Goal: Task Accomplishment & Management: Use online tool/utility

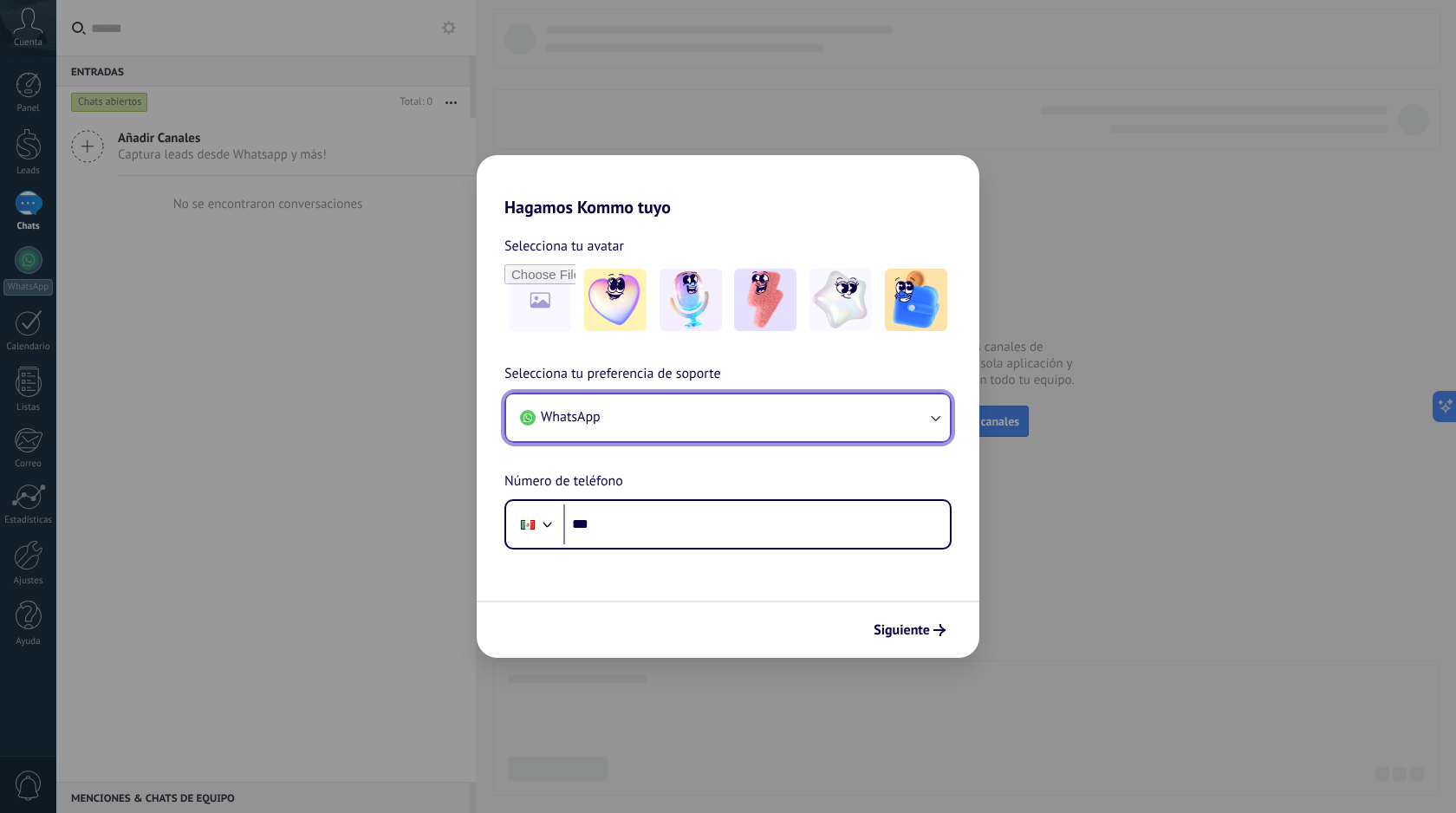
click at [701, 421] on button "WhatsApp" at bounding box center [728, 418] width 444 height 47
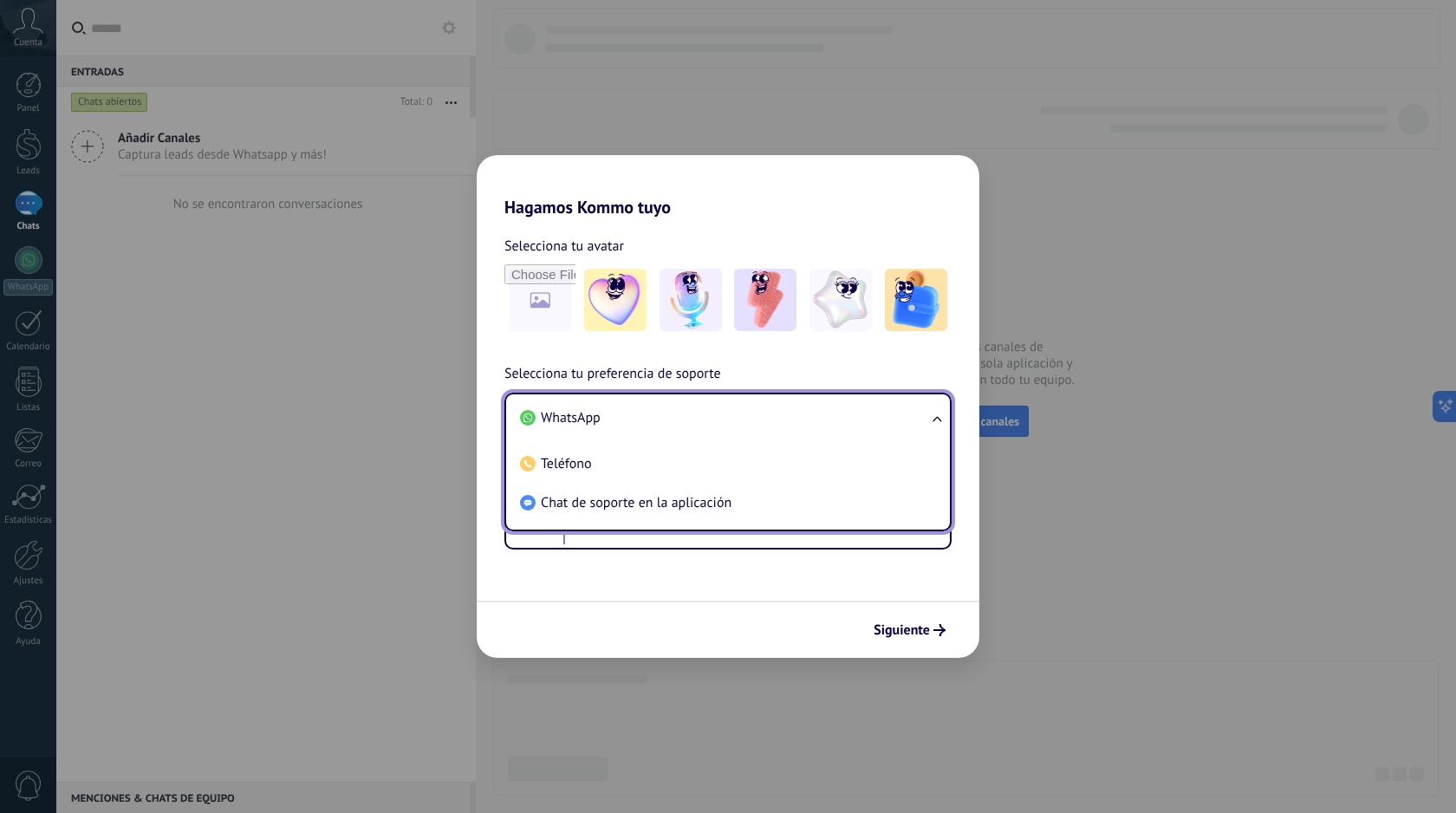
click at [701, 421] on li "WhatsApp" at bounding box center [724, 418] width 423 height 39
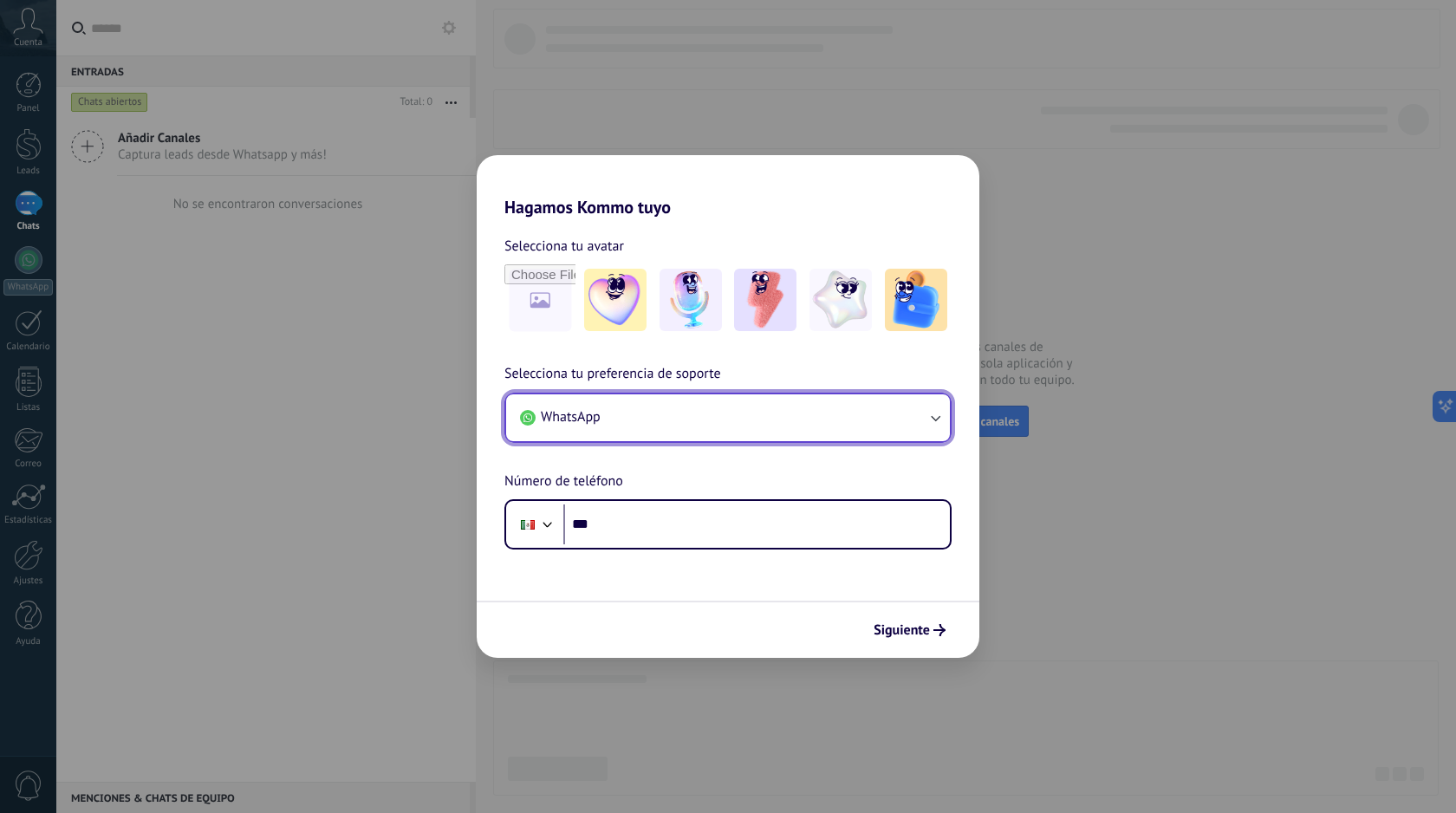
click at [701, 421] on button "WhatsApp" at bounding box center [728, 418] width 444 height 47
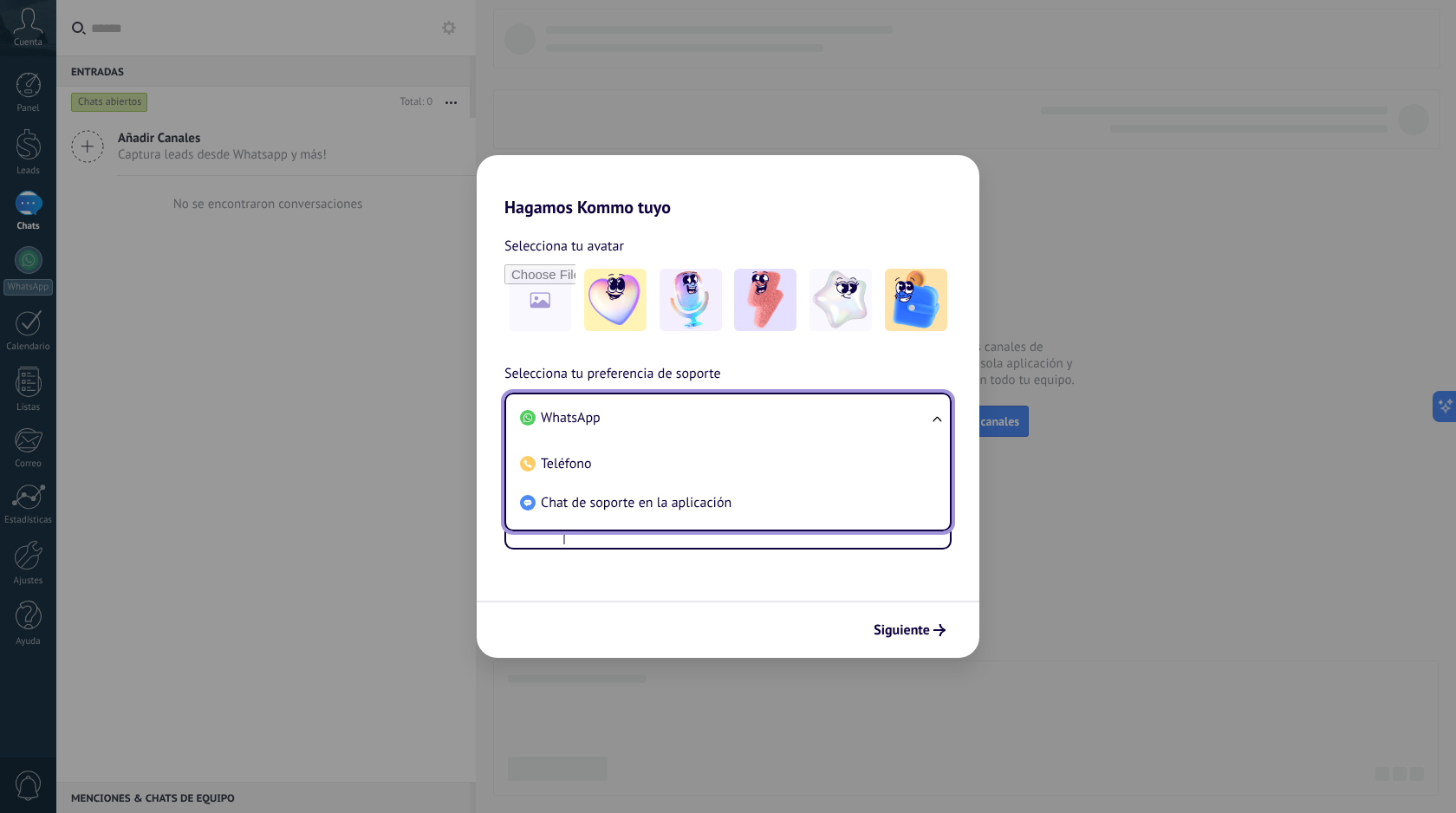
click at [701, 421] on li "WhatsApp" at bounding box center [724, 418] width 423 height 39
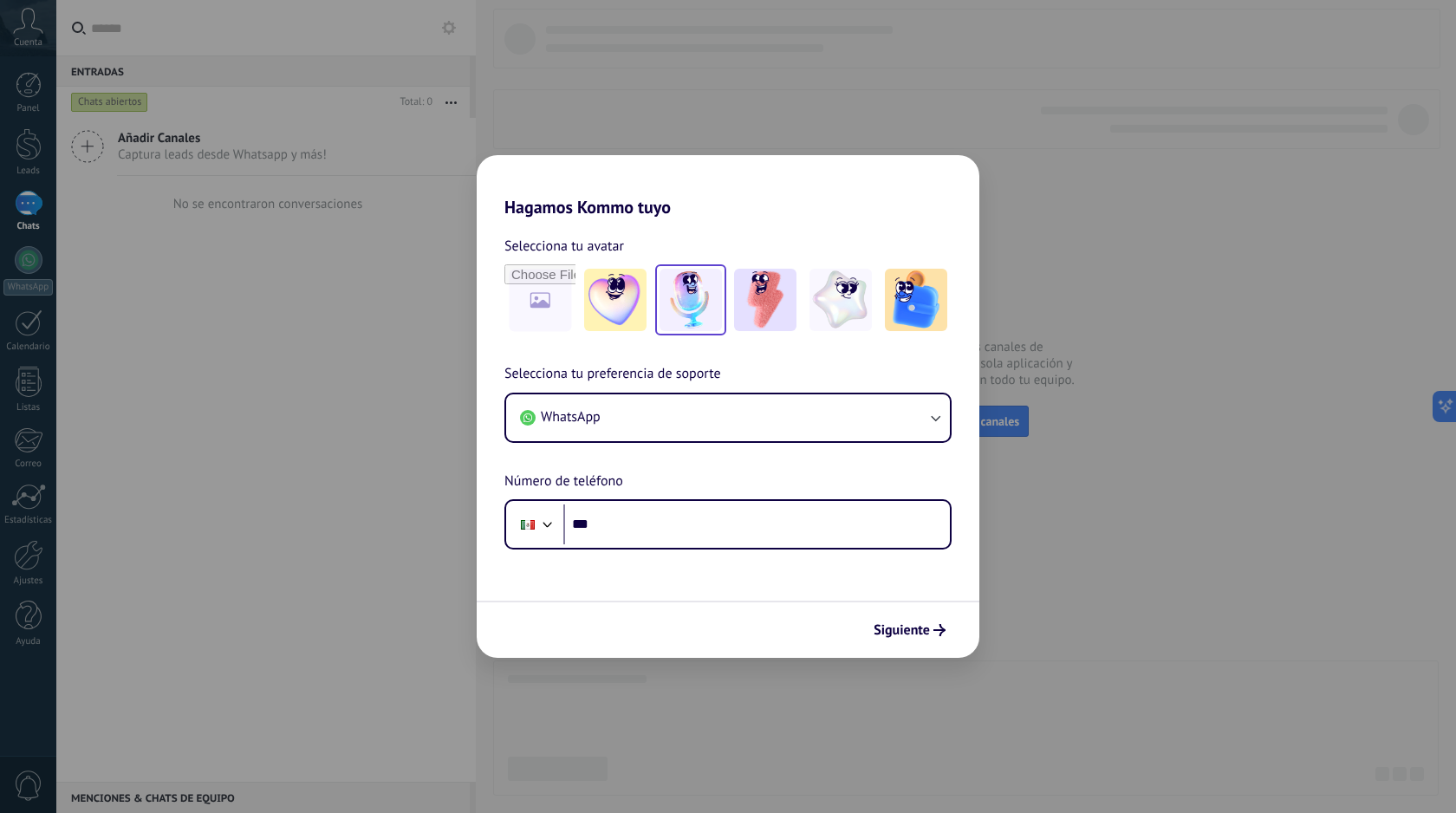
click at [705, 295] on img at bounding box center [690, 300] width 63 height 63
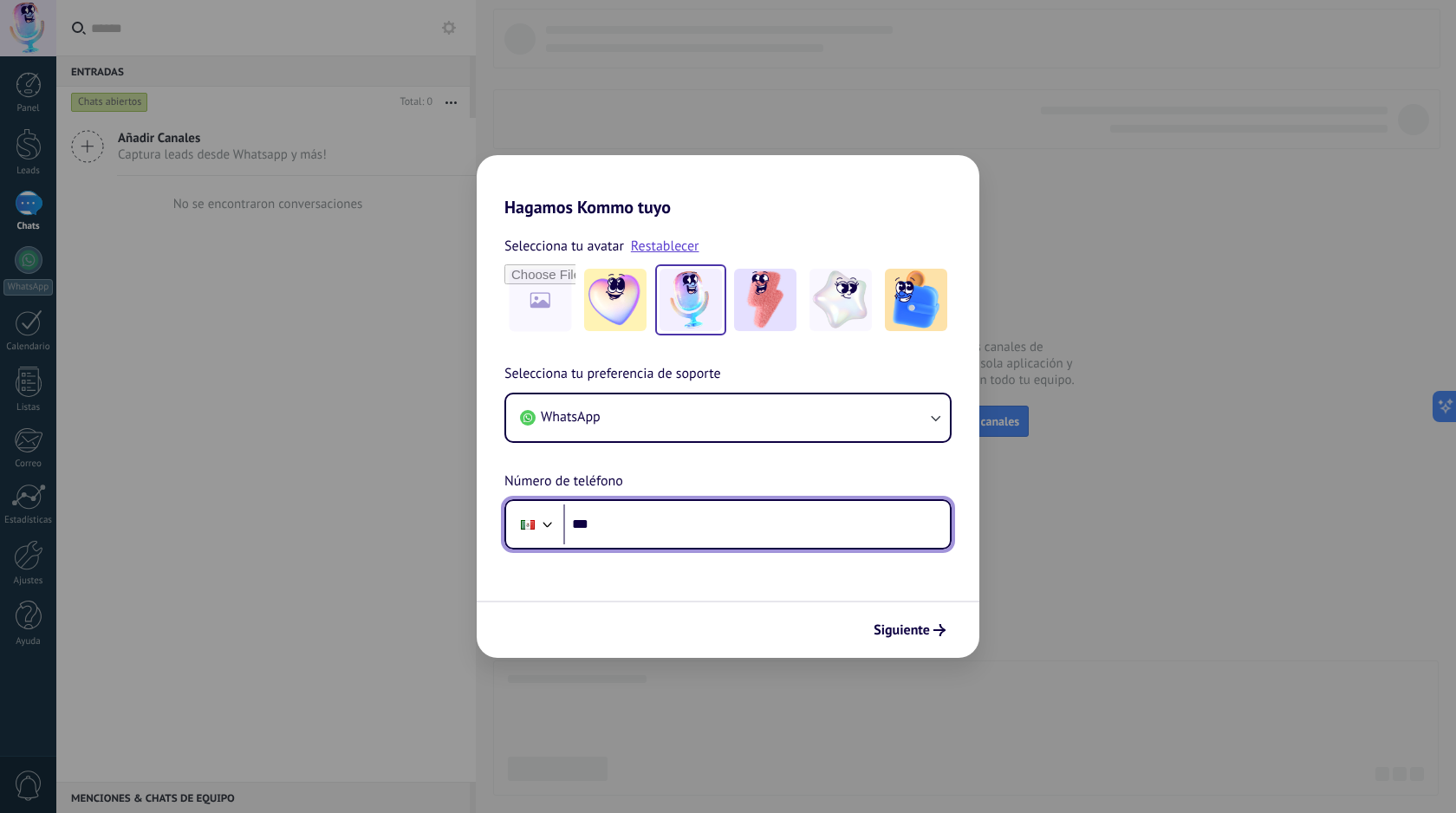
click at [687, 537] on input "***" at bounding box center [756, 524] width 387 height 40
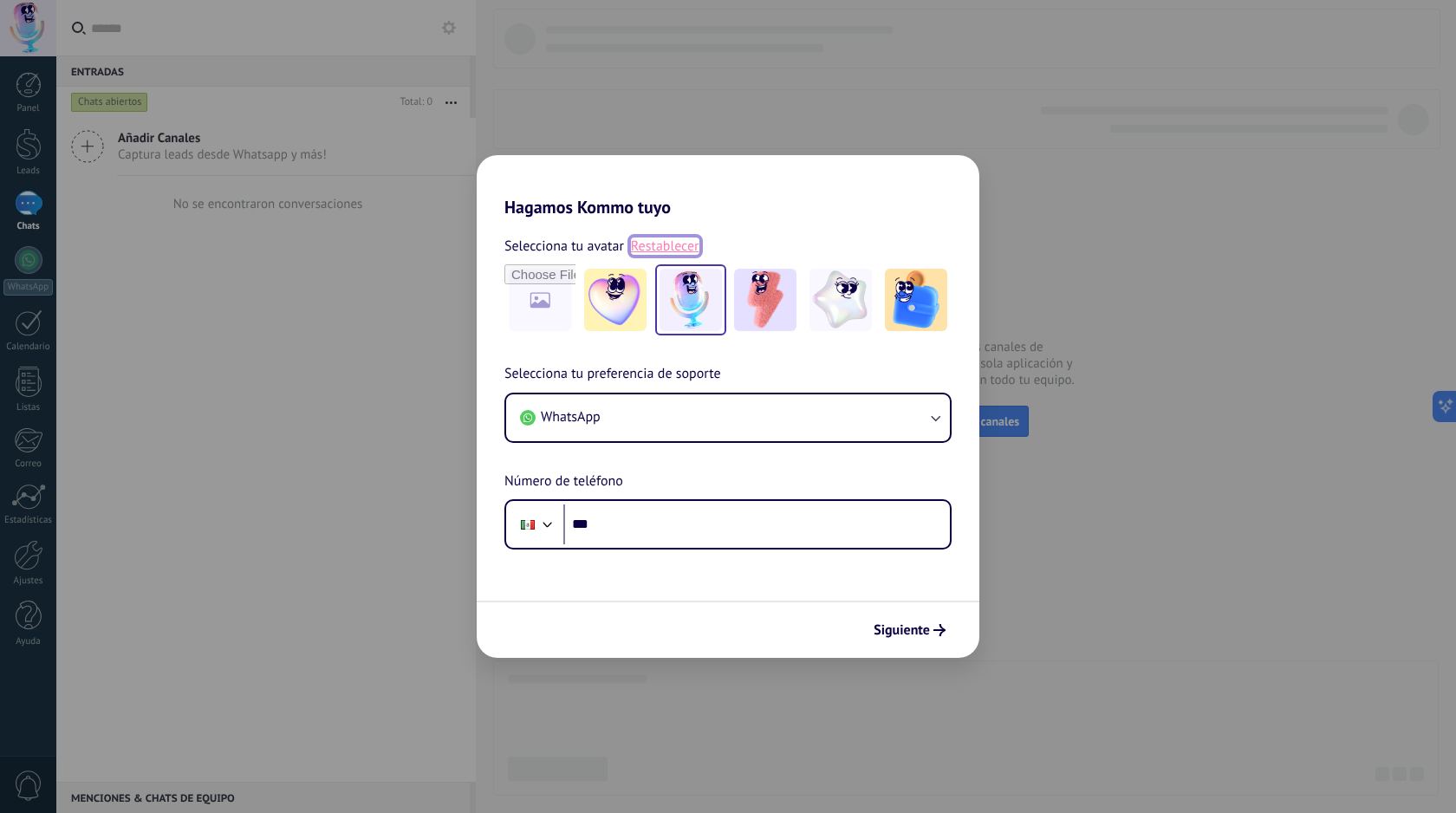
click at [676, 254] on link "Restablecer" at bounding box center [664, 246] width 68 height 18
click at [694, 297] on img at bounding box center [690, 300] width 63 height 63
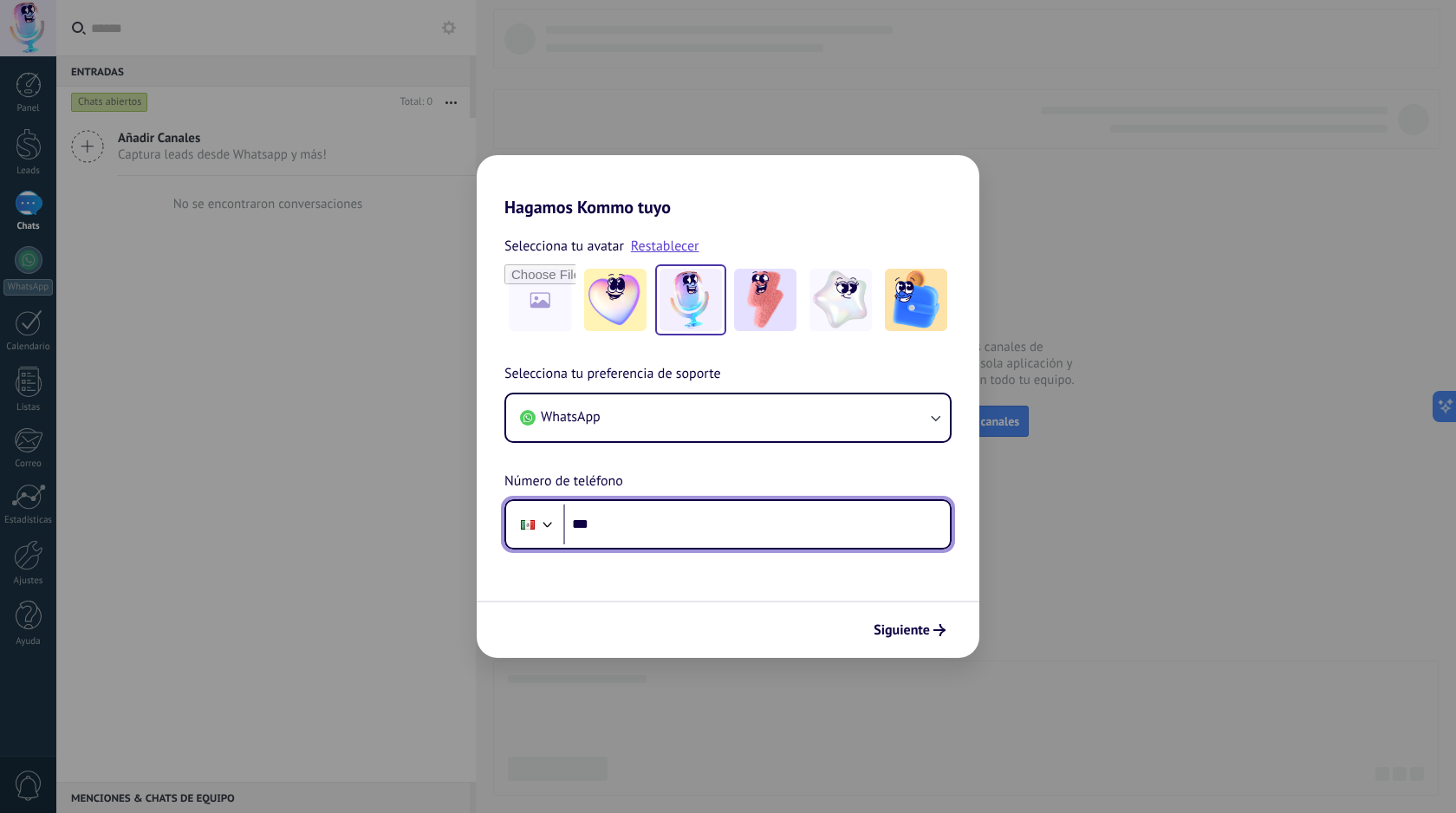
click at [659, 520] on input "***" at bounding box center [756, 524] width 387 height 40
type input "**********"
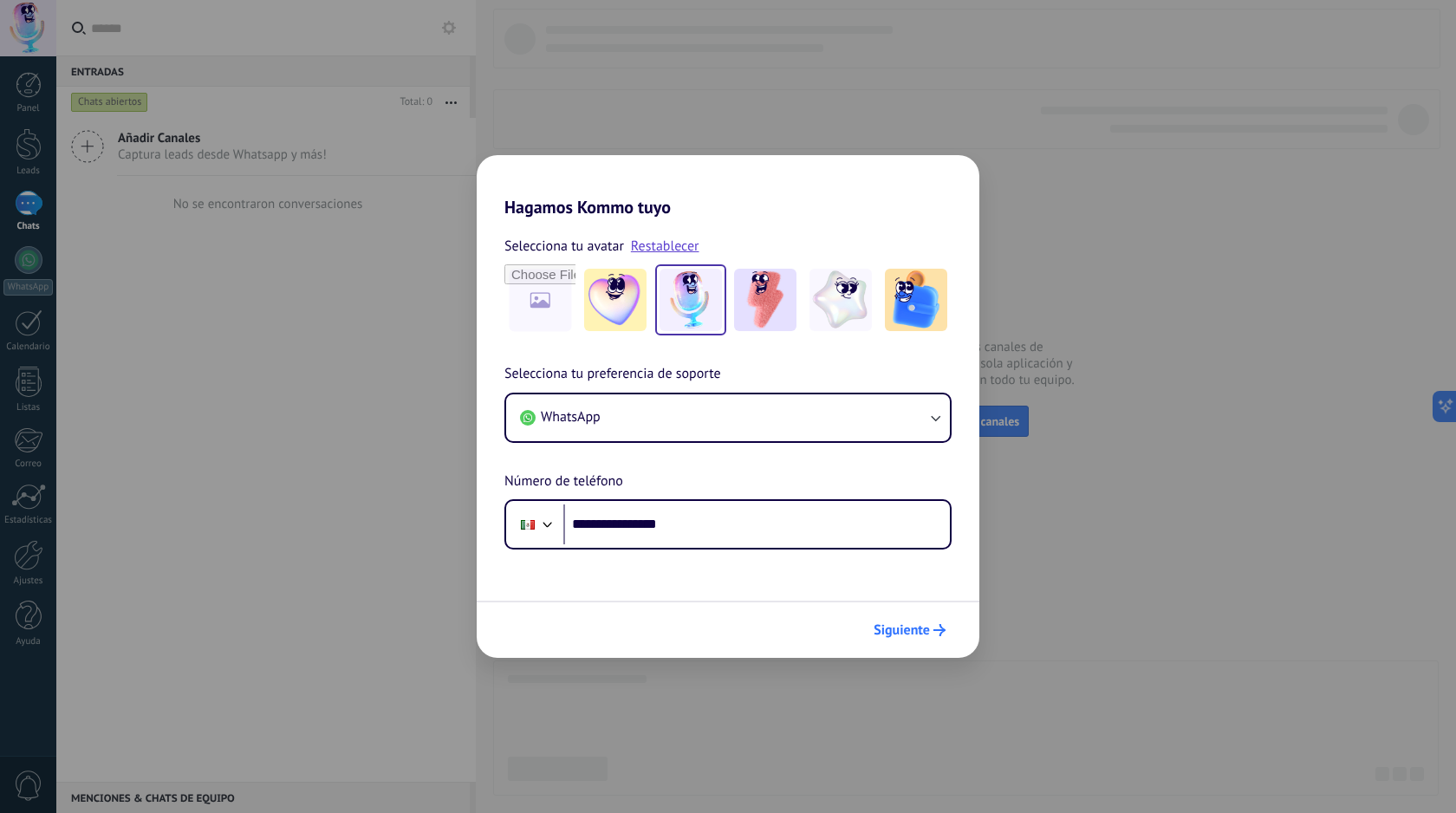
click at [943, 639] on button "Siguiente" at bounding box center [909, 630] width 88 height 29
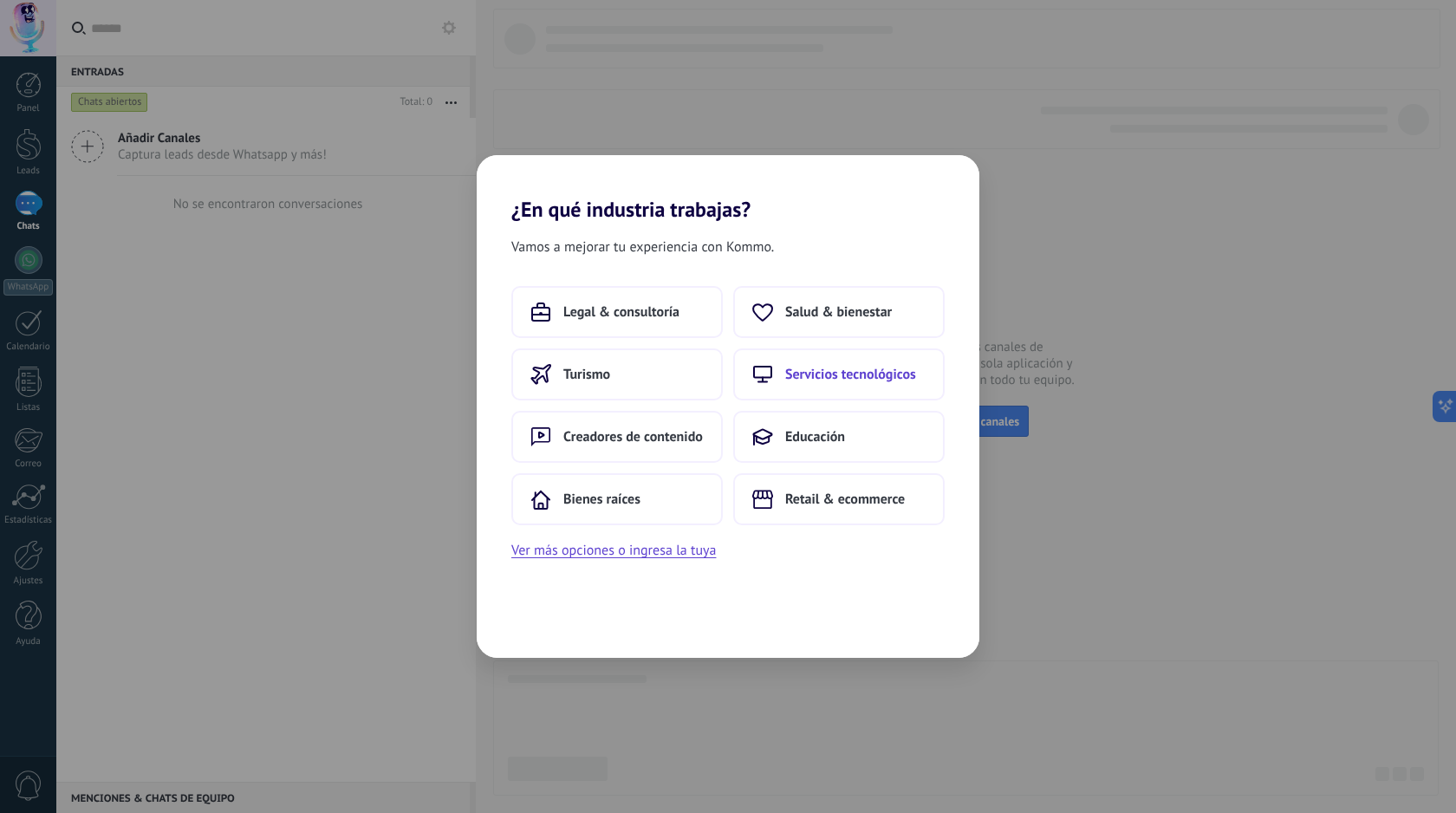
click at [862, 368] on span "Servicios tecnológicos" at bounding box center [851, 374] width 131 height 18
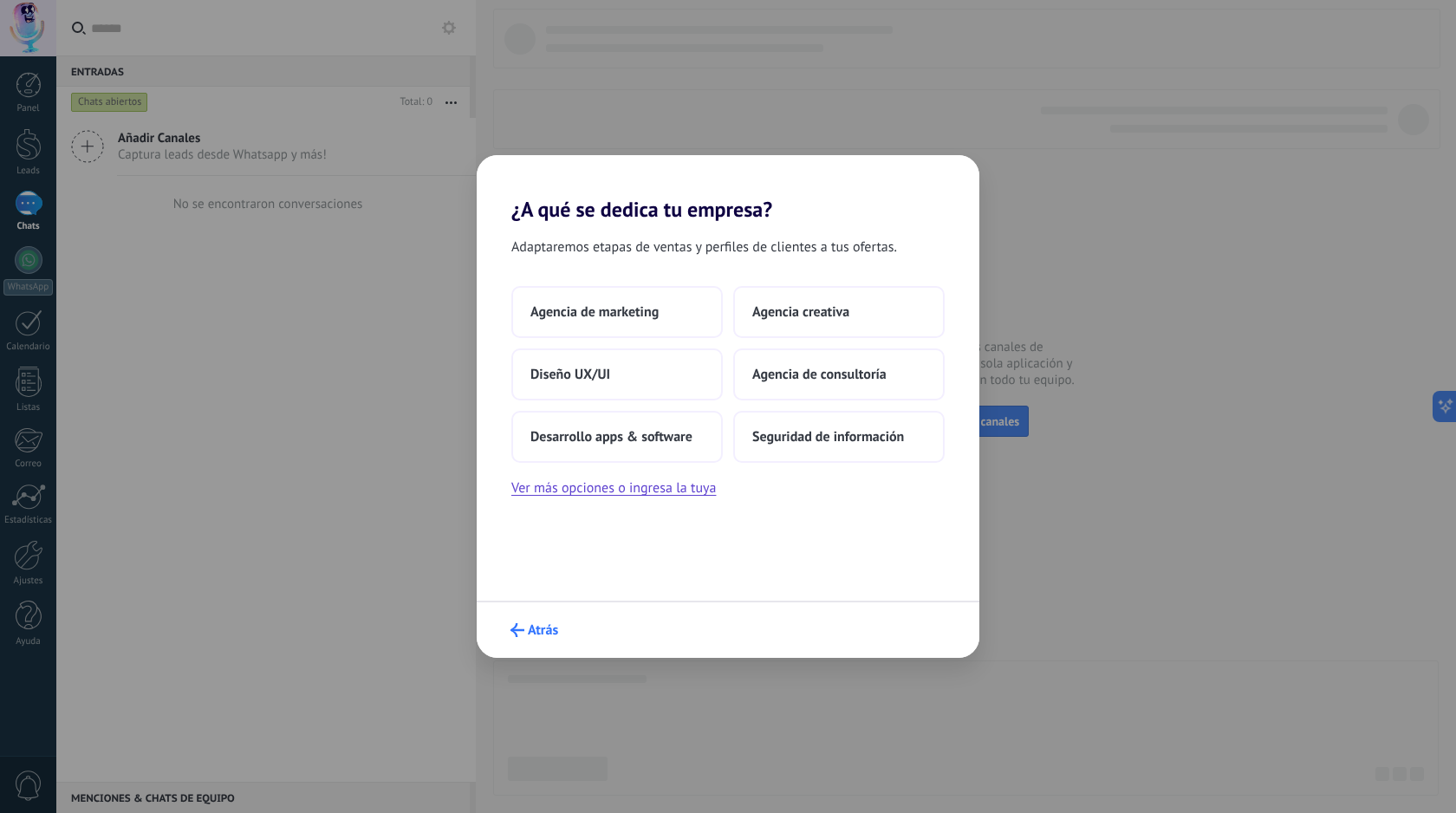
click at [537, 633] on span "Atrás" at bounding box center [543, 630] width 30 height 12
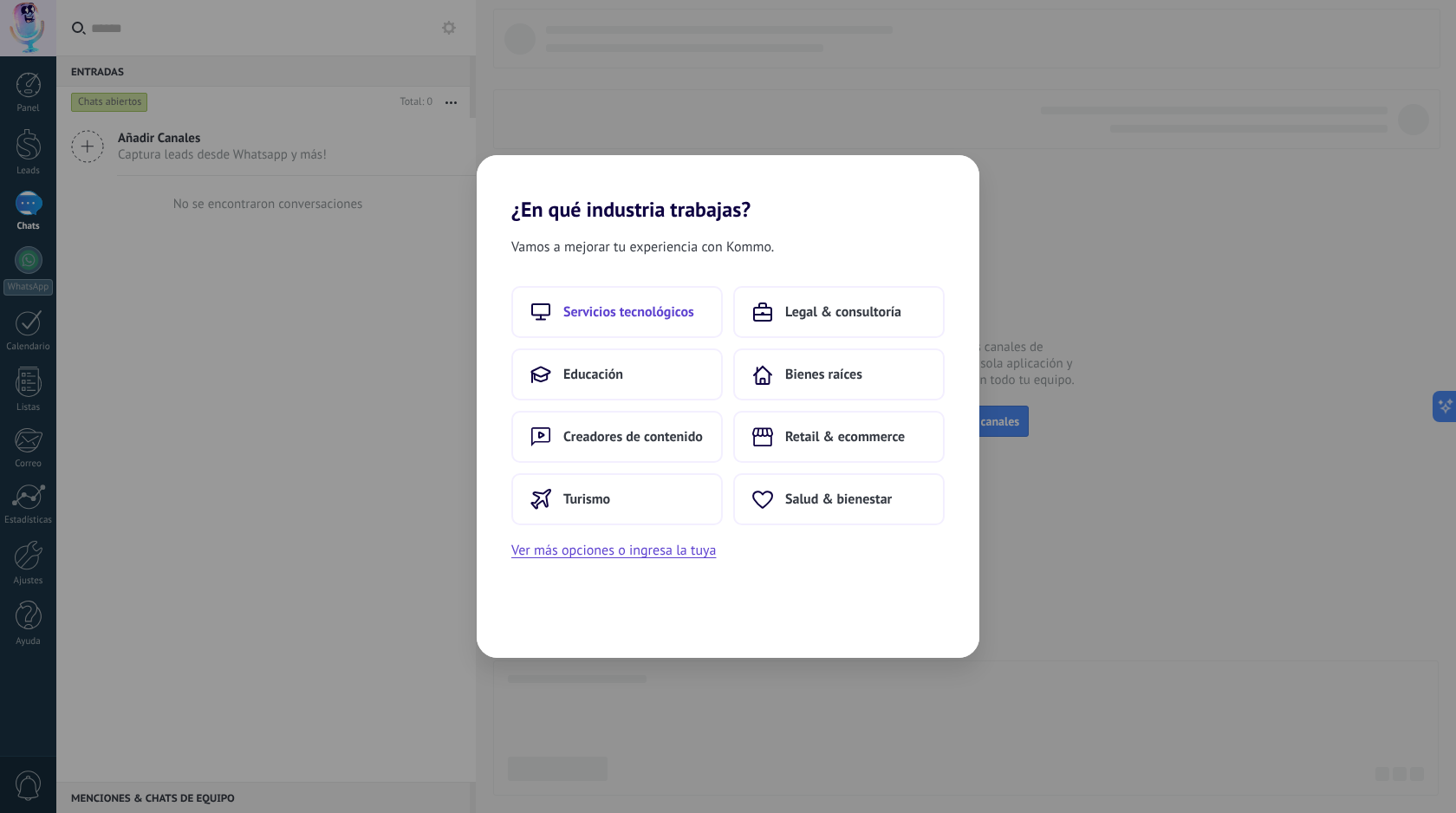
click at [666, 315] on span "Servicios tecnológicos" at bounding box center [629, 312] width 131 height 18
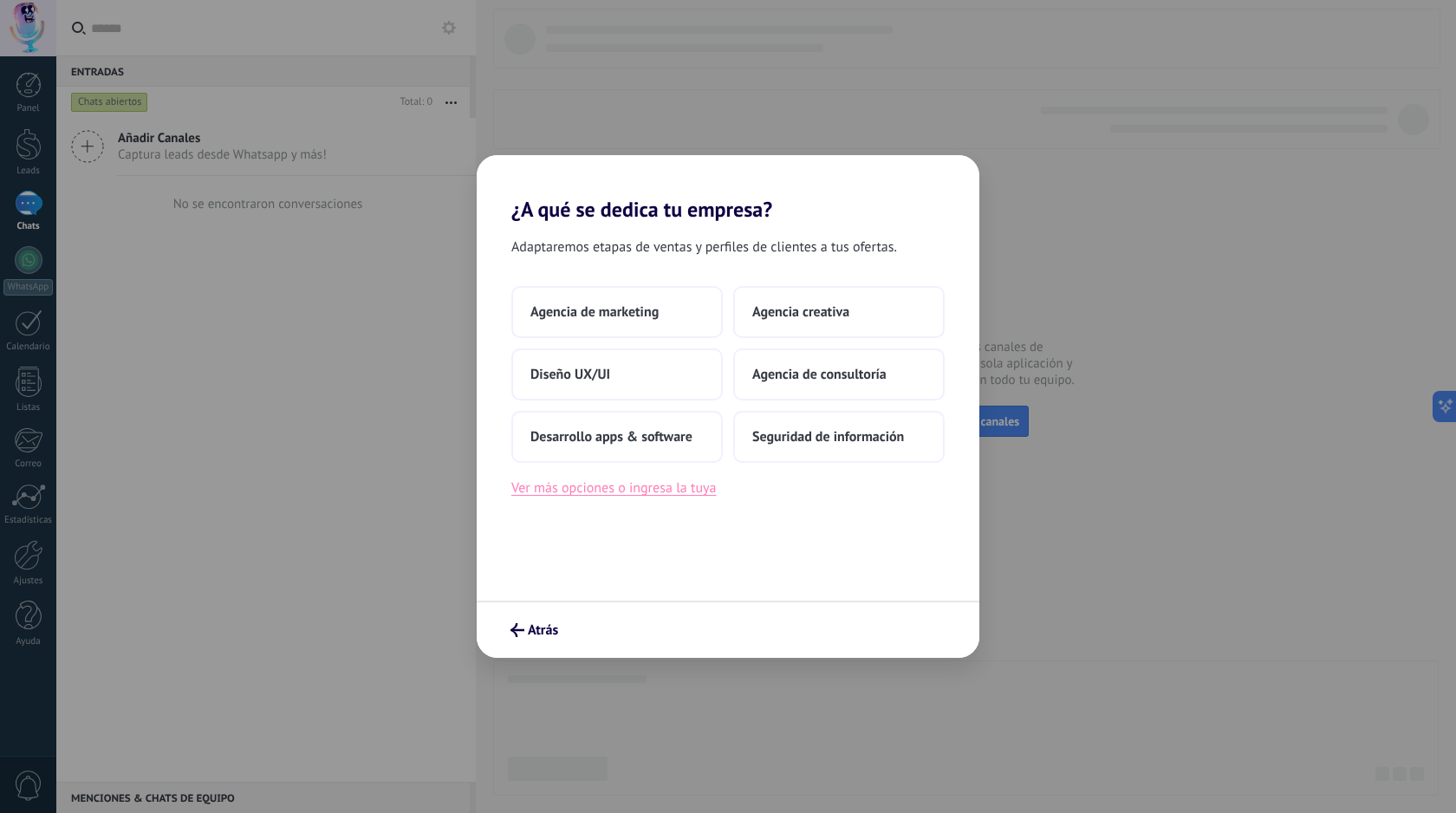
click at [626, 487] on button "Ver más opciones o ingresa la tuya" at bounding box center [613, 487] width 204 height 22
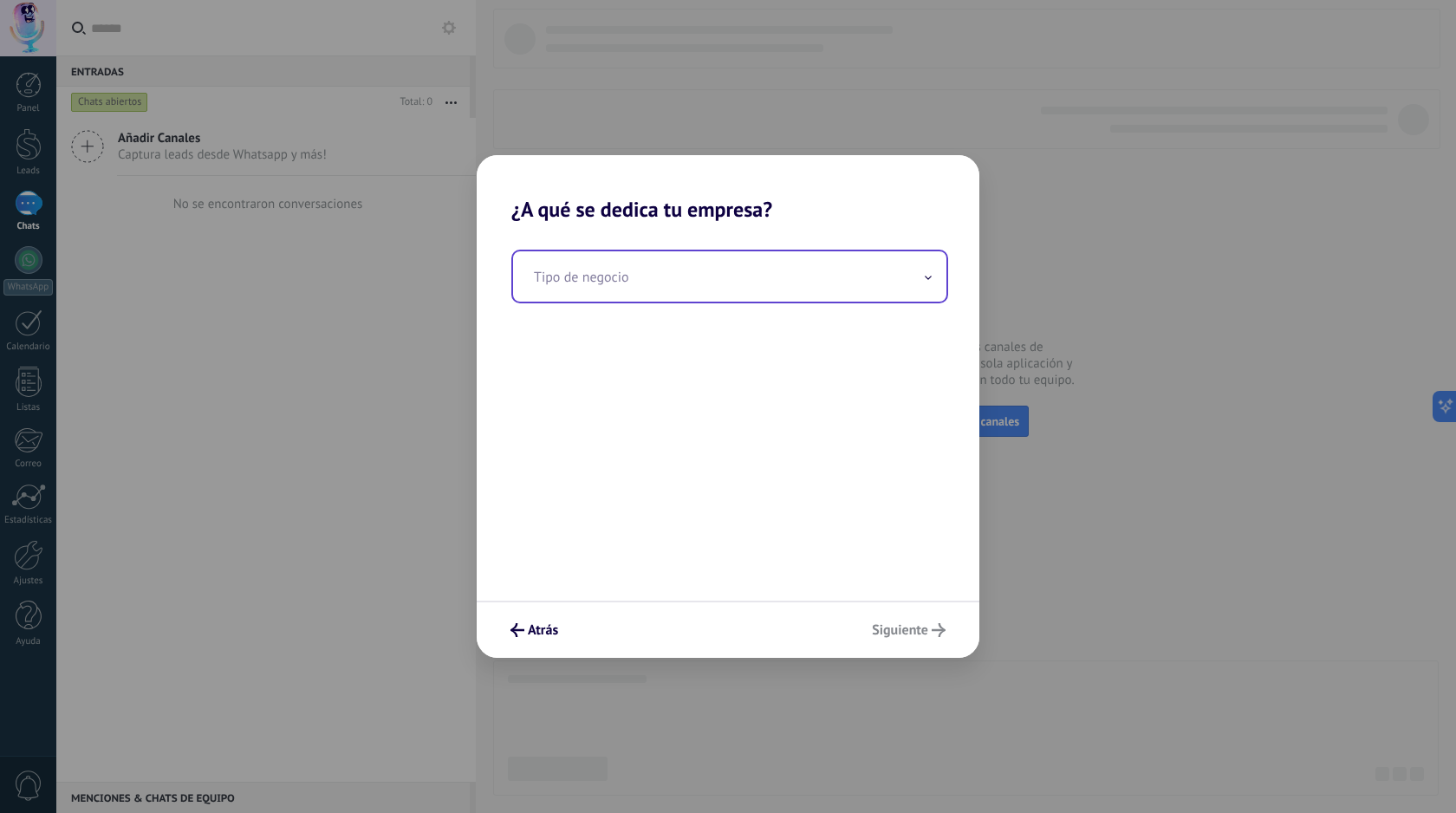
click at [723, 278] on input "text" at bounding box center [730, 276] width 433 height 50
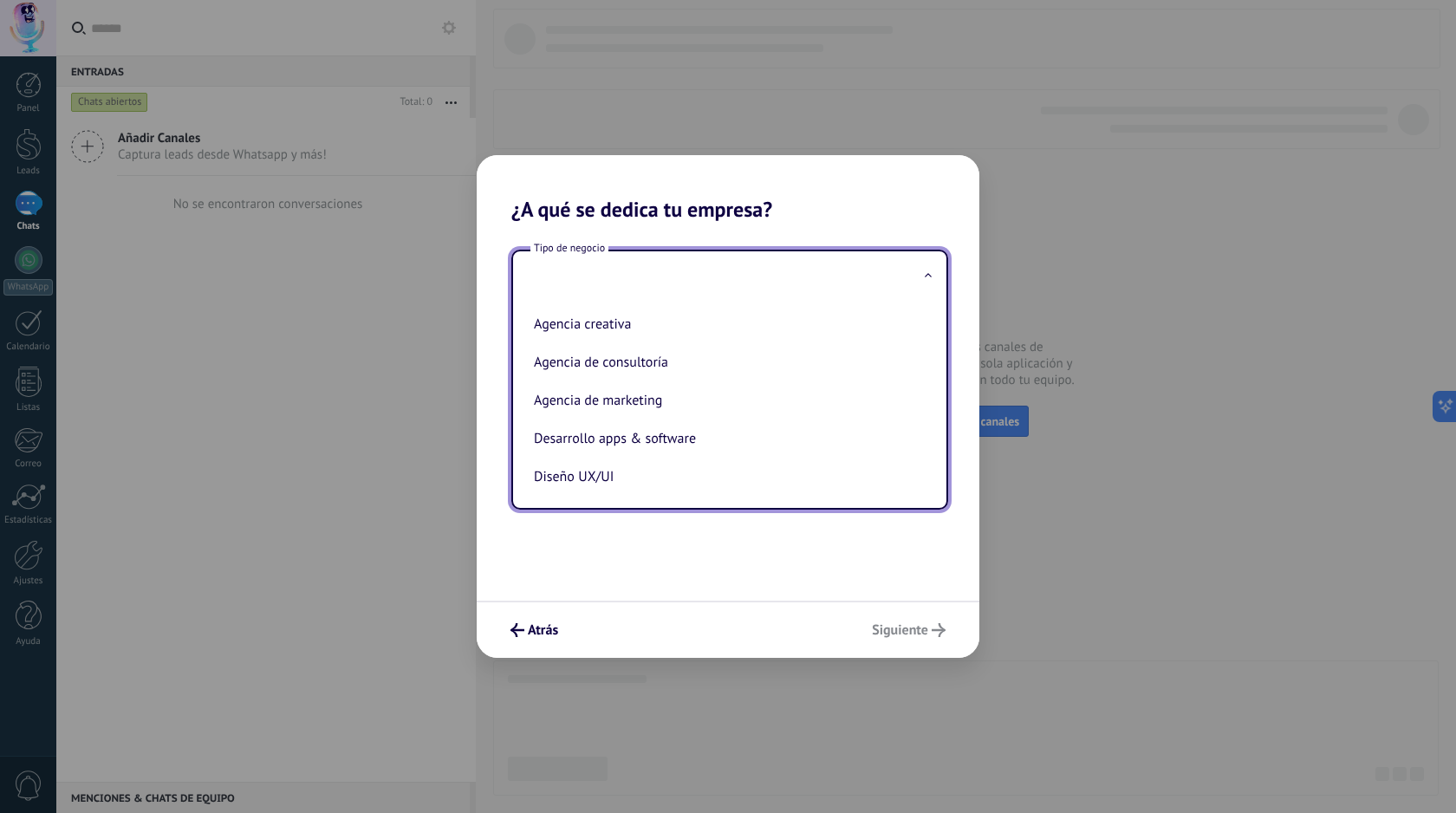
click at [627, 556] on div "Tipo de negocio Agencia creativa Agencia de consultoría Agencia de marketing De…" at bounding box center [728, 411] width 502 height 379
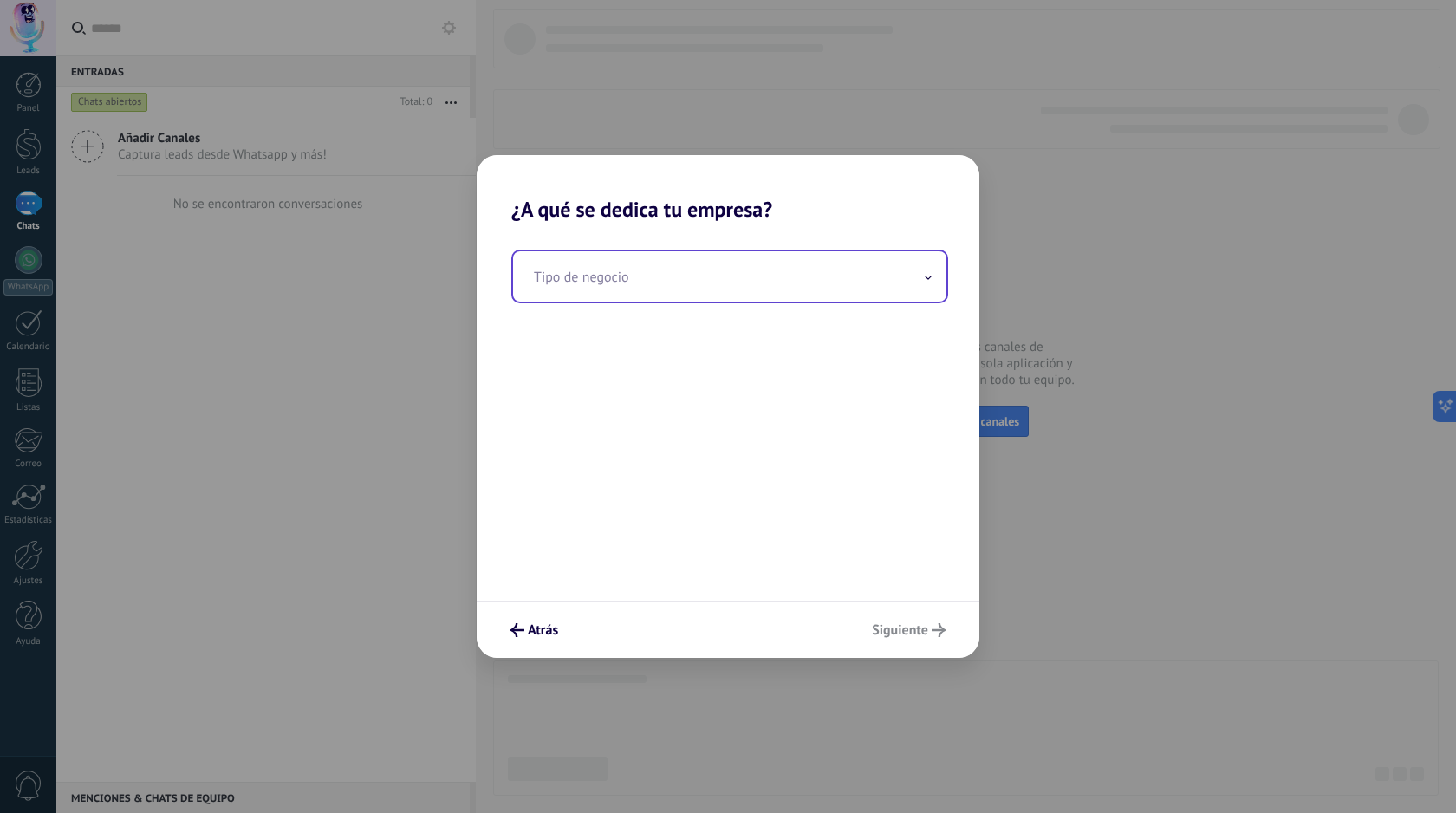
click at [661, 291] on input "text" at bounding box center [730, 276] width 433 height 50
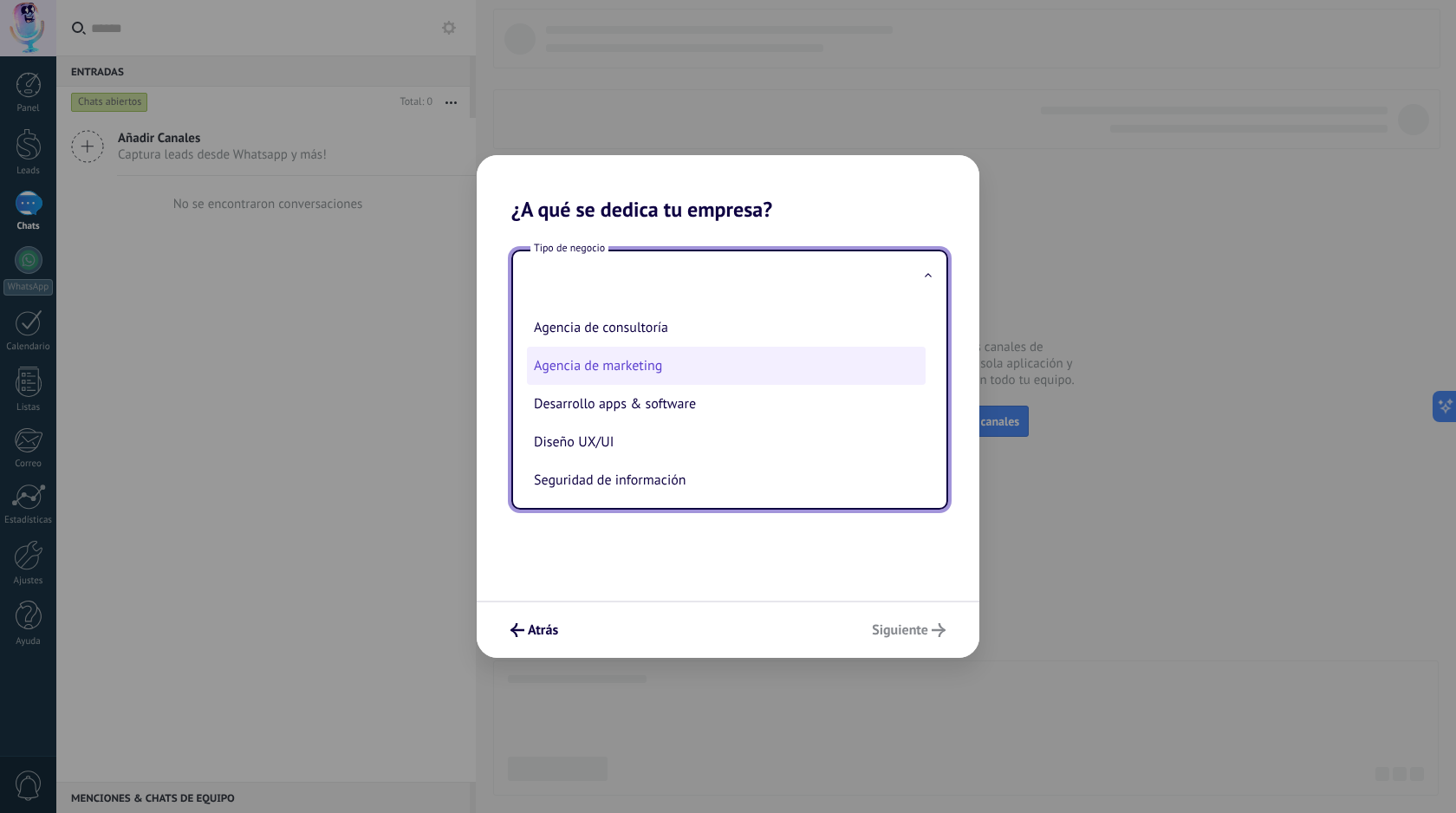
scroll to position [45, 0]
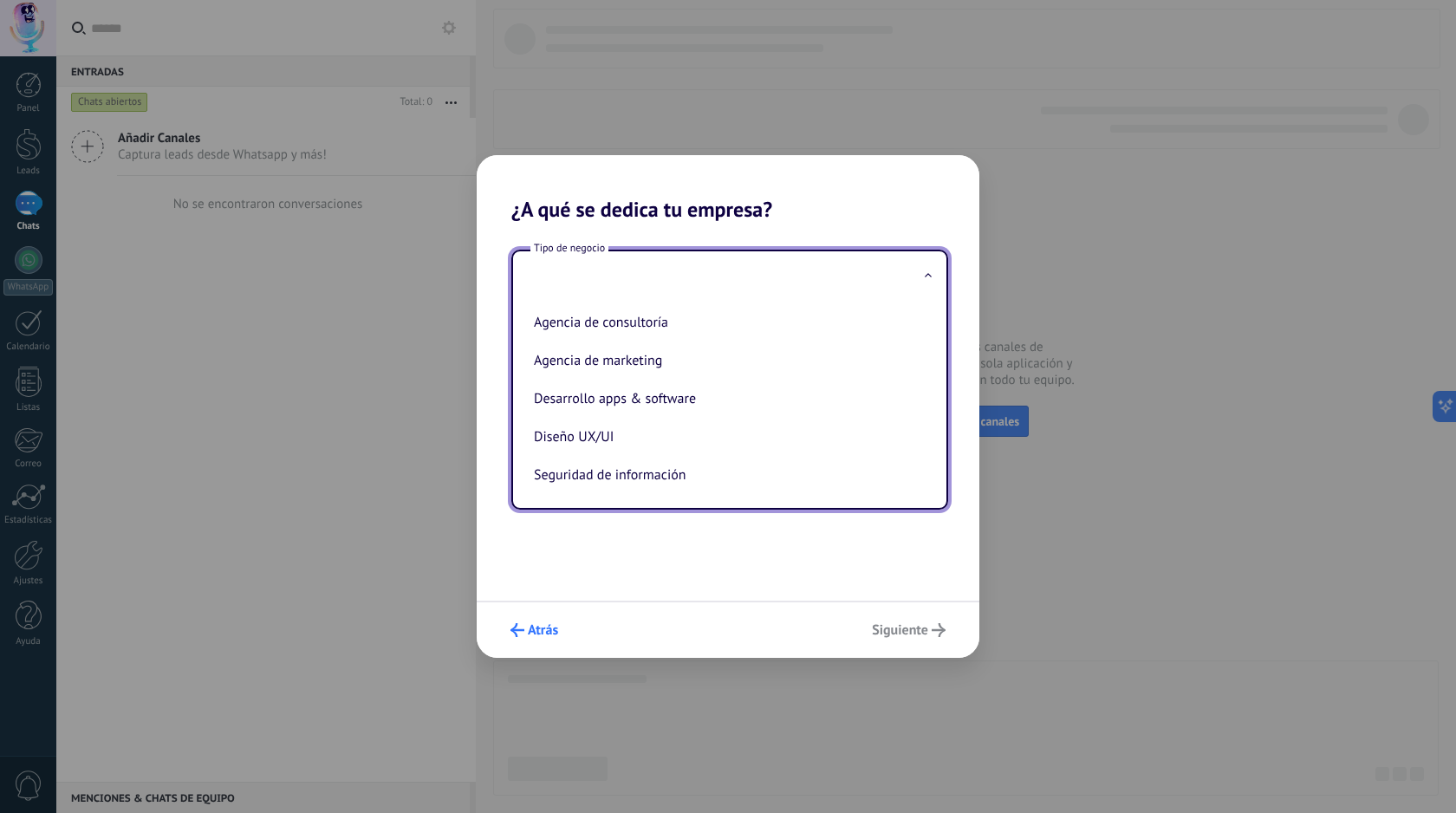
click at [540, 627] on span "Atrás" at bounding box center [543, 630] width 30 height 12
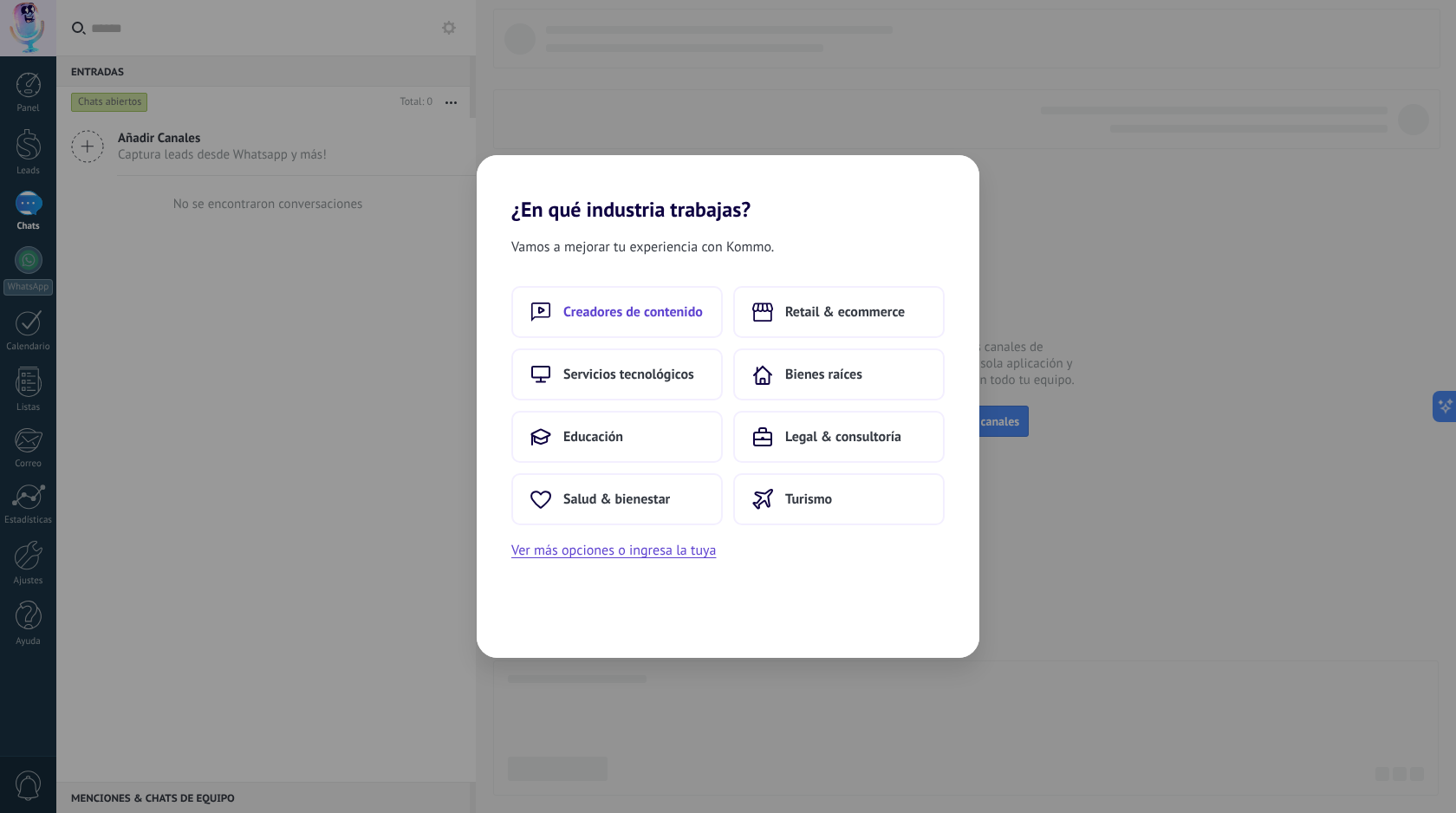
click at [672, 307] on span "Creadores de contenido" at bounding box center [633, 312] width 140 height 18
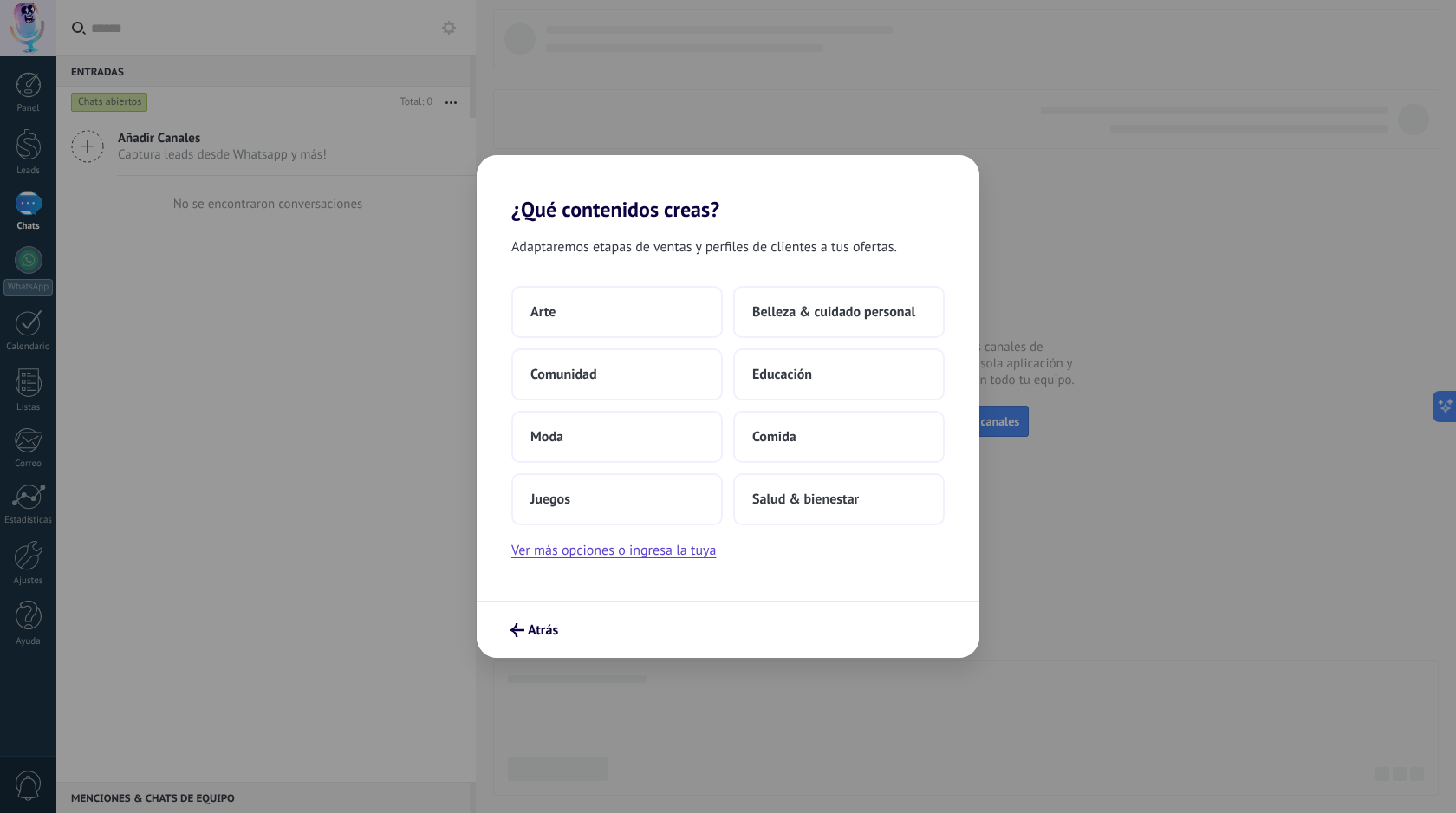
click at [672, 307] on button "Arte" at bounding box center [617, 311] width 211 height 52
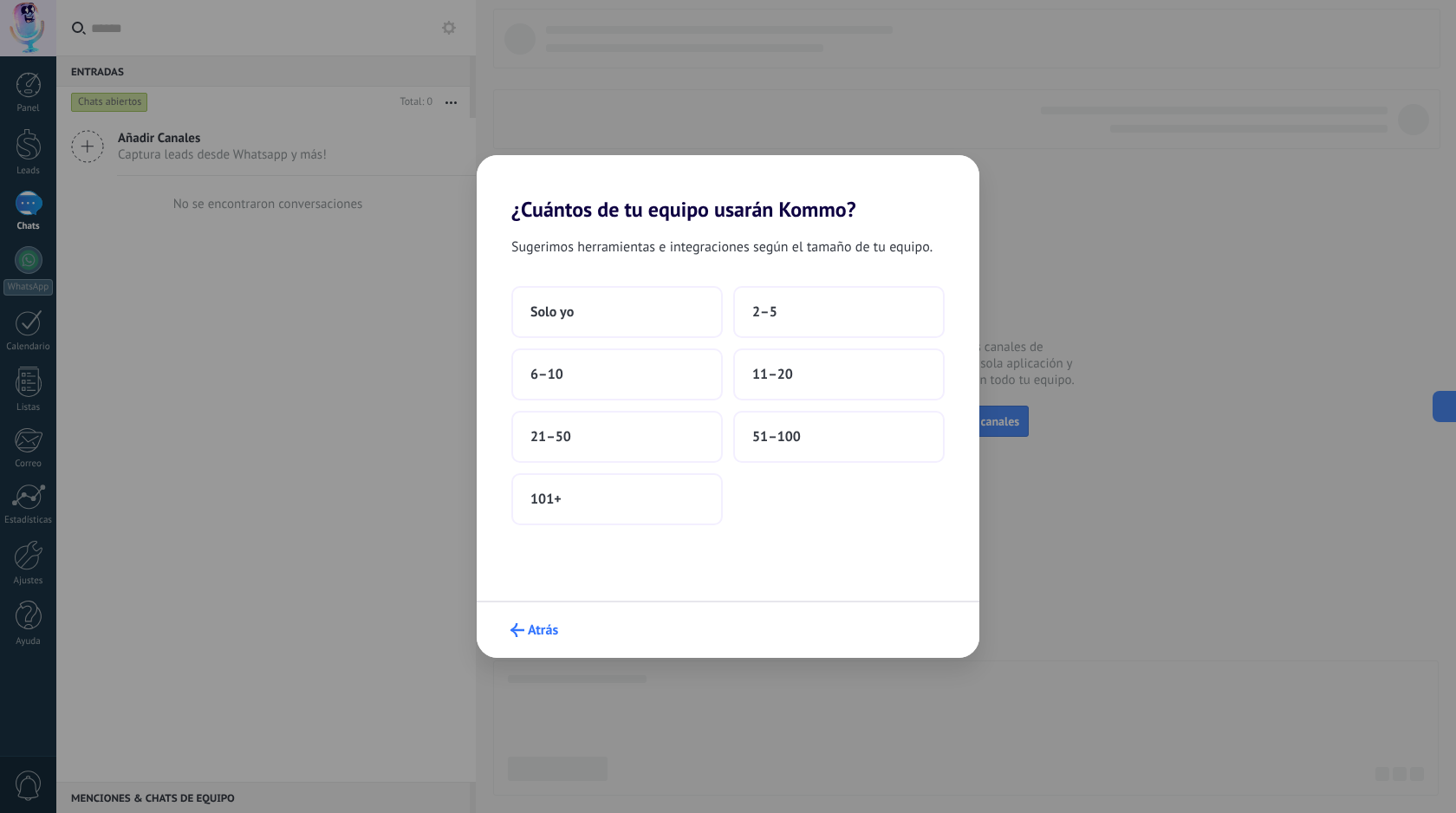
click at [531, 618] on button "Atrás" at bounding box center [534, 630] width 64 height 29
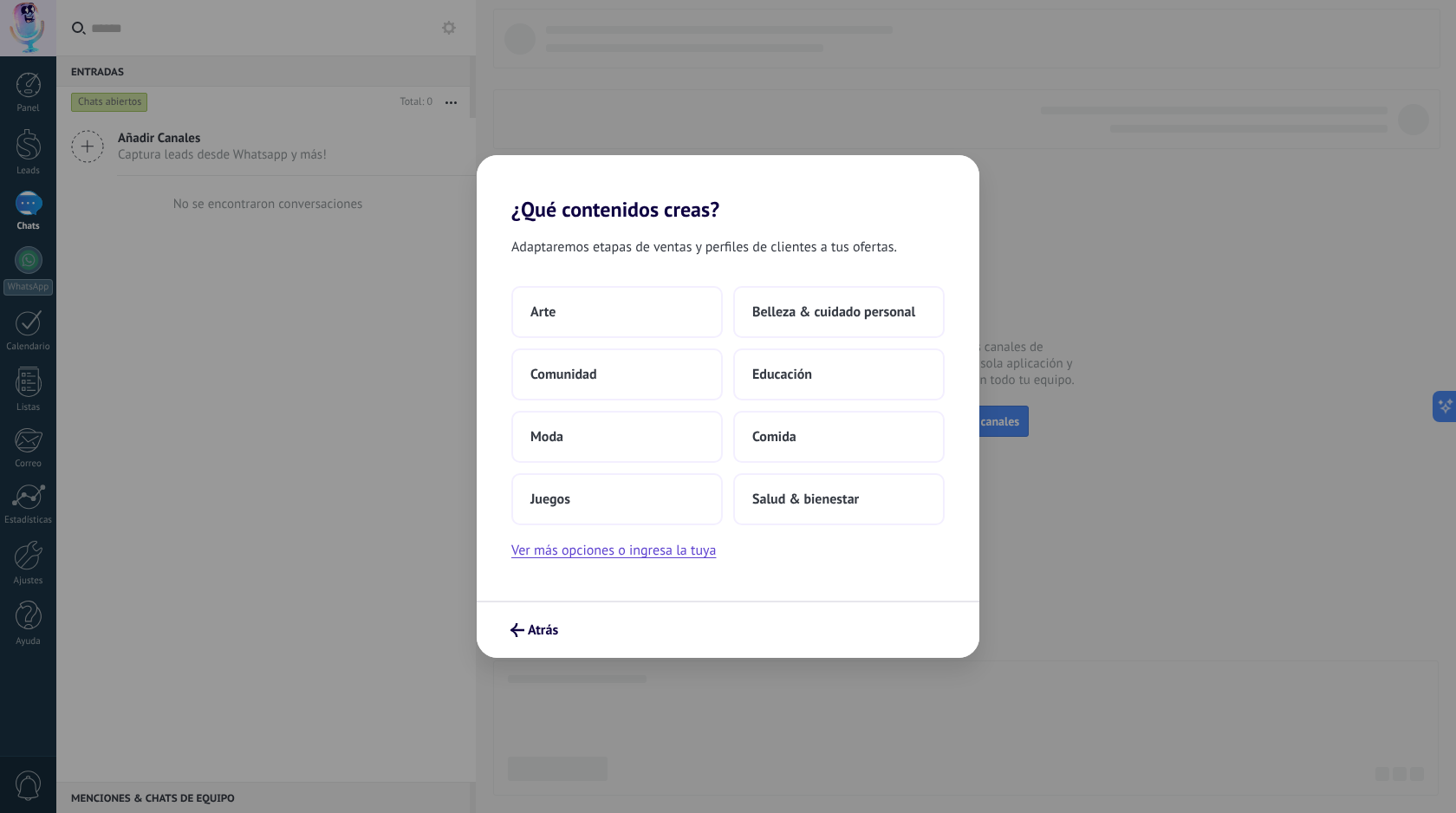
click at [531, 618] on button "Atrás" at bounding box center [534, 630] width 64 height 29
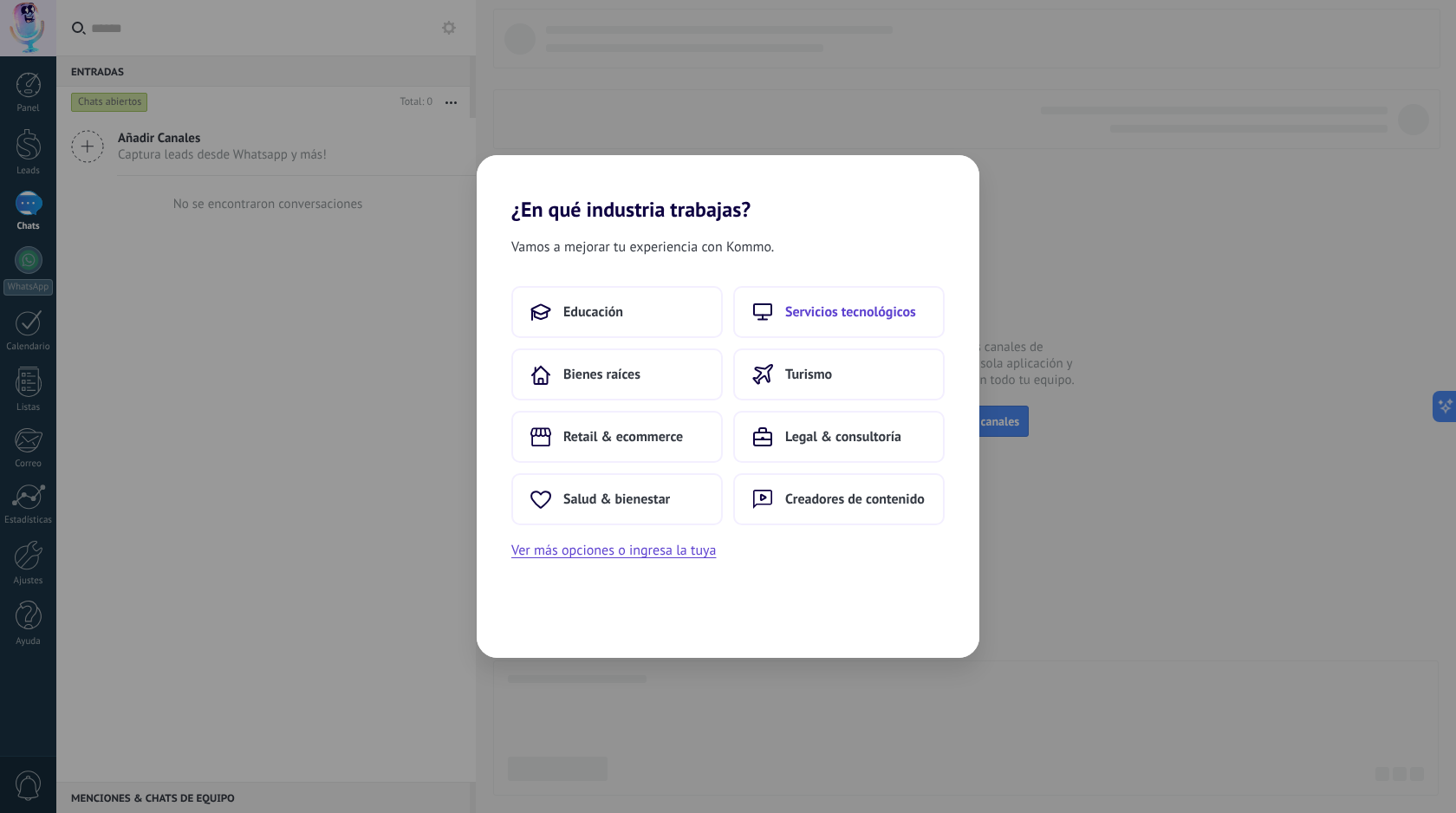
click at [890, 299] on button "Servicios tecnológicos" at bounding box center [839, 311] width 211 height 52
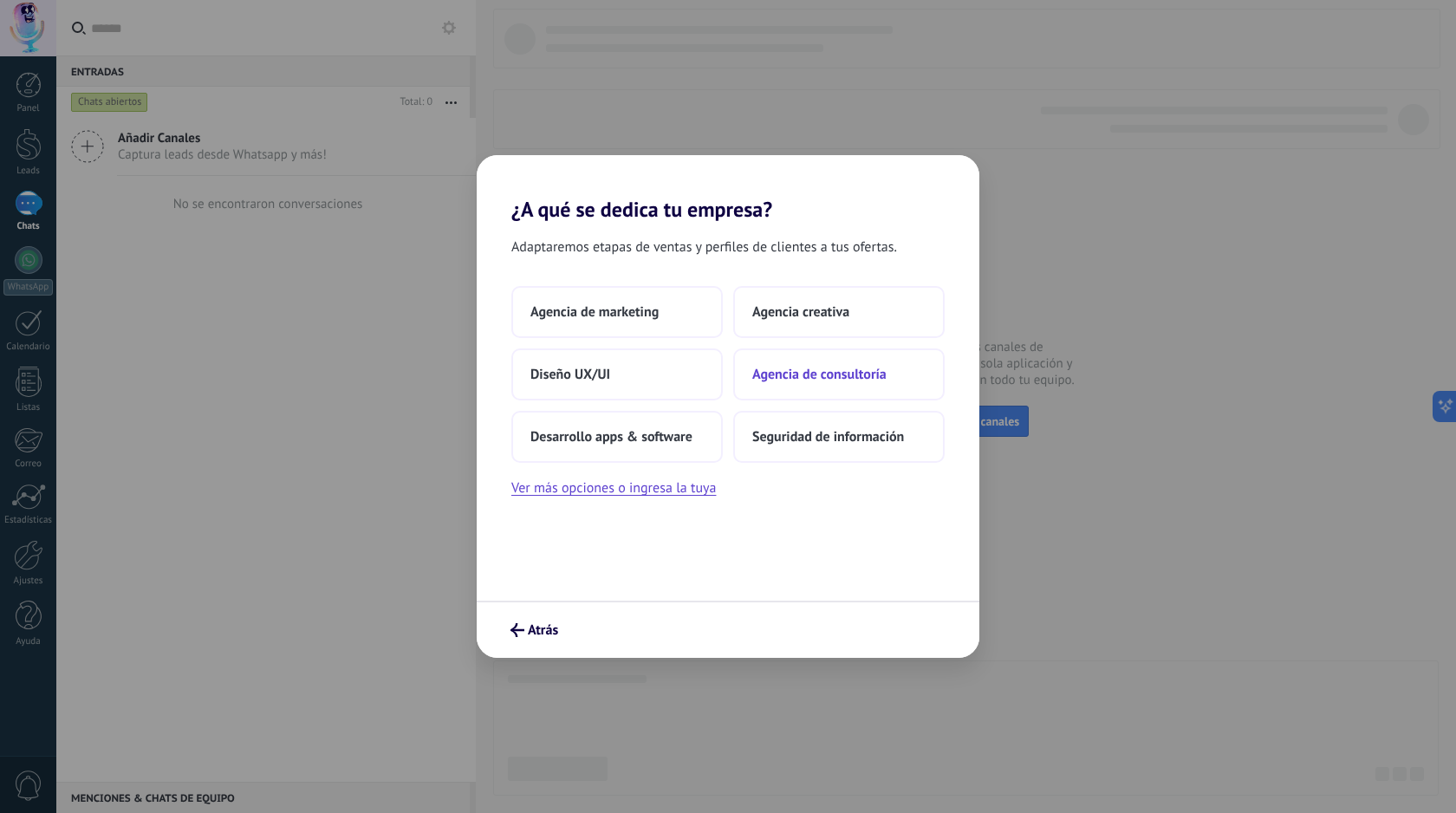
click at [818, 388] on button "Agencia de consultoría" at bounding box center [839, 374] width 211 height 52
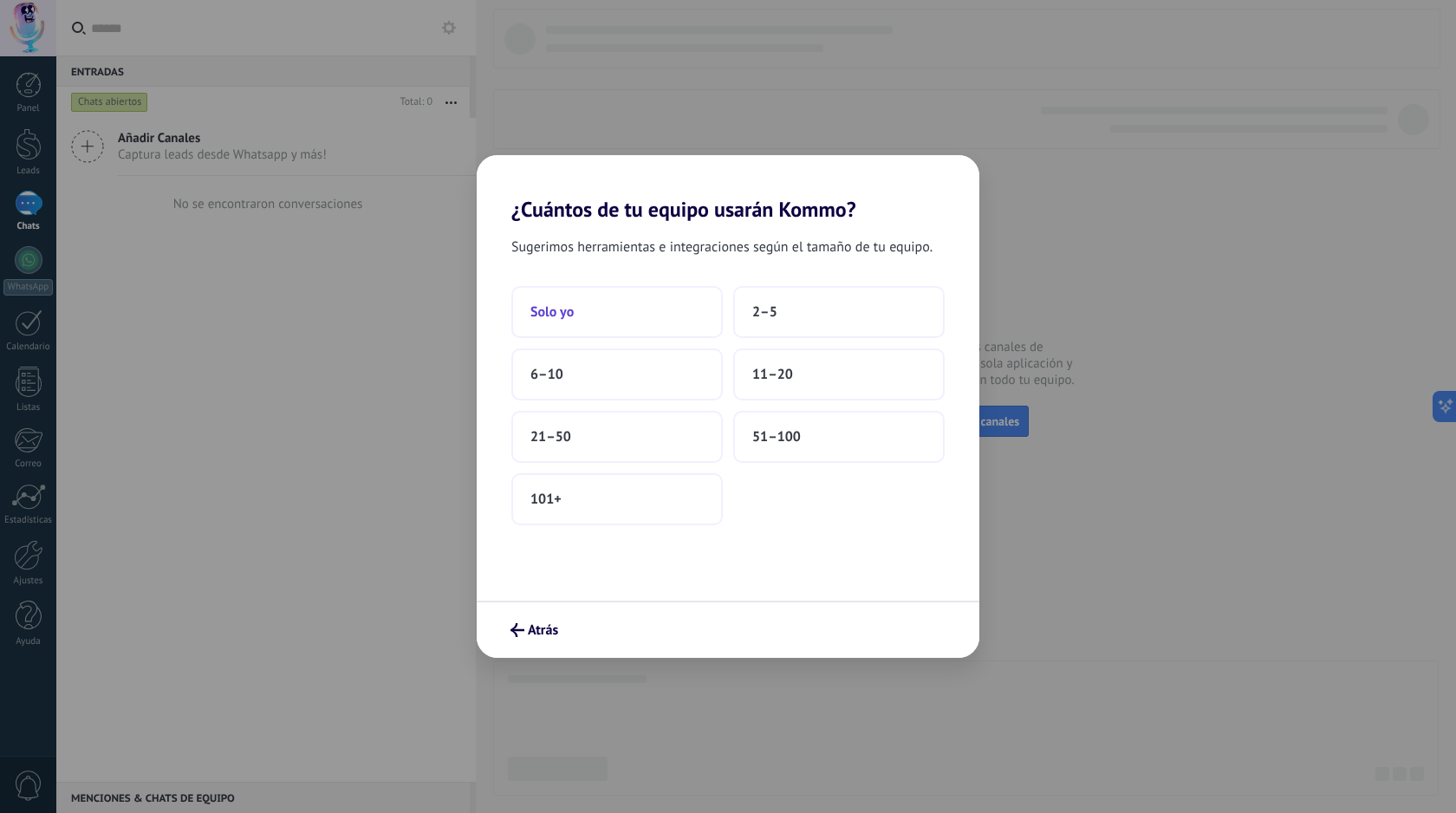
click at [604, 310] on button "Solo yo" at bounding box center [617, 311] width 211 height 52
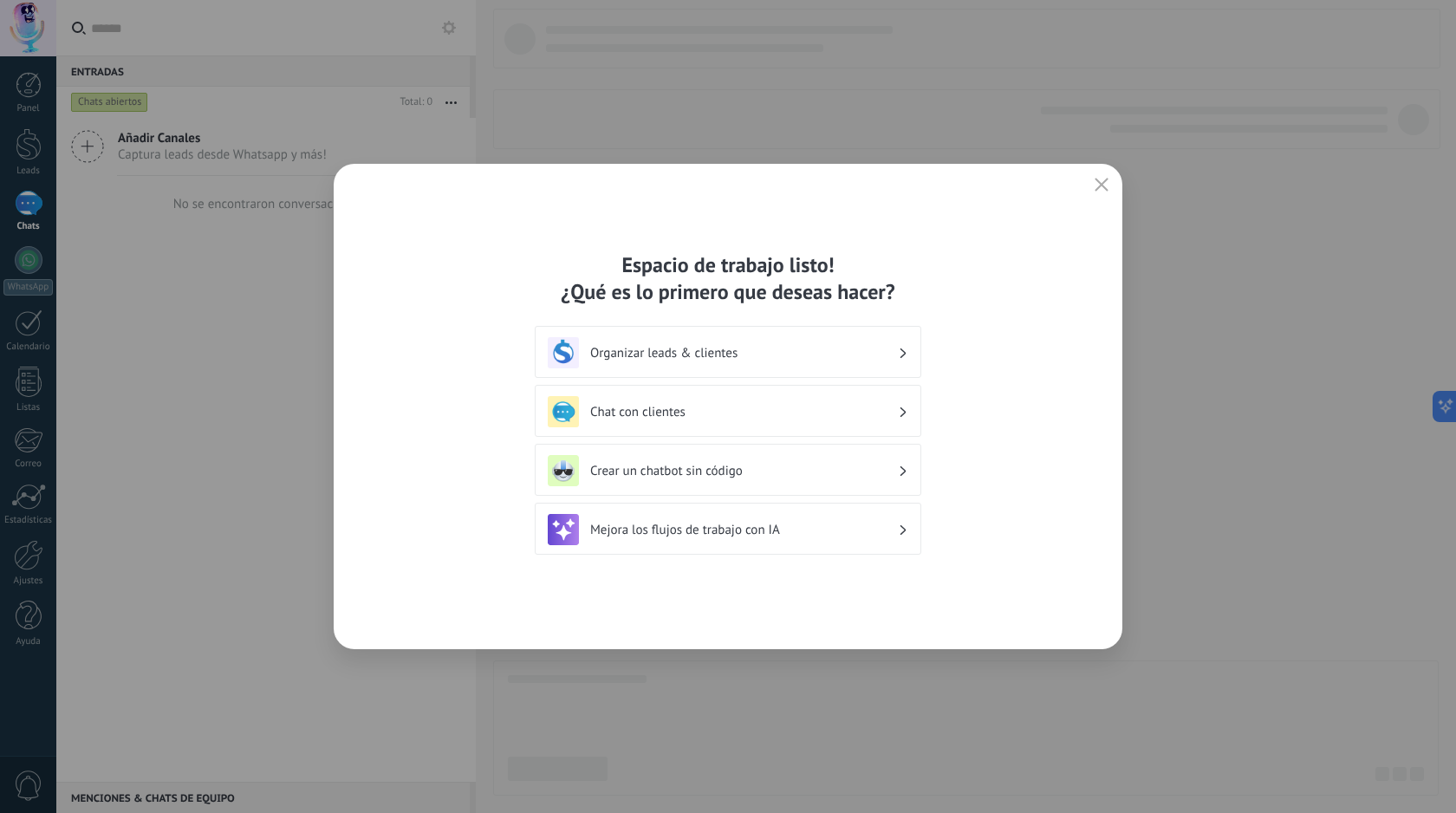
click at [785, 477] on h3 "Crear un chatbot sin código" at bounding box center [744, 471] width 308 height 17
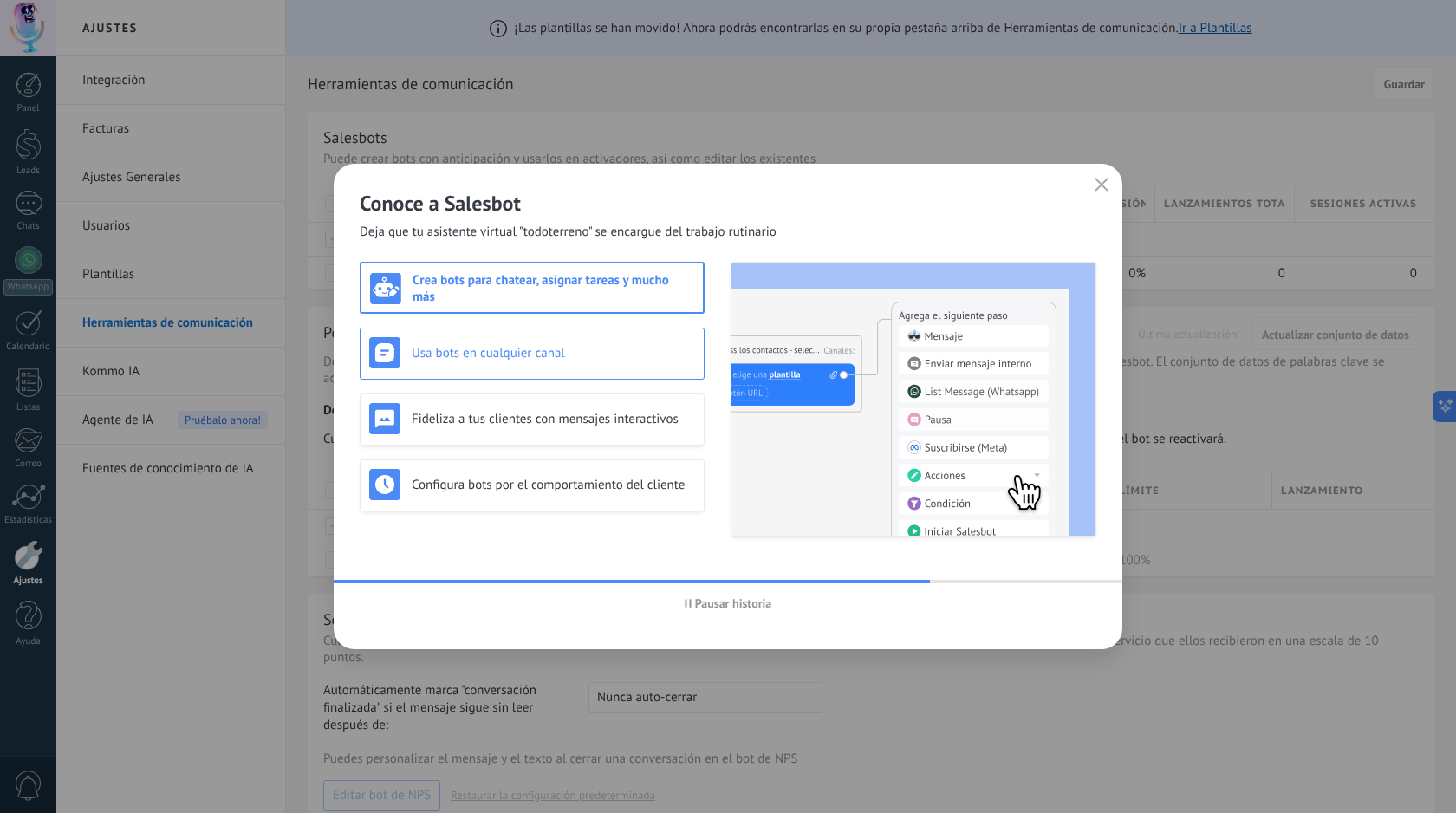
click at [604, 367] on div "Usa bots en cualquier canal" at bounding box center [532, 352] width 326 height 31
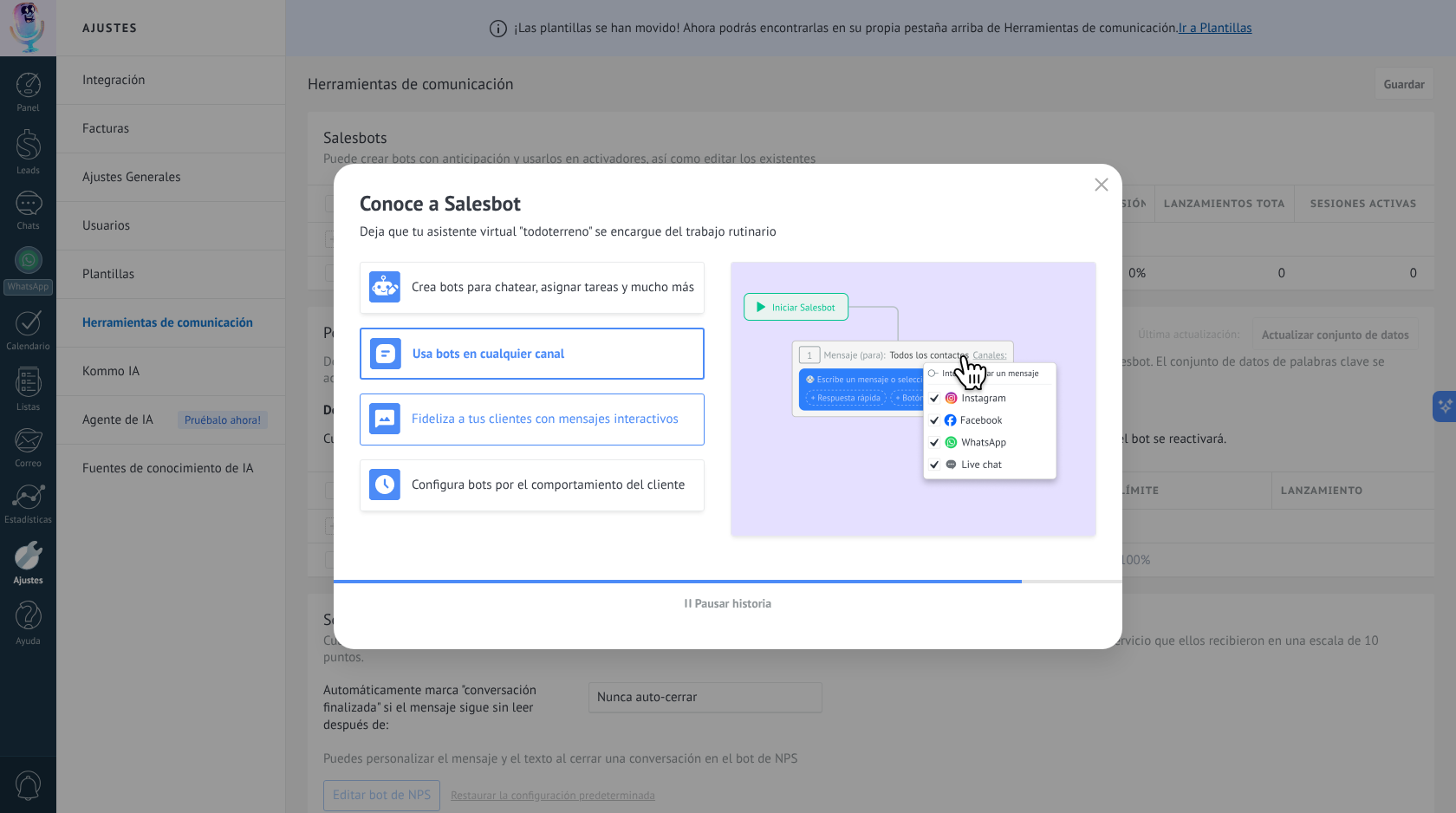
click at [596, 403] on div "Fideliza a tus clientes con mensajes interactivos" at bounding box center [532, 418] width 326 height 31
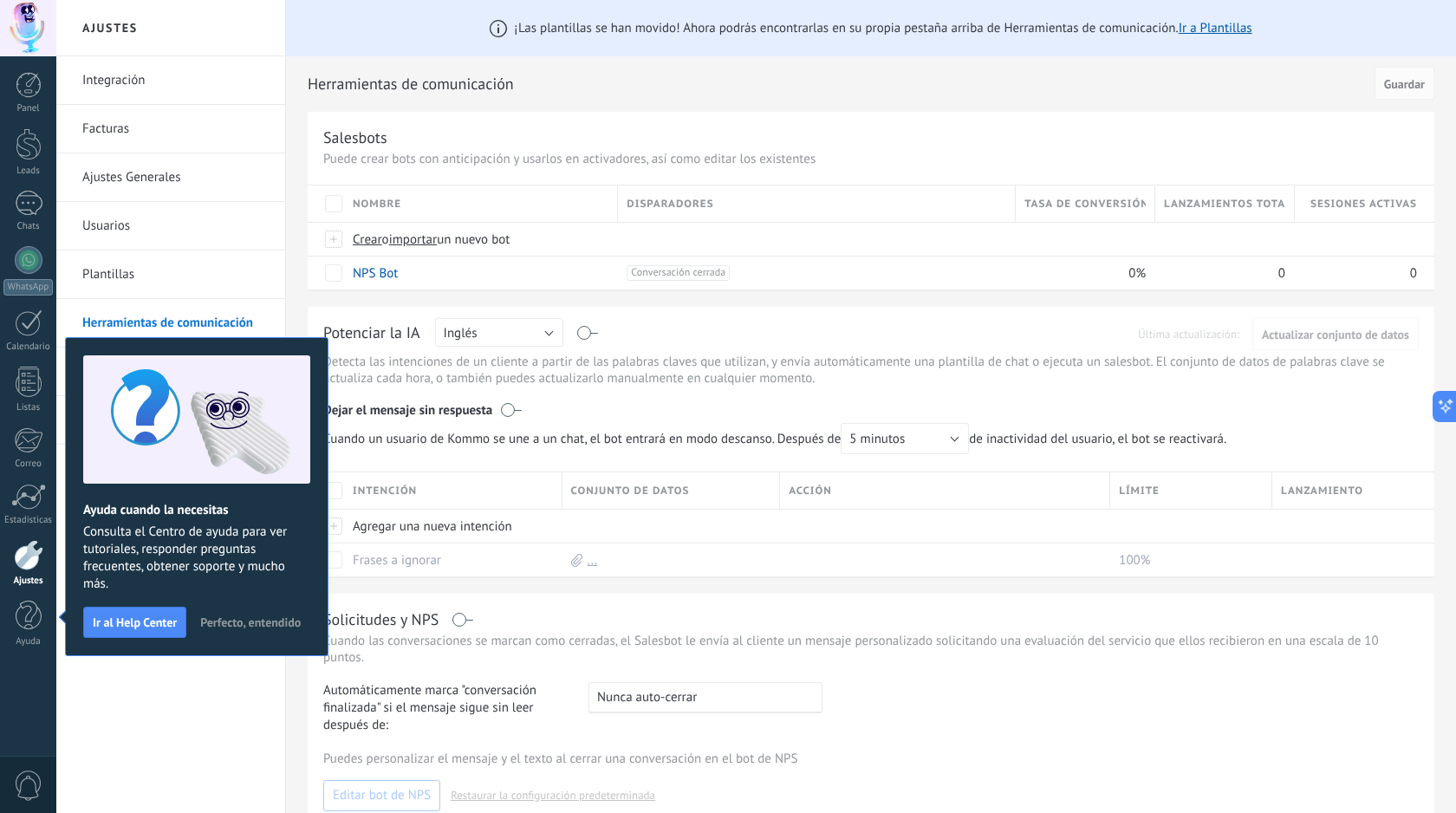
click at [245, 618] on span "Perfecto, entendido" at bounding box center [250, 623] width 101 height 12
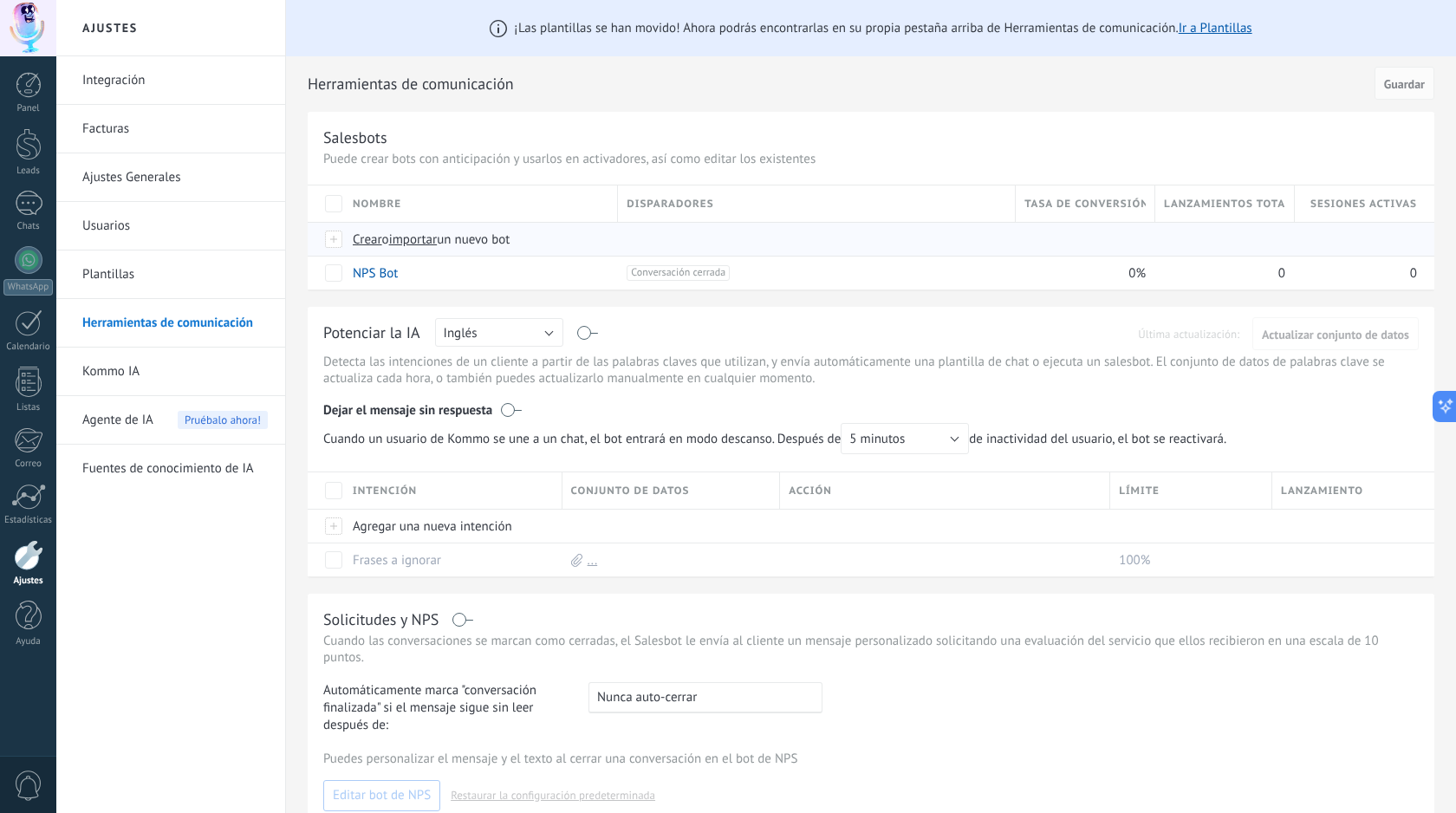
click at [372, 243] on span "Crear" at bounding box center [367, 240] width 29 height 17
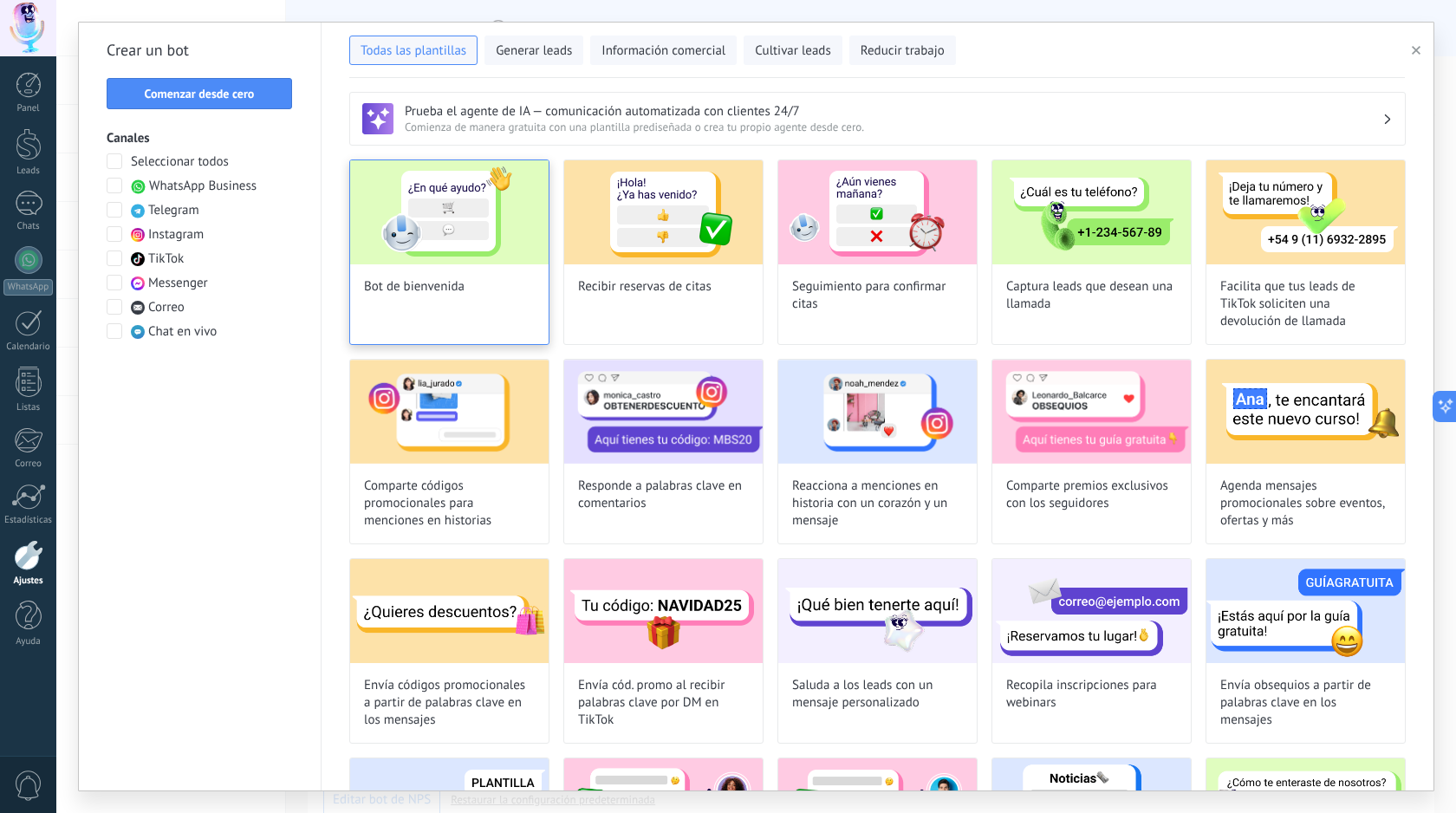
click at [502, 212] on img at bounding box center [449, 212] width 198 height 104
type input "**********"
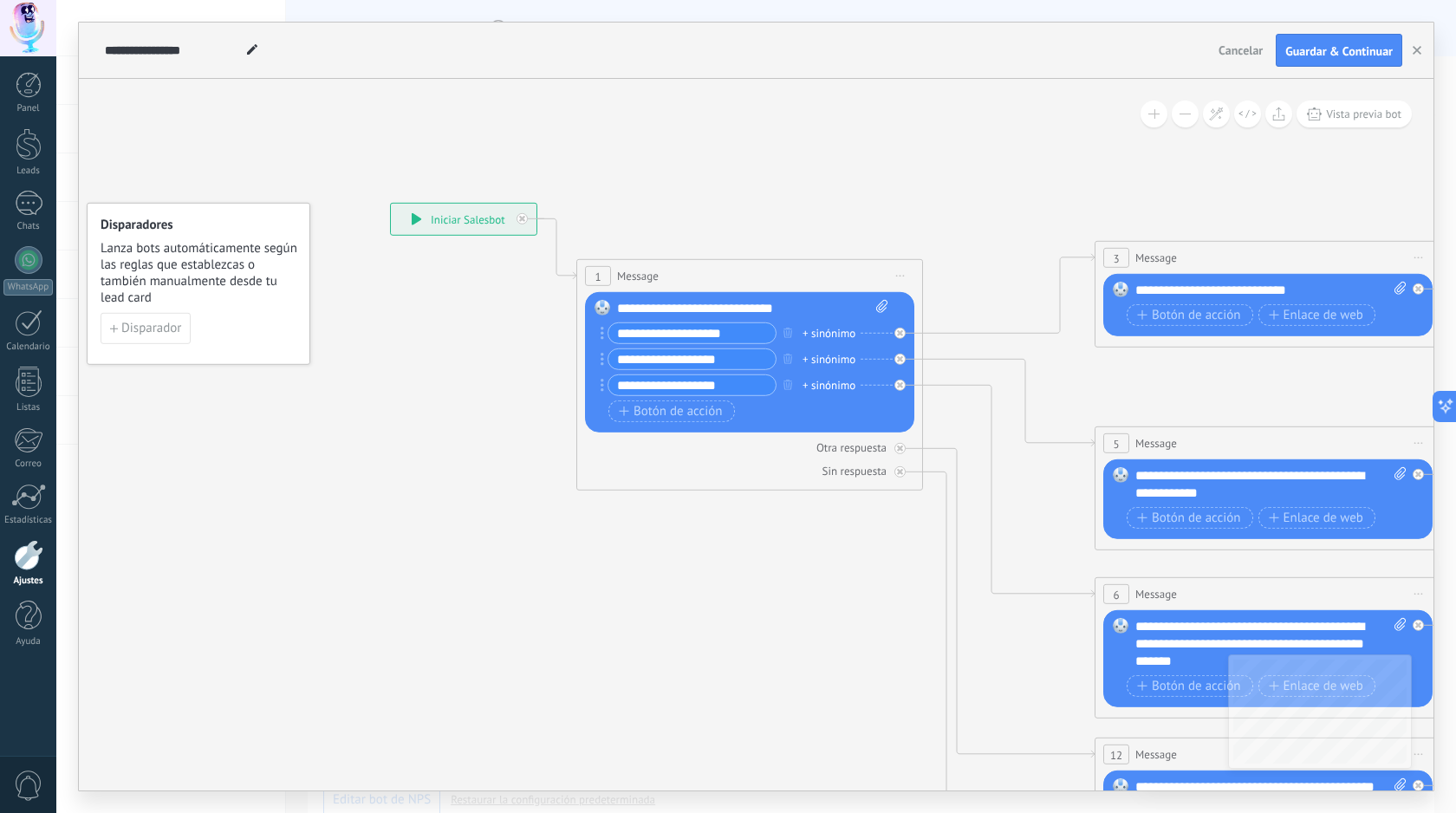
click at [752, 335] on input "**********" at bounding box center [692, 333] width 167 height 20
click at [791, 328] on icon "button" at bounding box center [788, 332] width 9 height 11
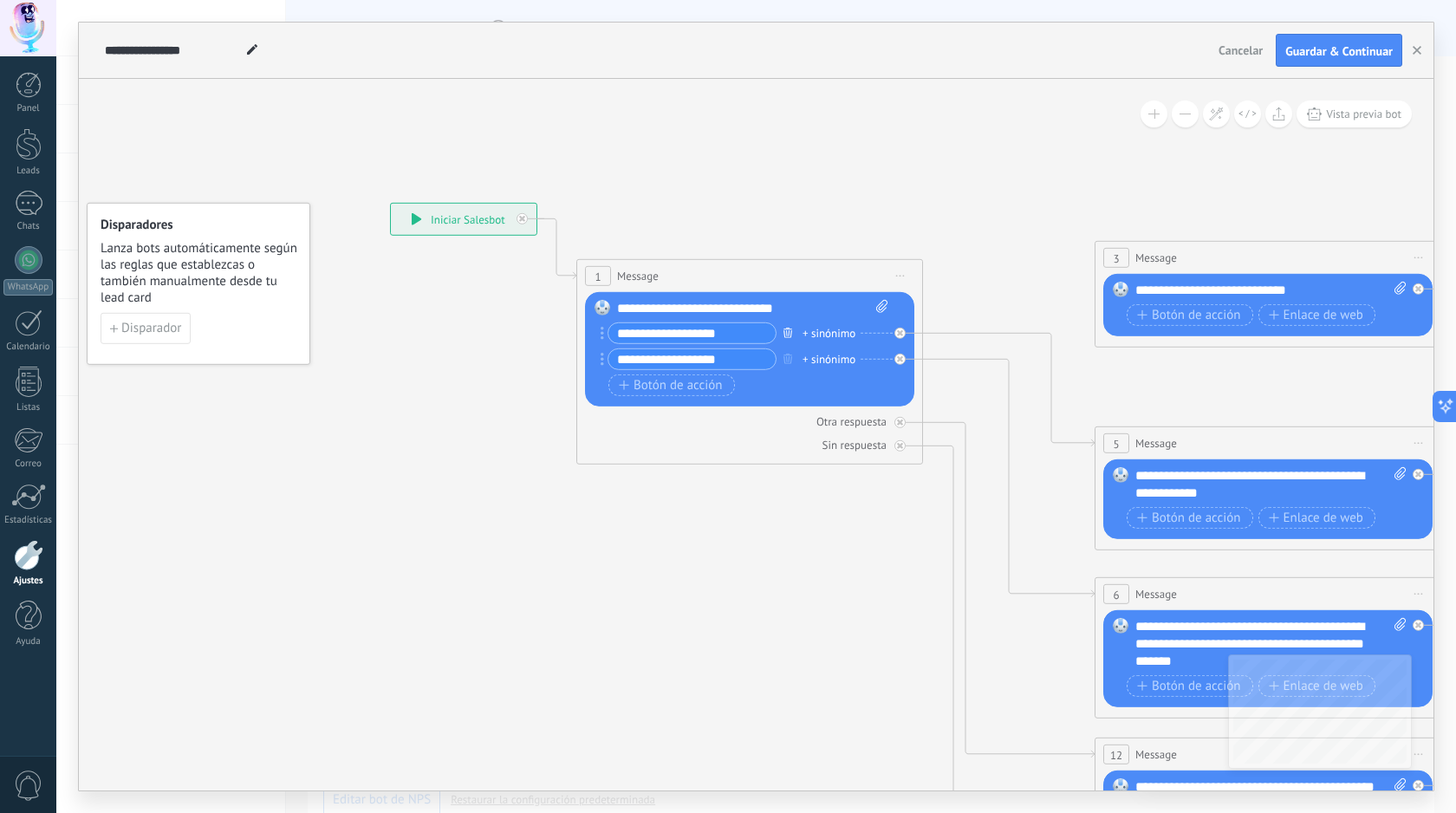
click at [791, 328] on icon "button" at bounding box center [788, 332] width 9 height 11
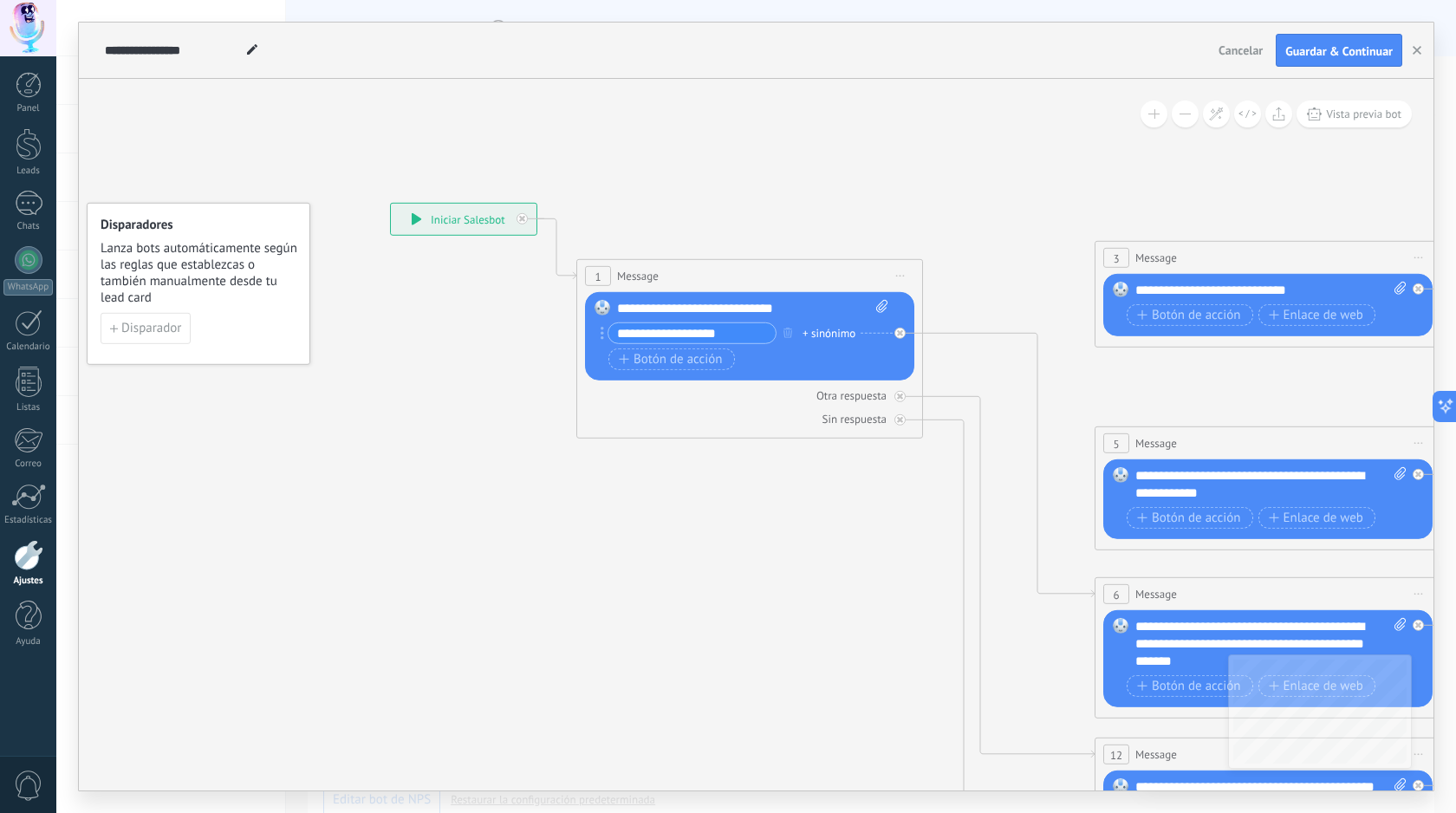
click at [800, 304] on div "**********" at bounding box center [752, 309] width 272 height 18
click at [788, 302] on div "**********" at bounding box center [752, 309] width 272 height 18
click at [789, 307] on div "**********" at bounding box center [752, 309] width 272 height 18
click at [801, 305] on div "**********" at bounding box center [752, 309] width 272 height 18
click at [746, 337] on input "**********" at bounding box center [692, 333] width 167 height 20
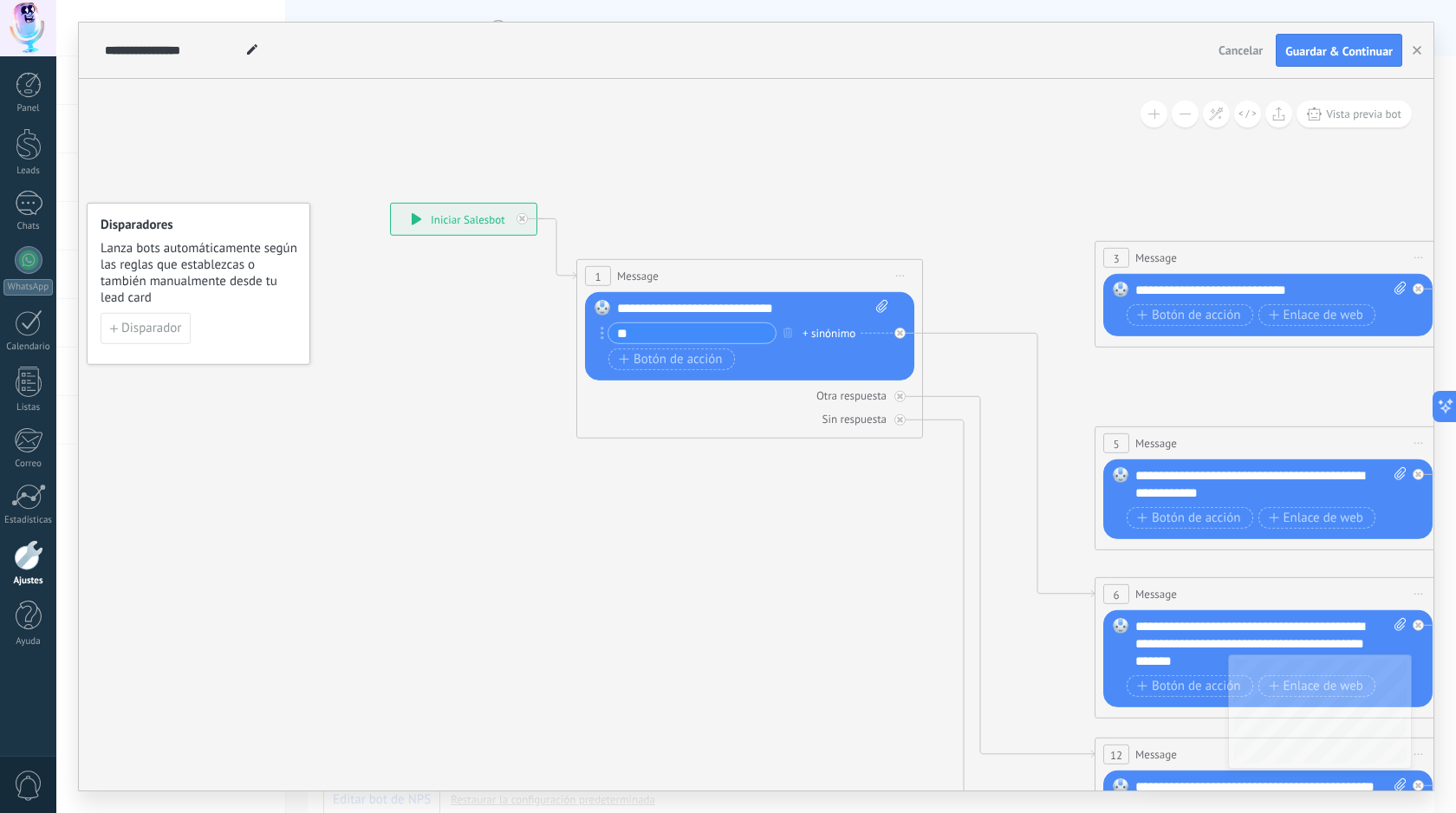
type input "*"
drag, startPoint x: 804, startPoint y: 303, endPoint x: 572, endPoint y: 302, distance: 232.0
click at [390, 203] on div "**********" at bounding box center [390, 203] width 0 height 0
click at [674, 335] on input "text" at bounding box center [692, 333] width 167 height 20
paste input "**********"
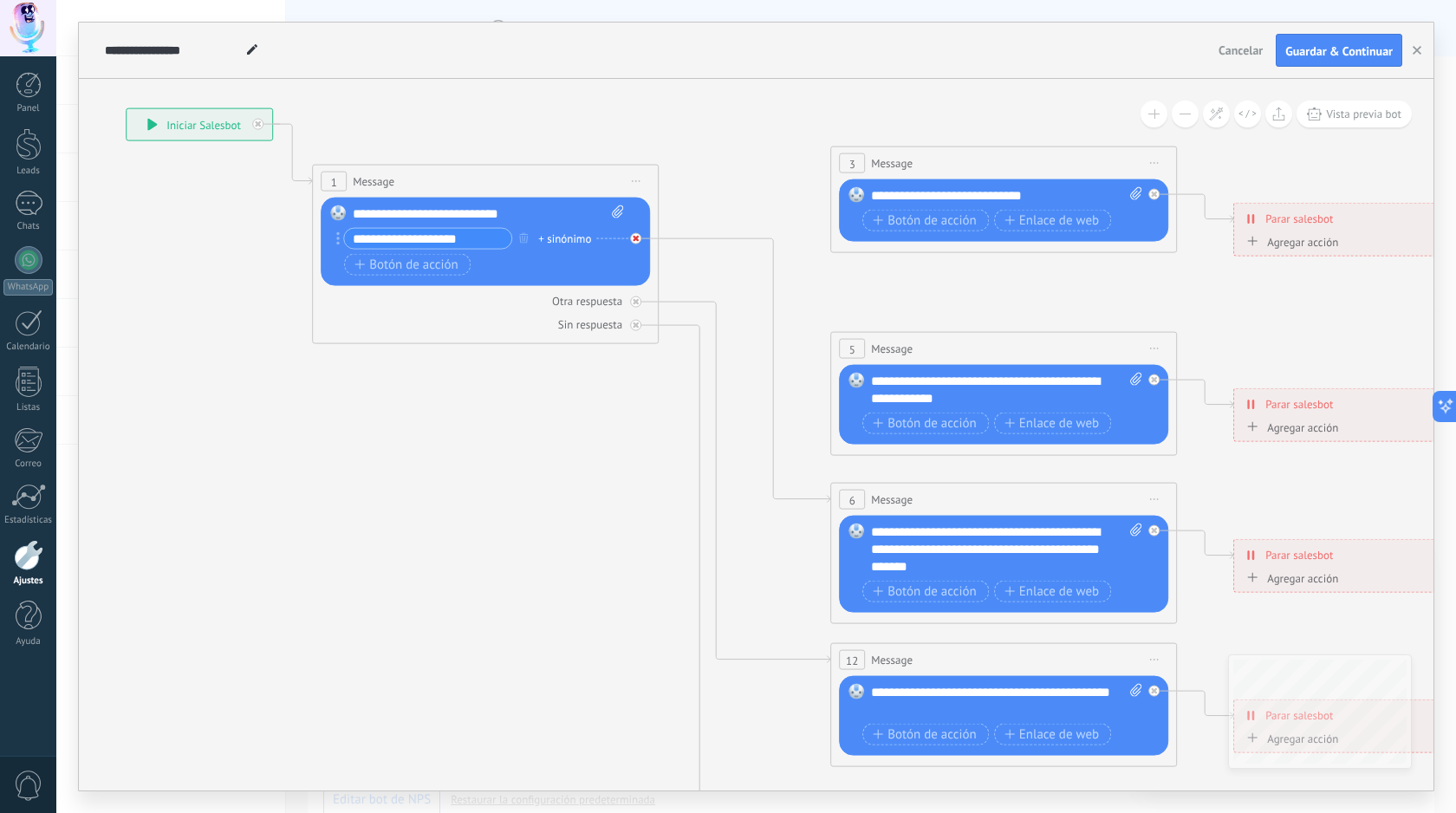
type input "**********"
click at [640, 238] on div at bounding box center [640, 234] width 20 height 21
click at [530, 235] on button "button" at bounding box center [524, 238] width 19 height 21
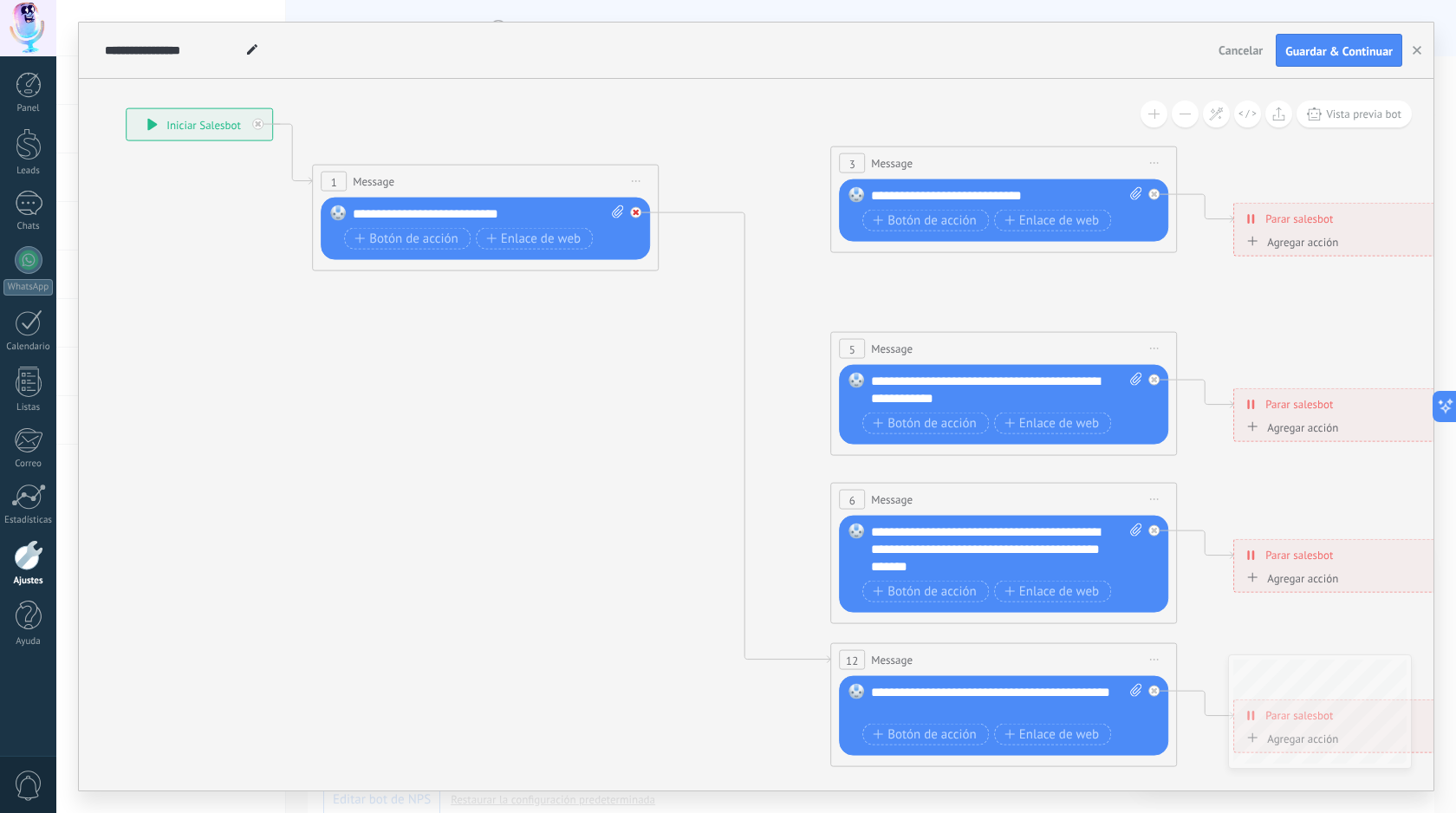
click at [638, 210] on icon at bounding box center [635, 212] width 6 height 6
click at [779, 297] on icon at bounding box center [1042, 541] width 2701 height 1731
click at [764, 389] on icon at bounding box center [1042, 541] width 2701 height 1731
click at [0, 0] on icon at bounding box center [0, 0] width 0 height 0
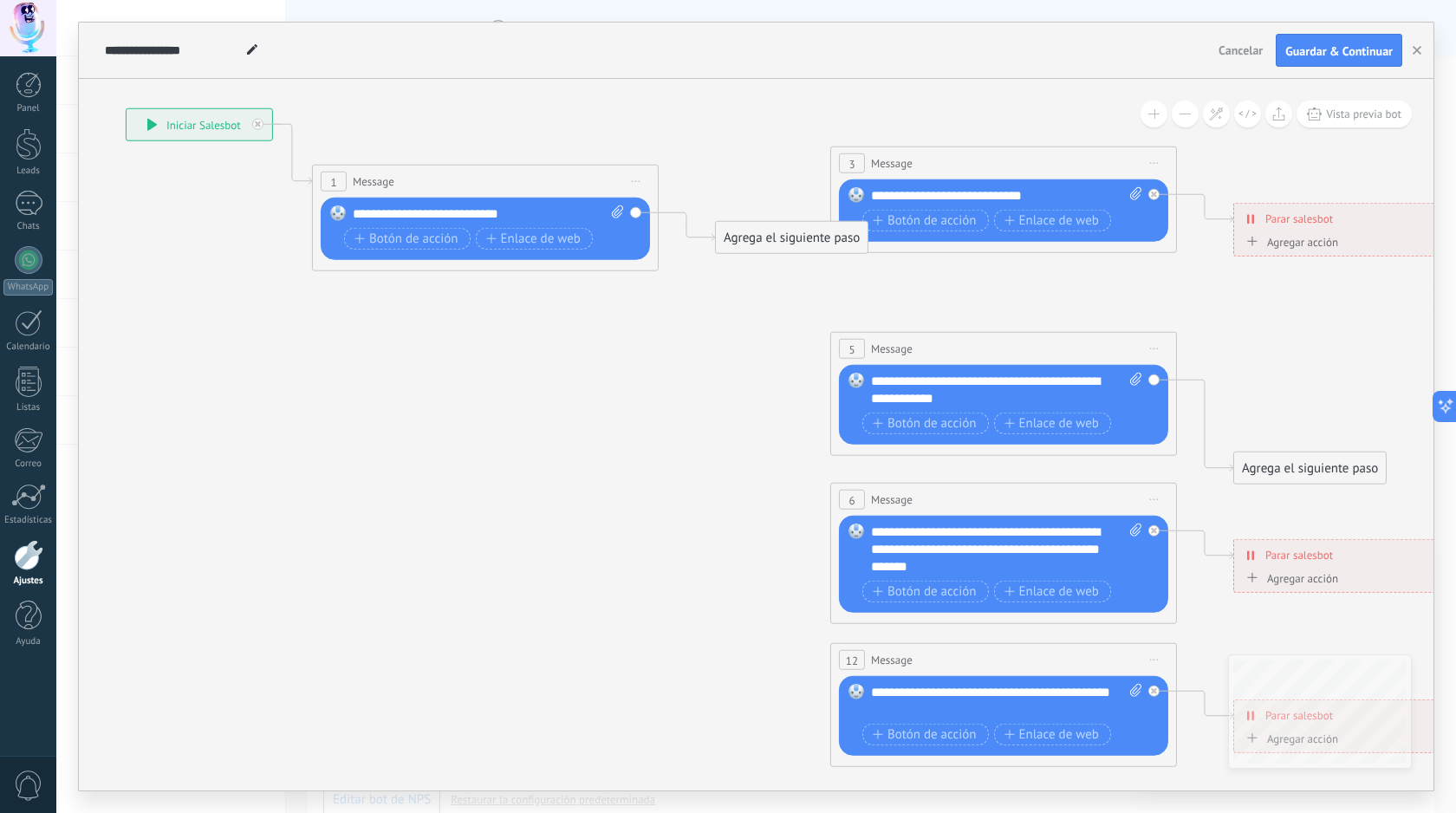
click at [1150, 354] on span "Iniciar vista previa aquí Cambiar nombre Duplicar Borrar" at bounding box center [1153, 349] width 27 height 25
click at [1191, 465] on div "Borrar" at bounding box center [1233, 461] width 172 height 29
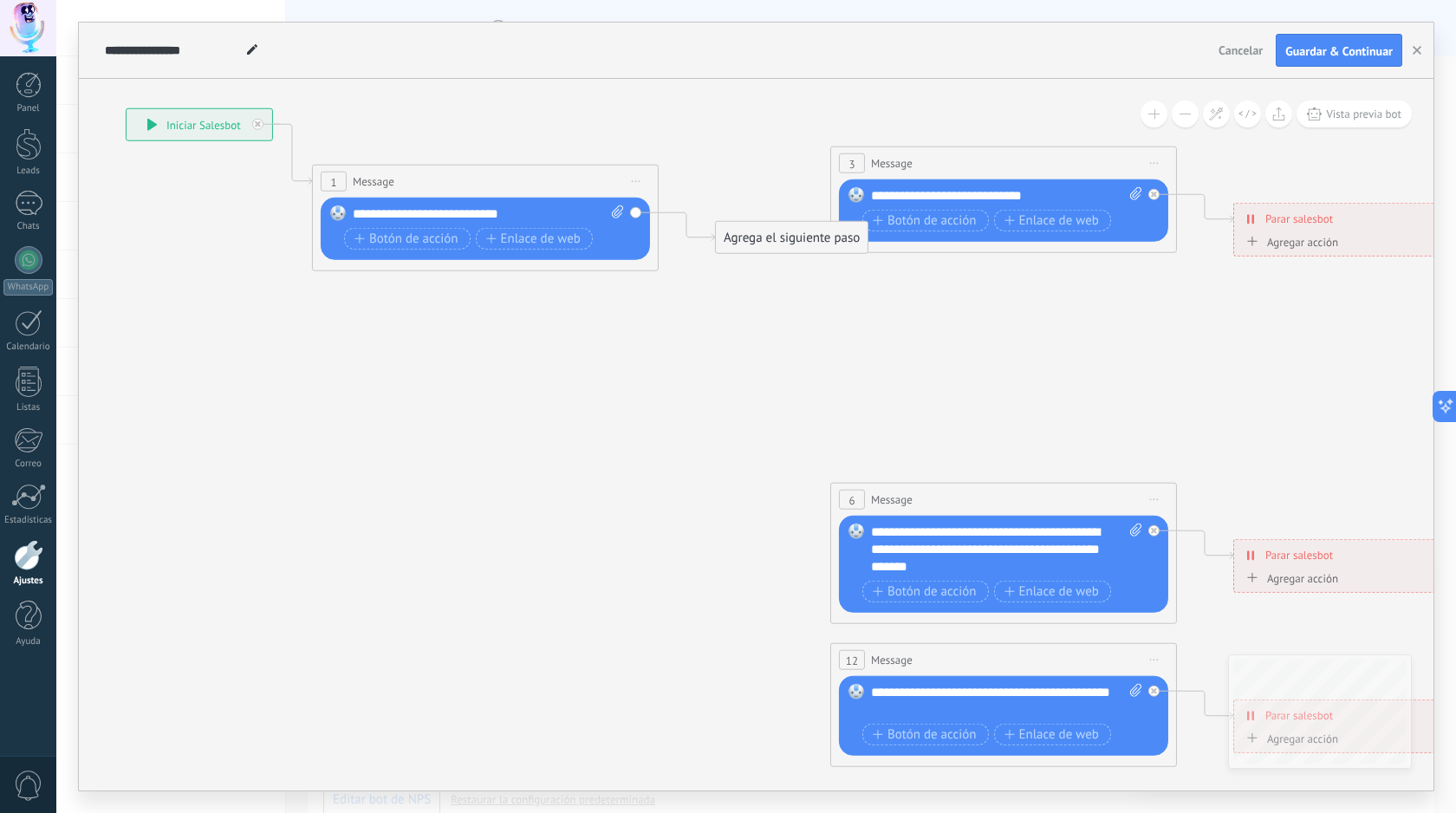
click at [1161, 502] on span "Iniciar vista previa aquí Cambiar nombre Duplicar Borrar" at bounding box center [1153, 500] width 27 height 25
click at [1176, 607] on div "Borrar" at bounding box center [1233, 612] width 172 height 29
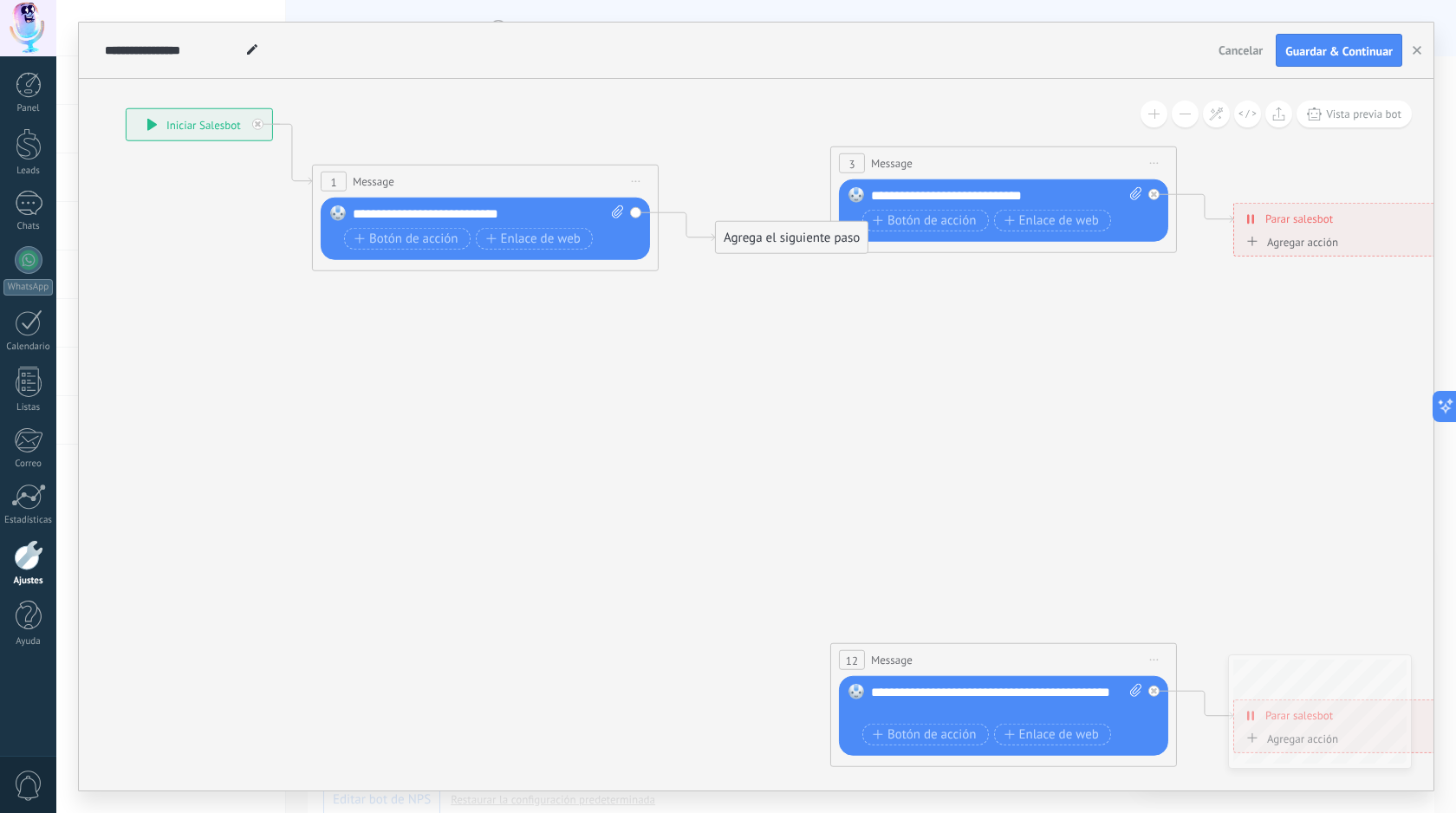
click at [1150, 663] on span "Iniciar vista previa aquí Cambiar nombre Duplicar Borrar" at bounding box center [1153, 660] width 27 height 25
click at [1197, 773] on div "Borrar" at bounding box center [1233, 772] width 172 height 29
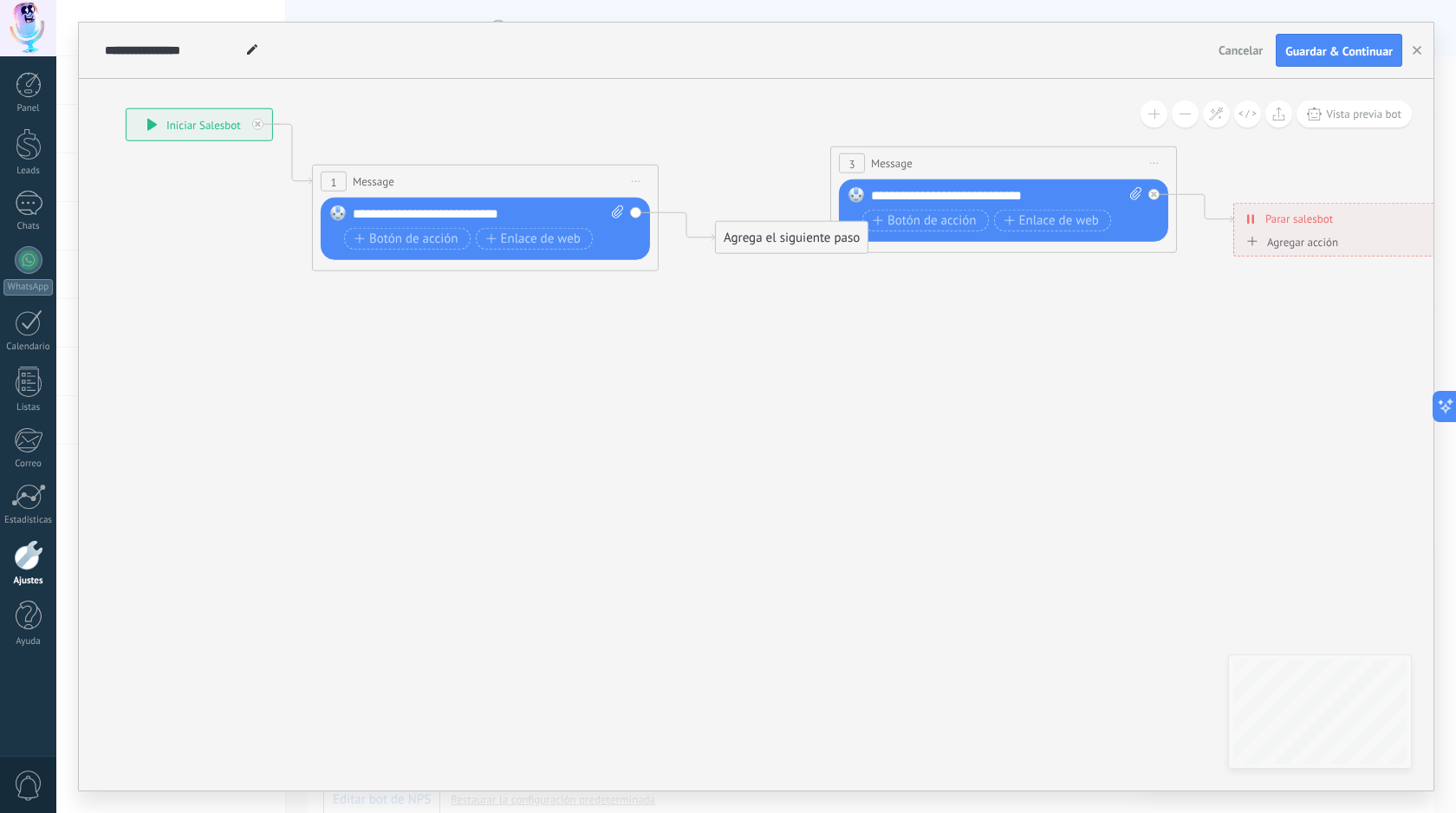
click at [1153, 165] on span "Iniciar vista previa aquí Cambiar nombre Duplicar Borrar" at bounding box center [1153, 163] width 27 height 25
click at [1181, 281] on div "Borrar" at bounding box center [1233, 276] width 172 height 29
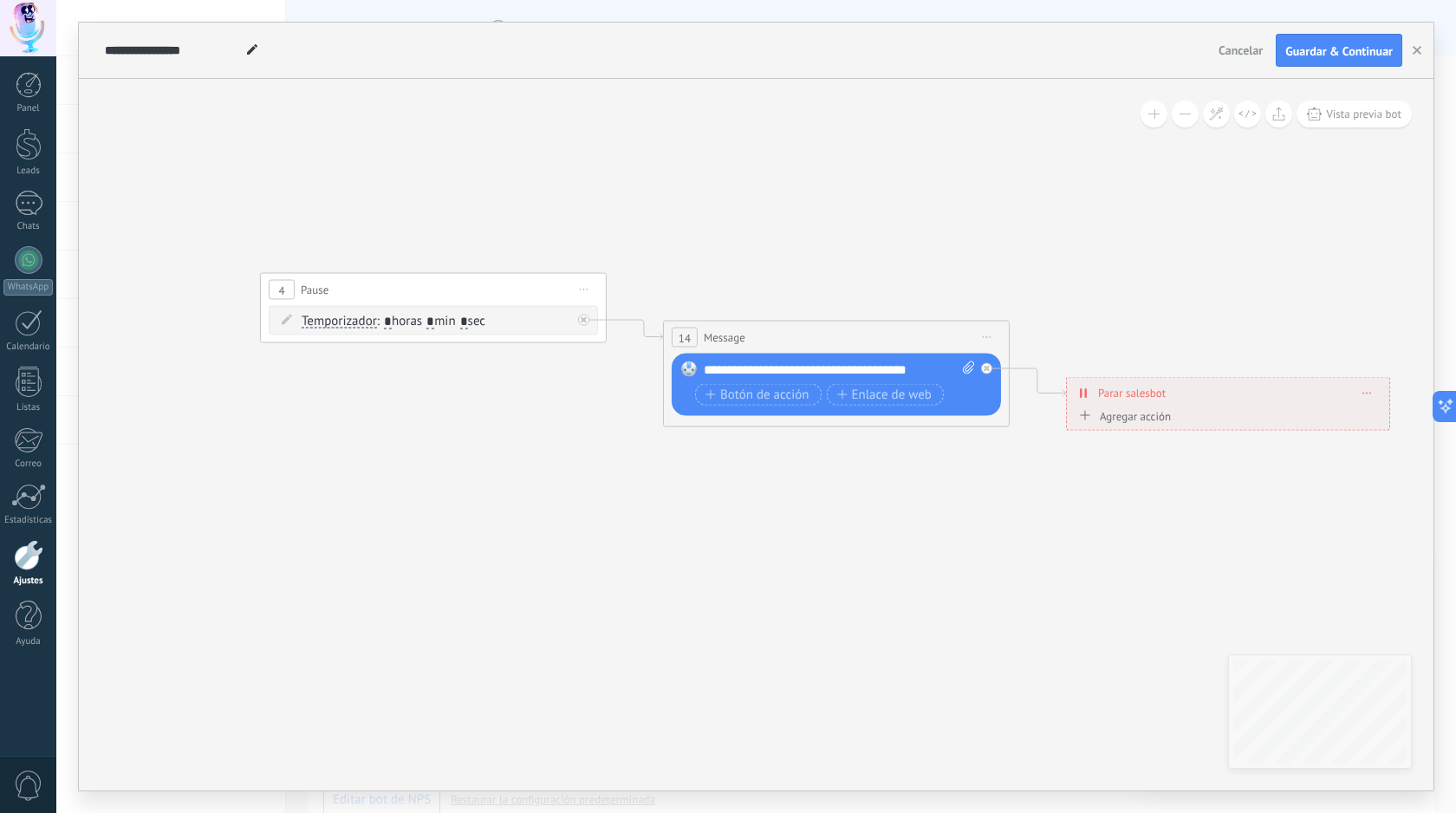
click at [587, 293] on span "Iniciar vista previa aquí Cambiar nombre Duplicar Borrar" at bounding box center [584, 289] width 27 height 25
click at [625, 403] on div "Borrar" at bounding box center [663, 403] width 172 height 29
click at [976, 343] on span "Iniciar vista previa aquí Cambiar nombre Duplicar Borrar" at bounding box center [986, 337] width 27 height 25
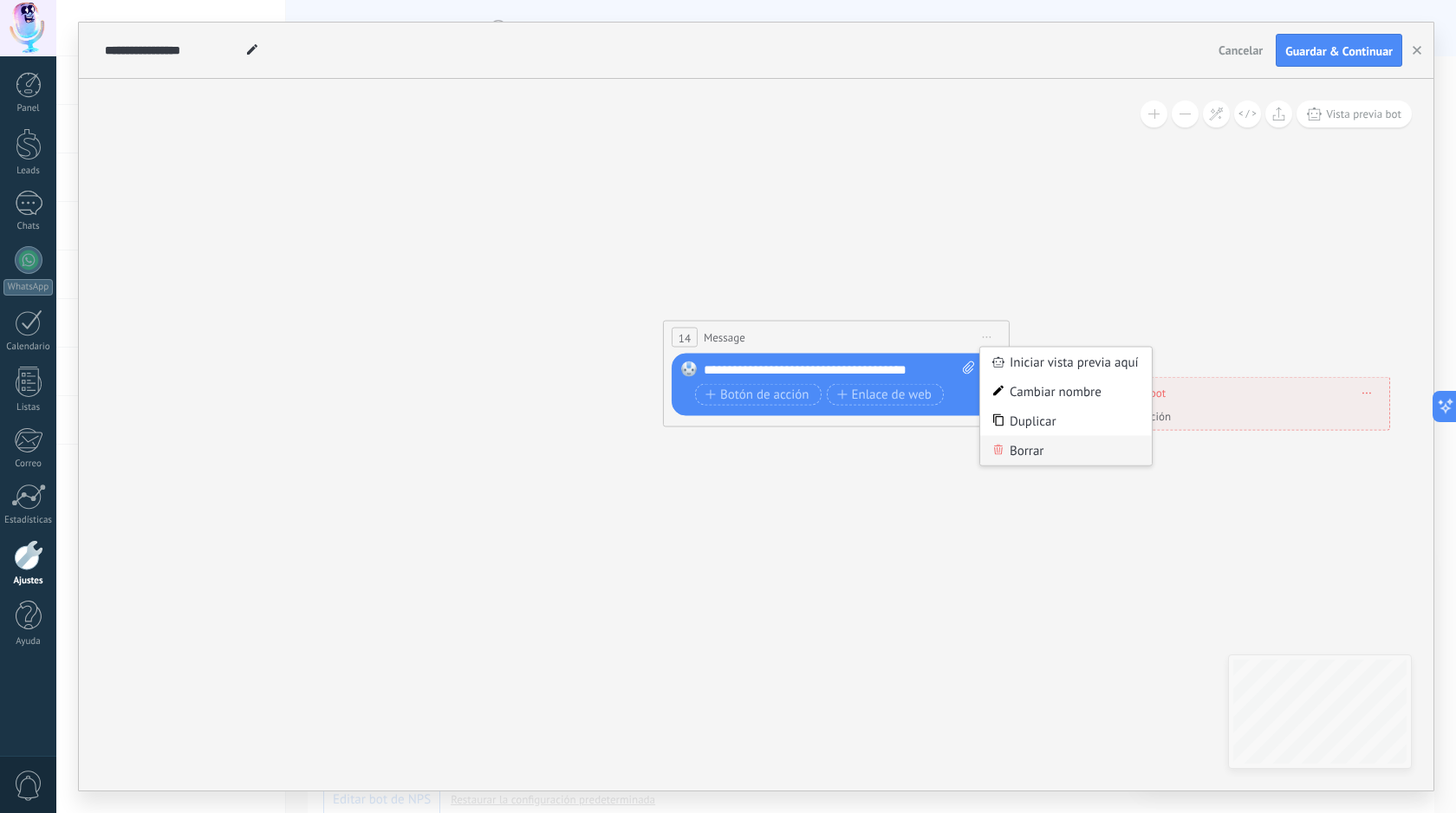
click at [1015, 447] on div "Borrar" at bounding box center [1066, 450] width 172 height 29
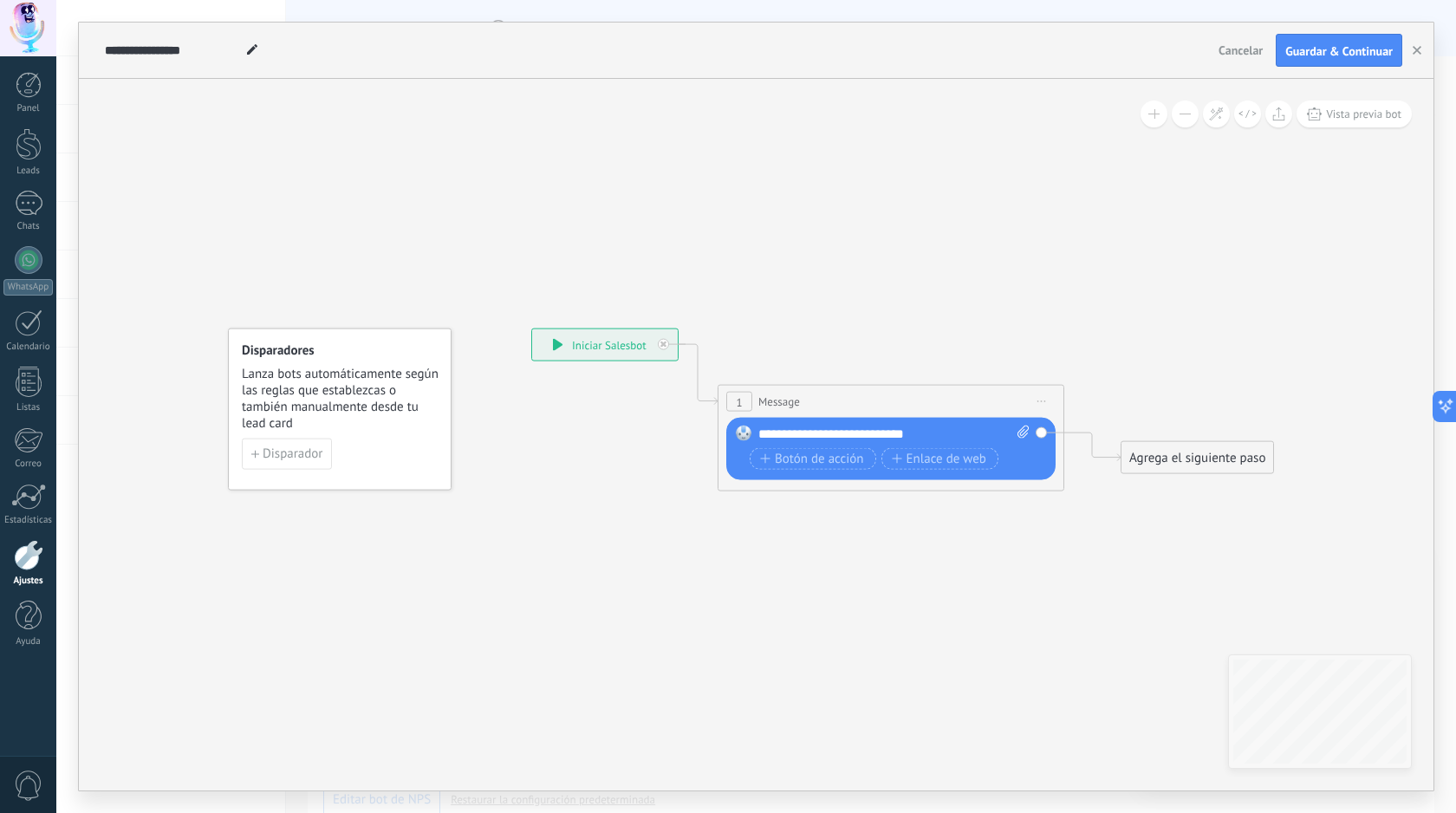
click at [557, 350] on icon at bounding box center [558, 345] width 11 height 12
click at [557, 347] on icon at bounding box center [557, 345] width 10 height 12
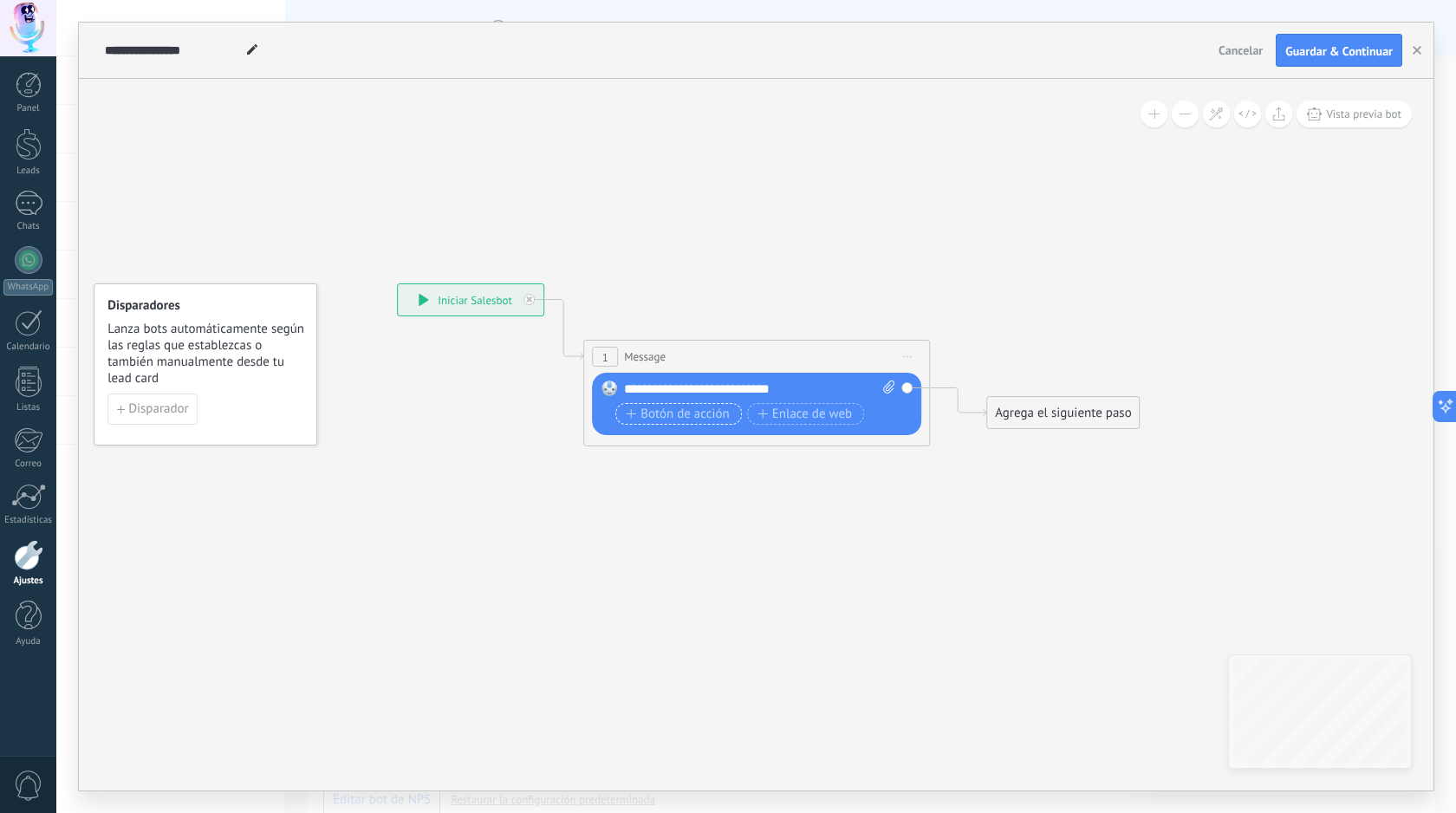
click at [701, 415] on span "Botón de acción" at bounding box center [678, 414] width 104 height 14
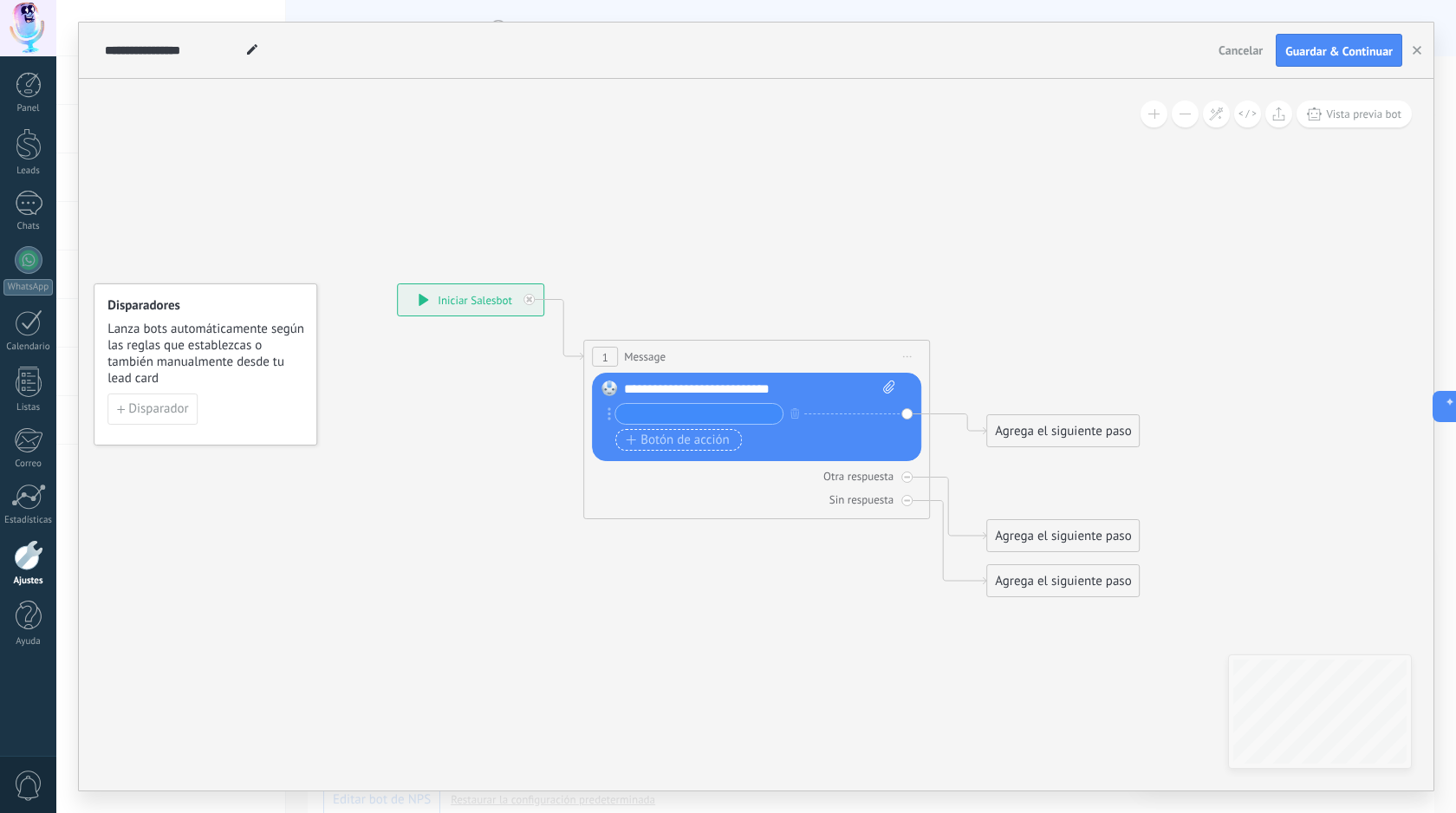
click at [701, 415] on input "text" at bounding box center [699, 414] width 167 height 20
type input "*"
type input "****"
click at [1377, 114] on span "Vista previa bot" at bounding box center [1363, 113] width 75 height 15
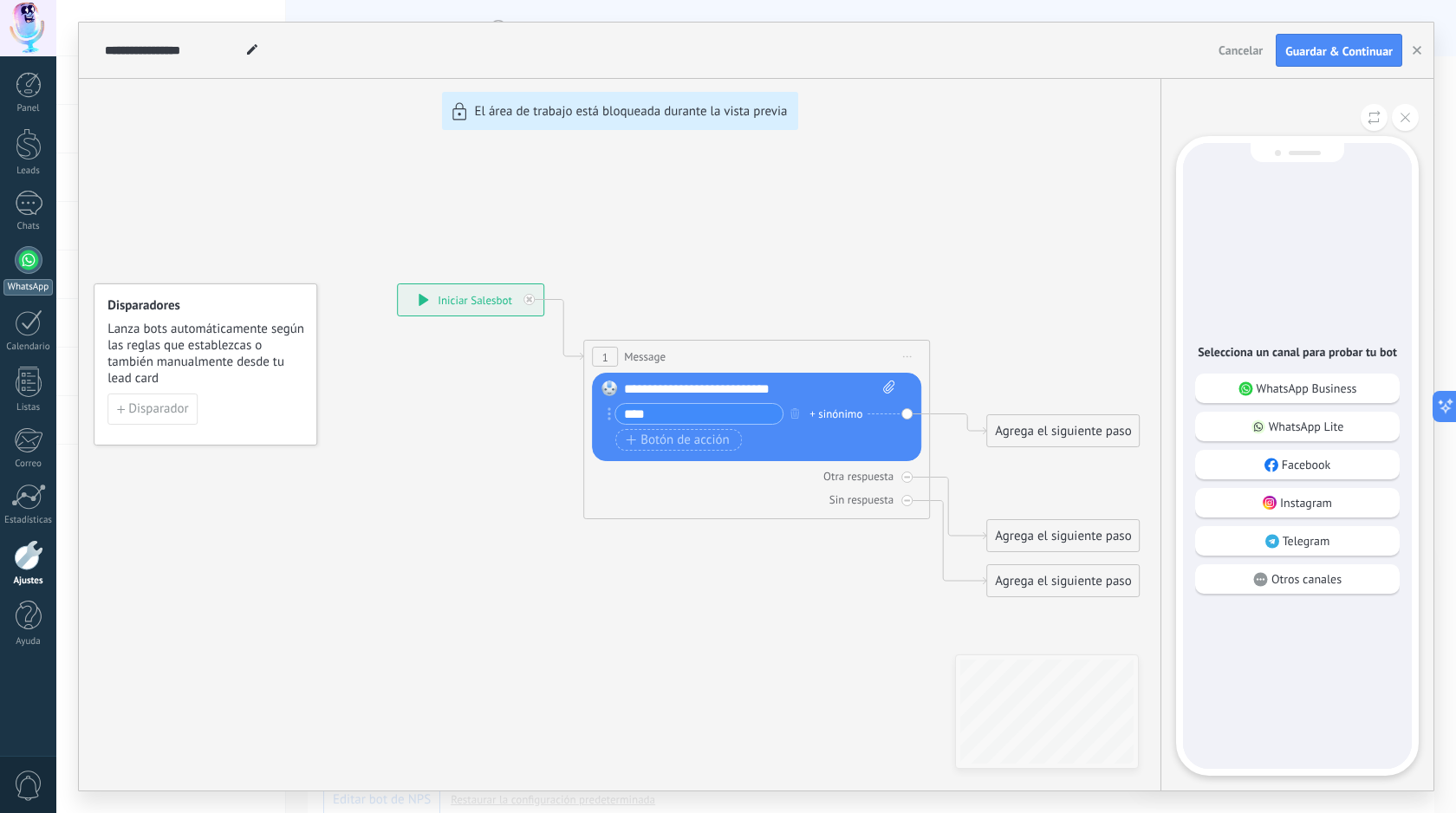
click at [21, 255] on div at bounding box center [28, 259] width 27 height 27
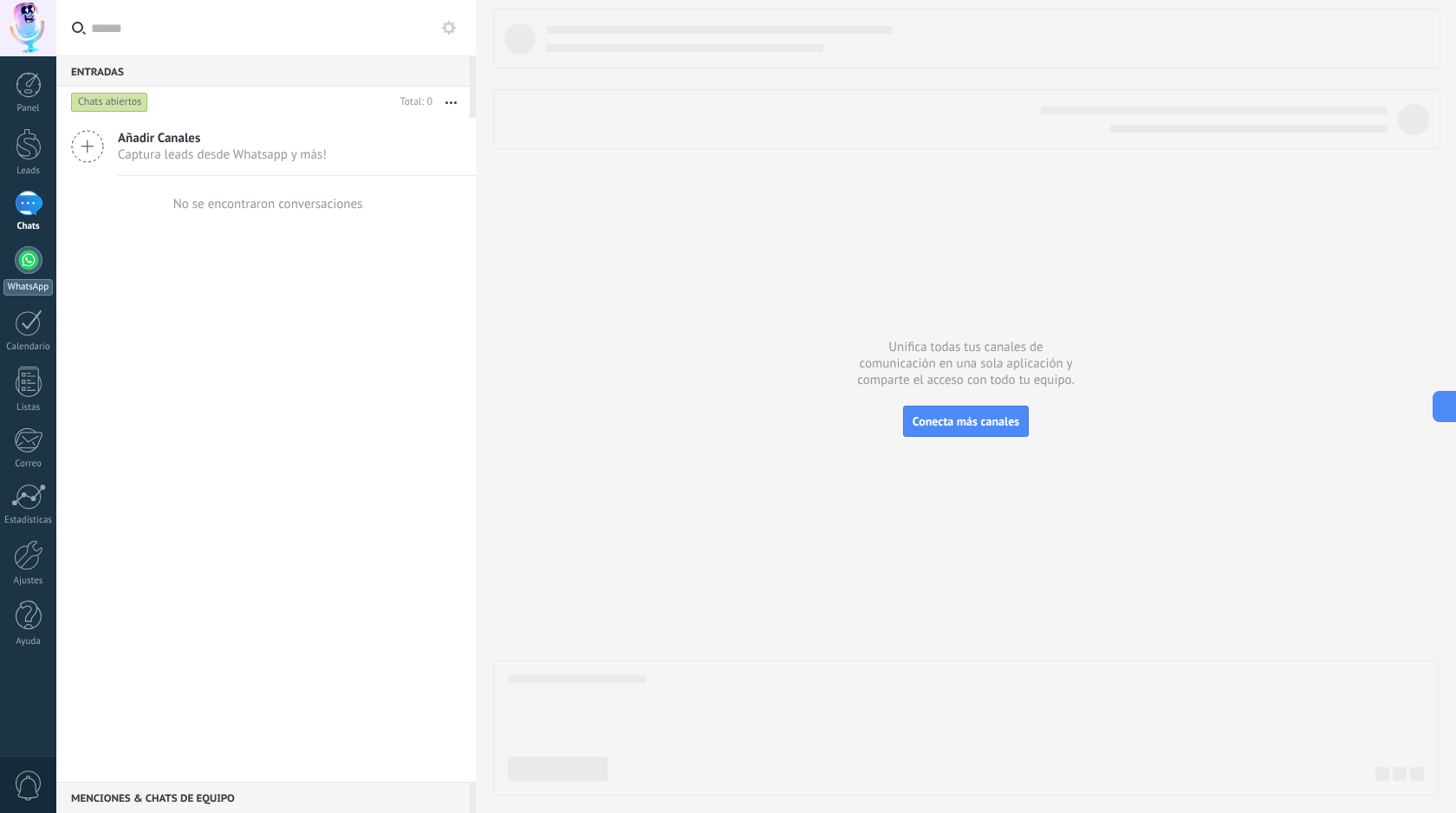
click at [31, 272] on div at bounding box center [28, 259] width 27 height 27
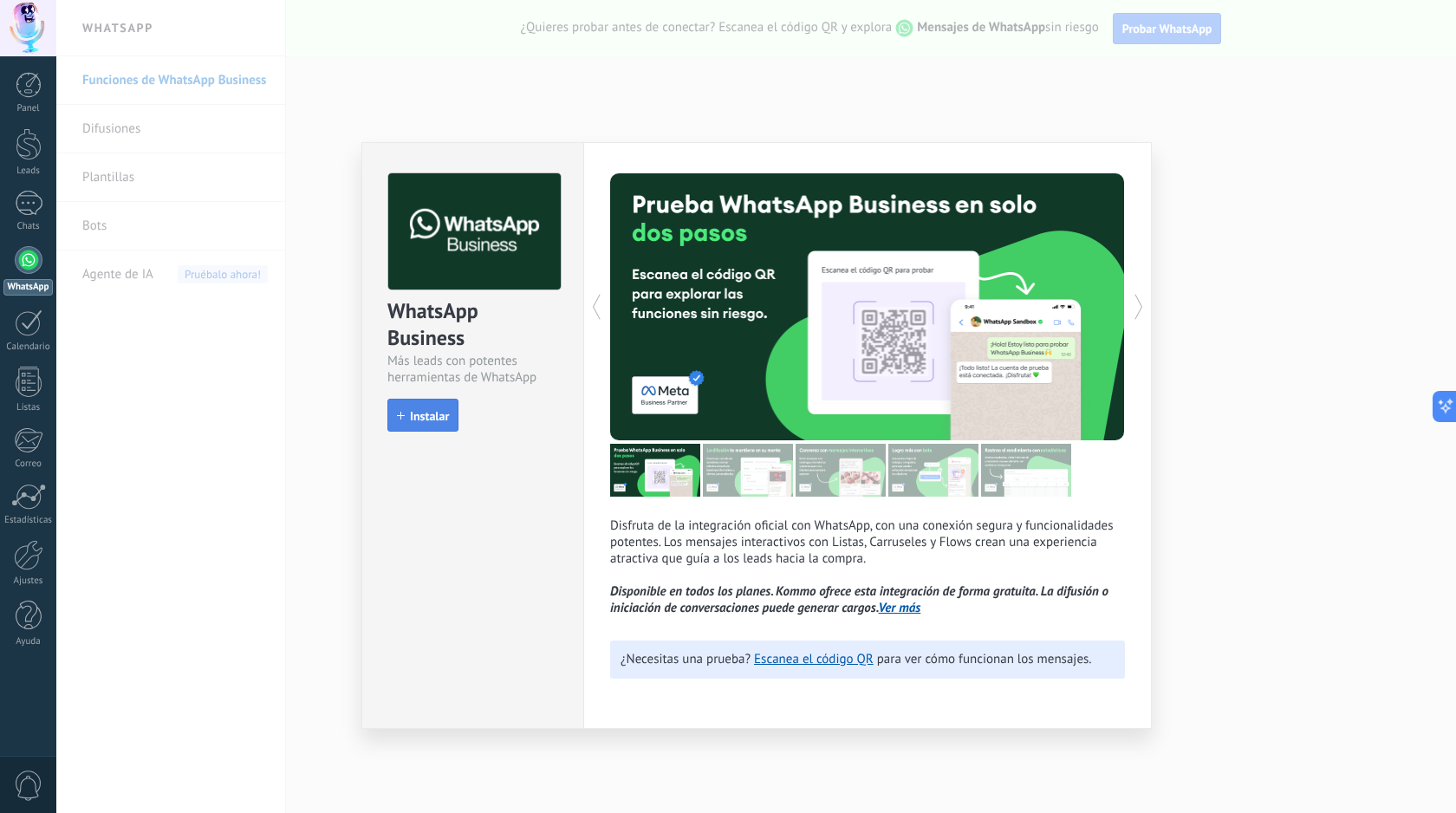
click at [433, 418] on span "Instalar" at bounding box center [429, 416] width 39 height 12
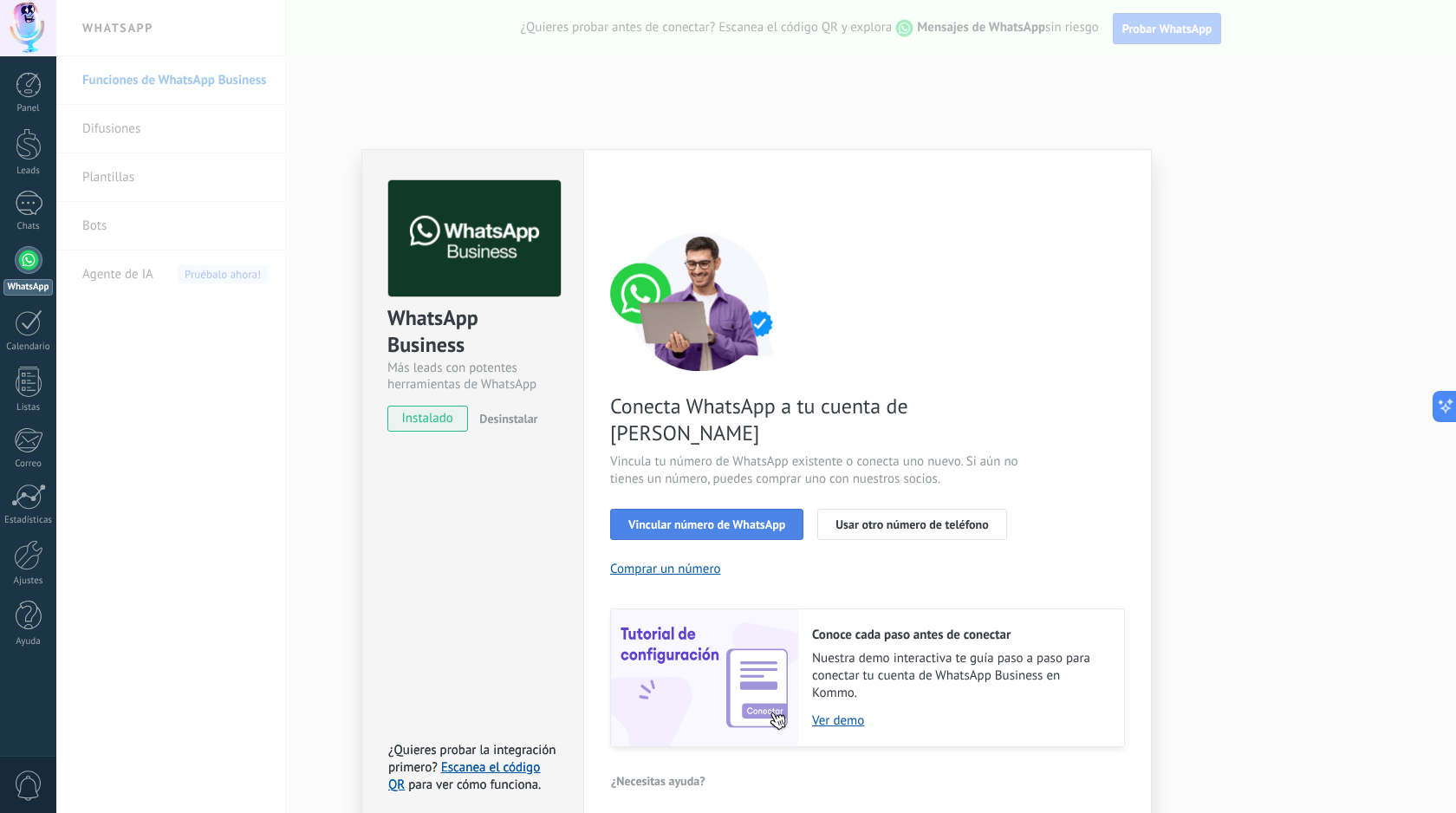
click at [777, 518] on span "Vincular número de WhatsApp" at bounding box center [706, 525] width 157 height 12
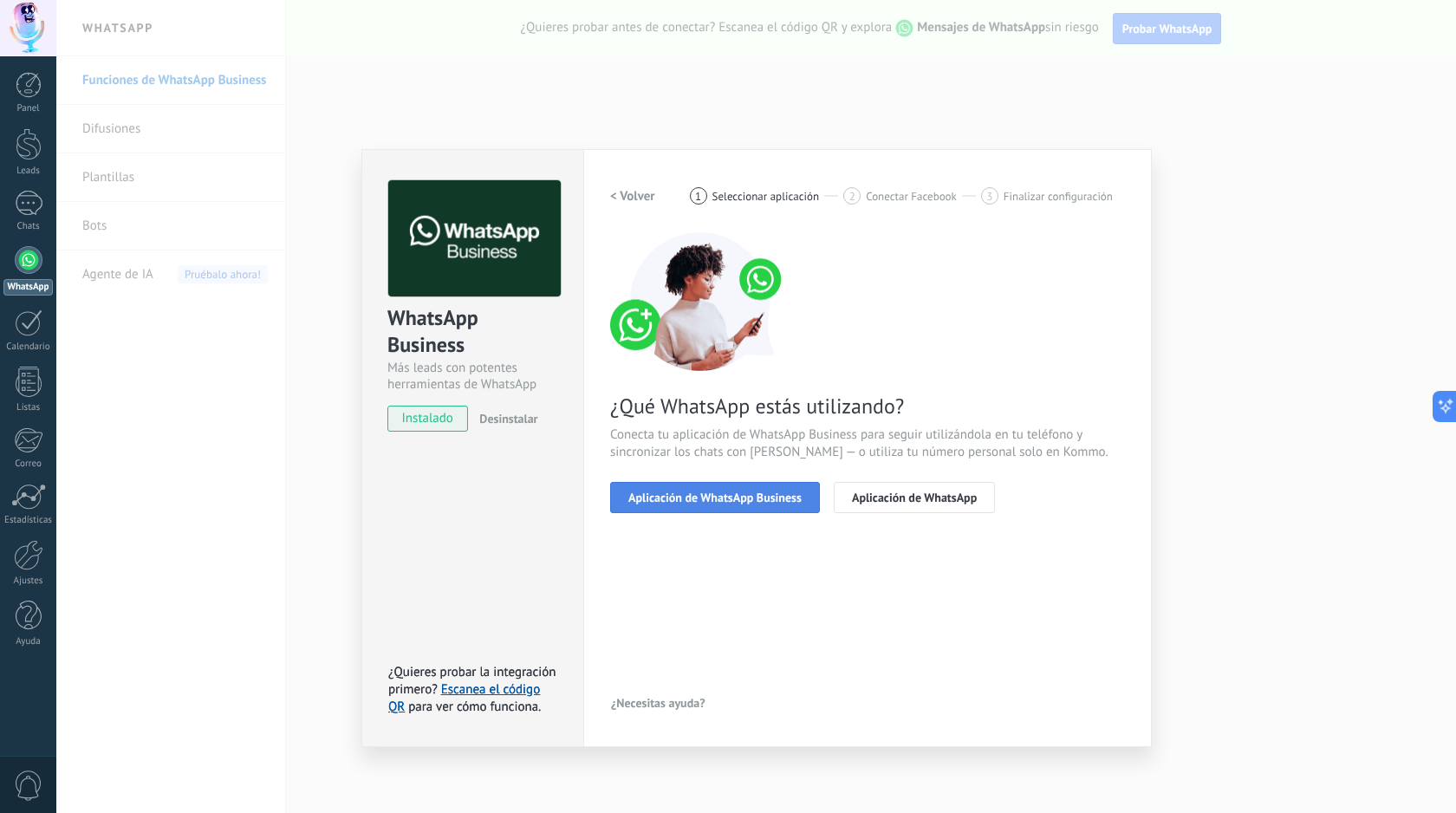
click at [751, 497] on span "Aplicación de WhatsApp Business" at bounding box center [715, 497] width 173 height 12
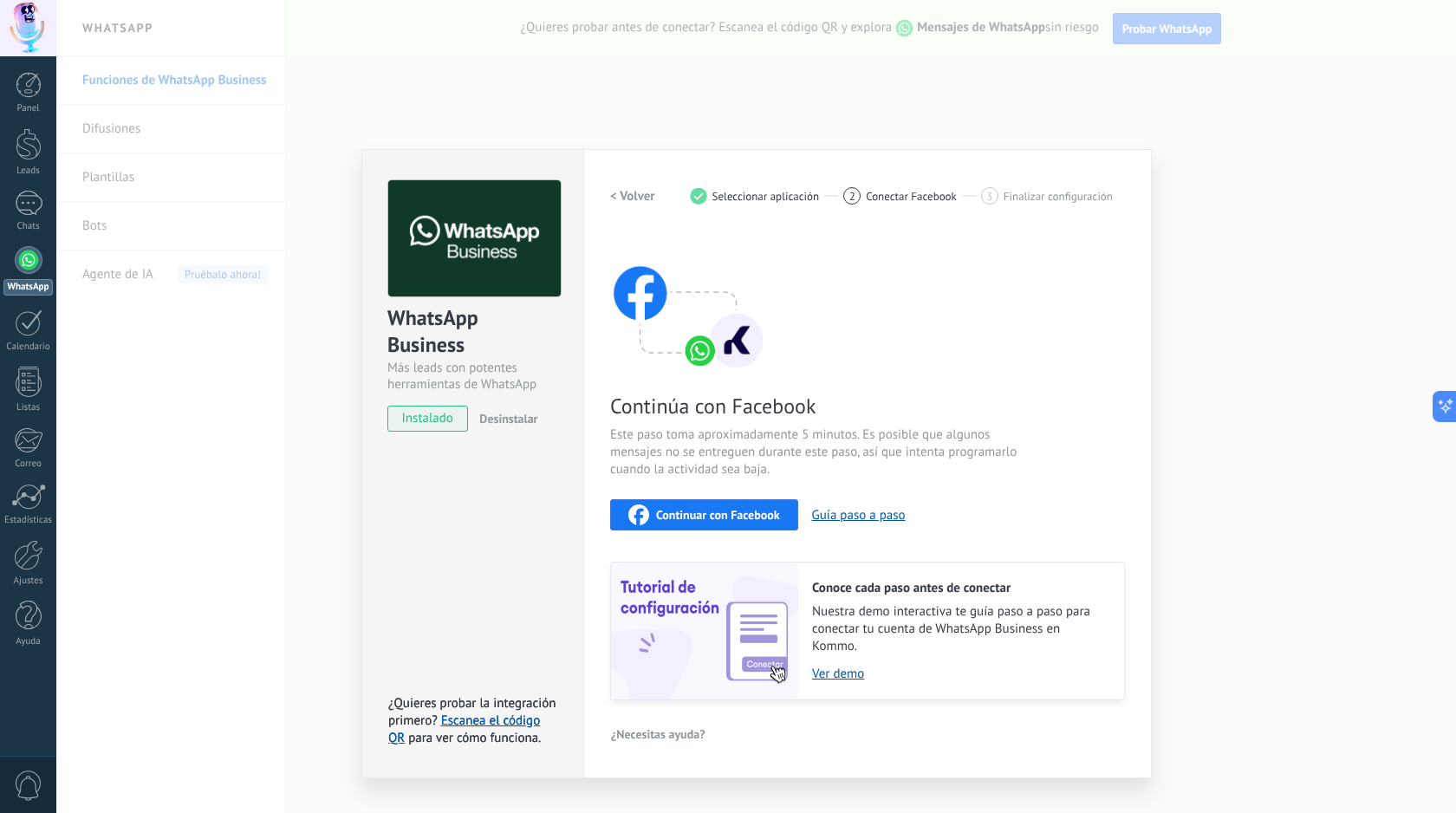
click at [716, 512] on span "Continuar con Facebook" at bounding box center [718, 515] width 124 height 12
click at [319, 571] on div "WhatsApp Business Más leads con potentes herramientas de WhatsApp instalado Des…" at bounding box center [756, 406] width 1399 height 813
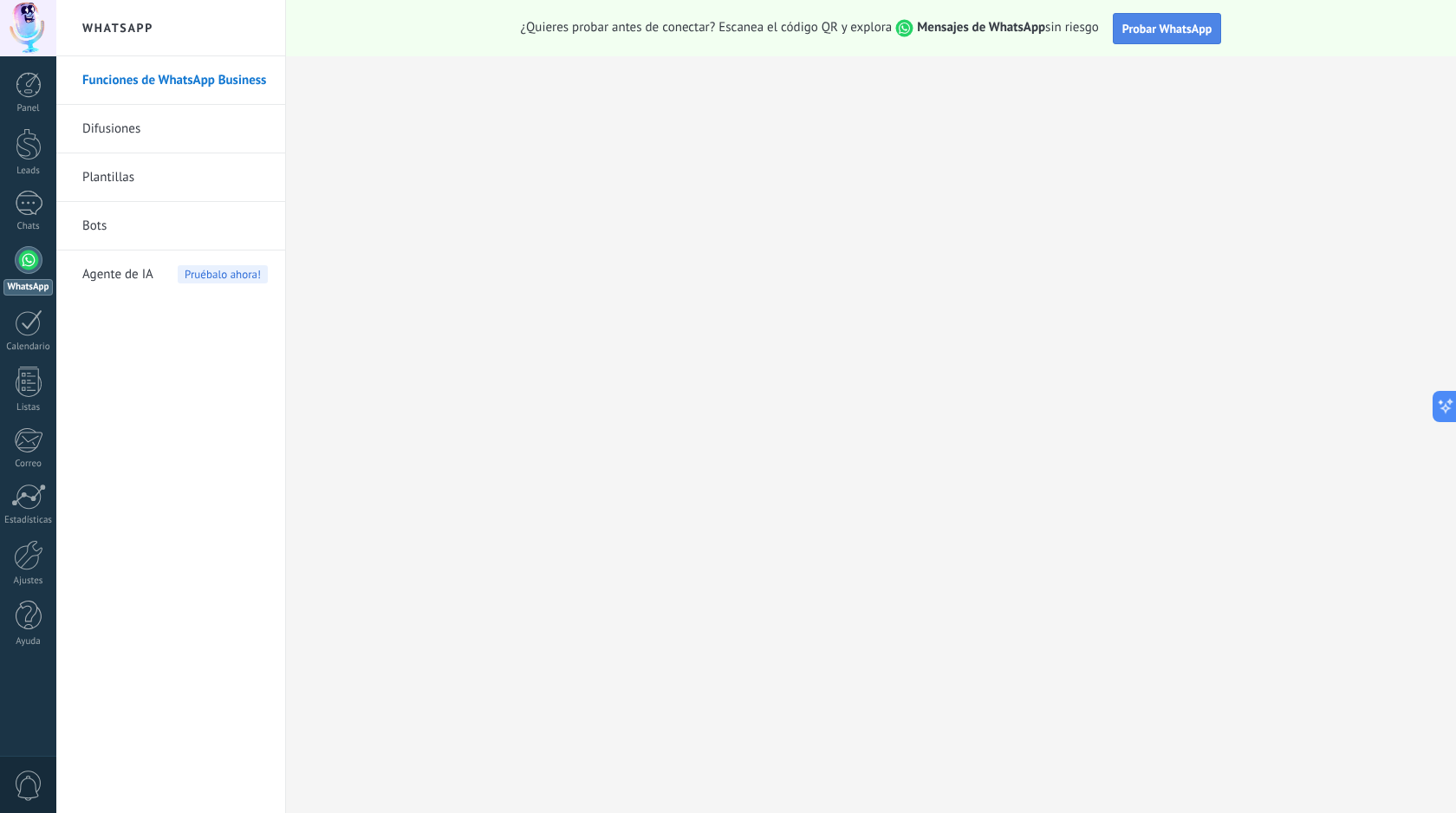
click at [1203, 35] on span "Probar WhatsApp" at bounding box center [1168, 29] width 90 height 16
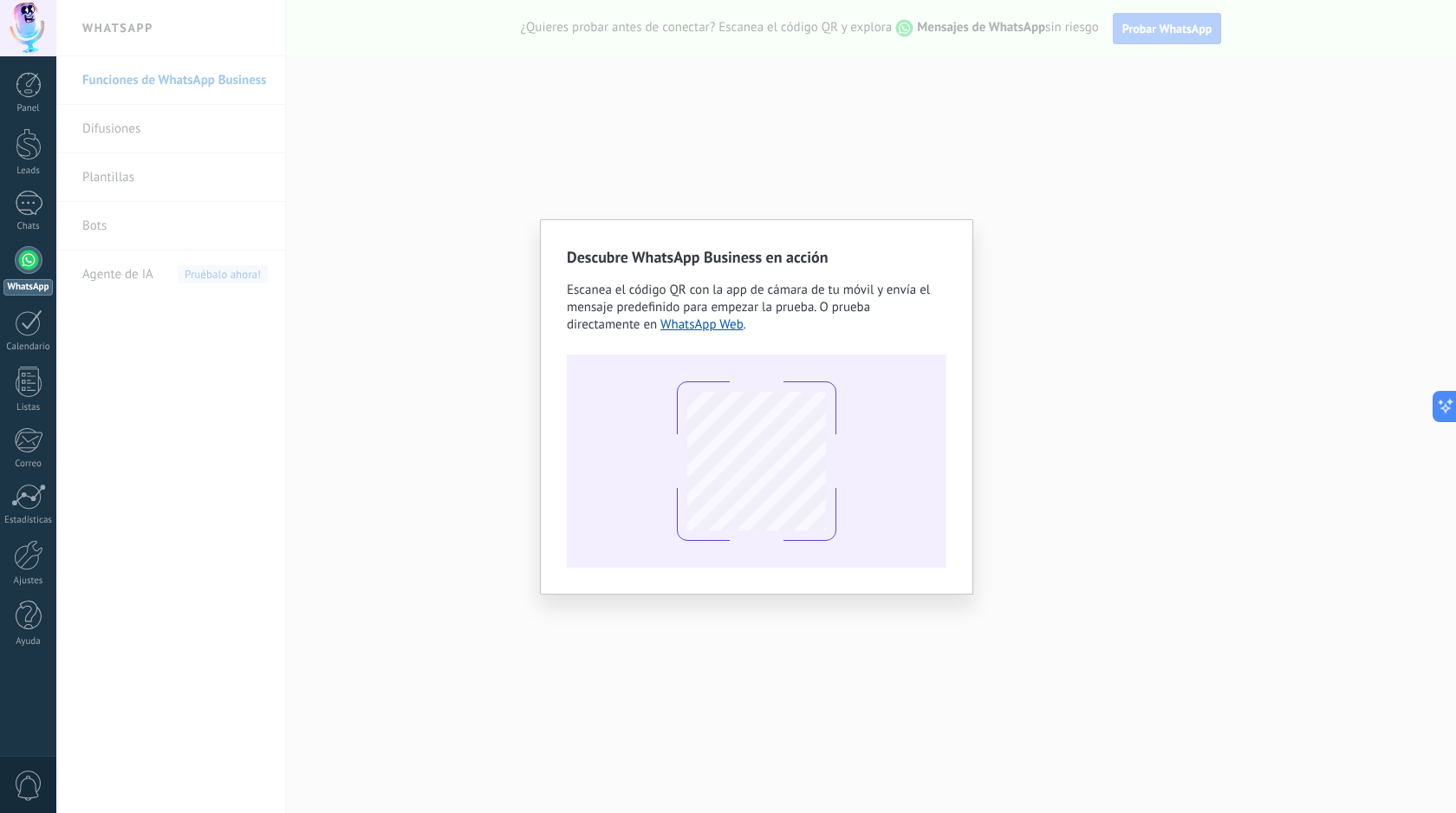
click at [1079, 147] on div "Descubre WhatsApp Business en acción Escanea el código QR con la app de cámara …" at bounding box center [756, 406] width 1399 height 813
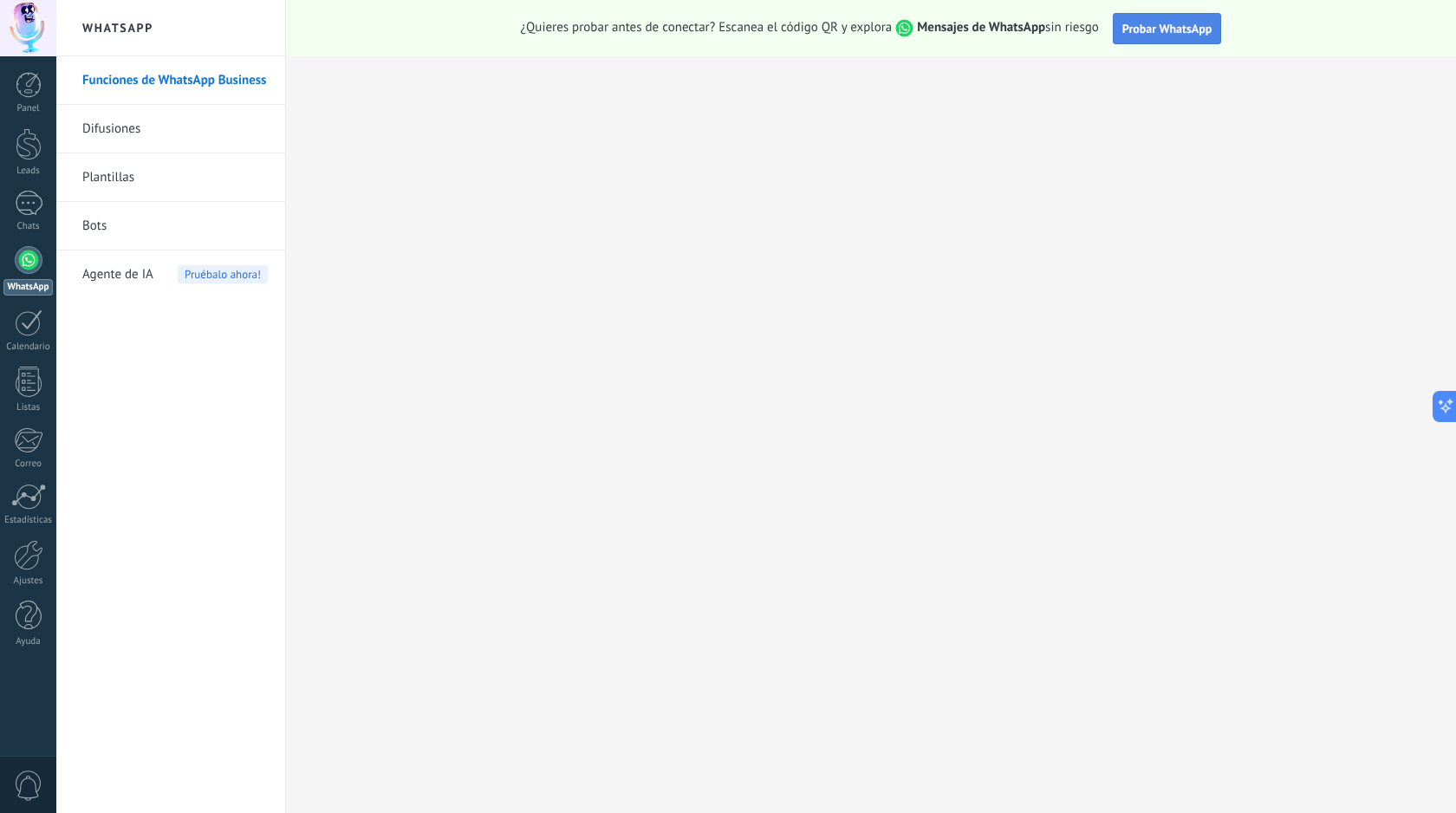
click at [1164, 31] on span "Probar WhatsApp" at bounding box center [1168, 29] width 90 height 16
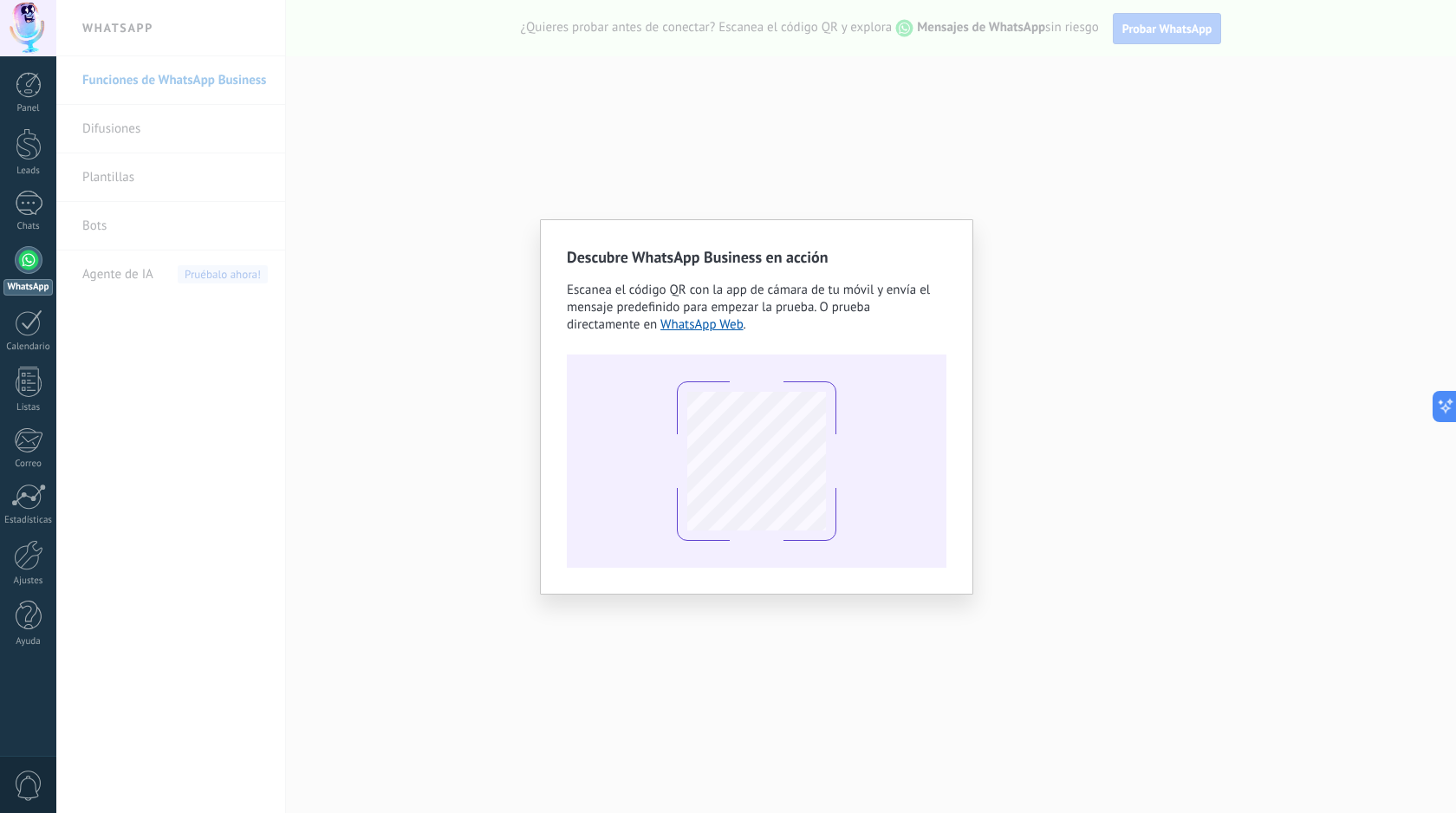
click at [1042, 104] on div "Descubre WhatsApp Business en acción Escanea el código QR con la app de cámara …" at bounding box center [756, 406] width 1399 height 813
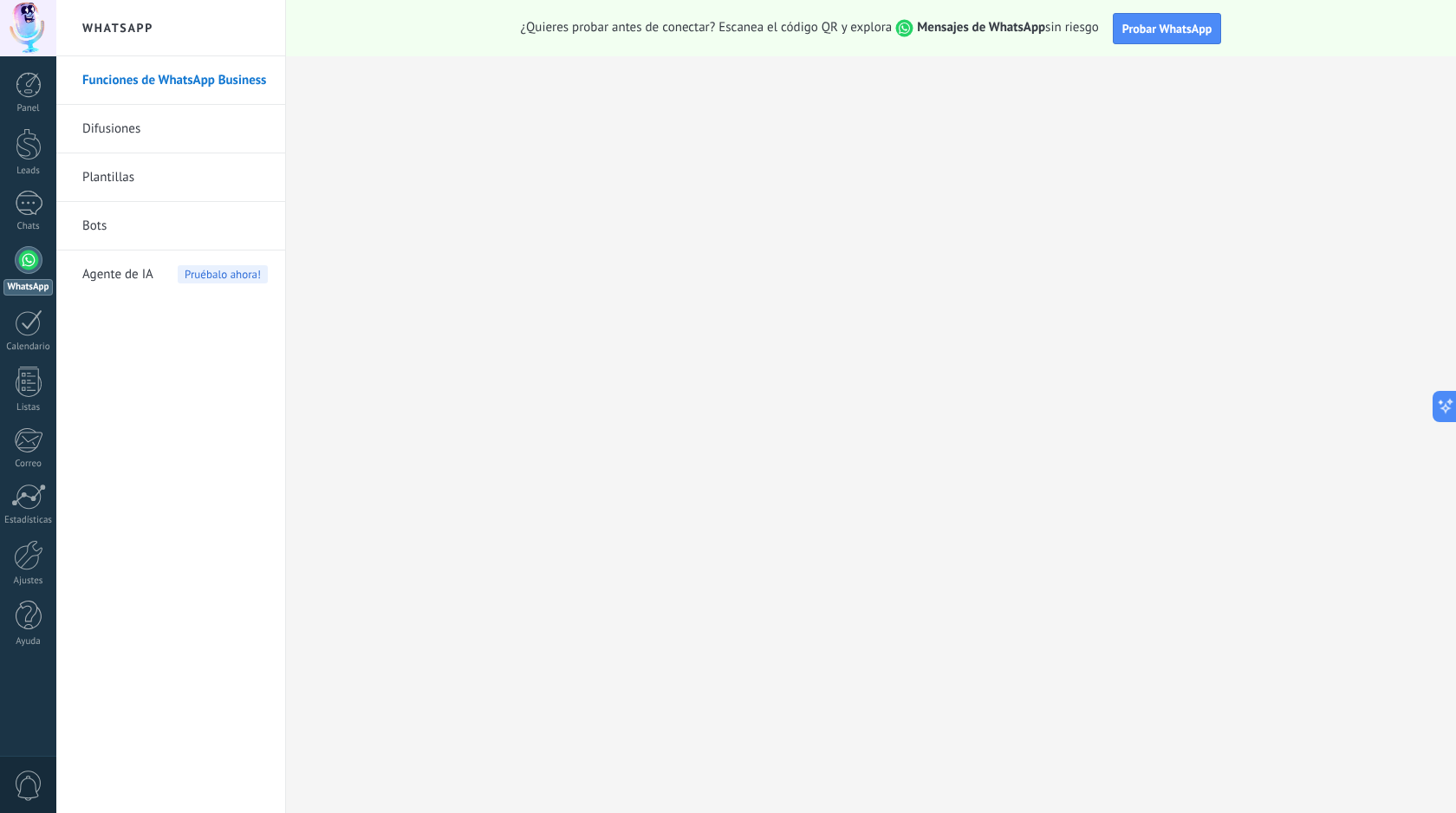
click at [183, 142] on link "Difusiones" at bounding box center [175, 129] width 186 height 49
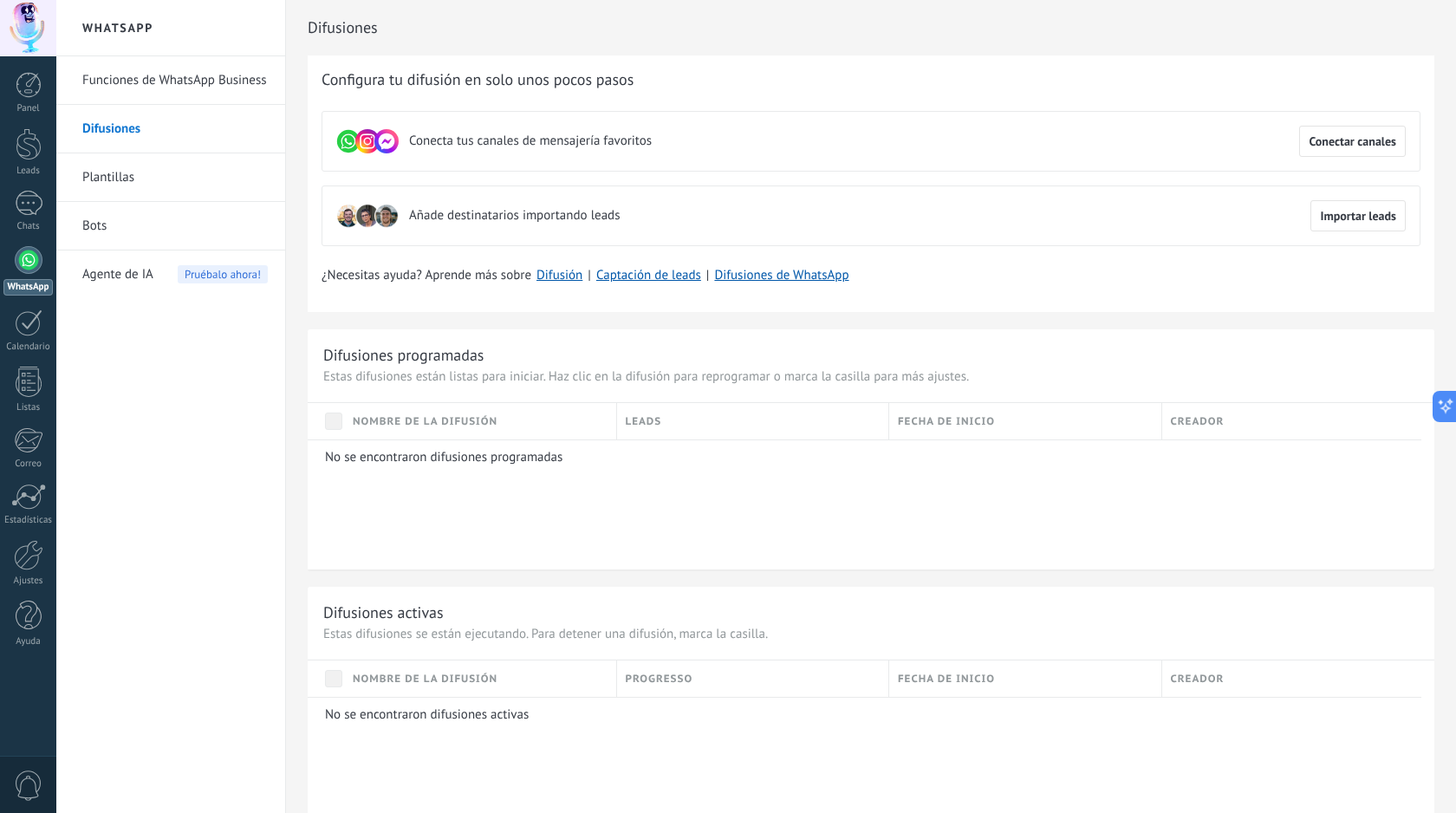
click at [148, 180] on link "Plantillas" at bounding box center [175, 177] width 186 height 49
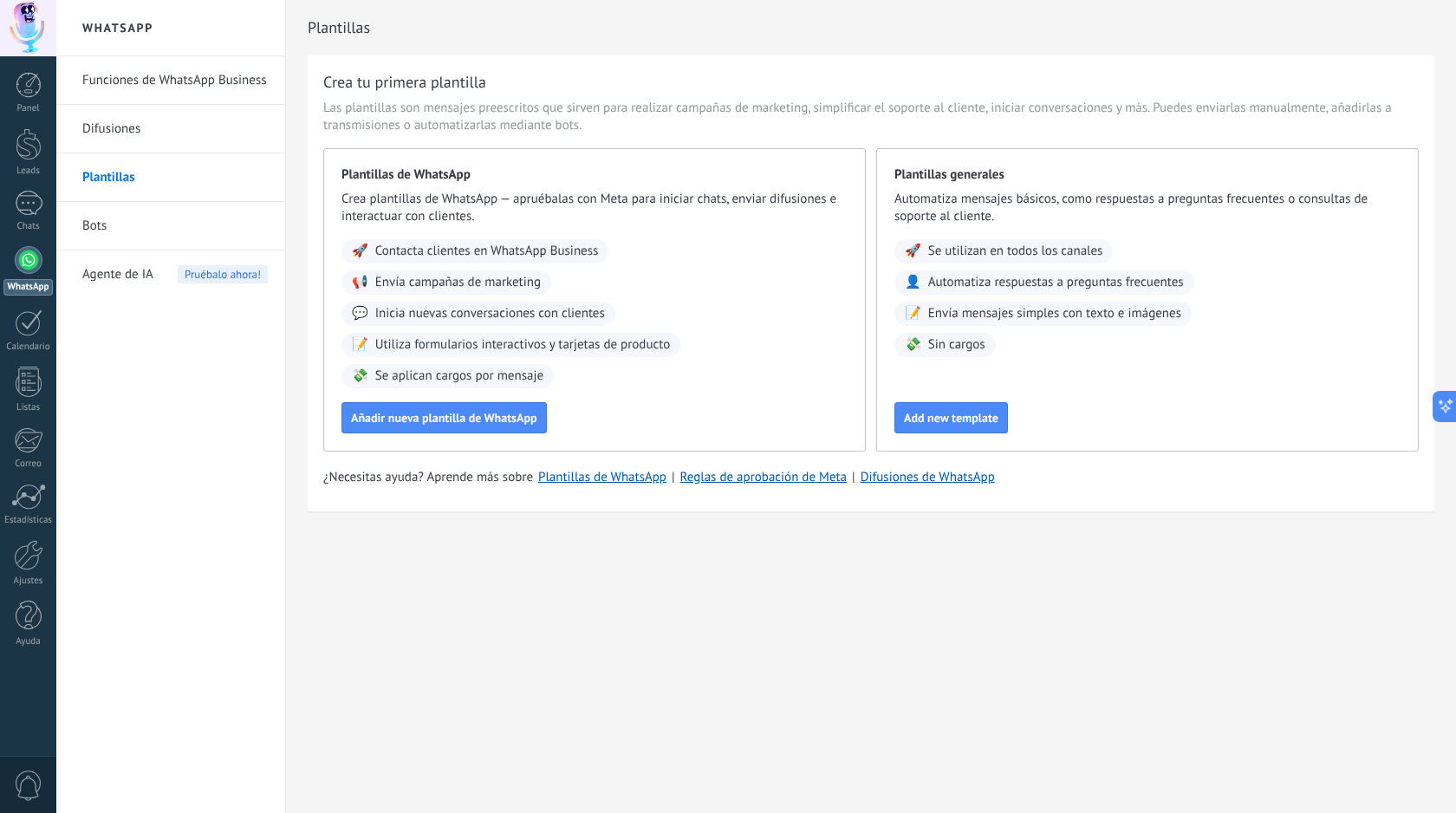
click at [141, 235] on link "Bots" at bounding box center [175, 226] width 186 height 49
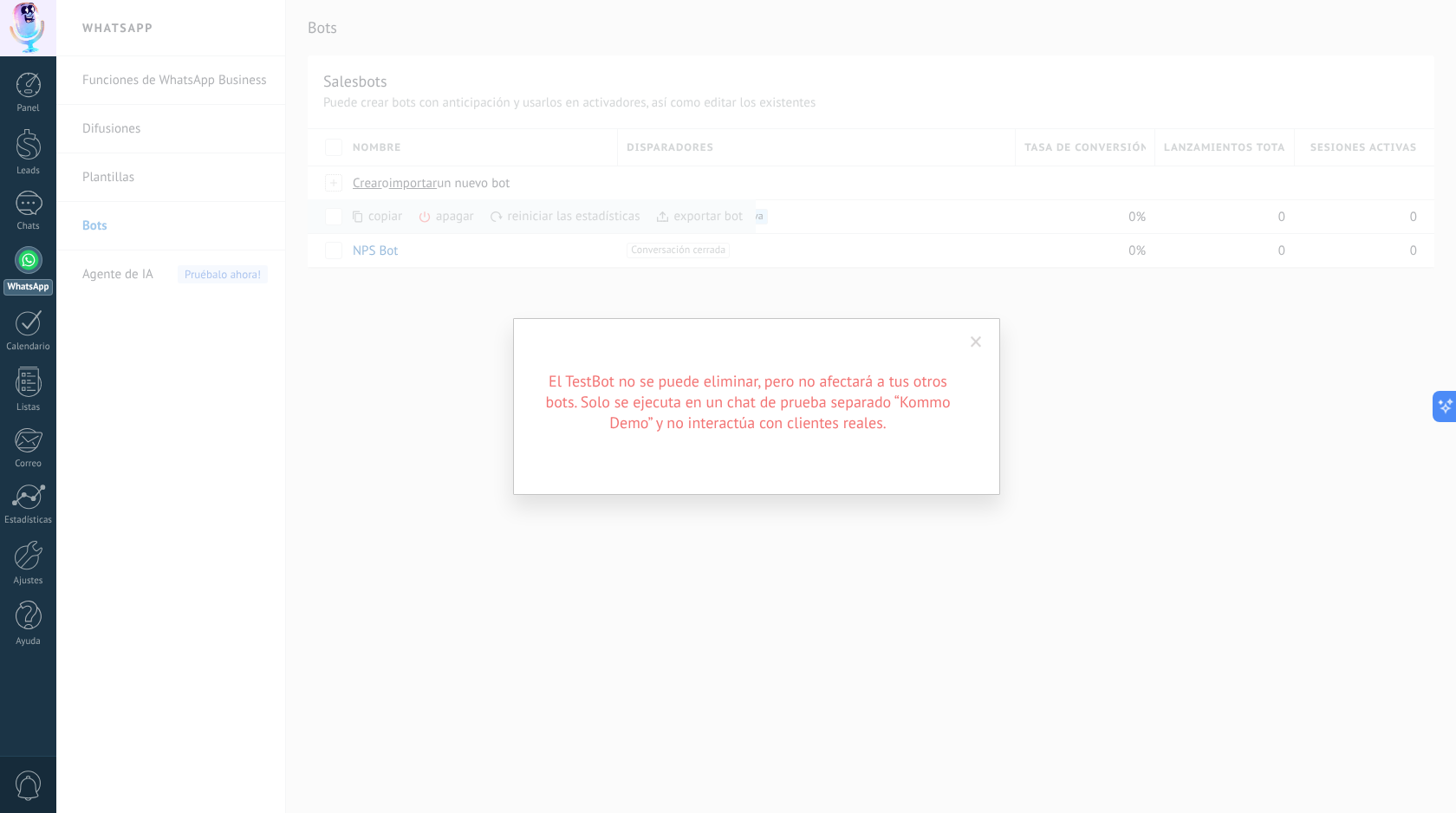
click at [977, 345] on span at bounding box center [976, 342] width 11 height 12
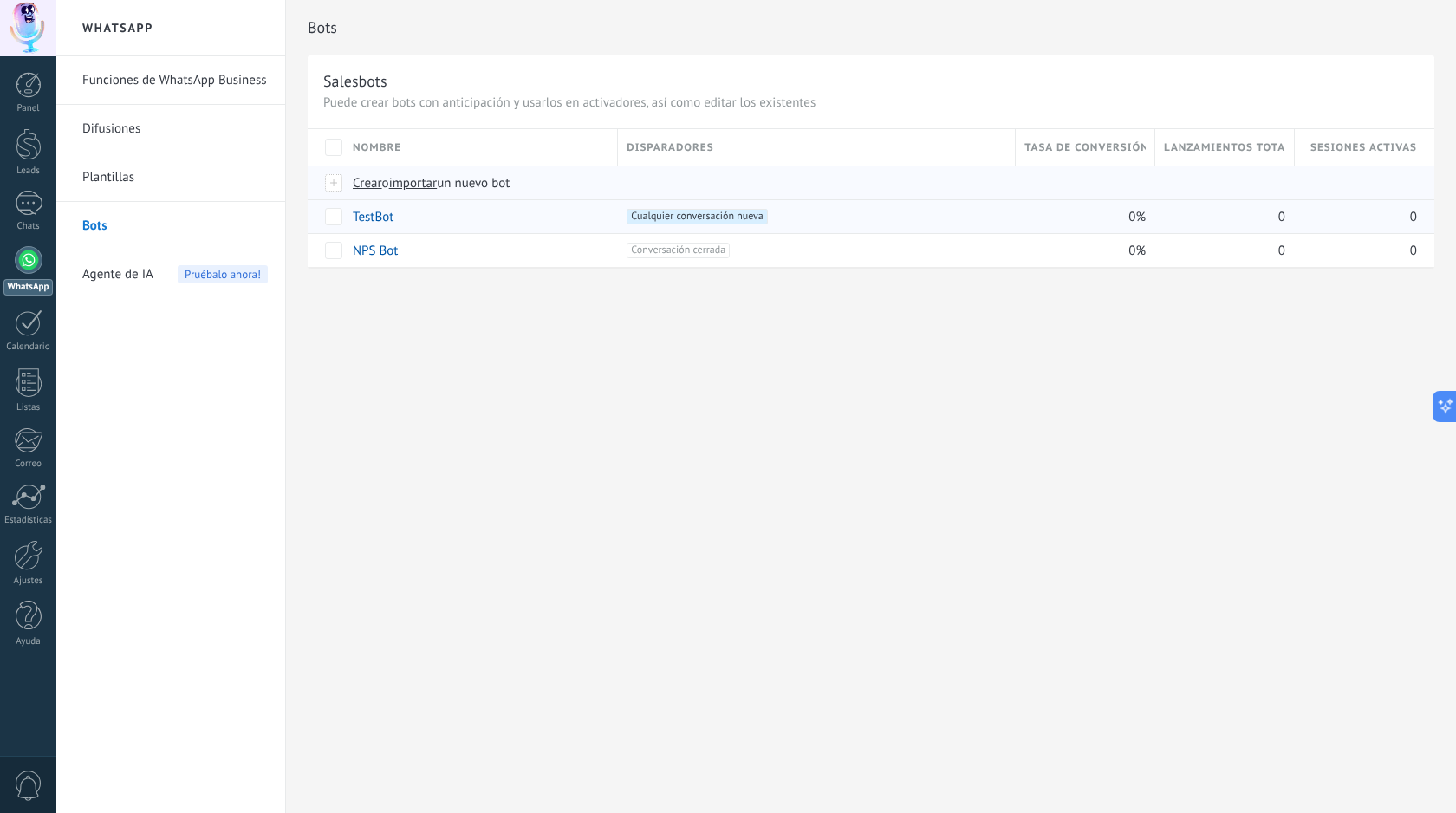
click at [371, 188] on span "Crear" at bounding box center [367, 183] width 29 height 17
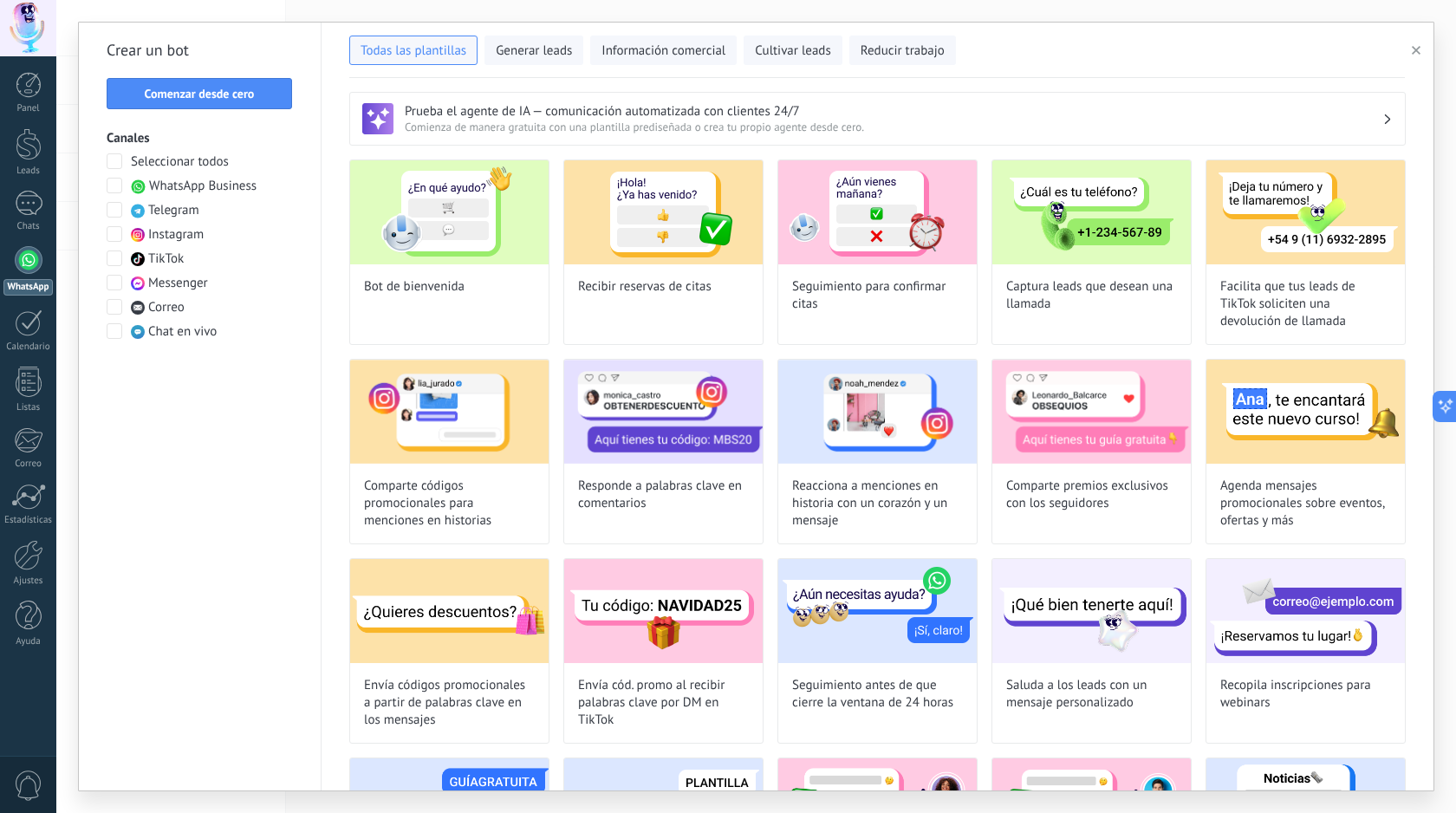
click at [116, 183] on span at bounding box center [114, 186] width 16 height 16
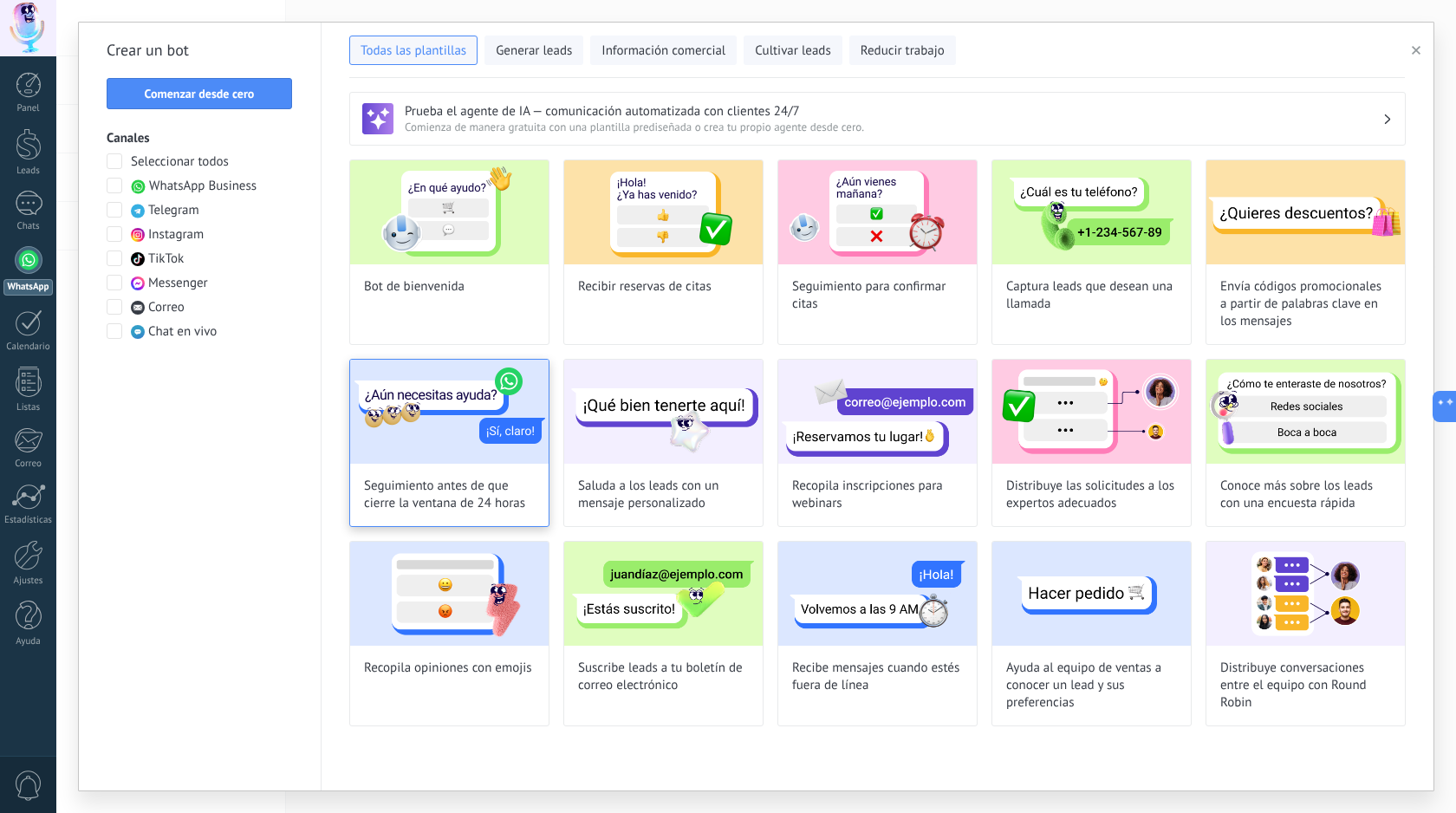
click at [471, 452] on img at bounding box center [449, 412] width 198 height 104
type input "**********"
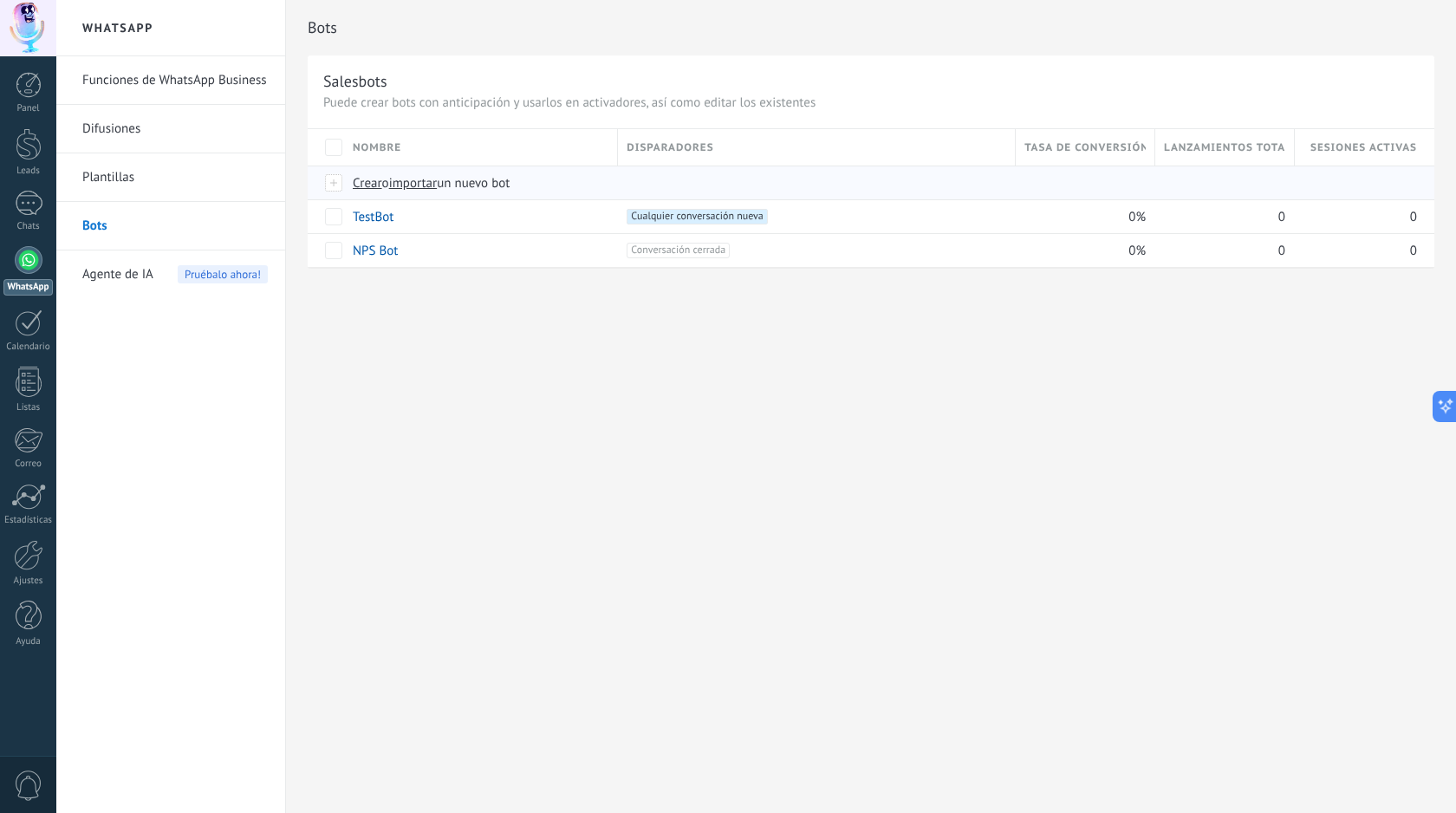
click at [372, 181] on span "Crear" at bounding box center [367, 183] width 29 height 17
click at [211, 272] on span "Pruébalo ahora!" at bounding box center [223, 274] width 90 height 19
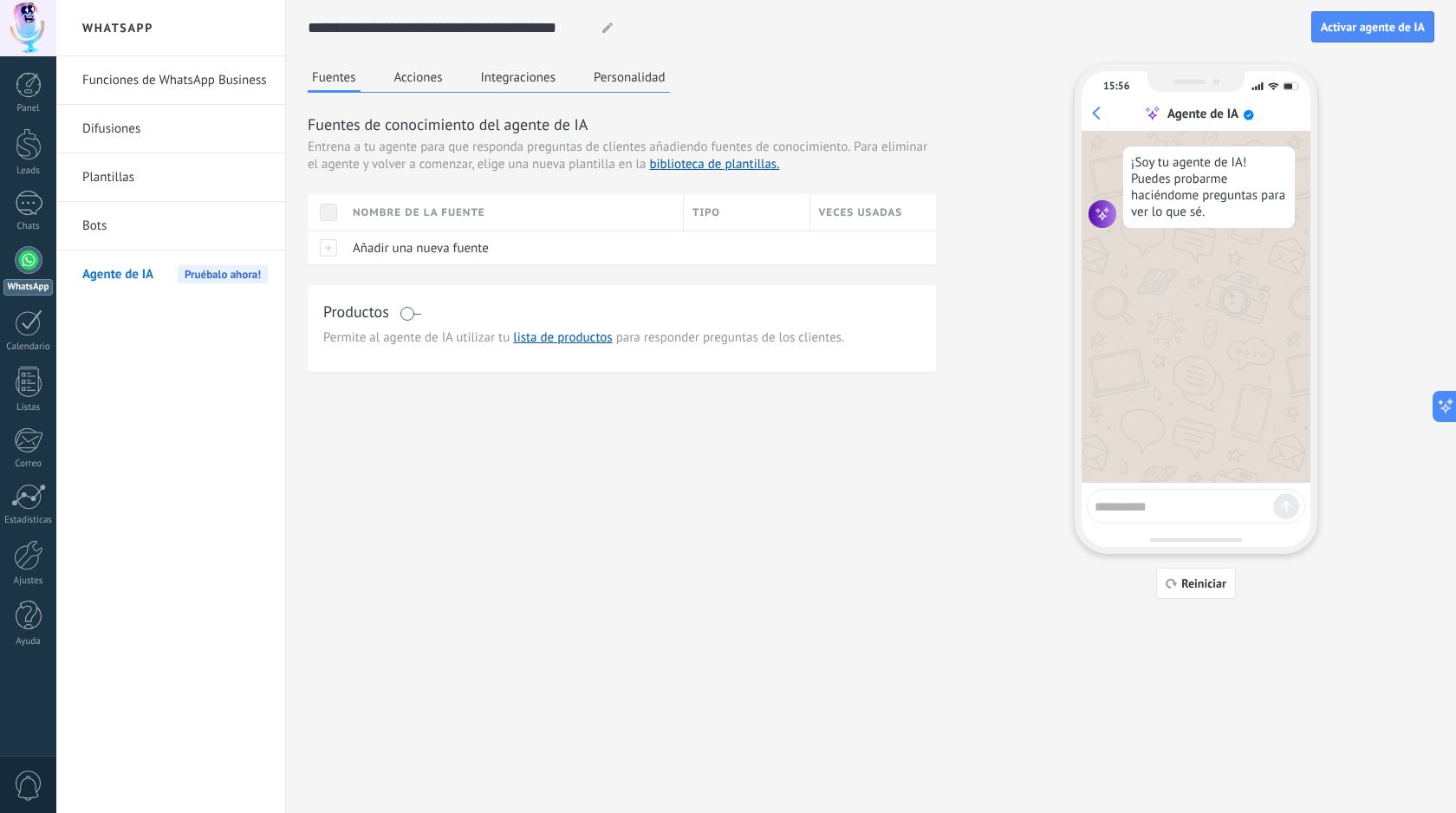
click at [1123, 500] on textarea at bounding box center [1184, 503] width 179 height 21
type textarea "*"
type textarea "**********"
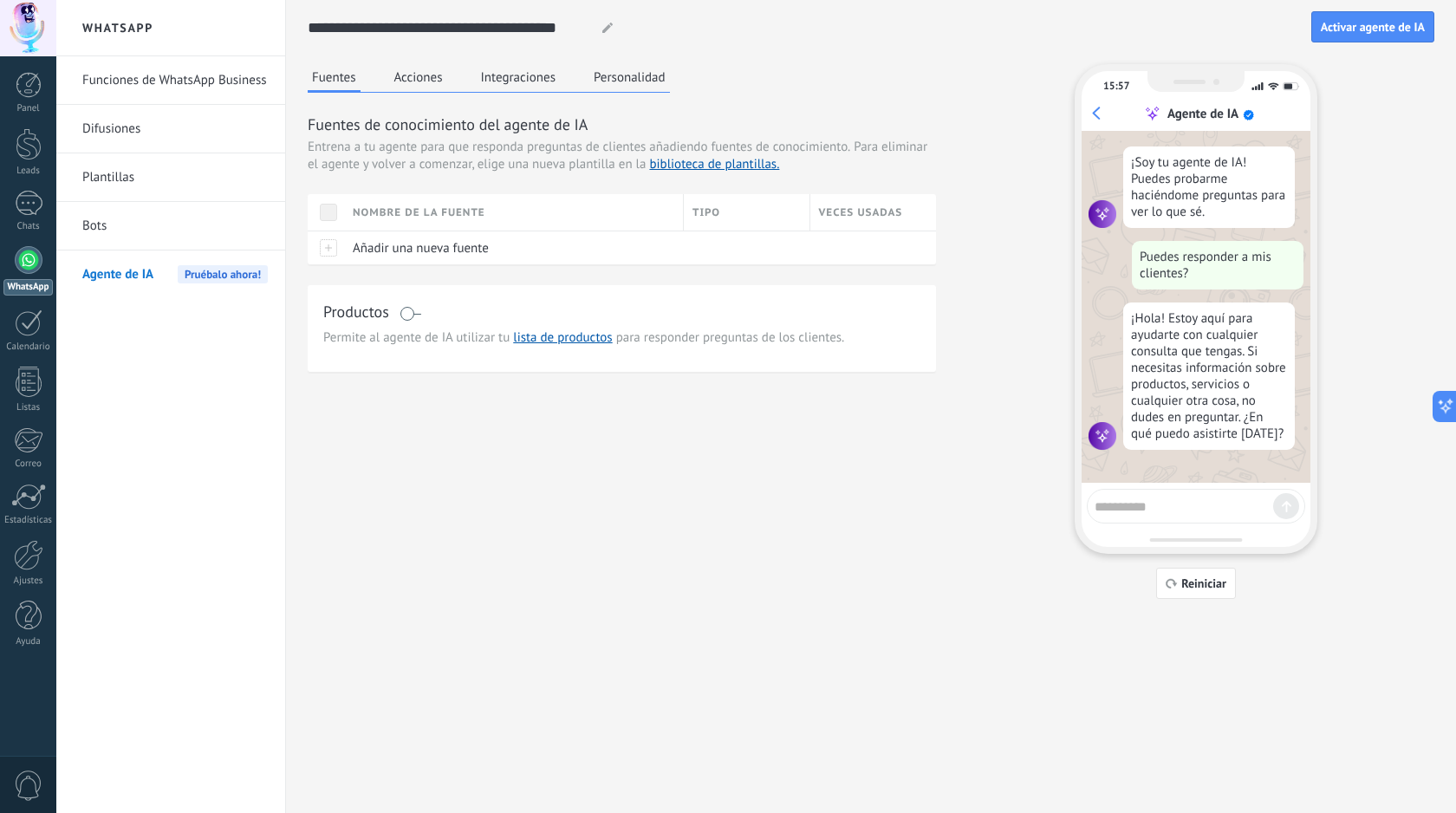
click at [1141, 504] on textarea at bounding box center [1184, 503] width 179 height 21
click at [1141, 505] on textarea at bounding box center [1184, 503] width 179 height 21
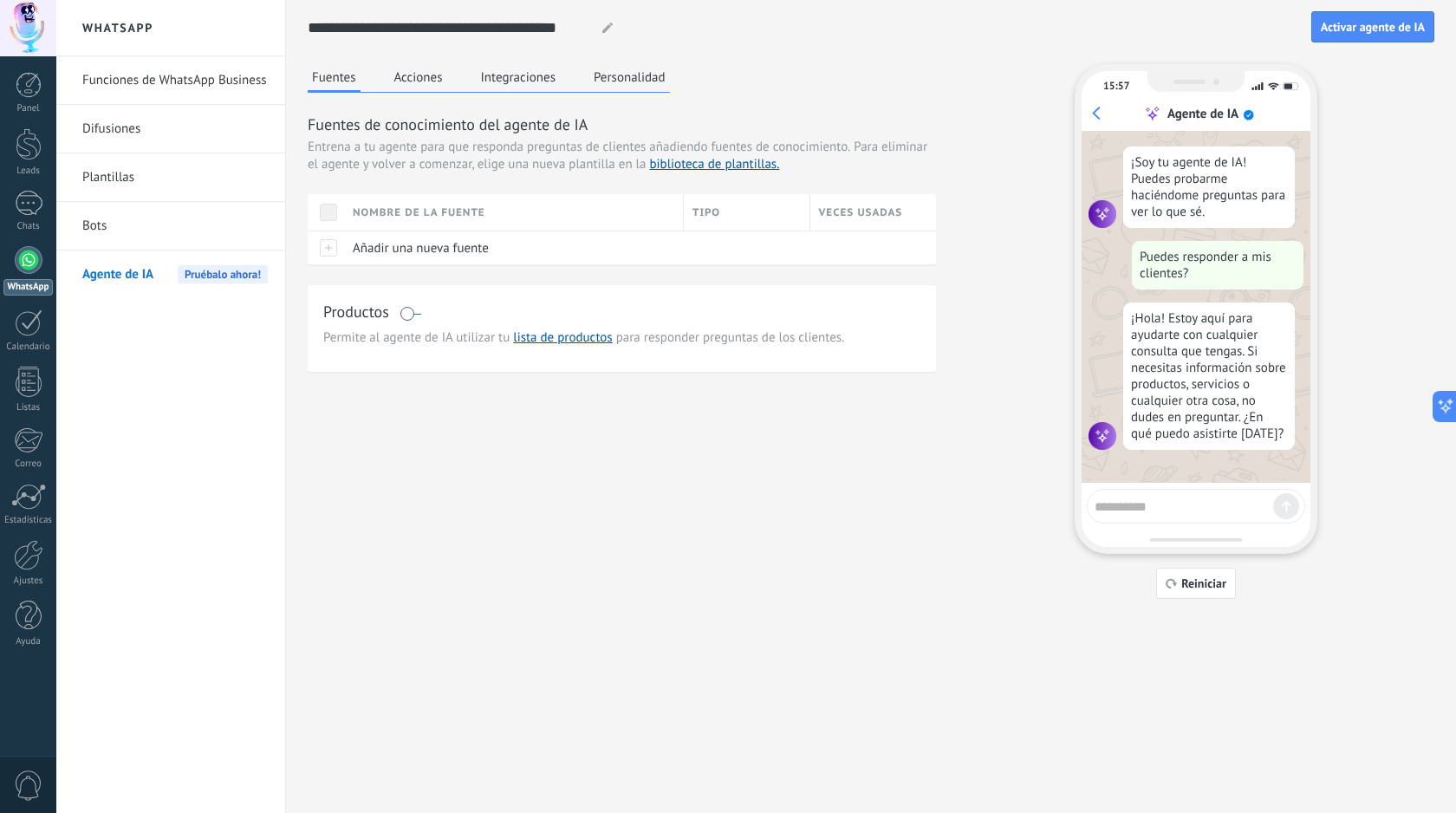
click at [1141, 505] on textarea at bounding box center [1184, 503] width 179 height 21
type textarea "**********"
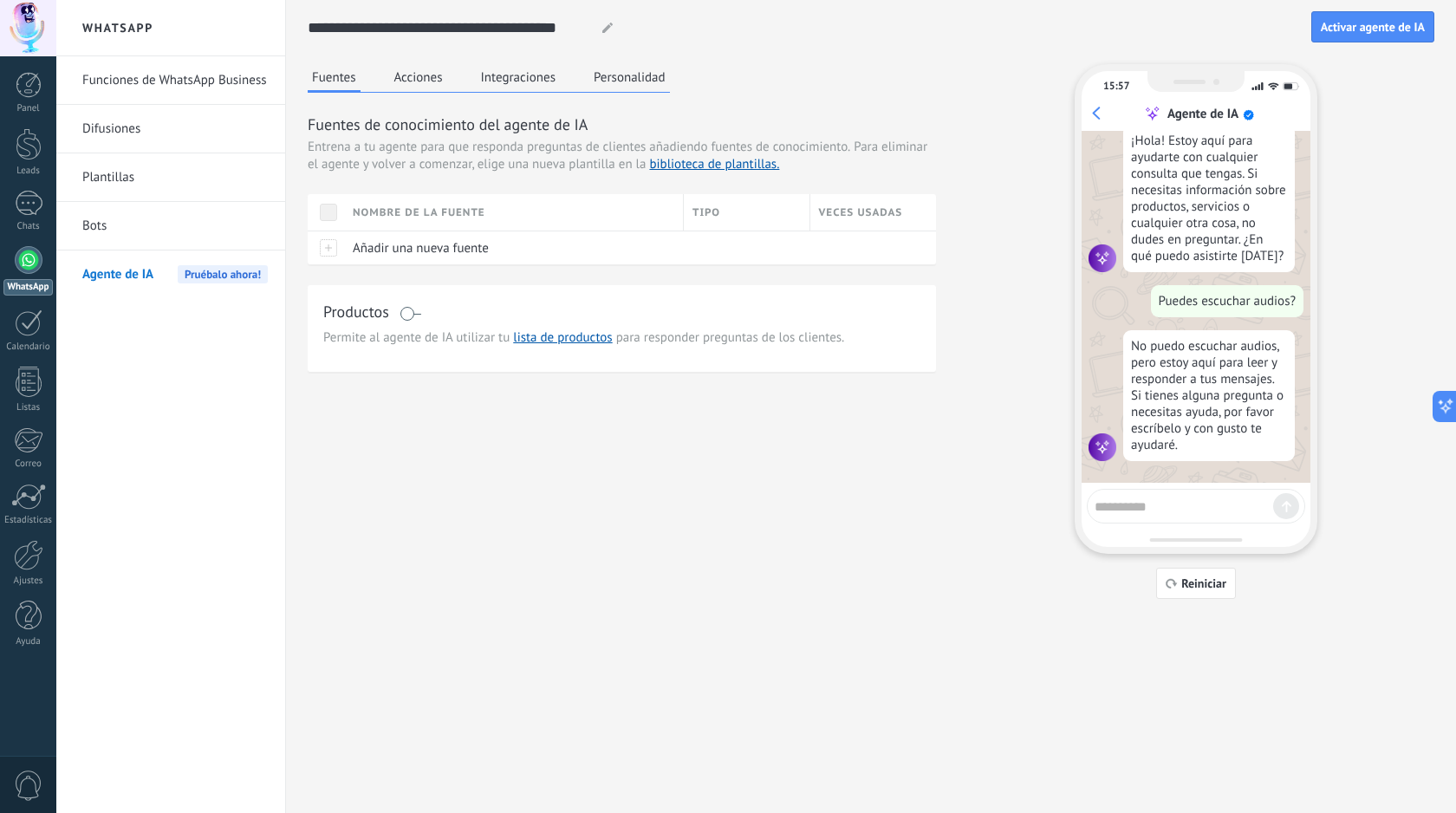
scroll to position [188, 0]
click at [348, 247] on div "Añadir una nueva fuente" at bounding box center [510, 248] width 331 height 33
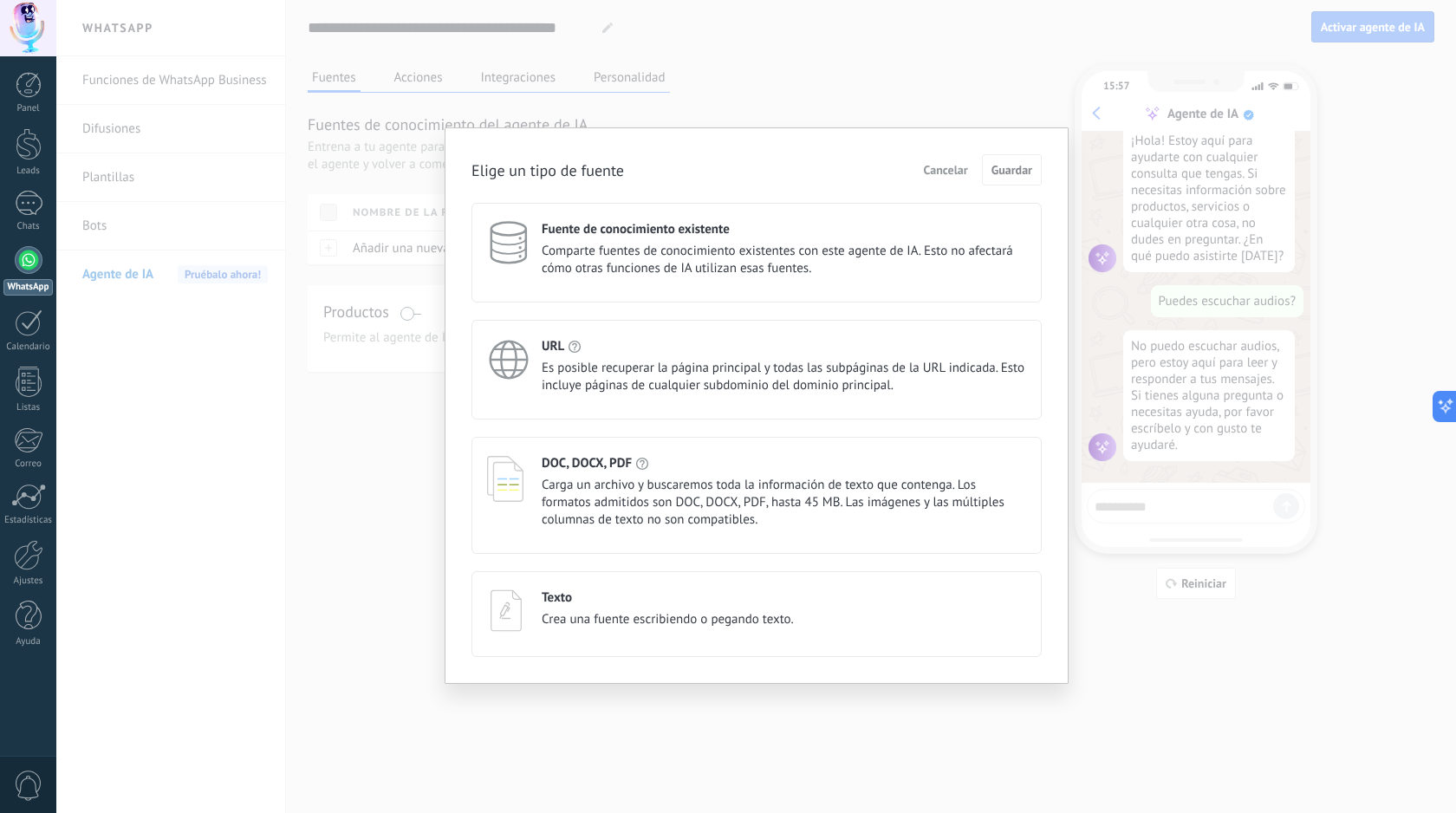
click at [732, 281] on div "Fuente de conocimiento existente Comparte fuentes de conocimiento existentes co…" at bounding box center [756, 252] width 571 height 100
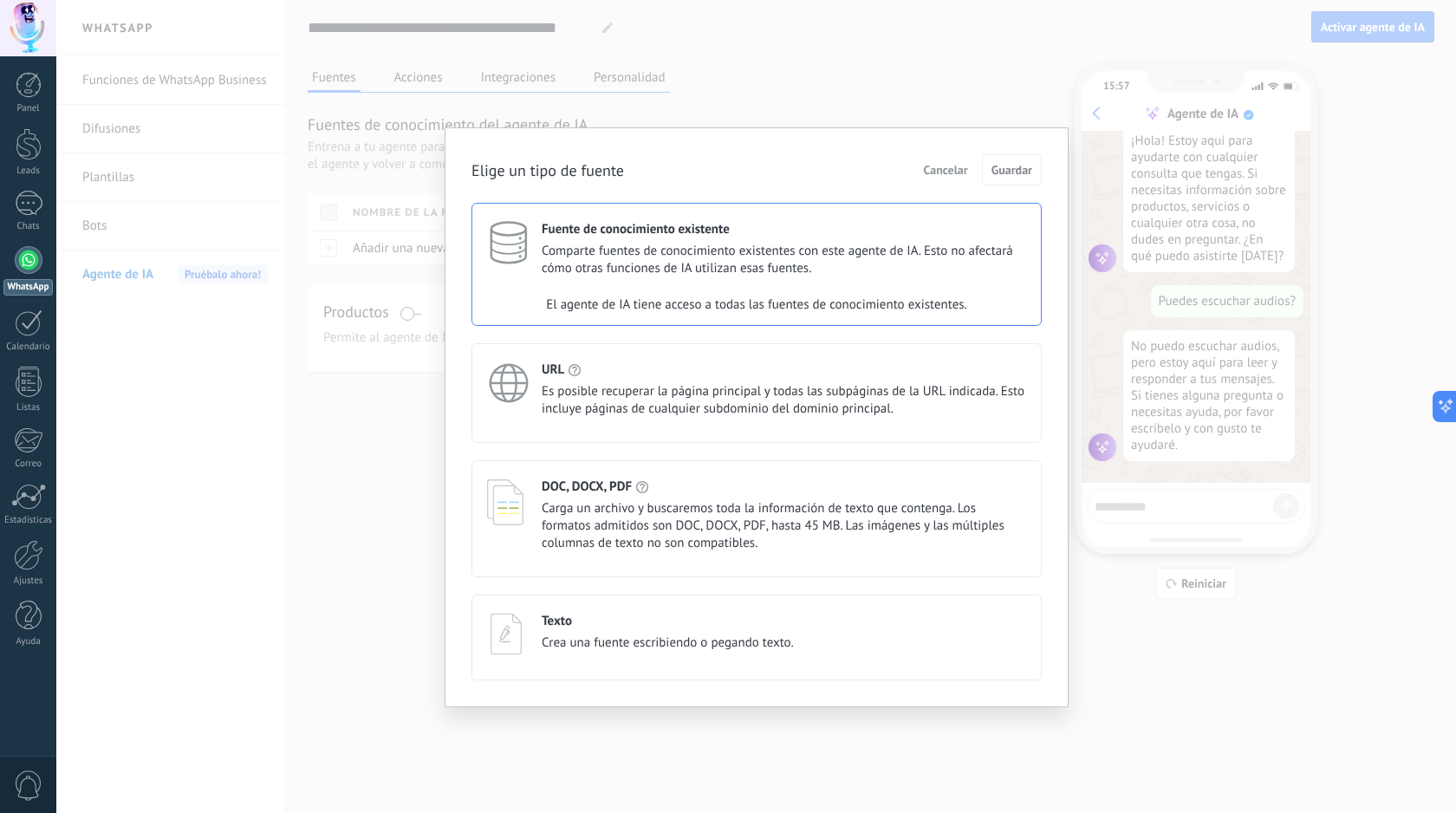
click at [894, 269] on span "Comparte fuentes de conocimiento existentes con este agente de IA. Esto no afec…" at bounding box center [784, 259] width 485 height 35
click at [883, 249] on span "Comparte fuentes de conocimiento existentes con este agente de IA. Esto no afec…" at bounding box center [784, 259] width 485 height 35
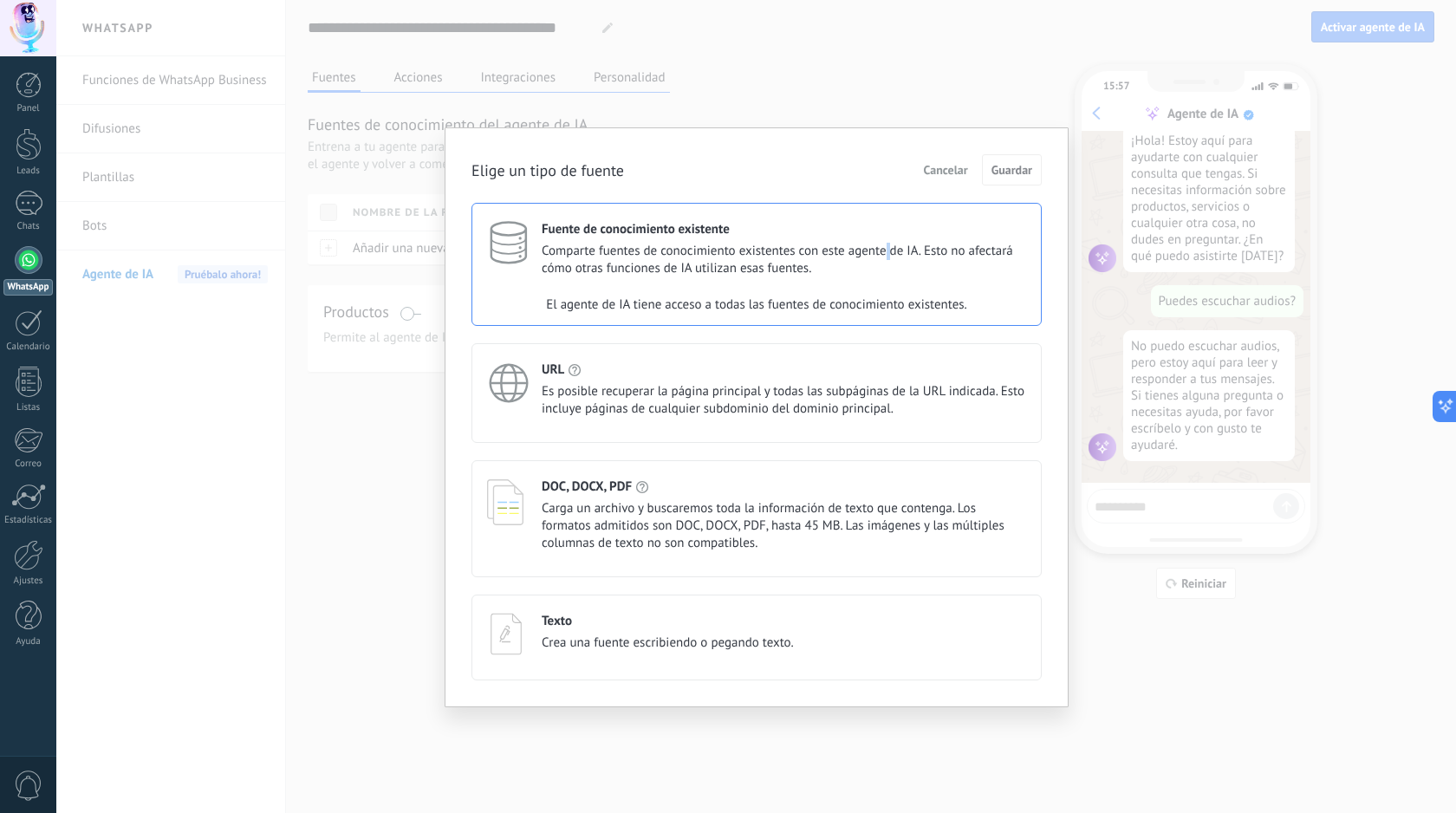
click at [883, 249] on span "Comparte fuentes de conocimiento existentes con este agente de IA. Esto no afec…" at bounding box center [784, 259] width 485 height 35
click at [903, 292] on div "El agente de IA tiene acceso a todas las fuentes de conocimiento existentes." at bounding box center [756, 304] width 569 height 35
click at [941, 307] on div "El agente de IA tiene acceso a todas las fuentes de conocimiento existentes." at bounding box center [756, 304] width 569 height 35
click at [957, 167] on span "Cancelar" at bounding box center [946, 170] width 44 height 12
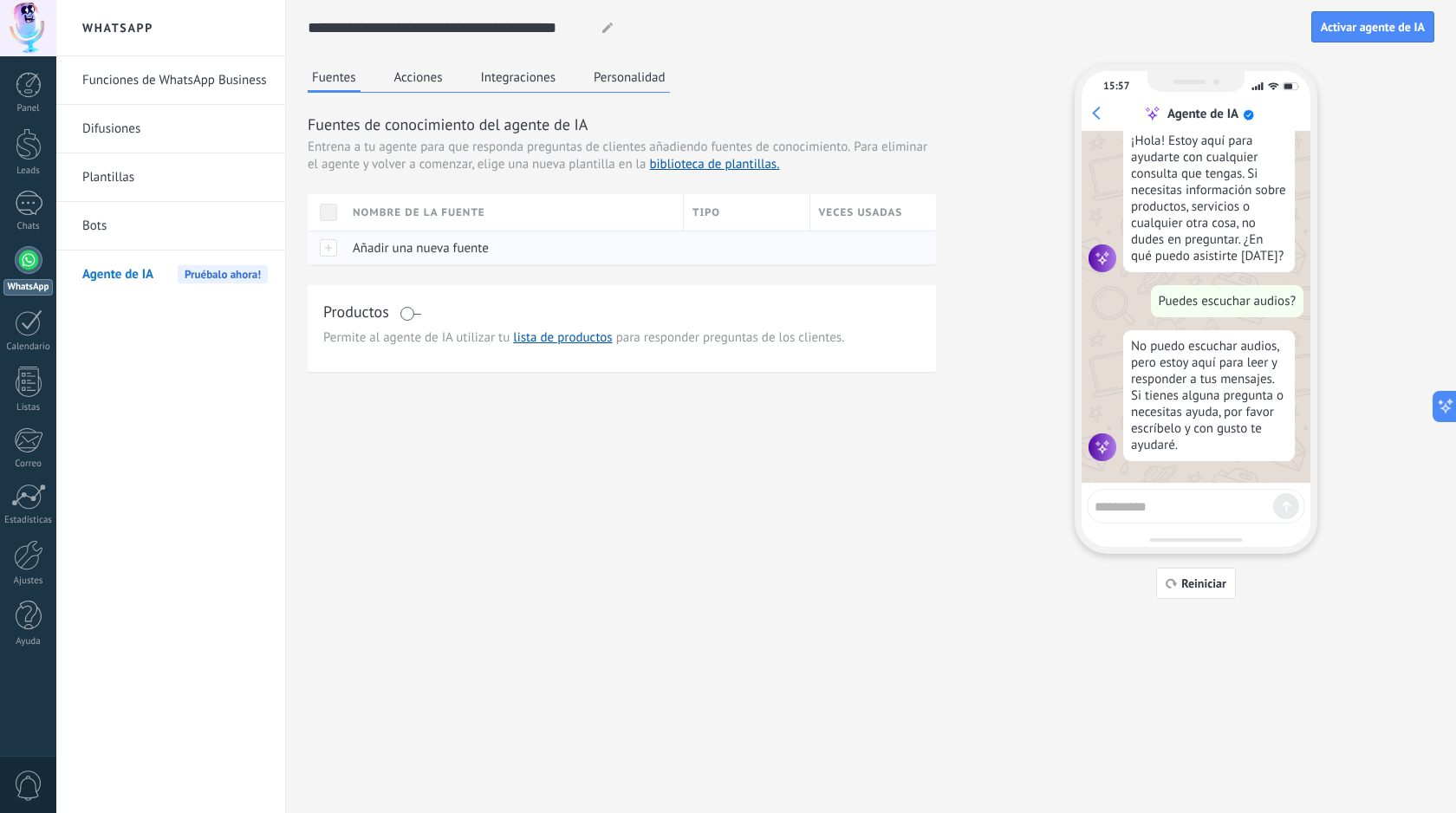
click at [349, 253] on div "Añadir una nueva fuente" at bounding box center [510, 248] width 331 height 33
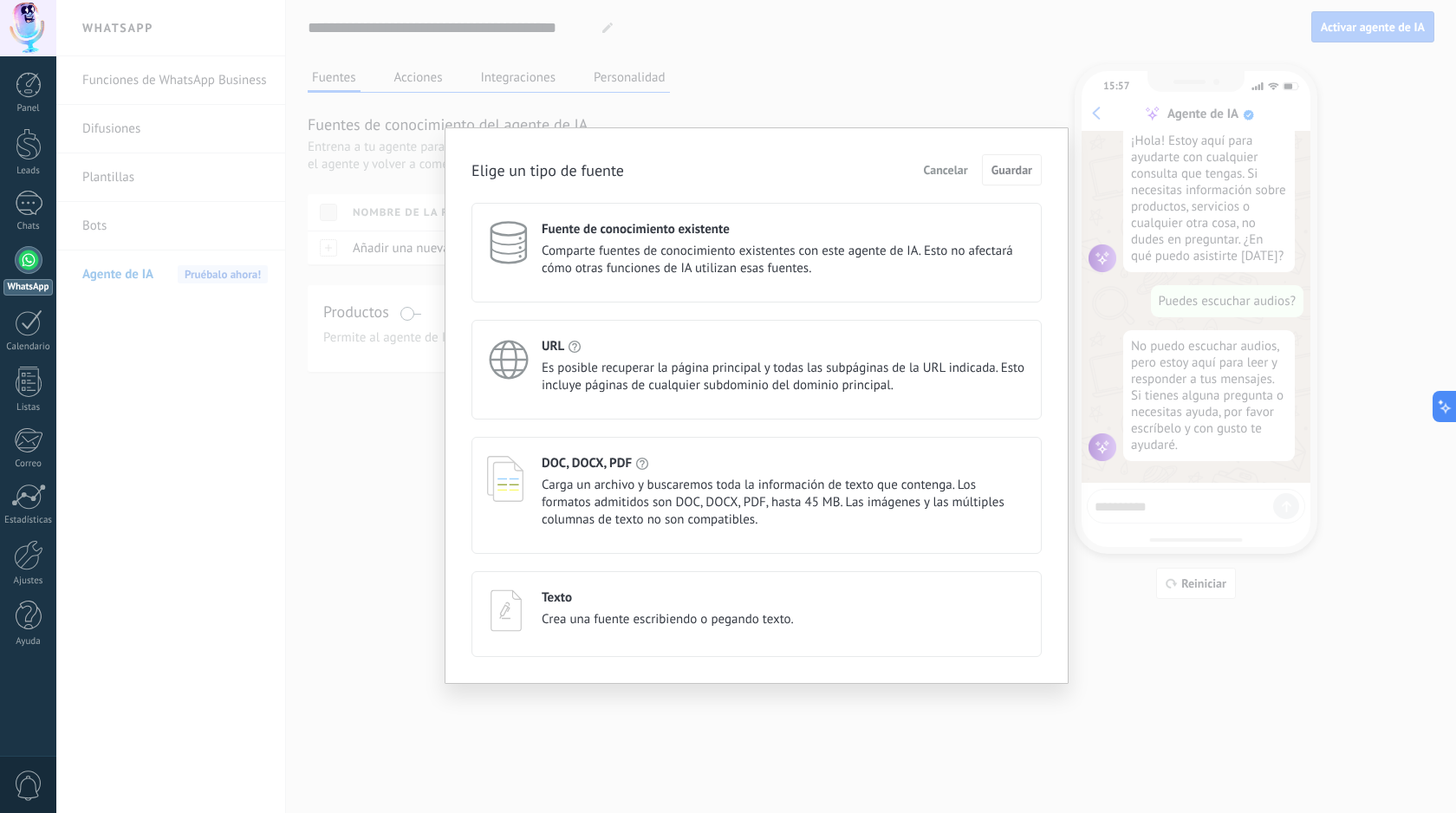
click at [725, 248] on span "Comparte fuentes de conocimiento existentes con este agente de IA. Esto no afec…" at bounding box center [784, 259] width 485 height 35
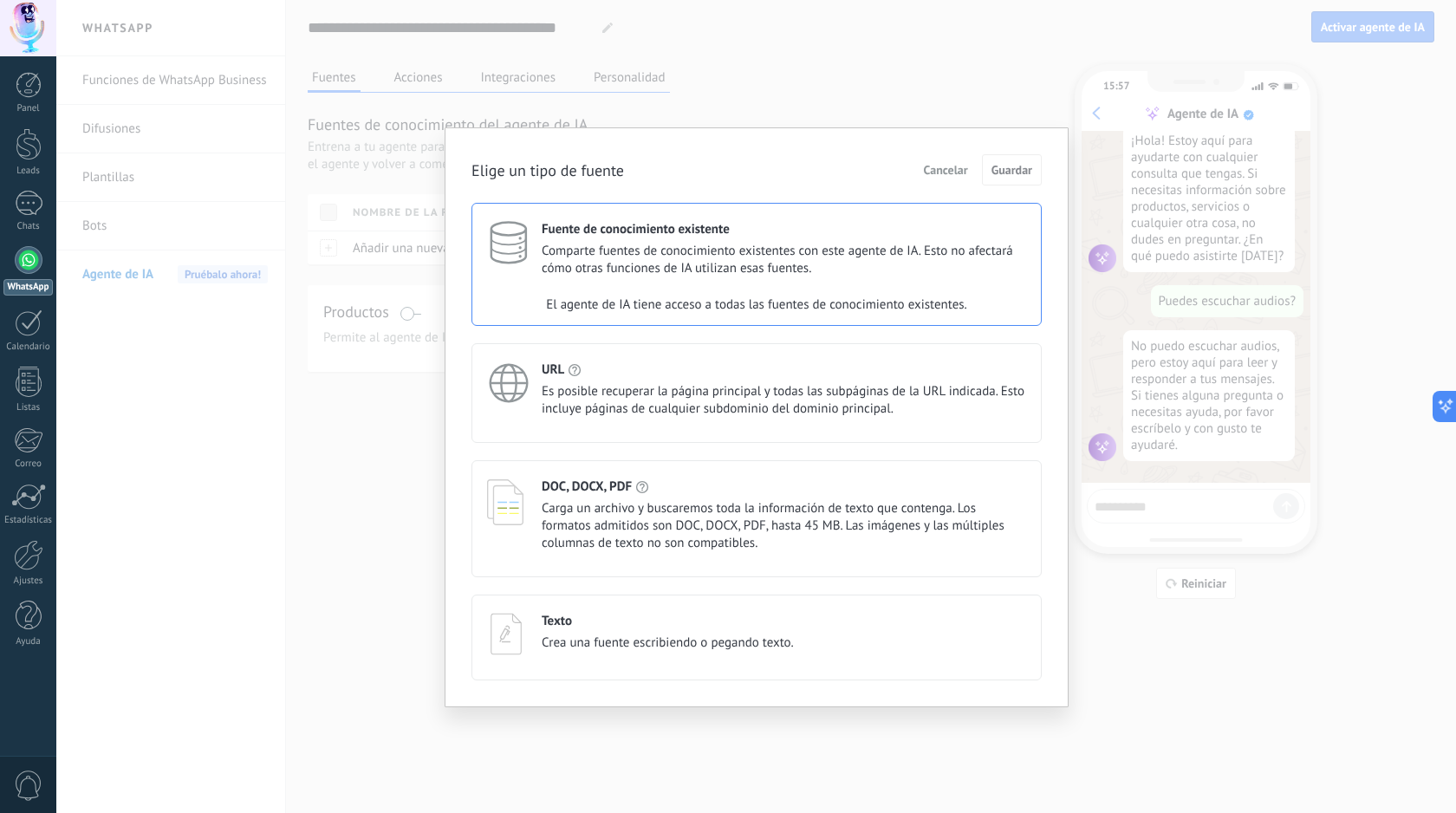
click at [685, 659] on div "Texto Crea una fuente escribiendo o pegando texto." at bounding box center [756, 637] width 571 height 86
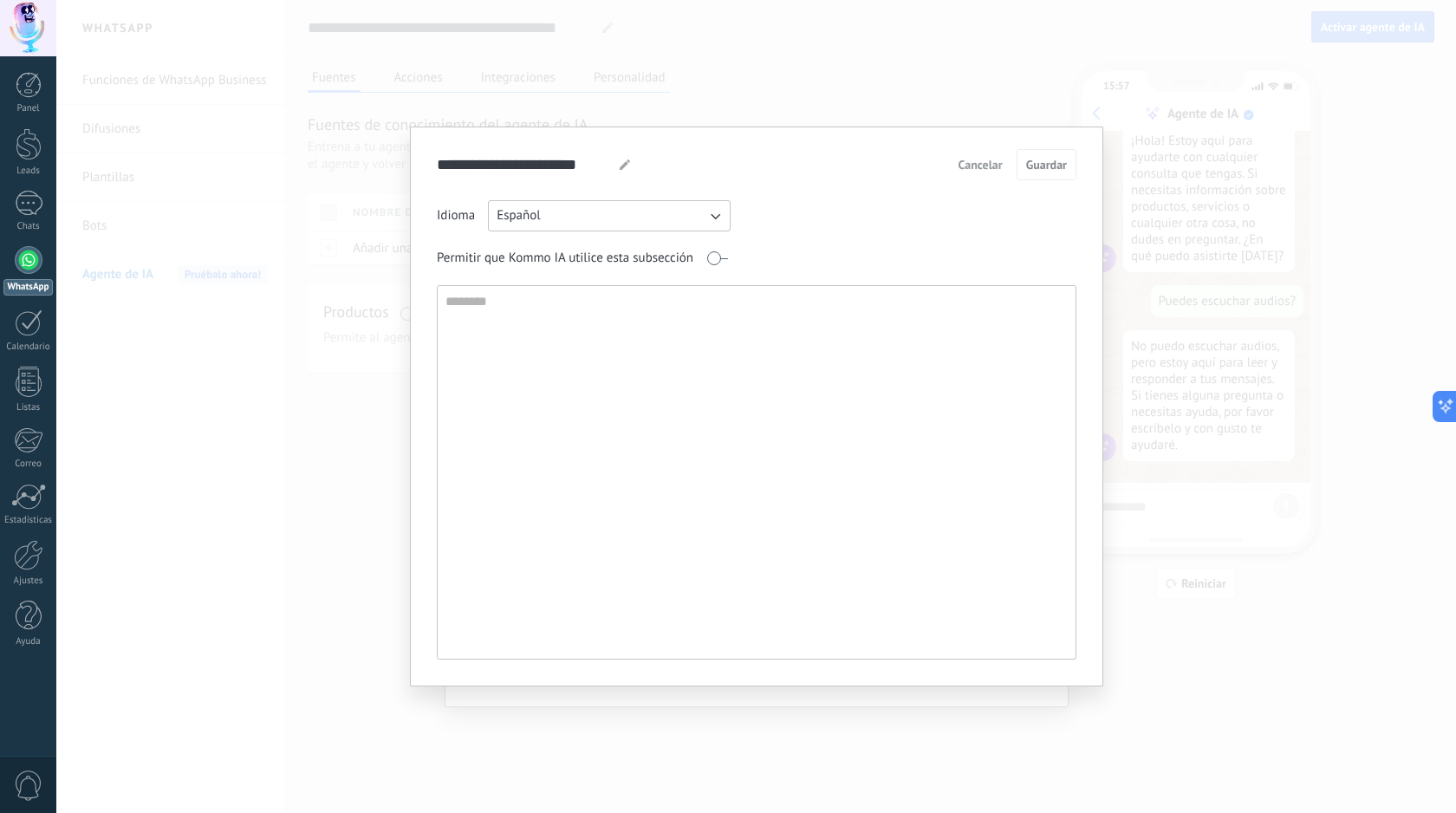
click at [723, 258] on span at bounding box center [717, 258] width 21 height 14
click at [969, 171] on span "Cancelar" at bounding box center [980, 165] width 44 height 12
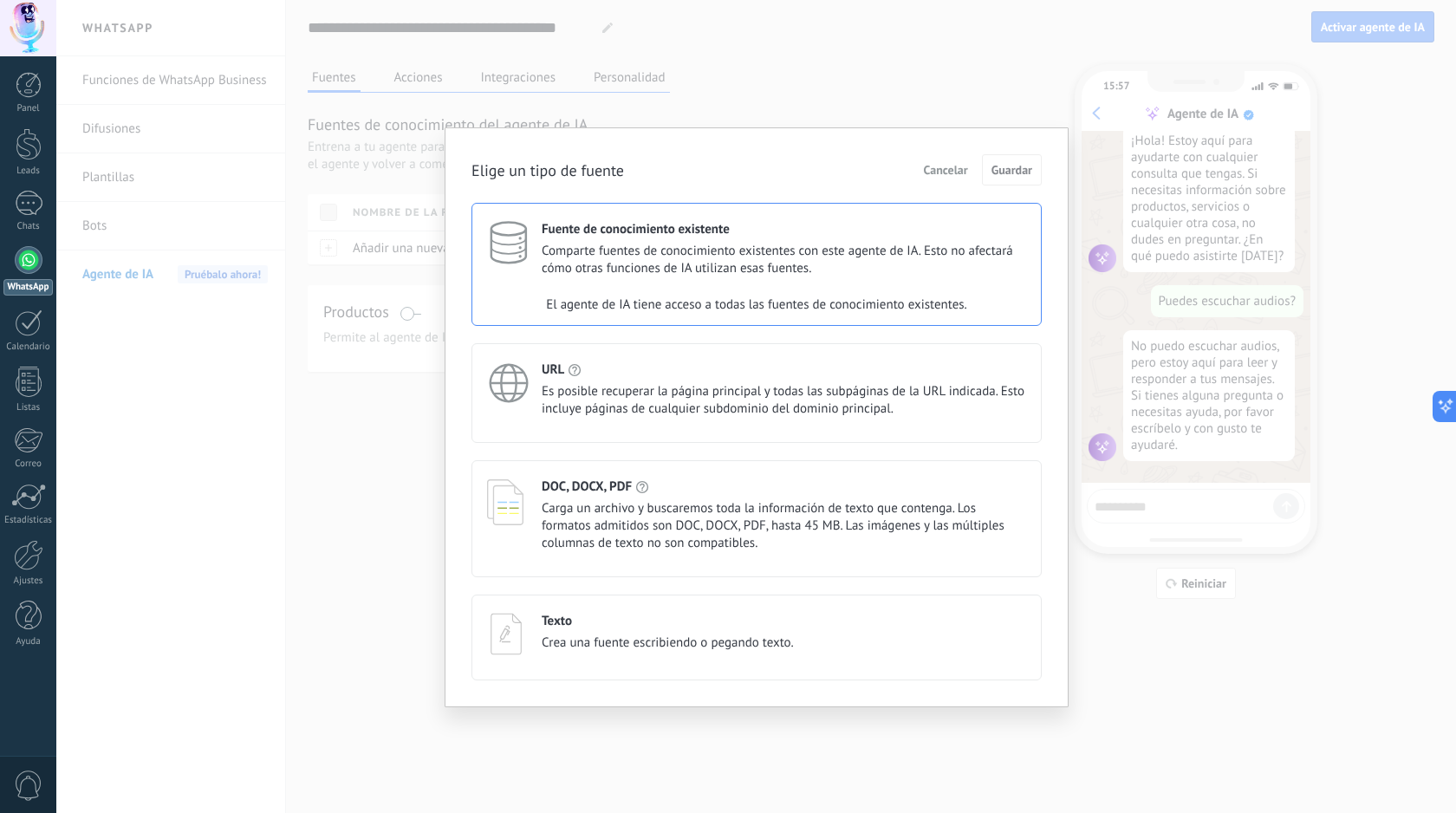
click at [843, 486] on div "DOC, DOCX, PDF" at bounding box center [784, 487] width 485 height 17
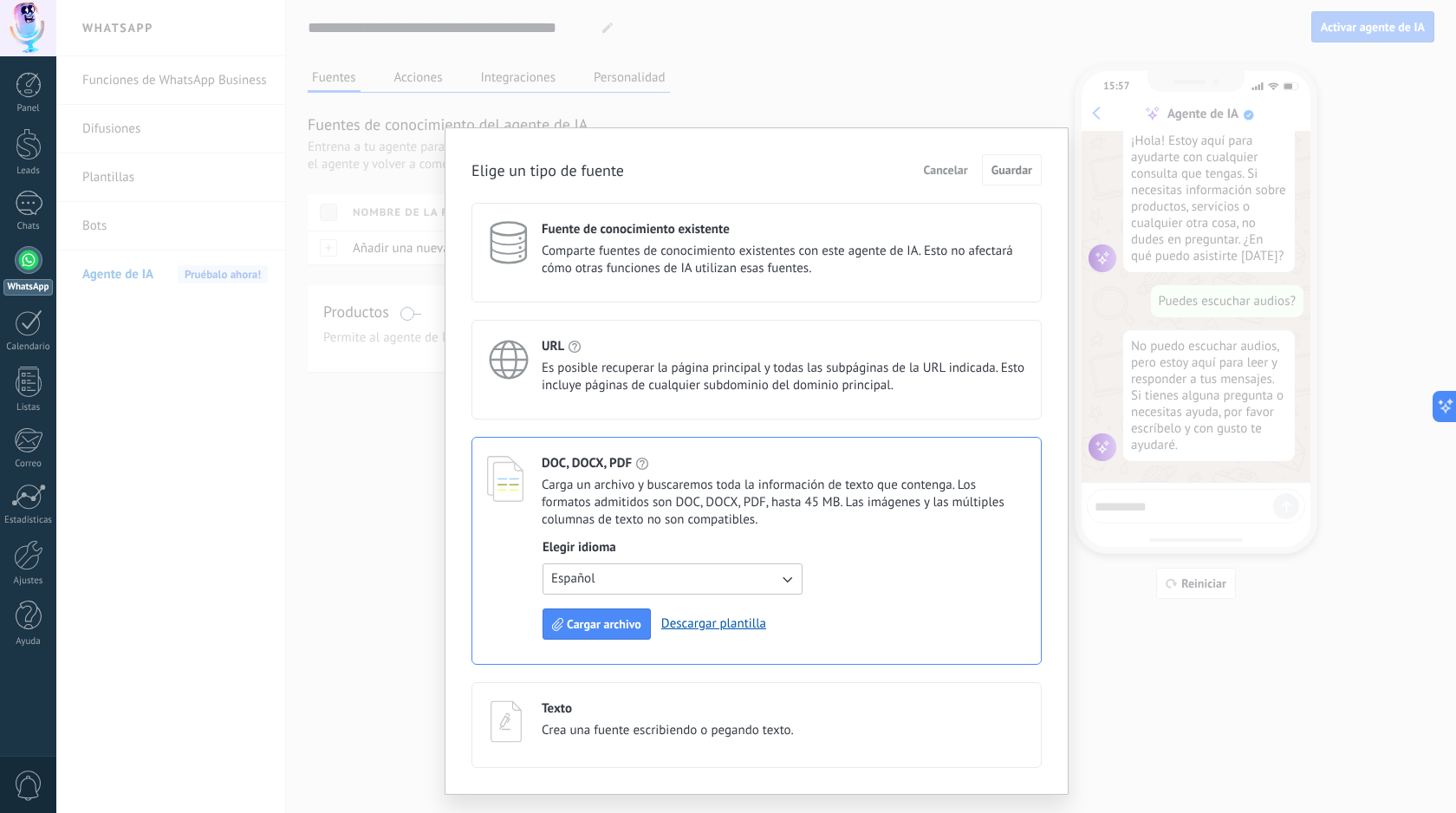
click at [724, 387] on span "Es posible recuperar la página principal y todas las subpáginas de la URL indic…" at bounding box center [784, 377] width 485 height 35
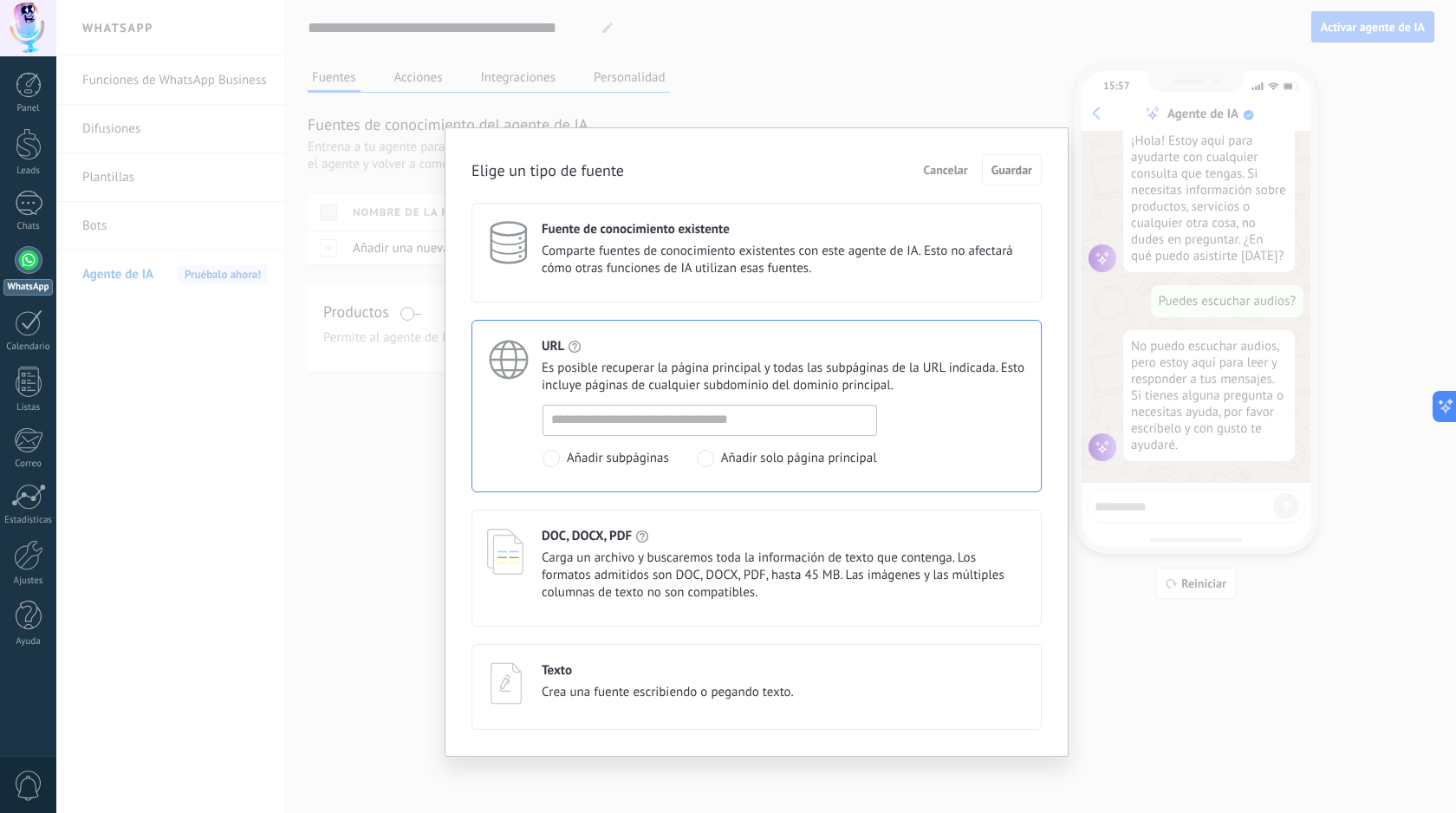
click at [695, 289] on div "Fuente de conocimiento existente Comparte fuentes de conocimiento existentes co…" at bounding box center [756, 252] width 571 height 100
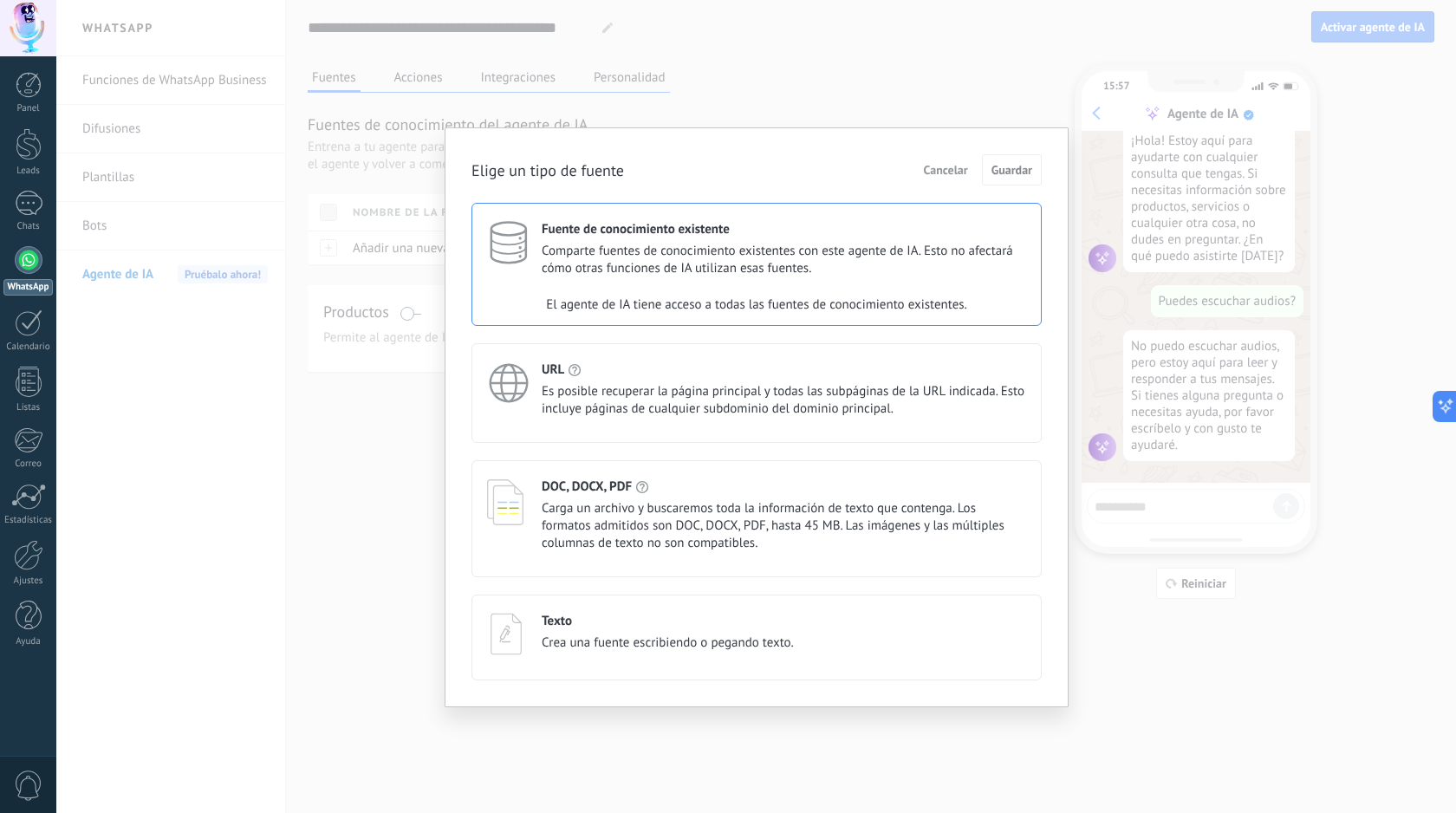
click at [410, 513] on div "Elige un tipo de fuente Cancelar Guardar Fuente de conocimiento existente Compa…" at bounding box center [756, 406] width 1399 height 813
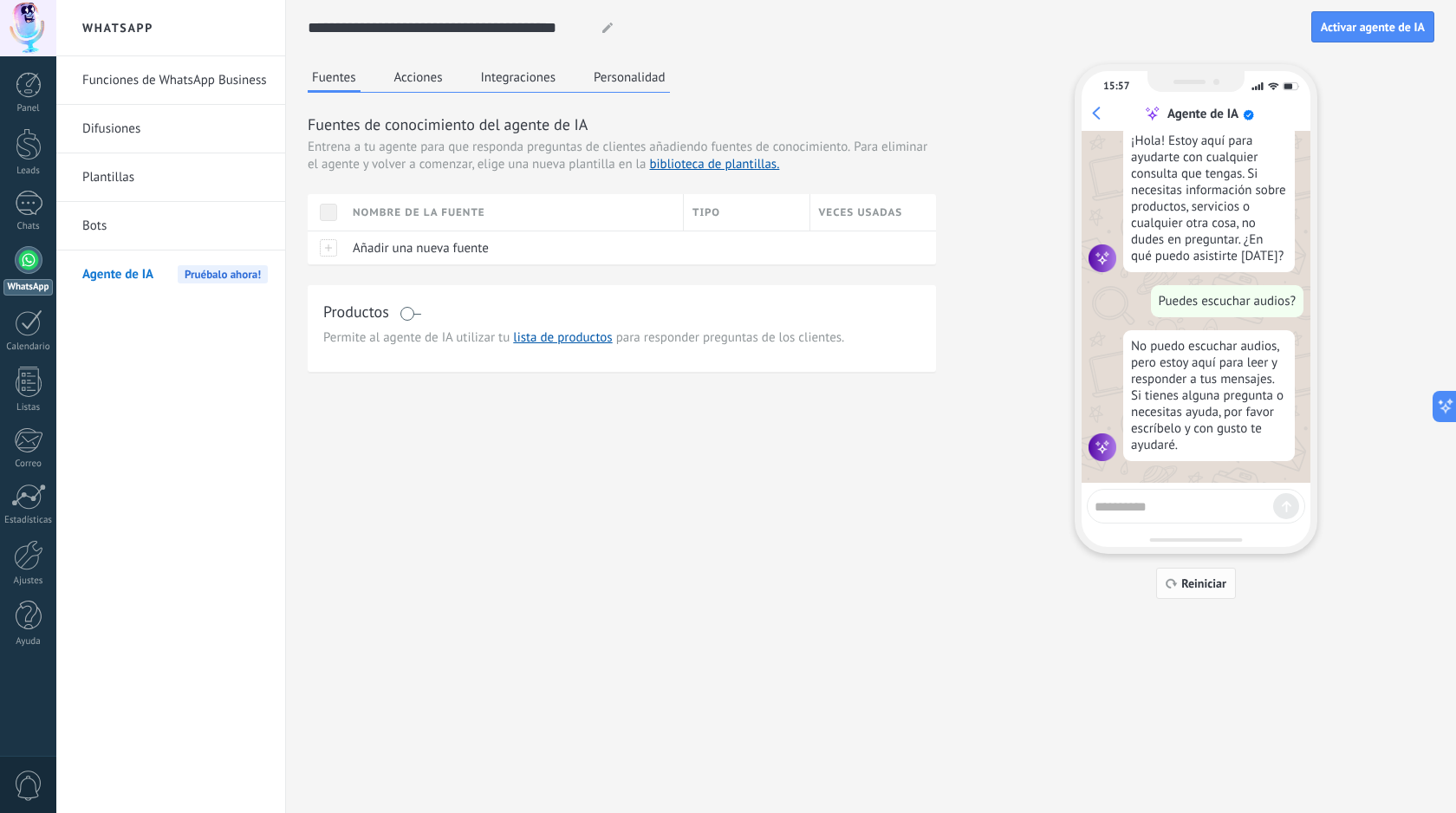
click at [1204, 589] on span "Reiniciar" at bounding box center [1203, 583] width 45 height 12
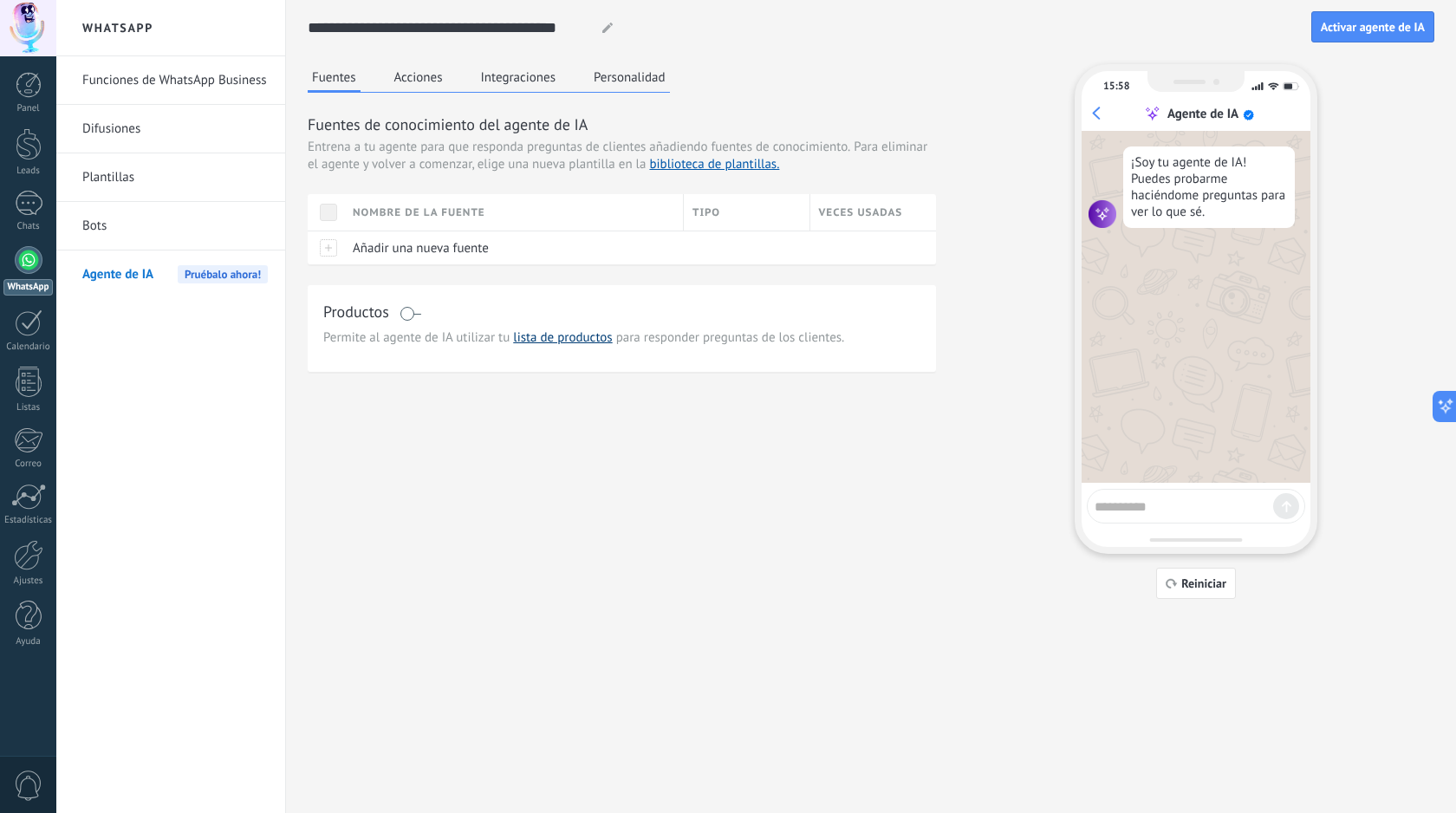
click at [594, 345] on link "lista de productos" at bounding box center [563, 337] width 99 height 17
click at [332, 247] on div at bounding box center [326, 248] width 36 height 34
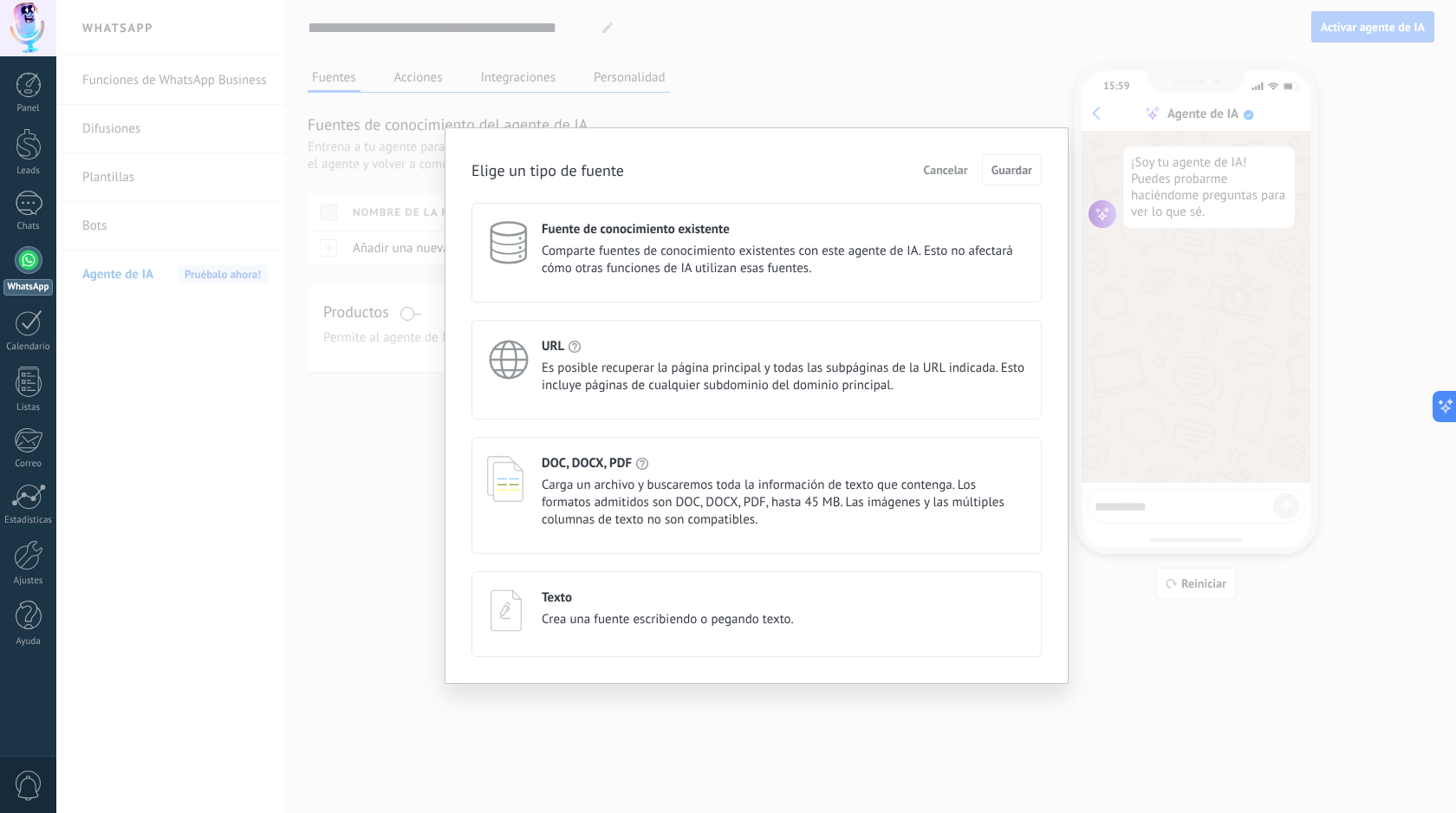
click at [1020, 62] on div "Elige un tipo de fuente Cancelar Guardar Fuente de conocimiento existente Compa…" at bounding box center [756, 406] width 1399 height 813
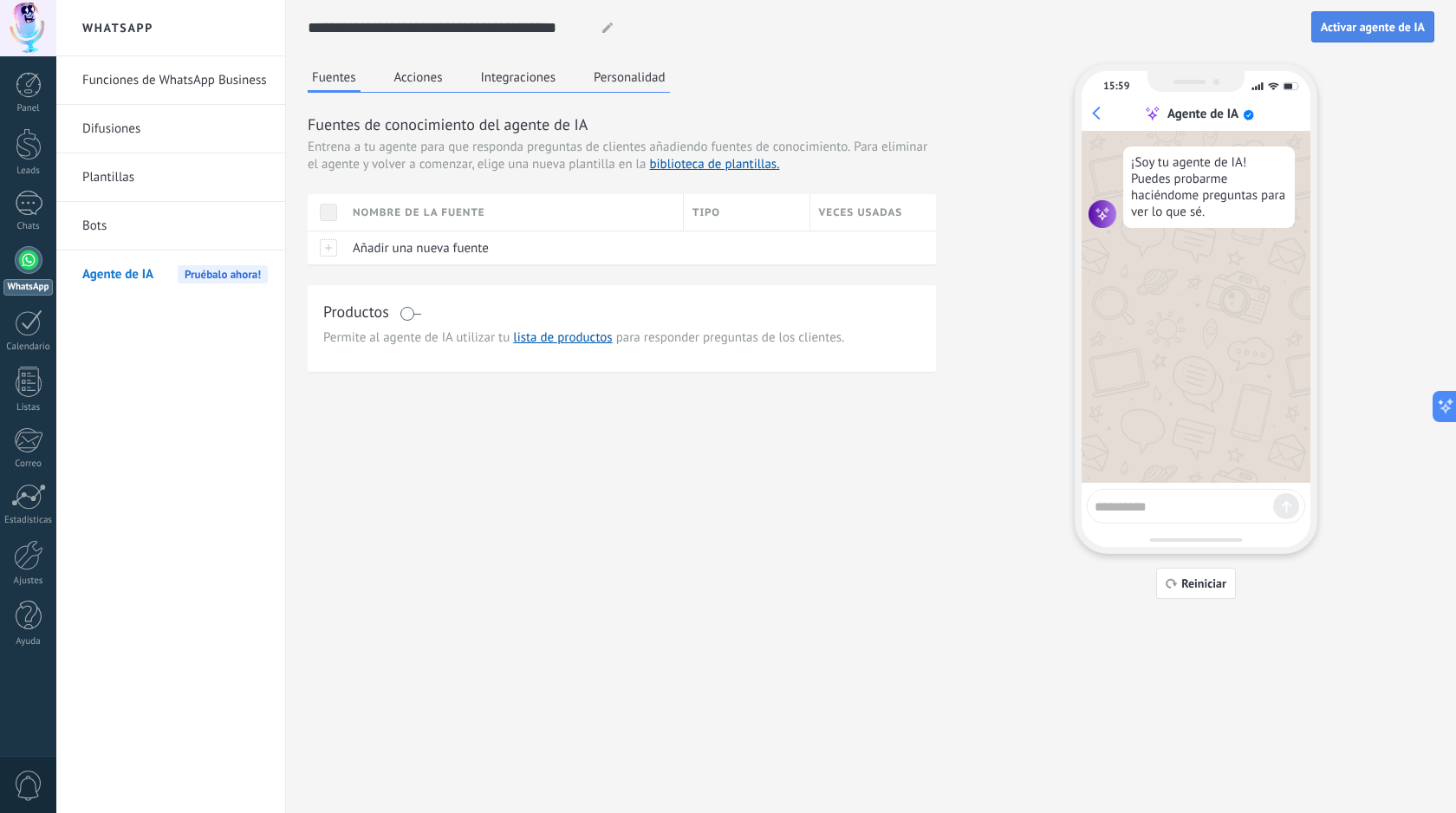
click at [1360, 29] on span "Activar agente de IA" at bounding box center [1373, 27] width 104 height 12
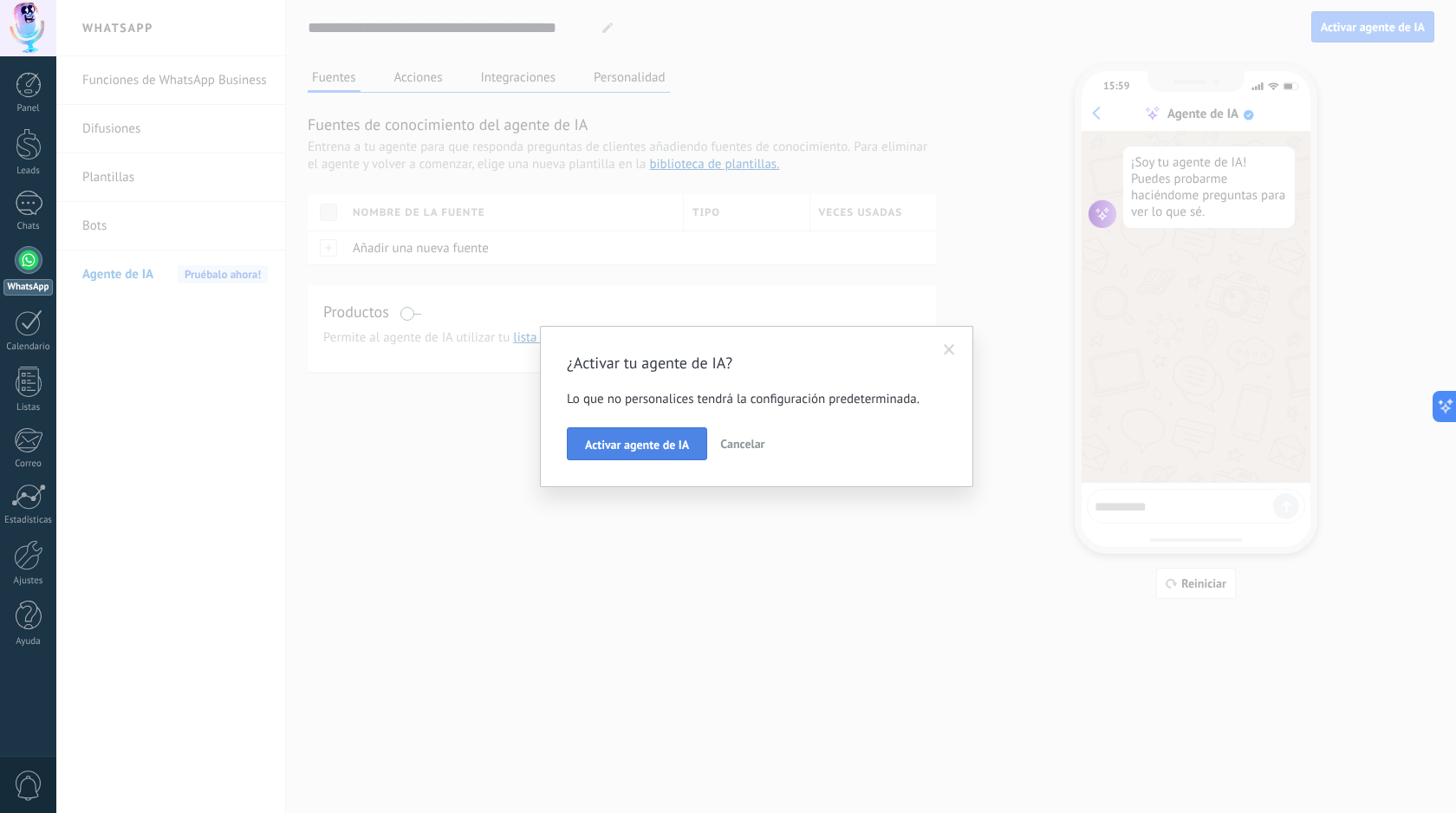
click at [679, 447] on span "Activar agente de IA" at bounding box center [637, 445] width 104 height 12
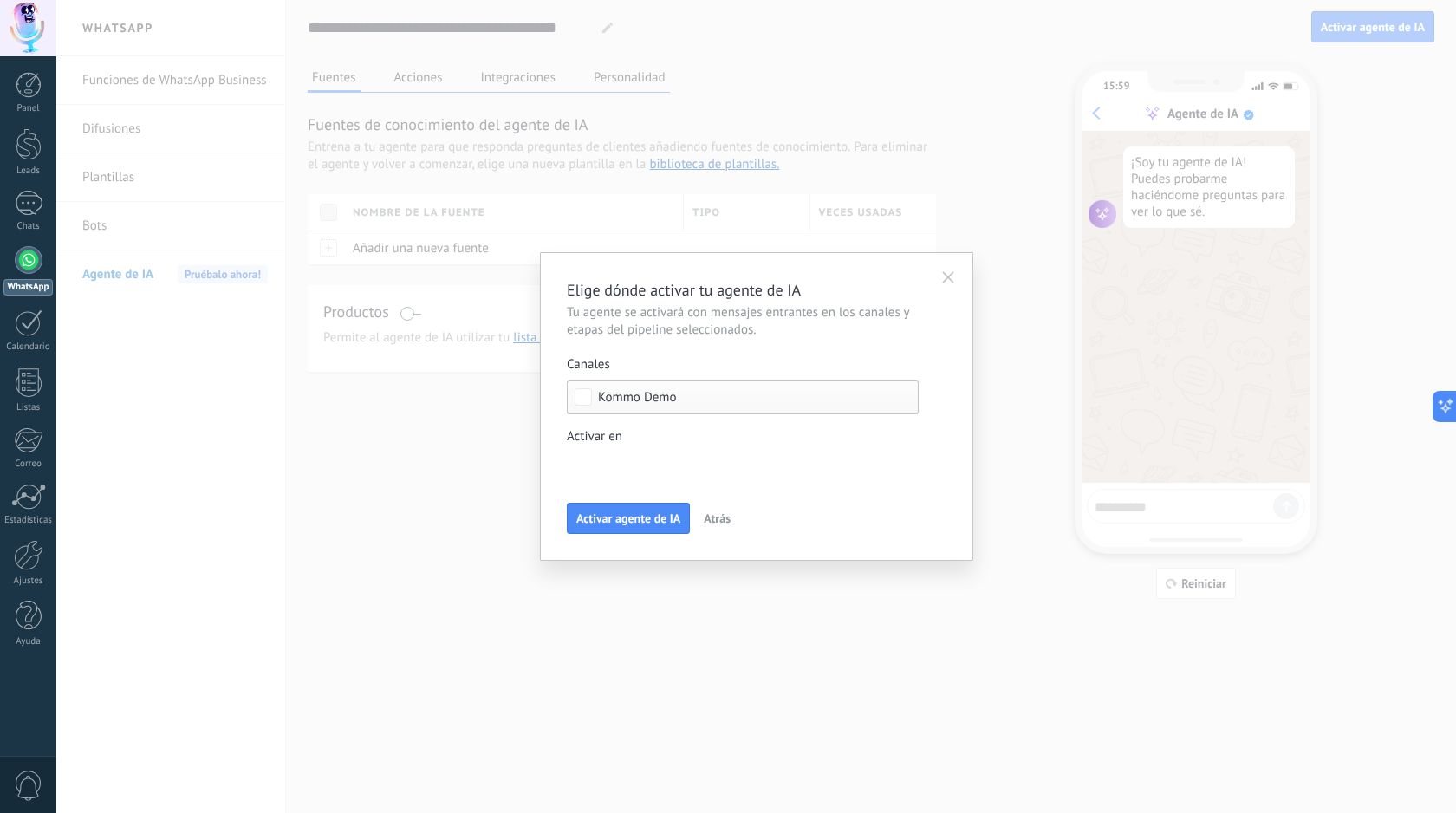
click at [0, 0] on div "Incoming leads Contacto inicial Negociación Debate contractual Discusión de con…" at bounding box center [0, 0] width 0 height 0
click at [676, 387] on div at bounding box center [756, 406] width 1399 height 813
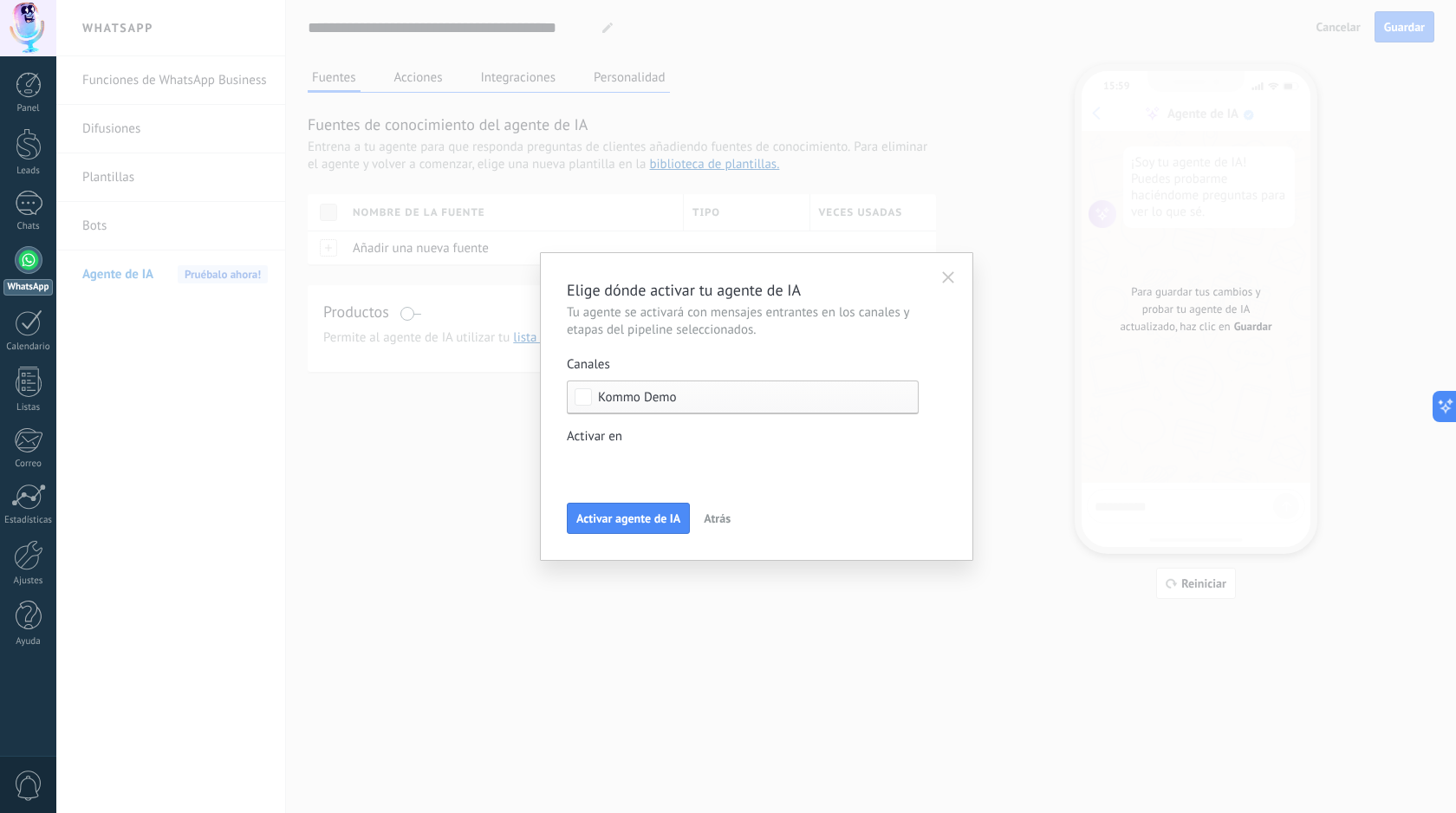
click at [678, 400] on span "Kommo Demo" at bounding box center [747, 397] width 298 height 13
click at [678, 400] on div "Seleccionar todo" at bounding box center [644, 398] width 93 height 18
click at [646, 427] on div "Kommo Demo" at bounding box center [649, 431] width 103 height 22
click at [0, 0] on div "Incoming leads Contacto inicial Negociación Debate contractual Discusión de con…" at bounding box center [0, 0] width 0 height 0
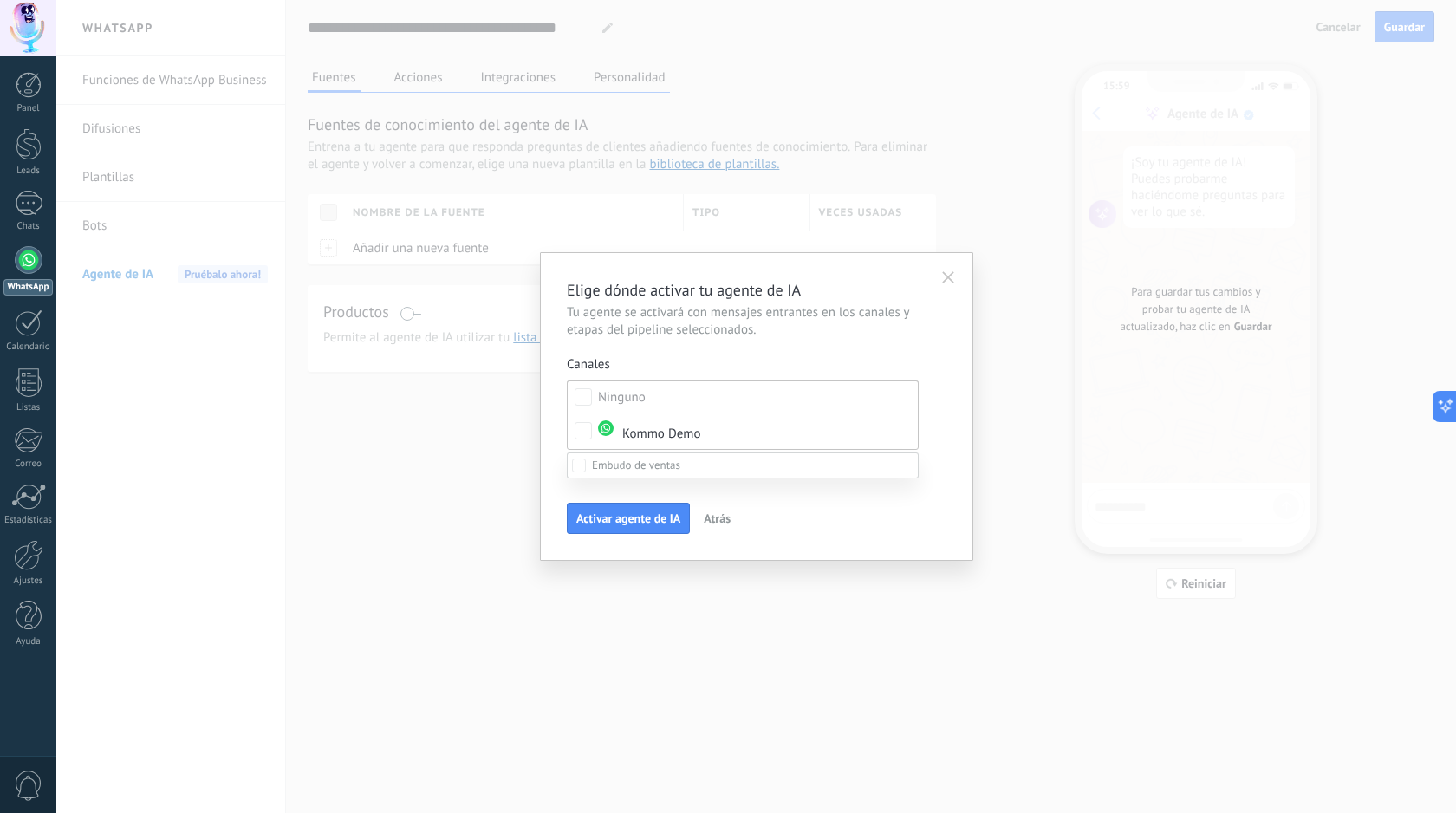
click at [820, 688] on div "Incoming leads Contacto inicial Negociación Debate contractual Discusión de con…" at bounding box center [743, 629] width 352 height 354
click at [650, 519] on span "Activar agente de IA" at bounding box center [628, 518] width 104 height 12
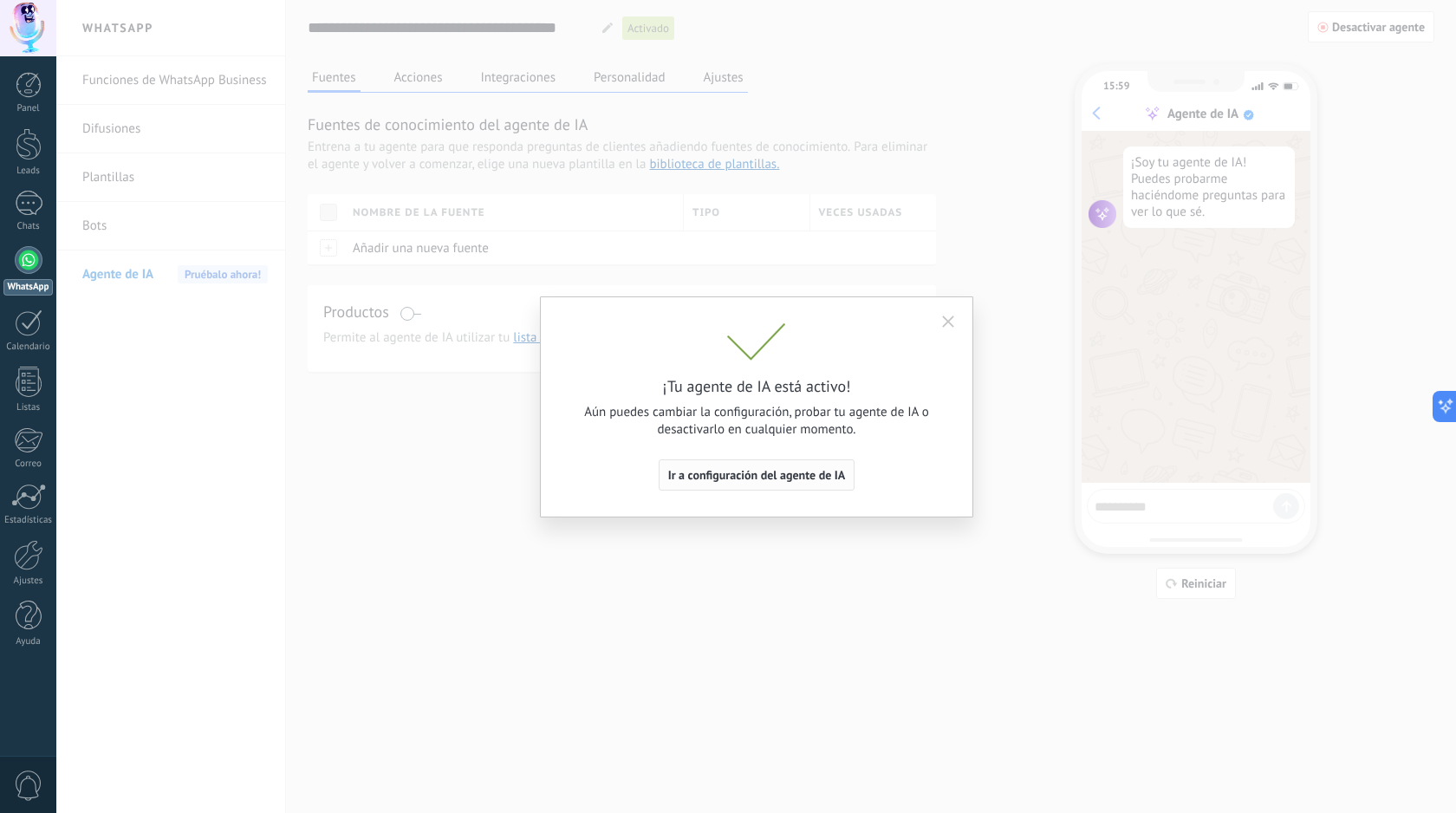
click at [742, 483] on button "Ir a configuración del agente de IA" at bounding box center [757, 474] width 196 height 31
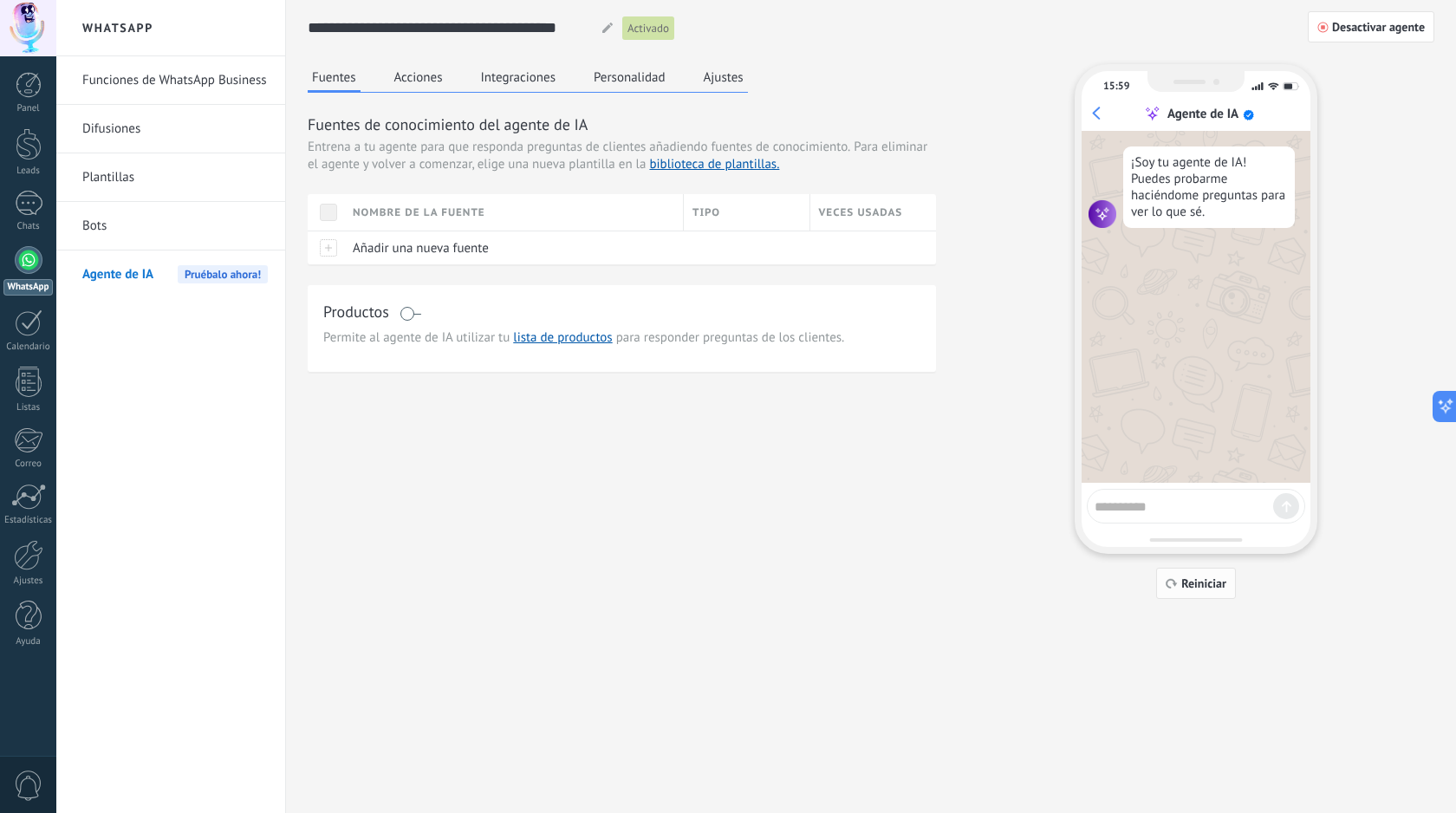
click at [1190, 589] on span "Reiniciar" at bounding box center [1203, 583] width 45 height 12
click at [1168, 509] on textarea at bounding box center [1184, 503] width 179 height 21
type textarea "*"
type textarea "**********"
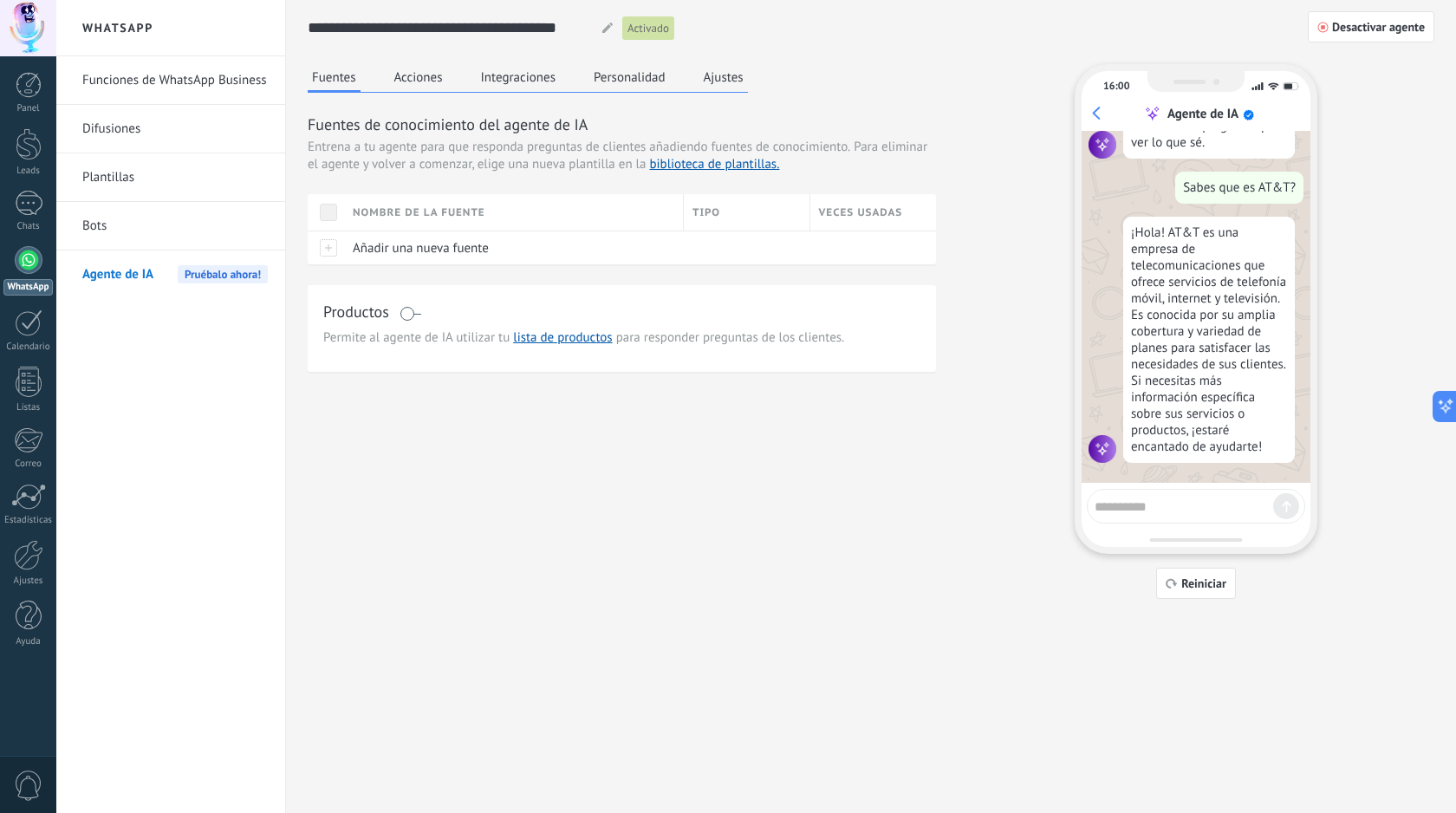
scroll to position [80, 0]
click at [429, 83] on button "Acciones" at bounding box center [418, 76] width 57 height 26
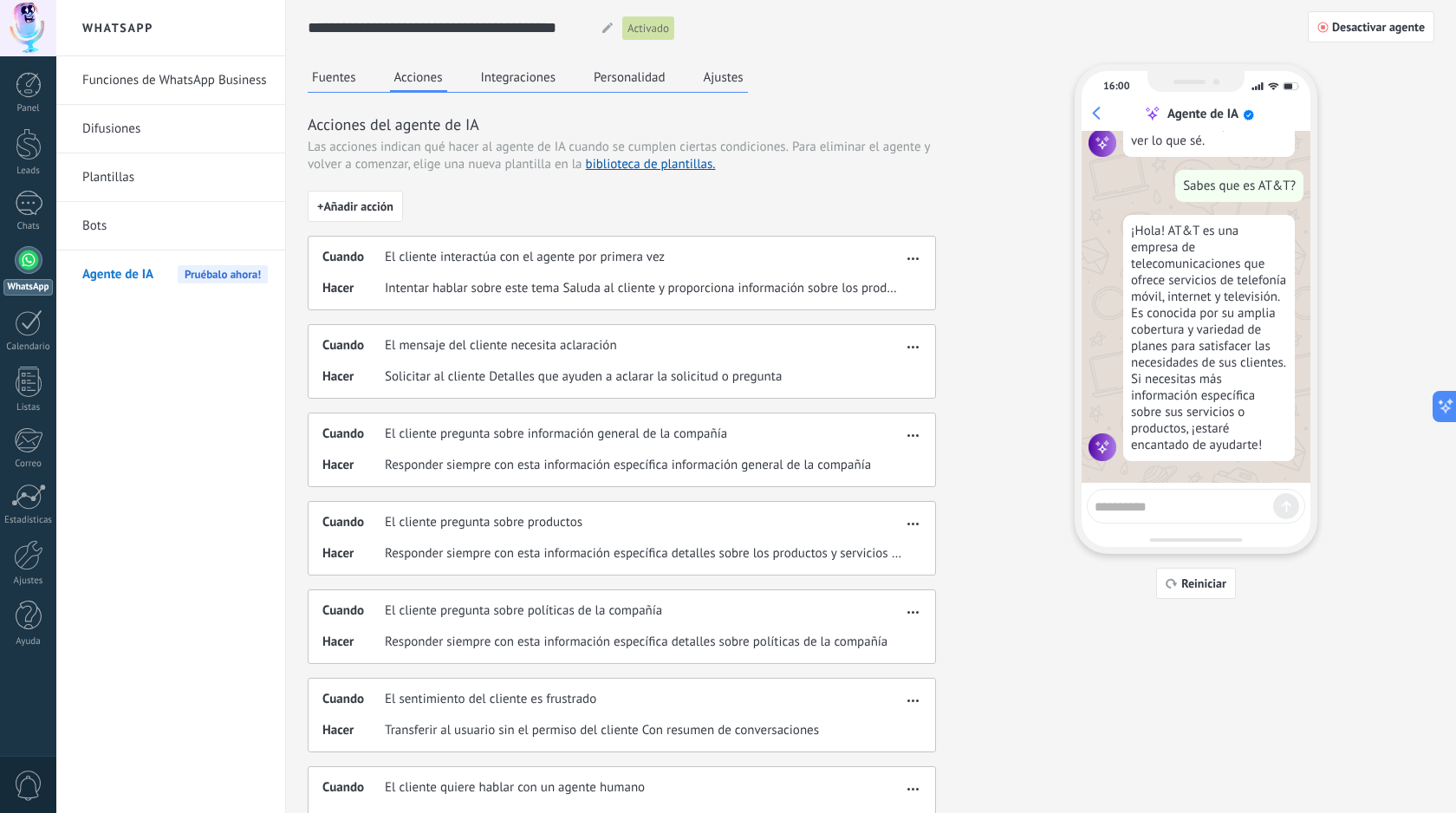
click at [824, 286] on span "Intentar hablar sobre este tema Saluda al cliente y proporciona información sob…" at bounding box center [643, 288] width 517 height 18
click at [900, 256] on div "Cuando El cliente interactúa con el agente por primera vez" at bounding box center [611, 257] width 579 height 18
click at [914, 256] on span "button" at bounding box center [913, 256] width 11 height 12
click at [887, 292] on span "Editar" at bounding box center [878, 285] width 33 height 18
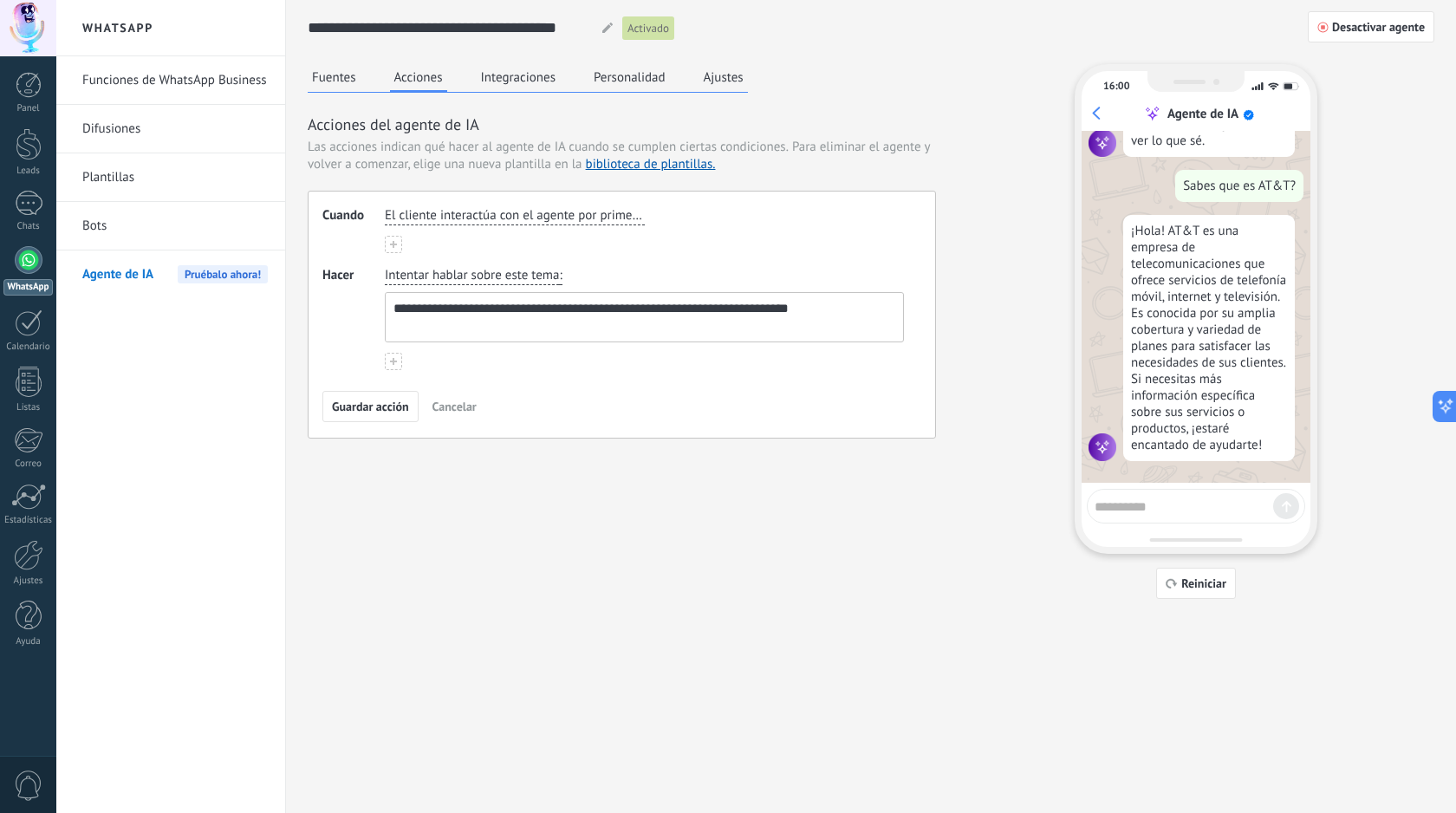
click at [609, 212] on span "El cliente interactúa con el agente por primera vez" at bounding box center [515, 216] width 260 height 18
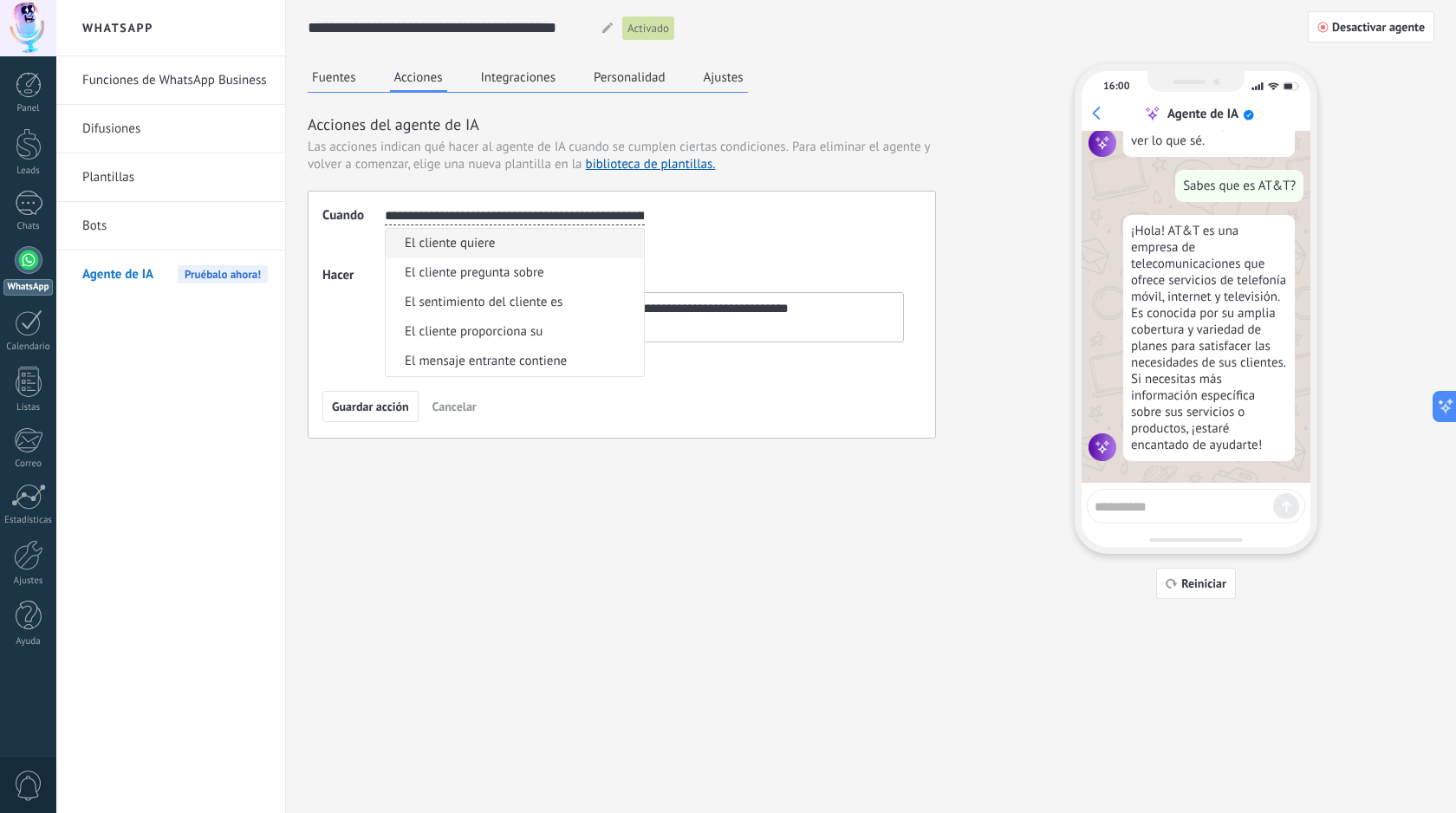
scroll to position [0, 21]
click at [706, 242] on div "**********" at bounding box center [644, 230] width 519 height 46
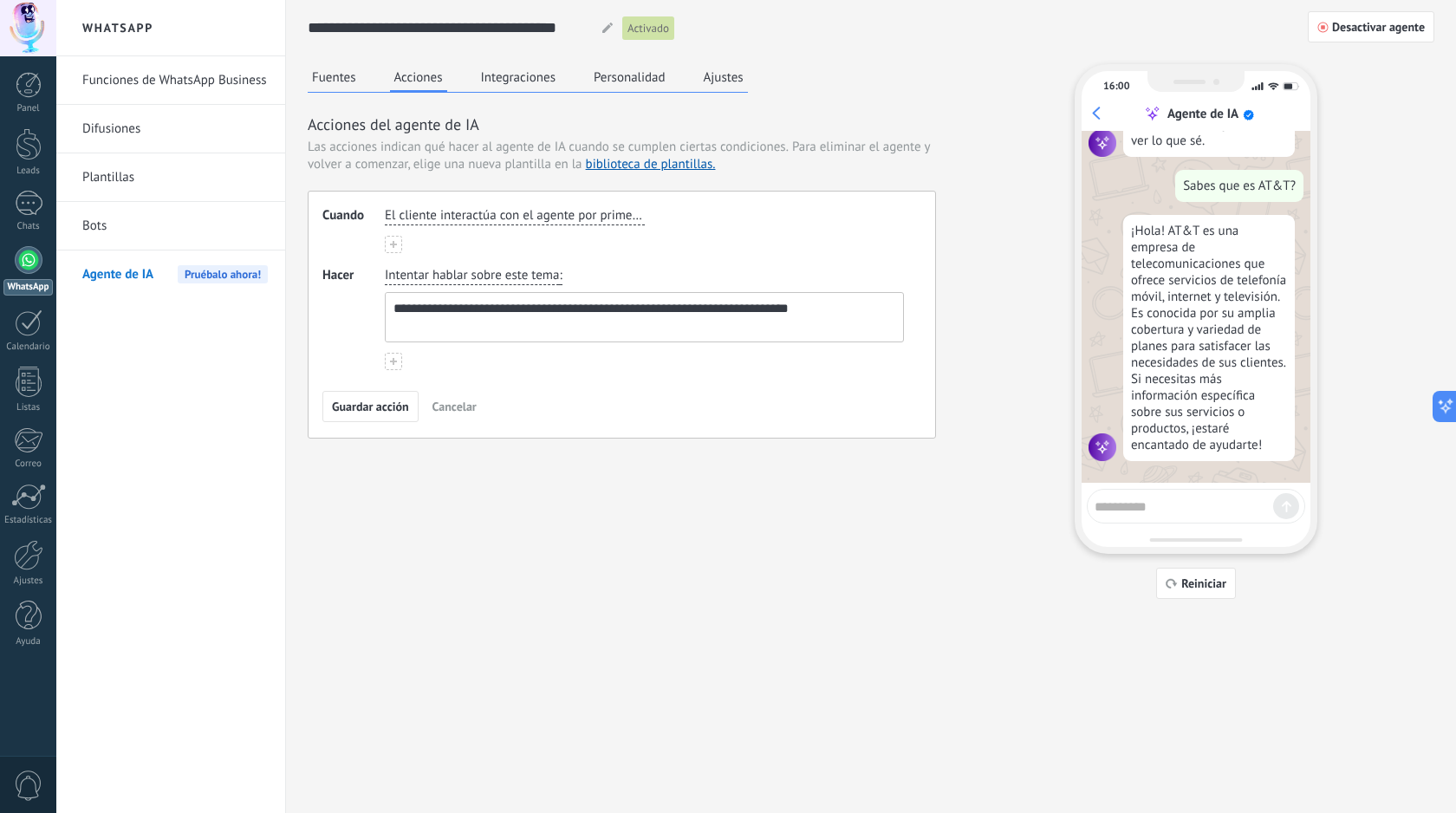
click at [762, 329] on textarea "**********" at bounding box center [642, 317] width 514 height 49
click at [538, 76] on button "Integraciones" at bounding box center [518, 76] width 84 height 26
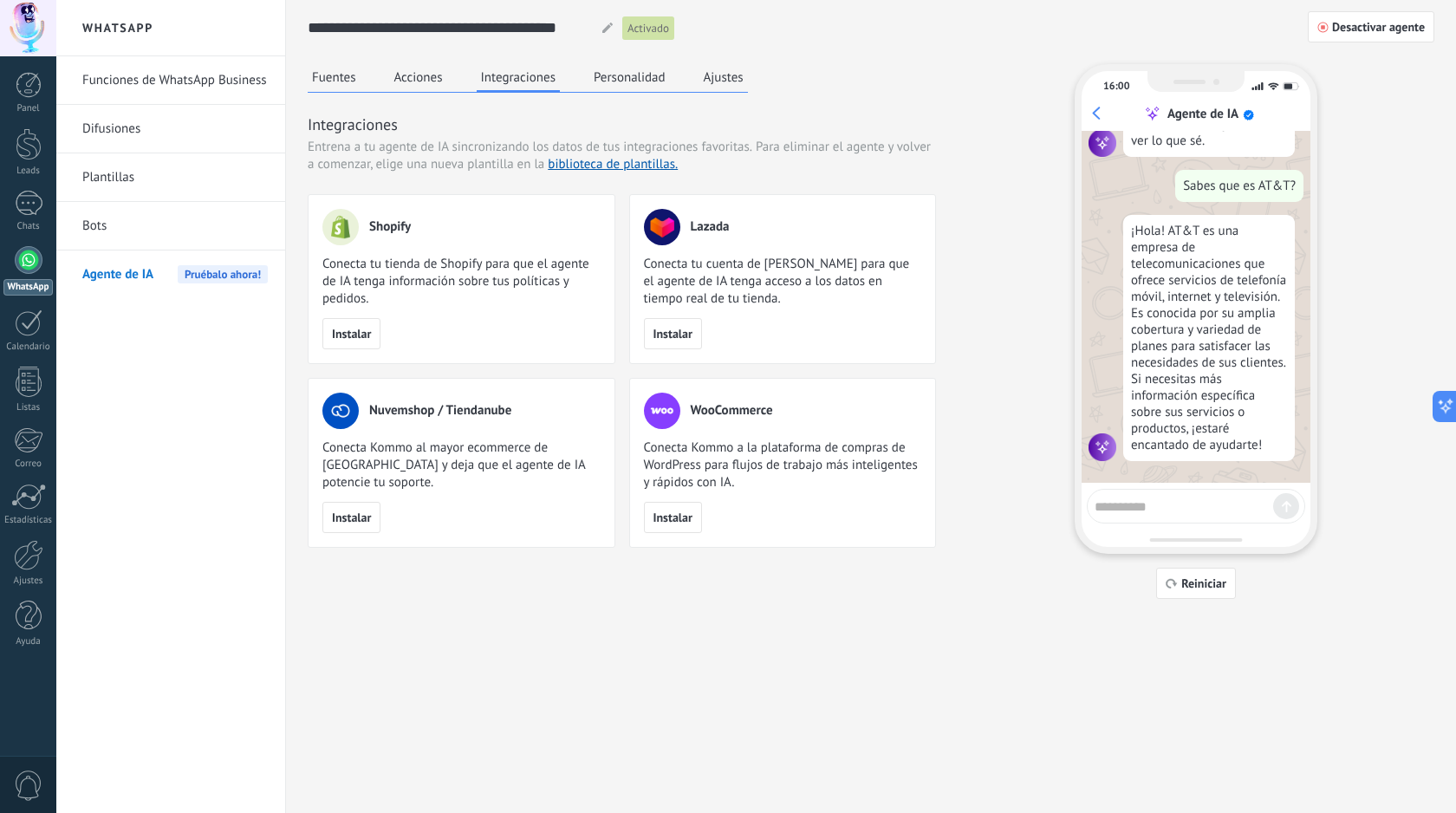
click at [432, 77] on button "Acciones" at bounding box center [418, 76] width 57 height 26
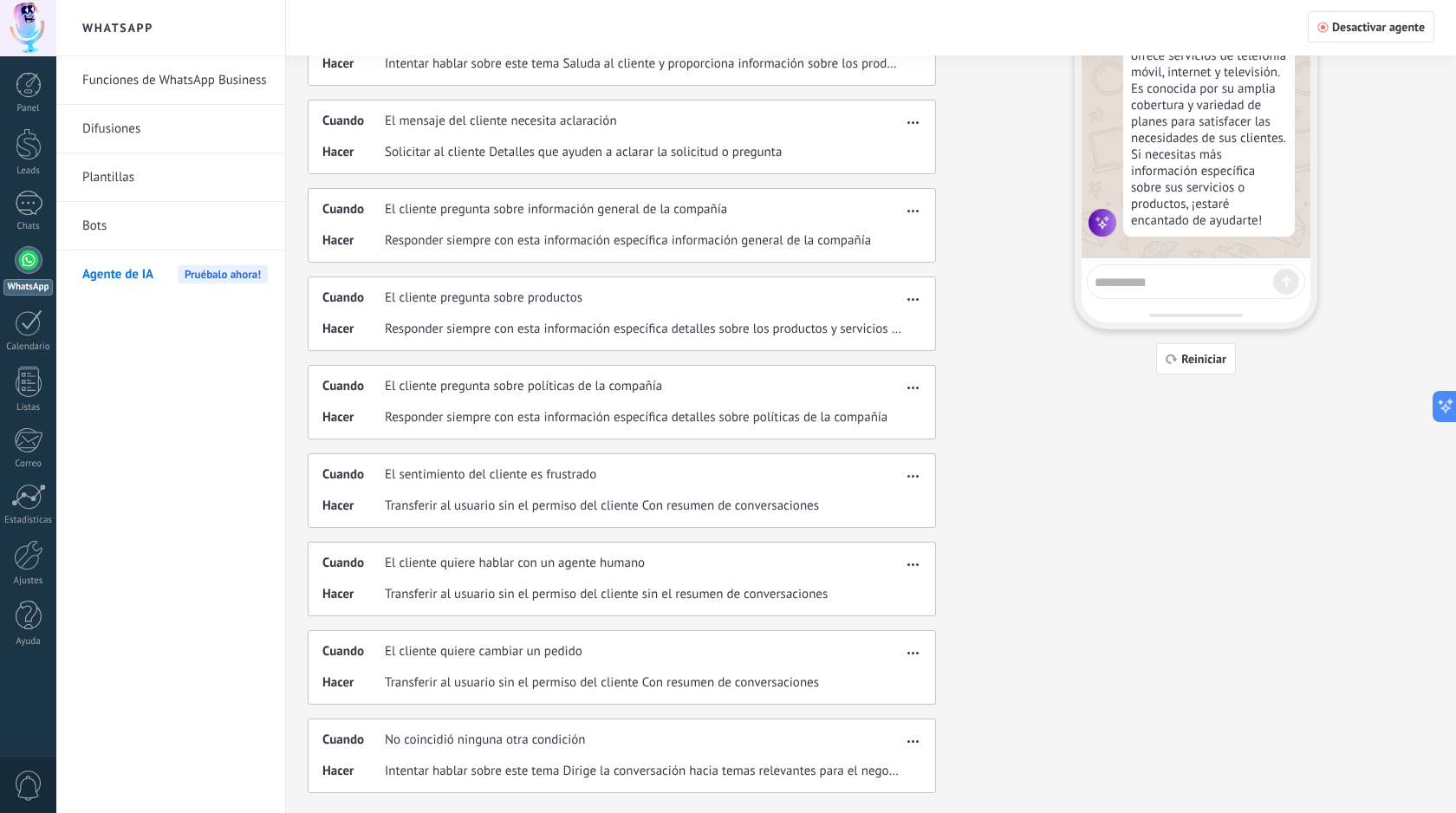
scroll to position [0, 0]
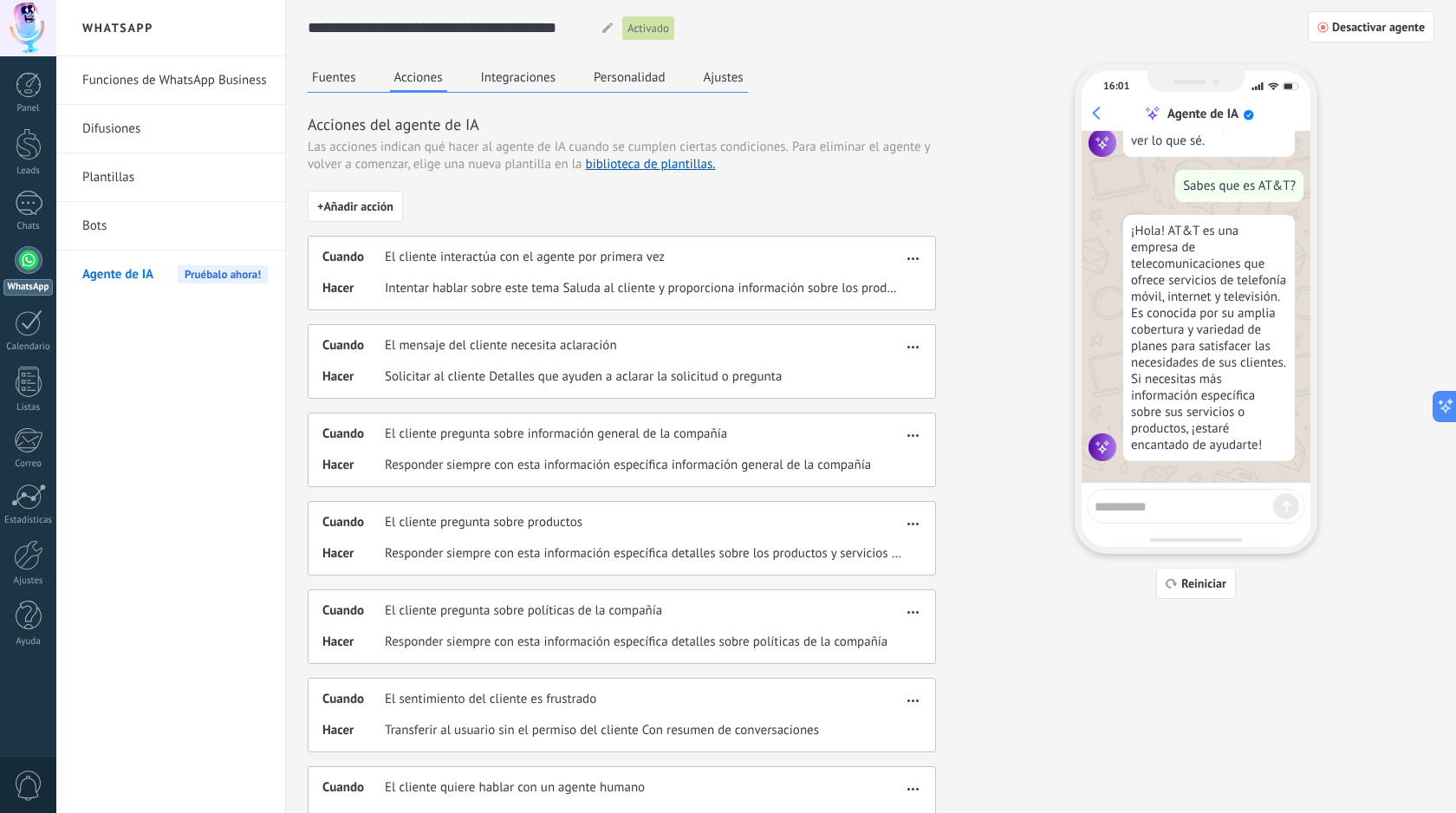
click at [580, 259] on span "El cliente interactúa con el agente por primera vez" at bounding box center [525, 257] width 280 height 18
click at [571, 294] on span "Intentar hablar sobre este tema Saluda al cliente y proporciona información sob…" at bounding box center [643, 288] width 517 height 18
click at [922, 262] on button "button" at bounding box center [913, 256] width 20 height 21
click at [888, 277] on span "Editar" at bounding box center [878, 285] width 33 height 18
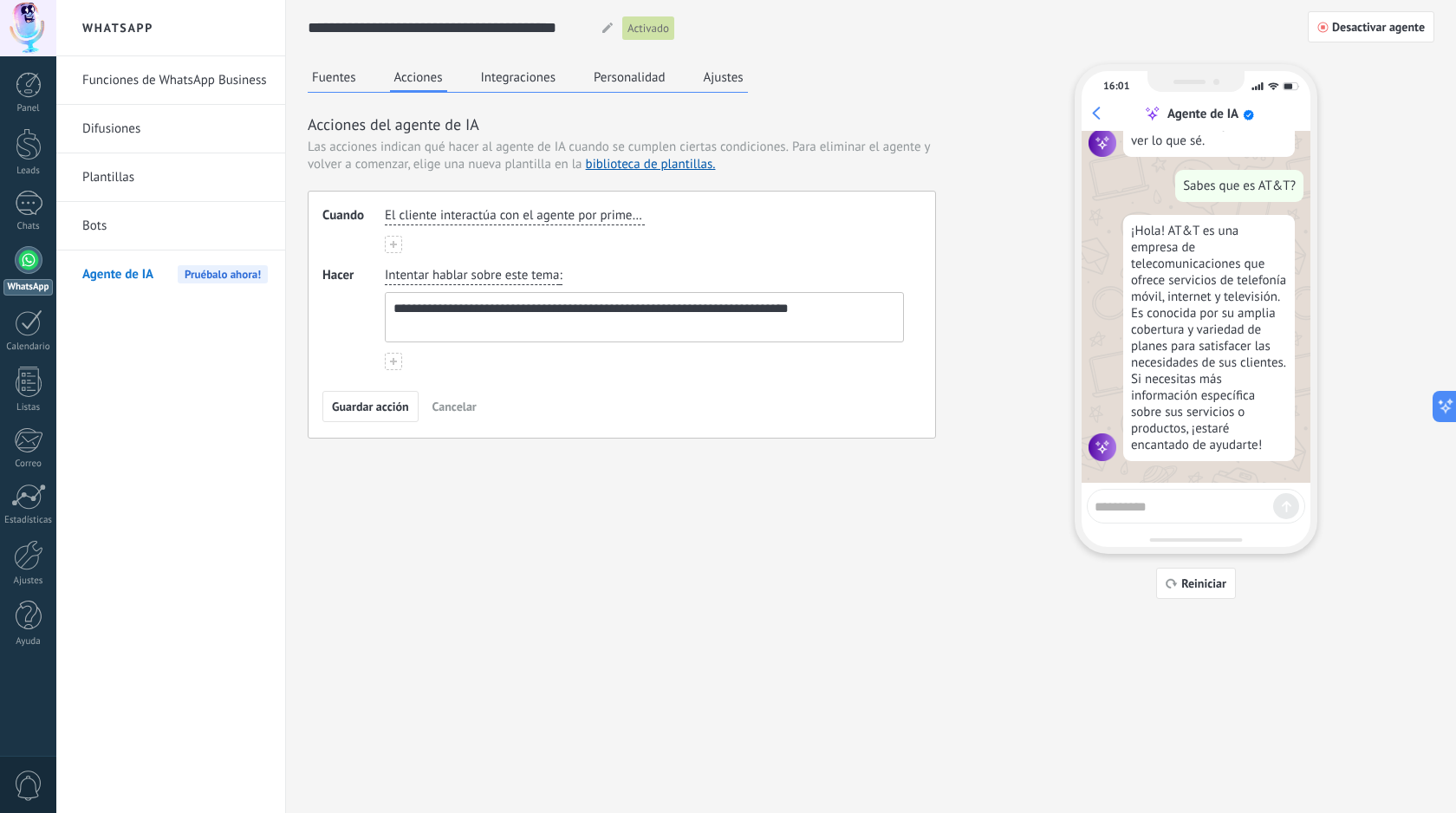
click at [433, 311] on textarea "**********" at bounding box center [642, 317] width 514 height 49
click at [485, 311] on textarea "**********" at bounding box center [642, 317] width 514 height 49
type textarea "**********"
click at [393, 408] on span "Guardar acción" at bounding box center [370, 407] width 77 height 12
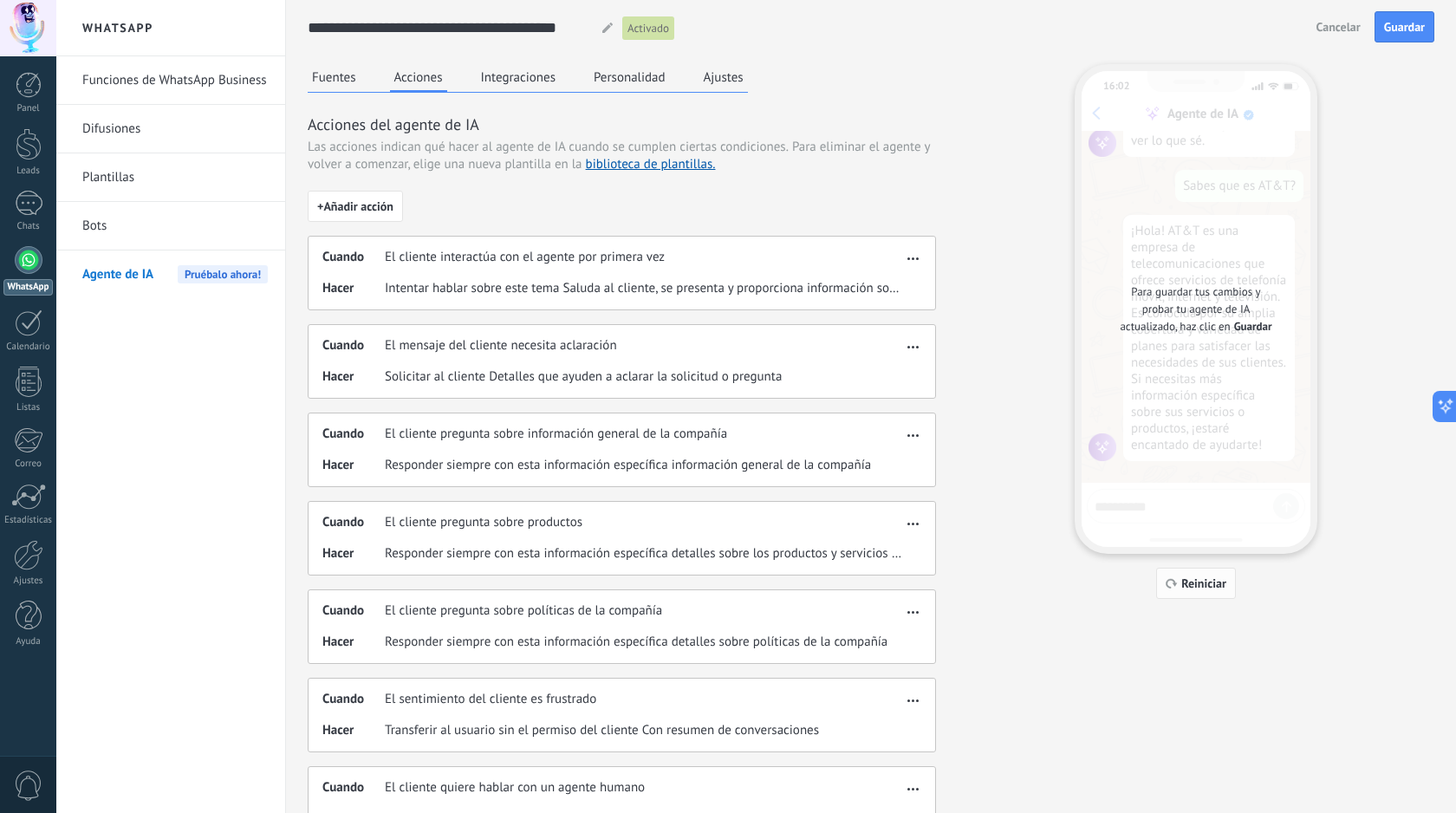
click at [1197, 582] on span "Reiniciar" at bounding box center [1203, 583] width 45 height 12
click at [1252, 334] on span "Guardar" at bounding box center [1253, 327] width 38 height 18
click at [1404, 28] on span "Guardar" at bounding box center [1404, 27] width 41 height 12
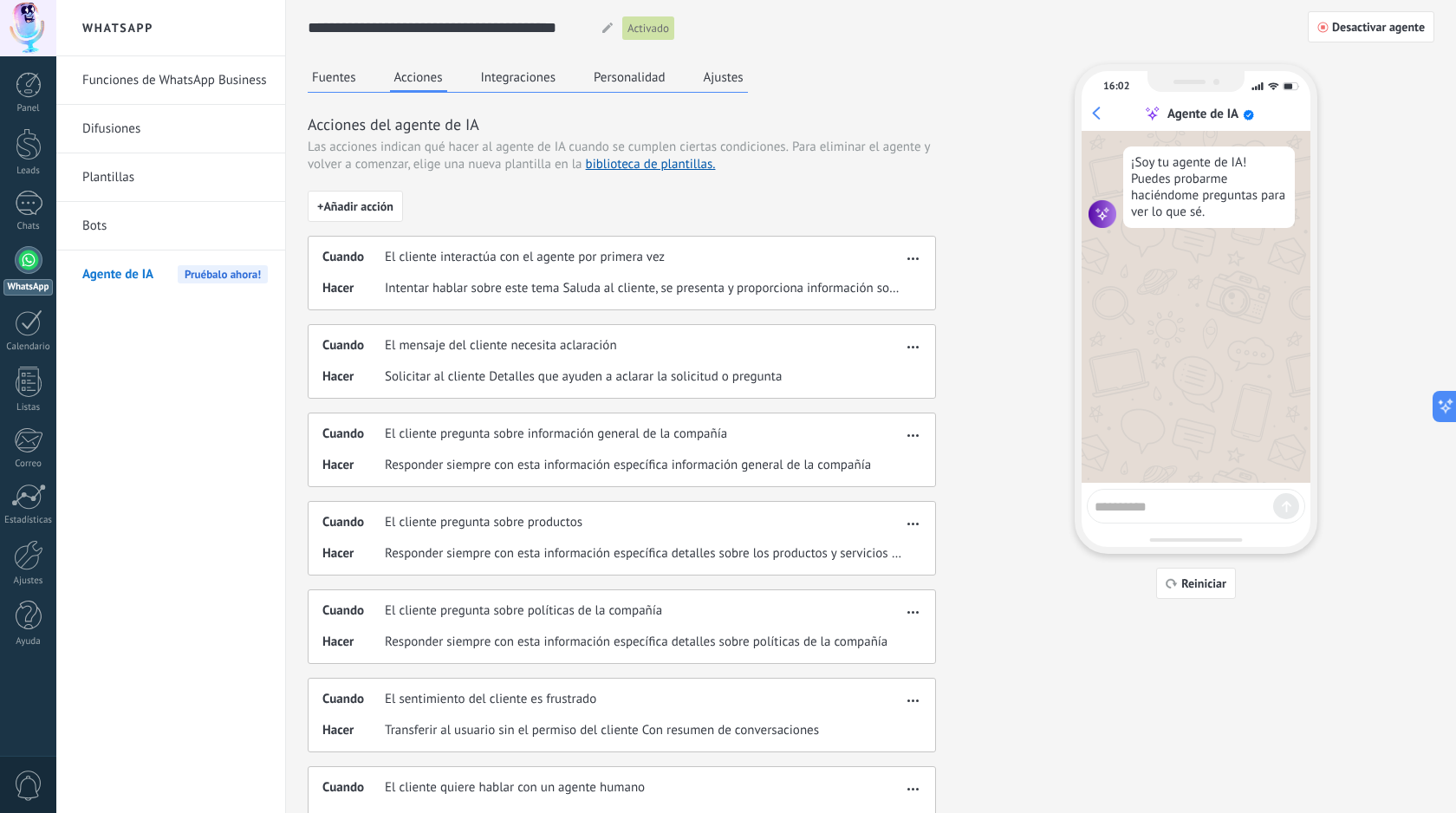
click at [1194, 513] on textarea at bounding box center [1184, 503] width 179 height 21
type textarea "*"
click at [1222, 495] on textarea "**********" at bounding box center [1184, 500] width 179 height 38
click at [1270, 498] on textarea "**********" at bounding box center [1184, 500] width 179 height 38
type textarea "**********"
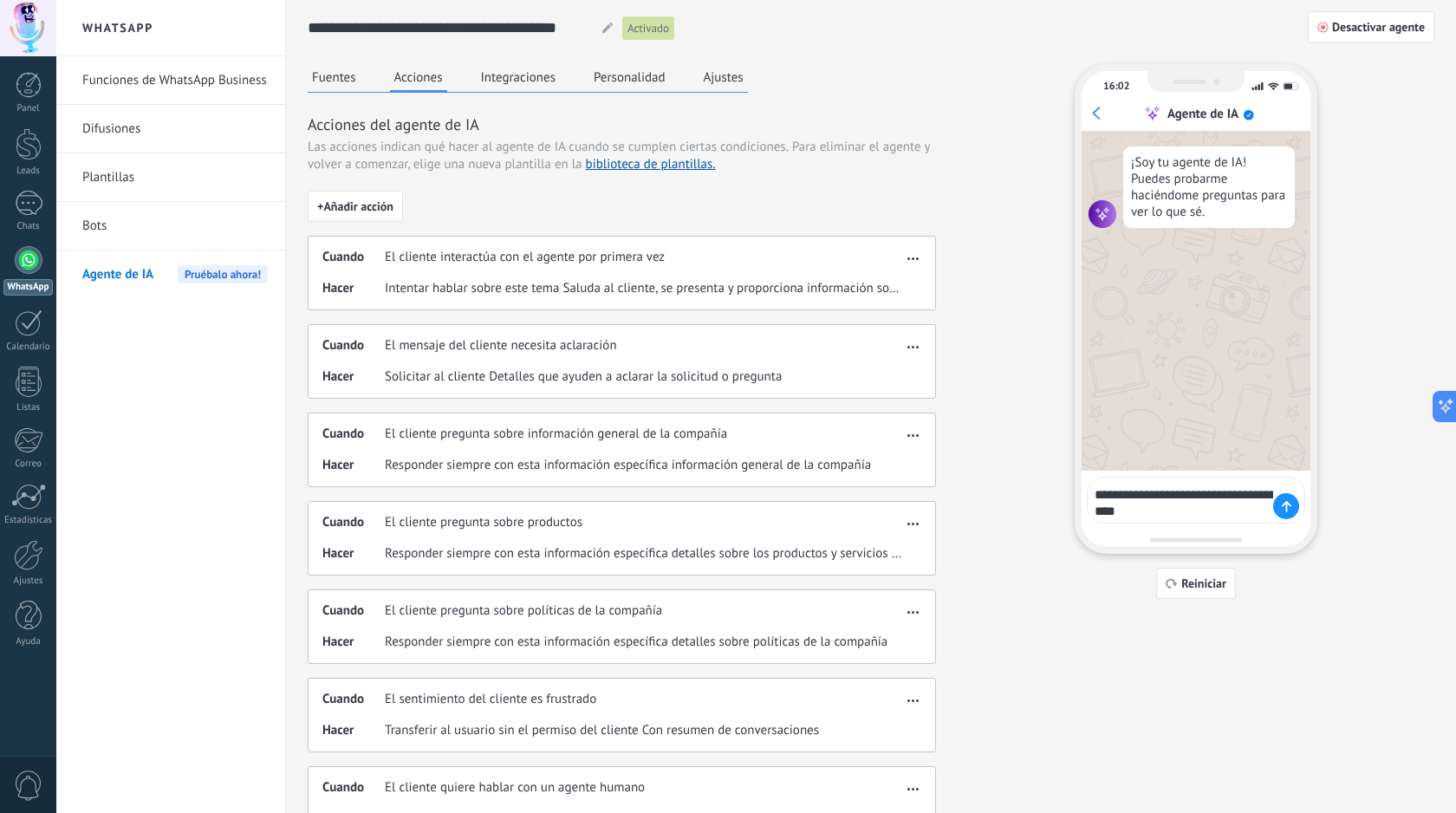
click at [1282, 502] on icon at bounding box center [1286, 506] width 10 height 12
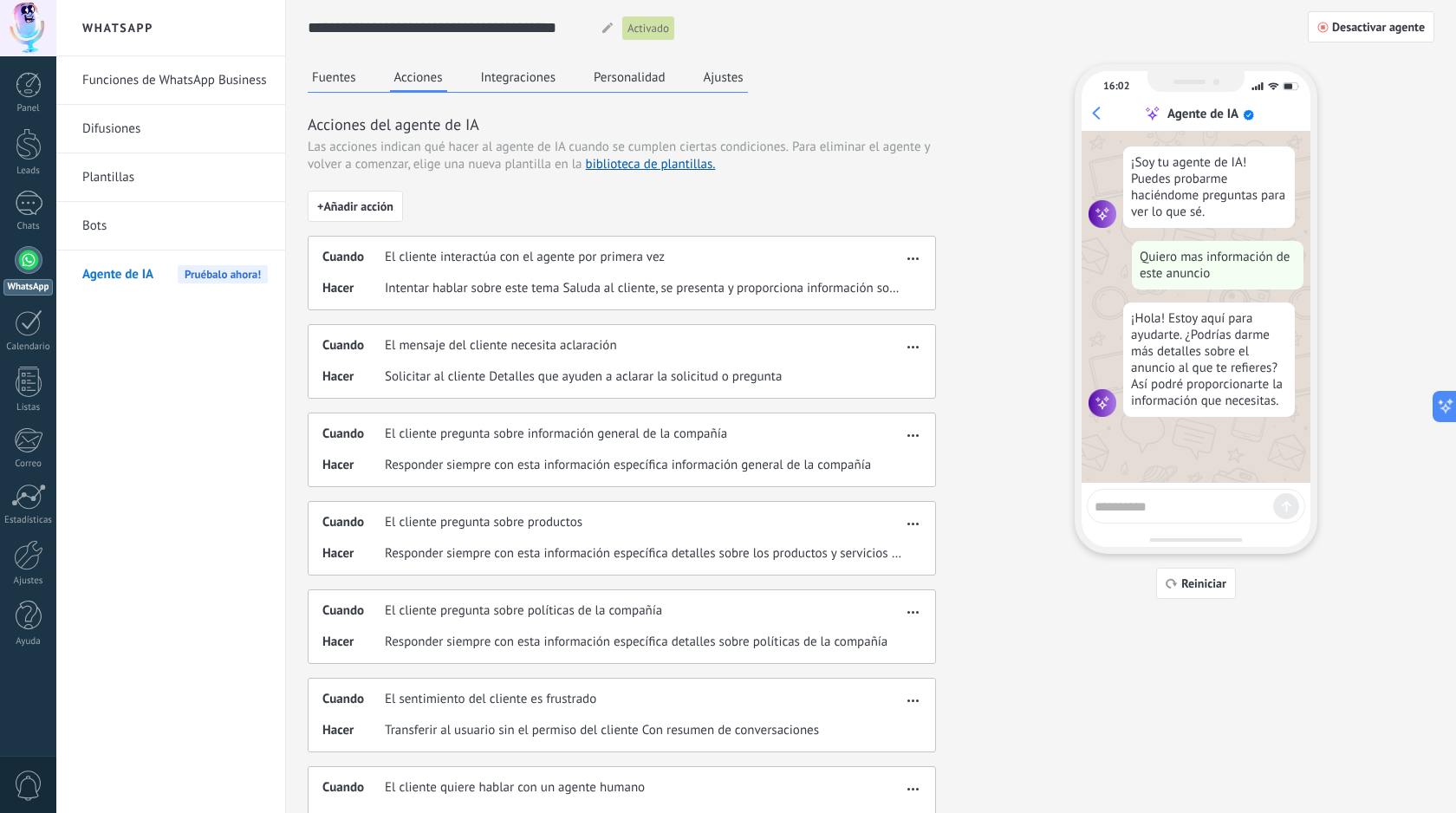
click at [1207, 518] on div at bounding box center [1195, 506] width 218 height 35
click at [1205, 503] on textarea at bounding box center [1184, 503] width 179 height 21
type textarea "**********"
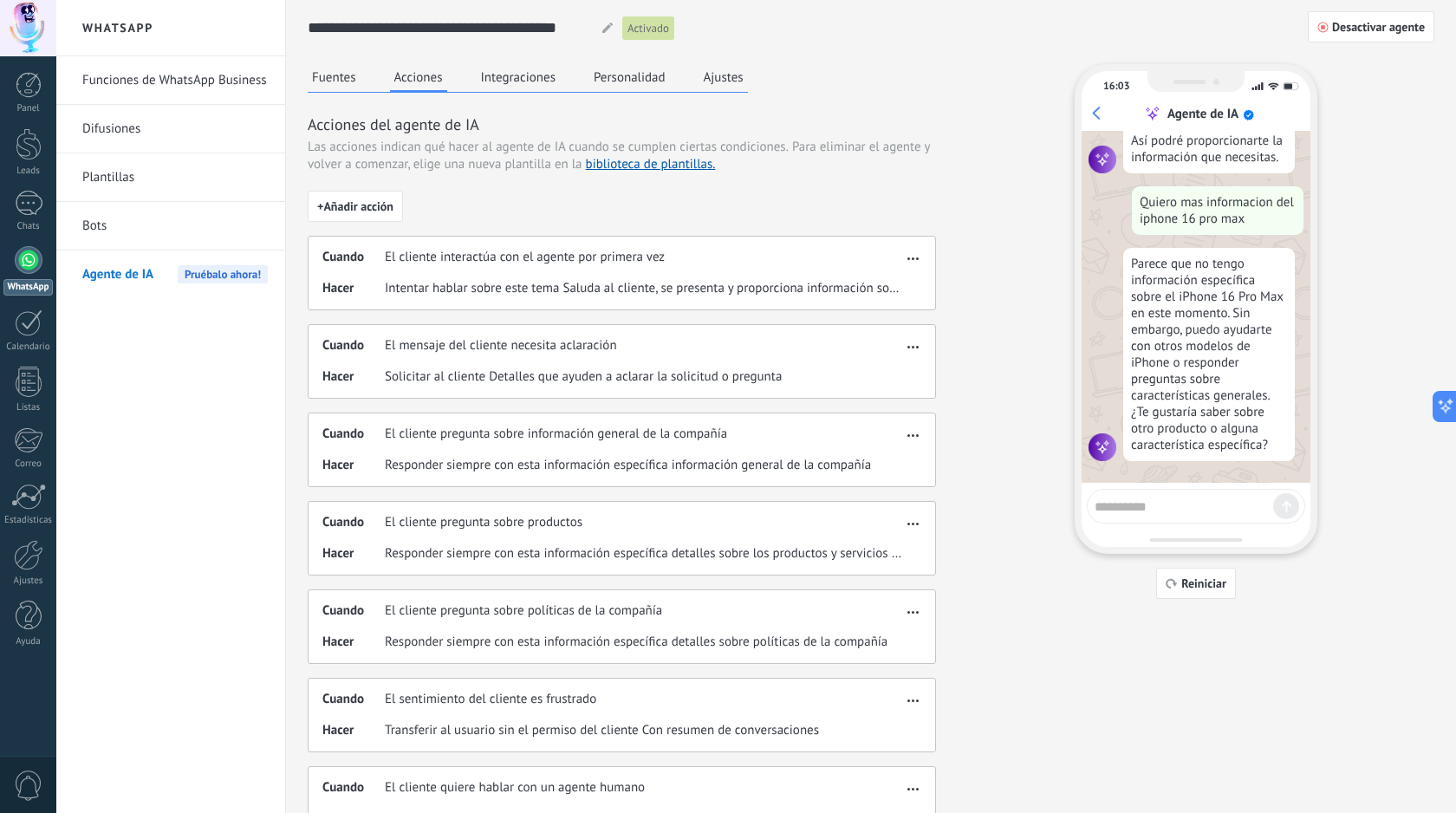
click at [917, 259] on use "button" at bounding box center [913, 258] width 11 height 3
click at [1006, 444] on div "Fuentes Acciones Integraciones Personalidad Ajustes Acciones del agente de IA L…" at bounding box center [871, 541] width 1127 height 954
click at [914, 344] on span "button" at bounding box center [913, 344] width 11 height 12
click at [891, 407] on span "Eliminar" at bounding box center [885, 408] width 46 height 18
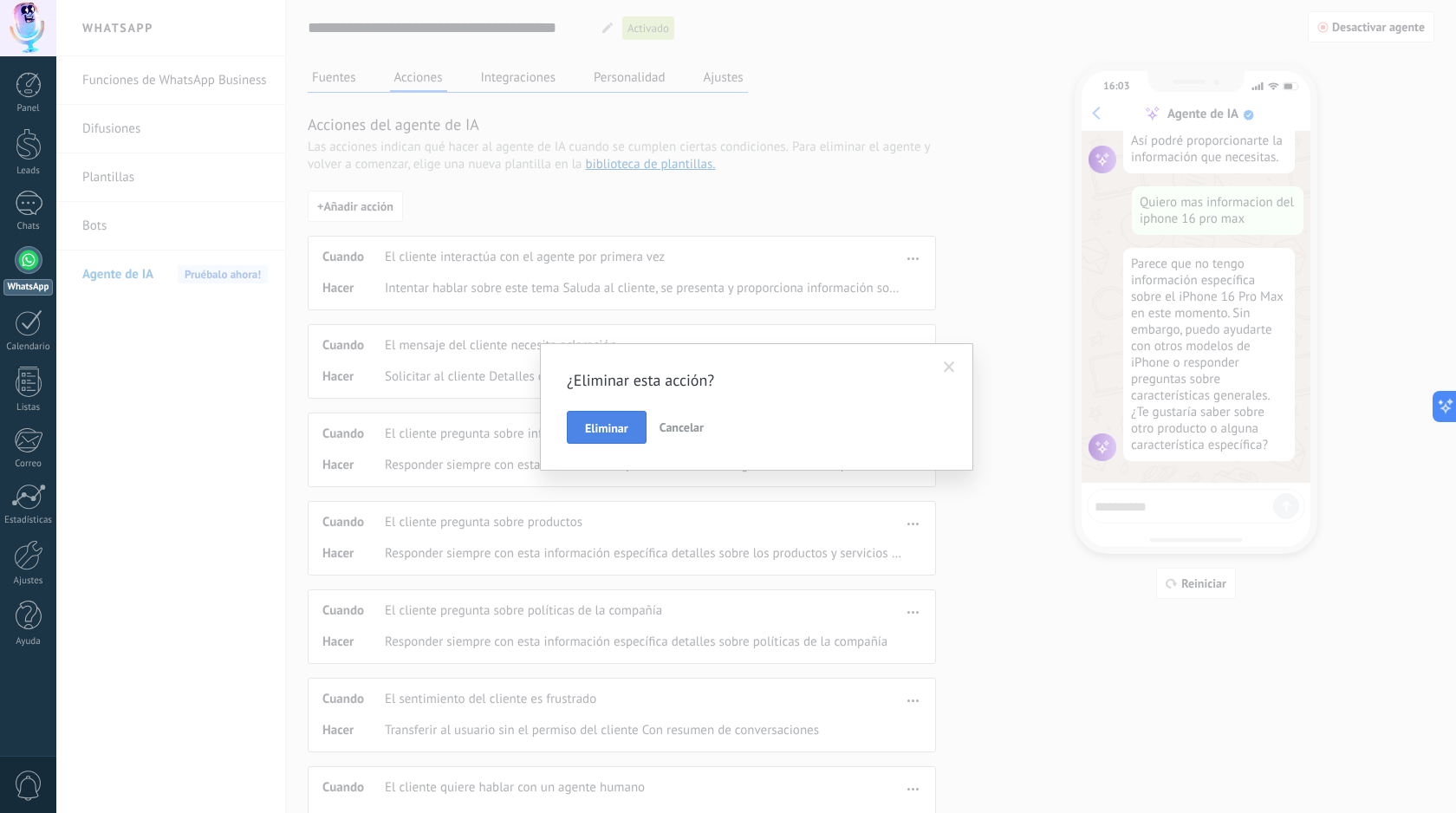
click at [619, 426] on span "Eliminar" at bounding box center [606, 428] width 43 height 12
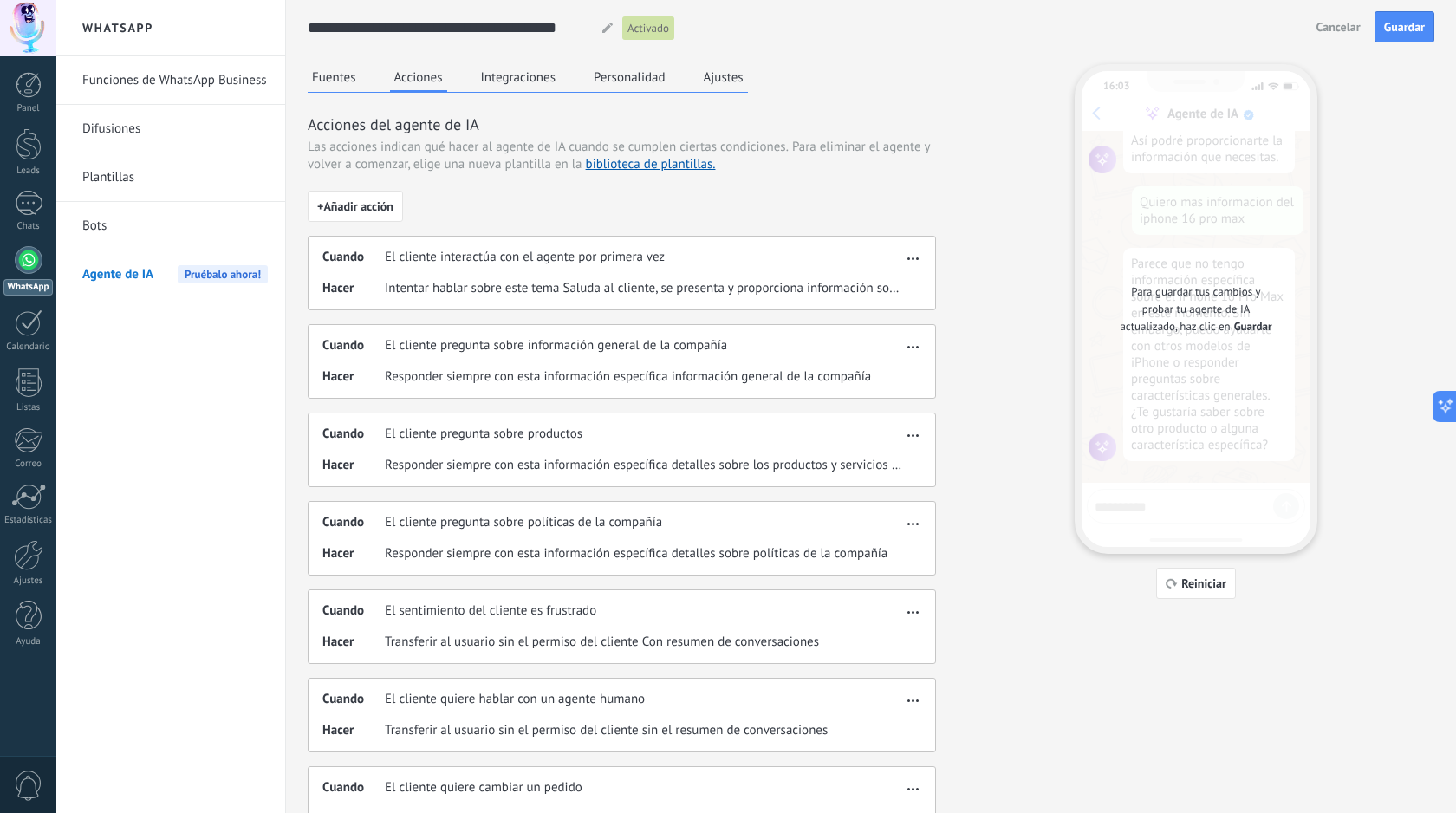
click at [919, 349] on button "button" at bounding box center [913, 344] width 20 height 21
click at [884, 414] on span "Eliminar" at bounding box center [885, 408] width 46 height 18
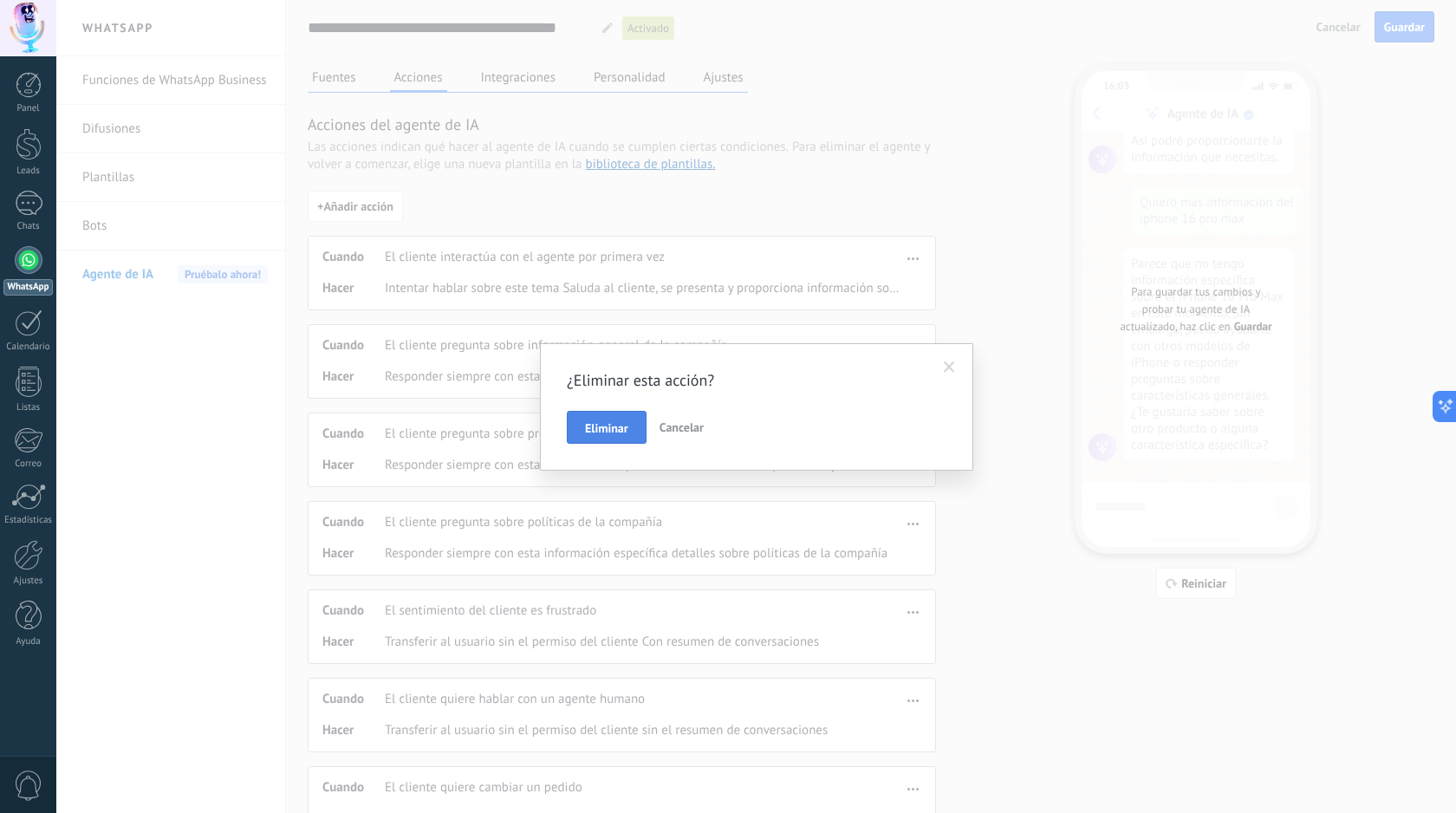
click at [620, 436] on button "Eliminar" at bounding box center [607, 426] width 80 height 33
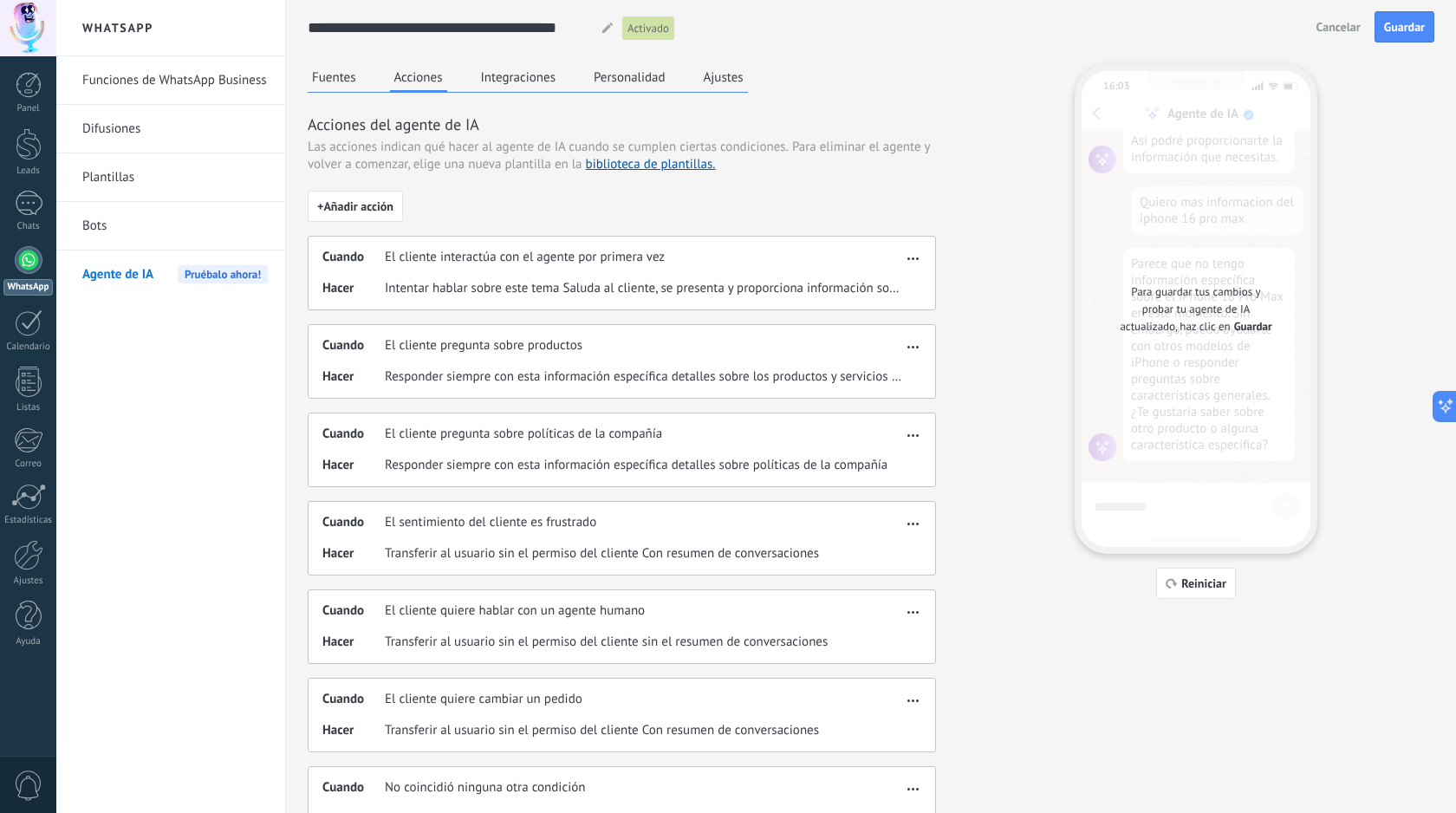
click at [907, 352] on button "button" at bounding box center [913, 344] width 20 height 21
click at [883, 412] on span "Eliminar" at bounding box center [885, 408] width 46 height 18
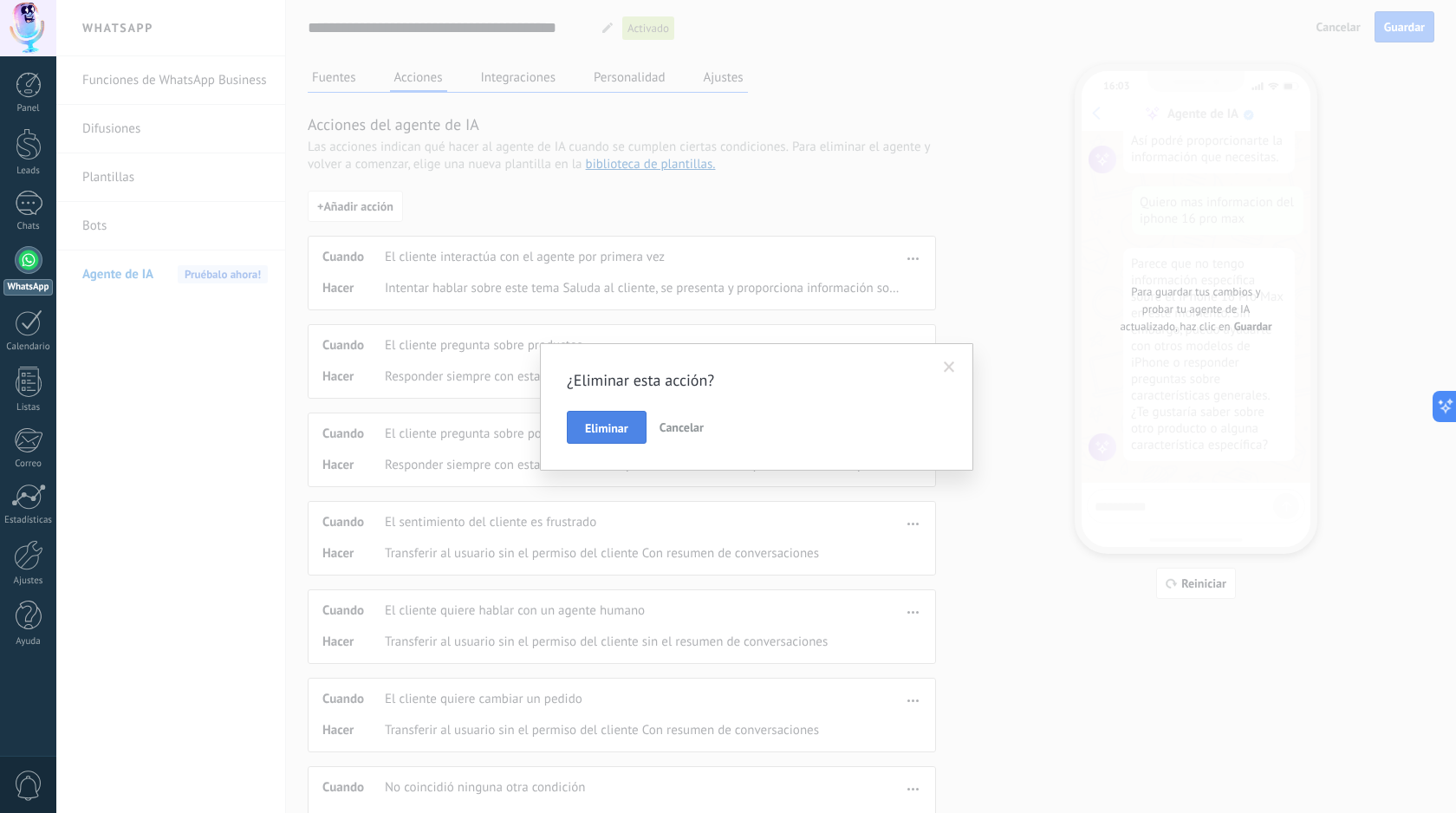
click at [582, 433] on button "Eliminar" at bounding box center [607, 426] width 80 height 33
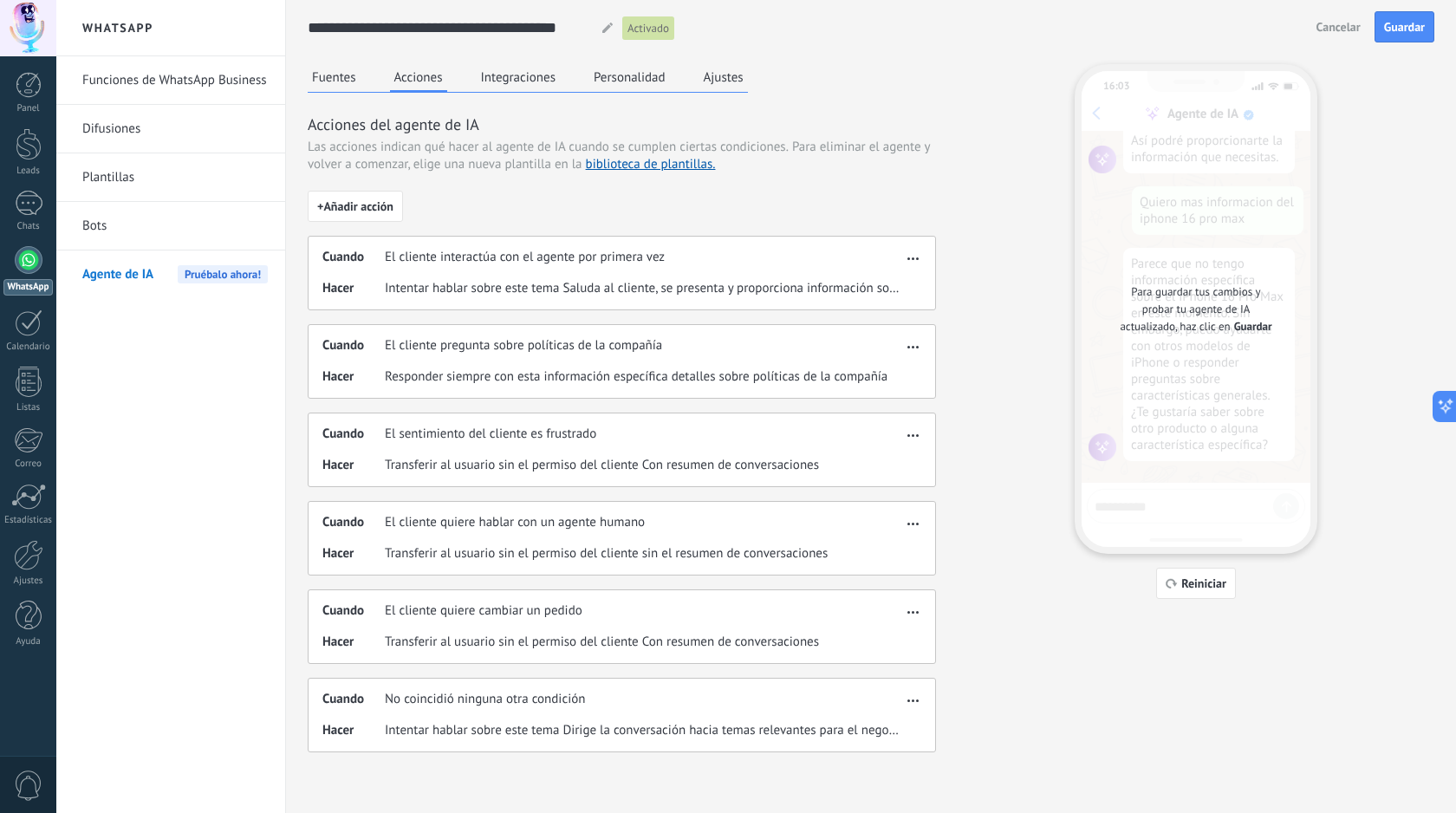
click at [915, 349] on span "button" at bounding box center [913, 344] width 11 height 12
click at [873, 409] on span "Eliminar" at bounding box center [885, 408] width 46 height 18
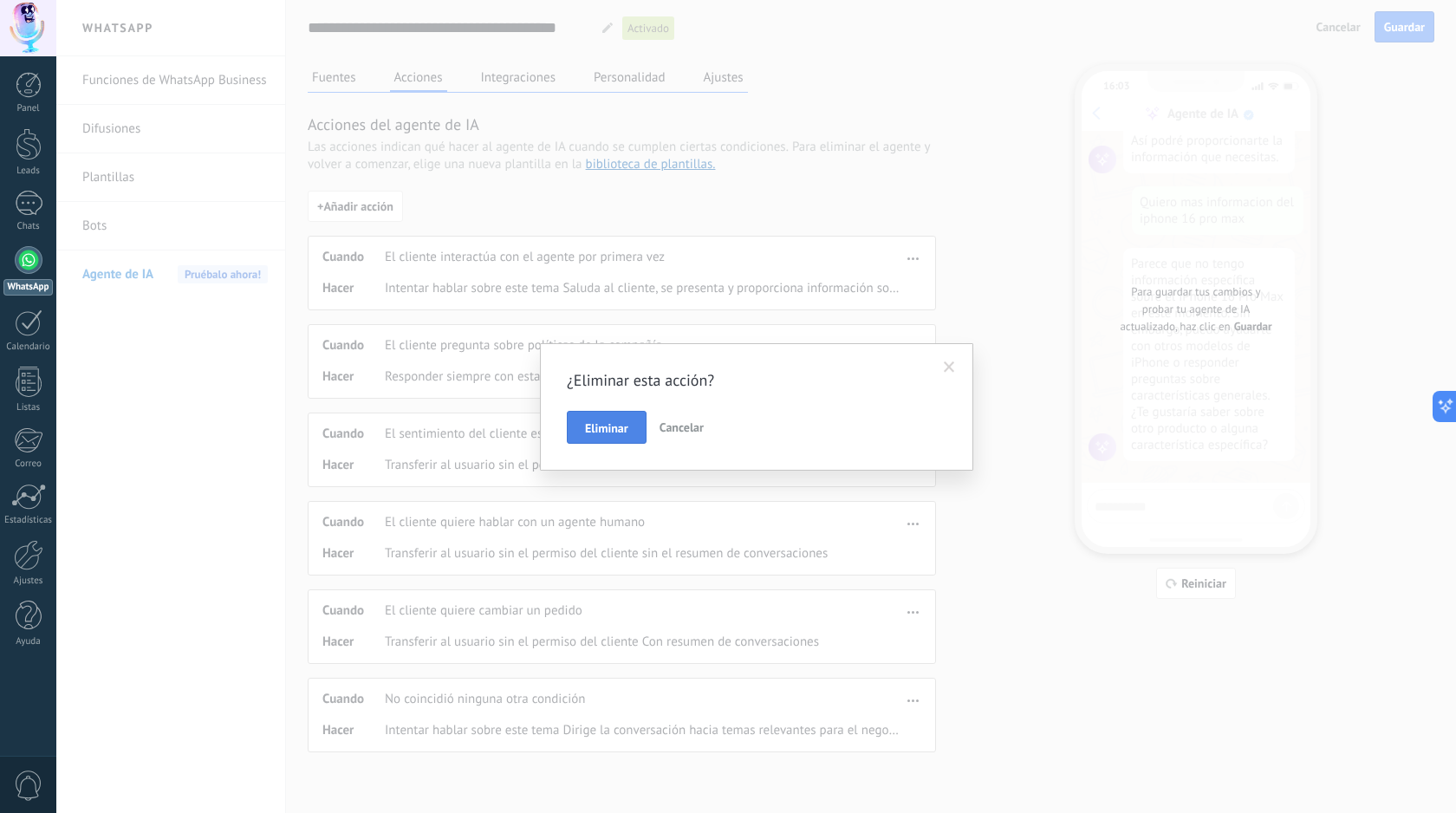
click at [609, 441] on button "Eliminar" at bounding box center [607, 426] width 80 height 33
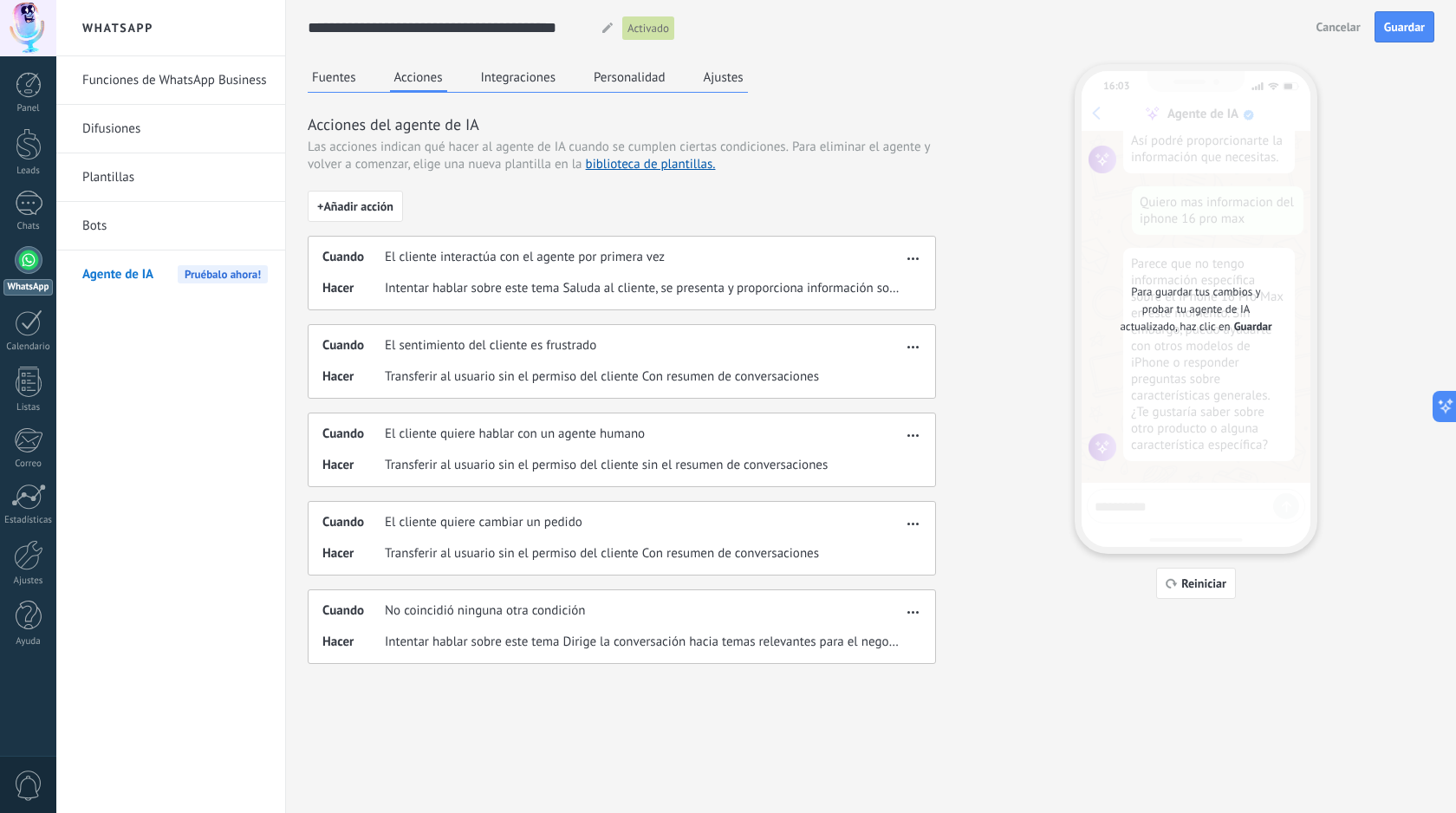
click at [831, 465] on div "Hacer Transferir al usuario sin el permiso del cliente sin el resumen de conver…" at bounding box center [611, 465] width 579 height 18
click at [913, 434] on span "button" at bounding box center [913, 433] width 11 height 12
click at [877, 464] on span "Editar" at bounding box center [878, 461] width 33 height 18
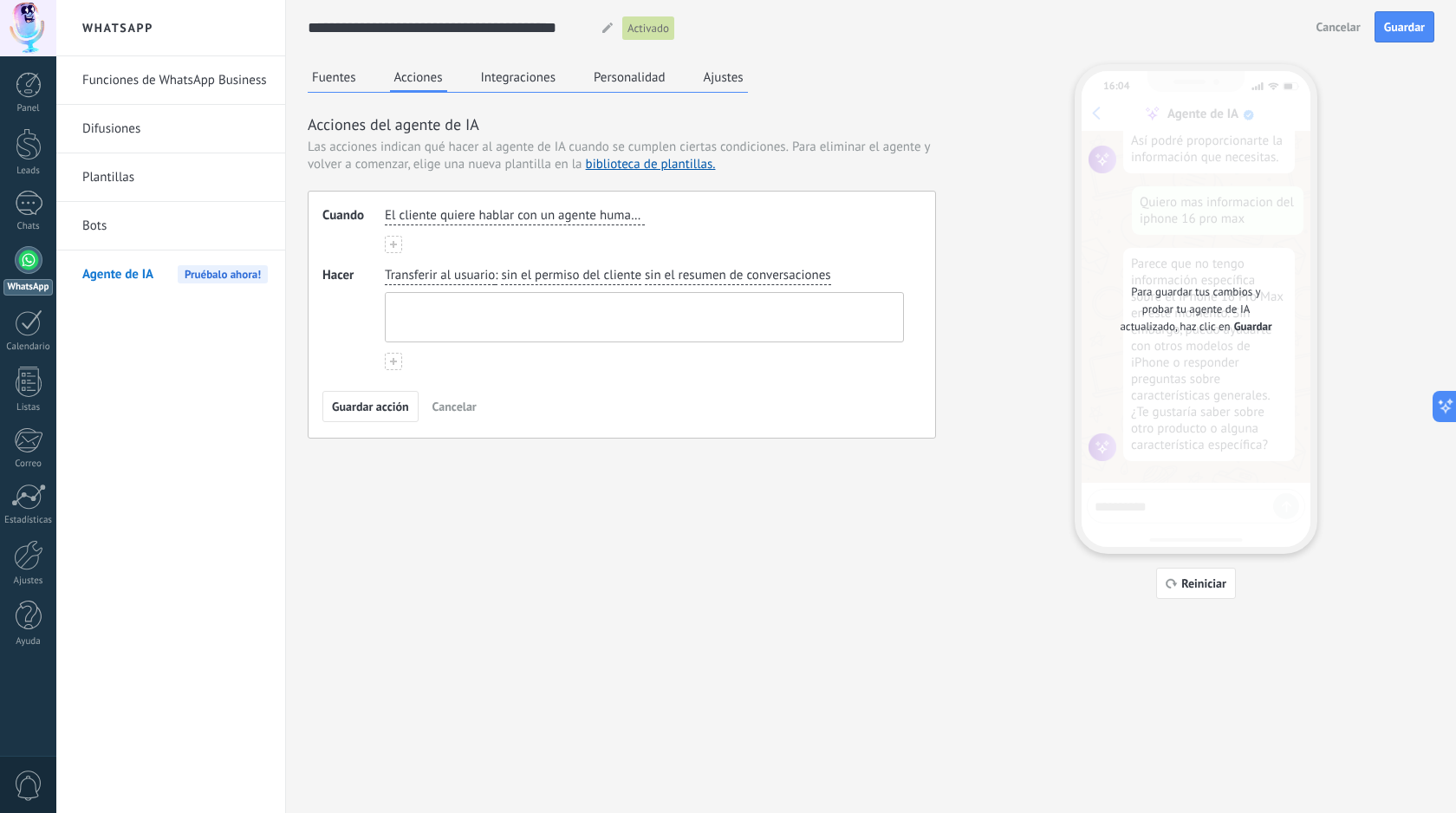
click at [738, 320] on textarea at bounding box center [642, 317] width 514 height 49
click at [501, 280] on span "sin el permiso del cliente" at bounding box center [571, 276] width 141 height 18
click at [463, 403] on span "Cancelar" at bounding box center [455, 407] width 44 height 12
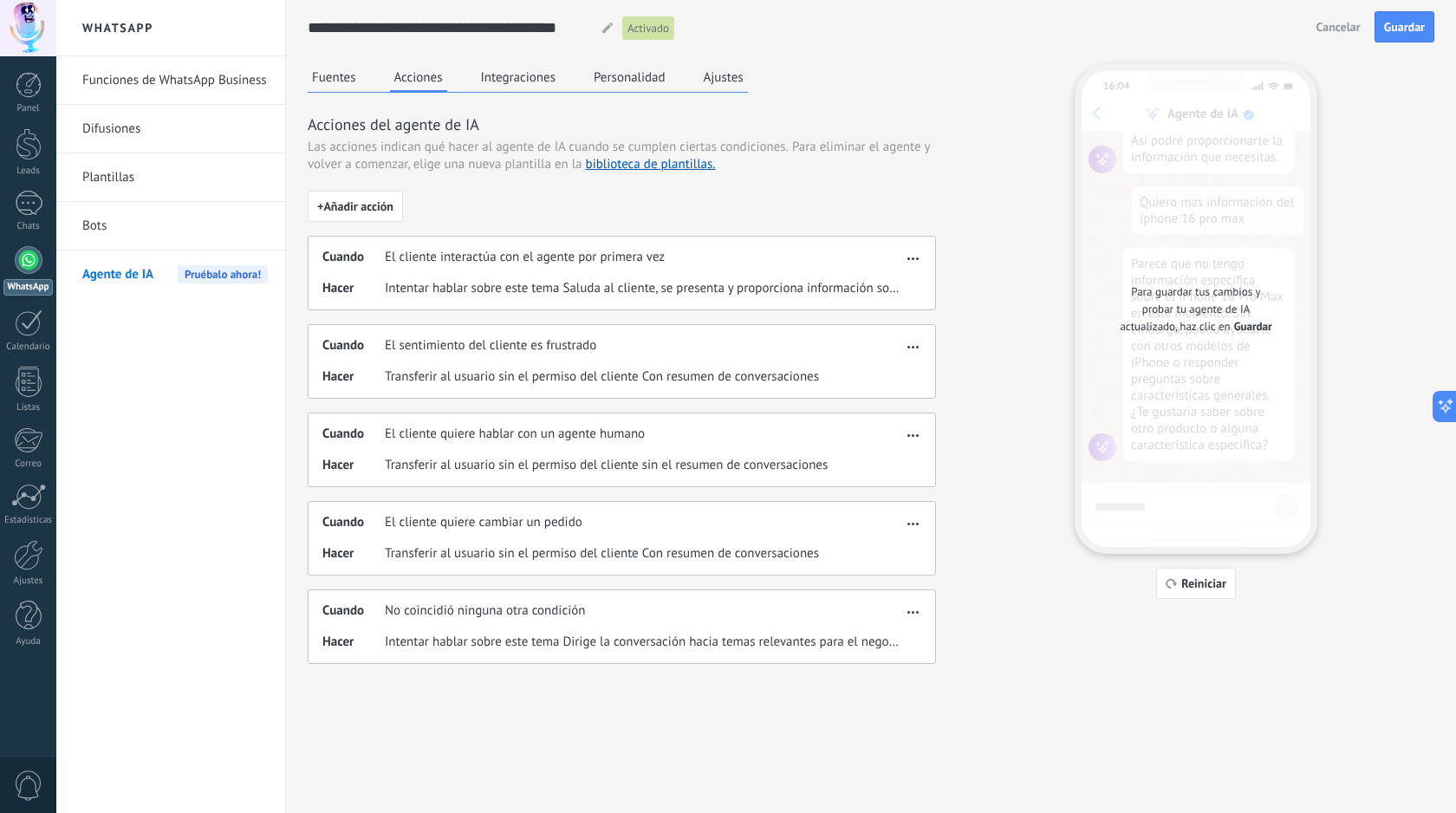
click at [915, 347] on icon "button" at bounding box center [913, 347] width 11 height 3
click at [895, 413] on span "Eliminar" at bounding box center [885, 408] width 46 height 18
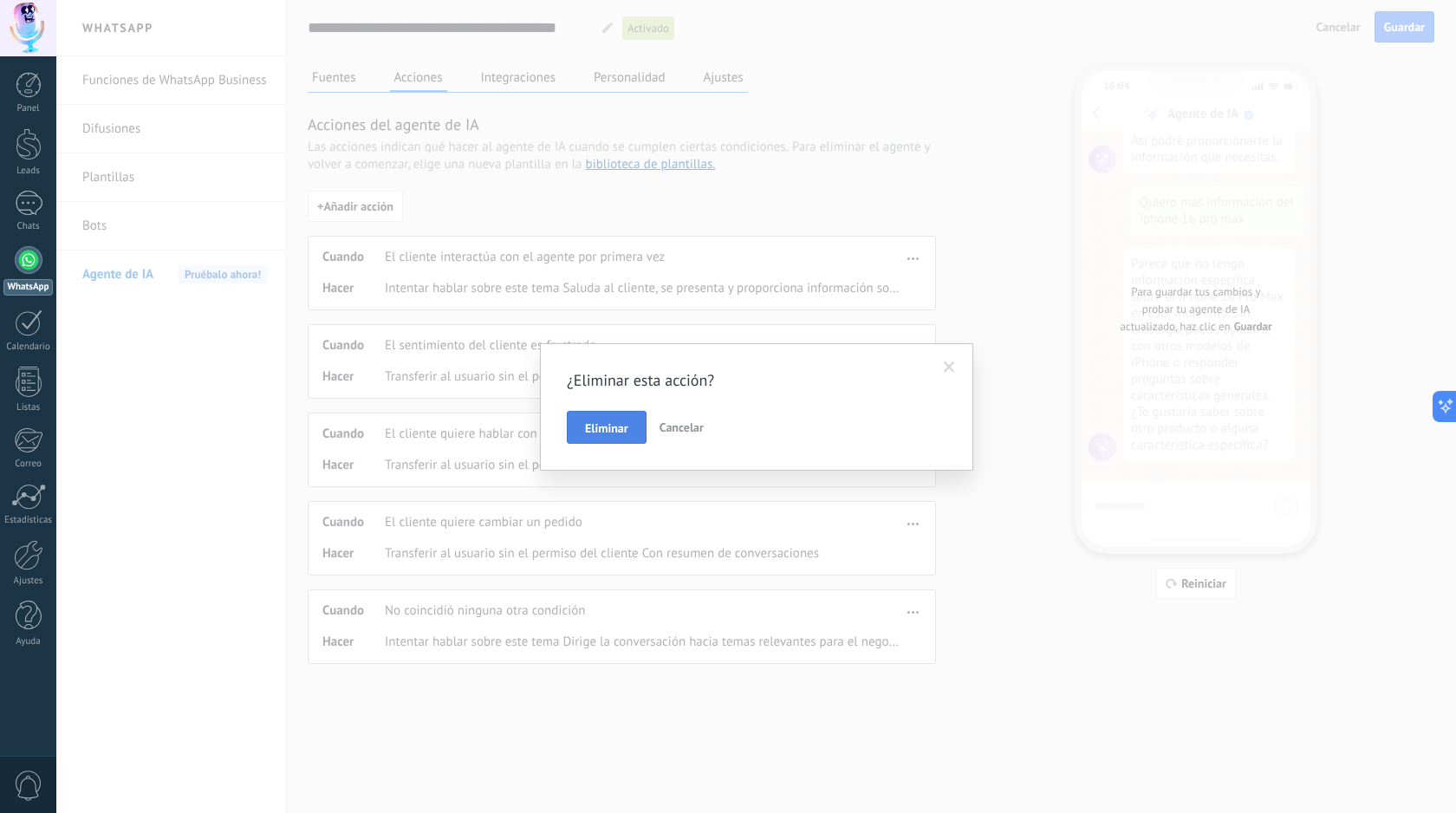
click at [612, 436] on button "Eliminar" at bounding box center [607, 426] width 80 height 33
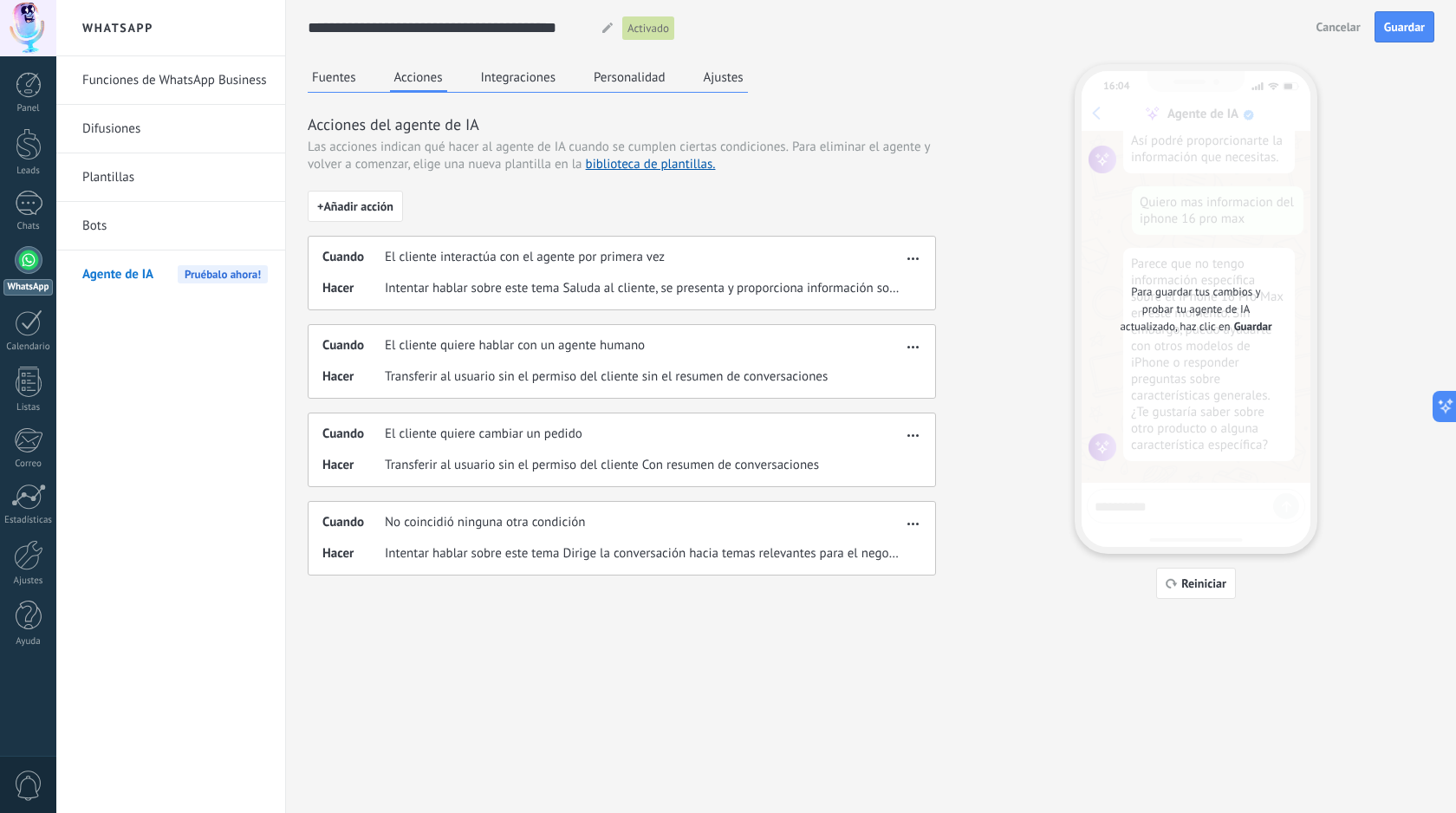
click at [916, 349] on span "button" at bounding box center [913, 344] width 11 height 12
click at [870, 402] on span "Eliminar" at bounding box center [885, 408] width 46 height 18
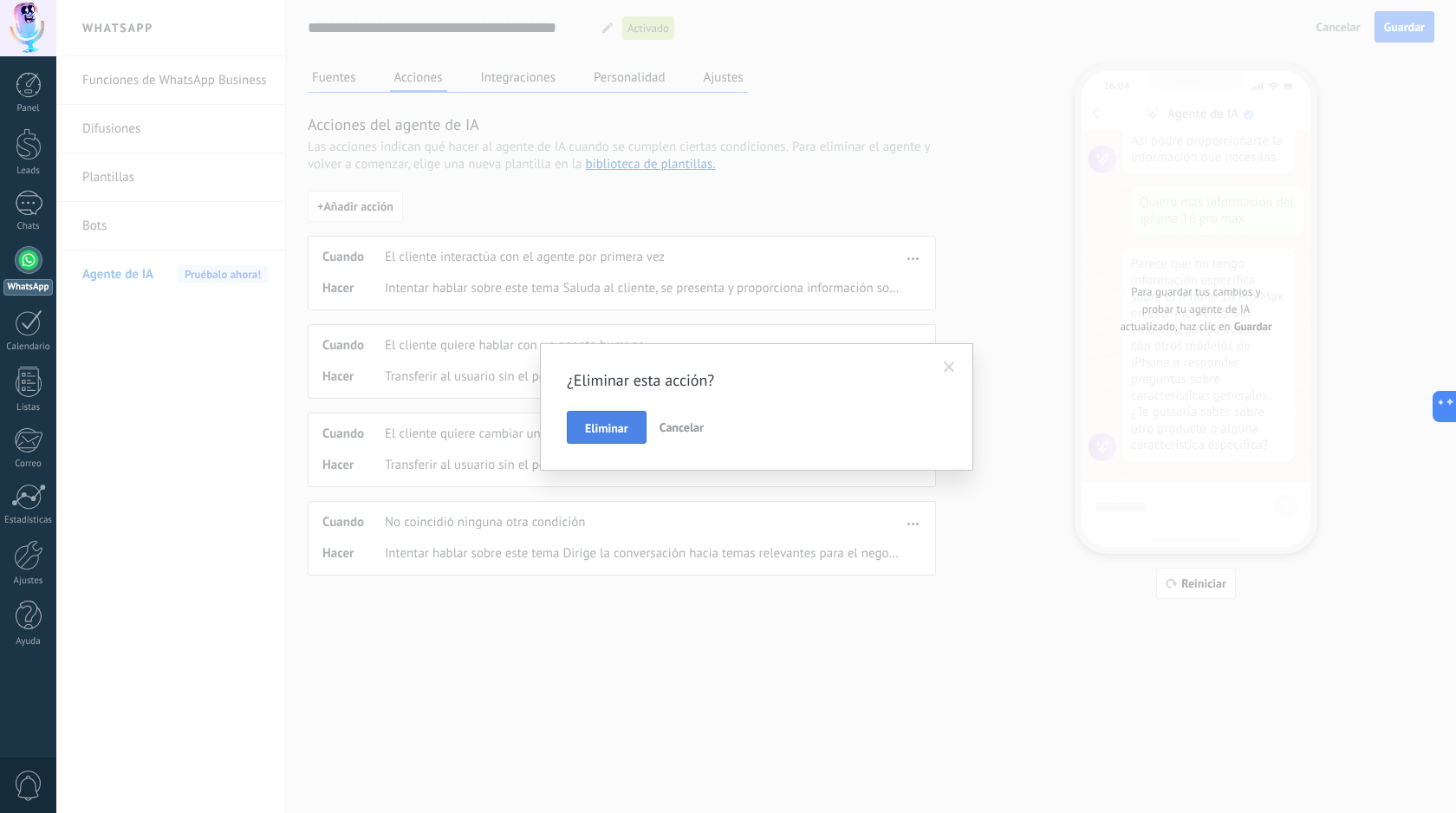
click at [622, 426] on span "Eliminar" at bounding box center [606, 428] width 43 height 12
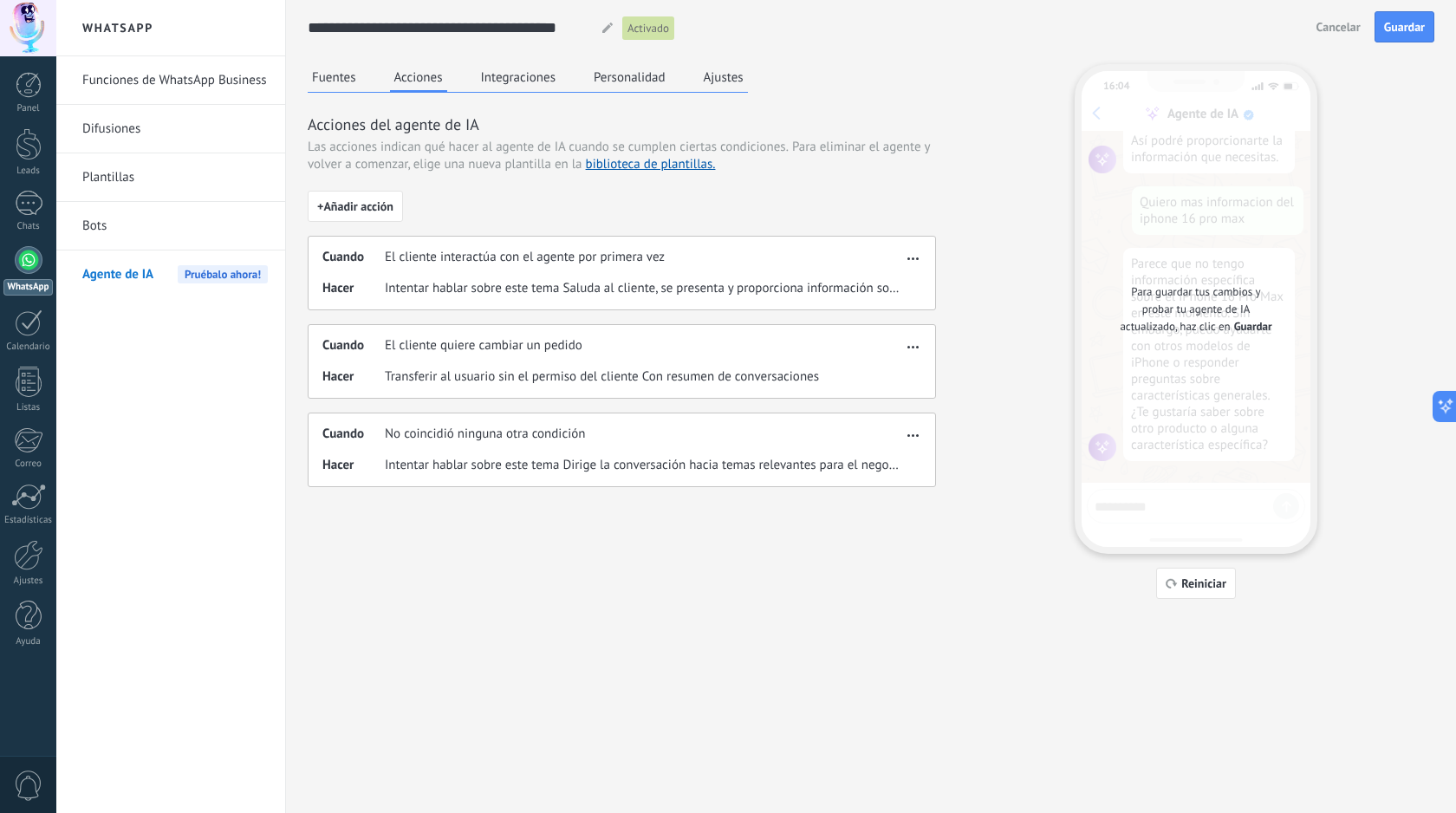
click at [915, 336] on button "button" at bounding box center [913, 344] width 20 height 21
click at [883, 415] on span "Eliminar" at bounding box center [885, 408] width 46 height 18
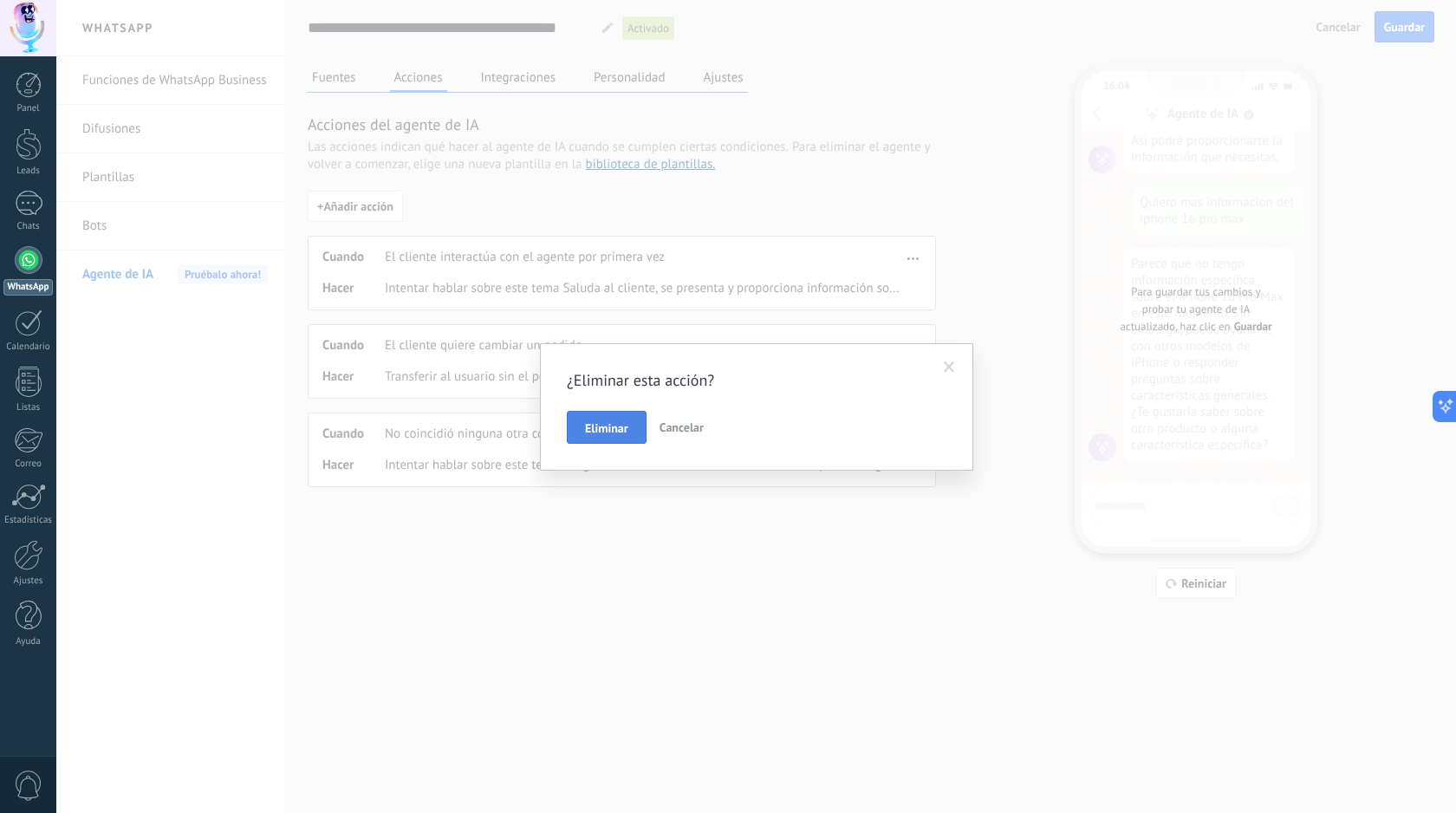
click at [596, 441] on button "Eliminar" at bounding box center [607, 426] width 80 height 33
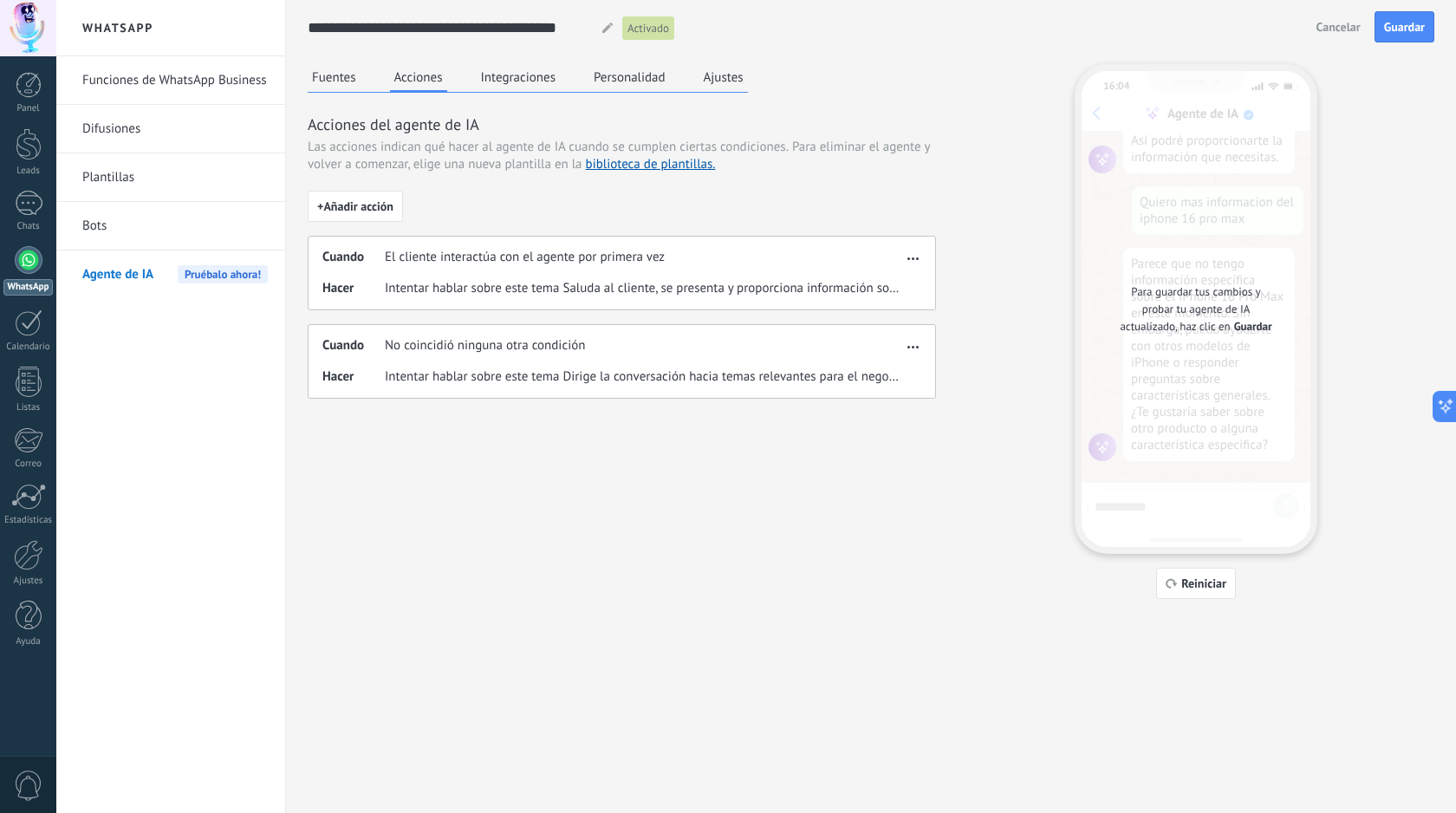
click at [915, 349] on span "button" at bounding box center [913, 344] width 11 height 12
click at [872, 404] on span "Eliminar" at bounding box center [885, 408] width 46 height 18
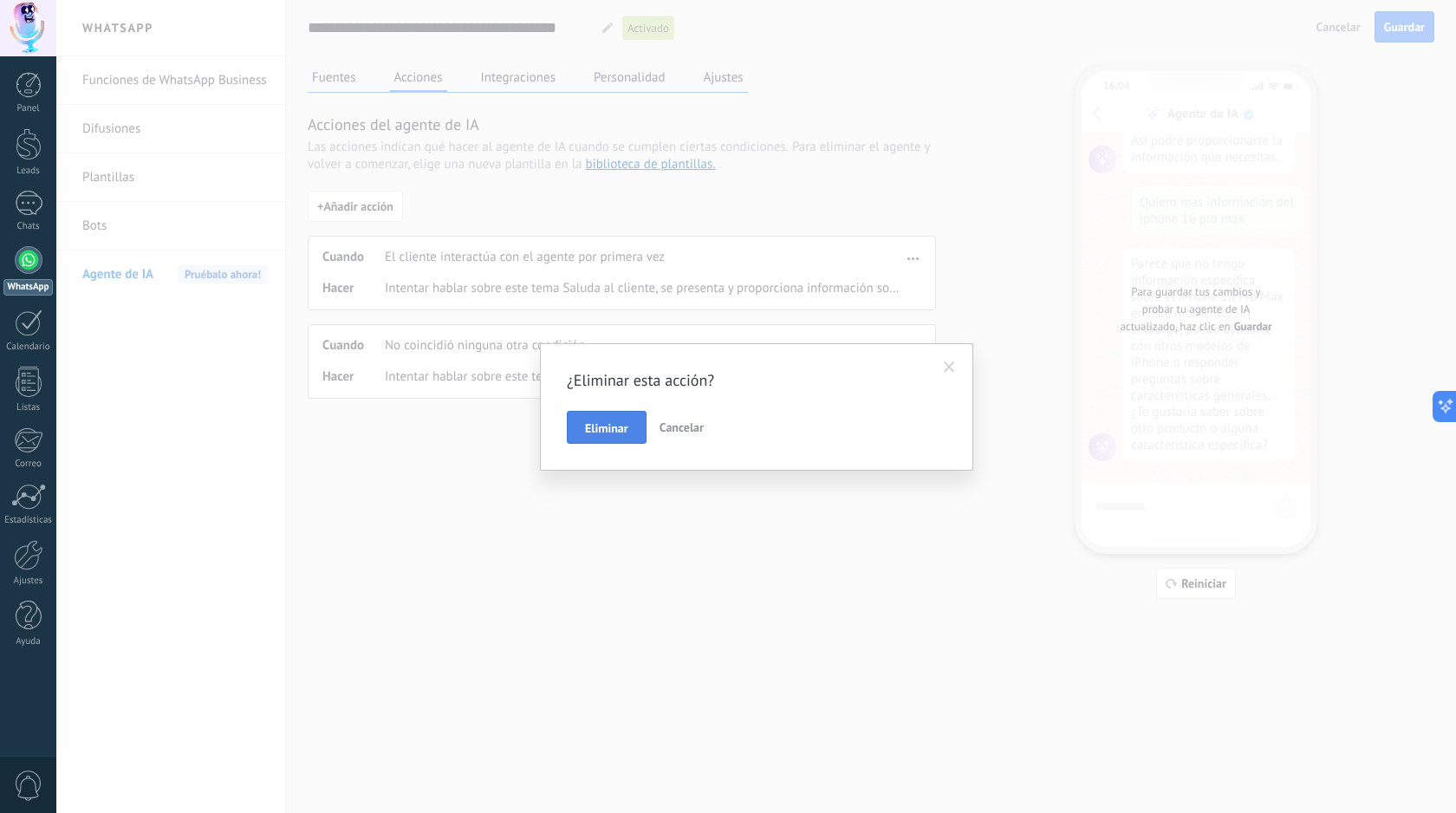
click at [610, 430] on span "Eliminar" at bounding box center [606, 428] width 43 height 12
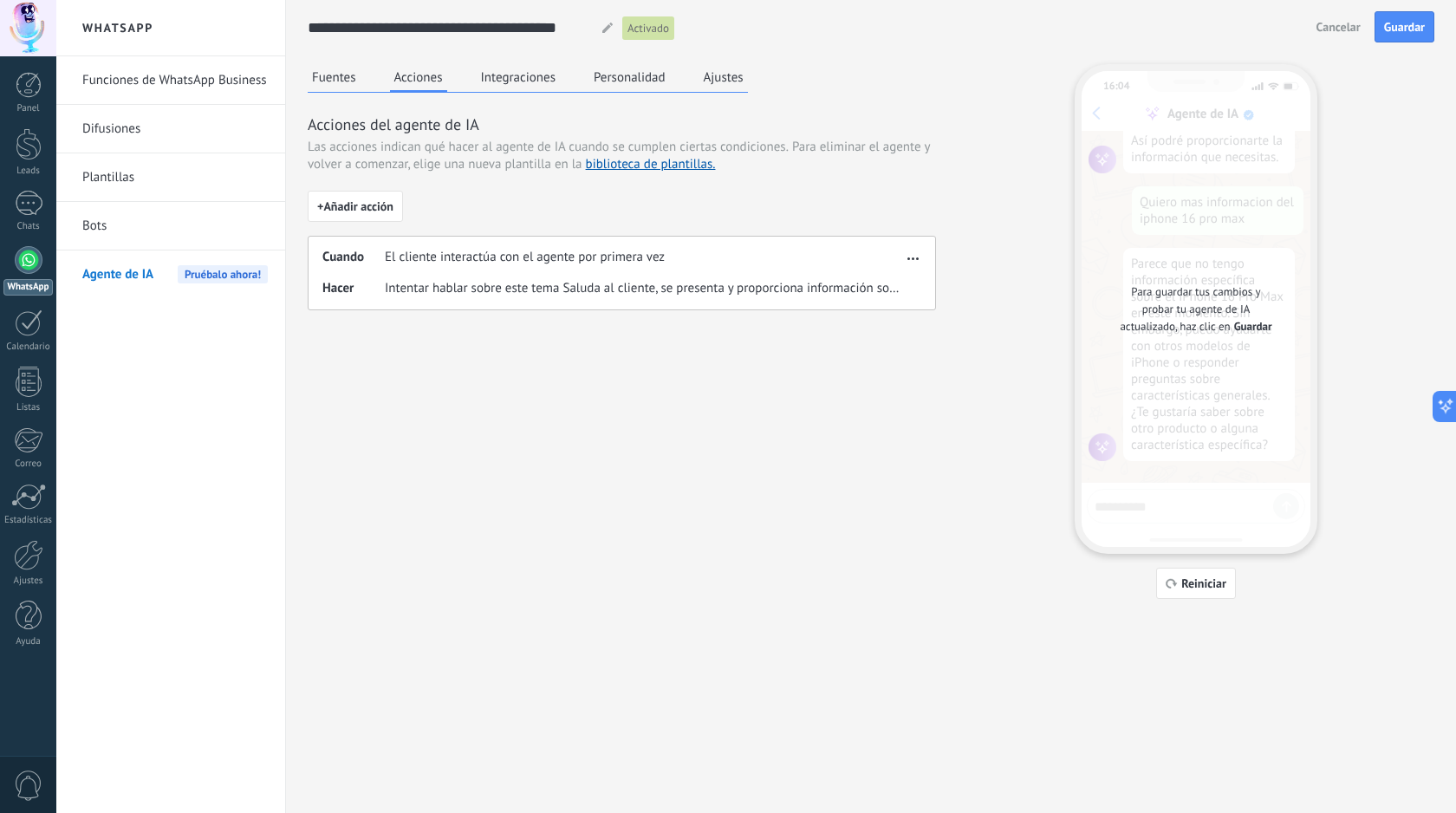
click at [890, 298] on div "Cuando El cliente interactúa con el agente por primera vez Hacer Intentar habla…" at bounding box center [622, 272] width 628 height 74
click at [872, 274] on div "Cuando El cliente interactúa con el agente por primera vez Hacer Intentar habla…" at bounding box center [622, 272] width 628 height 74
click at [1410, 26] on span "Guardar" at bounding box center [1404, 27] width 41 height 12
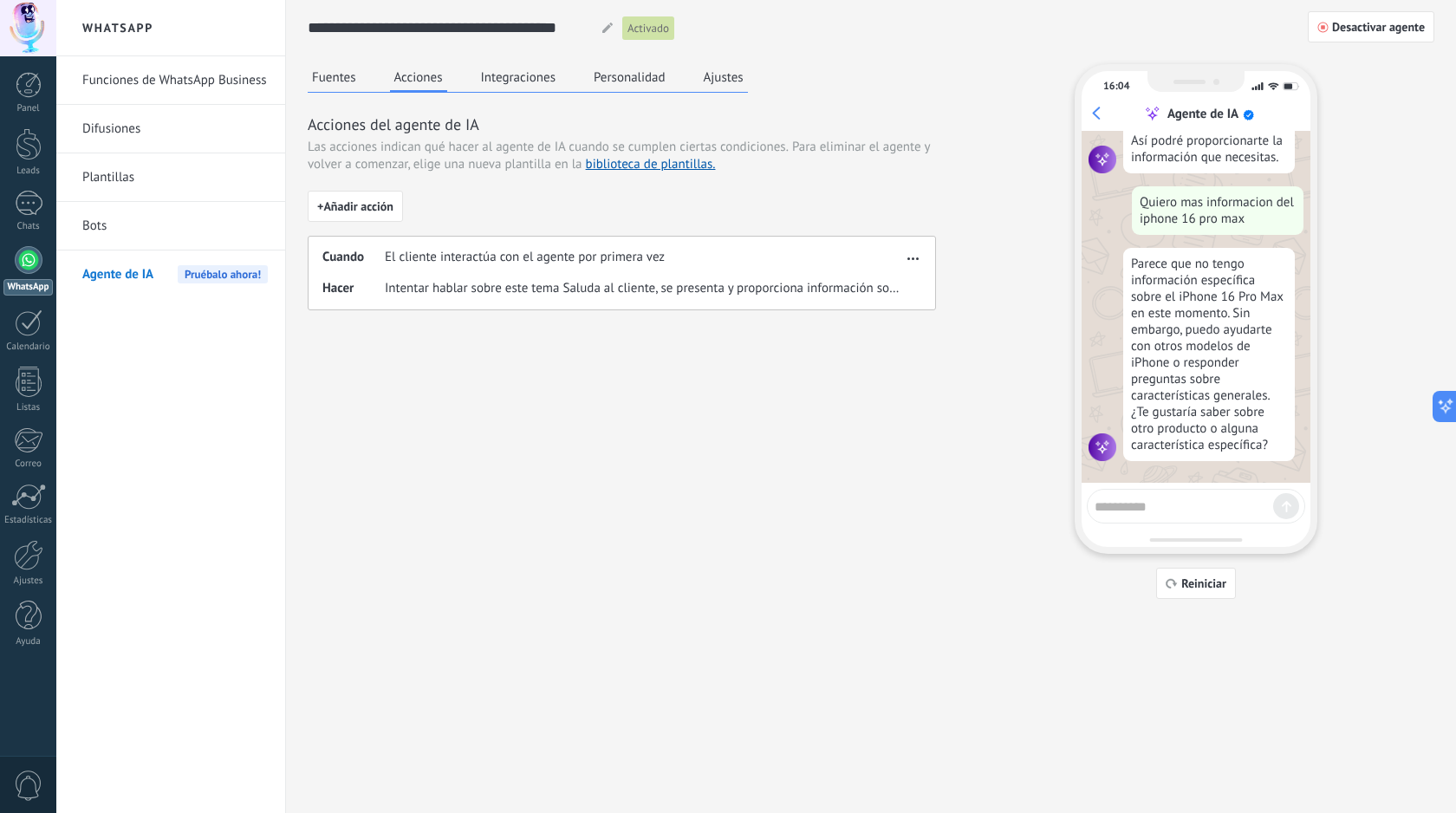
click at [1201, 566] on div "16:04 Agente de IA ¡Soy tu agente de IA! Puedes probarme haciéndome preguntas p…" at bounding box center [1196, 331] width 242 height 534
click at [1200, 574] on button "Reiniciar" at bounding box center [1196, 583] width 80 height 31
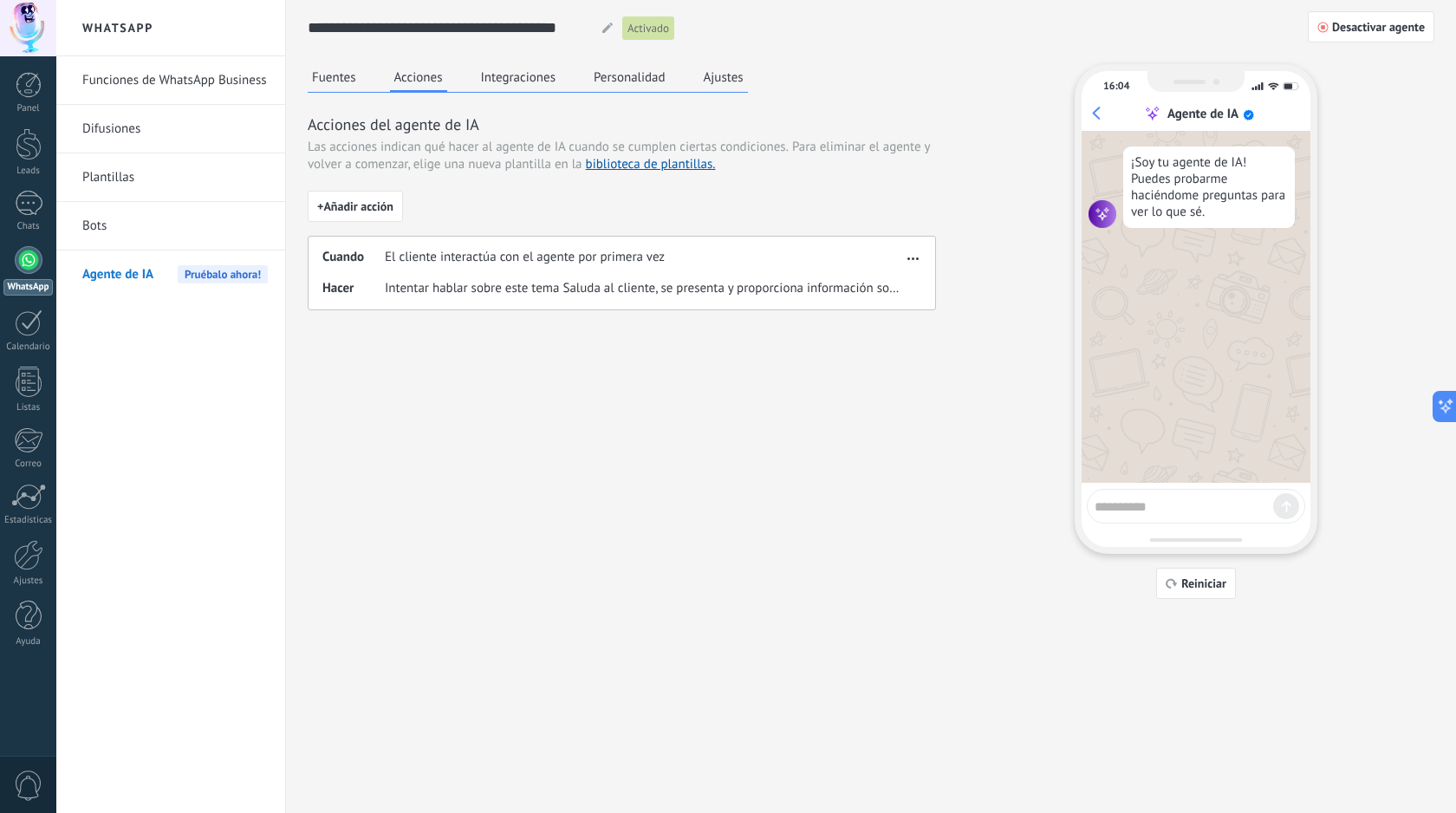
click at [914, 255] on span "button" at bounding box center [913, 256] width 11 height 12
click at [894, 281] on div "Editar" at bounding box center [876, 284] width 91 height 35
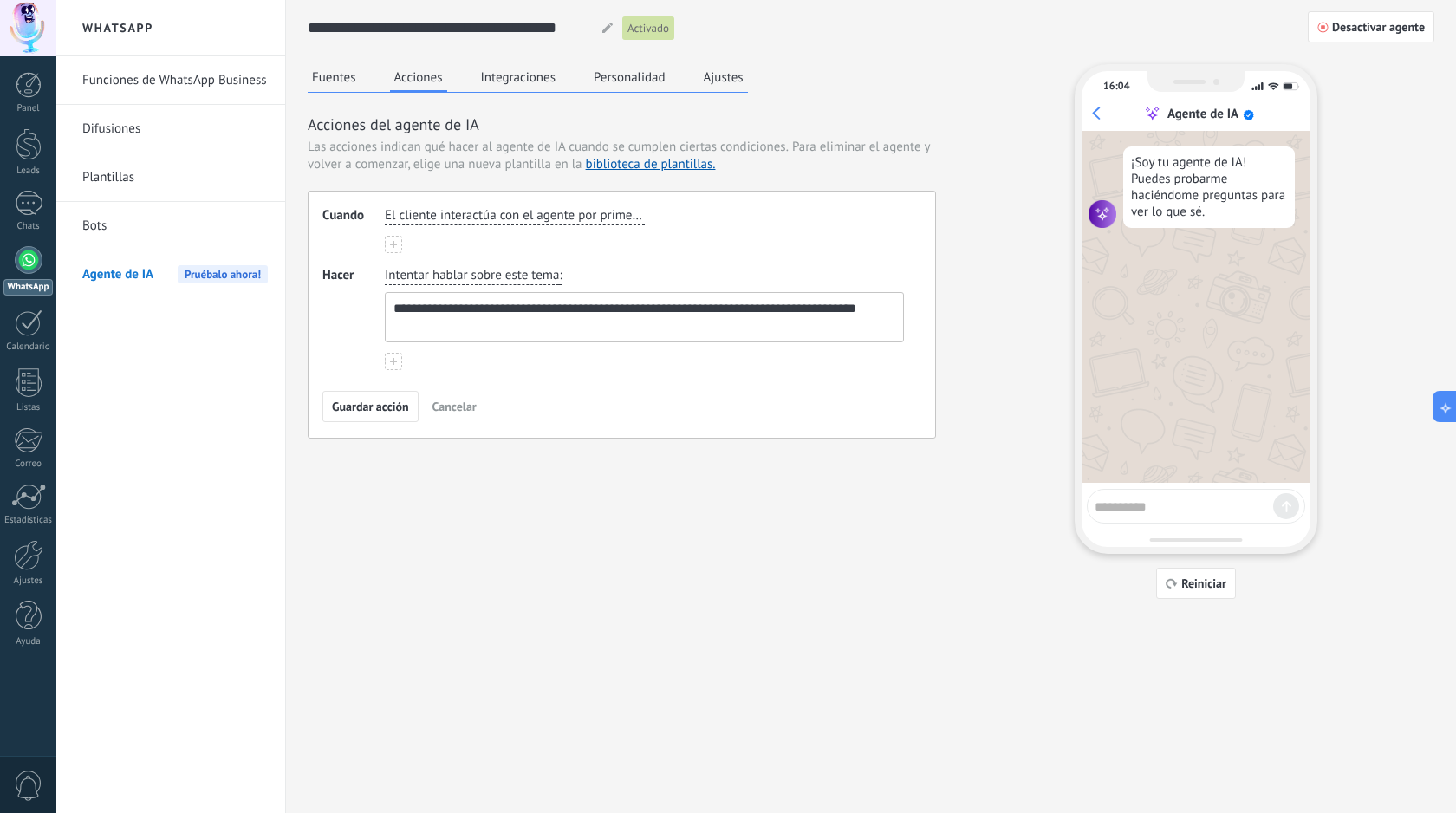
click at [556, 311] on textarea "**********" at bounding box center [642, 317] width 514 height 49
click at [586, 325] on textarea "**********" at bounding box center [642, 317] width 514 height 49
click at [539, 340] on textarea "**********" at bounding box center [642, 317] width 514 height 49
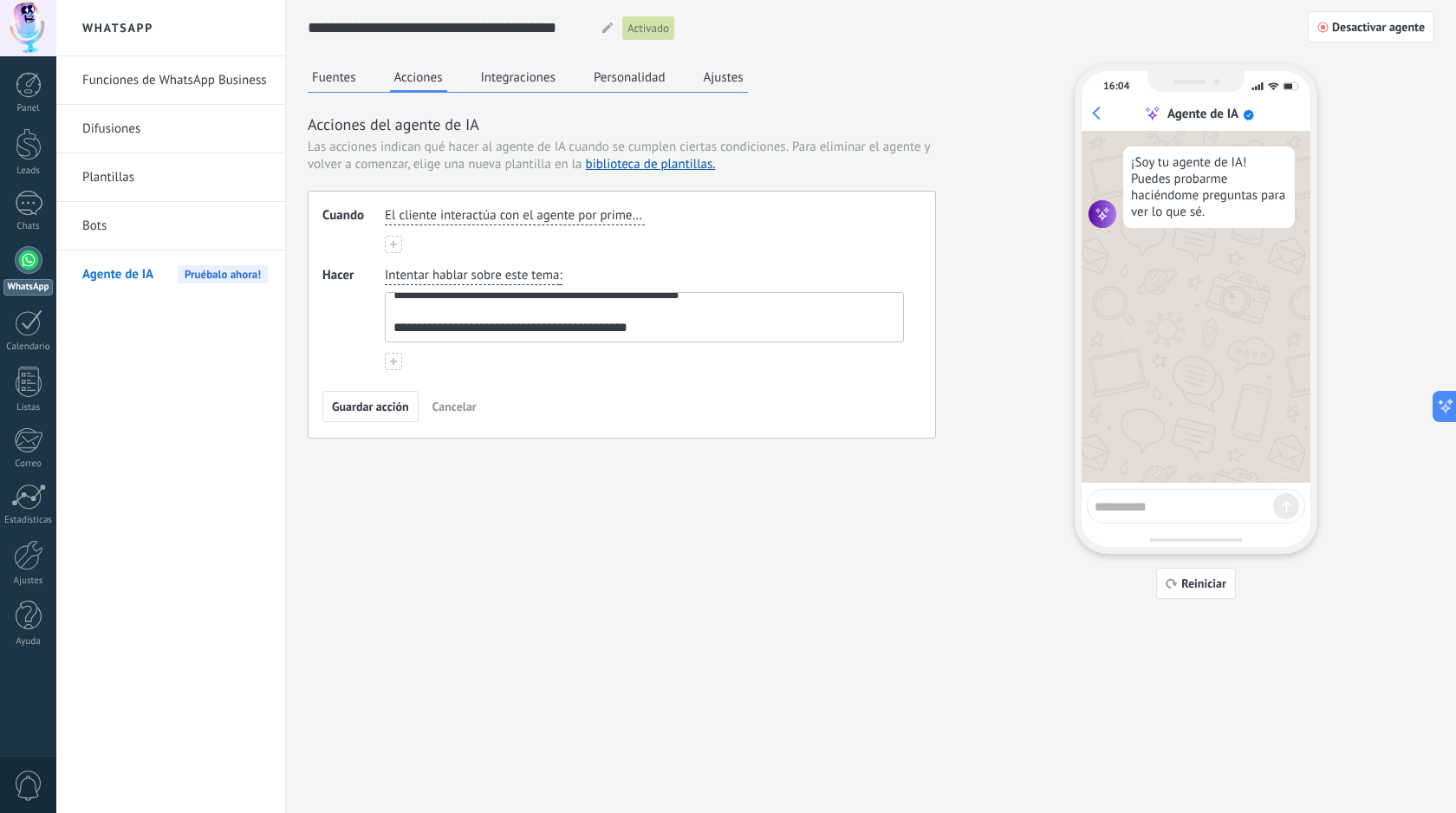
click at [520, 326] on textarea "**********" at bounding box center [642, 317] width 514 height 49
click at [661, 327] on textarea "**********" at bounding box center [642, 317] width 514 height 49
click at [579, 326] on textarea "**********" at bounding box center [642, 317] width 514 height 49
click at [591, 317] on textarea "**********" at bounding box center [642, 317] width 514 height 49
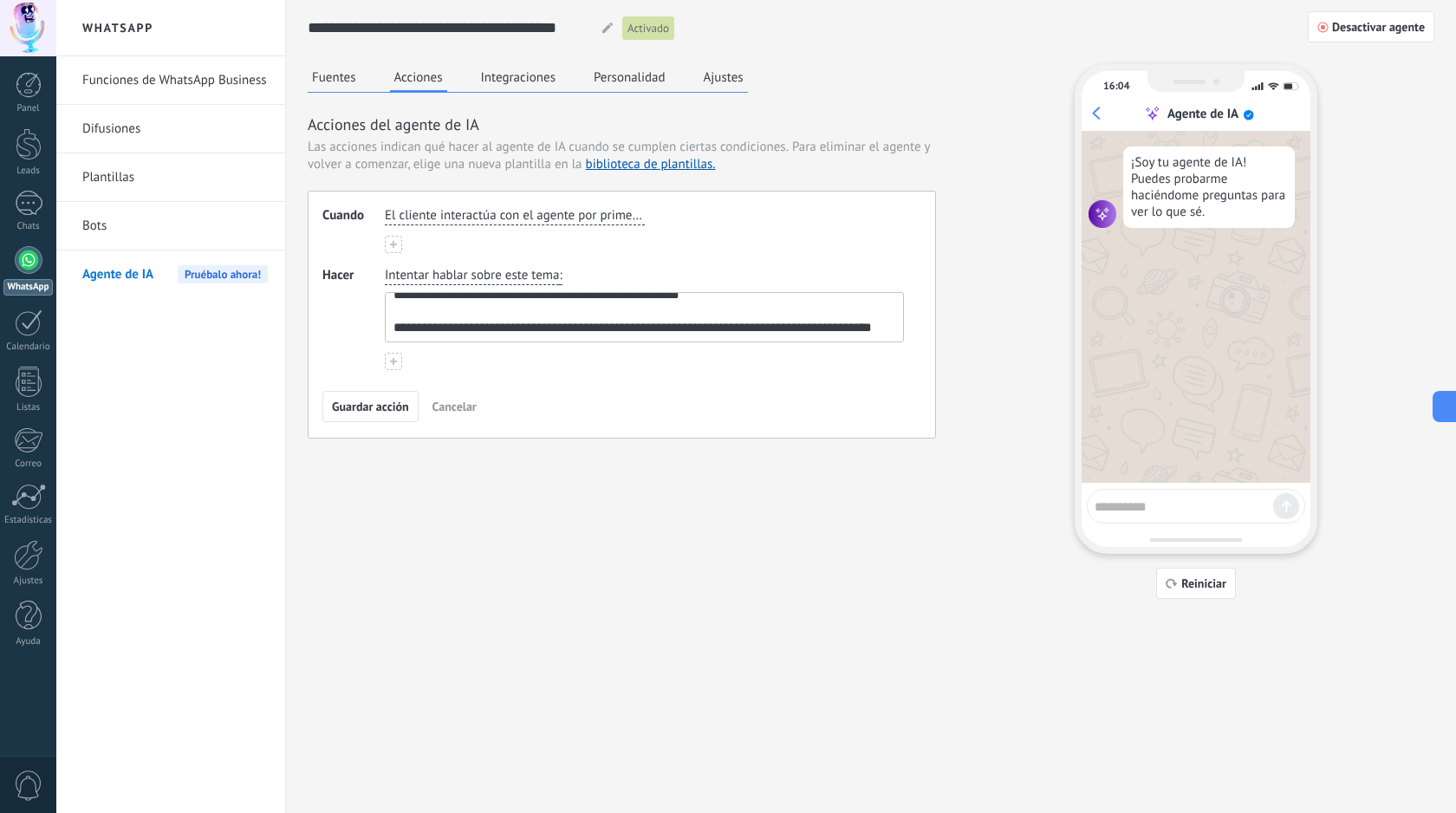
click at [456, 318] on textarea "**********" at bounding box center [642, 317] width 514 height 49
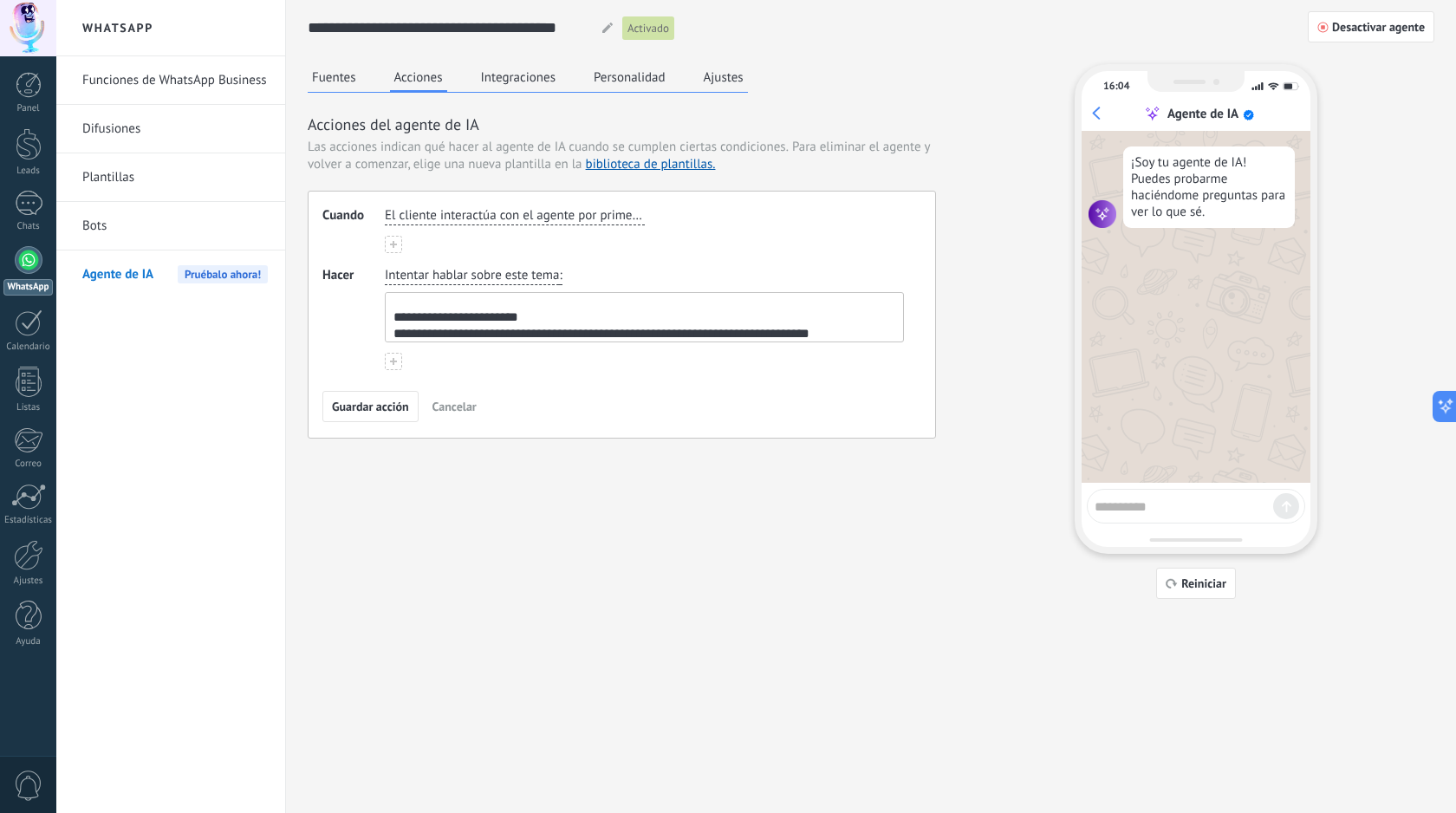
scroll to position [47, 0]
click at [839, 326] on textarea "**********" at bounding box center [642, 317] width 514 height 49
click at [845, 332] on textarea "**********" at bounding box center [642, 317] width 514 height 49
click at [699, 337] on textarea "**********" at bounding box center [642, 317] width 514 height 49
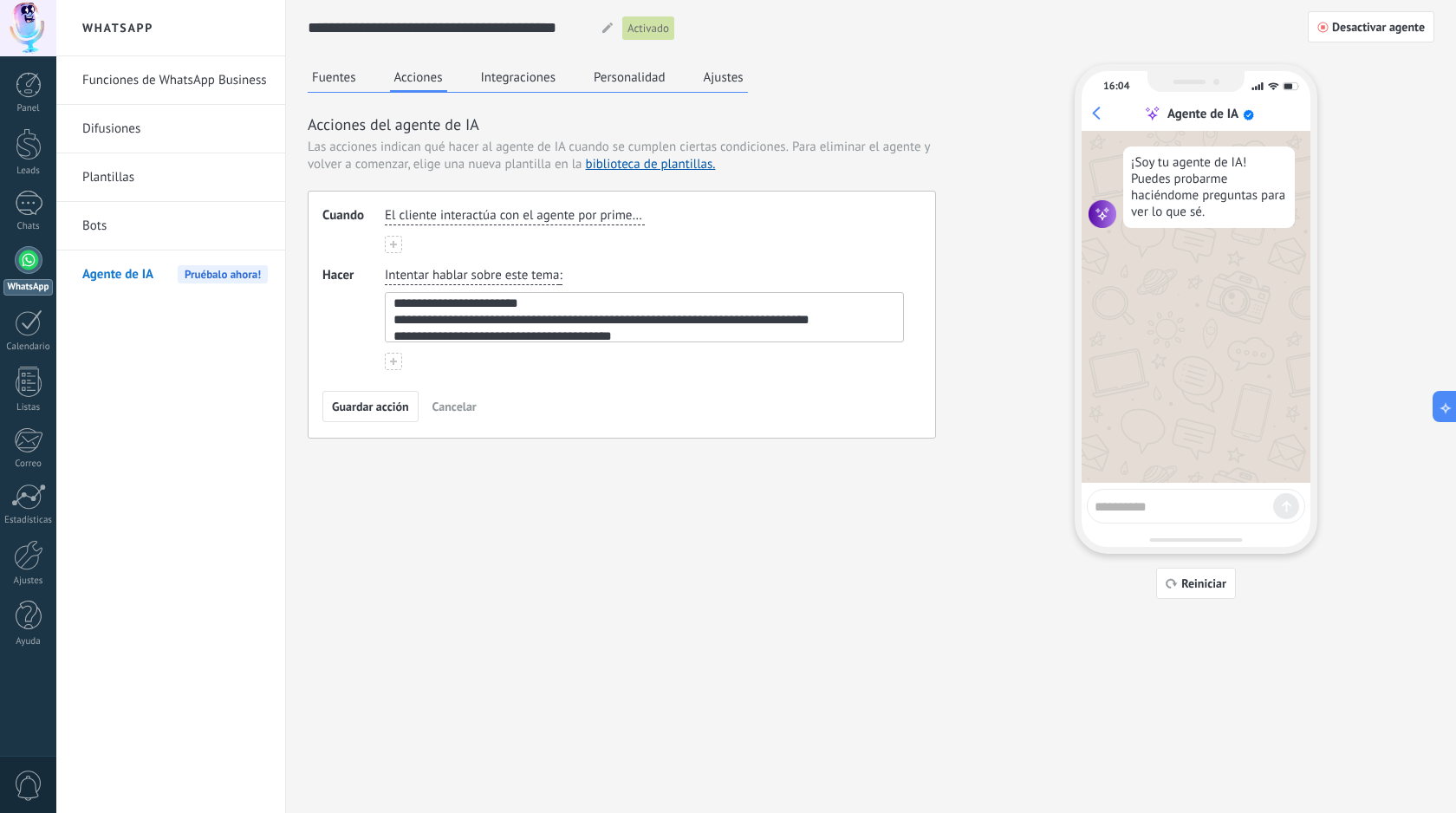
scroll to position [59, 0]
click at [393, 365] on button at bounding box center [394, 362] width 18 height 18
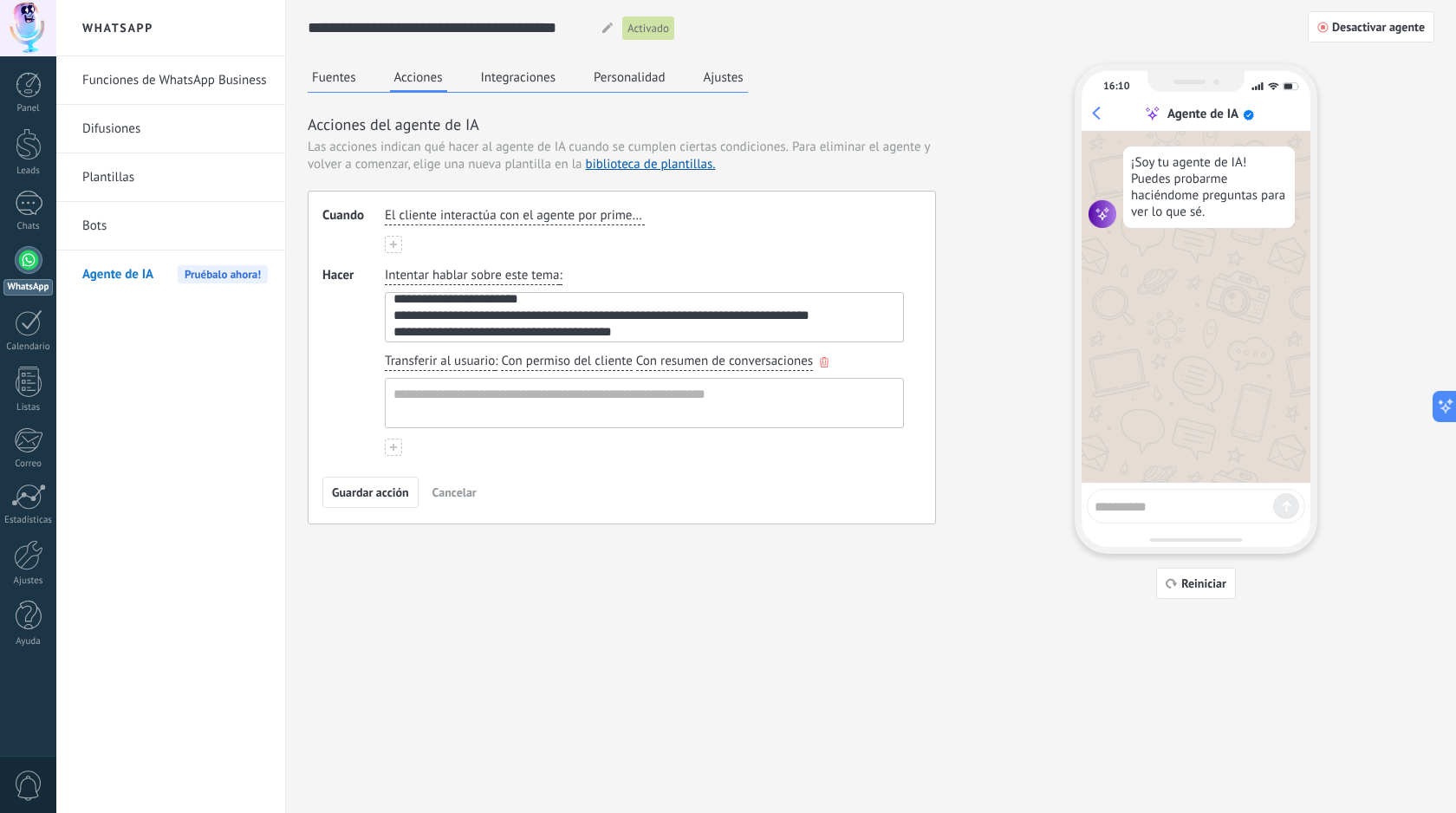
click at [825, 364] on use "button" at bounding box center [824, 363] width 9 height 11
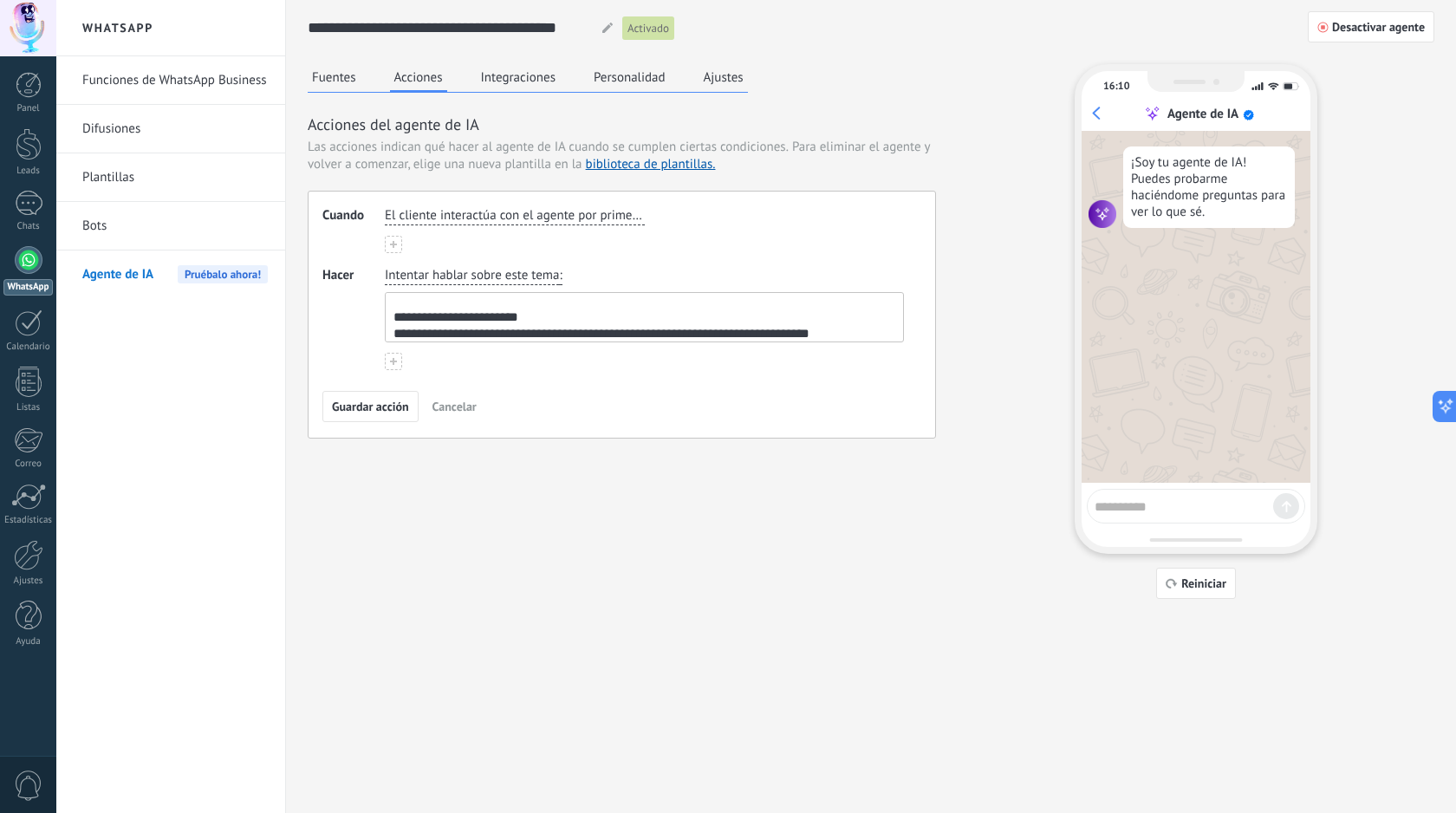
scroll to position [64, 0]
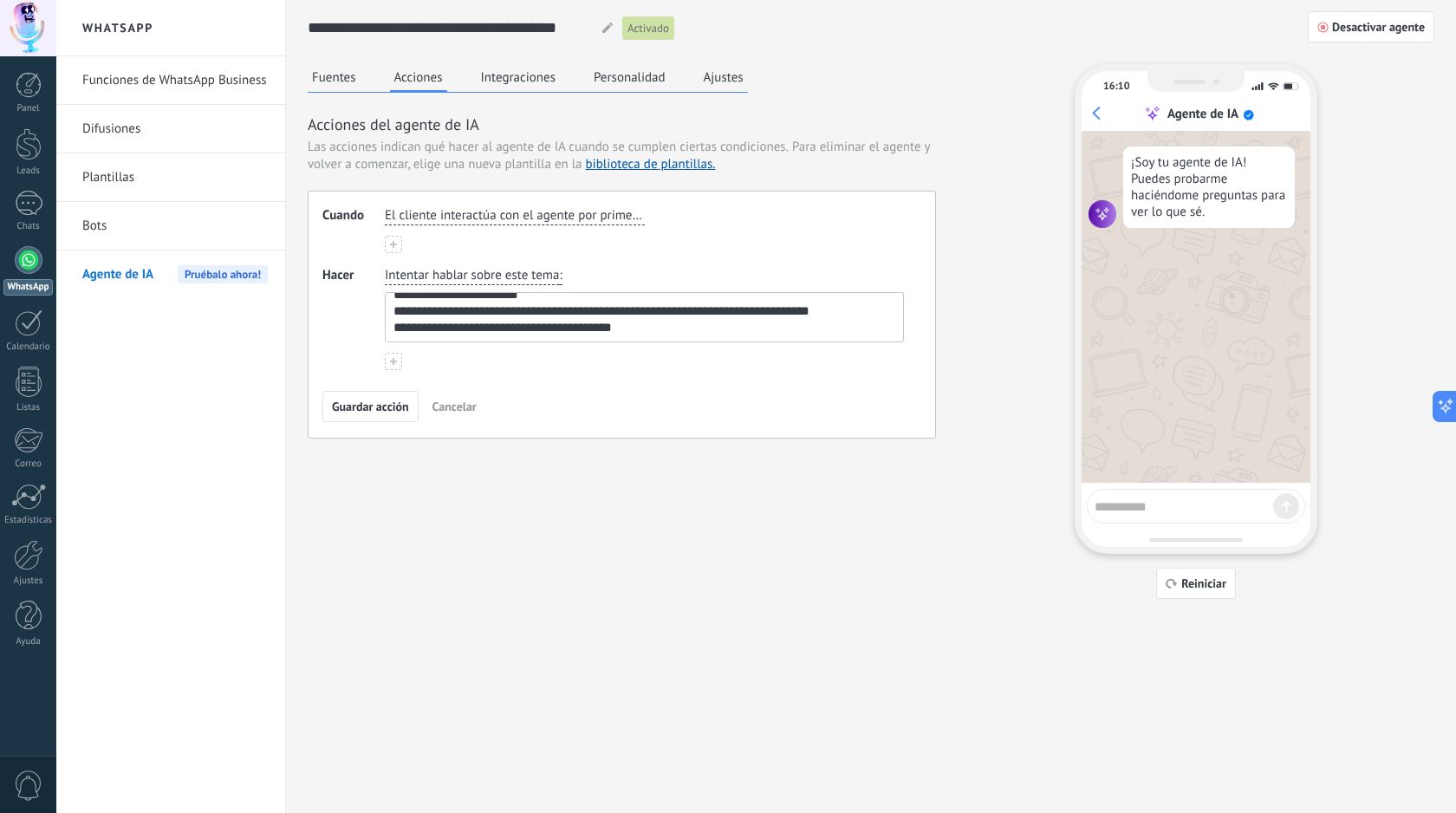
drag, startPoint x: 393, startPoint y: 313, endPoint x: 632, endPoint y: 469, distance: 285.4
click at [632, 469] on div "**********" at bounding box center [871, 331] width 1127 height 534
type textarea "**********"
click at [388, 409] on span "Guardar acción" at bounding box center [370, 407] width 77 height 12
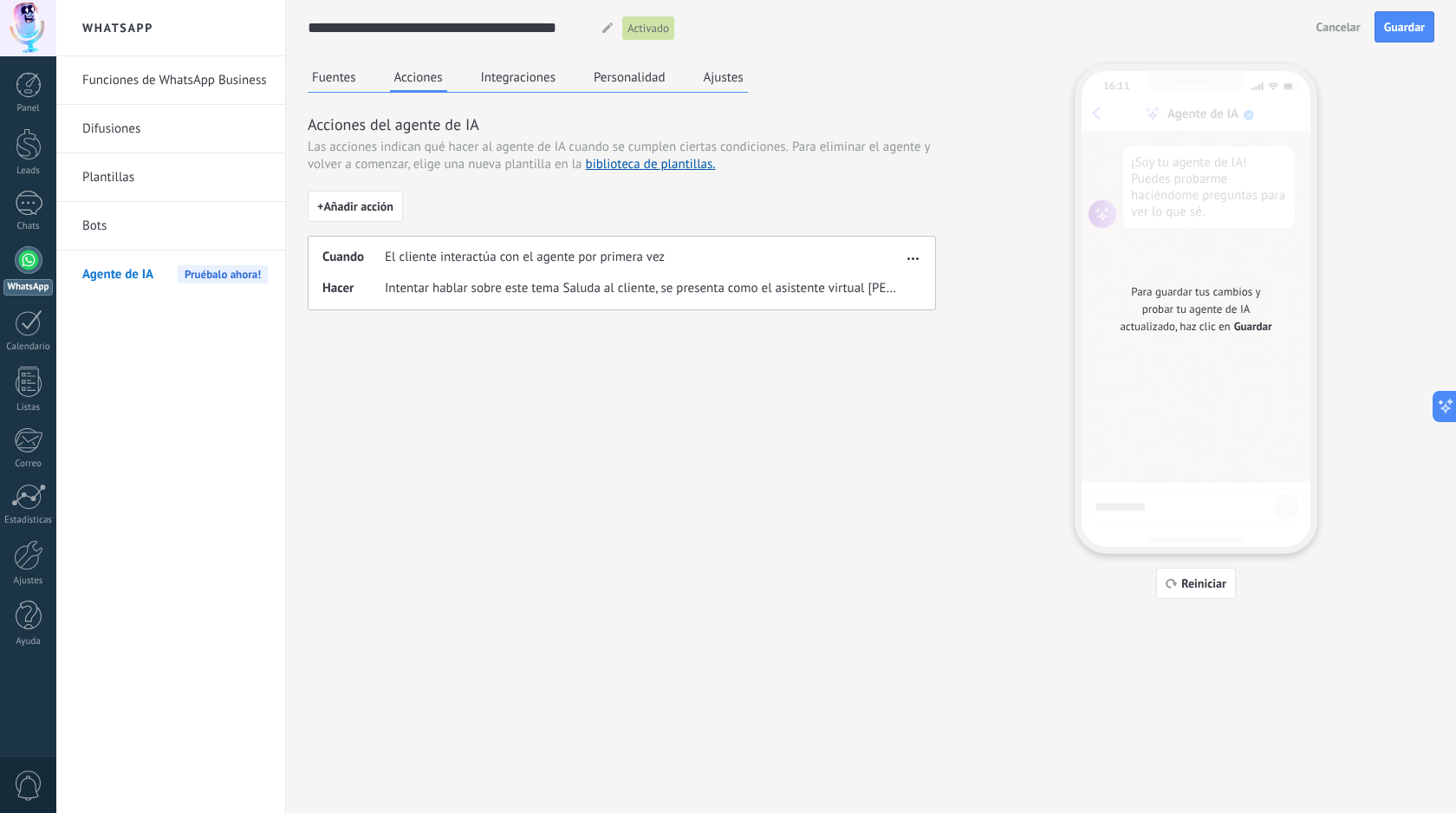
click at [341, 75] on button "Fuentes" at bounding box center [334, 76] width 53 height 26
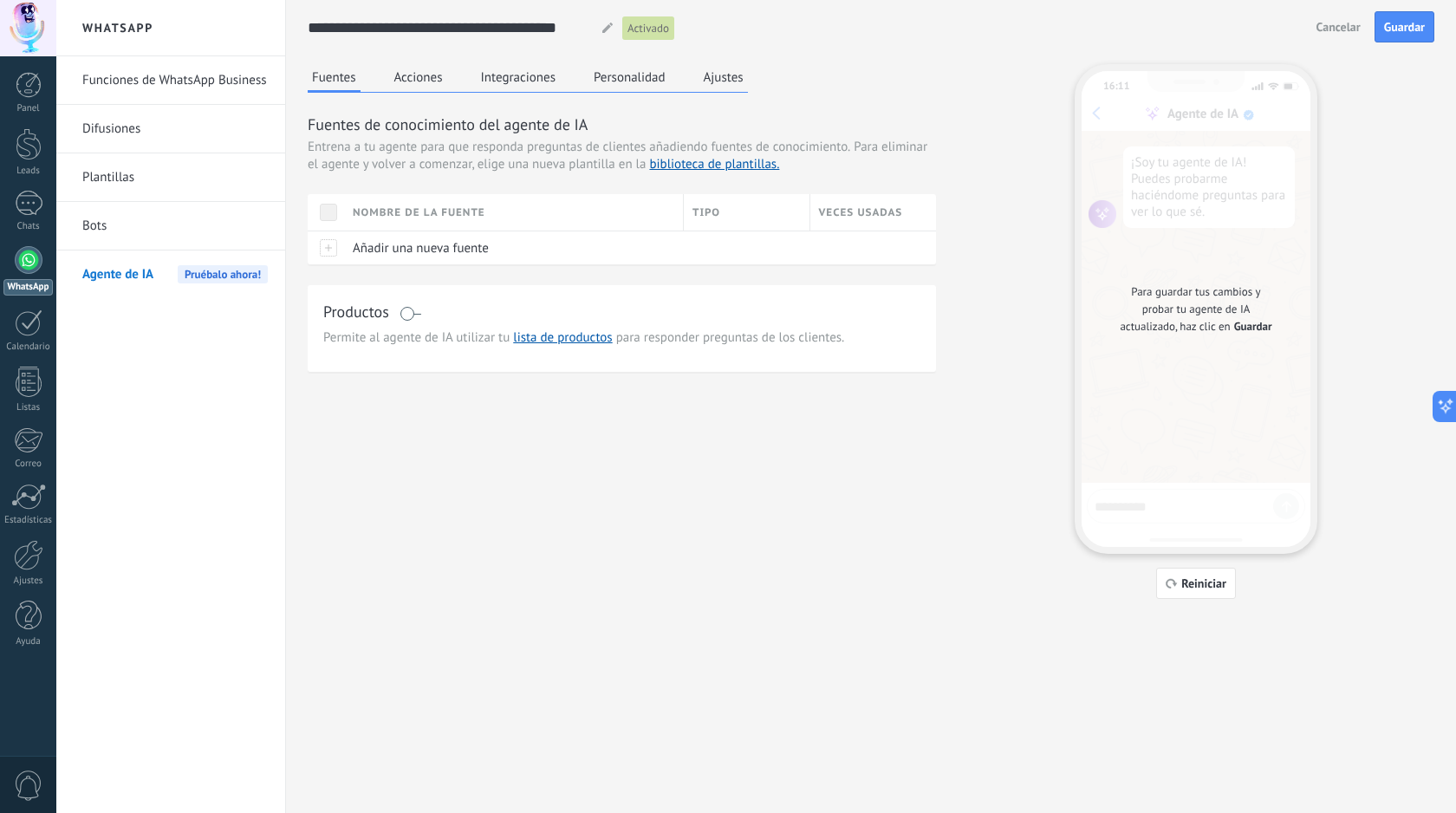
click at [403, 81] on button "Acciones" at bounding box center [418, 76] width 57 height 26
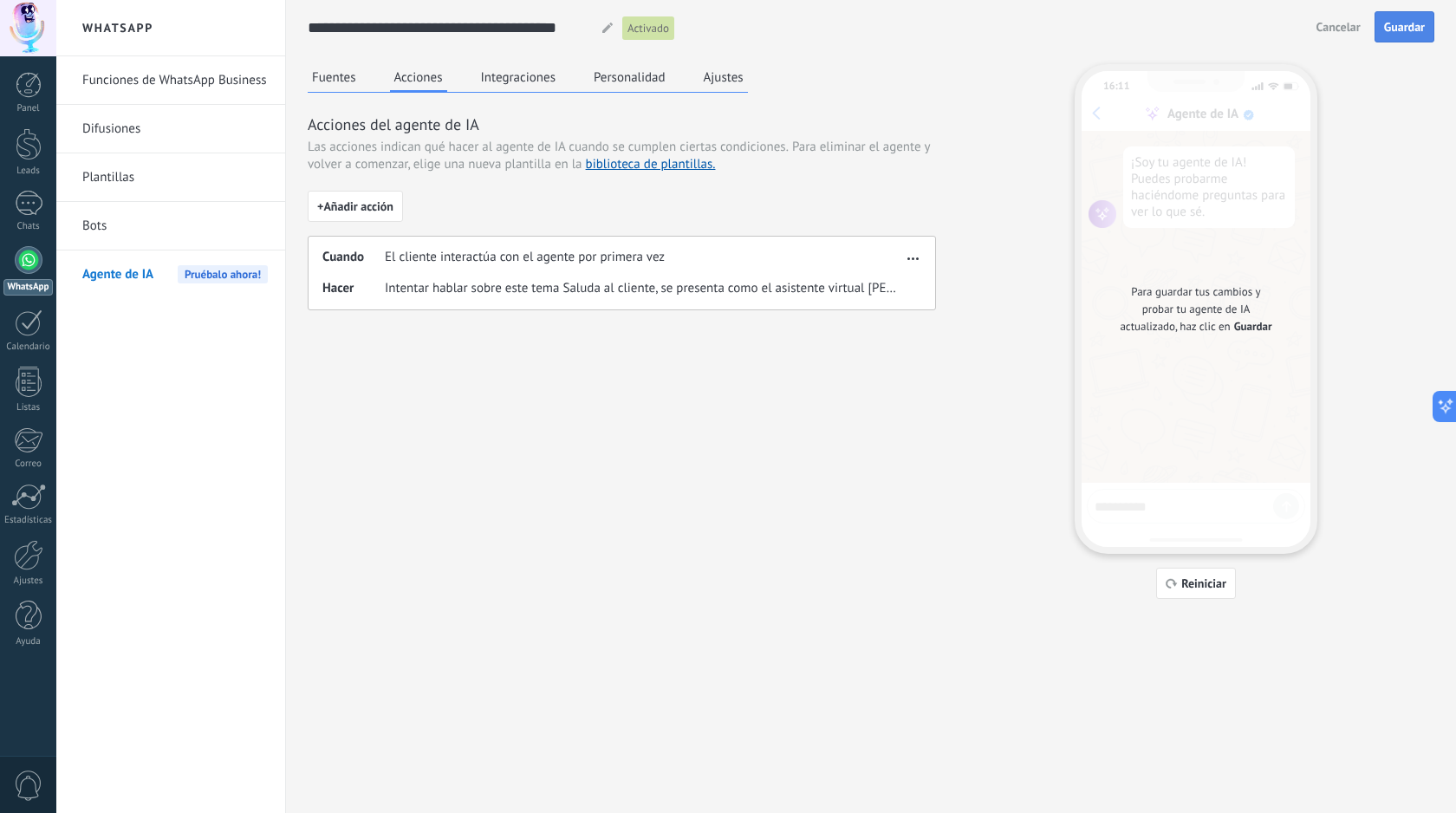
click at [1409, 31] on span "Guardar" at bounding box center [1404, 27] width 41 height 12
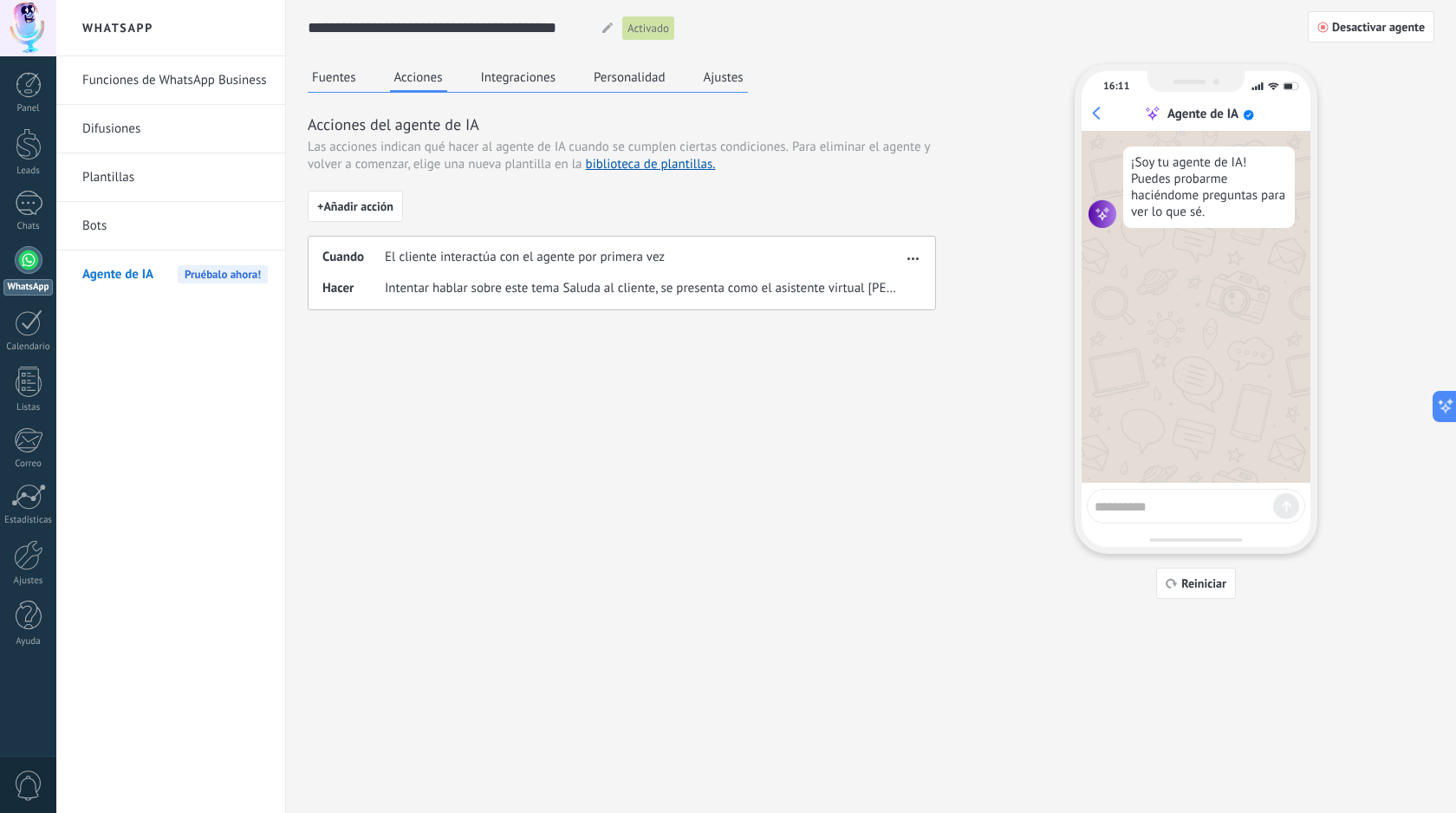
click at [1210, 517] on div at bounding box center [1195, 506] width 218 height 35
click at [1205, 512] on textarea at bounding box center [1184, 503] width 179 height 21
type textarea "**********"
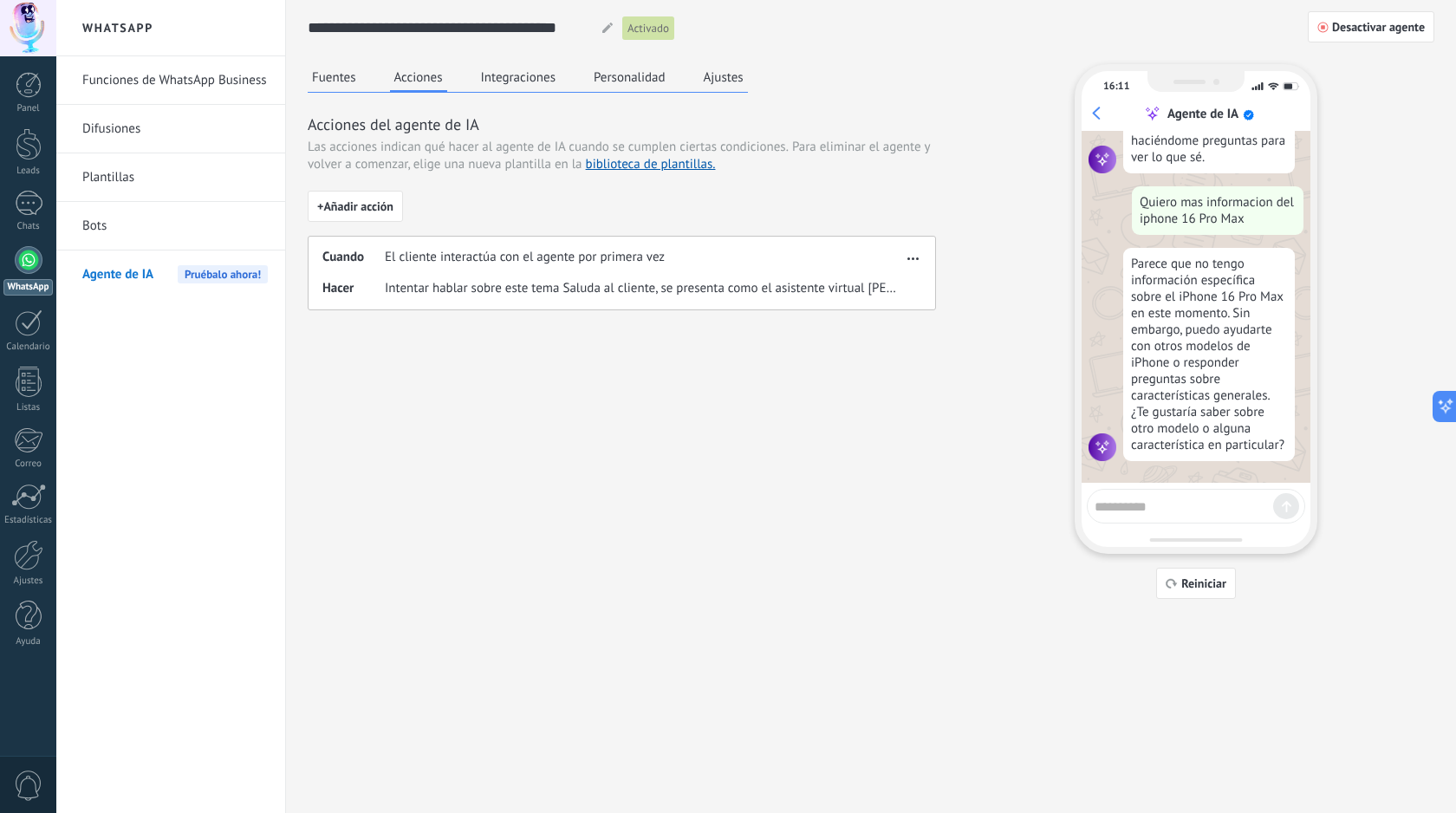
scroll to position [63, 0]
click at [641, 173] on link "biblioteca de plantillas." at bounding box center [650, 164] width 130 height 17
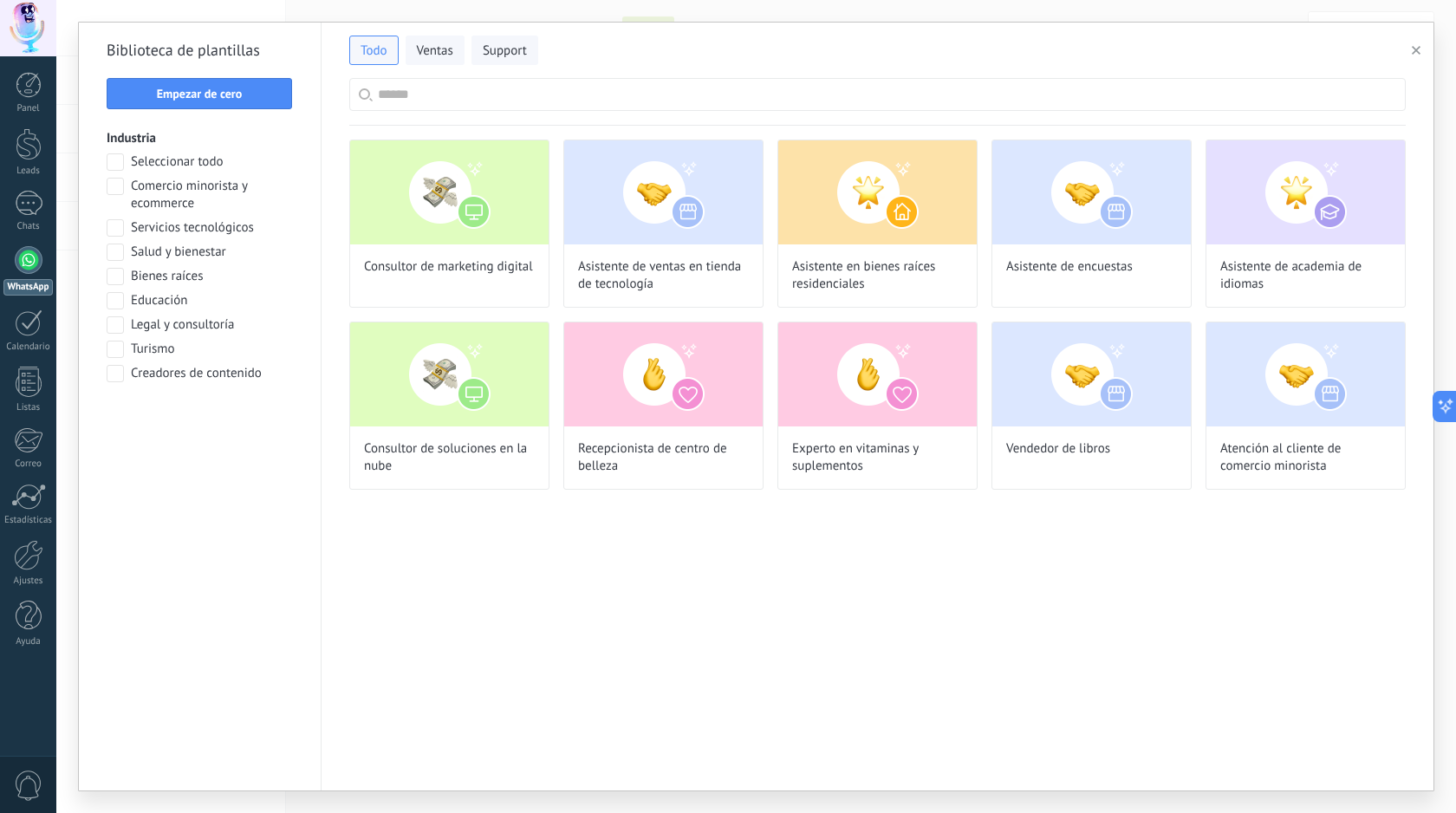
click at [191, 277] on span "Bienes raíces" at bounding box center [166, 277] width 72 height 18
click at [208, 412] on span "Aplicar" at bounding box center [200, 418] width 36 height 12
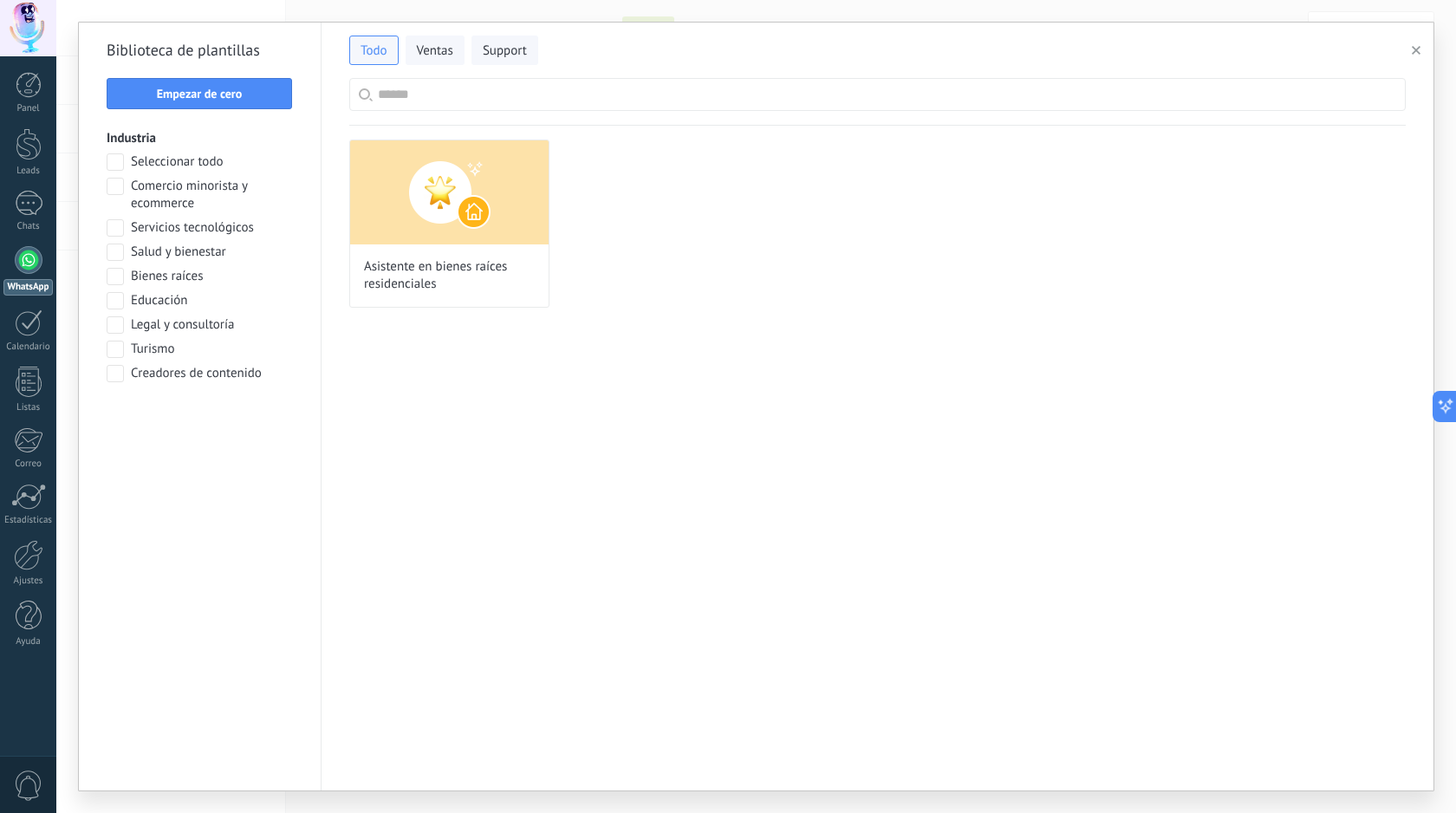
click at [117, 278] on span at bounding box center [115, 277] width 18 height 18
click at [117, 277] on span at bounding box center [115, 277] width 18 height 18
click at [498, 213] on img at bounding box center [449, 193] width 198 height 104
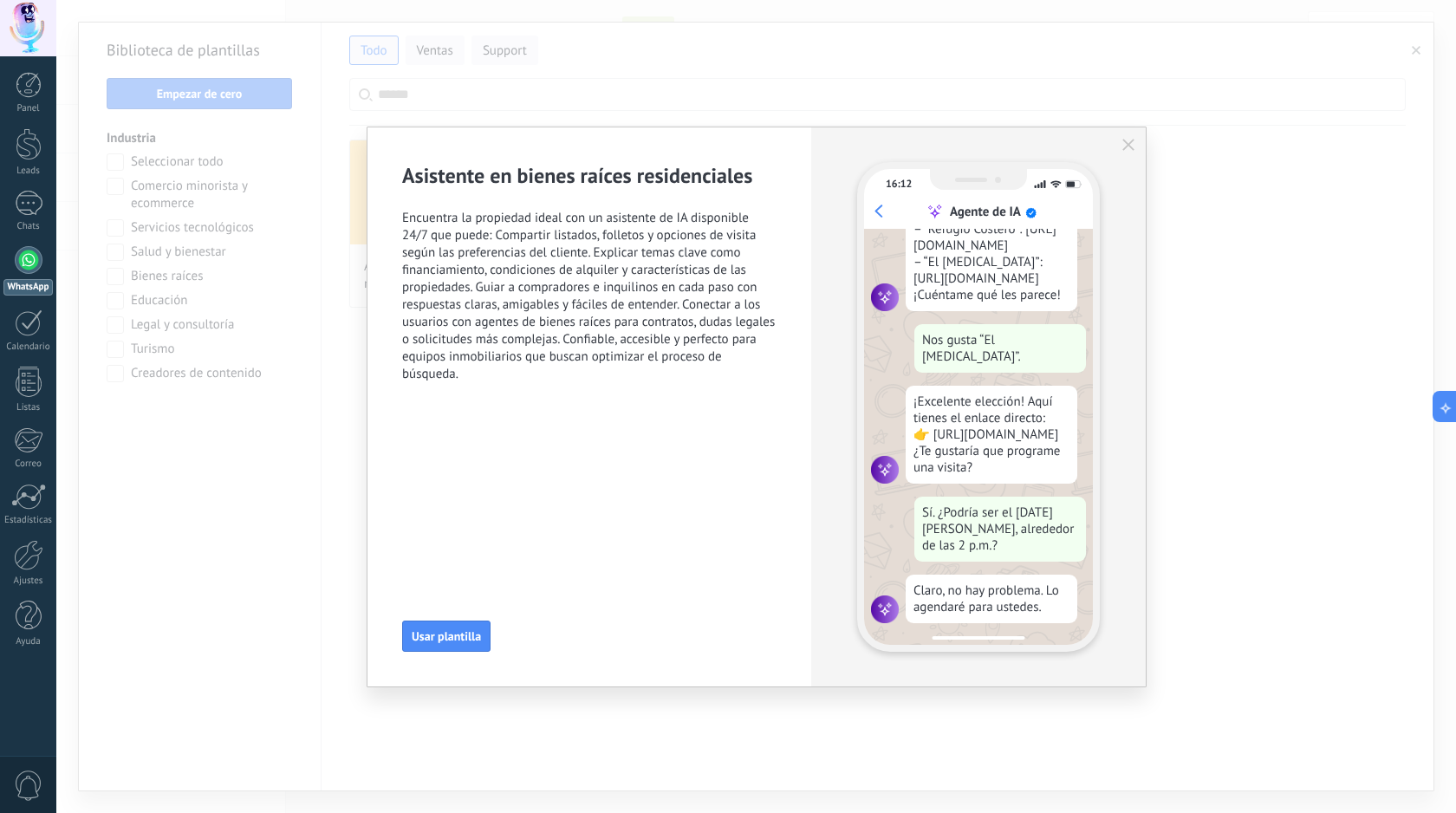
scroll to position [0, 0]
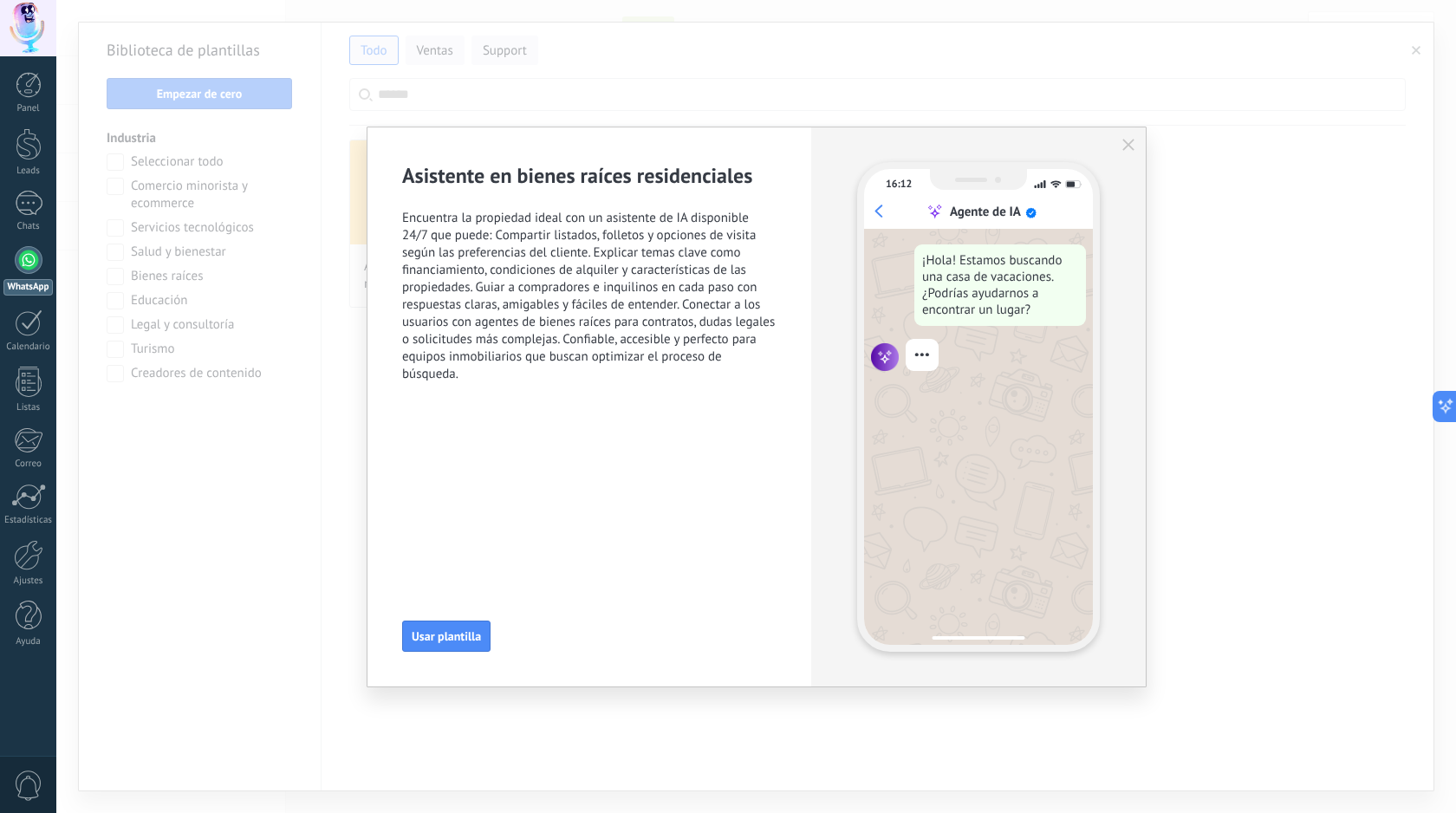
click at [1123, 153] on div "16:12 Agente de IA ¡Hola! Estamos buscando una casa de vacaciones. ¿Podrías ayu…" at bounding box center [978, 407] width 334 height 559
click at [1130, 150] on icon "button" at bounding box center [1129, 145] width 12 height 12
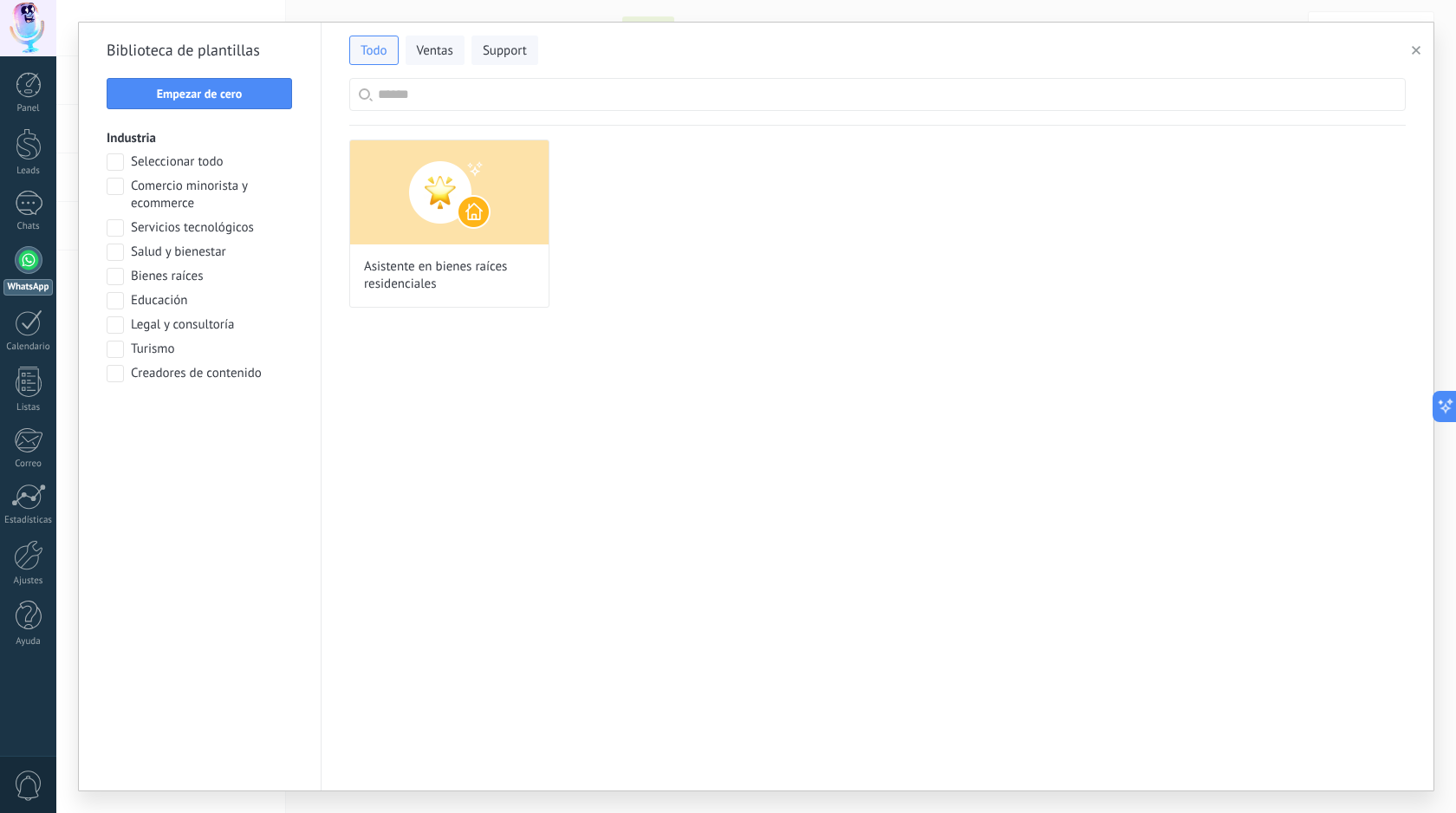
click at [149, 161] on span "Seleccionar todo" at bounding box center [177, 162] width 93 height 18
click at [126, 198] on label "Comercio minorista y ecommerce" at bounding box center [199, 195] width 187 height 35
click at [190, 193] on span "Comercio minorista y ecommerce" at bounding box center [211, 195] width 162 height 35
click at [161, 188] on span "Comercio minorista y ecommerce" at bounding box center [211, 195] width 162 height 35
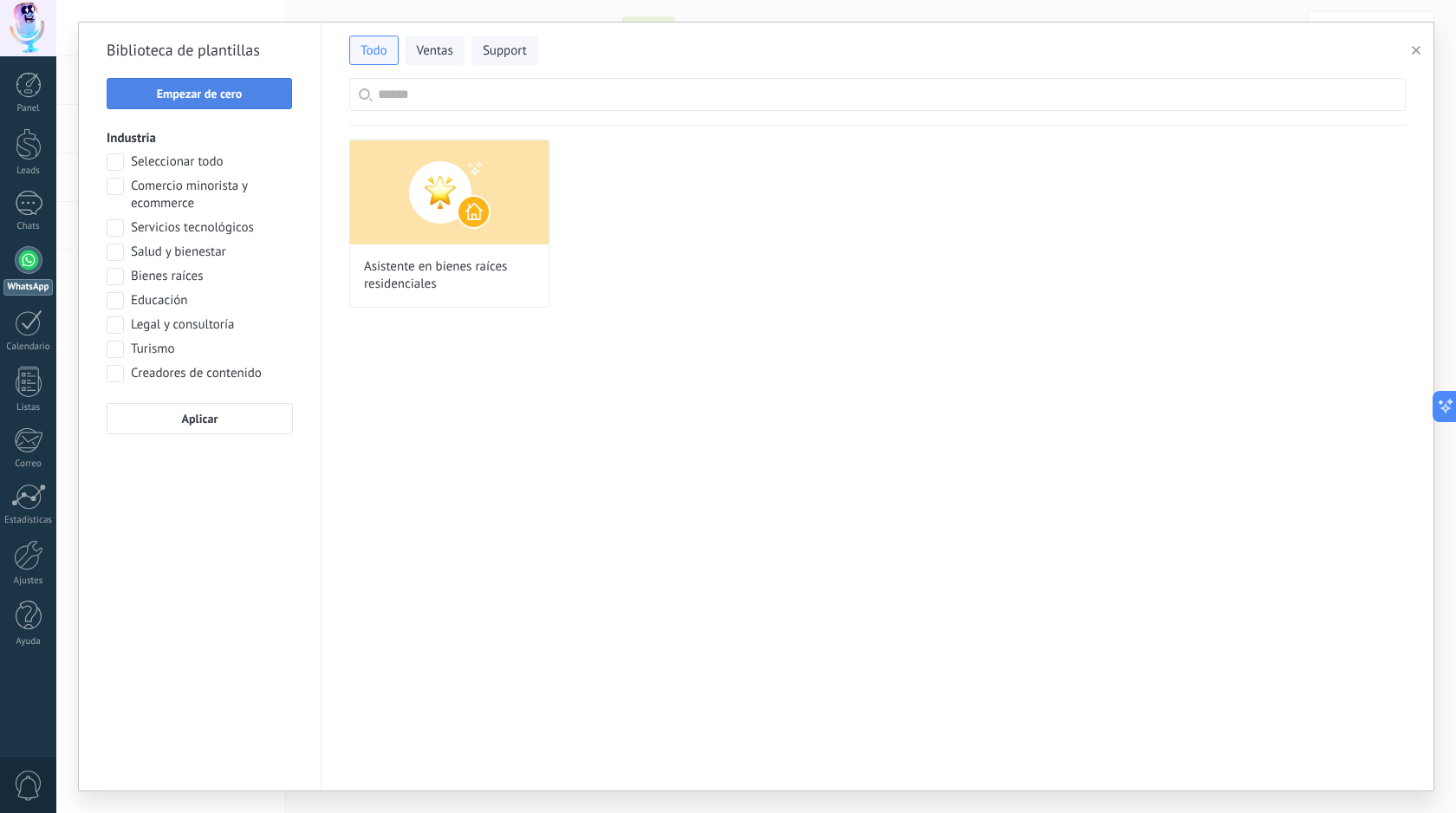
click at [237, 96] on span "Empezar de cero" at bounding box center [199, 94] width 86 height 12
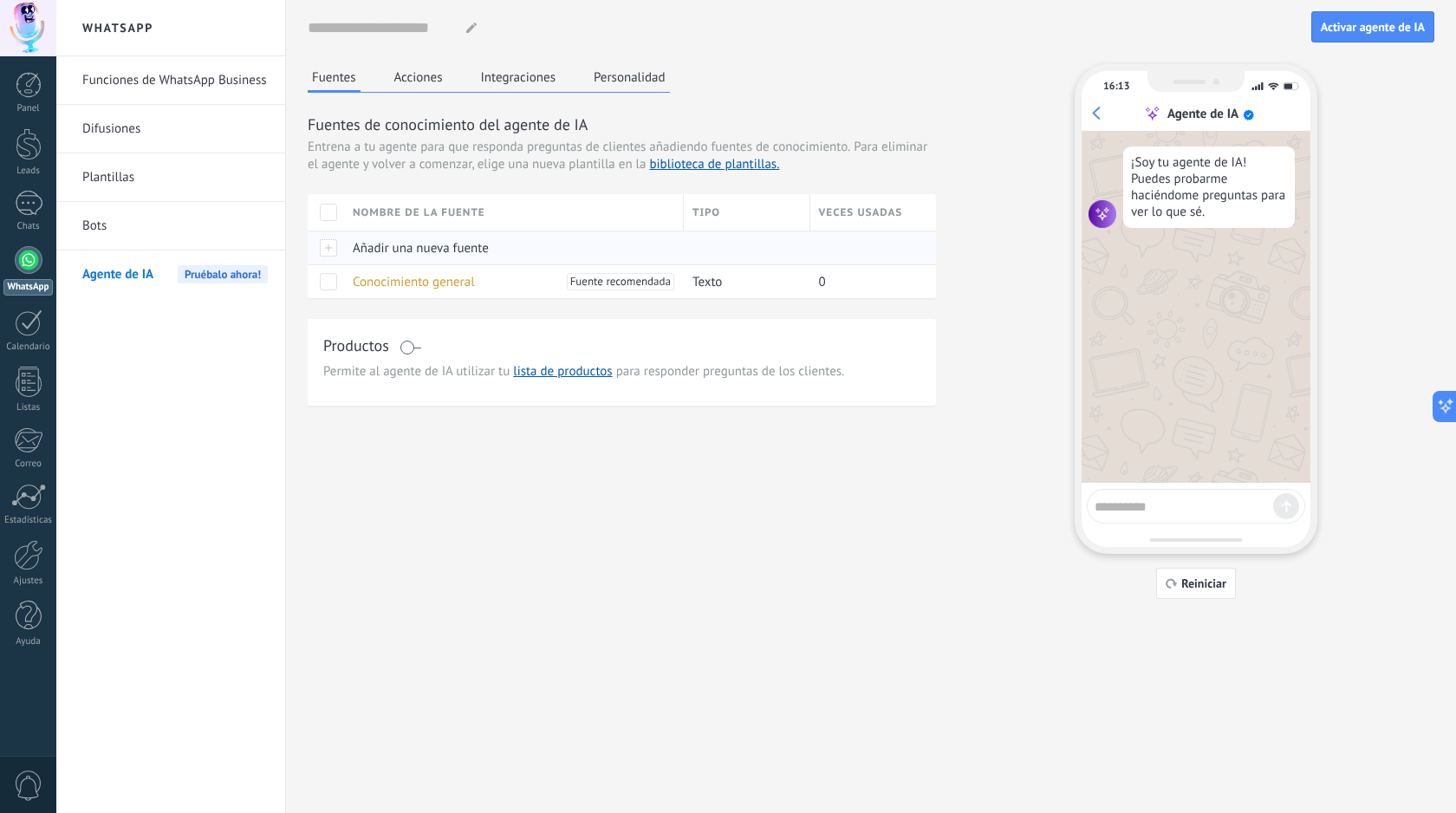
click at [449, 248] on span "Añadir una nueva fuente" at bounding box center [421, 248] width 136 height 17
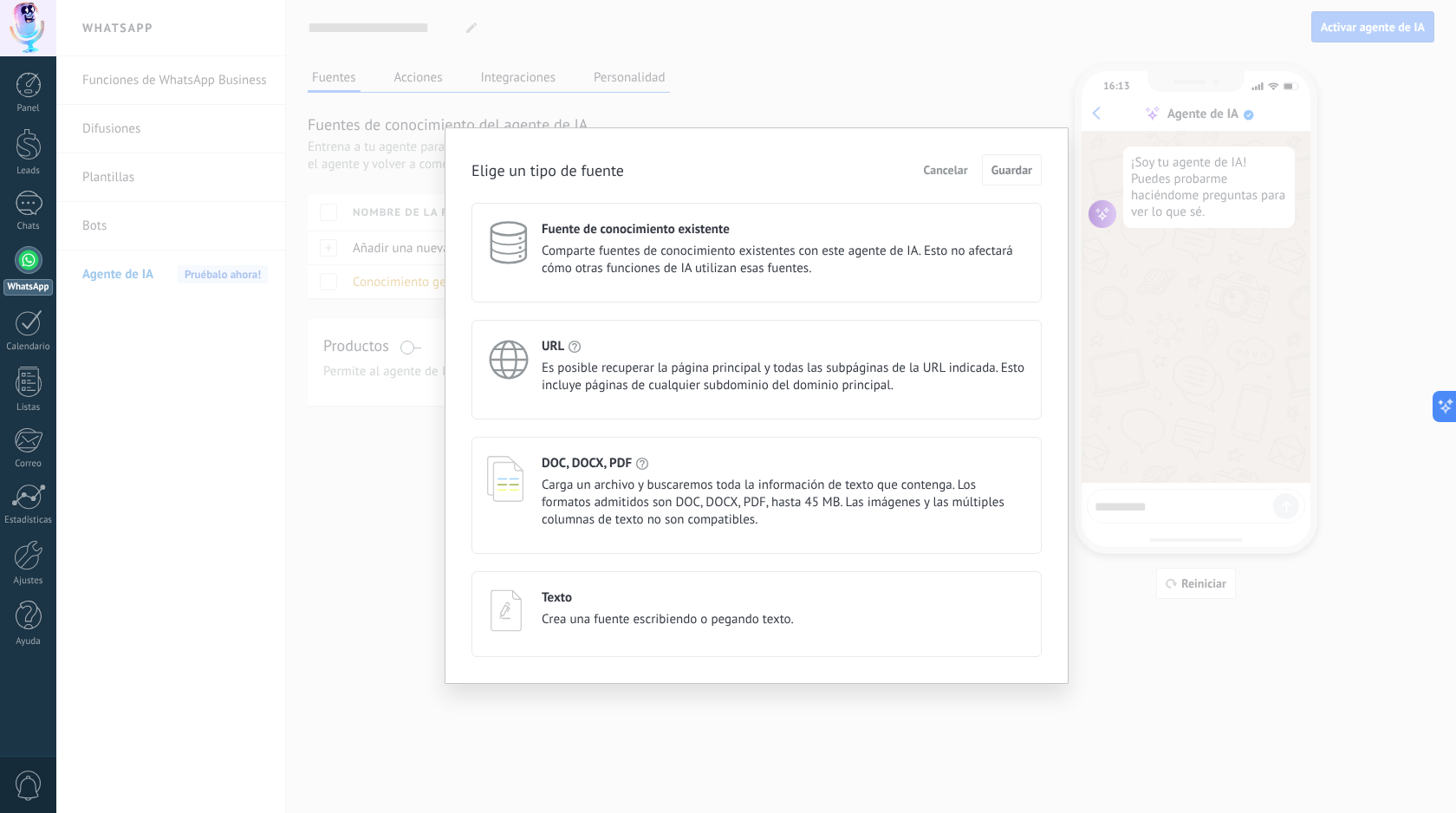
click at [675, 595] on div "Texto" at bounding box center [667, 597] width 252 height 17
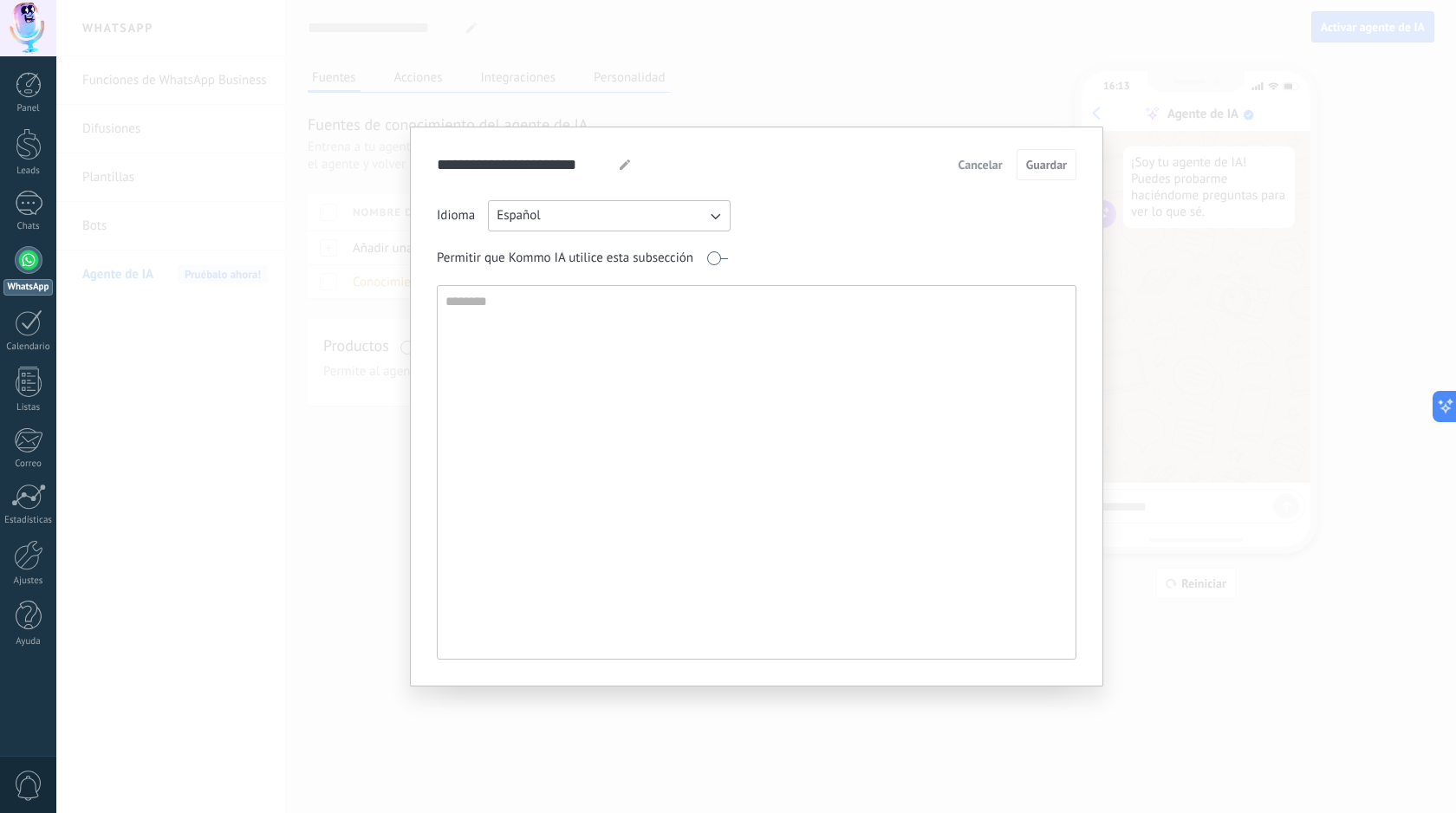
click at [602, 459] on textarea at bounding box center [755, 472] width 634 height 372
click at [986, 161] on span "Cancelar" at bounding box center [980, 165] width 44 height 12
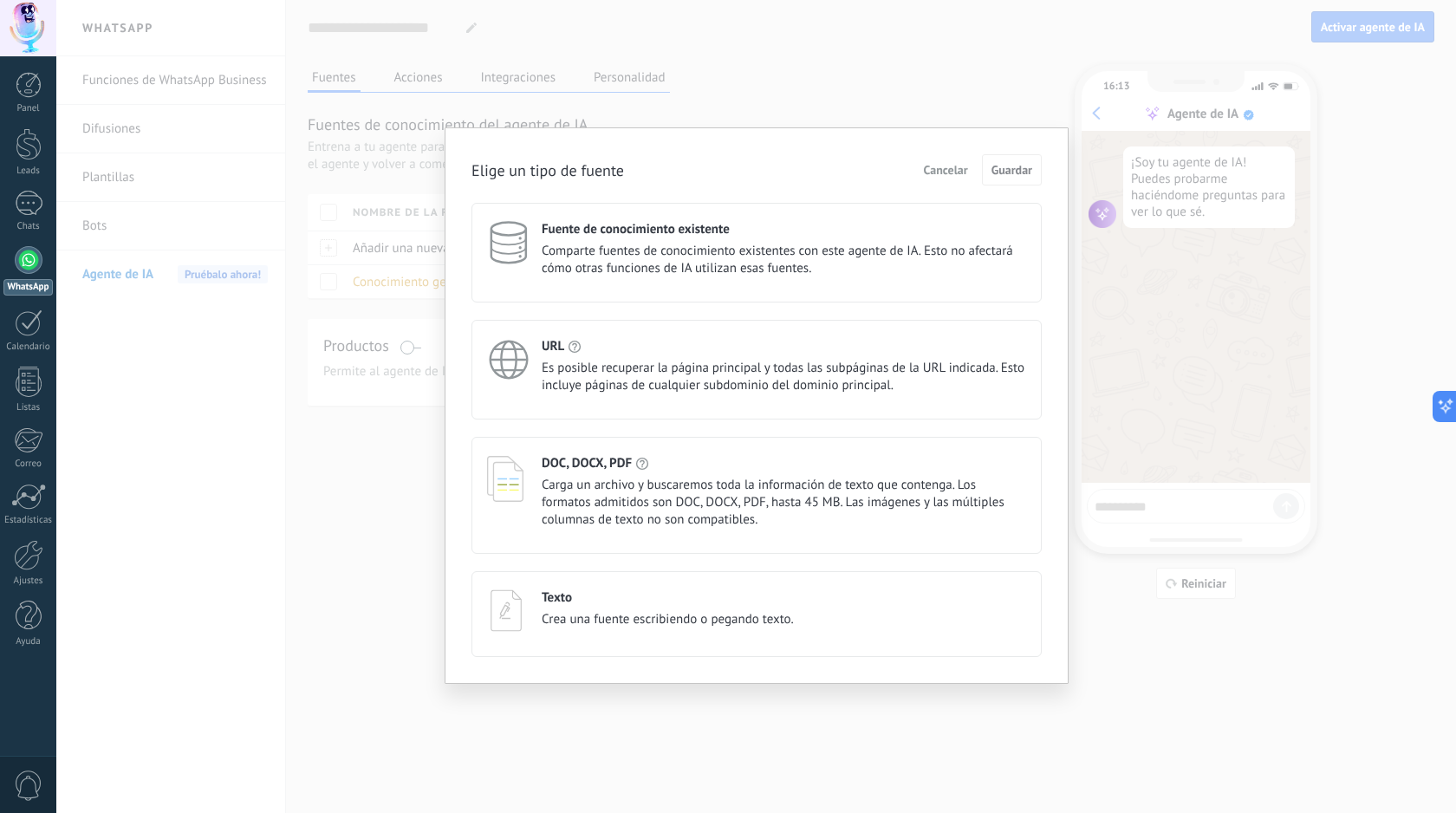
click at [946, 167] on span "Cancelar" at bounding box center [946, 170] width 44 height 12
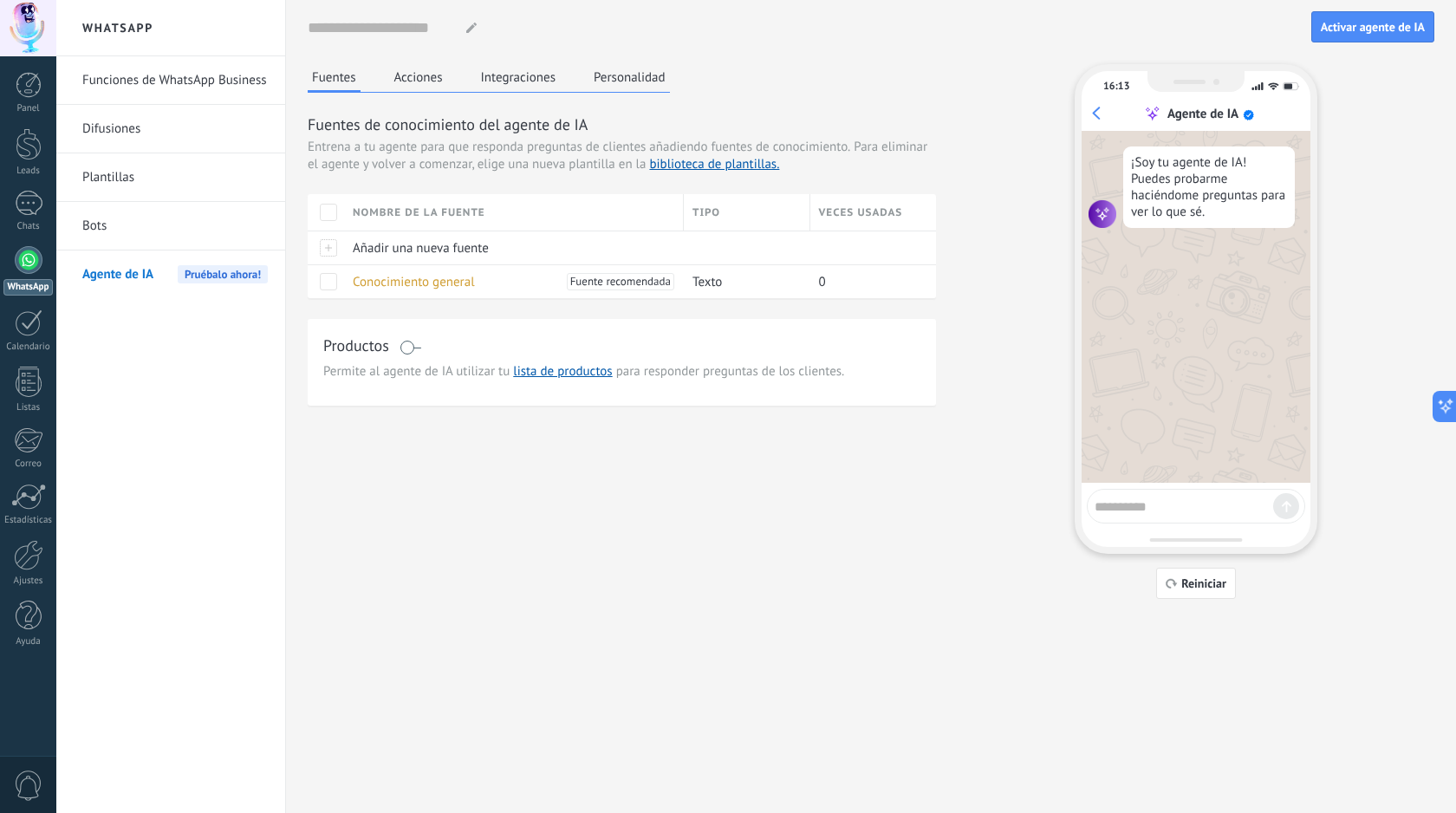
click at [438, 67] on button "Acciones" at bounding box center [418, 76] width 57 height 26
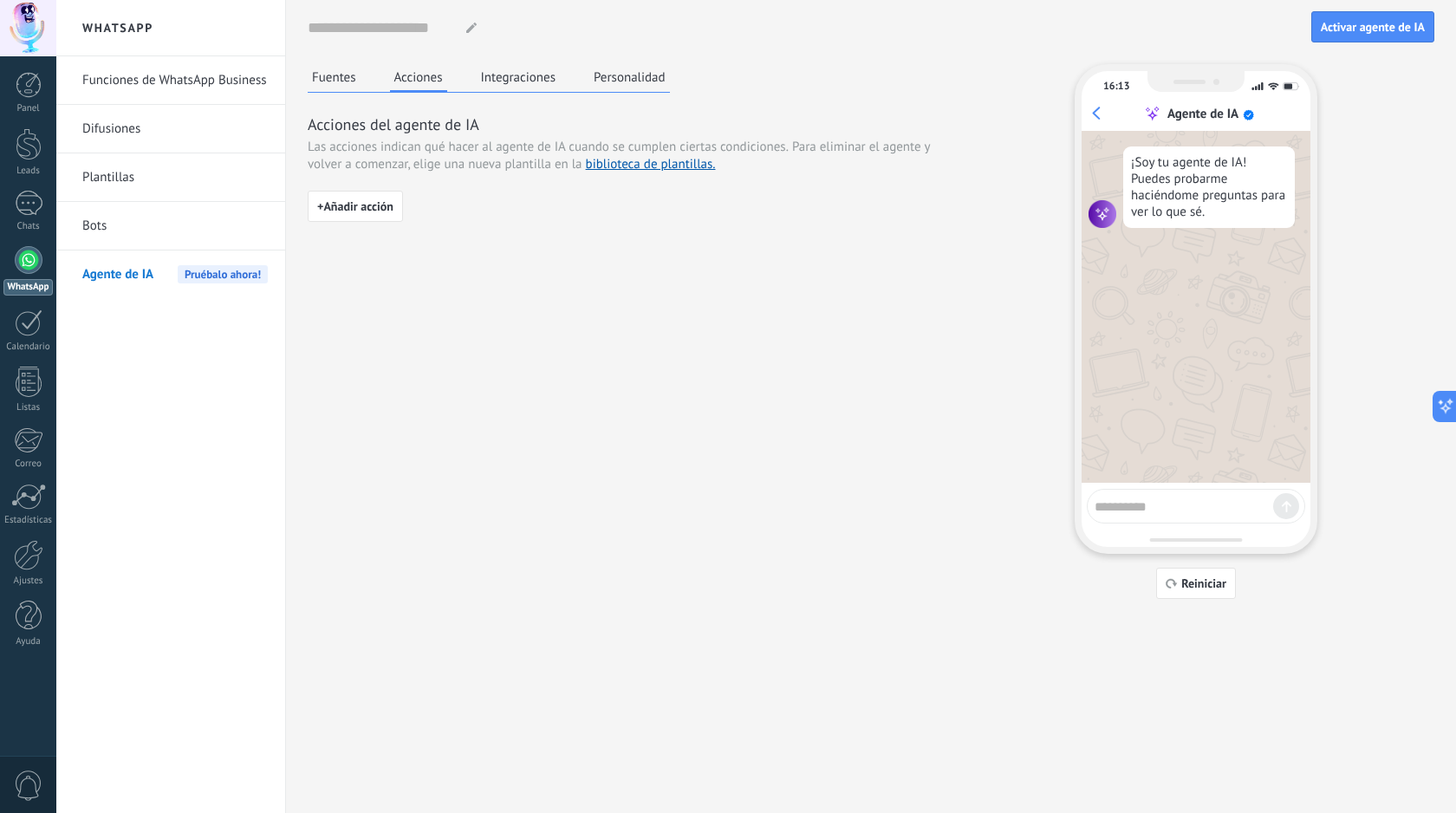
click at [364, 71] on div "Fuentes Acciones Integraciones Personalidad" at bounding box center [488, 78] width 362 height 28
click at [340, 72] on button "Fuentes" at bounding box center [334, 76] width 53 height 26
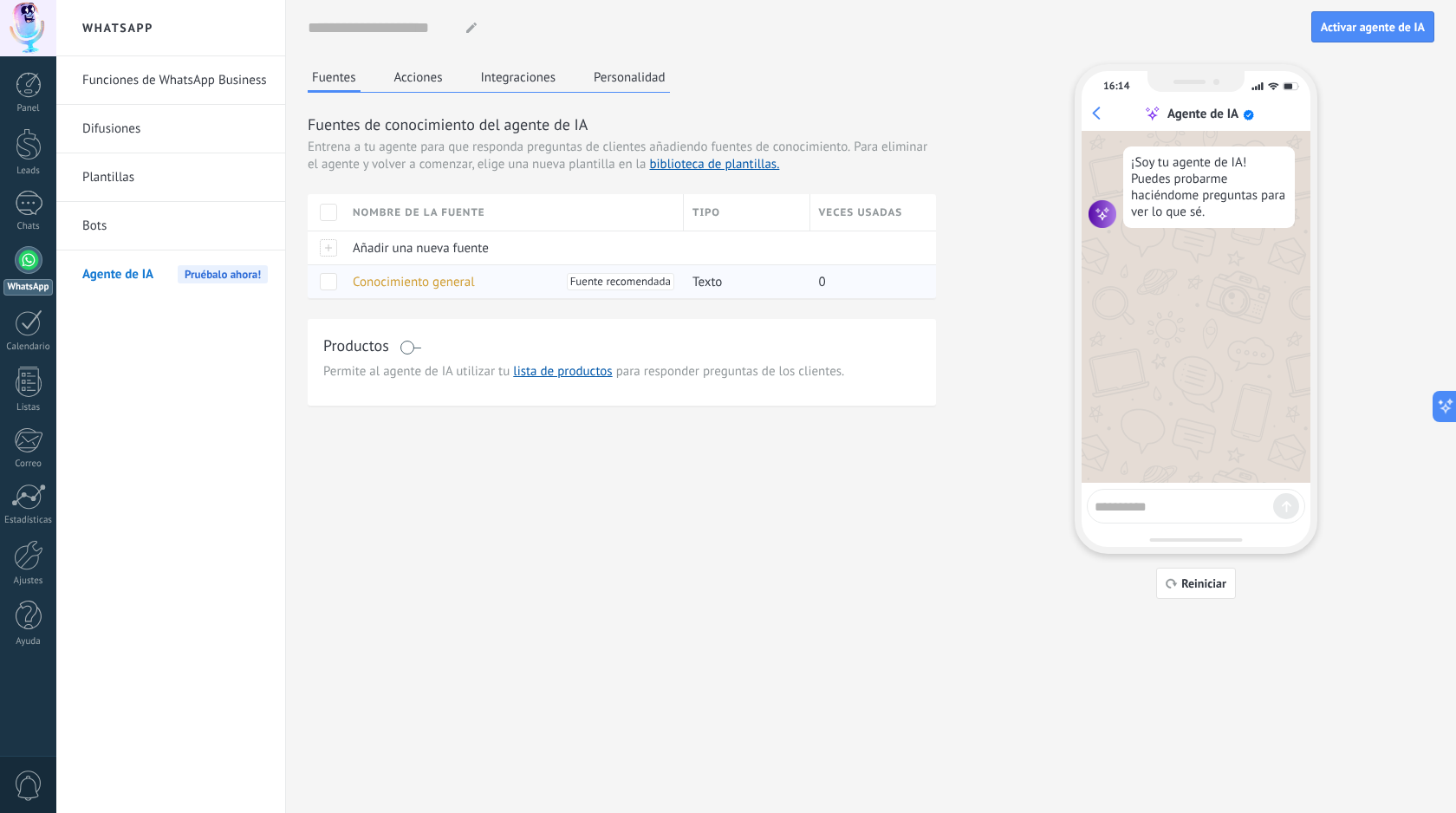
click at [334, 277] on span at bounding box center [328, 282] width 18 height 18
click at [400, 210] on span "Eliminar" at bounding box center [392, 212] width 46 height 34
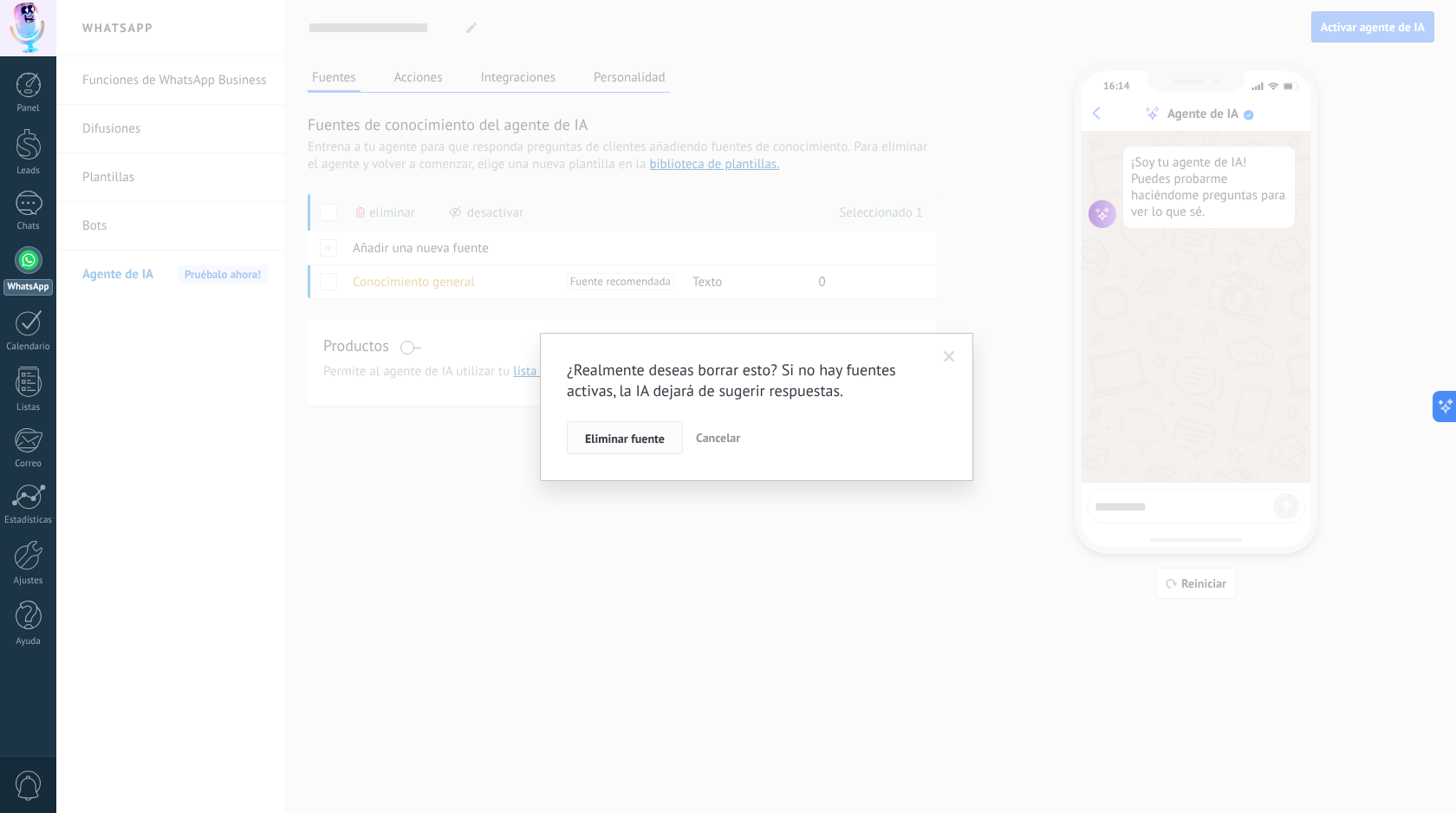
click at [616, 423] on button "Eliminar fuente" at bounding box center [625, 437] width 116 height 33
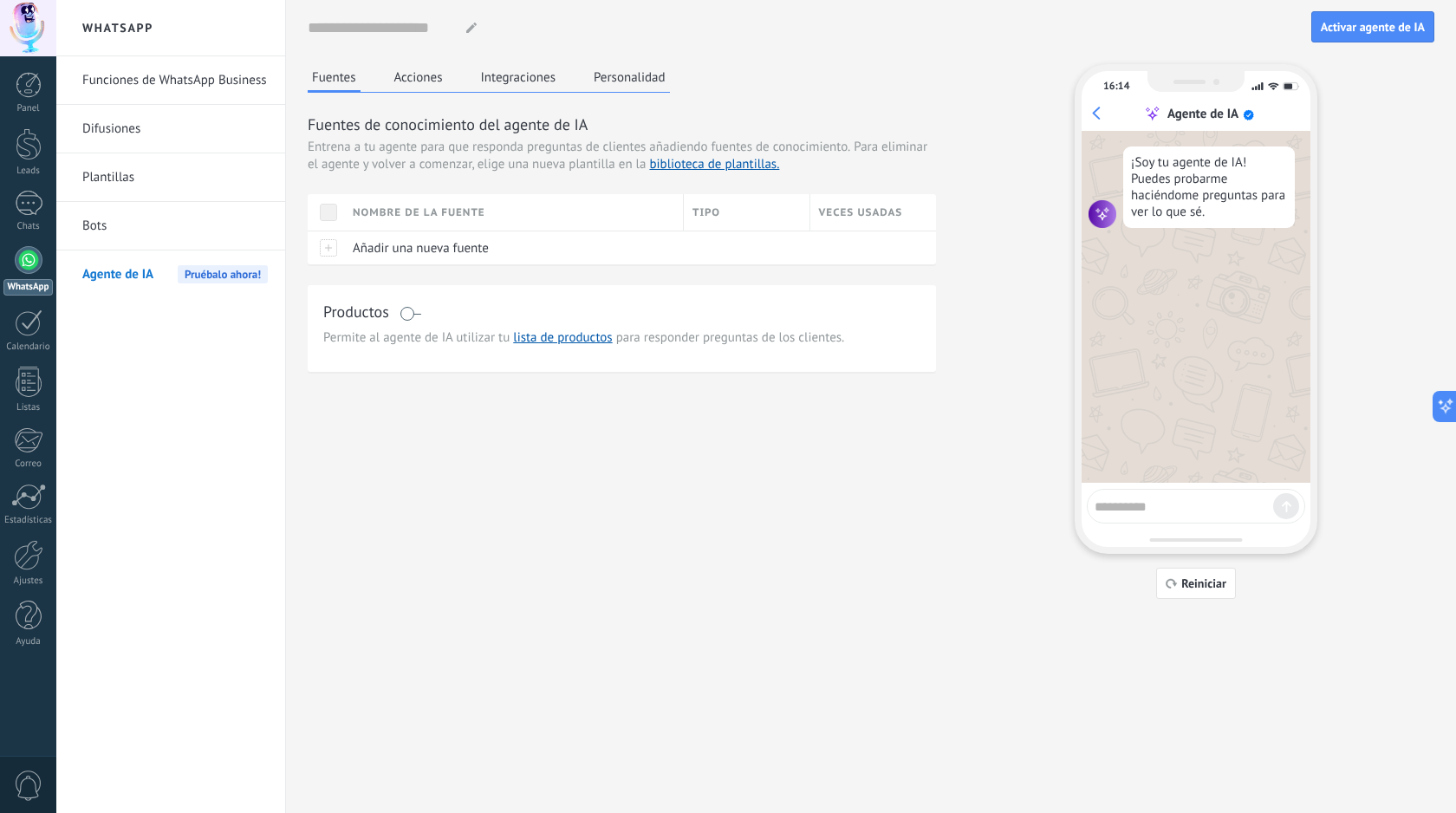
click at [432, 76] on button "Acciones" at bounding box center [418, 76] width 57 height 26
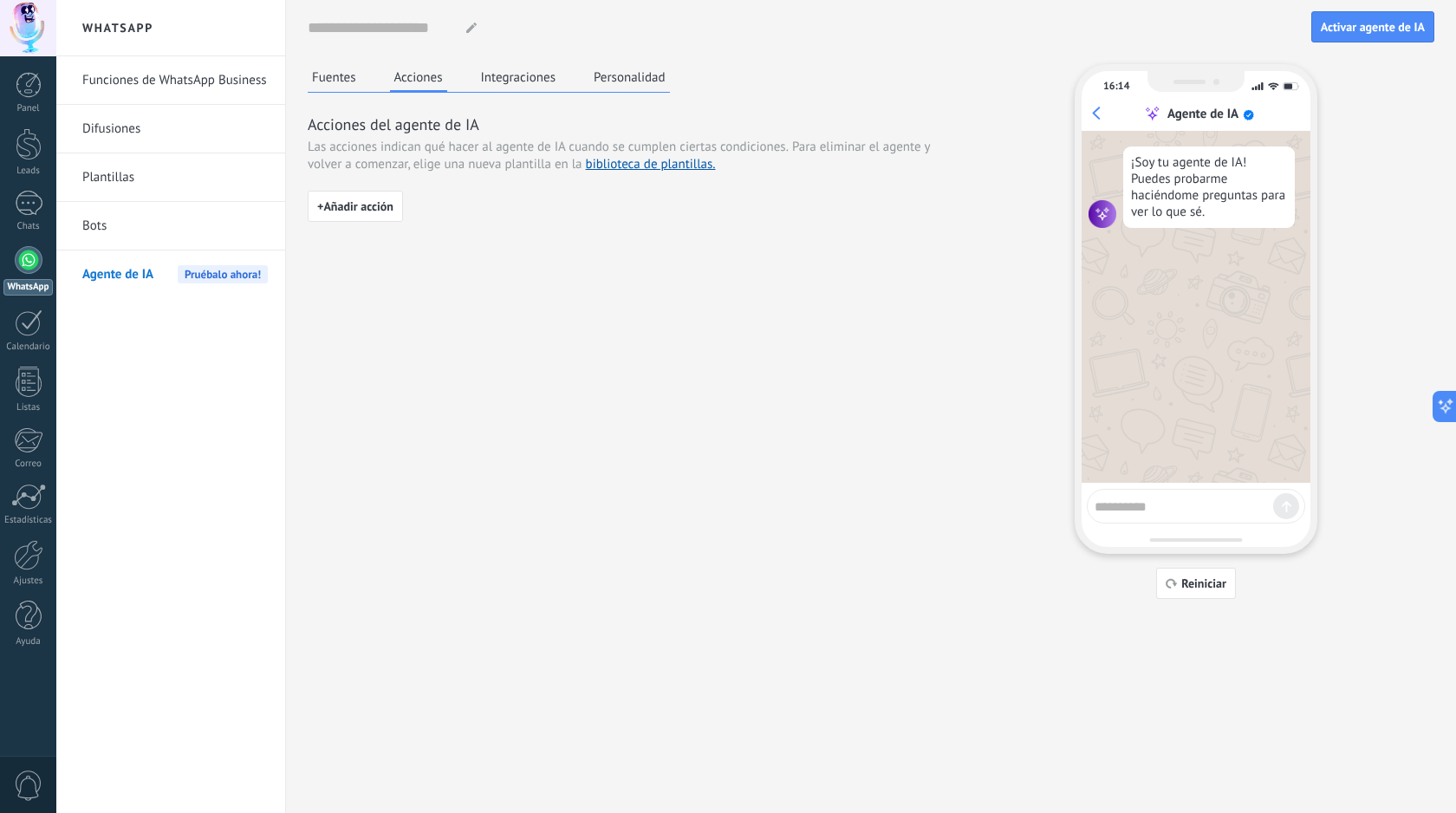
click at [510, 84] on button "Integraciones" at bounding box center [518, 76] width 84 height 26
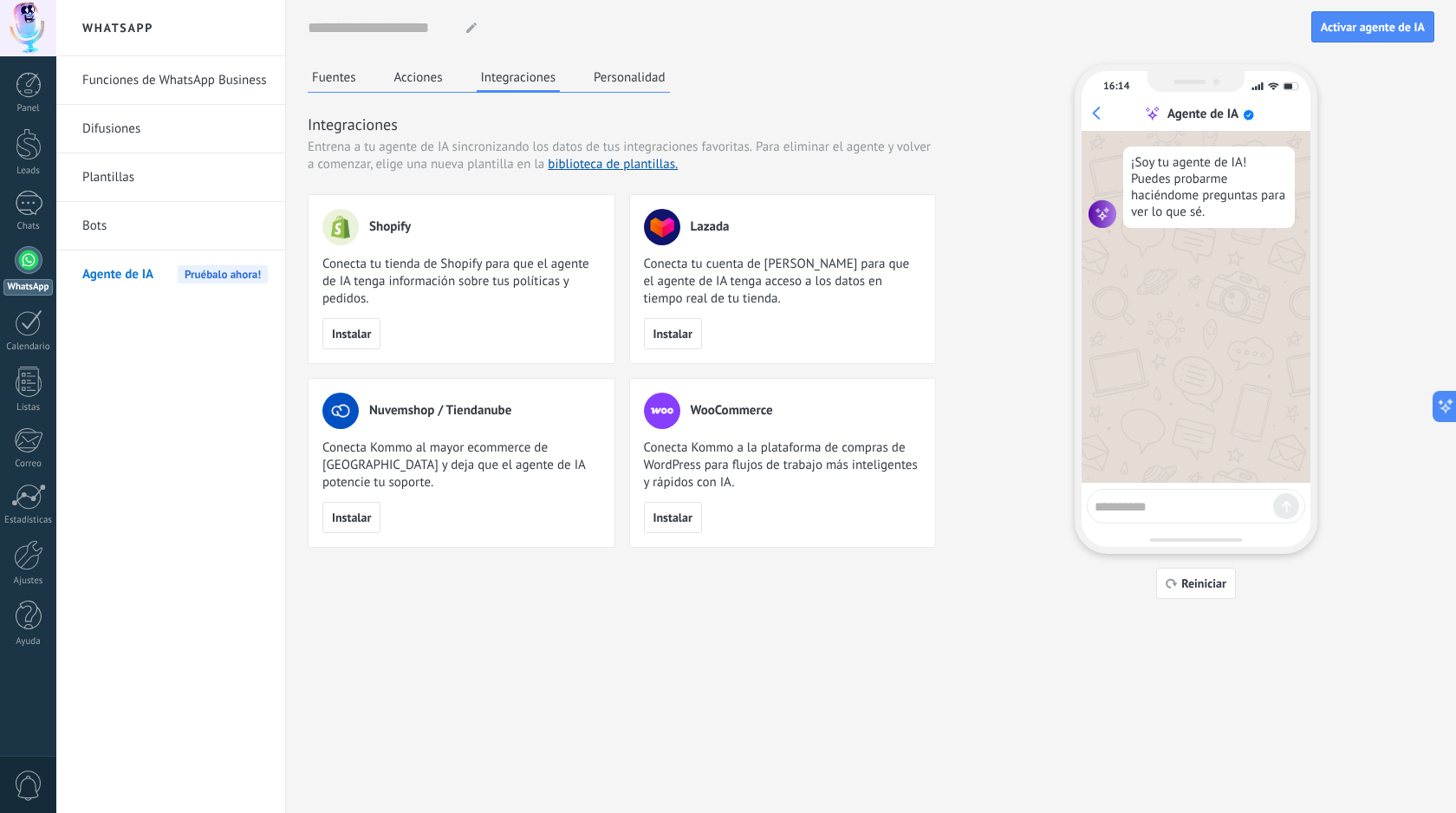
click at [592, 88] on button "Personalidad" at bounding box center [629, 76] width 80 height 26
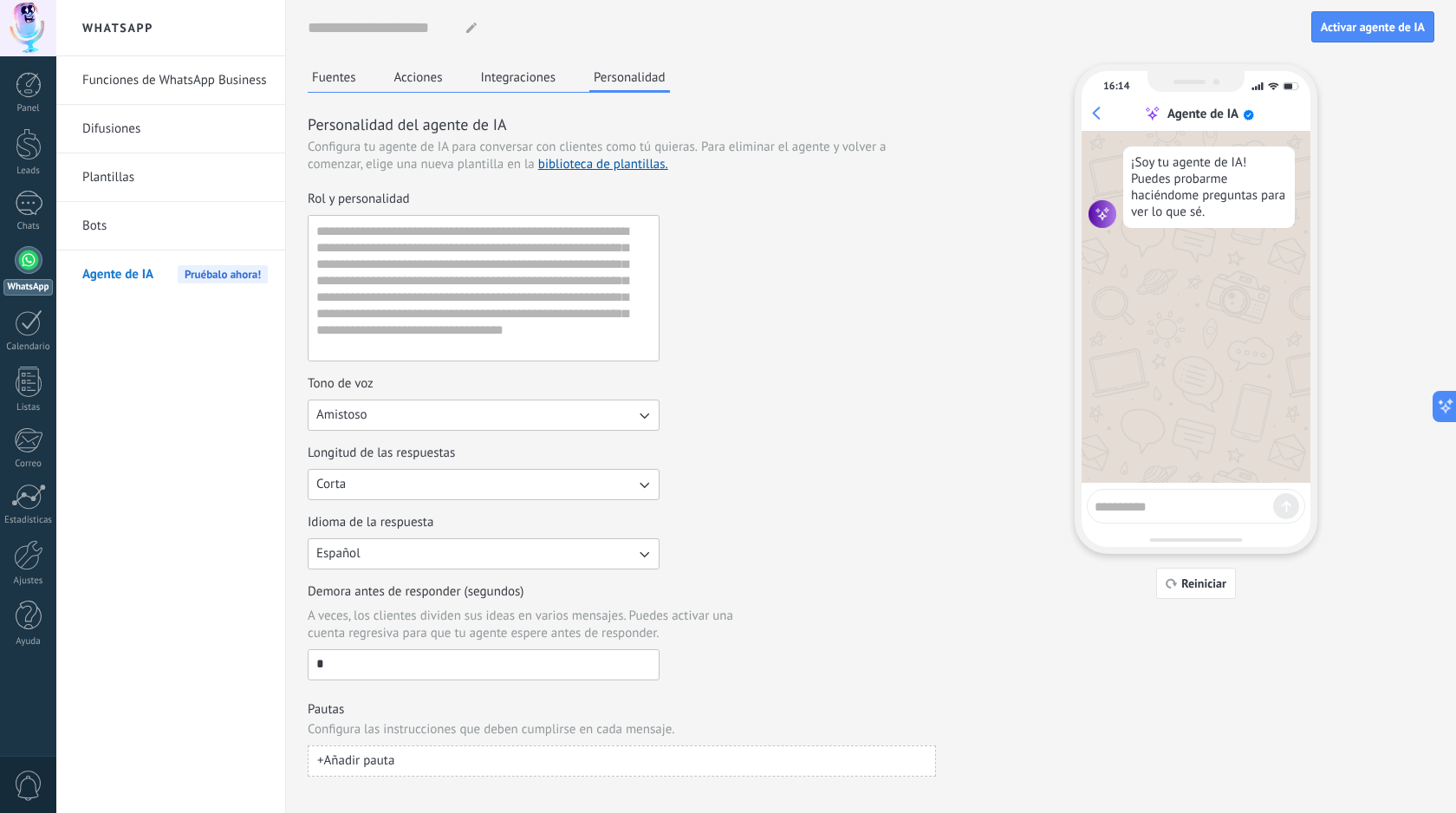
click at [466, 660] on input "*" at bounding box center [484, 663] width 350 height 27
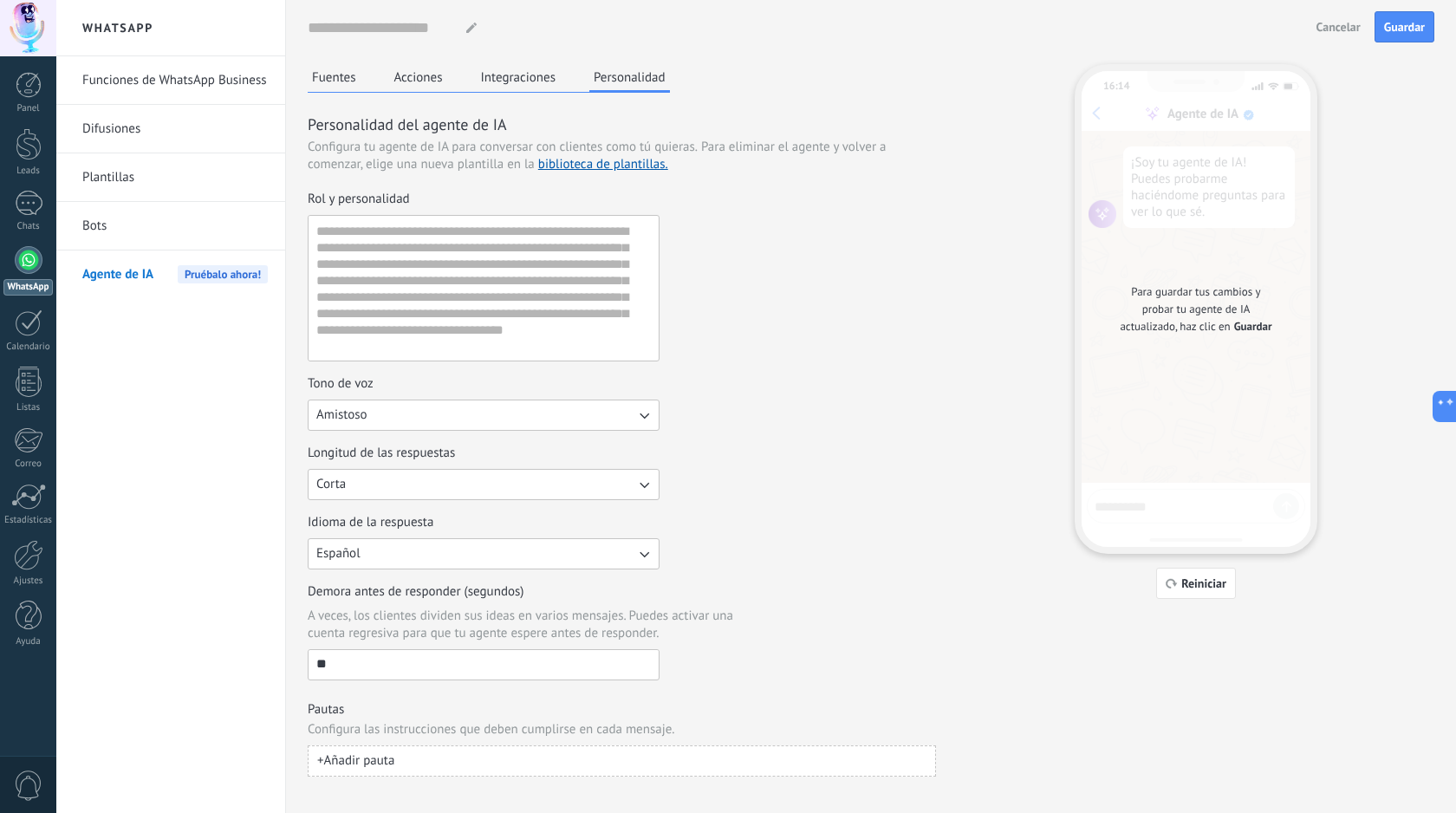
click at [915, 580] on div "Rol y personalidad Tono de voz Amistoso Longitud de las respuestas Corta Idioma…" at bounding box center [622, 435] width 628 height 489
click at [632, 659] on input "**" at bounding box center [484, 663] width 350 height 27
click at [739, 662] on div "Demora antes de responder (segundos) A veces, los clientes dividen sus ideas en…" at bounding box center [622, 632] width 628 height 97
click at [1184, 588] on span "Reiniciar" at bounding box center [1203, 583] width 45 height 12
click at [1411, 21] on span "Guardar" at bounding box center [1404, 27] width 41 height 12
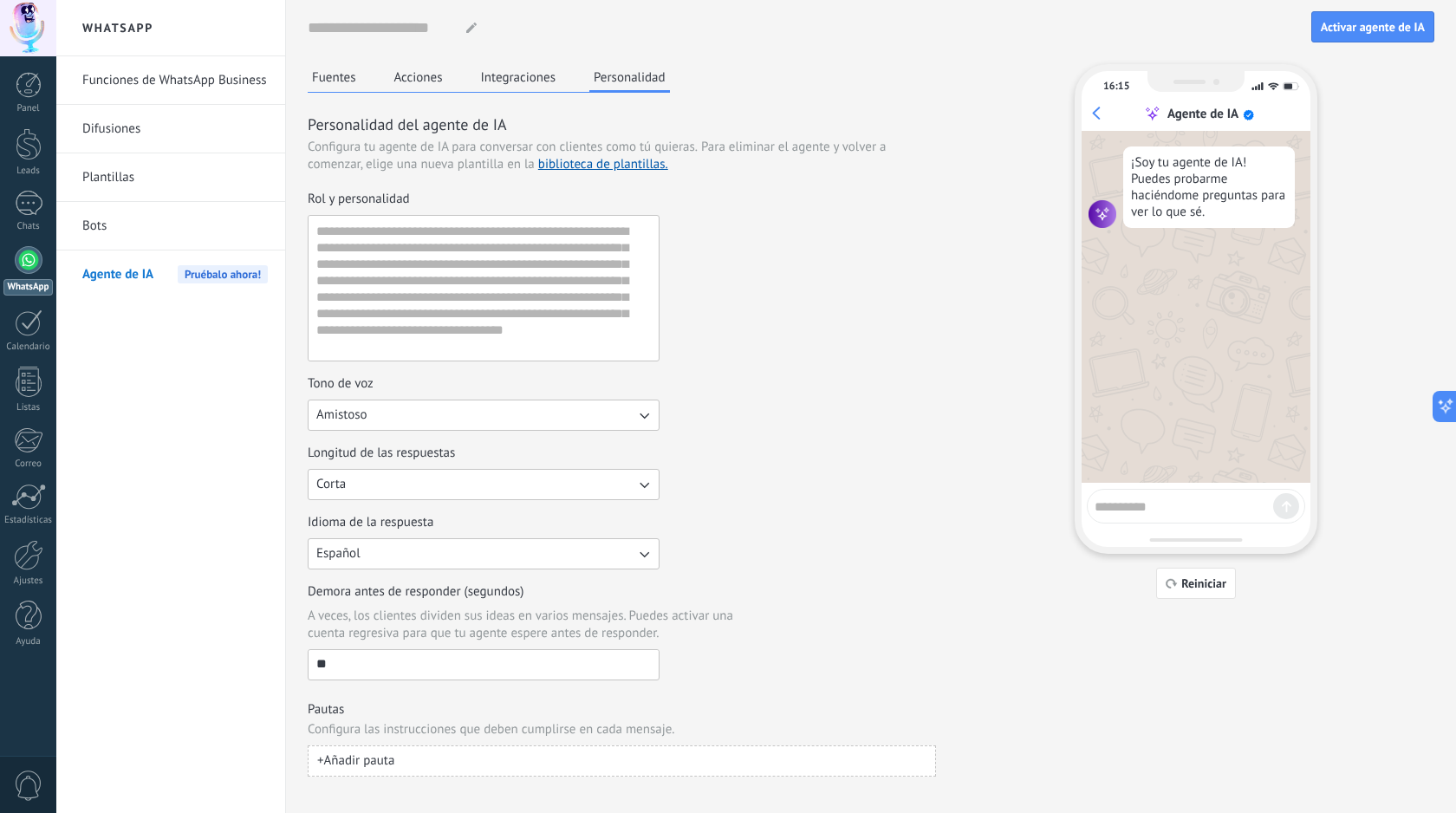
click at [1167, 519] on div at bounding box center [1195, 506] width 218 height 35
click at [415, 676] on input "**" at bounding box center [484, 663] width 350 height 27
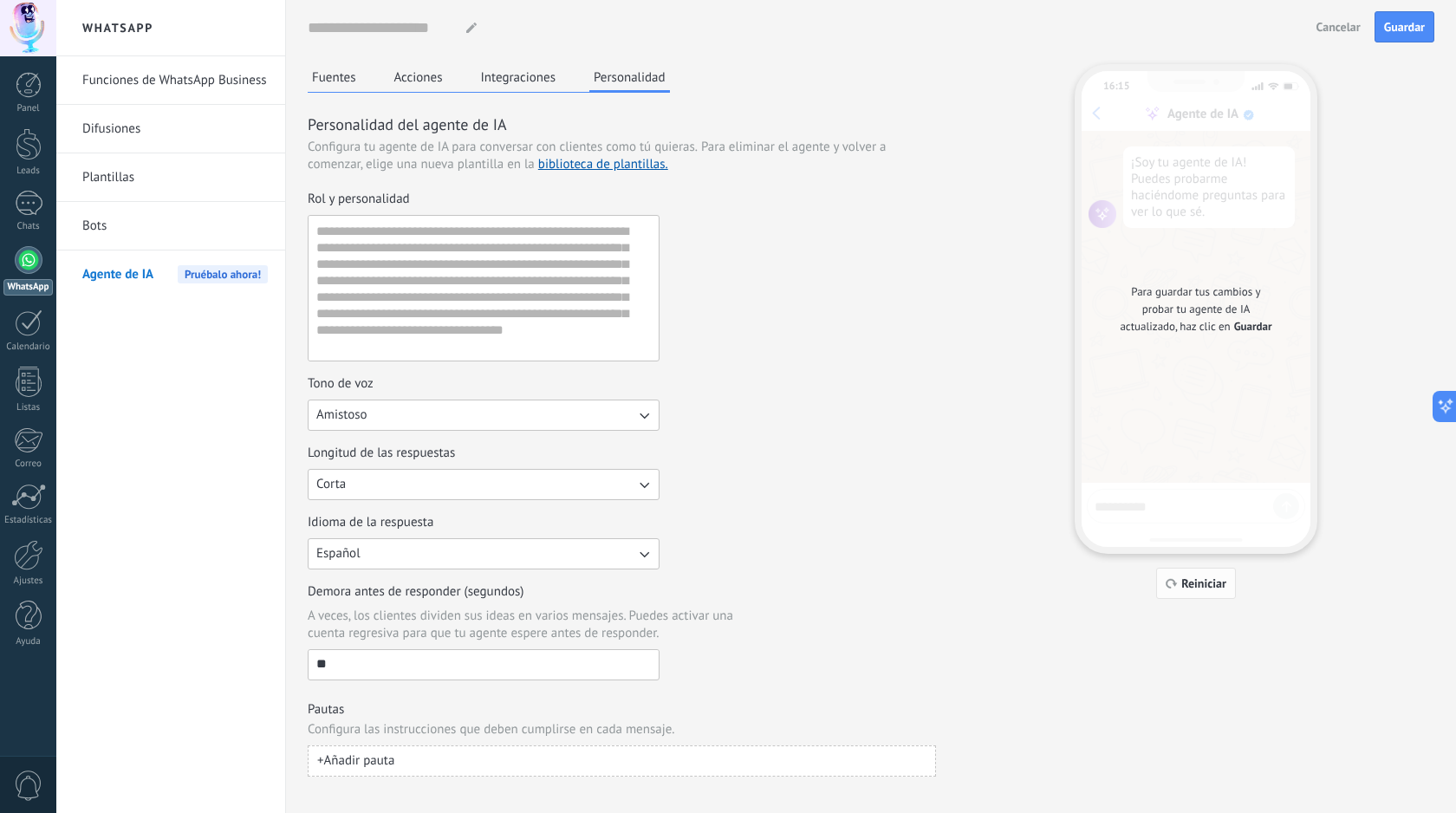
type input "**"
click at [1193, 585] on span "Reiniciar" at bounding box center [1203, 583] width 45 height 12
click at [1400, 21] on span "Guardar" at bounding box center [1404, 27] width 41 height 12
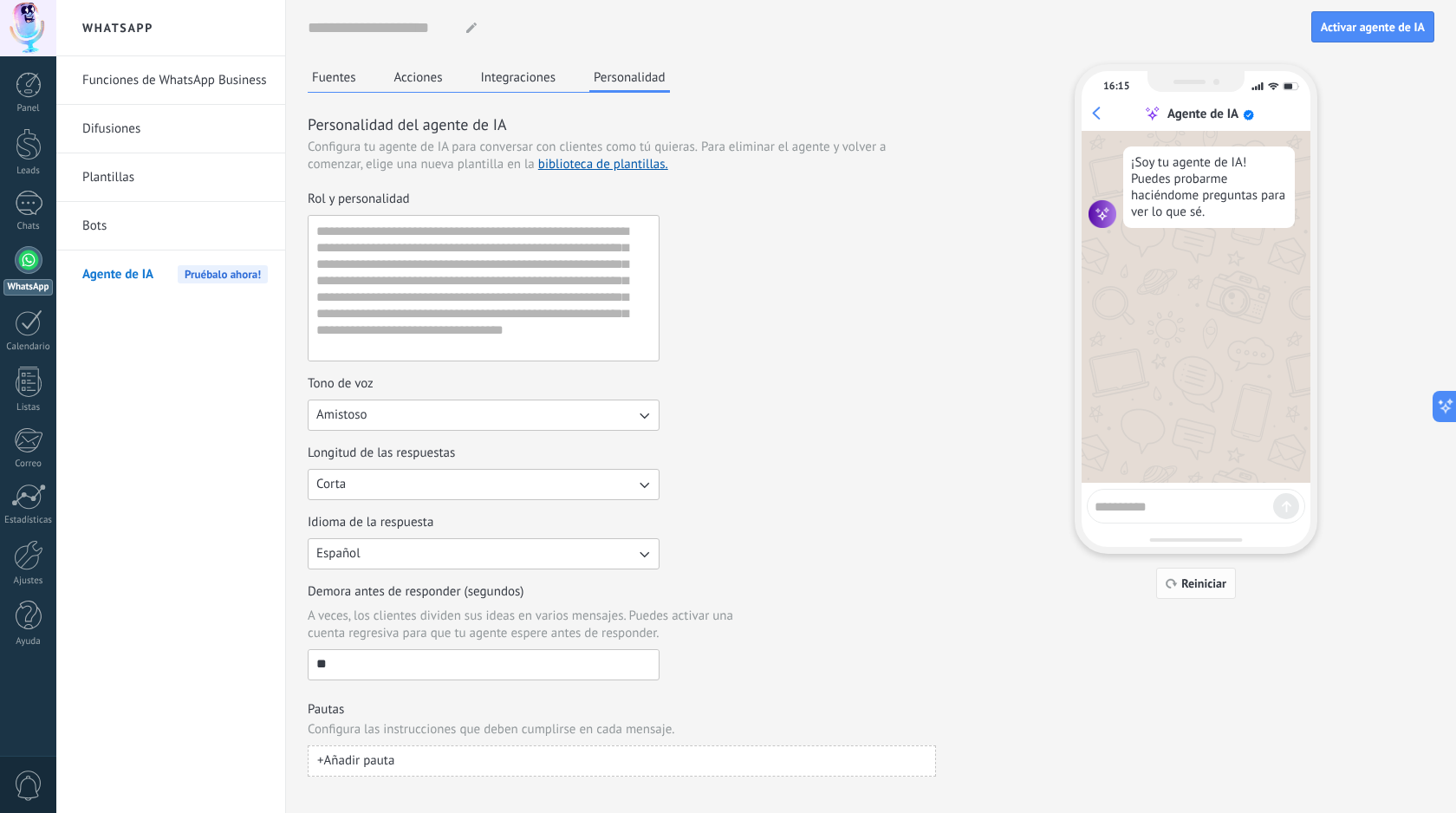
click at [1212, 583] on span "Reiniciar" at bounding box center [1203, 583] width 45 height 12
click at [1171, 507] on textarea at bounding box center [1184, 503] width 179 height 21
type textarea "****"
click at [347, 85] on button "Fuentes" at bounding box center [334, 76] width 53 height 26
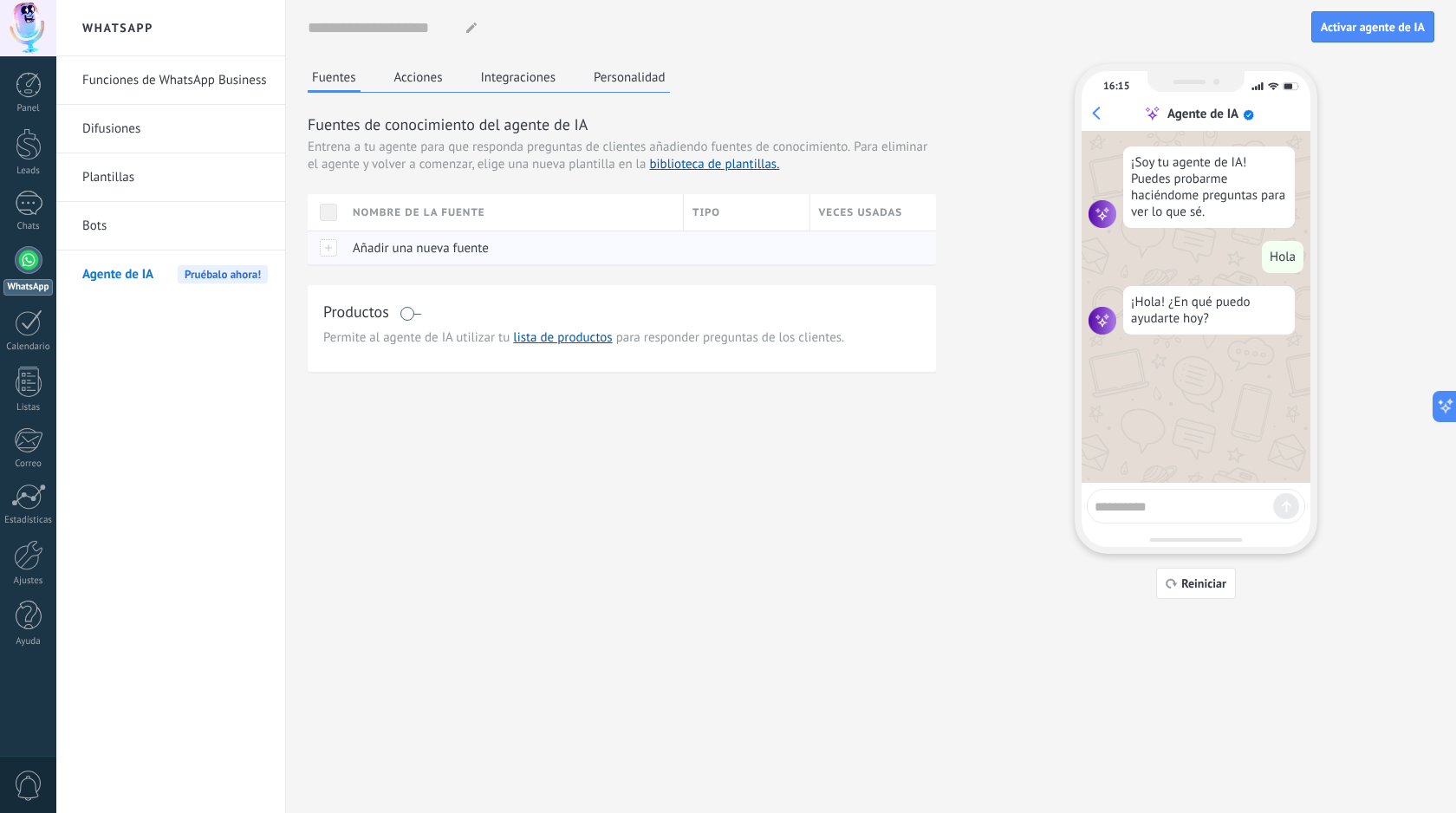
click at [353, 251] on span "Añadir una nueva fuente" at bounding box center [421, 248] width 136 height 17
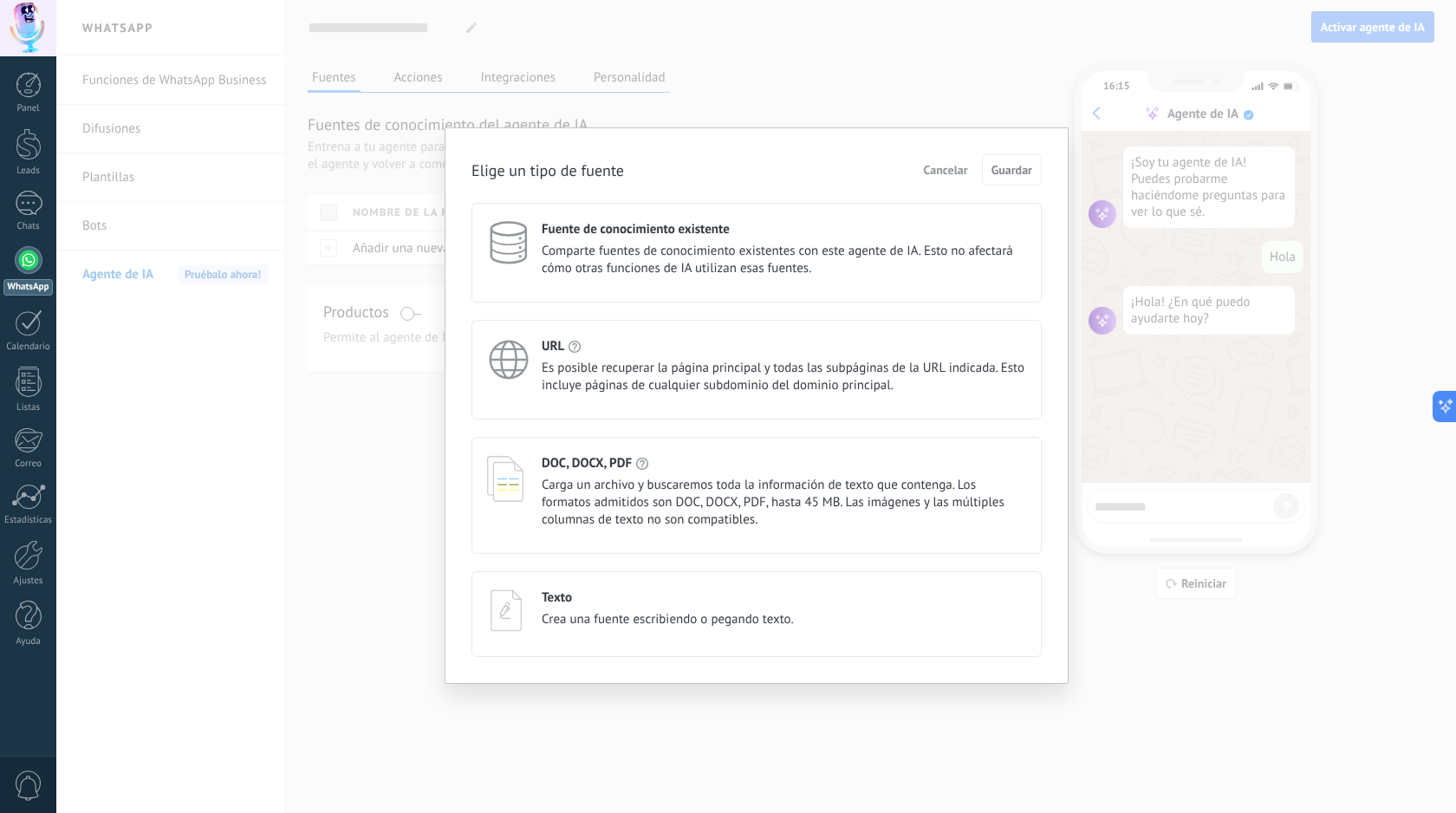
click at [637, 590] on div "Texto" at bounding box center [667, 597] width 252 height 17
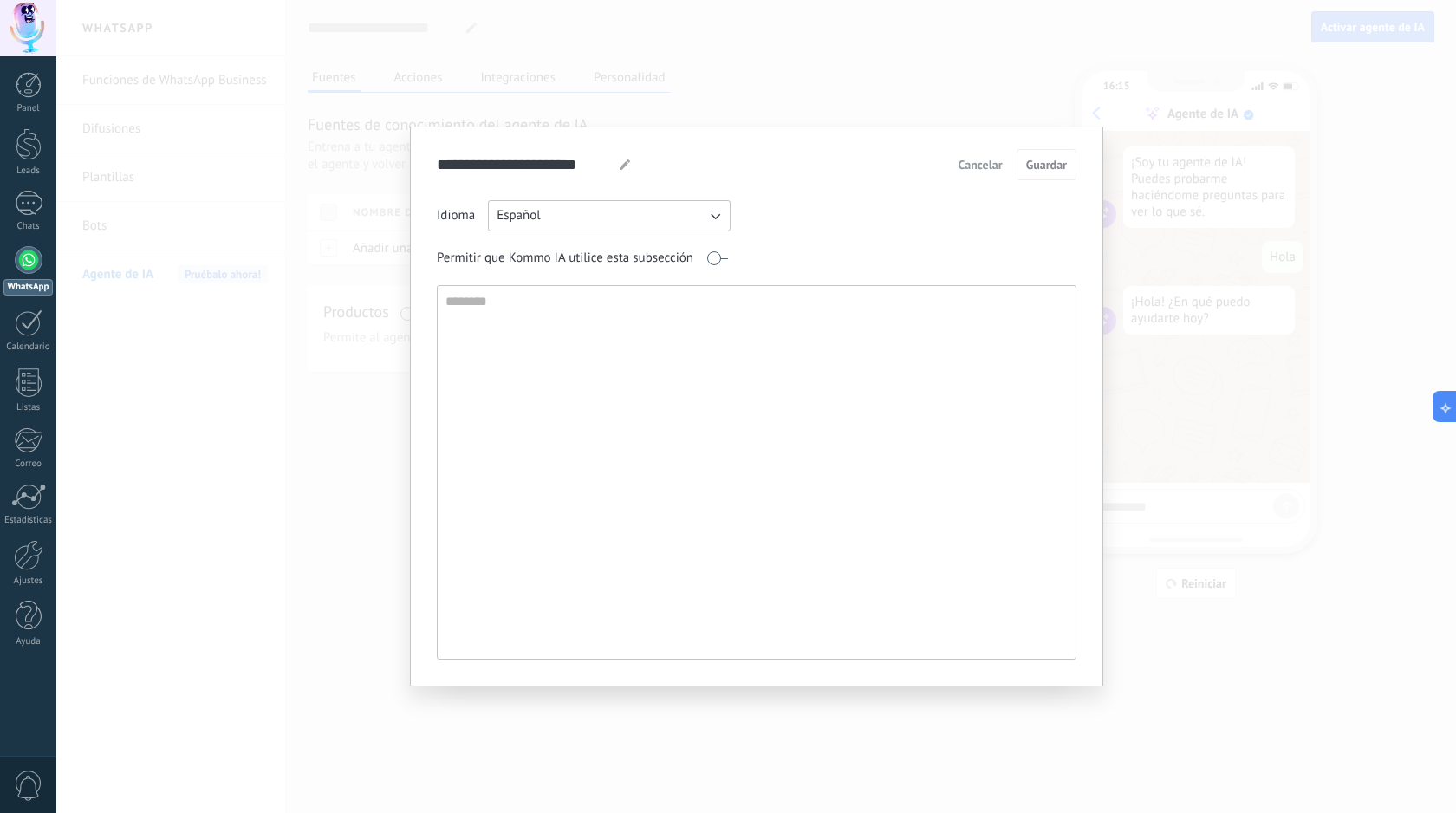
click at [610, 375] on textarea at bounding box center [755, 472] width 634 height 372
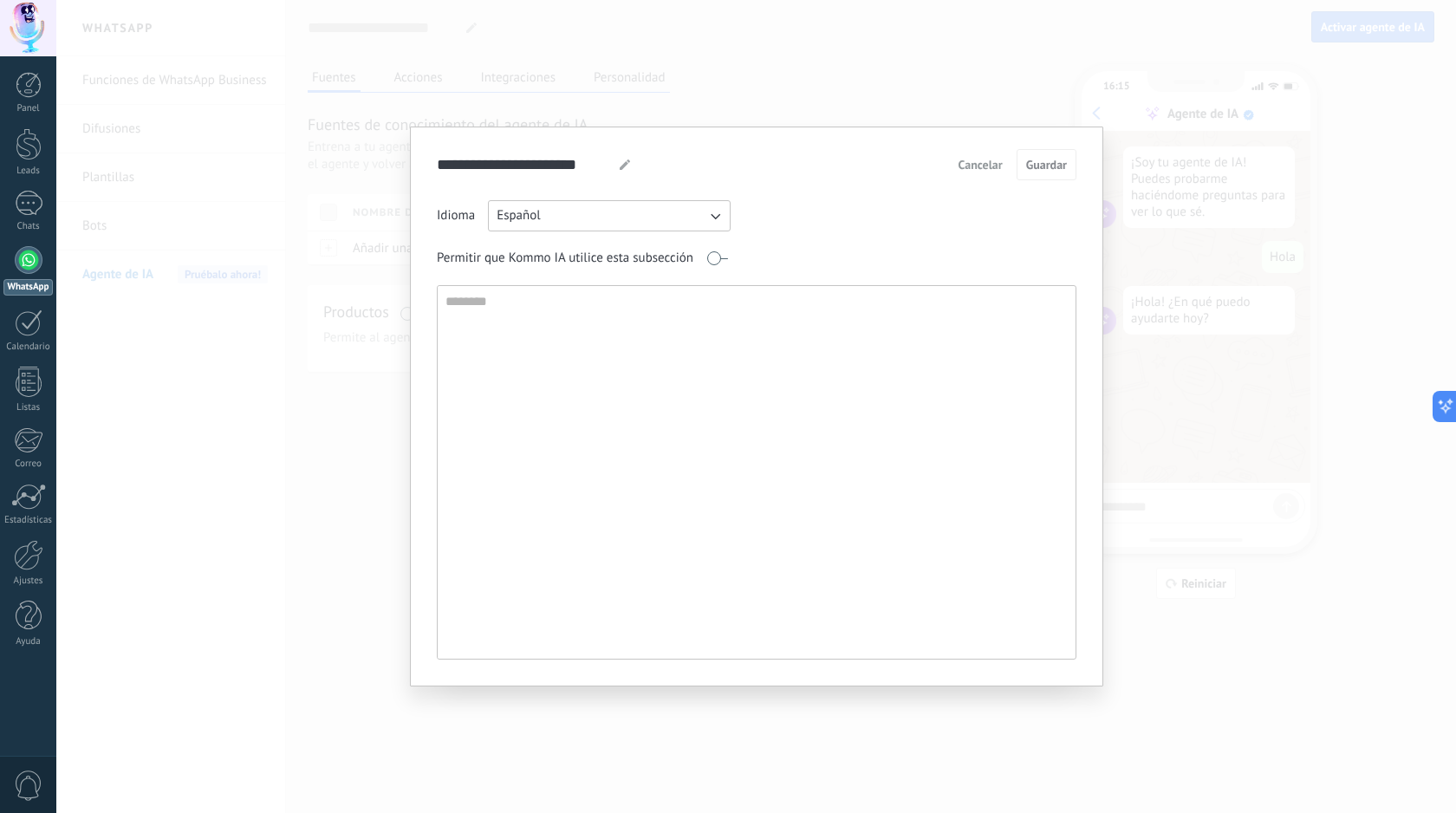
click at [619, 391] on textarea at bounding box center [755, 472] width 634 height 372
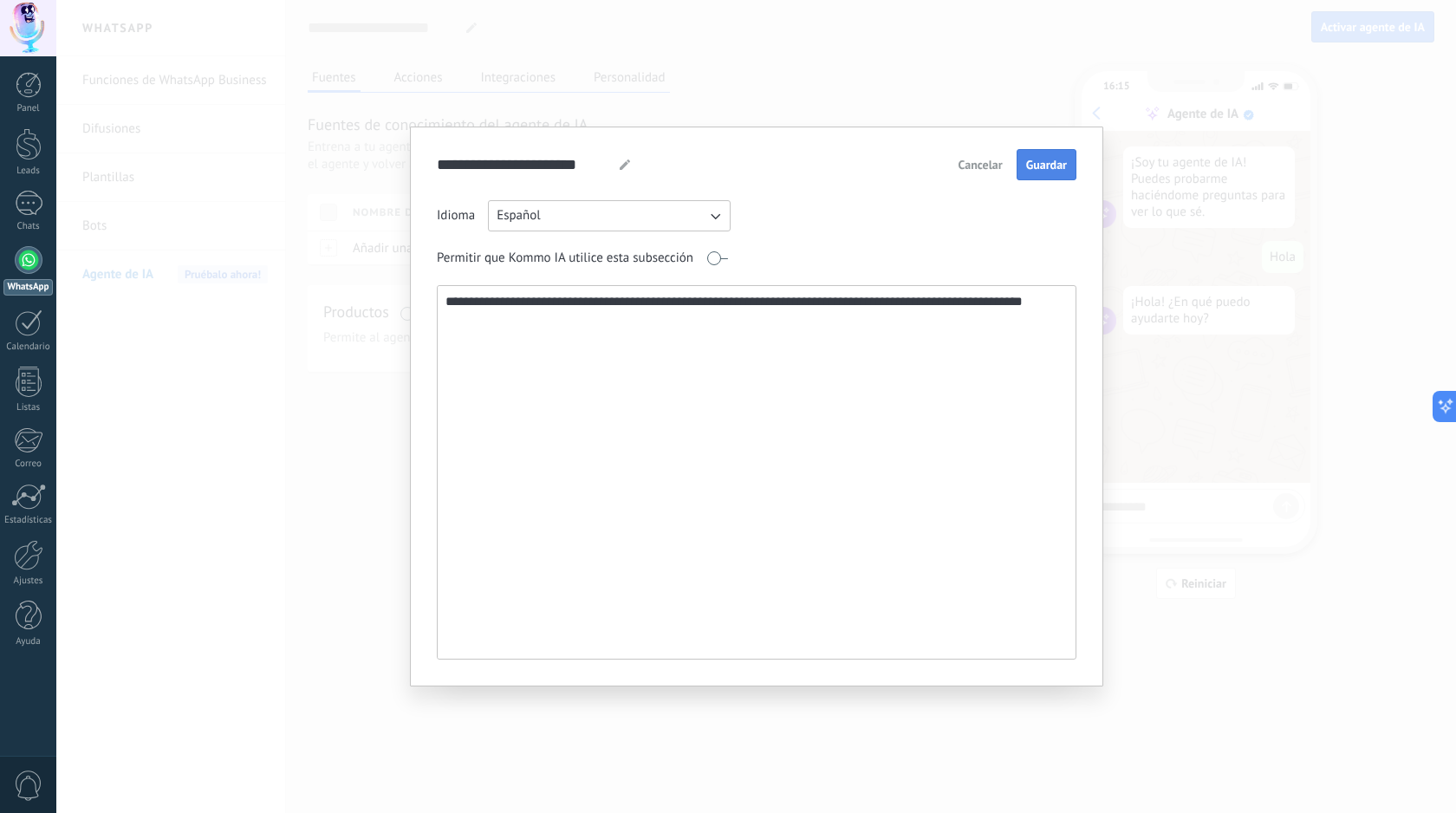
type textarea "**********"
click at [1048, 159] on span "Guardar" at bounding box center [1046, 165] width 41 height 12
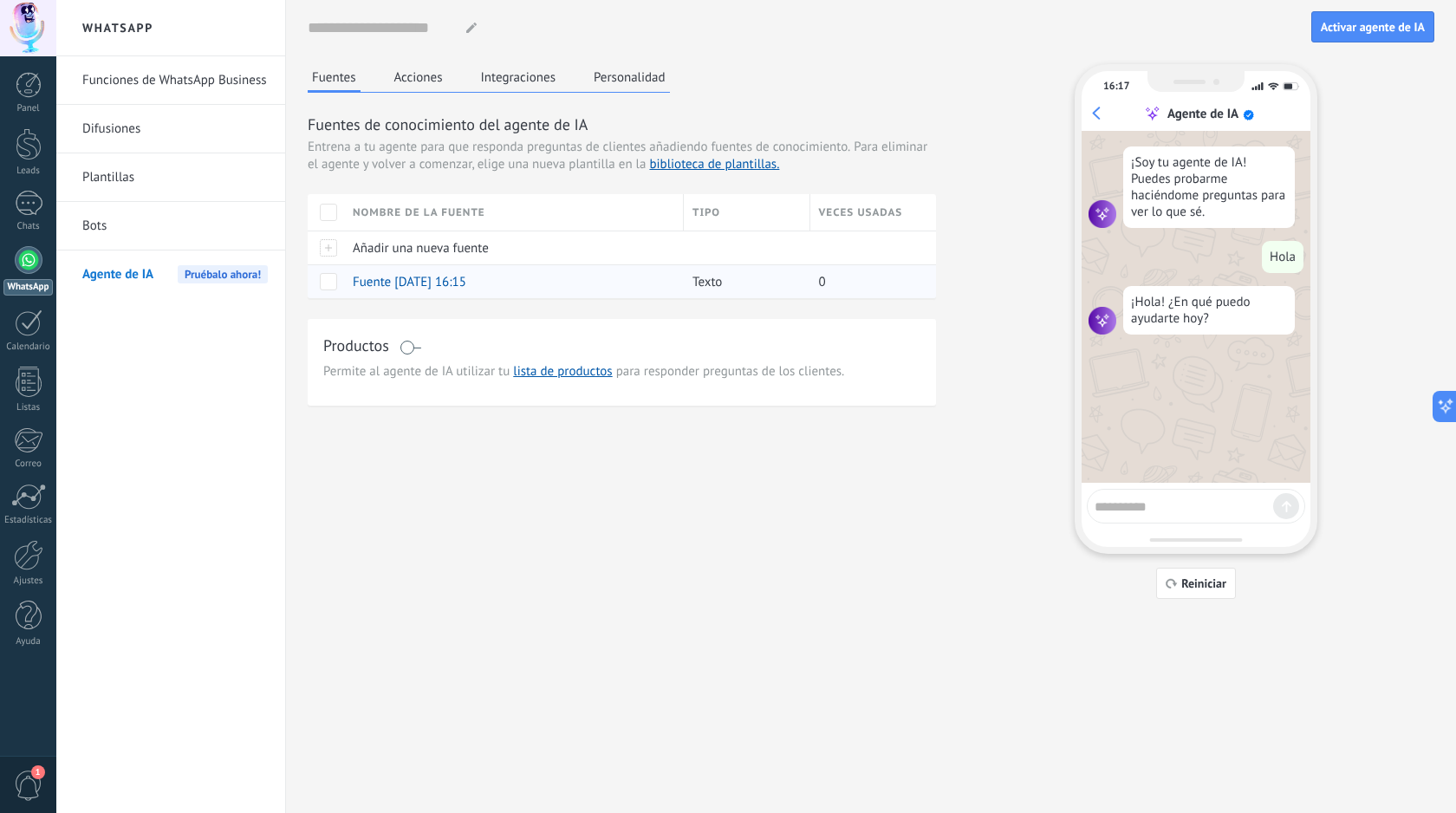
click at [332, 278] on span at bounding box center [328, 282] width 18 height 18
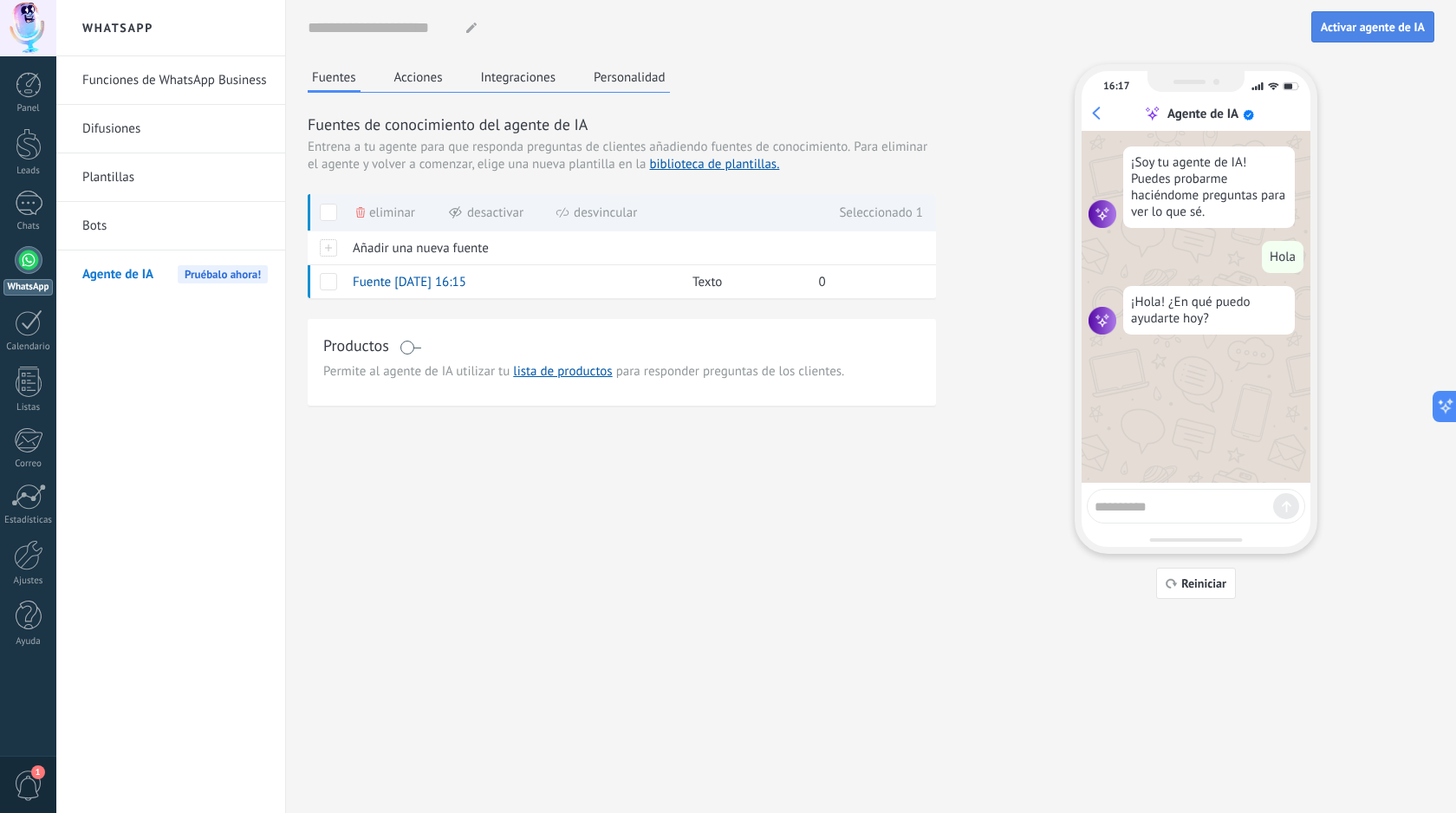
click at [1399, 41] on button "Activar agente de IA" at bounding box center [1372, 27] width 123 height 31
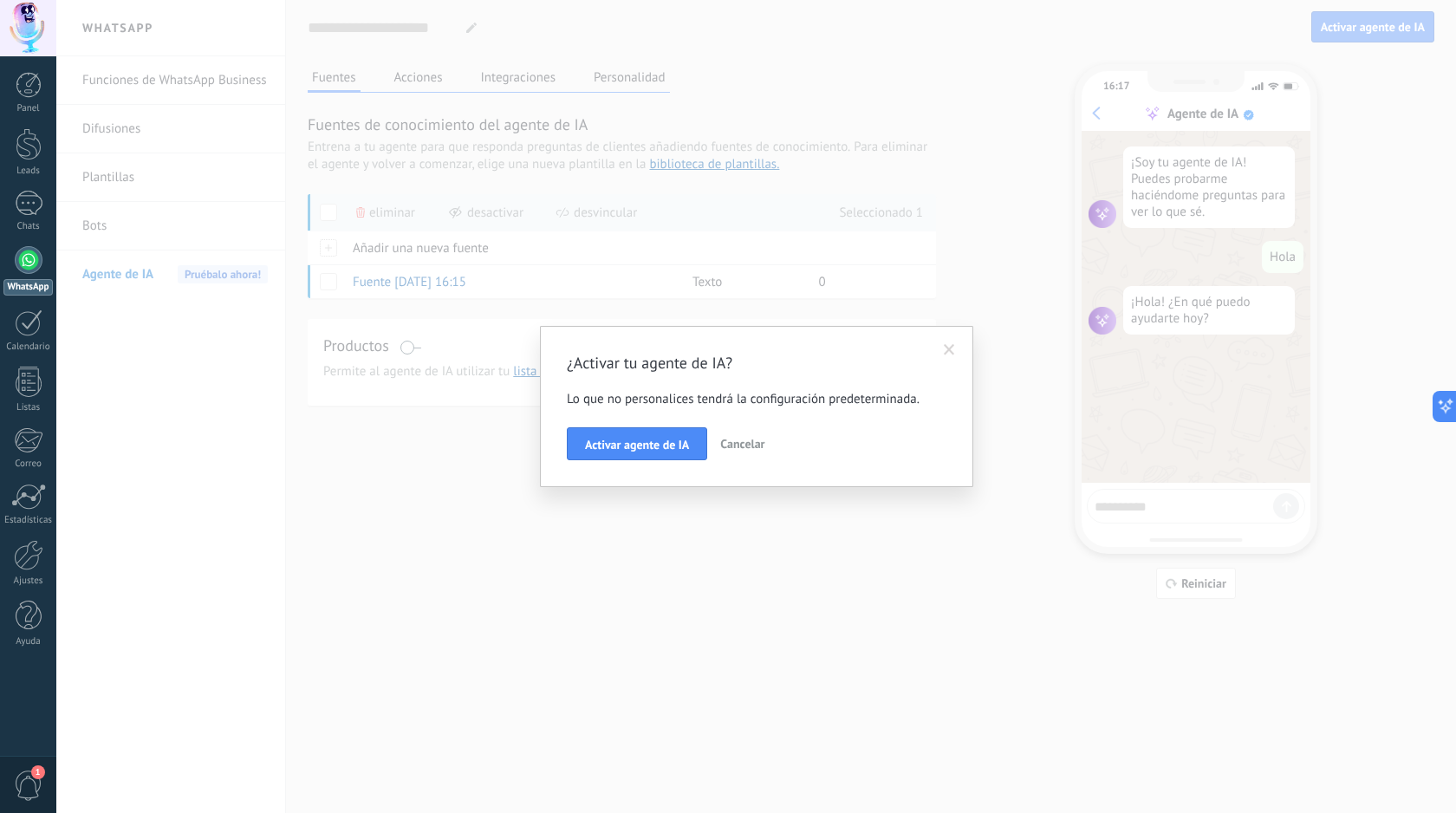
click at [745, 445] on span "Cancelar" at bounding box center [742, 444] width 44 height 16
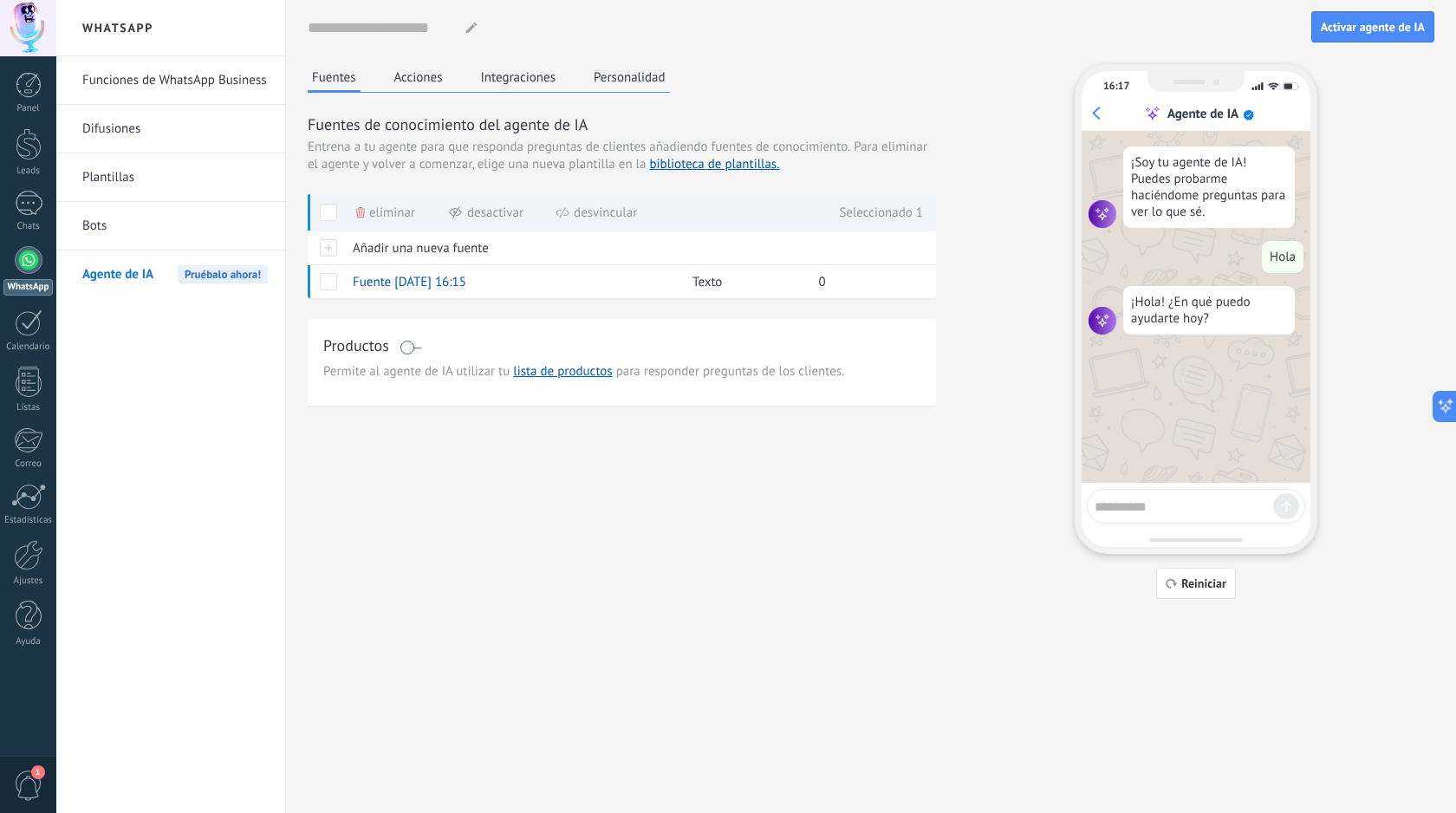
click at [402, 62] on div "Nombre del agente... Atención al cliente de comercio minorista Activar agente d…" at bounding box center [871, 299] width 1127 height 599
click at [452, 274] on span "Fuente [DATE] 16:15" at bounding box center [410, 282] width 113 height 17
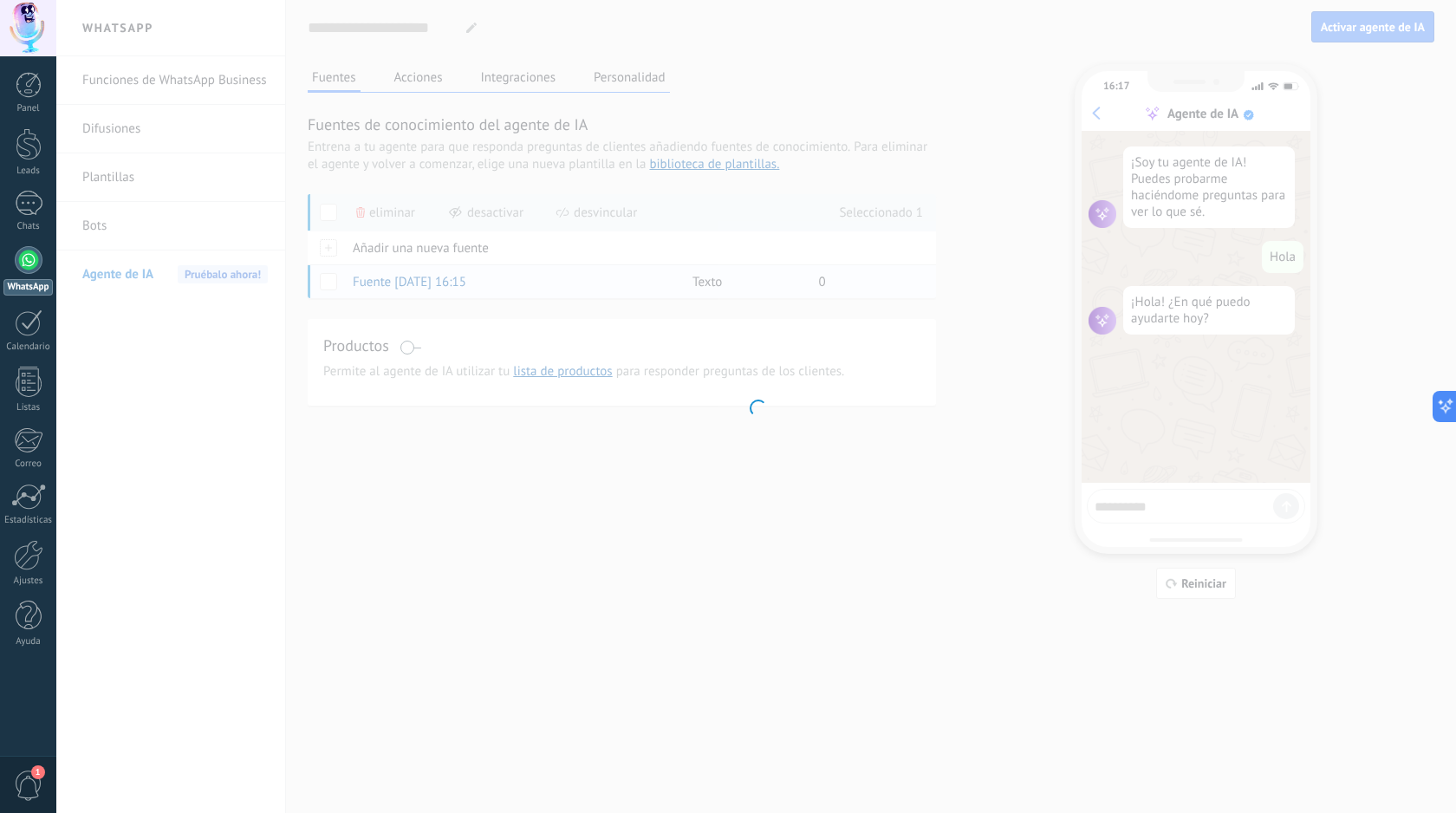
type input "**********"
type textarea "**********"
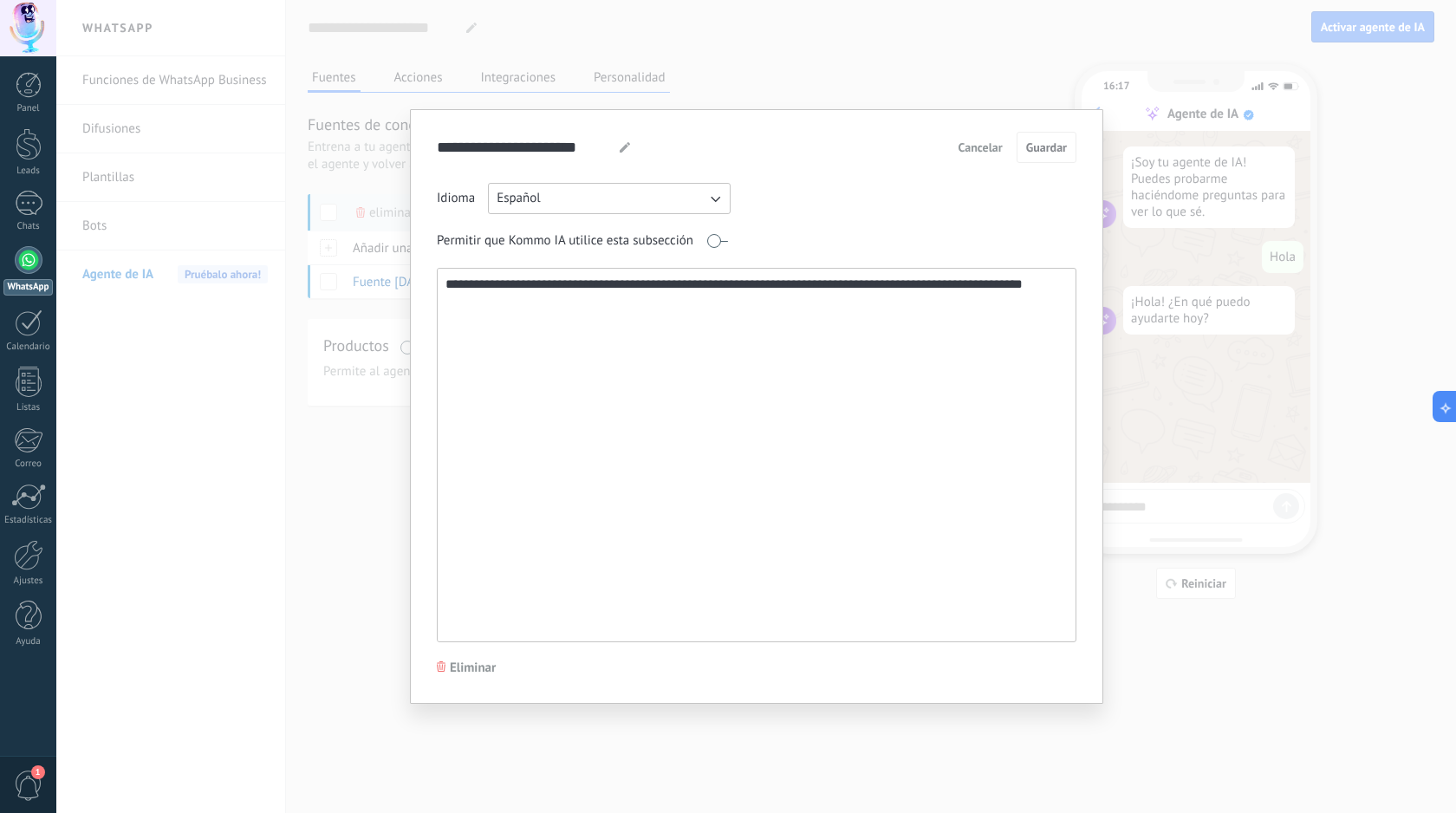
click at [995, 149] on span "Cancelar" at bounding box center [980, 148] width 44 height 12
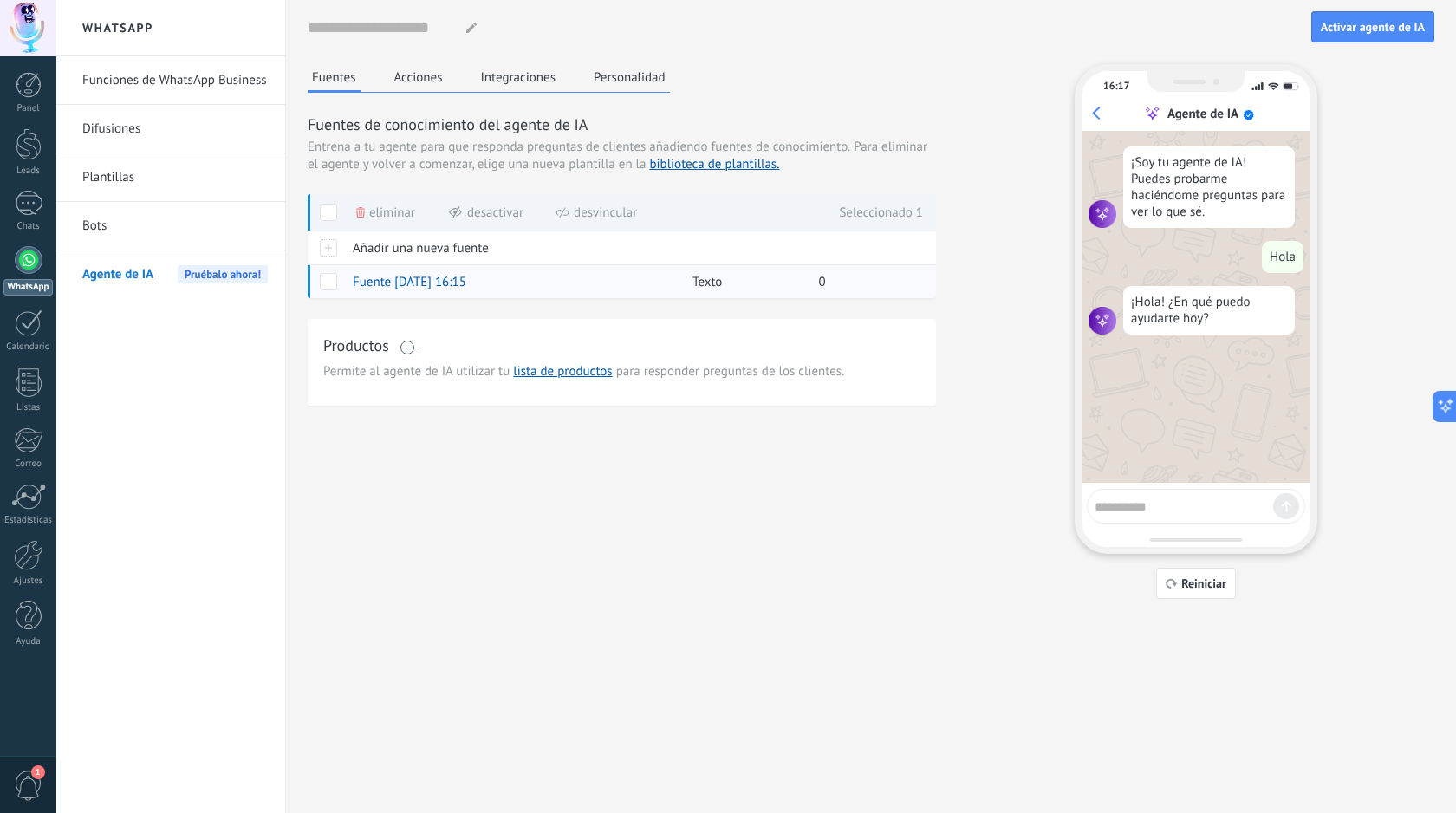
click at [718, 281] on span "Texto" at bounding box center [707, 282] width 29 height 17
click at [837, 291] on div "0" at bounding box center [867, 281] width 113 height 33
click at [1203, 581] on span "Reiniciar" at bounding box center [1203, 583] width 45 height 12
click at [1181, 502] on textarea at bounding box center [1184, 503] width 179 height 21
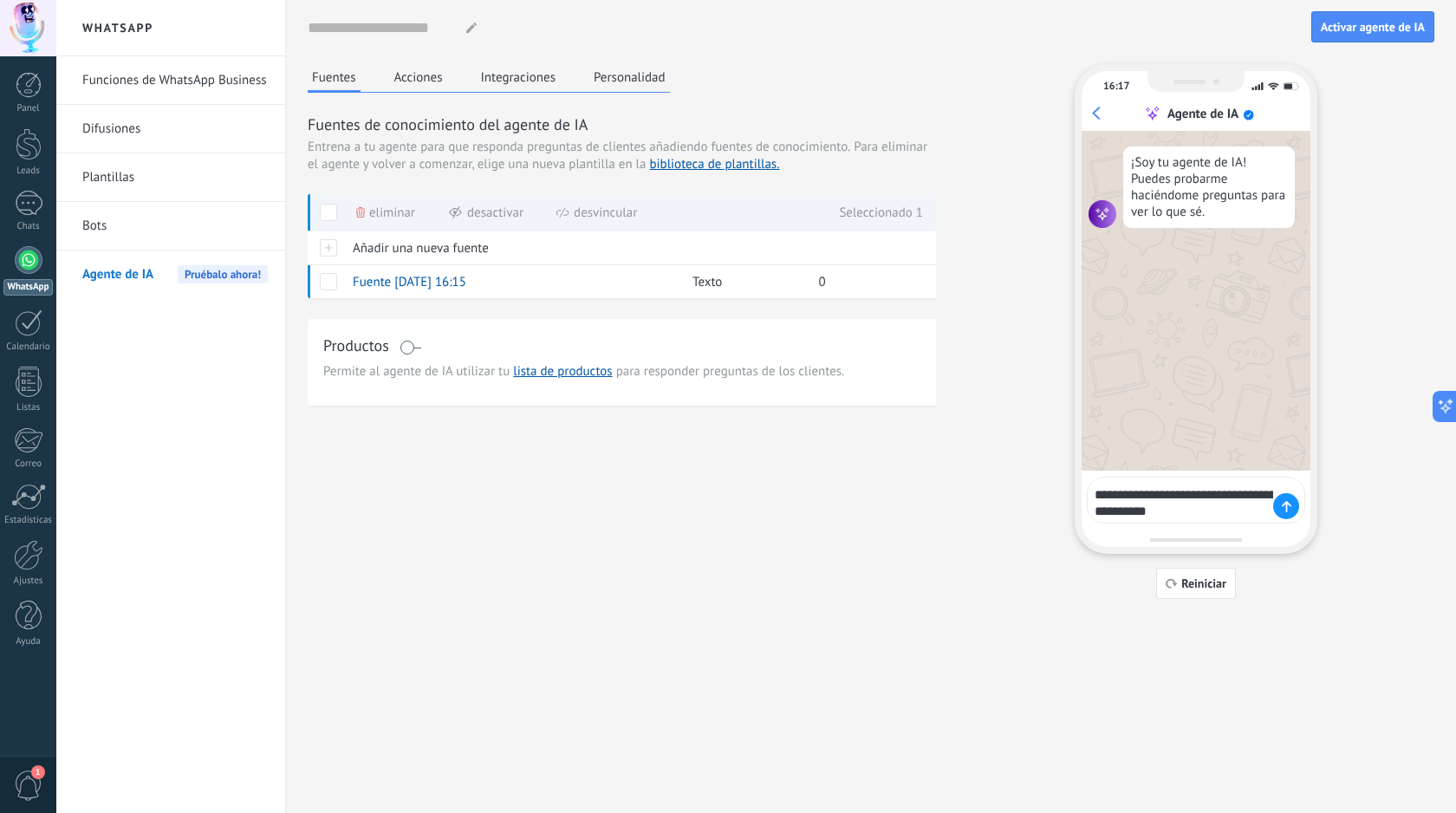
type textarea "**********"
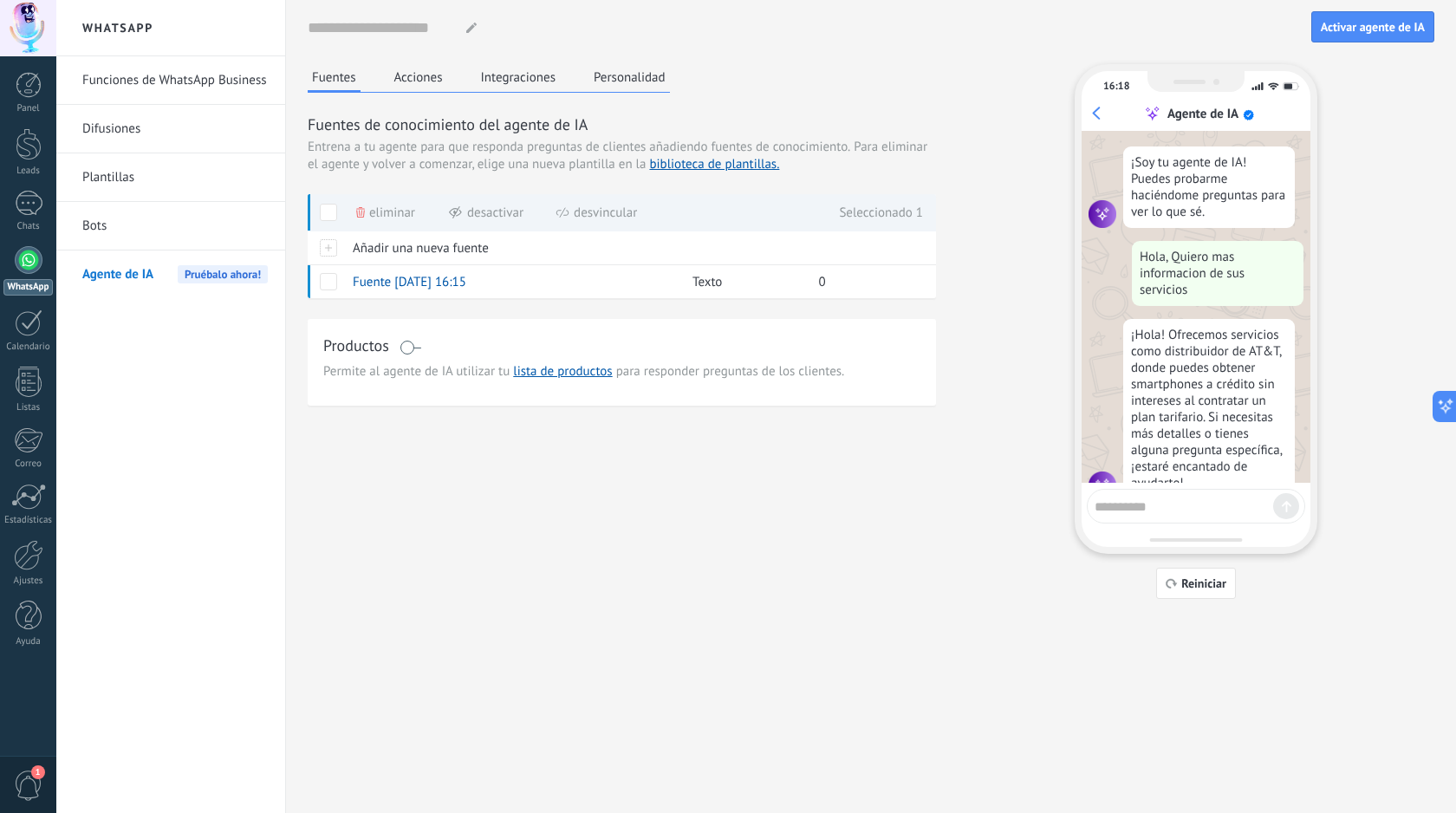
scroll to position [46, 0]
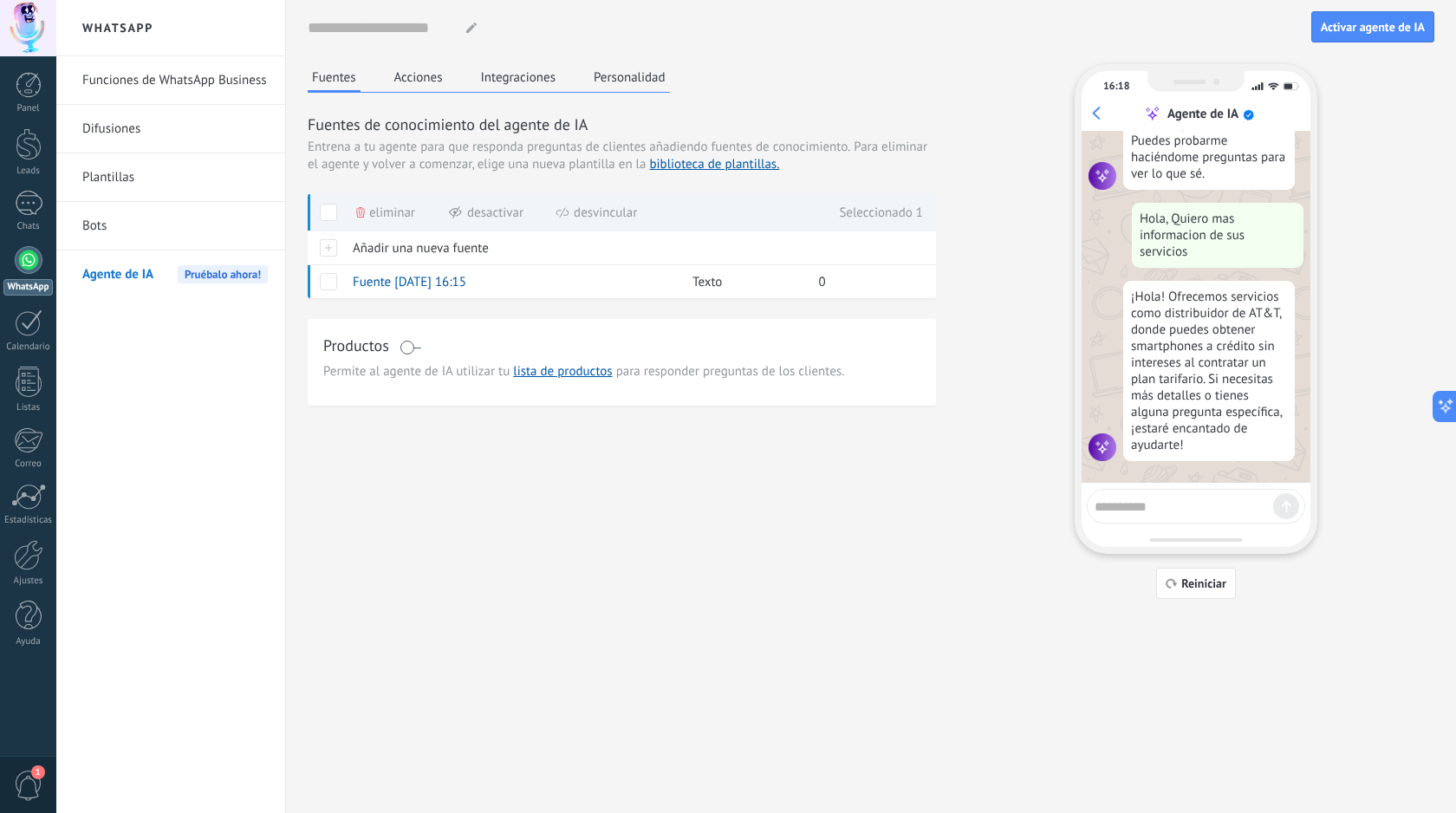
click at [746, 508] on div "Fuentes Acciones Integraciones Personalidad Fuentes de conocimiento del agente …" at bounding box center [871, 331] width 1127 height 534
click at [412, 281] on span "Fuente [DATE] 16:15" at bounding box center [410, 282] width 113 height 17
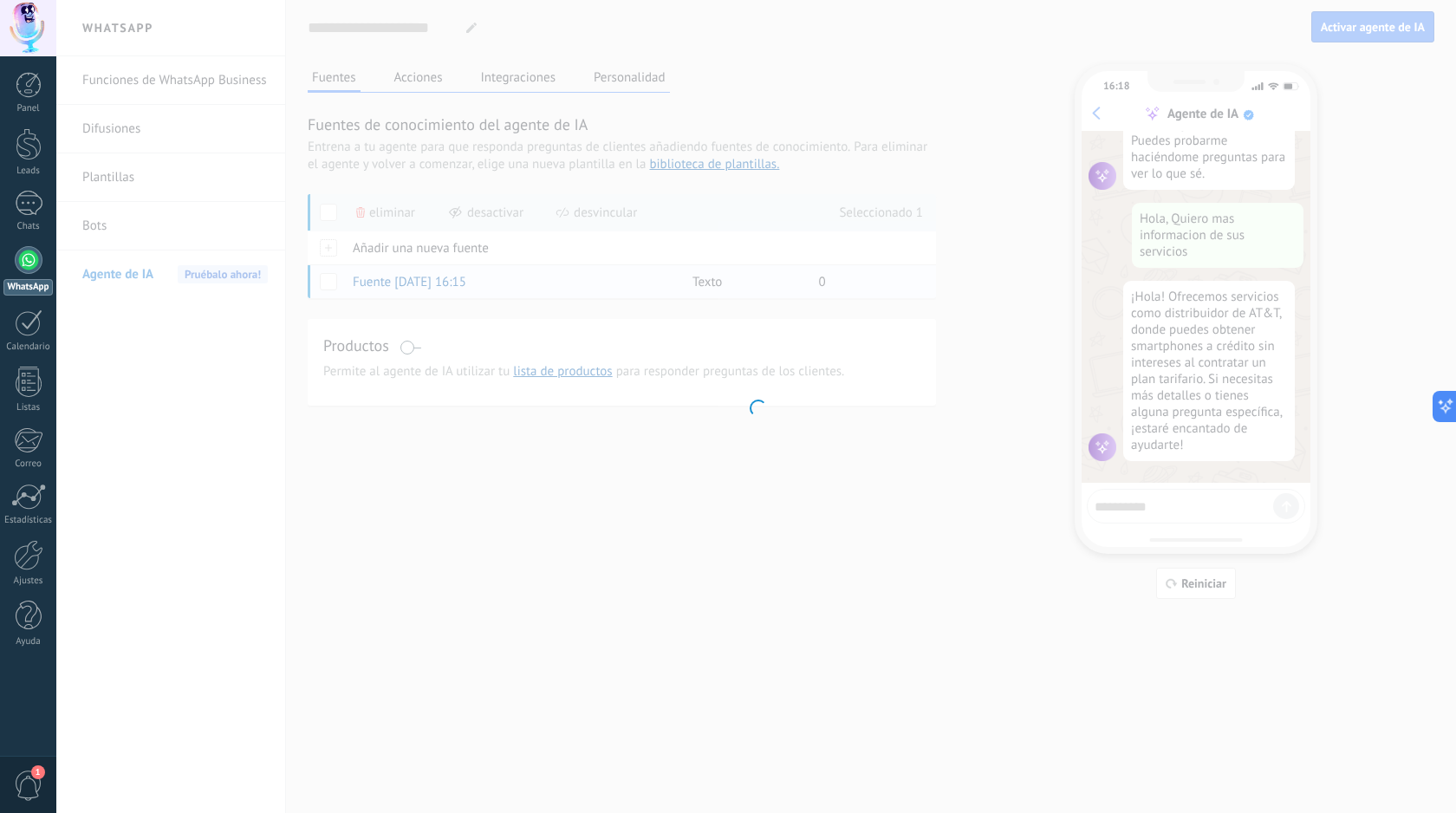
type input "**********"
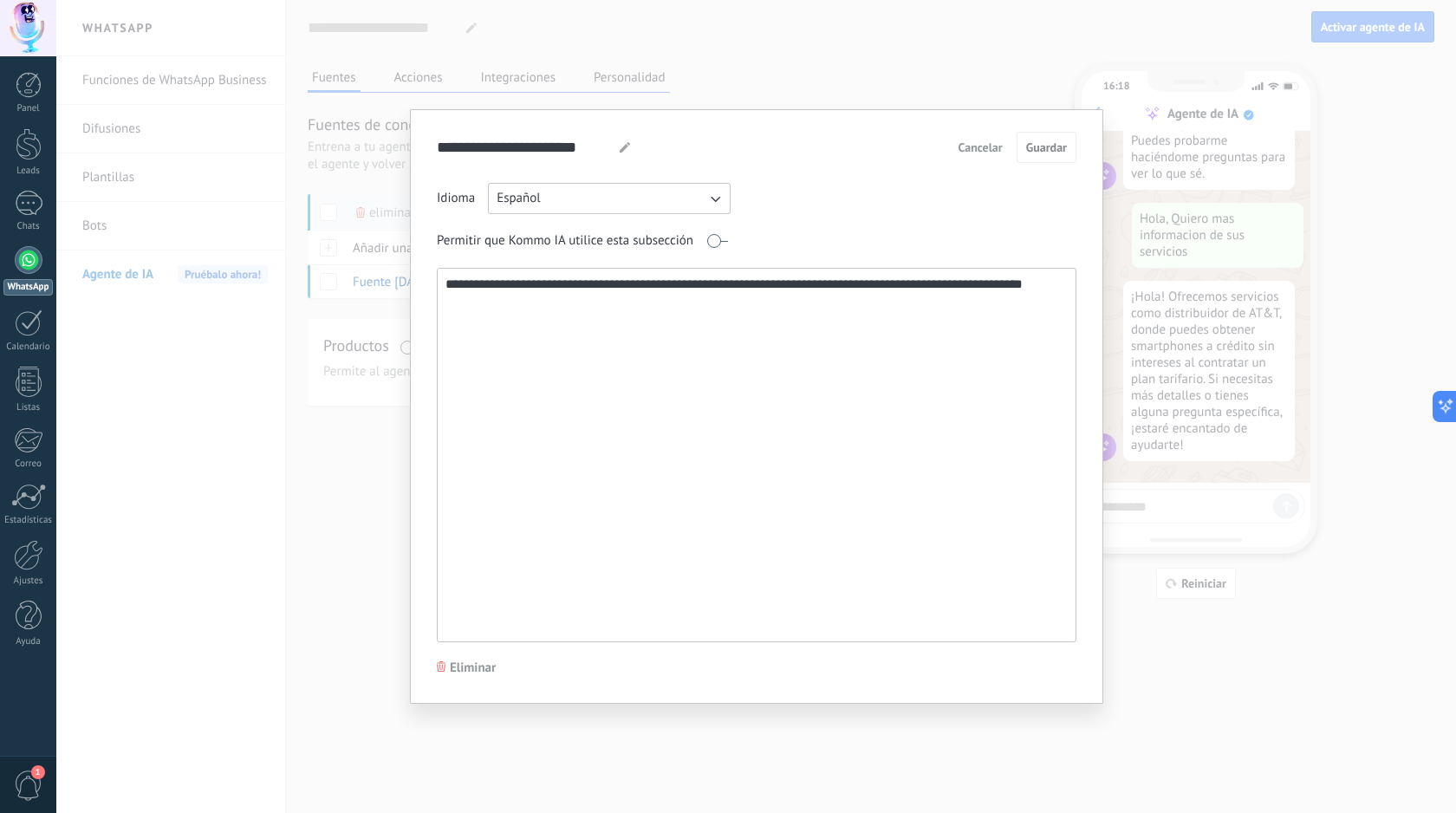
click at [1061, 283] on textarea "**********" at bounding box center [755, 455] width 634 height 372
click at [605, 450] on textarea "**********" at bounding box center [755, 455] width 634 height 372
type textarea "**********"
click at [985, 143] on span "Cancelar" at bounding box center [980, 148] width 44 height 12
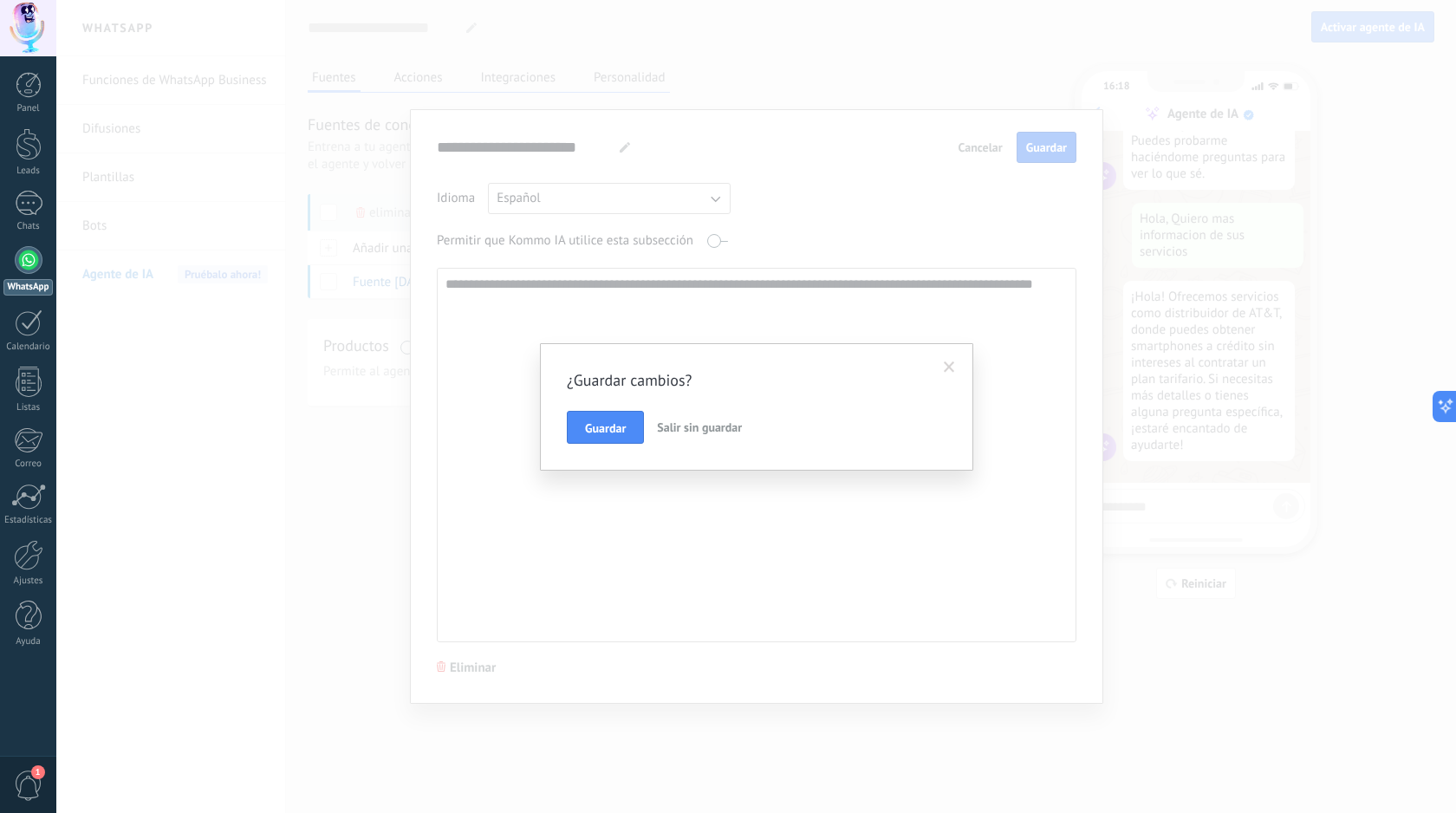
click at [948, 368] on span at bounding box center [949, 368] width 11 height 12
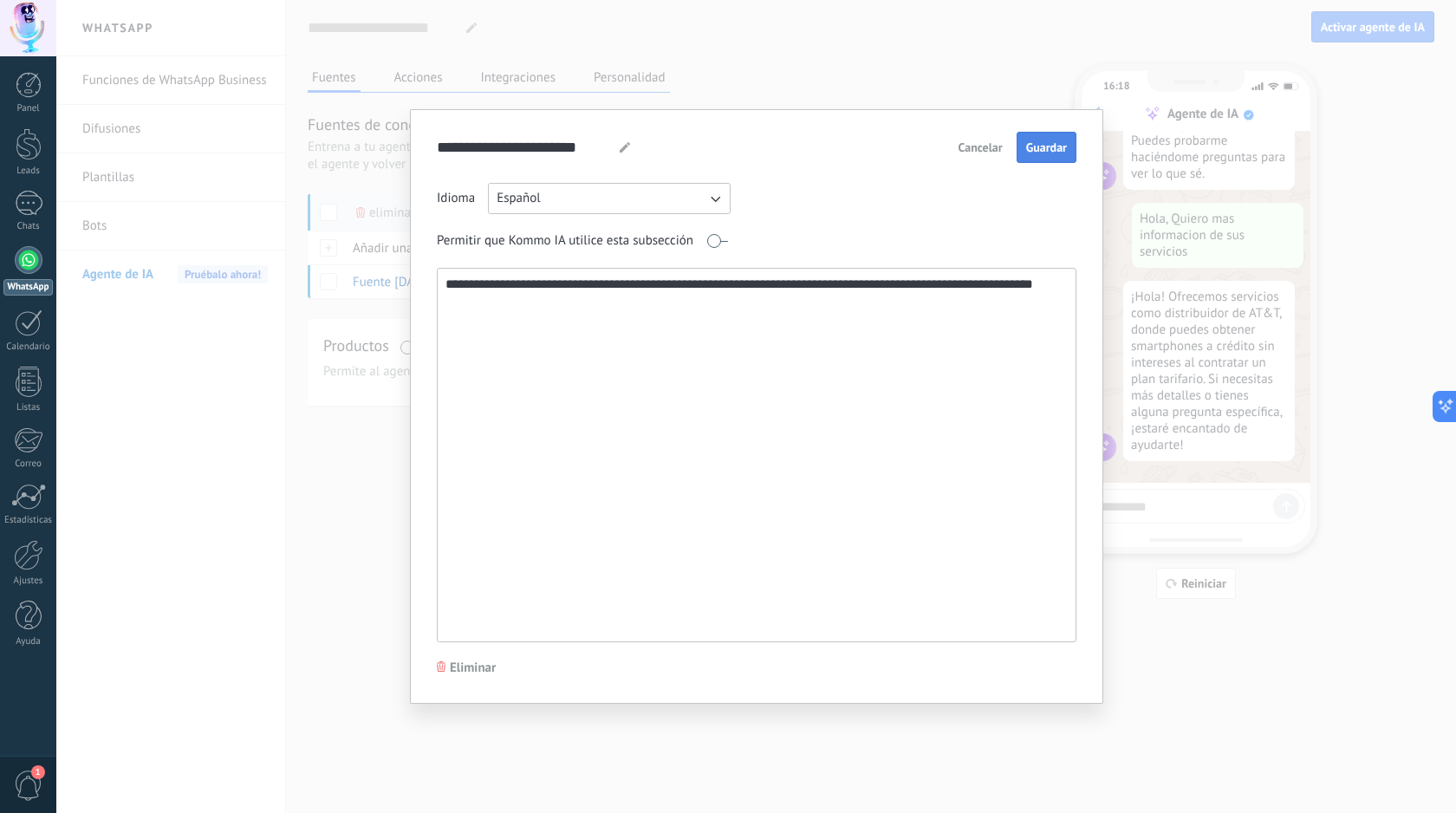
click at [1045, 155] on button "Guardar" at bounding box center [1046, 147] width 60 height 31
click at [902, 64] on div "**********" at bounding box center [756, 406] width 1399 height 813
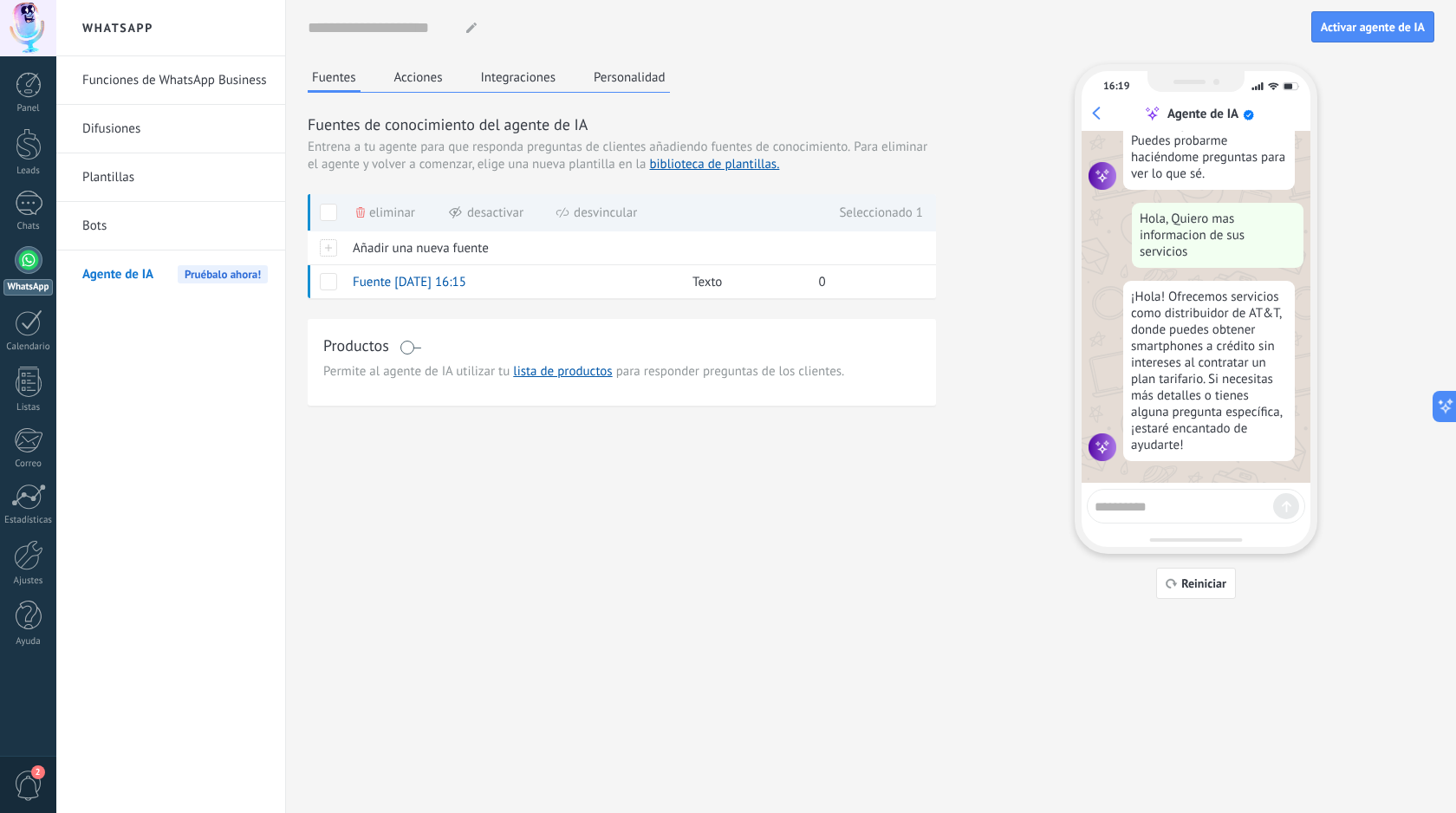
click at [402, 80] on button "Acciones" at bounding box center [418, 76] width 57 height 26
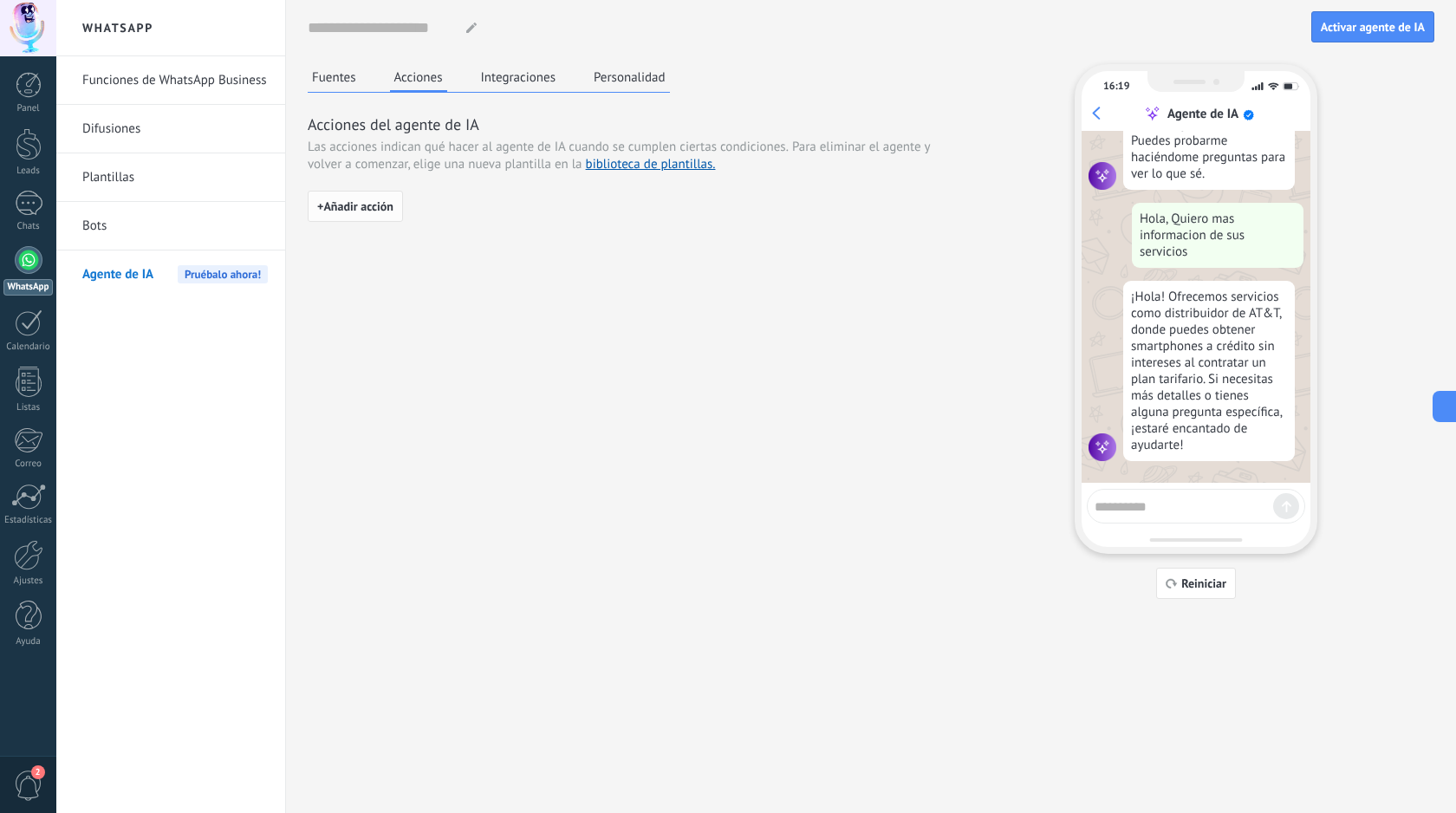
click at [386, 205] on span "+ Añadir acción" at bounding box center [356, 206] width 76 height 12
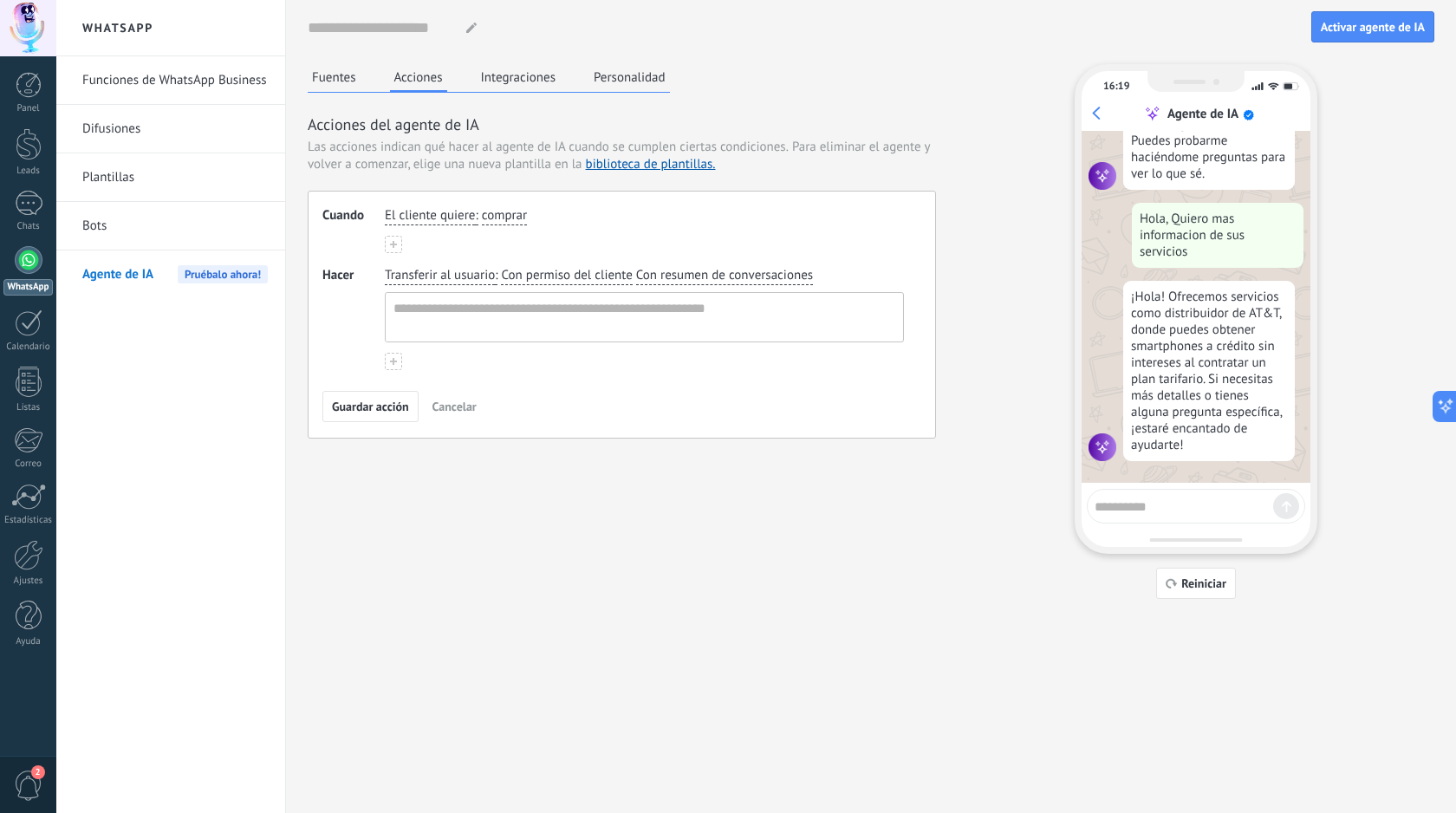
click at [494, 197] on div "Cuando El cliente quiere : comprar Hacer Transferir al usuario : Con permiso de…" at bounding box center [622, 315] width 628 height 248
click at [420, 219] on span "El cliente quiere" at bounding box center [430, 216] width 90 height 18
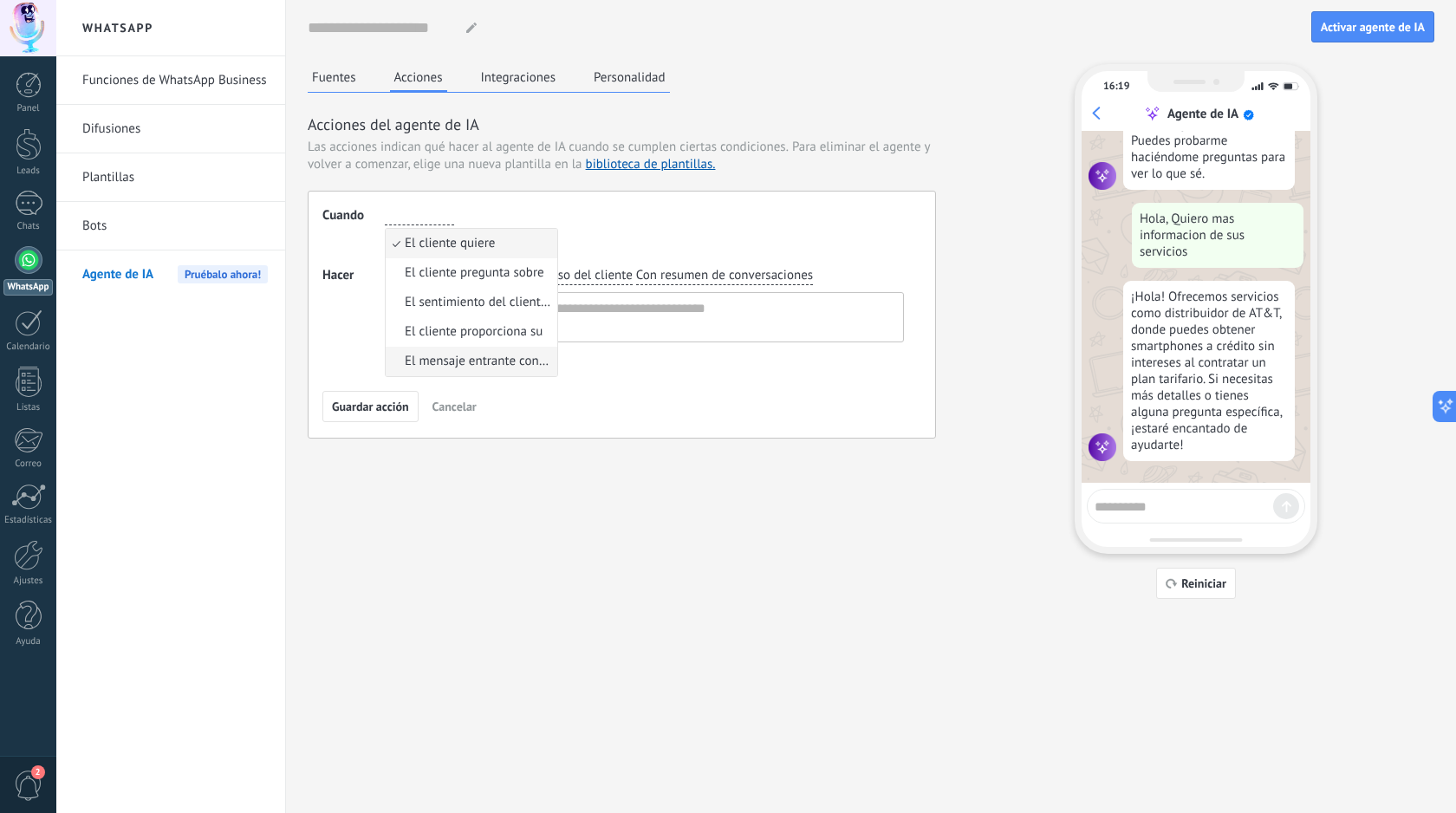
click at [471, 366] on span "El mensaje entrante contiene" at bounding box center [478, 362] width 148 height 18
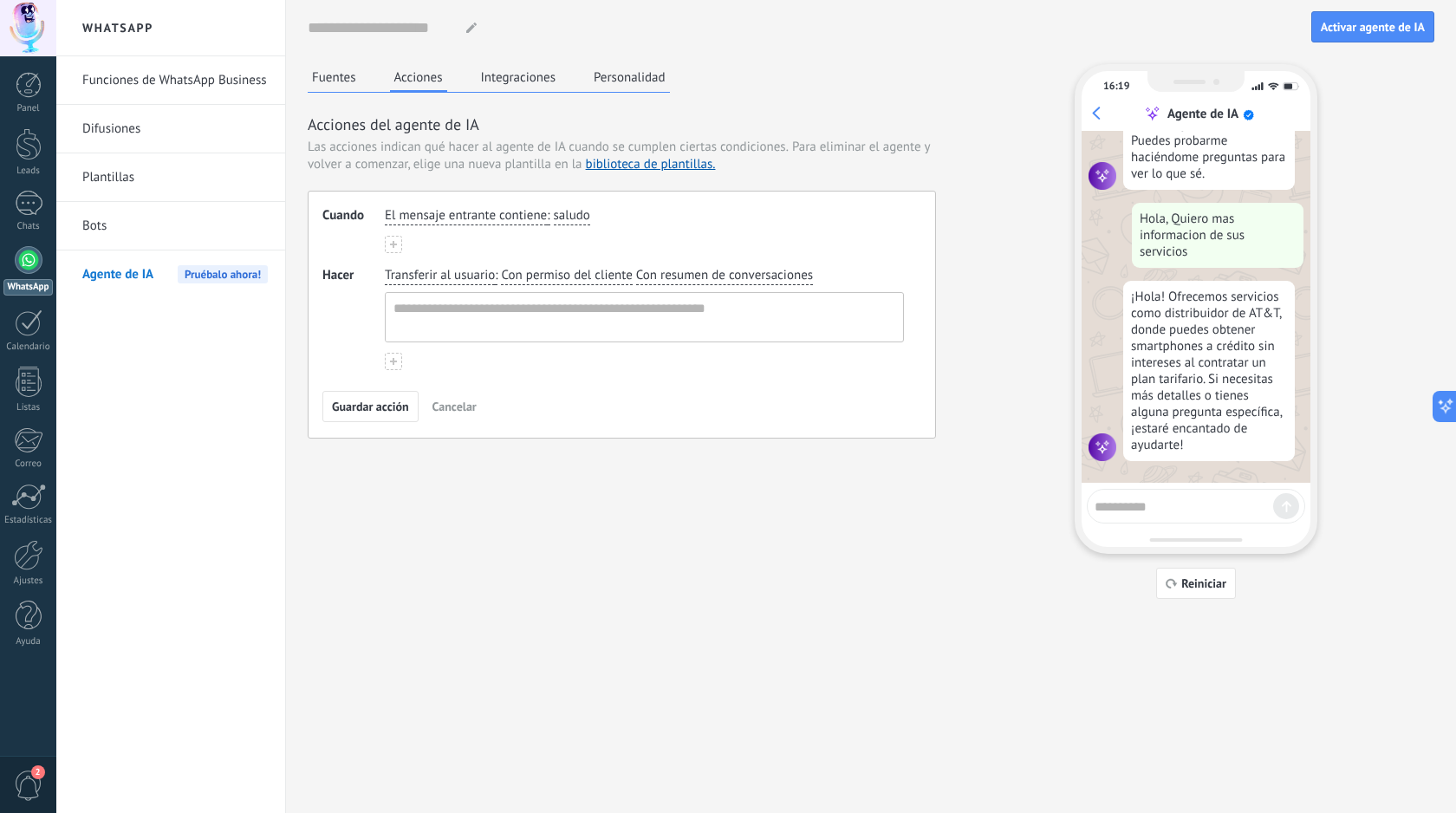
click at [501, 218] on span "El mensaje entrante contiene" at bounding box center [465, 216] width 162 height 18
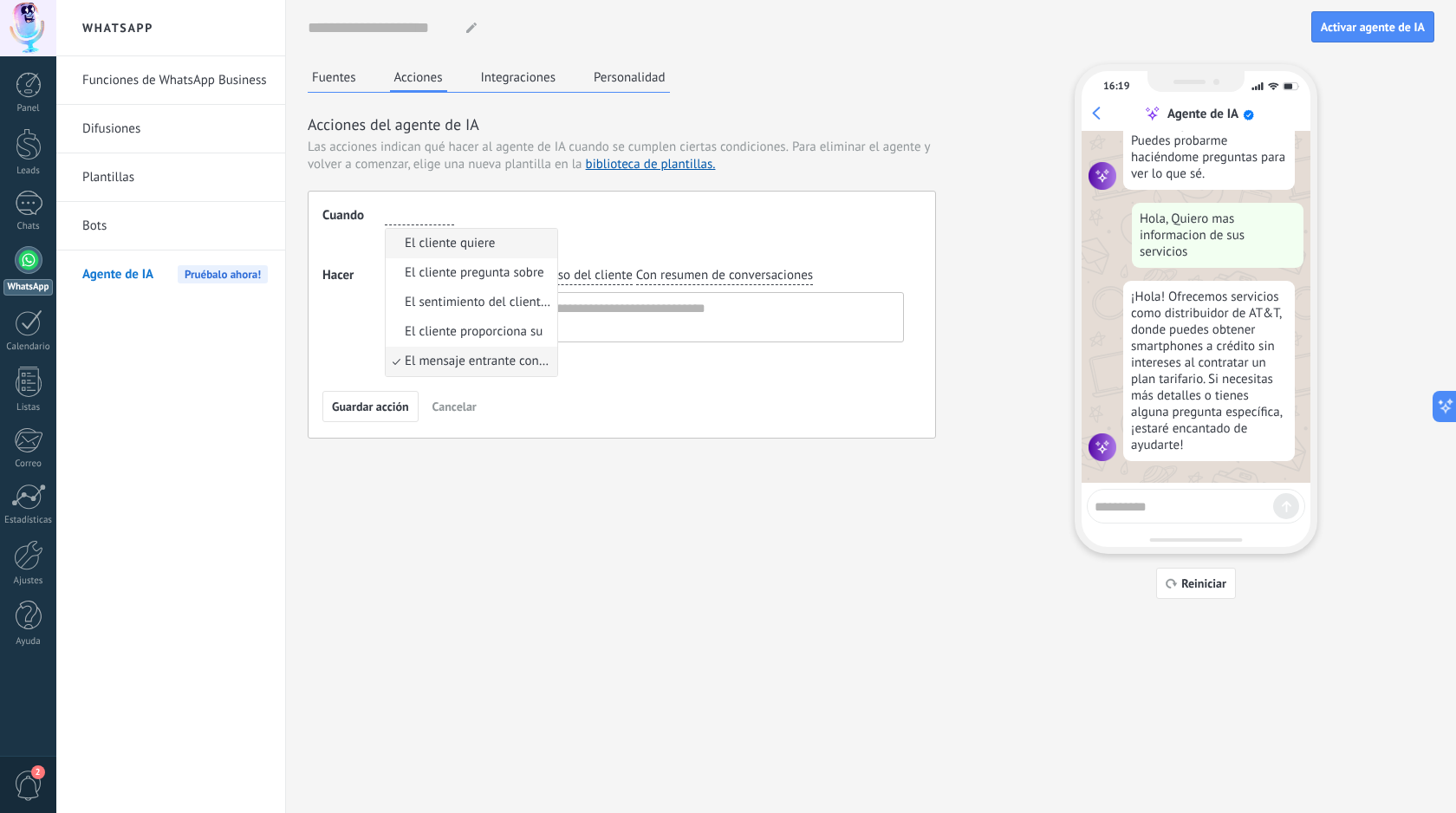
click at [481, 247] on span "El cliente quiere" at bounding box center [449, 243] width 90 height 18
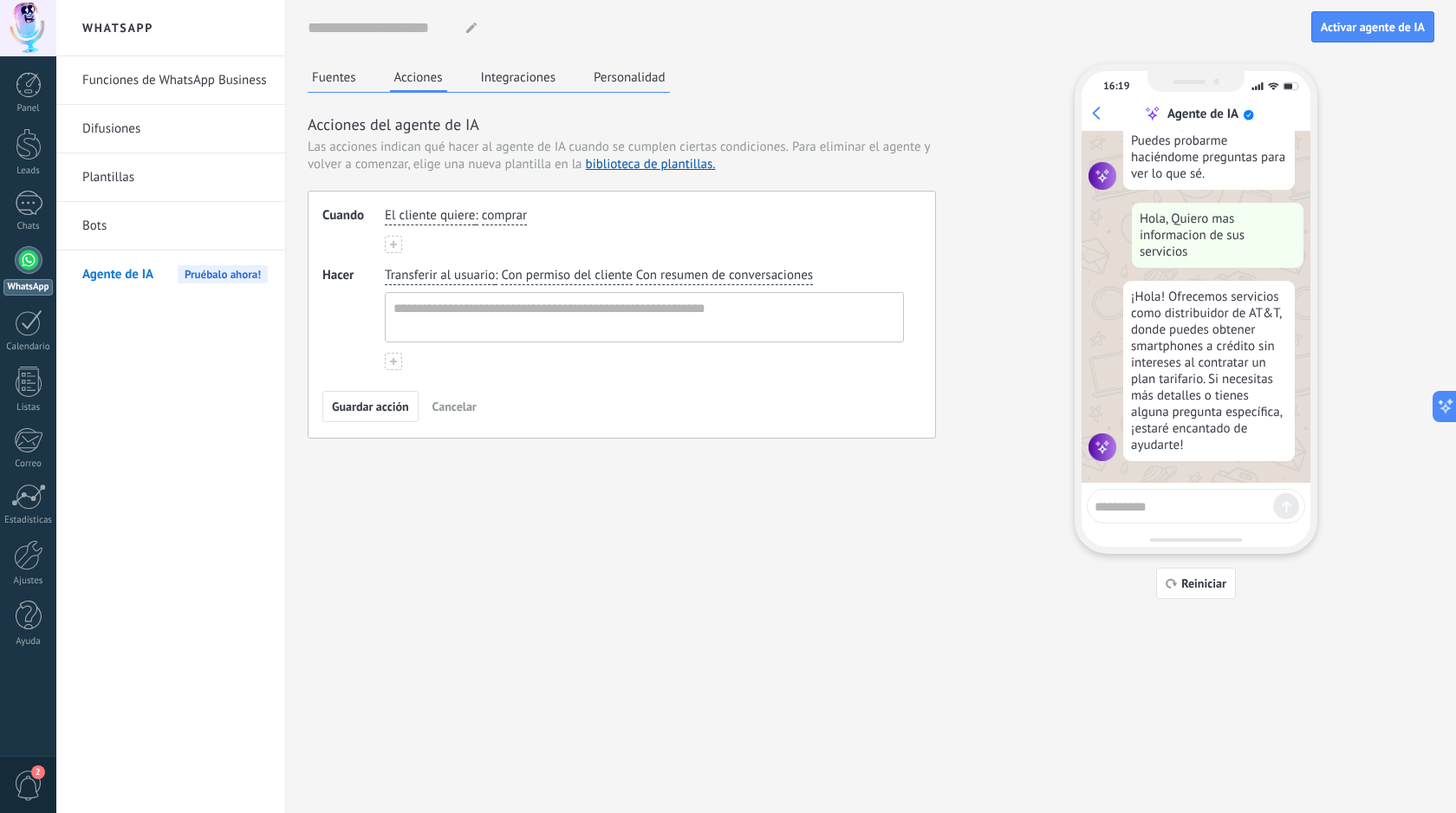
click at [489, 219] on span "comprar" at bounding box center [504, 216] width 45 height 18
click at [456, 218] on span "El cliente quiere" at bounding box center [430, 216] width 90 height 18
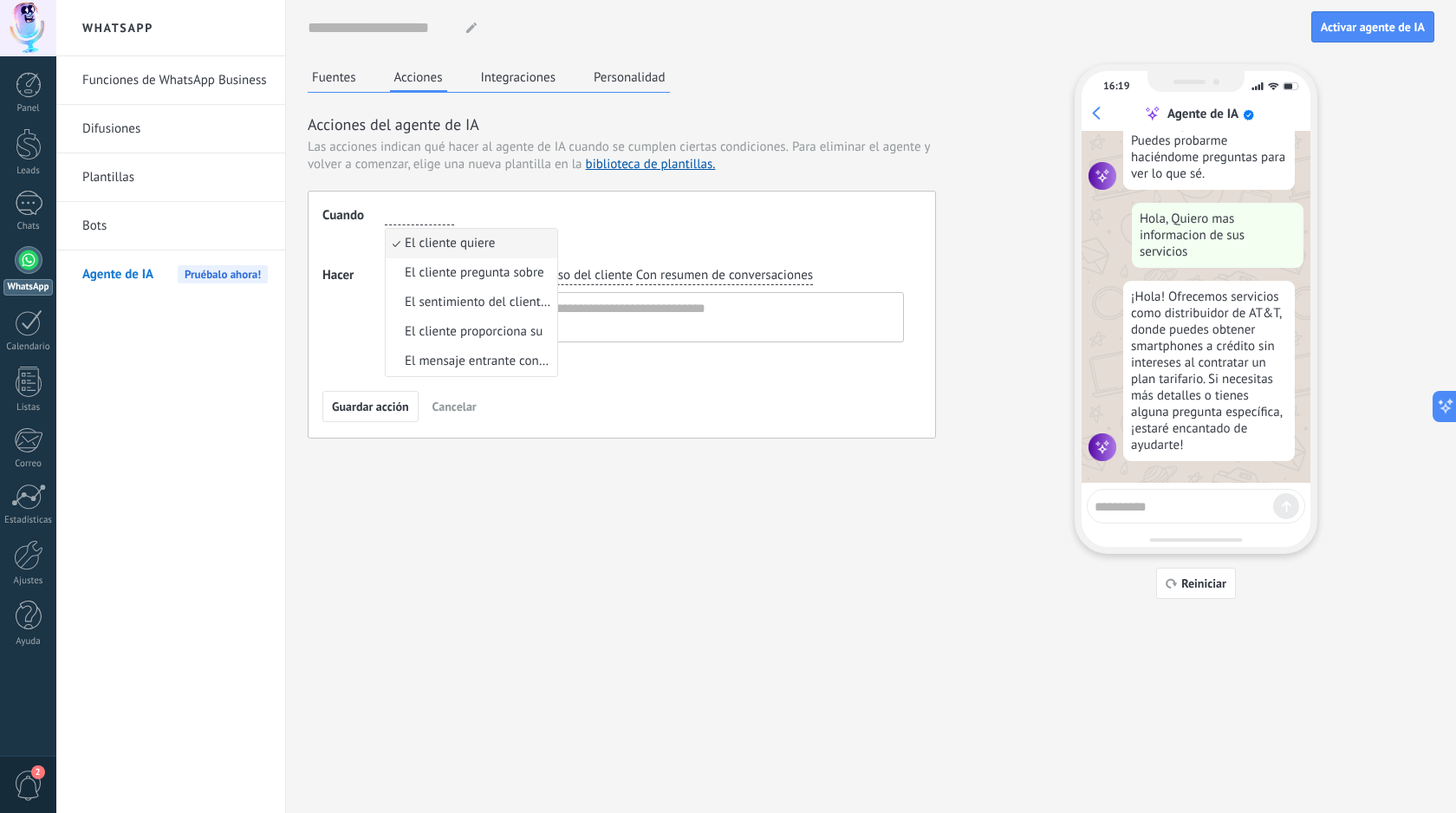
click at [372, 285] on span "Hacer" at bounding box center [353, 318] width 63 height 104
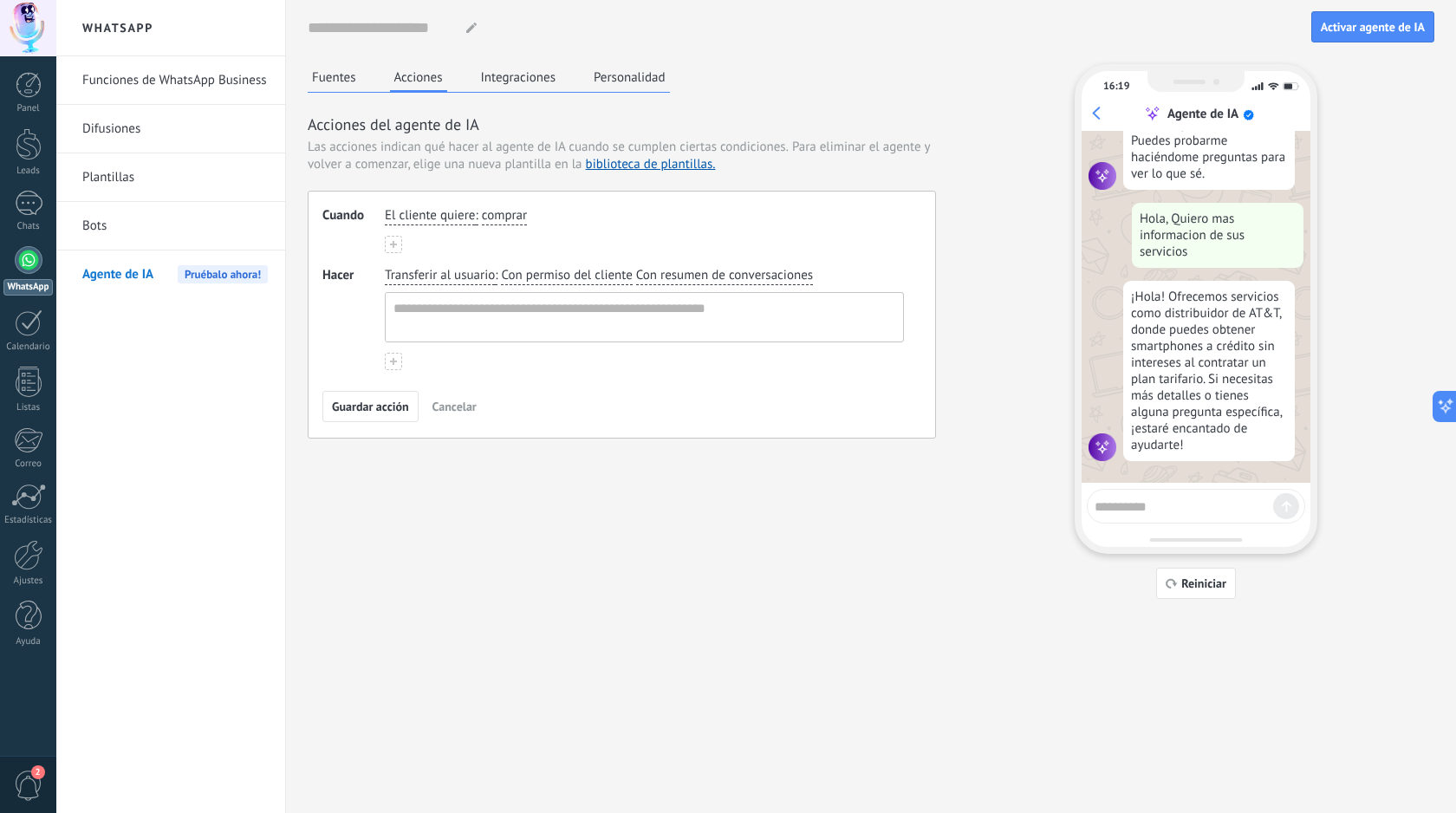
click at [425, 218] on span "El cliente quiere" at bounding box center [430, 216] width 90 height 18
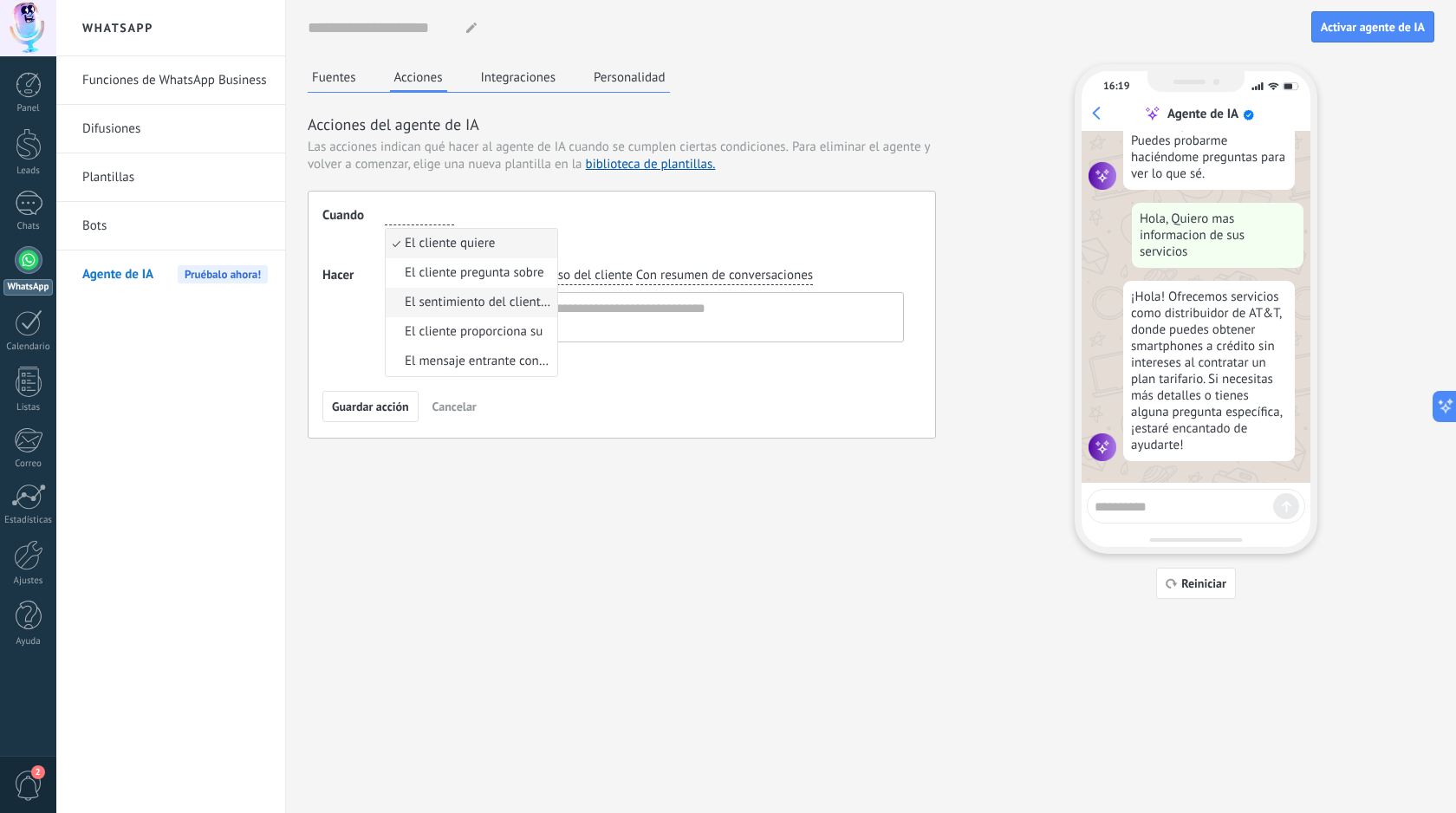
click at [513, 289] on li "El sentimiento del cliente es" at bounding box center [471, 302] width 172 height 29
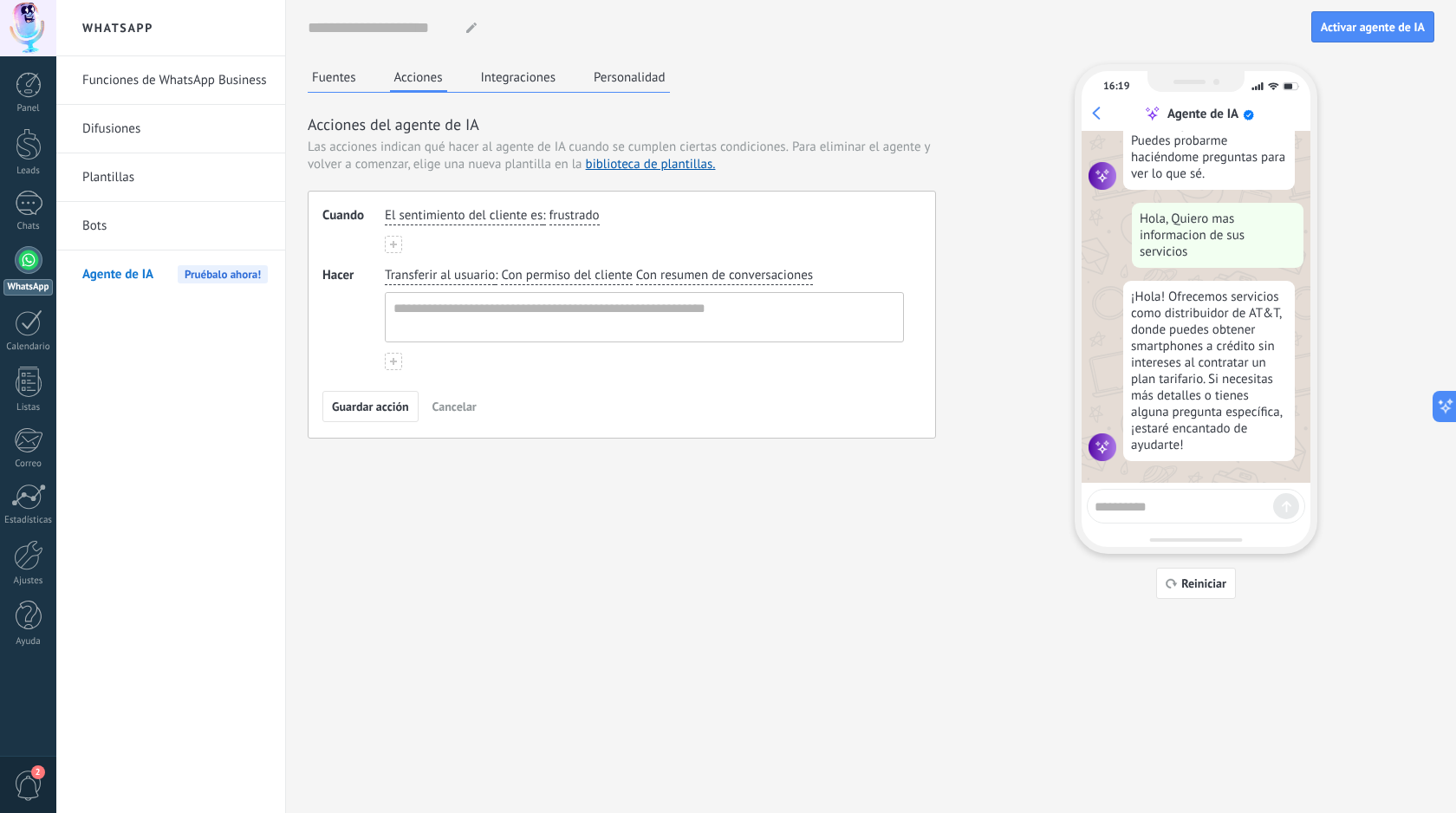
click at [474, 211] on span "El sentimiento del cliente es" at bounding box center [464, 216] width 157 height 18
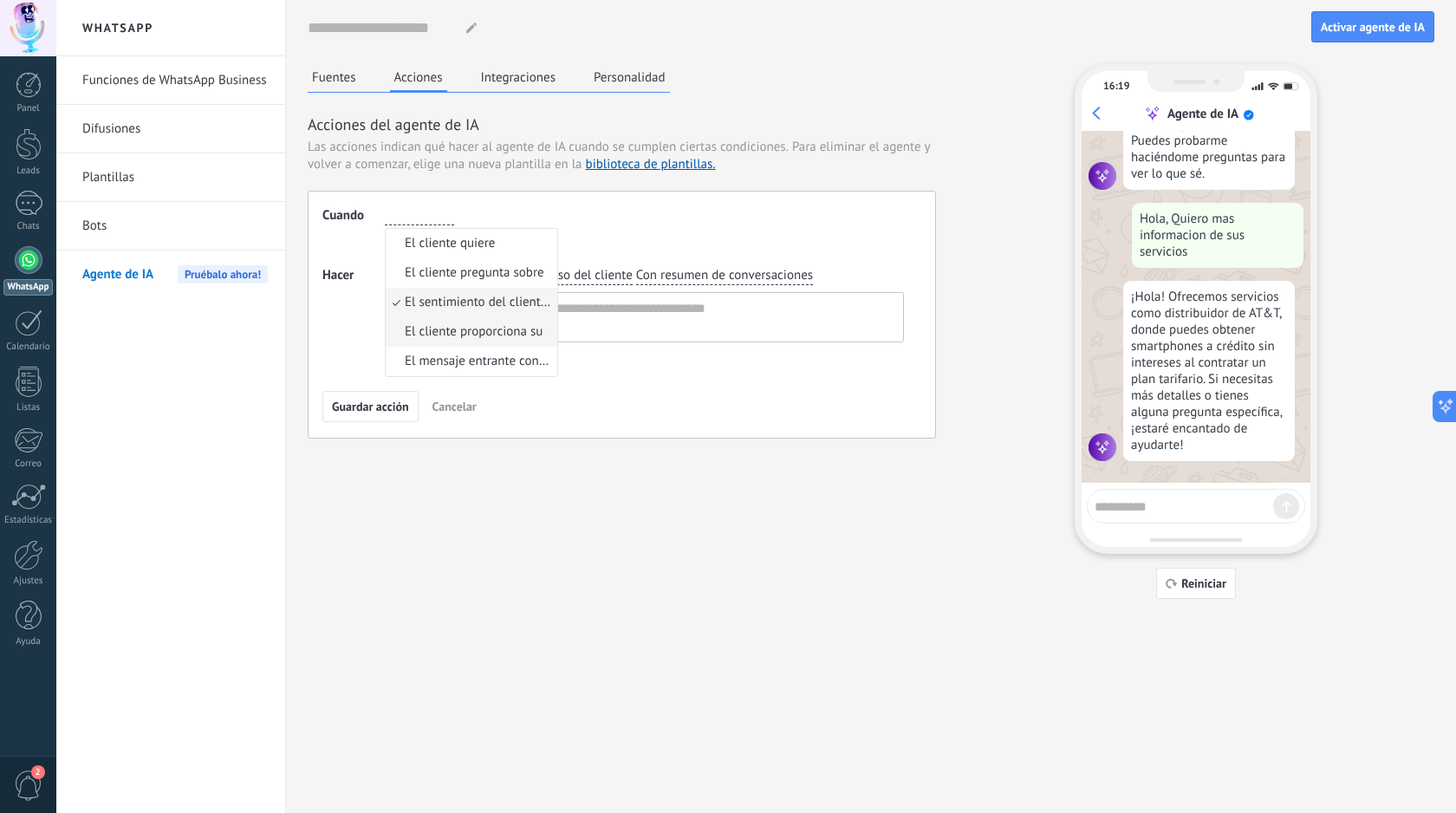
click at [467, 339] on span "El cliente proporciona su" at bounding box center [473, 332] width 138 height 18
click at [479, 221] on span "El cliente proporciona su" at bounding box center [454, 216] width 138 height 18
click at [465, 244] on span "El cliente quiere" at bounding box center [449, 243] width 90 height 18
click at [447, 219] on span "El cliente quiere" at bounding box center [430, 216] width 90 height 18
click at [464, 286] on li "El cliente pregunta sobre" at bounding box center [471, 272] width 172 height 29
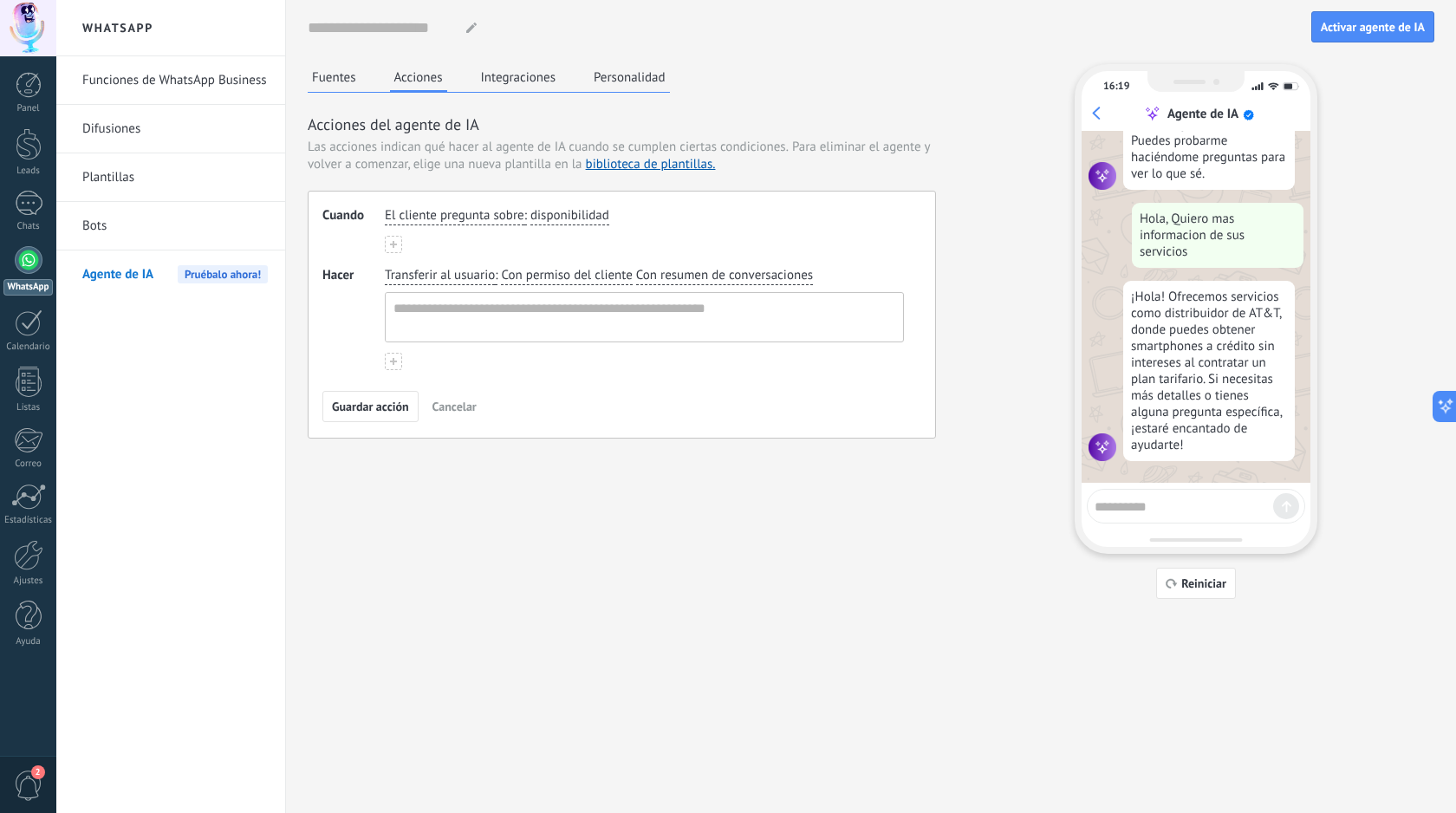
click at [566, 213] on span "disponibilidad" at bounding box center [570, 216] width 79 height 18
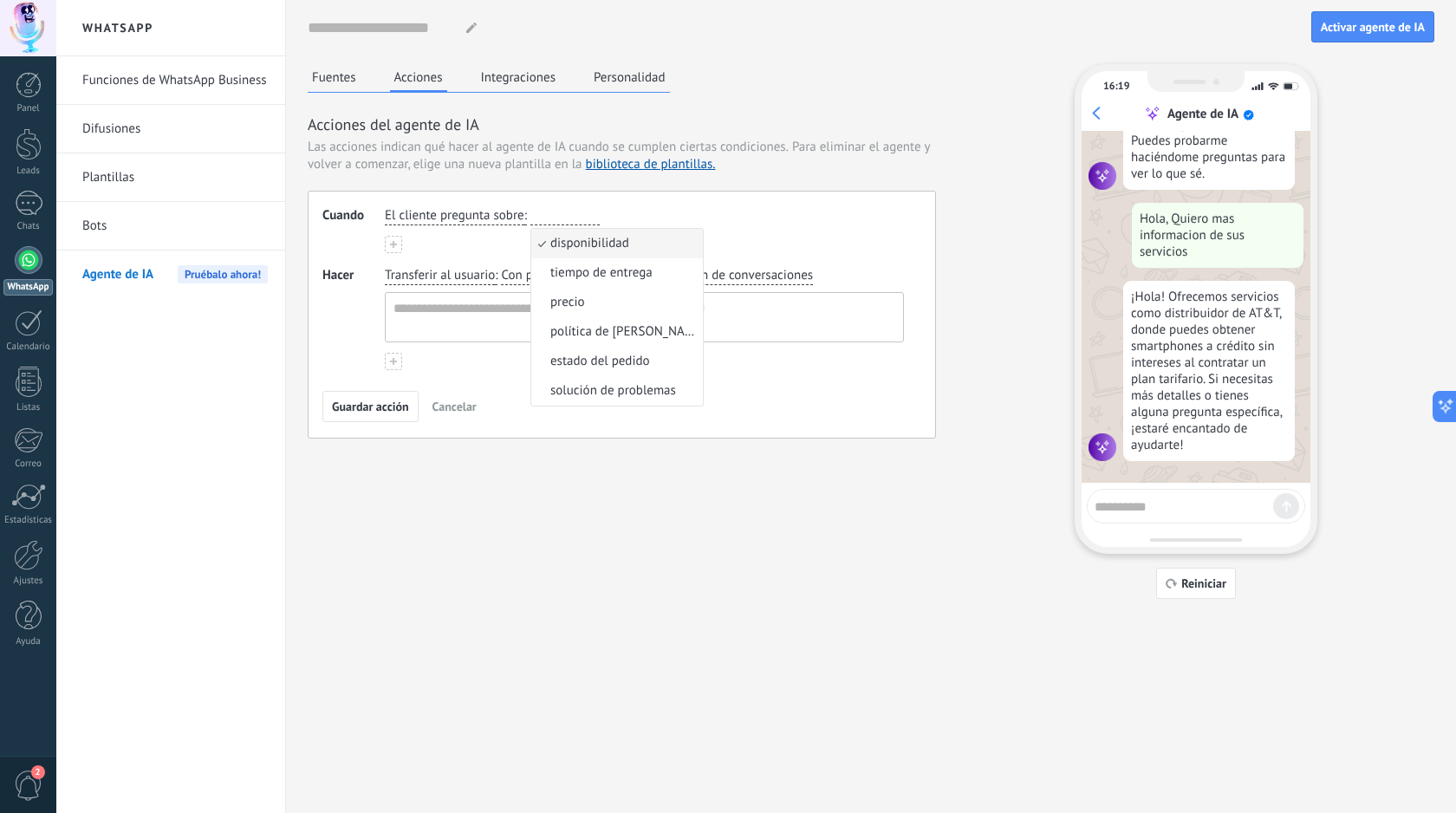
click at [507, 207] on span "El cliente pregunta sobre" at bounding box center [455, 216] width 140 height 18
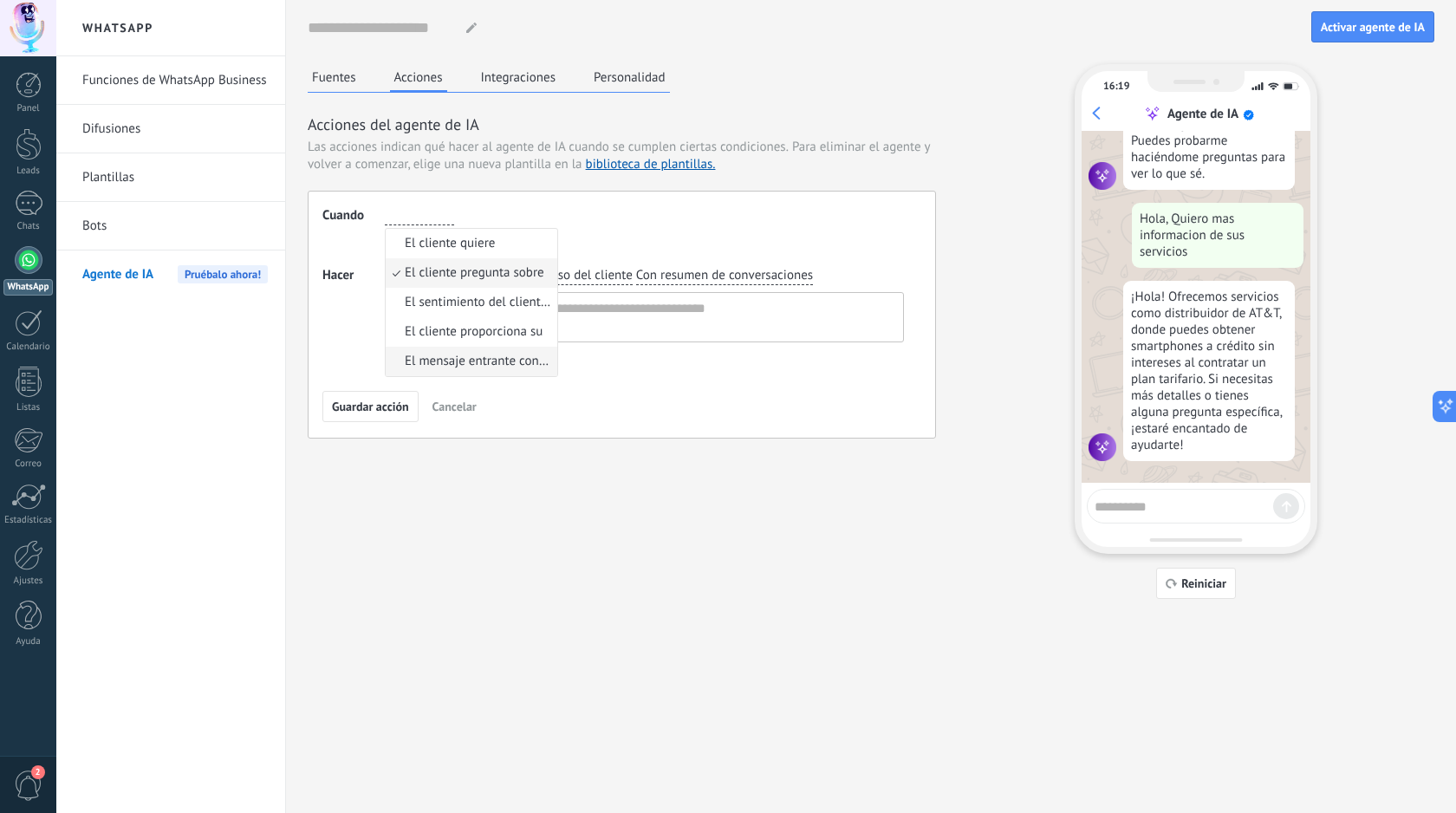
click at [465, 363] on span "El mensaje entrante contiene" at bounding box center [478, 362] width 148 height 18
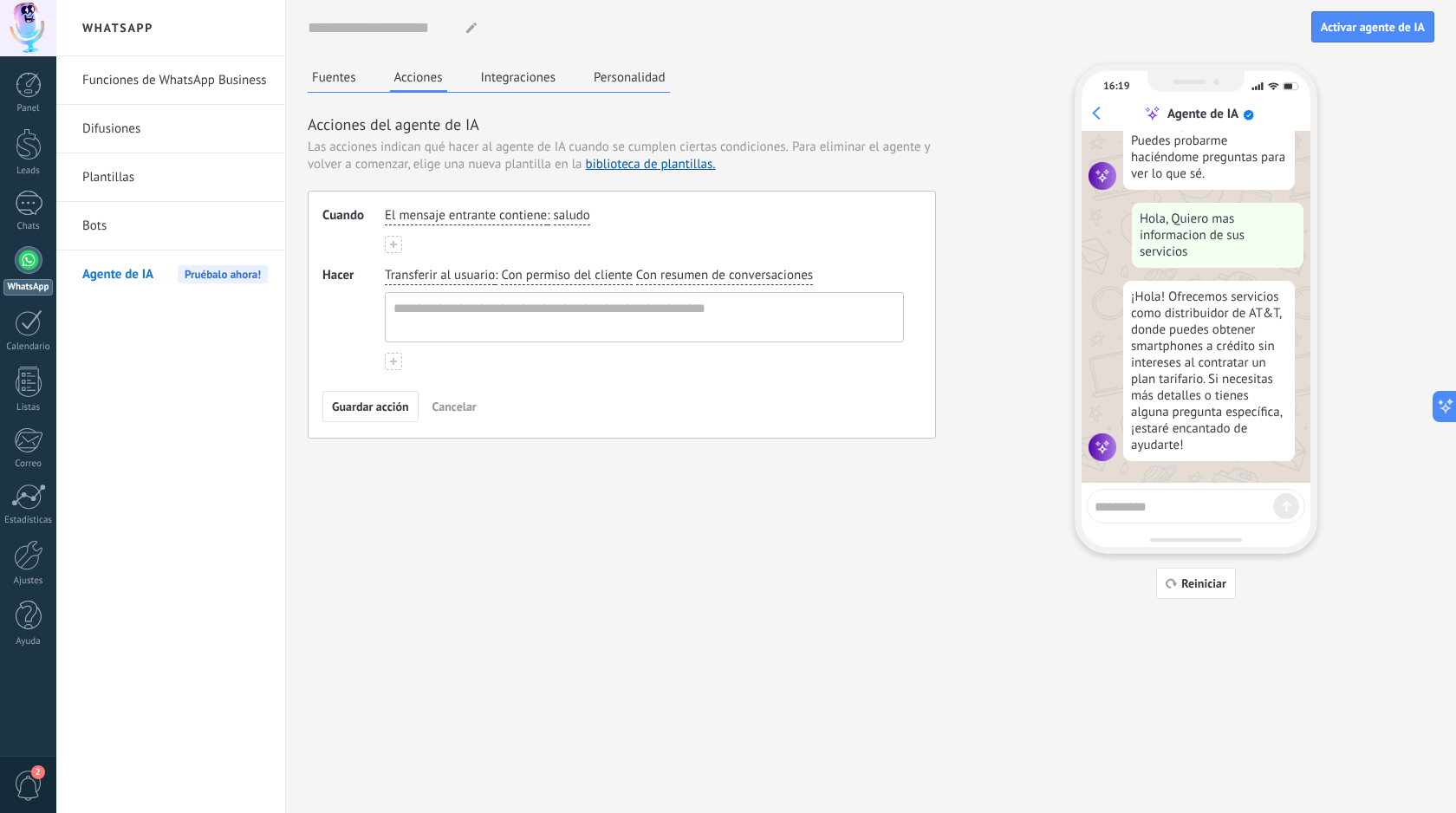
click at [574, 216] on span "saludo" at bounding box center [571, 216] width 36 height 18
click at [501, 213] on span "El mensaje entrante contiene" at bounding box center [465, 216] width 162 height 18
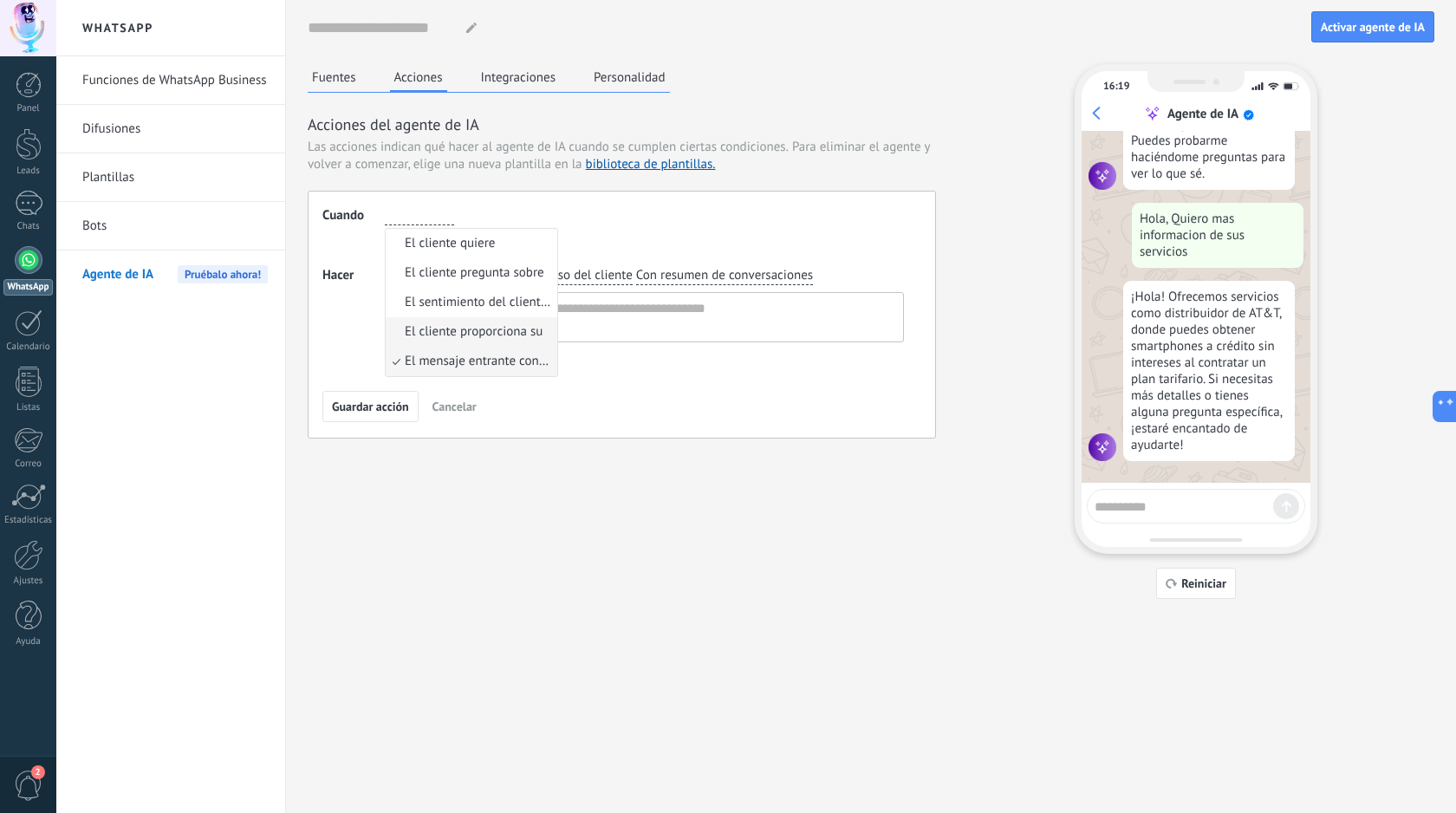
click at [471, 343] on li "El cliente proporciona su" at bounding box center [471, 332] width 172 height 29
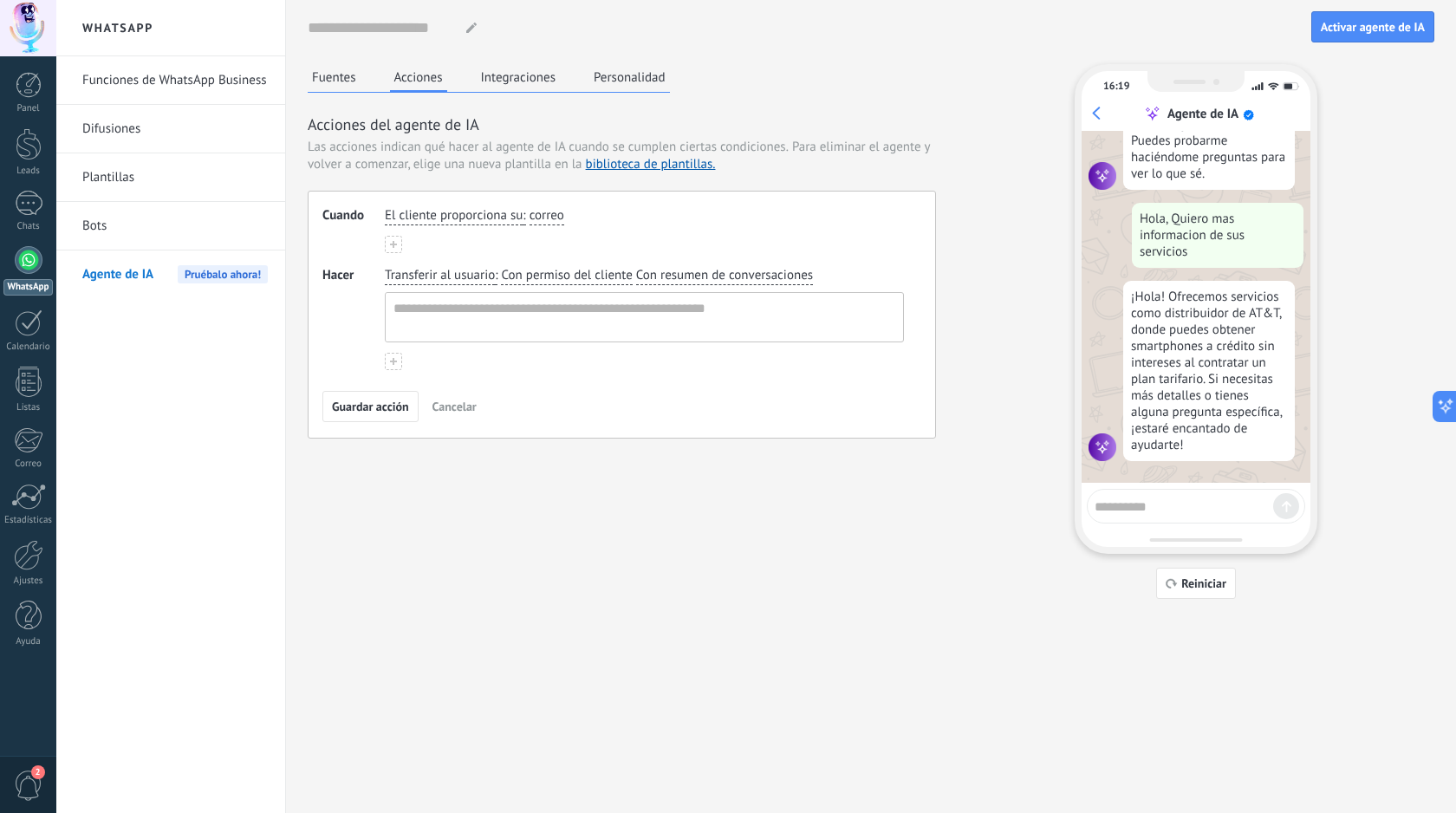
click at [494, 219] on span "El cliente proporciona su" at bounding box center [454, 216] width 138 height 18
click at [479, 304] on span "El sentimiento del cliente es" at bounding box center [478, 303] width 148 height 18
click at [510, 211] on span "El sentimiento del cliente es" at bounding box center [464, 216] width 157 height 18
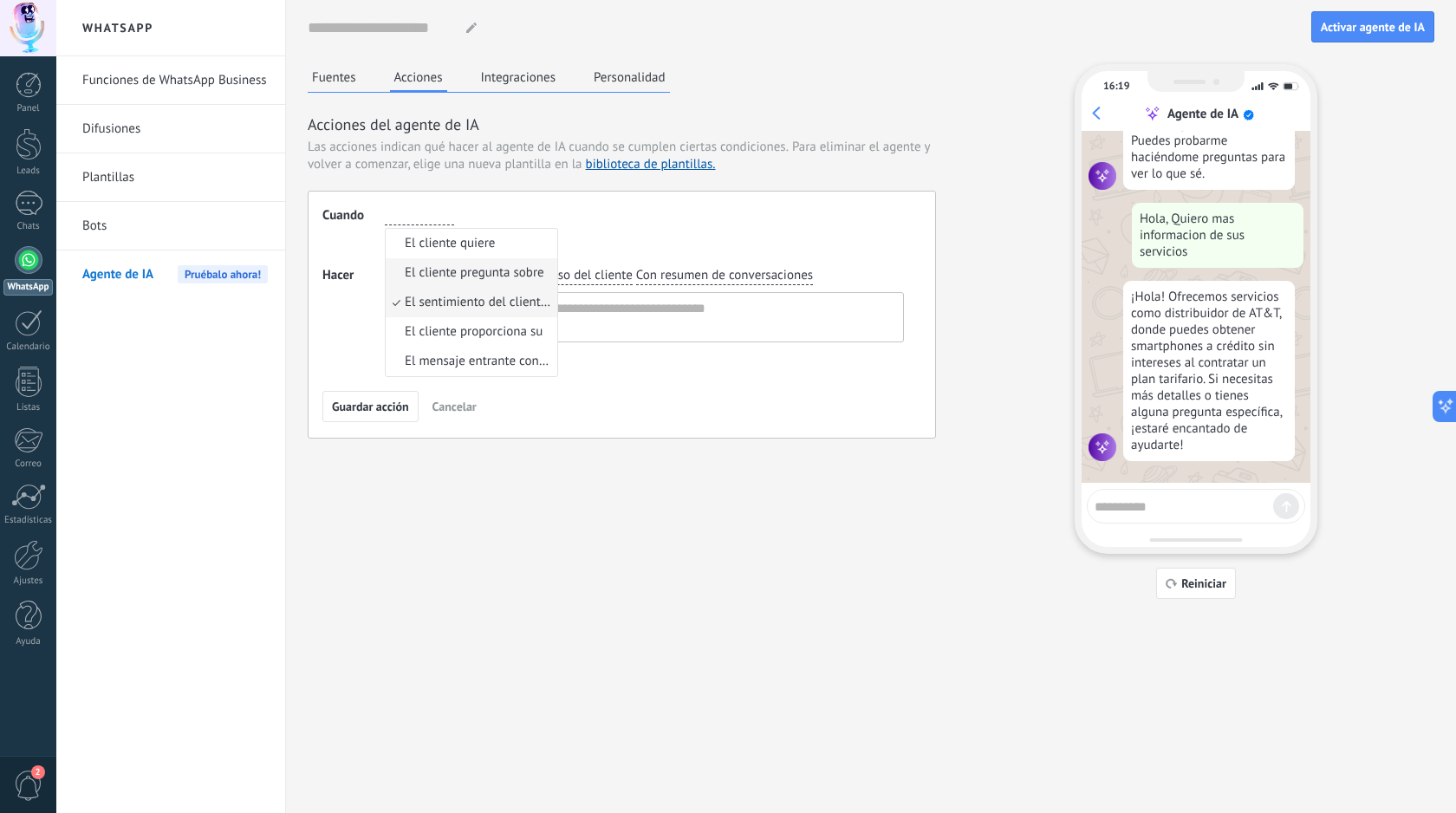
click at [484, 265] on span "El cliente pregunta sobre" at bounding box center [474, 273] width 140 height 18
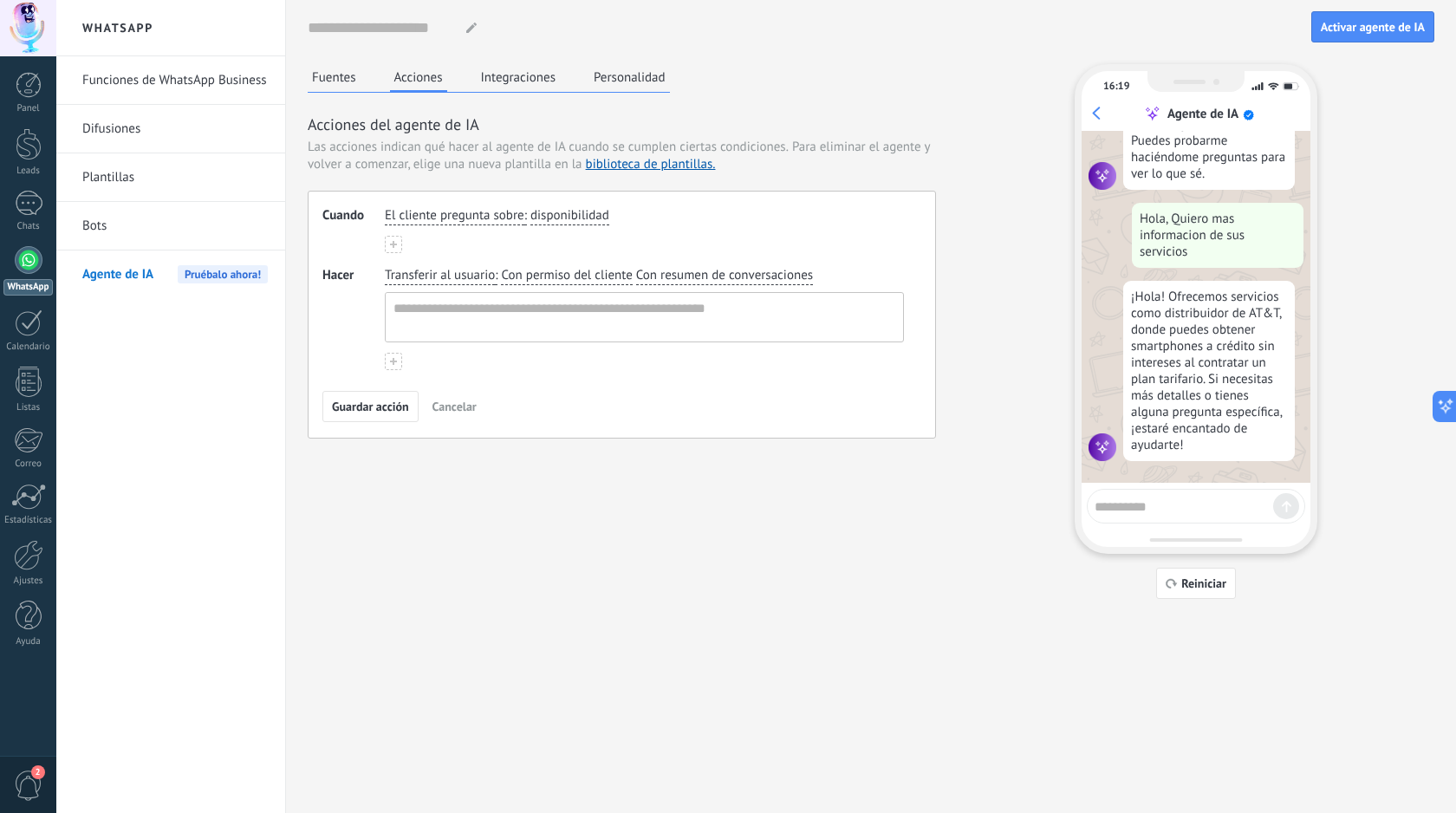
click at [492, 363] on div "Transferir al usuario : Con permiso del cliente Con resumen de conversaciones" at bounding box center [644, 318] width 519 height 104
click at [367, 70] on div "Fuentes Acciones Integraciones Personalidad" at bounding box center [488, 78] width 362 height 28
click at [356, 78] on button "Fuentes" at bounding box center [334, 76] width 53 height 26
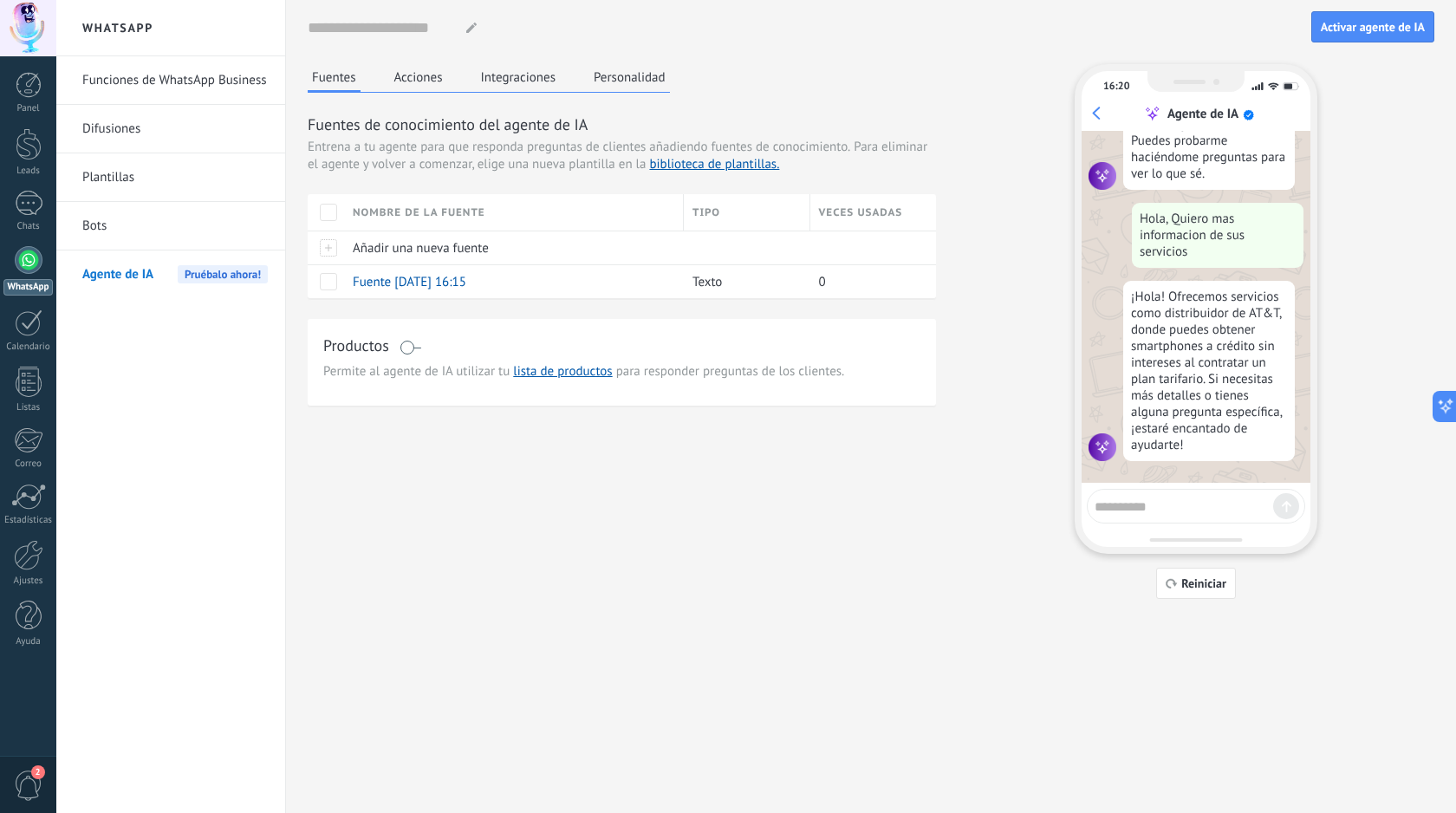
click at [243, 269] on span "Pruébalo ahora!" at bounding box center [223, 274] width 90 height 19
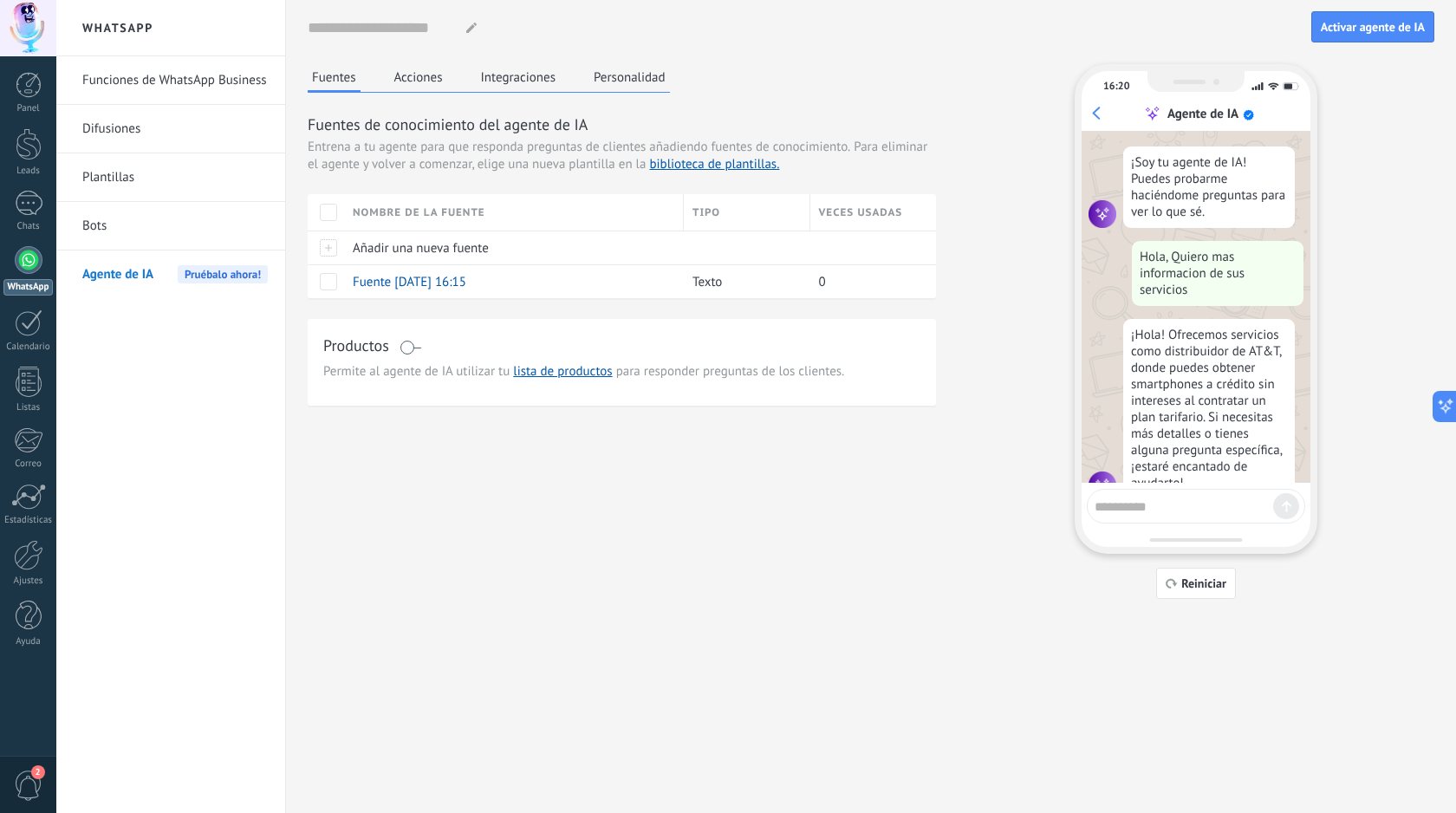
scroll to position [46, 0]
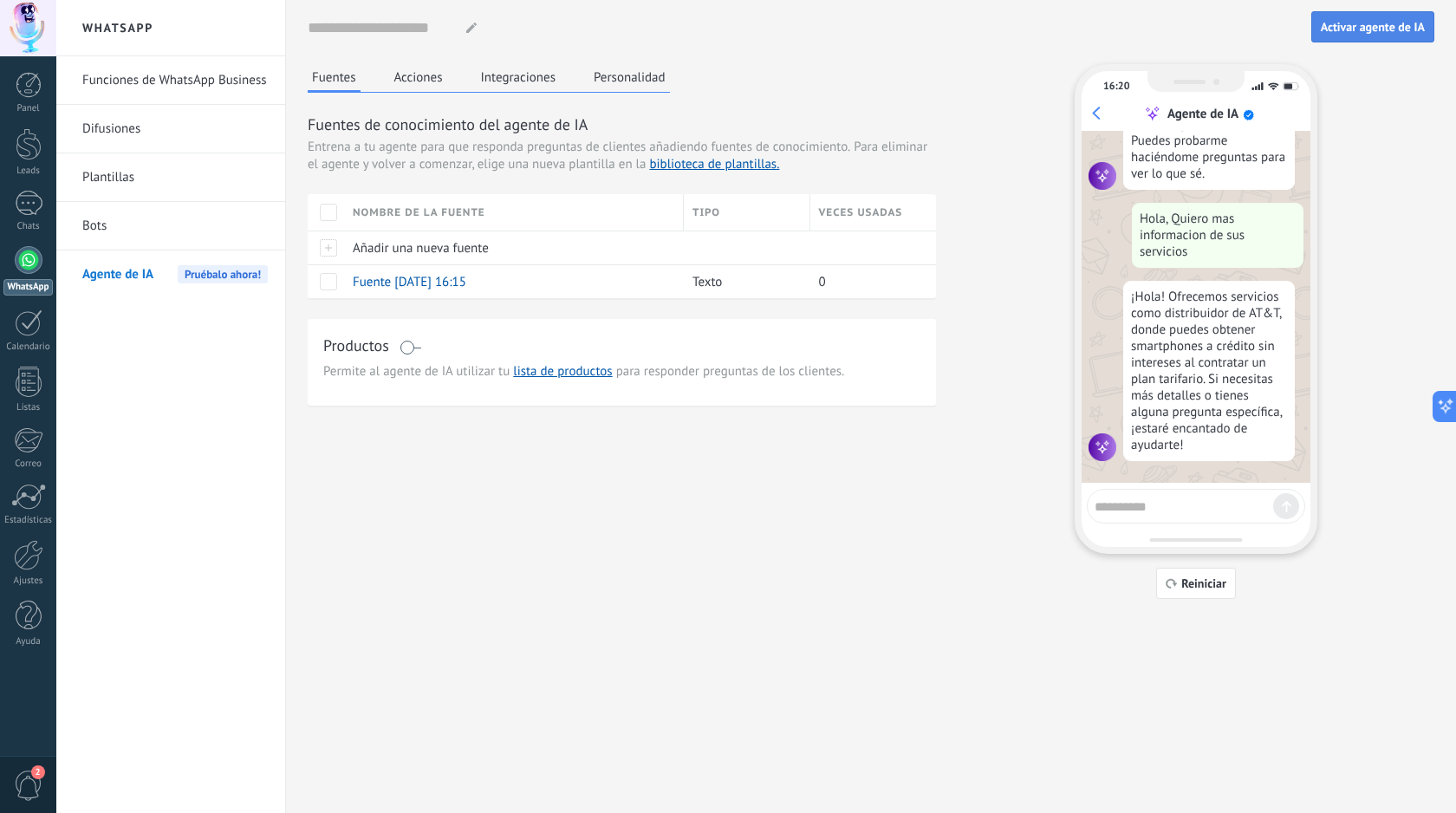
click at [1376, 37] on button "Activar agente de IA" at bounding box center [1372, 27] width 123 height 31
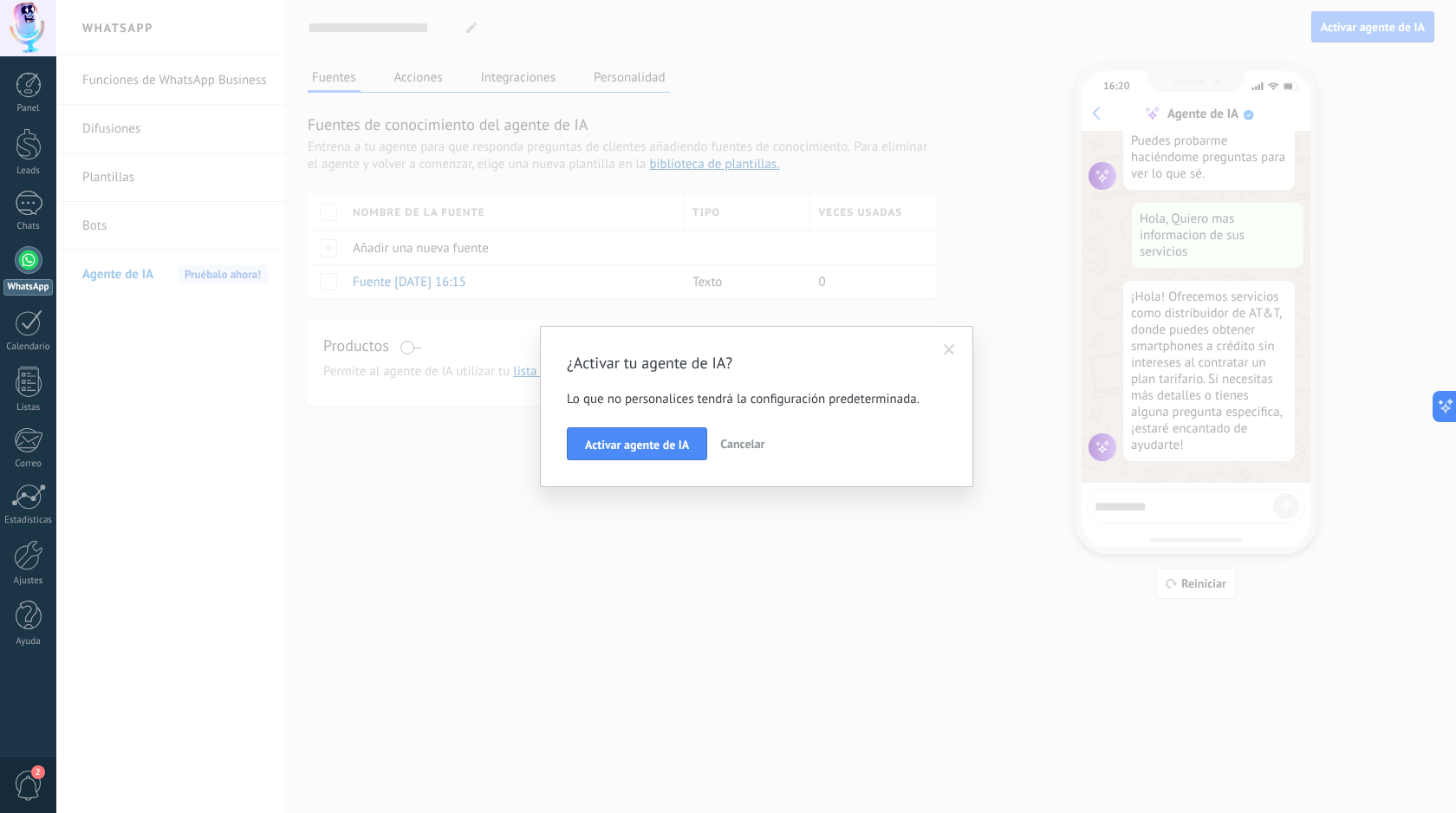
click at [949, 350] on span at bounding box center [949, 350] width 11 height 12
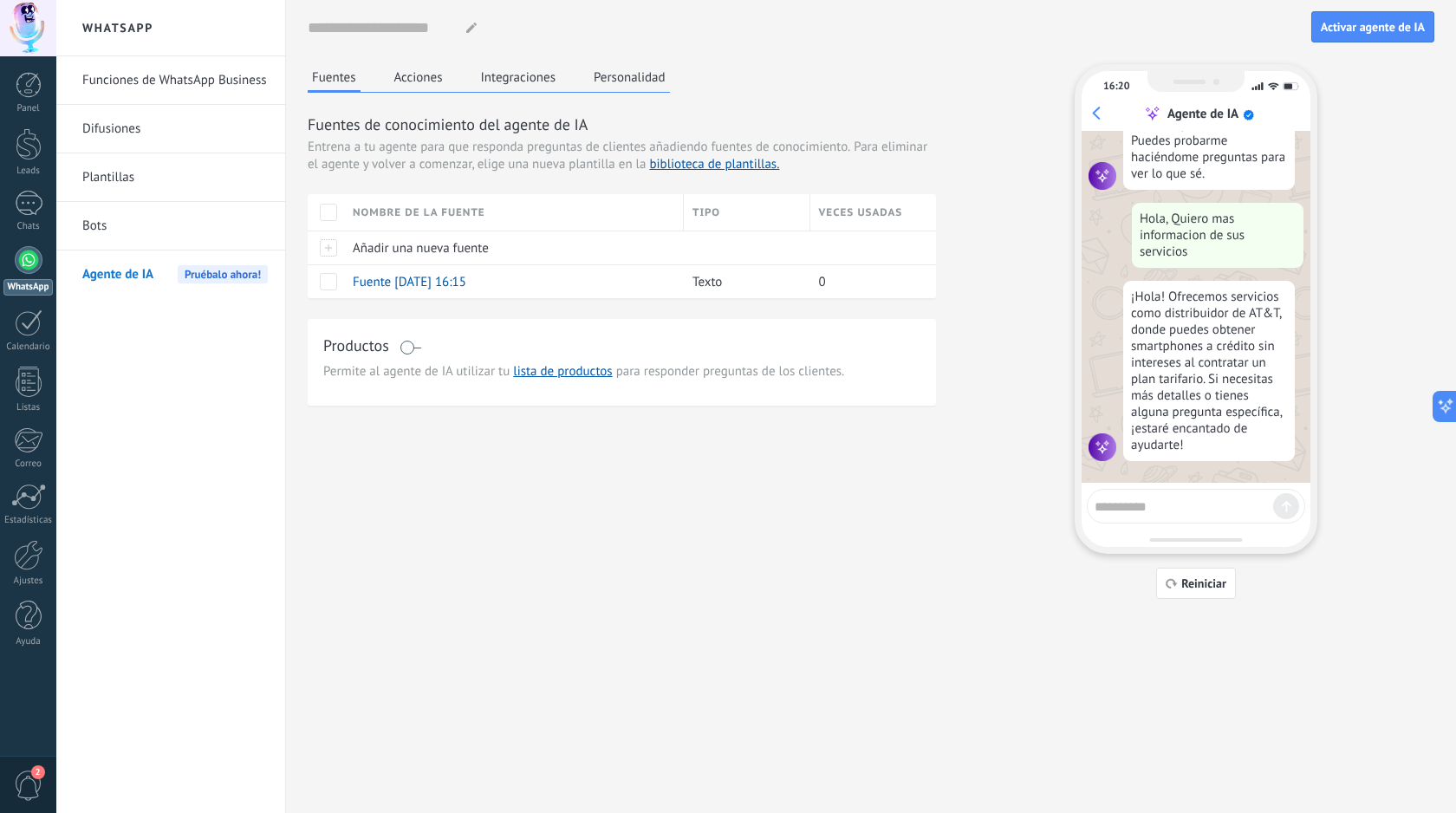
click at [408, 83] on button "Acciones" at bounding box center [418, 76] width 57 height 26
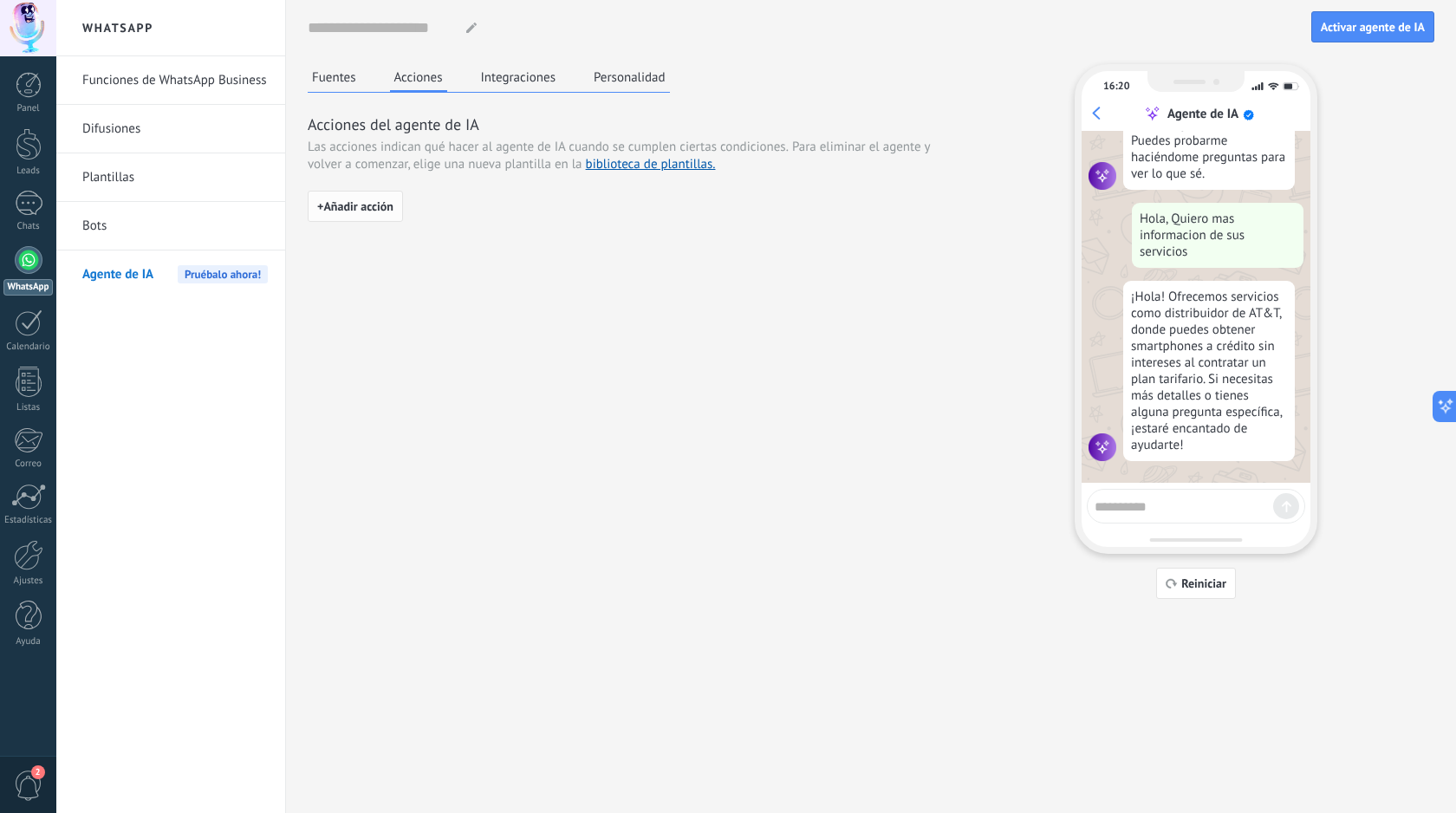
click at [374, 208] on span "+ Añadir acción" at bounding box center [356, 206] width 76 height 12
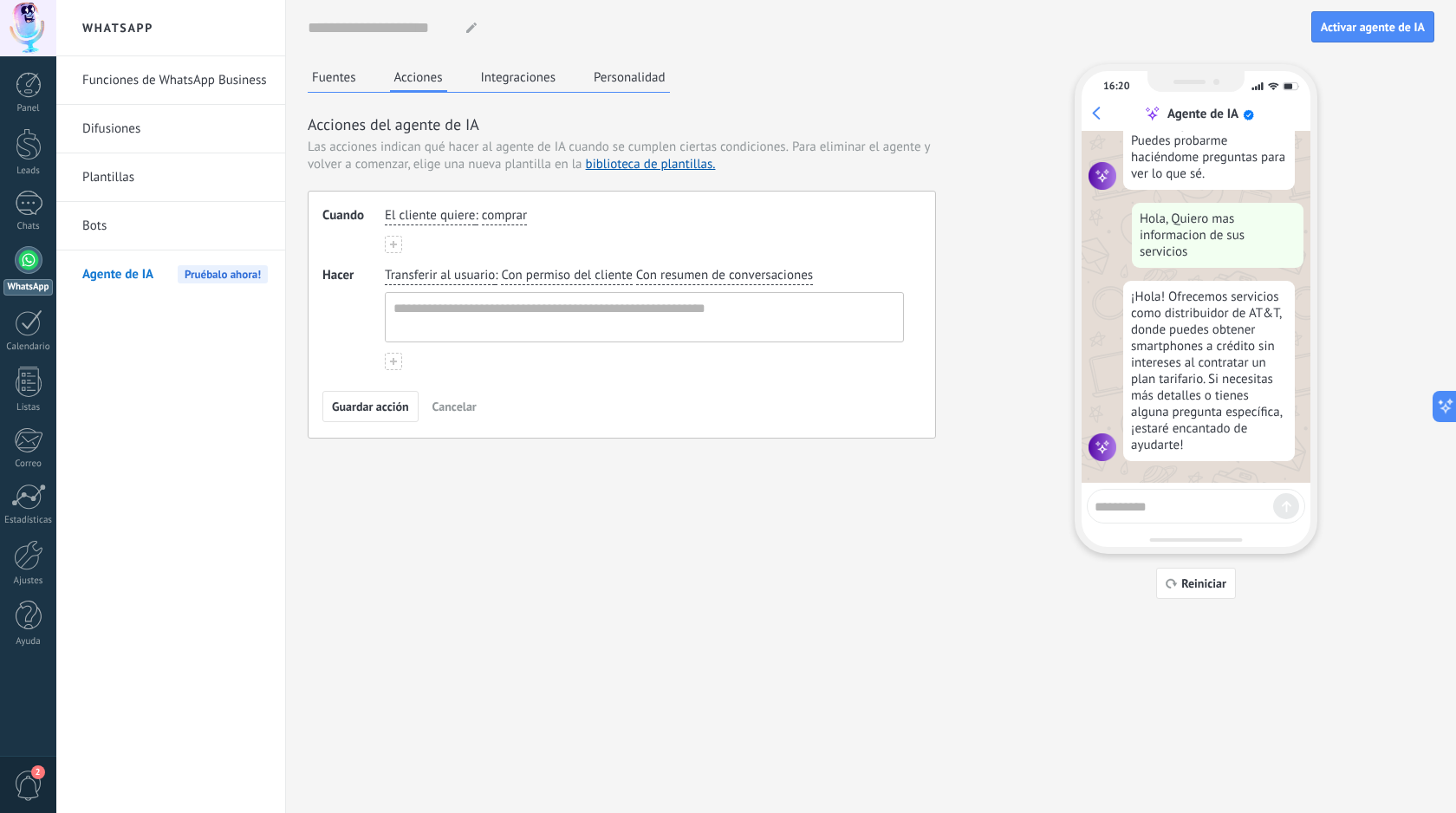
click at [520, 217] on span "comprar" at bounding box center [504, 216] width 45 height 18
click at [517, 218] on input "button" at bounding box center [517, 216] width 69 height 18
click at [464, 212] on span "El cliente quiere" at bounding box center [430, 216] width 90 height 18
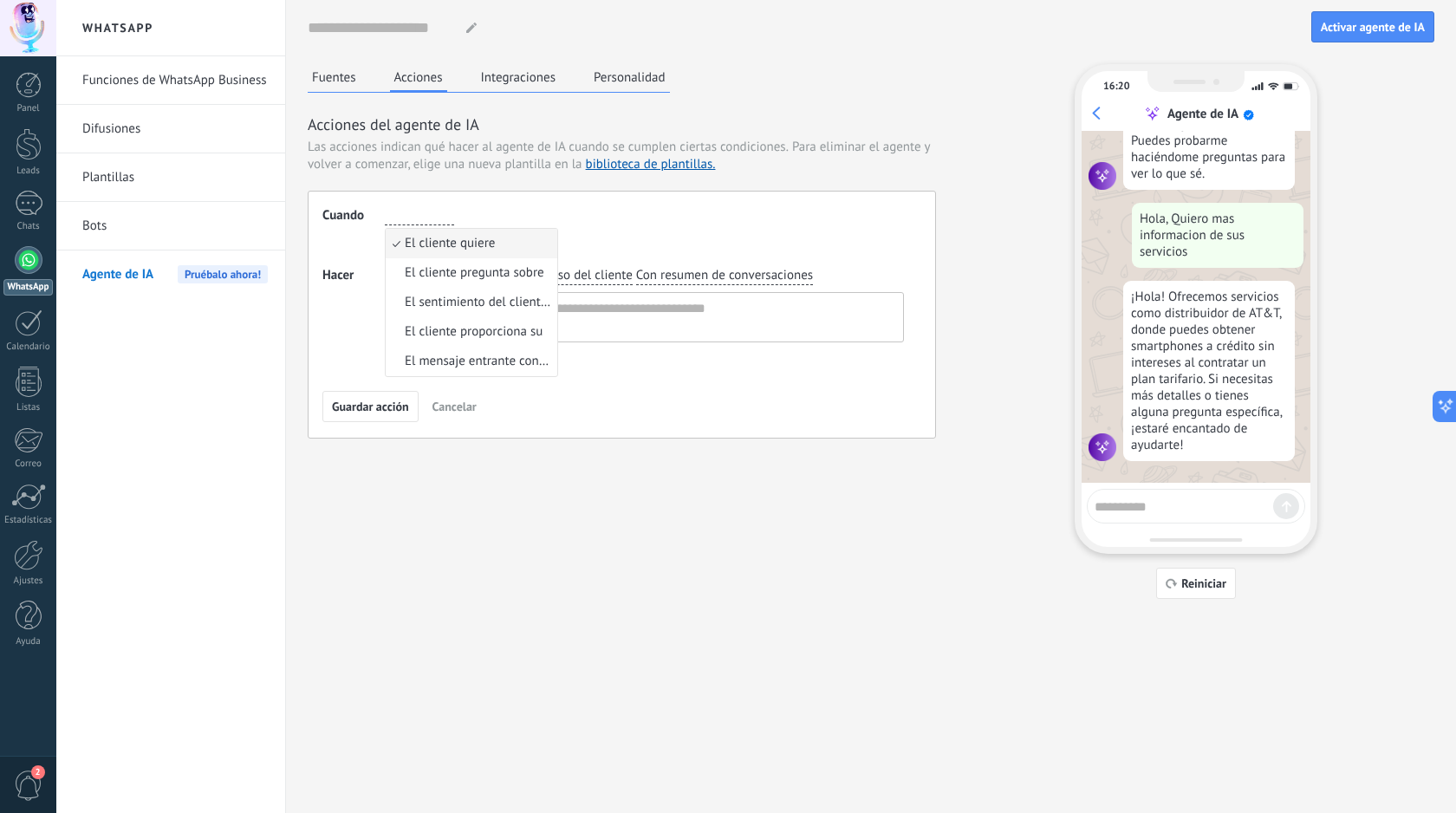
click at [476, 247] on span "El cliente quiere" at bounding box center [449, 243] width 90 height 18
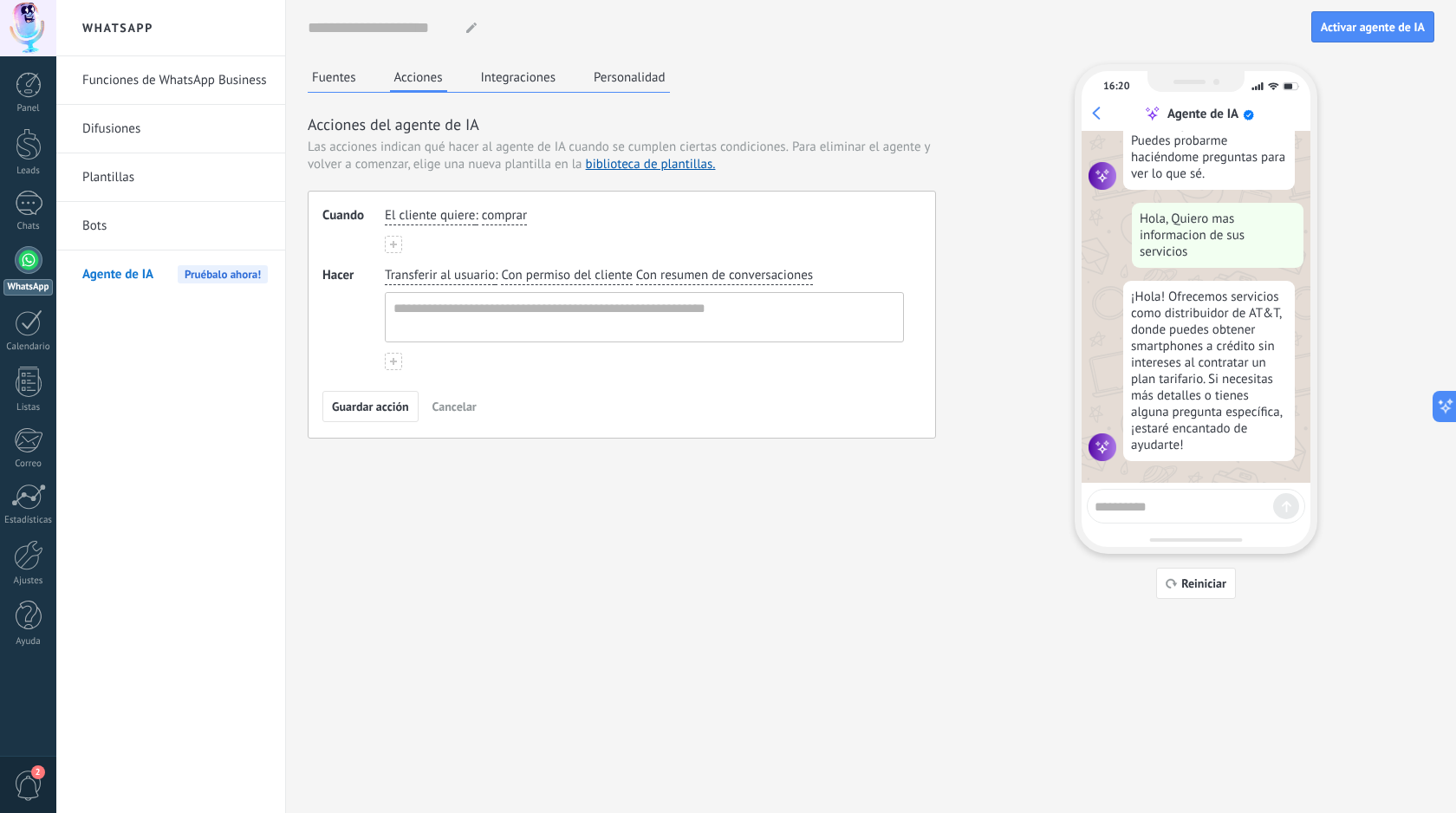
click at [506, 219] on span "comprar" at bounding box center [504, 216] width 45 height 18
click at [451, 215] on span "El cliente quiere" at bounding box center [430, 216] width 90 height 18
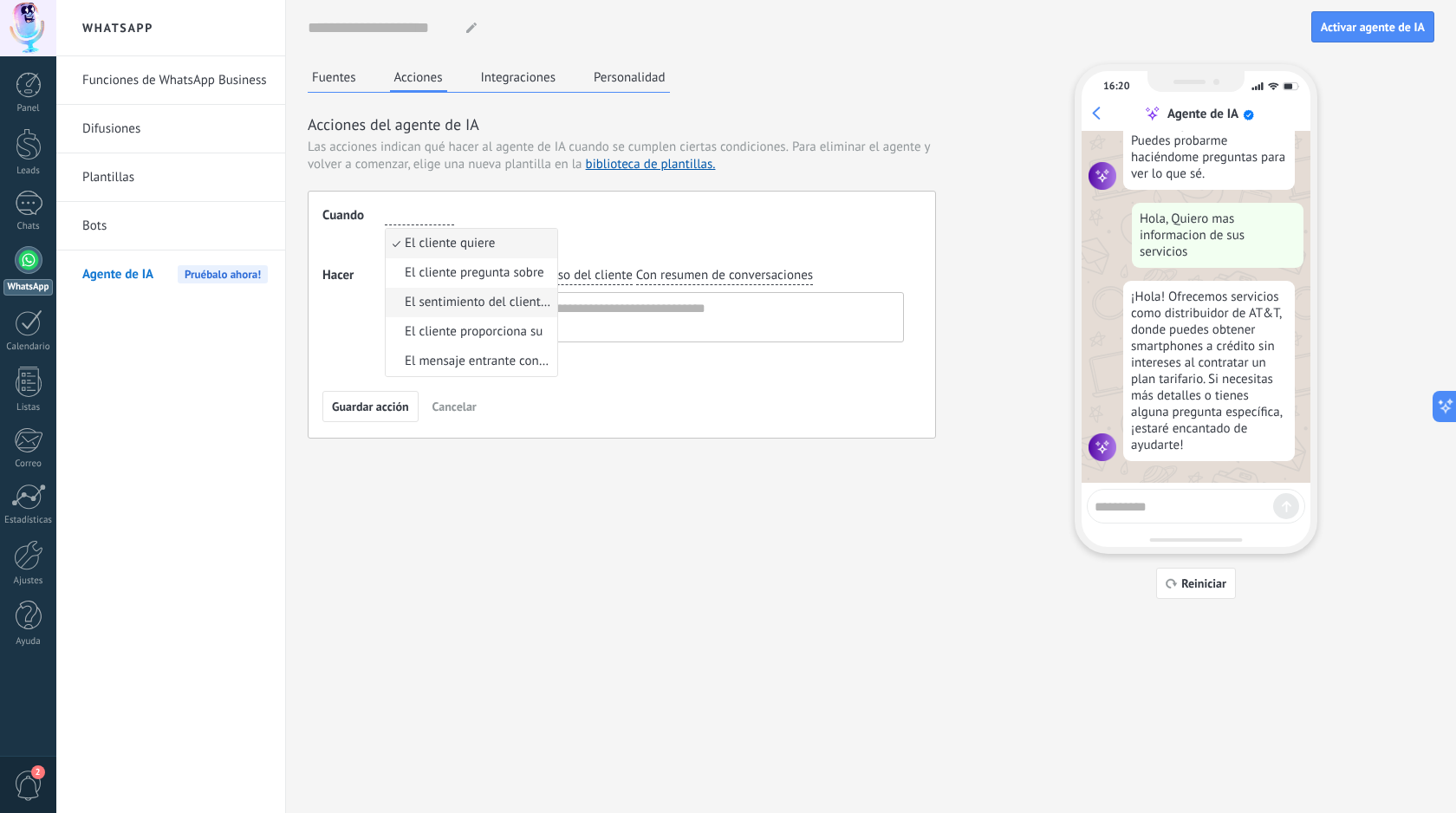
click at [451, 288] on li "El sentimiento del cliente es" at bounding box center [471, 302] width 172 height 29
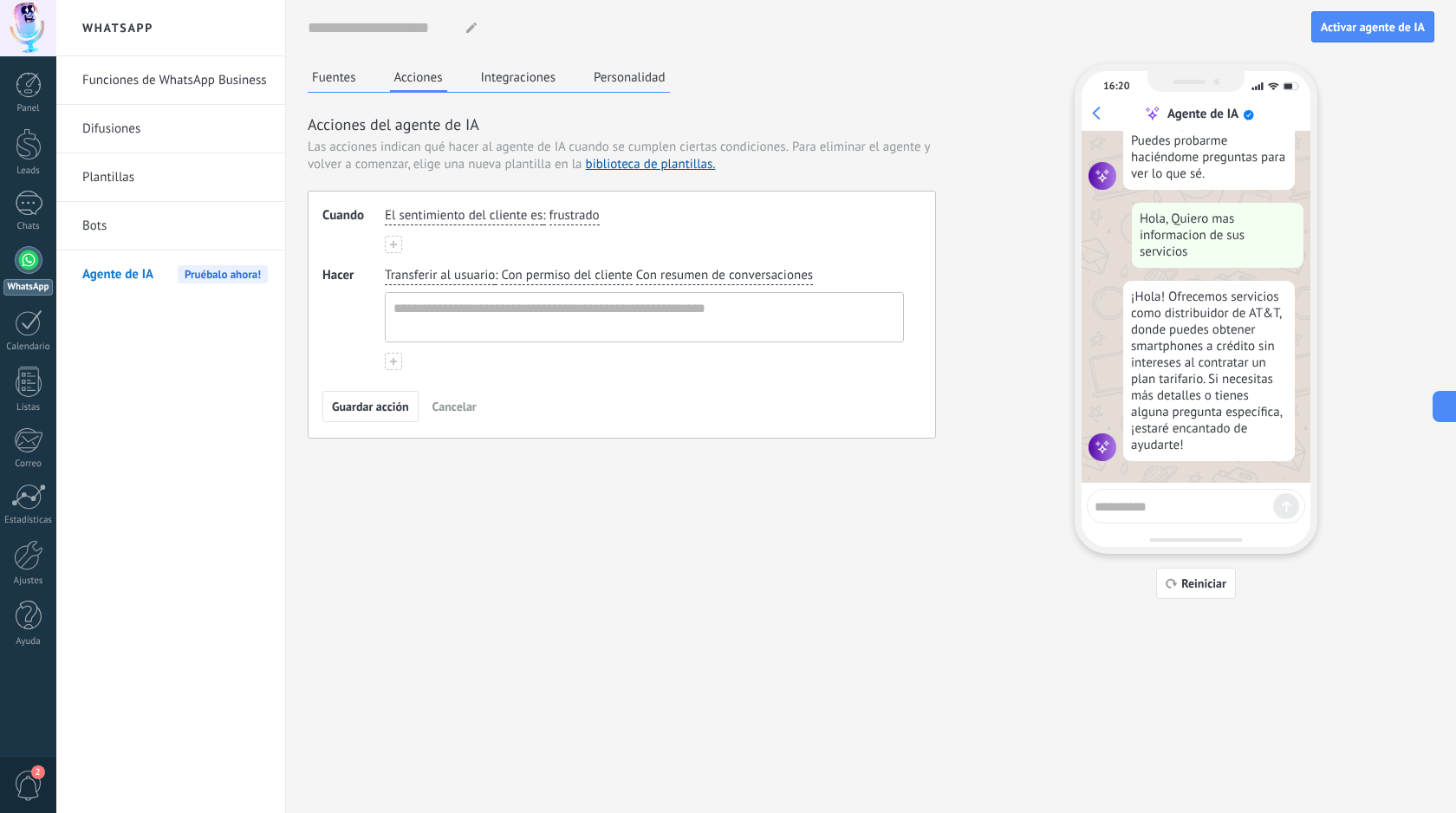
click at [456, 222] on span "El sentimiento del cliente es" at bounding box center [464, 216] width 157 height 18
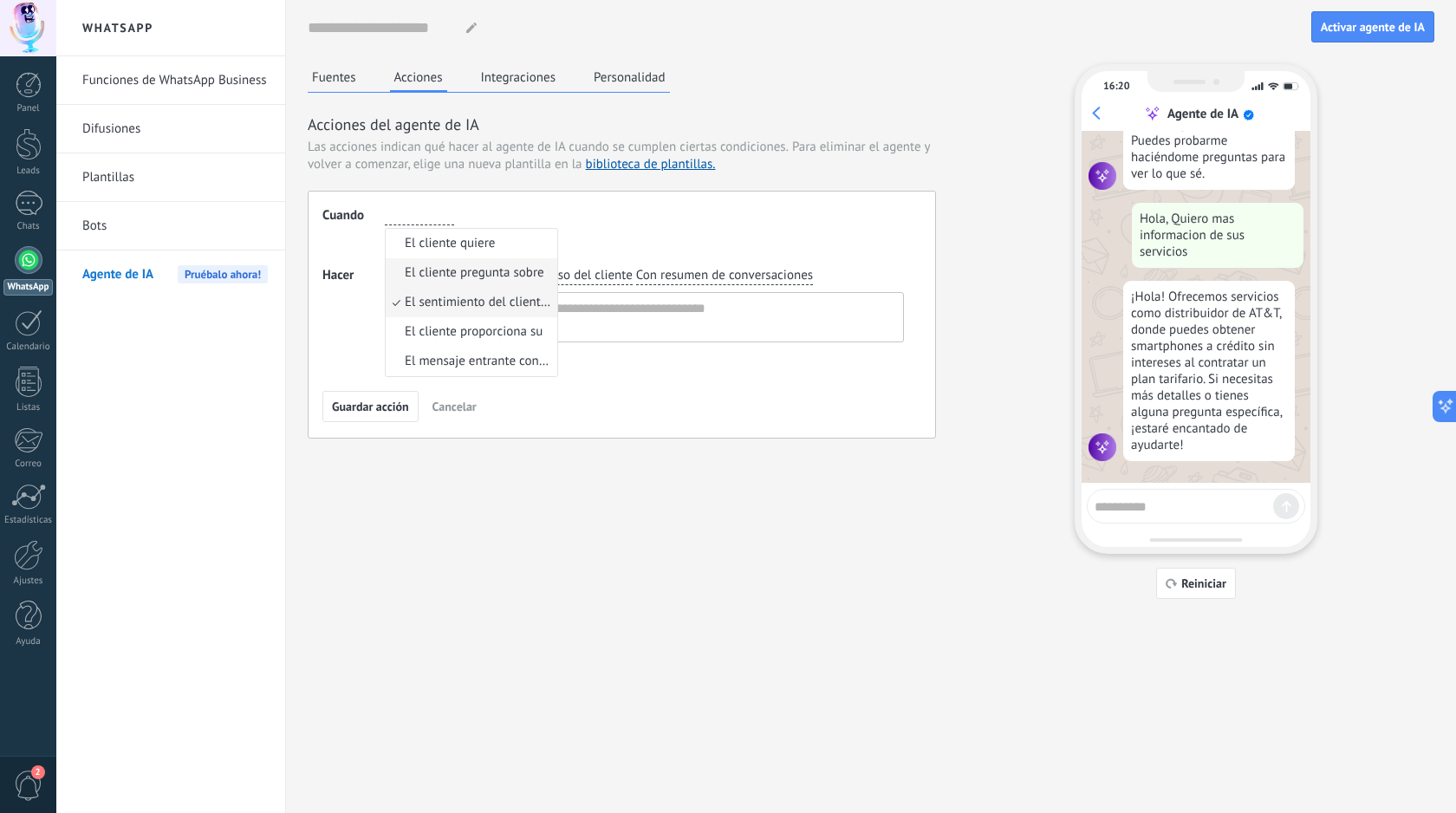
click at [457, 266] on span "El cliente pregunta sobre" at bounding box center [474, 273] width 140 height 18
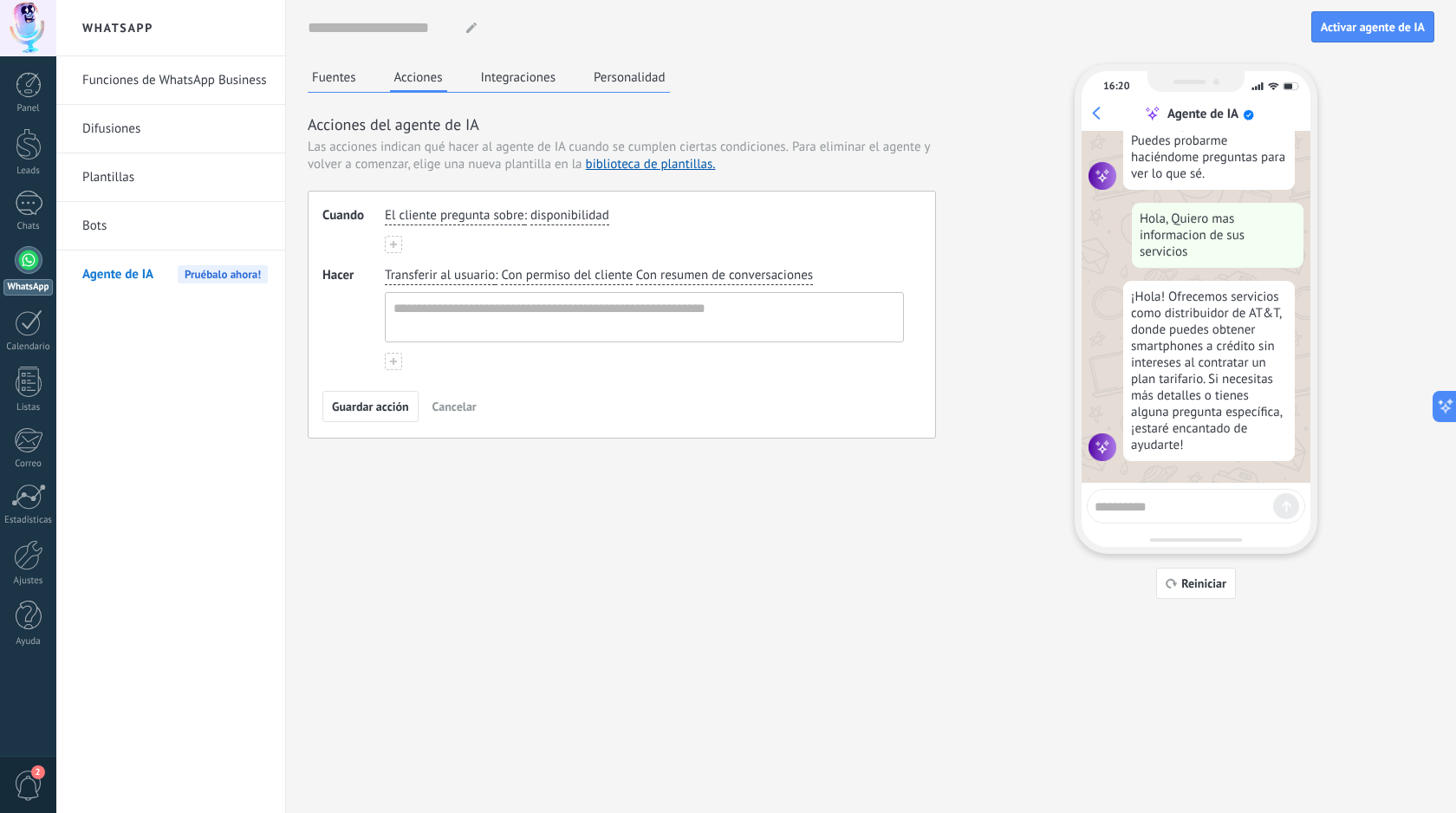
click at [482, 216] on span "El cliente pregunta sobre" at bounding box center [455, 216] width 140 height 18
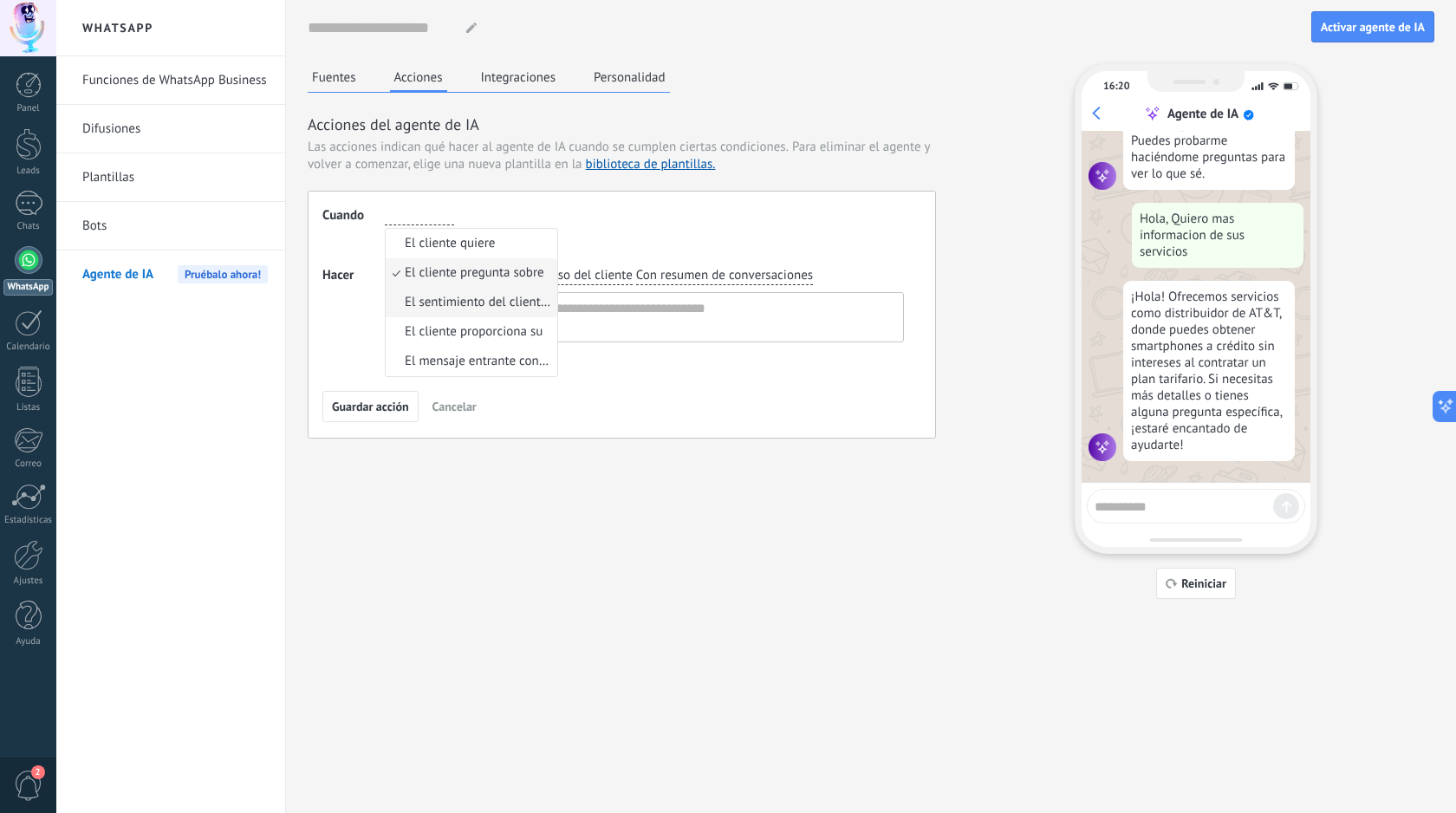
click at [481, 303] on span "El sentimiento del cliente es" at bounding box center [478, 303] width 148 height 18
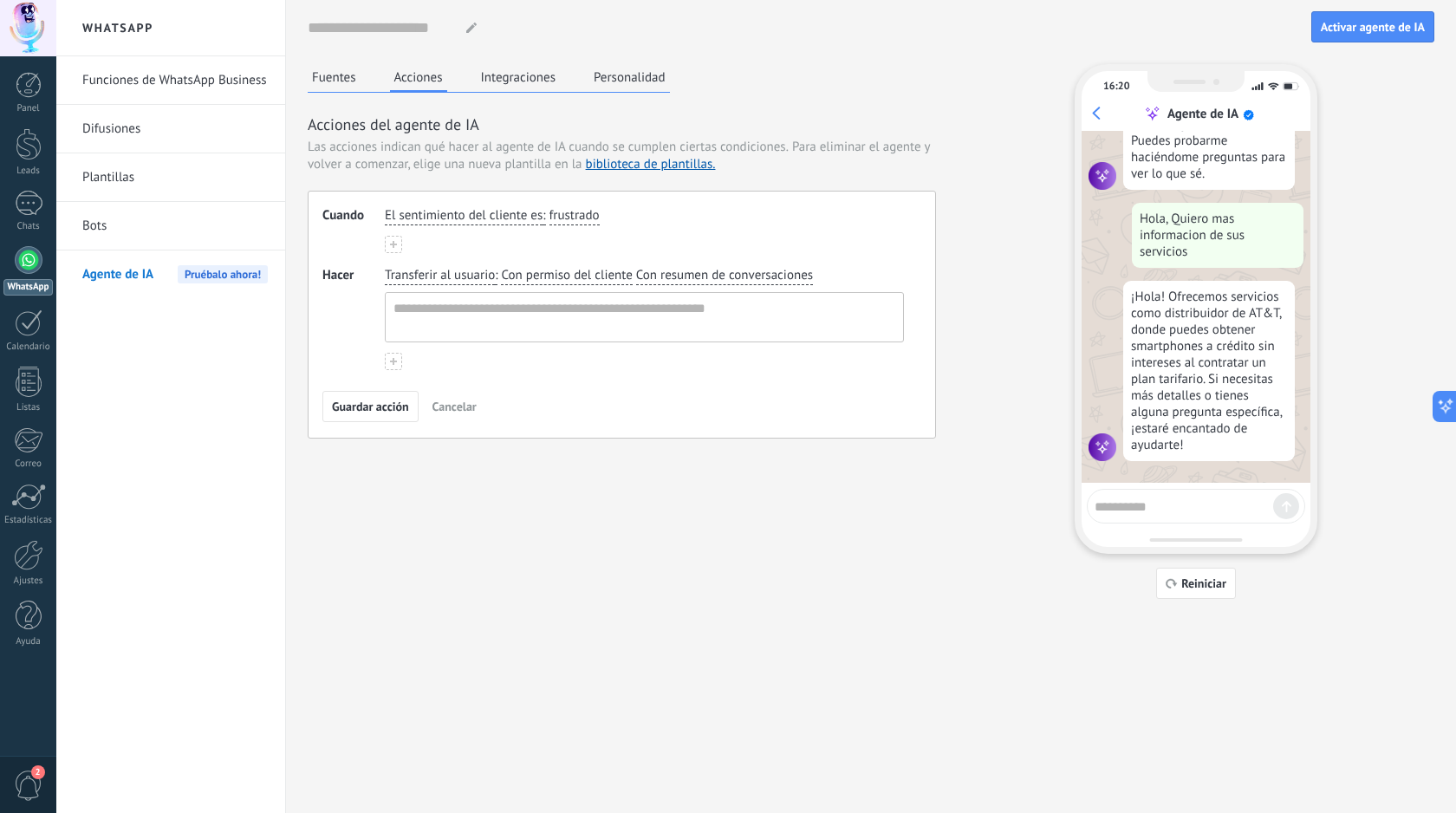
click at [502, 231] on div "El sentimiento del cliente es : frustrado" at bounding box center [644, 230] width 519 height 46
click at [504, 220] on span "El sentimiento del cliente es" at bounding box center [464, 216] width 157 height 18
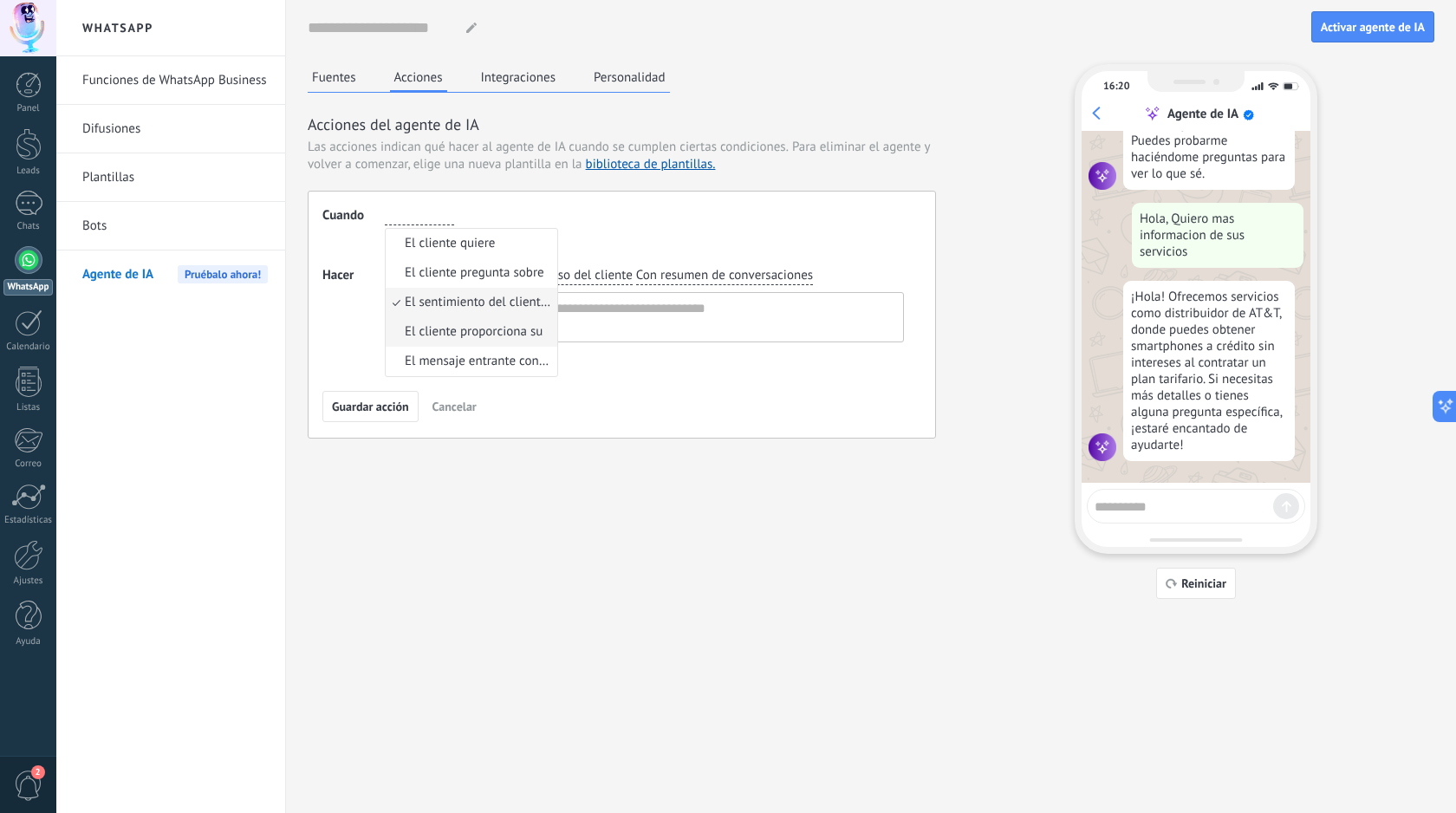
click at [483, 326] on span "El cliente proporciona su" at bounding box center [473, 332] width 138 height 18
click at [505, 219] on span "El cliente proporciona su" at bounding box center [454, 216] width 138 height 18
click at [480, 347] on li "El mensaje entrante contiene" at bounding box center [471, 361] width 172 height 29
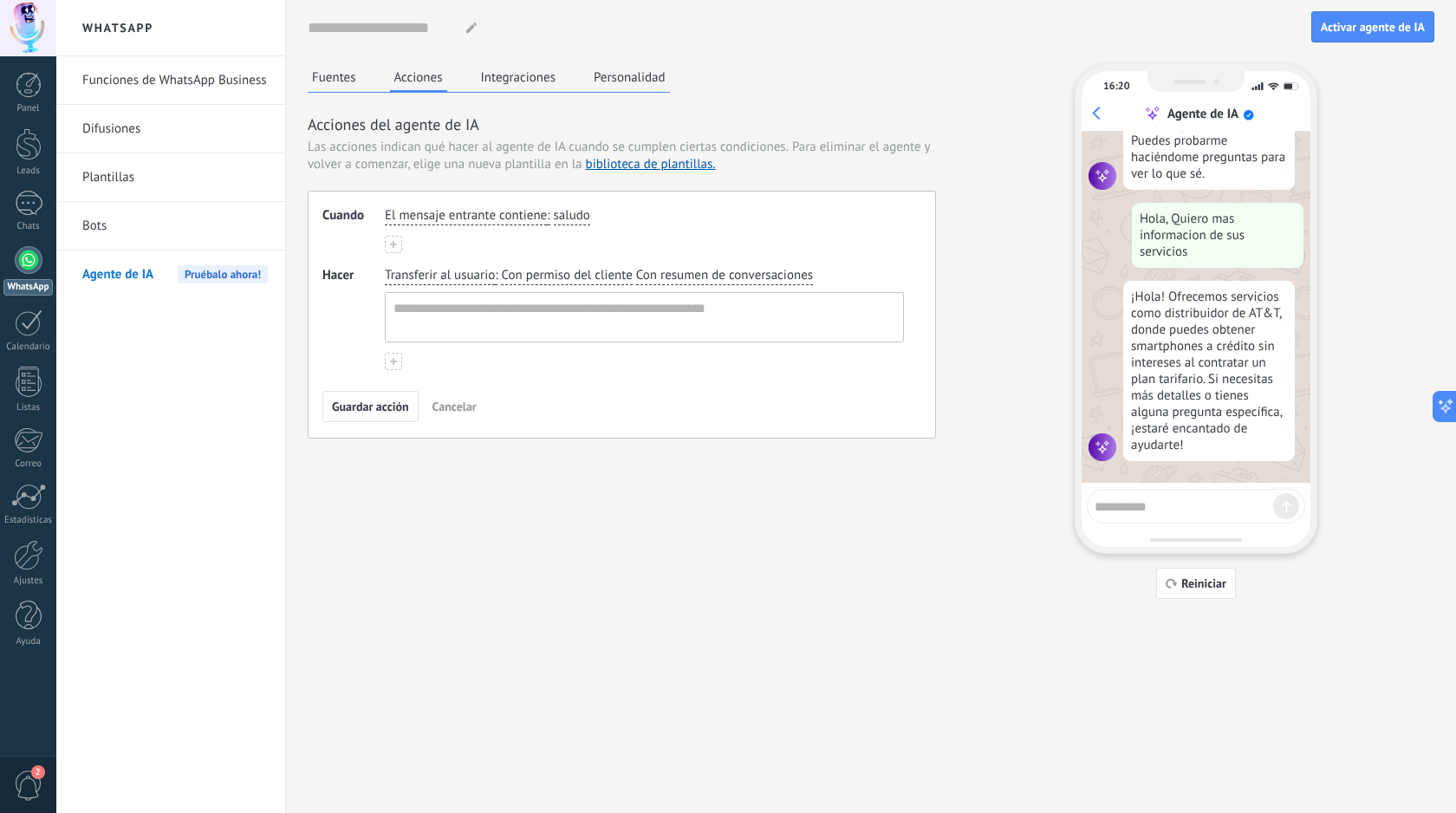
click at [541, 75] on button "Integraciones" at bounding box center [518, 76] width 84 height 26
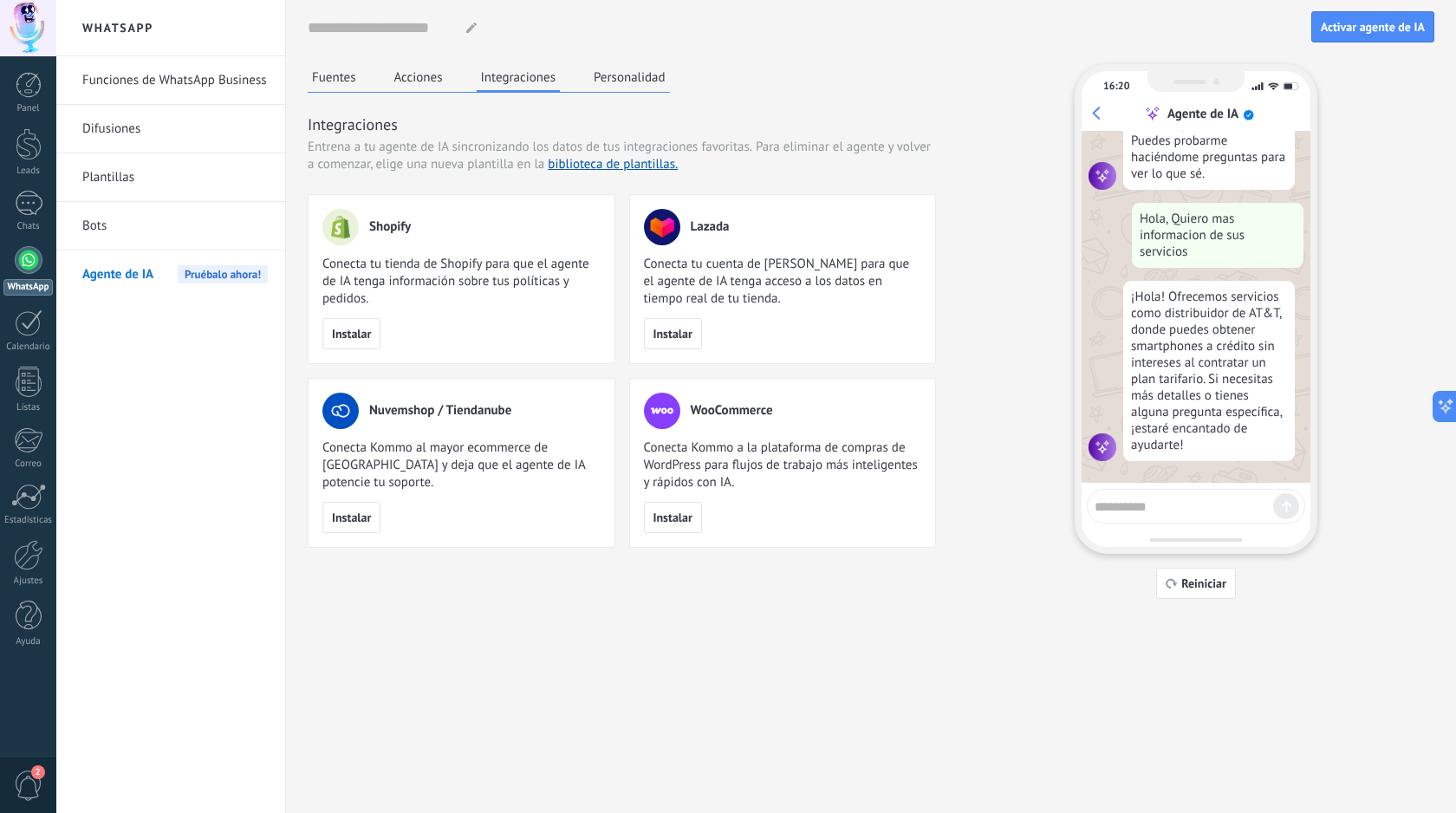
click at [643, 73] on button "Personalidad" at bounding box center [629, 76] width 80 height 26
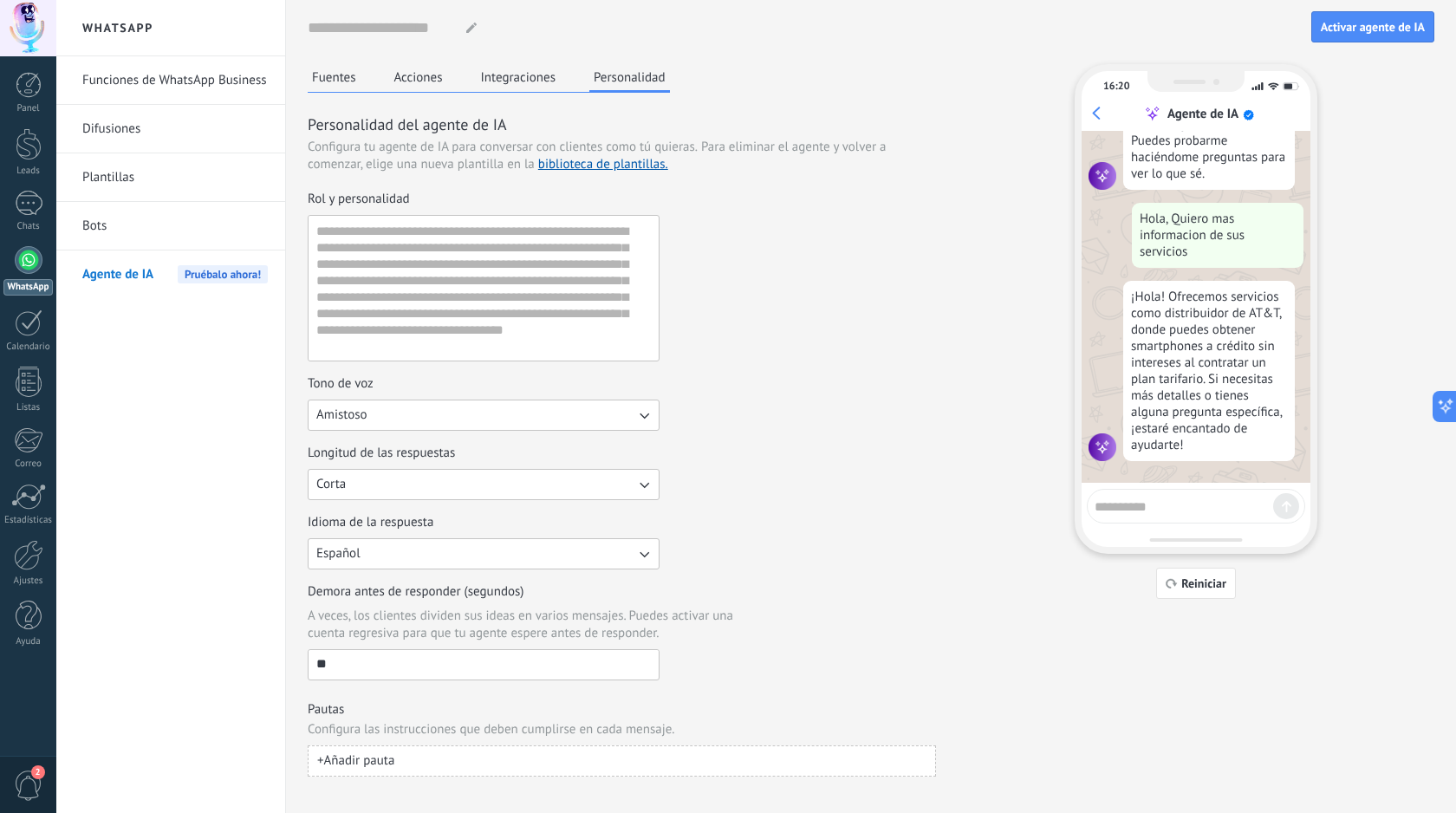
click at [425, 74] on button "Acciones" at bounding box center [418, 76] width 57 height 26
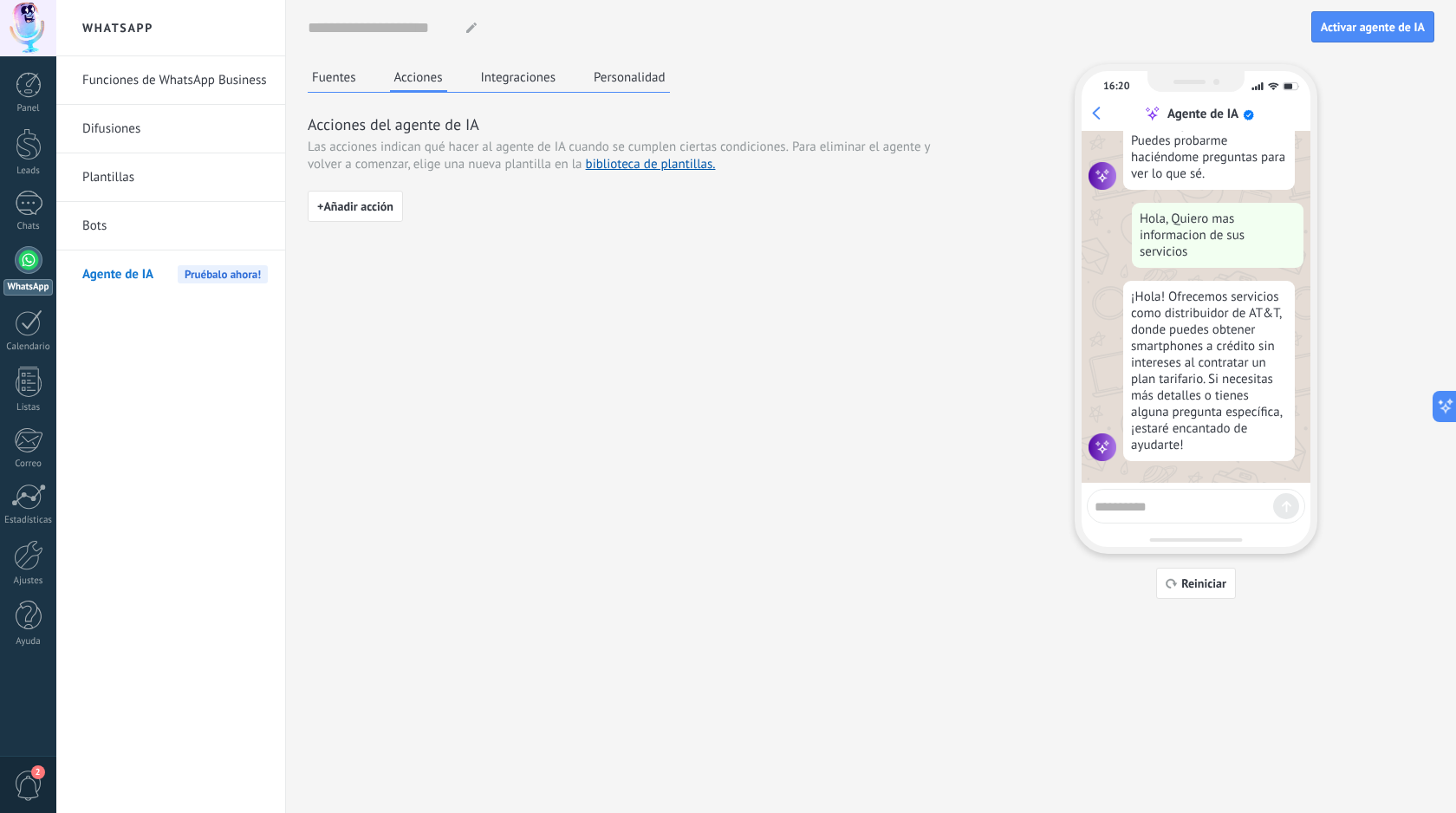
click at [328, 88] on button "Fuentes" at bounding box center [334, 76] width 53 height 26
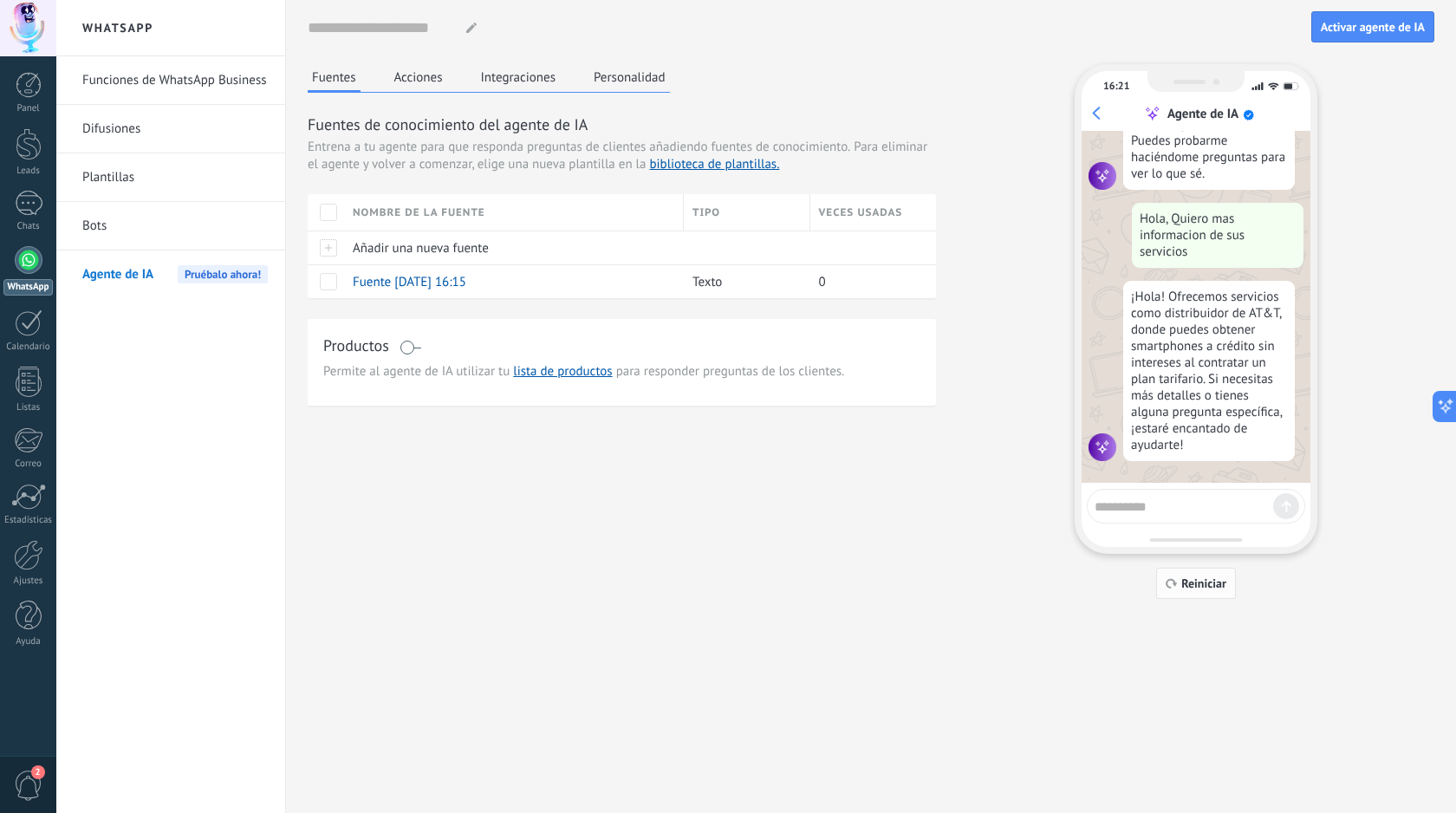
click at [1215, 586] on span "Reiniciar" at bounding box center [1203, 583] width 45 height 12
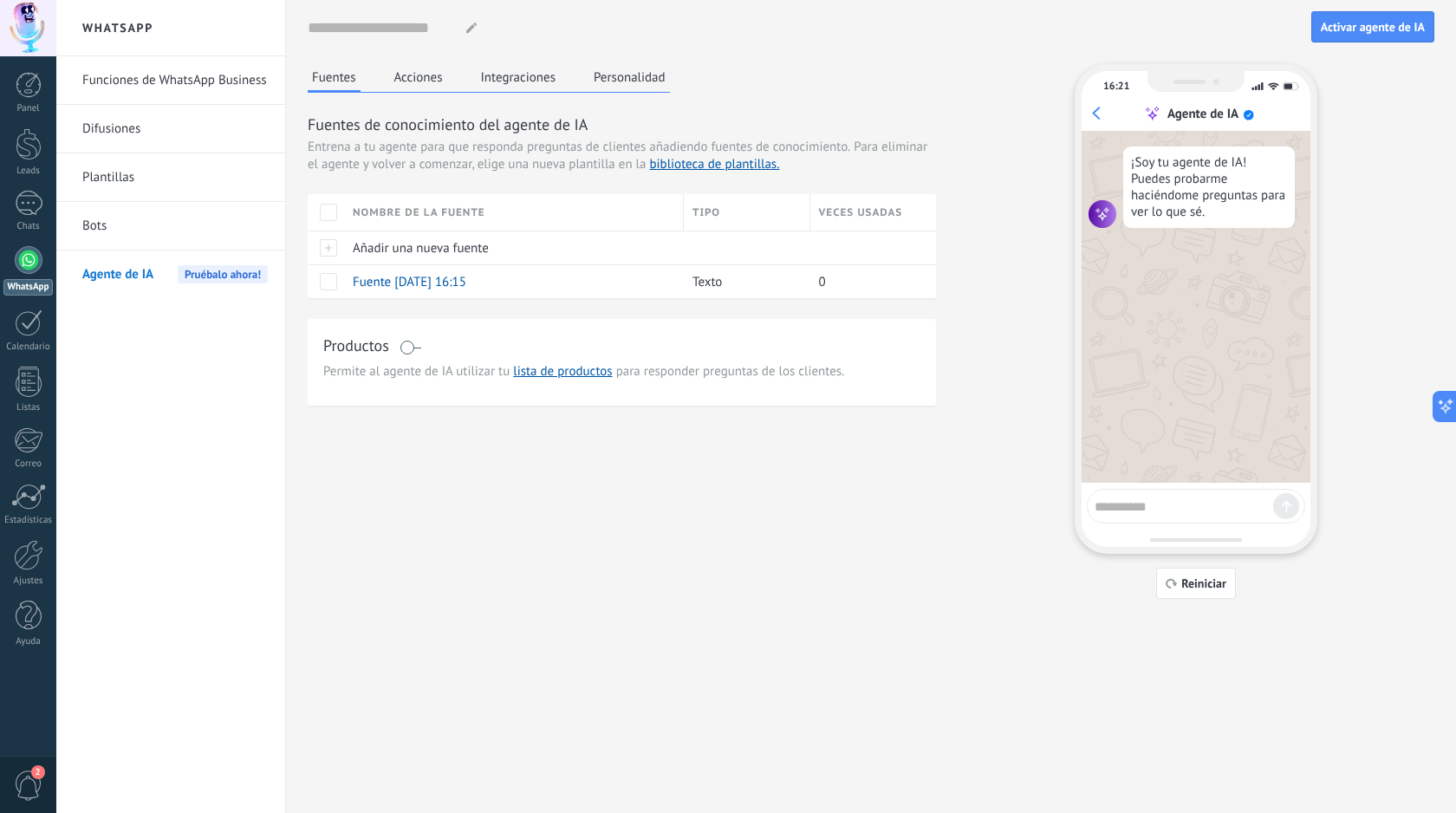
click at [132, 218] on link "Bots" at bounding box center [175, 226] width 186 height 49
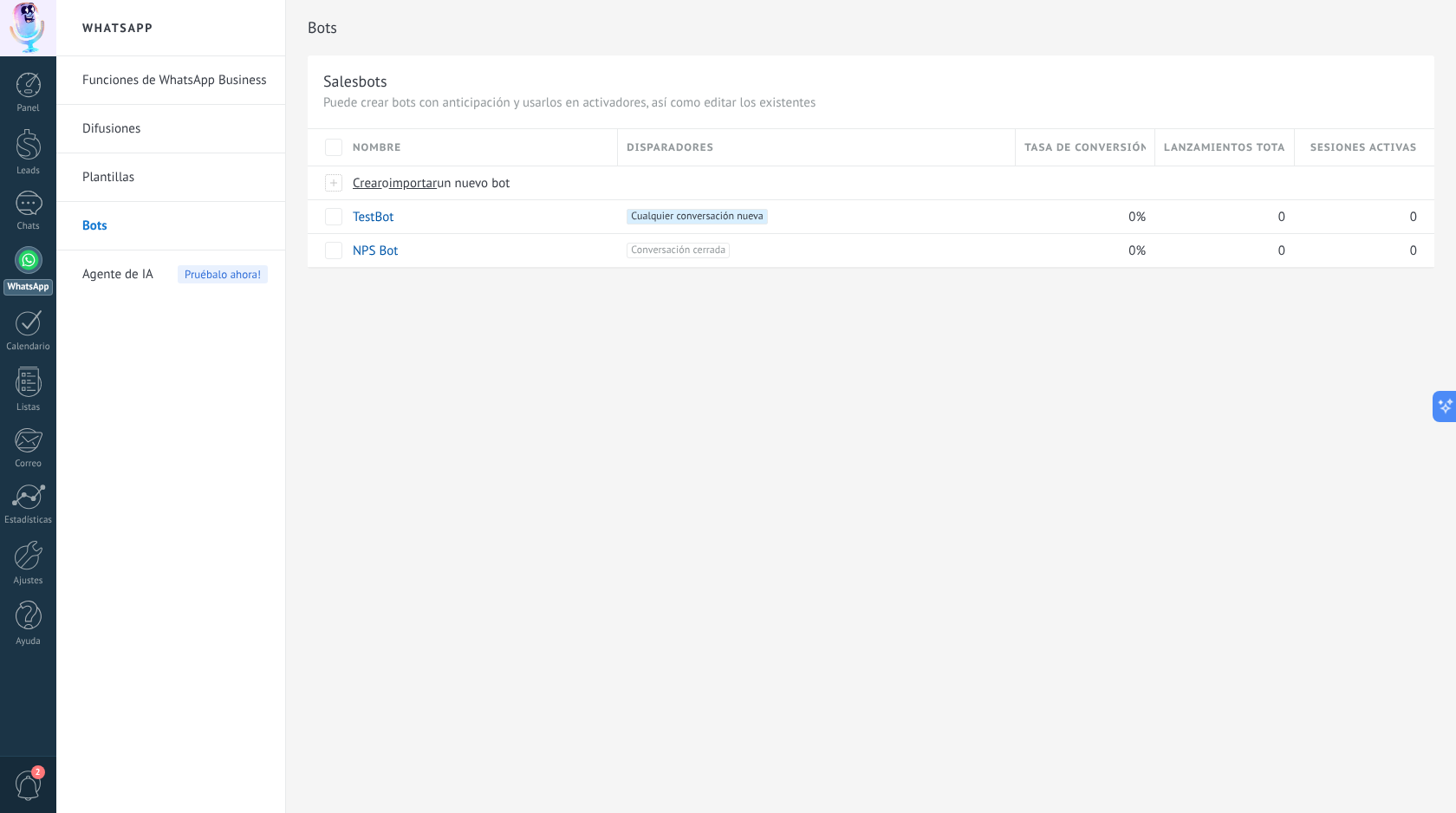
click at [170, 270] on div "Agente de IA Pruébalo ahora!" at bounding box center [175, 274] width 186 height 49
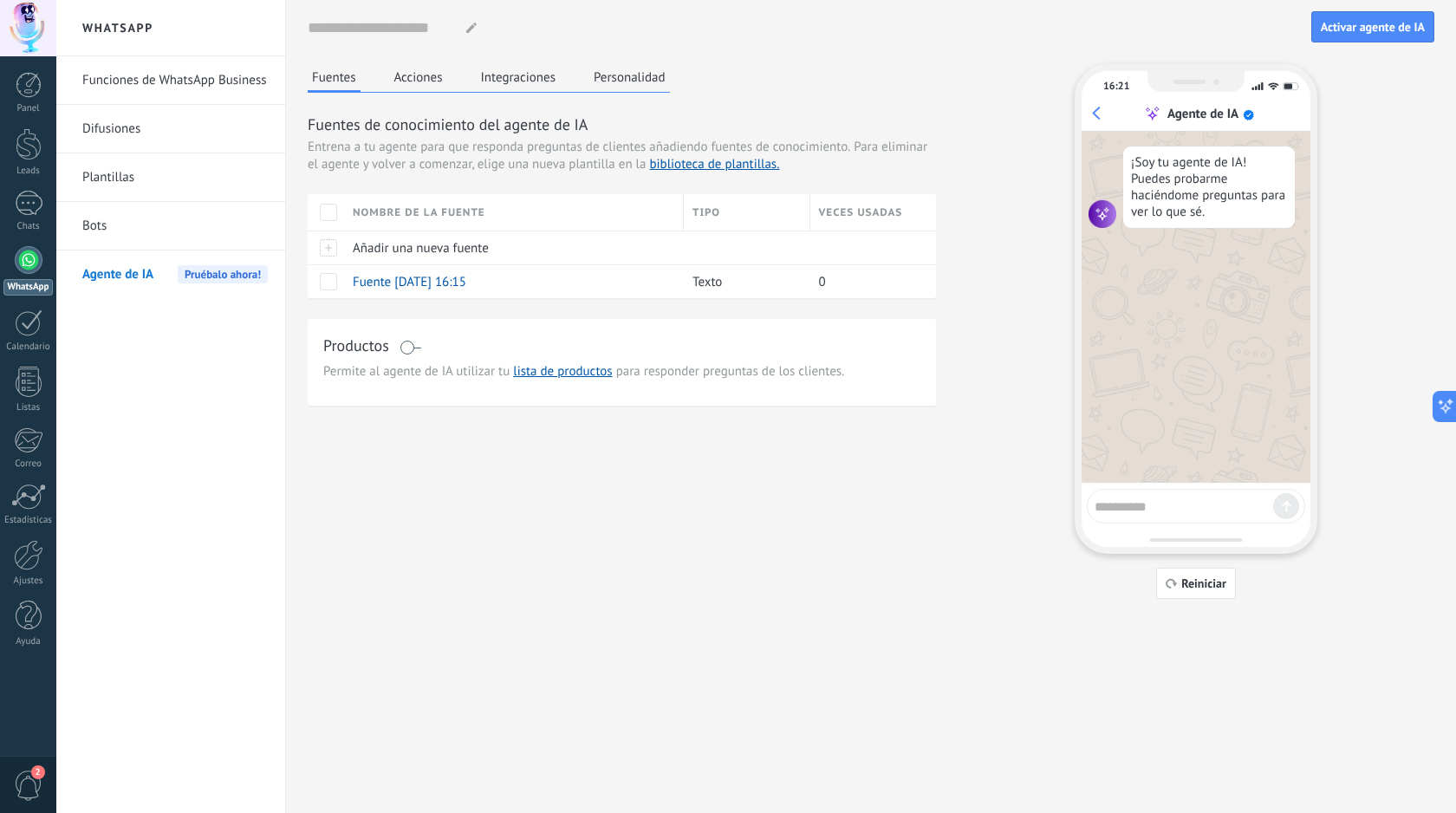
click at [166, 229] on link "Bots" at bounding box center [175, 226] width 186 height 49
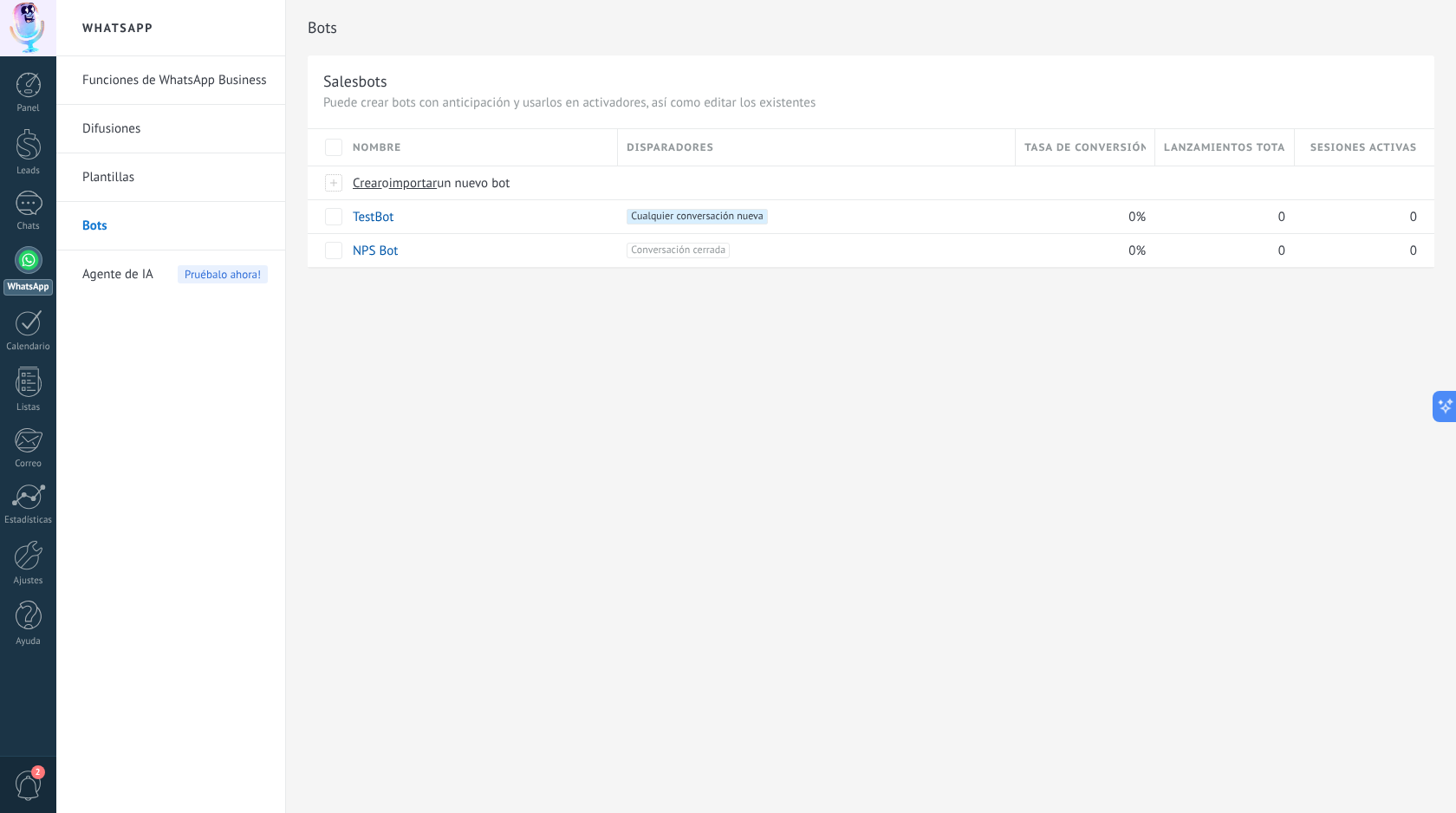
click at [149, 271] on span "Agente de IA" at bounding box center [118, 274] width 71 height 49
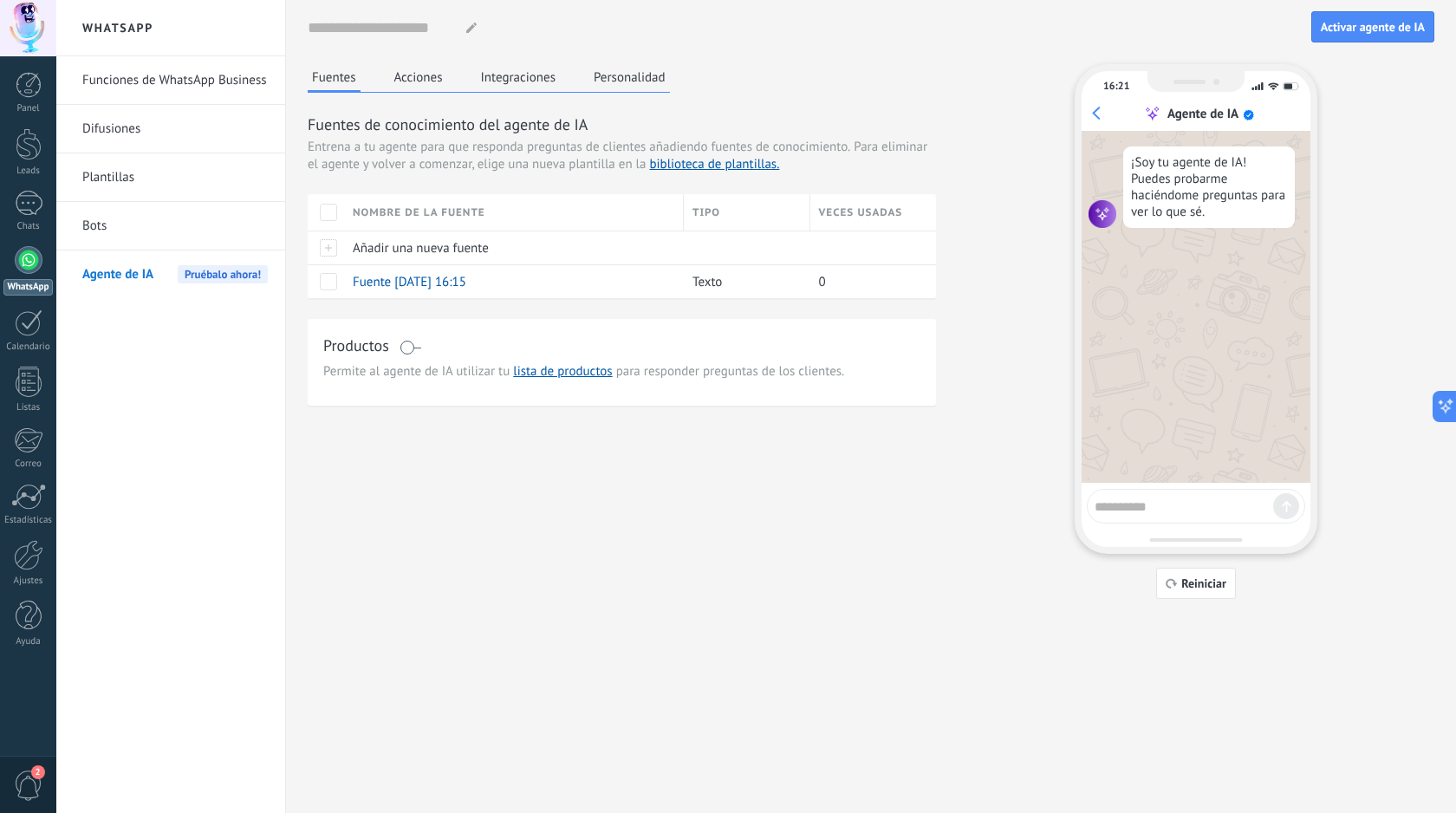
click at [161, 231] on link "Bots" at bounding box center [175, 226] width 186 height 49
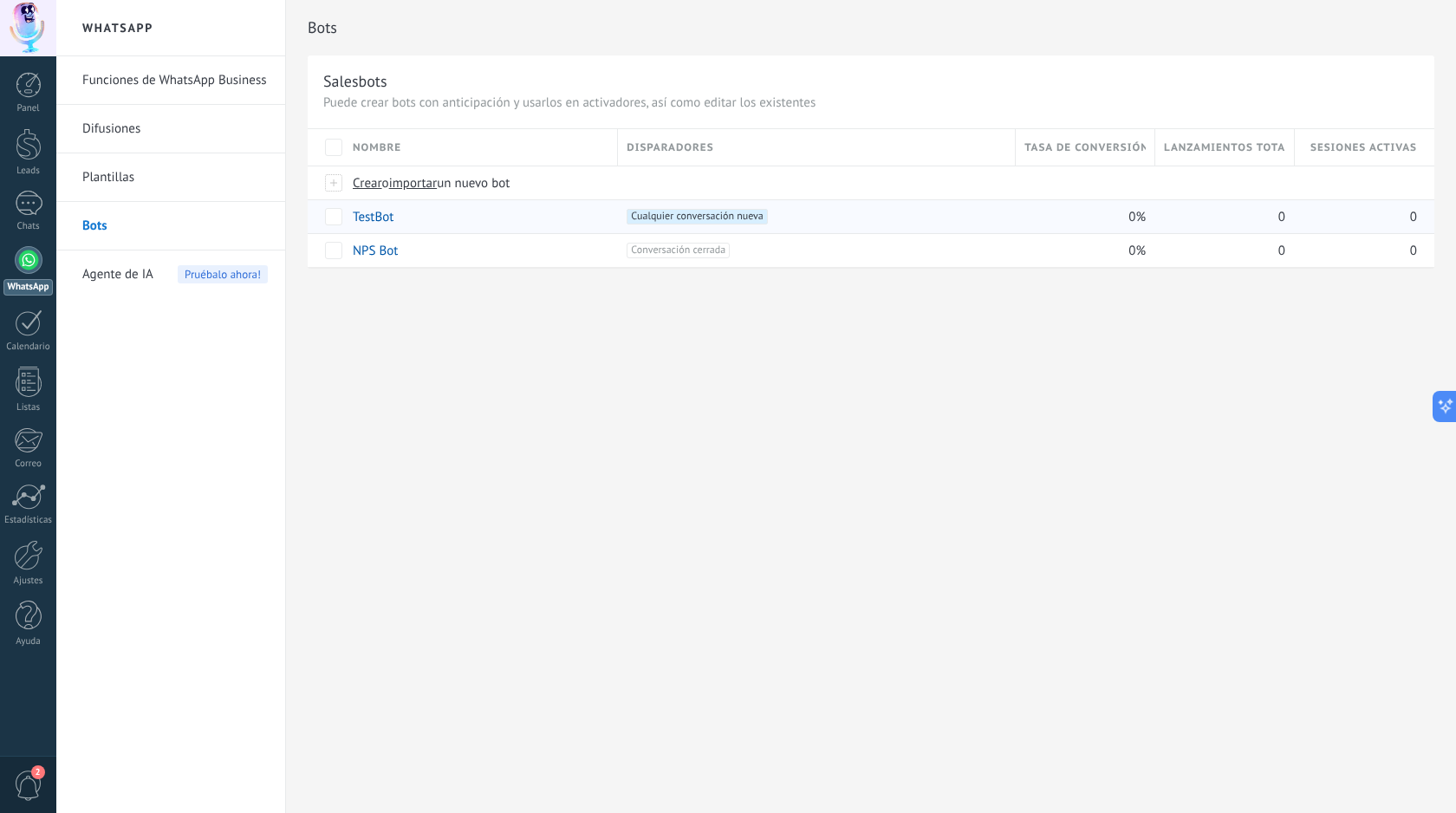
click at [490, 219] on div "TestBot" at bounding box center [477, 216] width 265 height 33
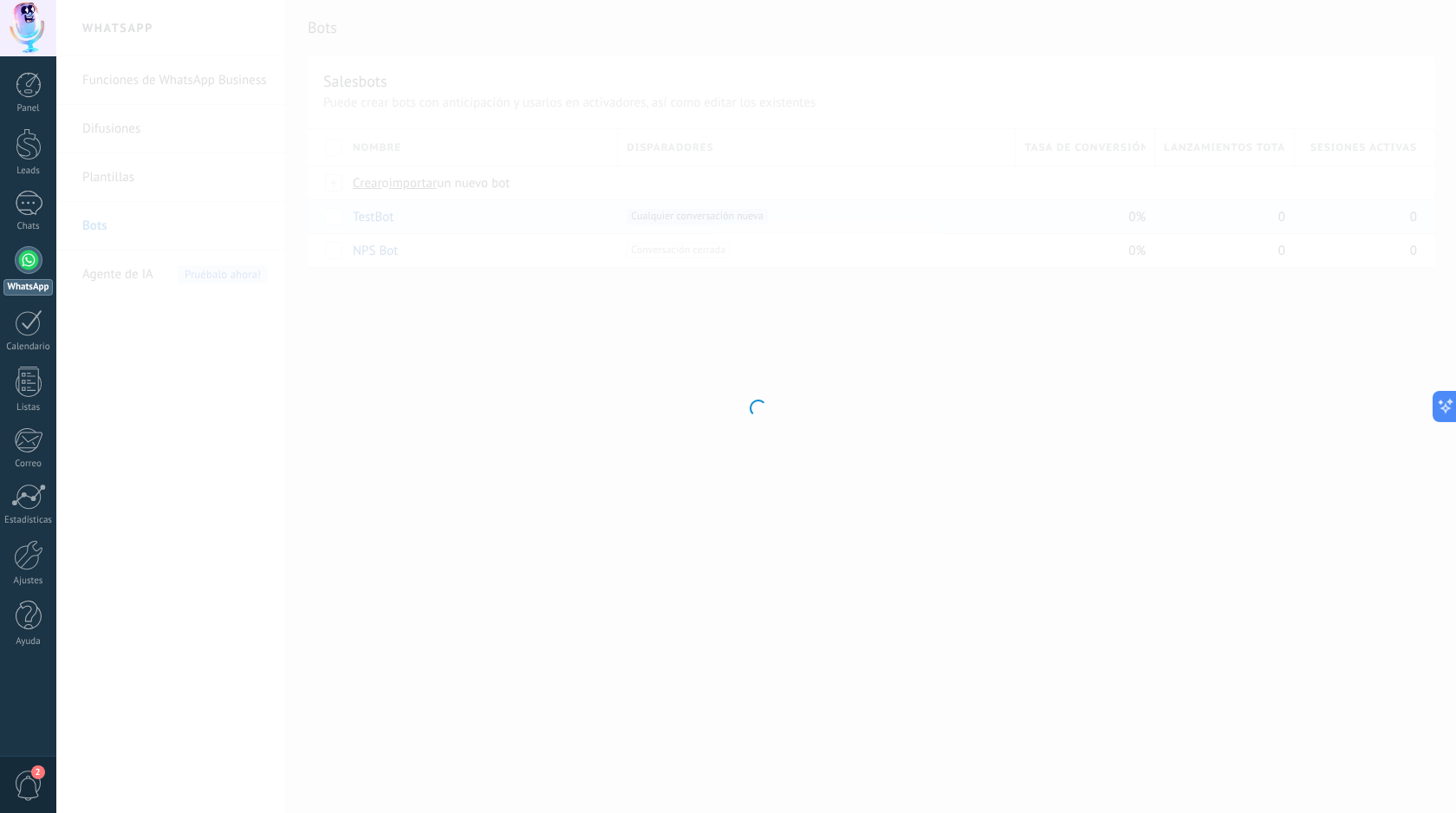
type input "*******"
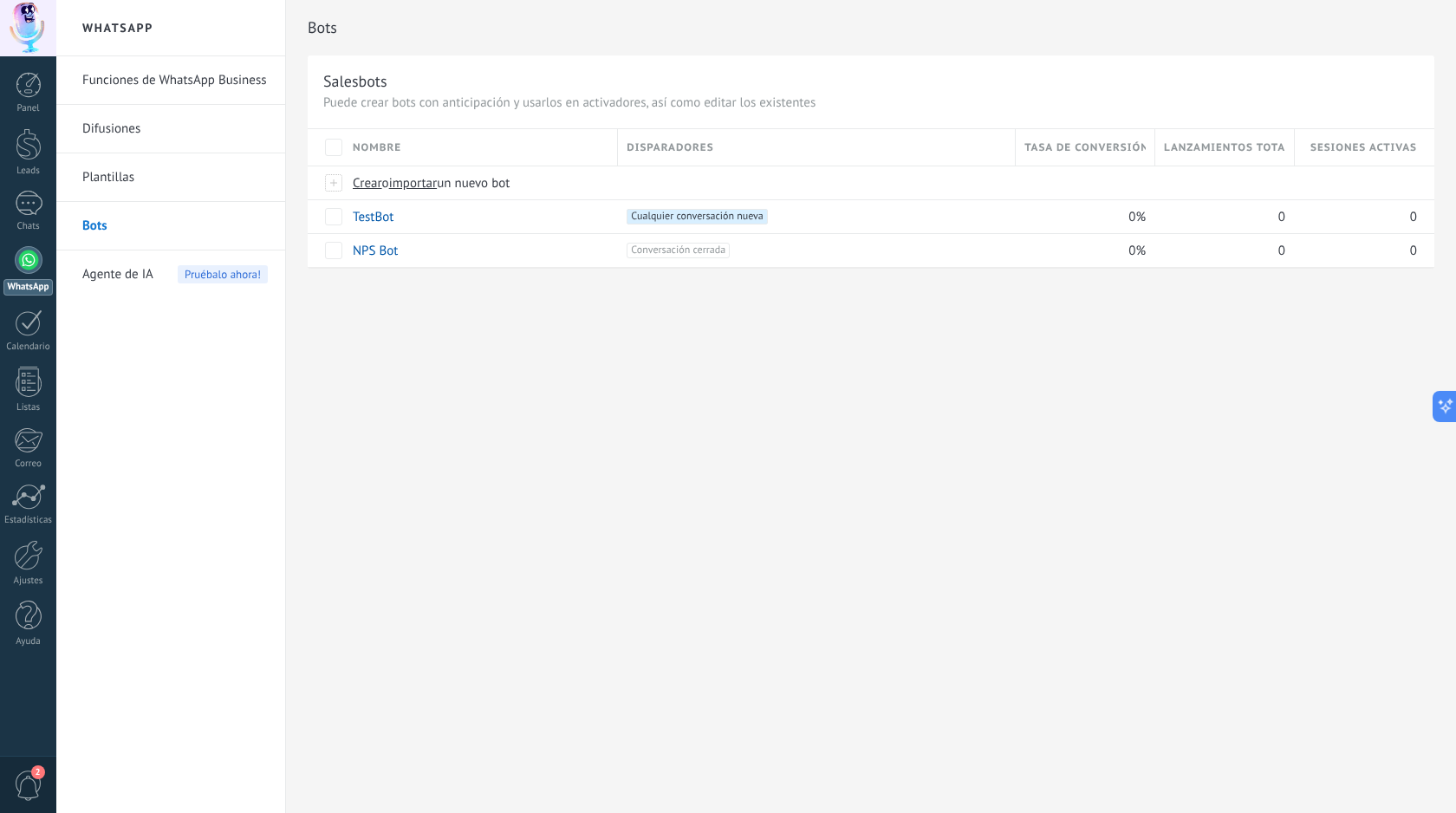
click at [202, 240] on link "Bots" at bounding box center [175, 226] width 186 height 49
click at [376, 185] on span "Crear" at bounding box center [367, 183] width 29 height 17
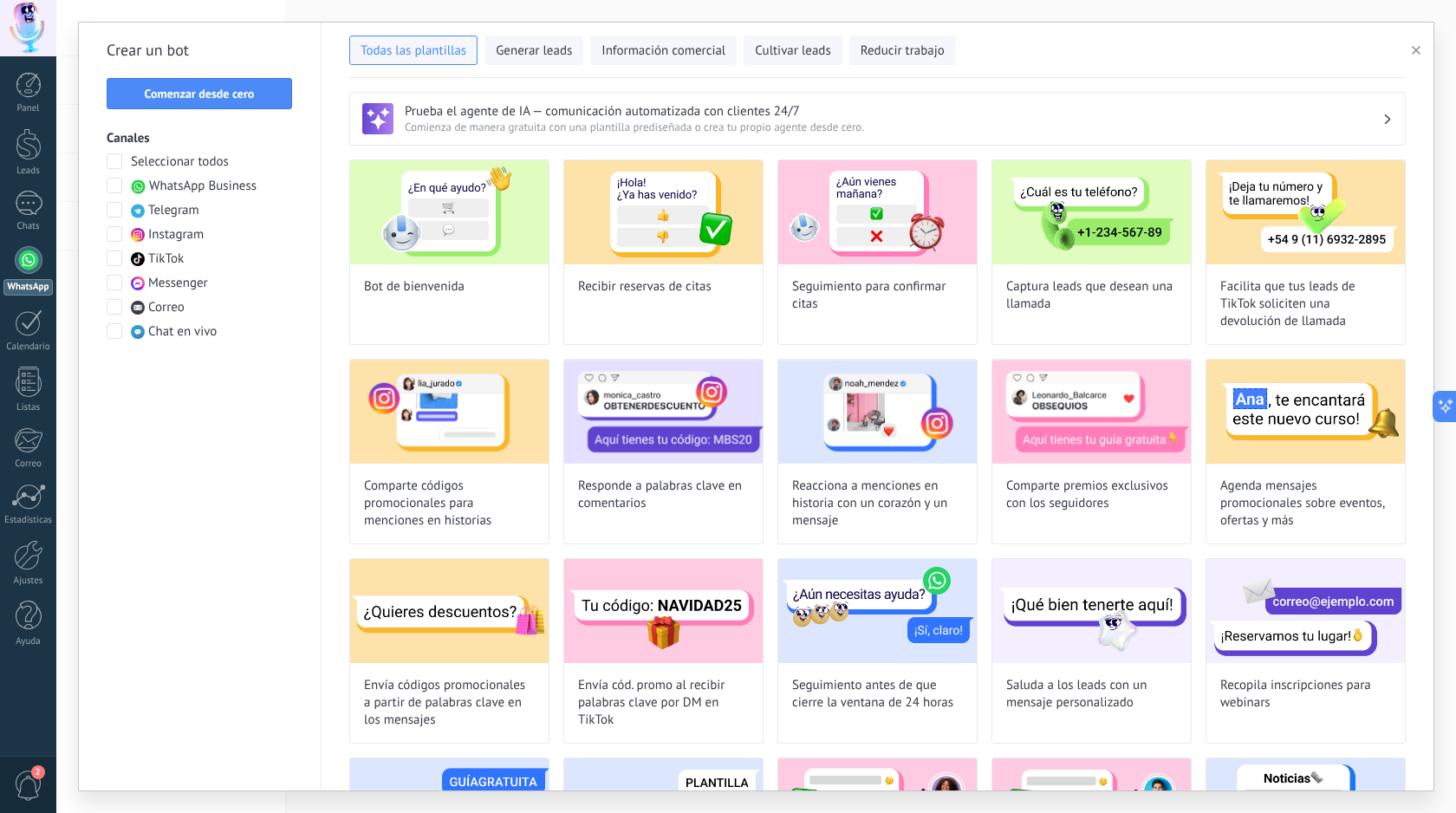
click at [227, 183] on span "WhatsApp Business" at bounding box center [202, 187] width 107 height 18
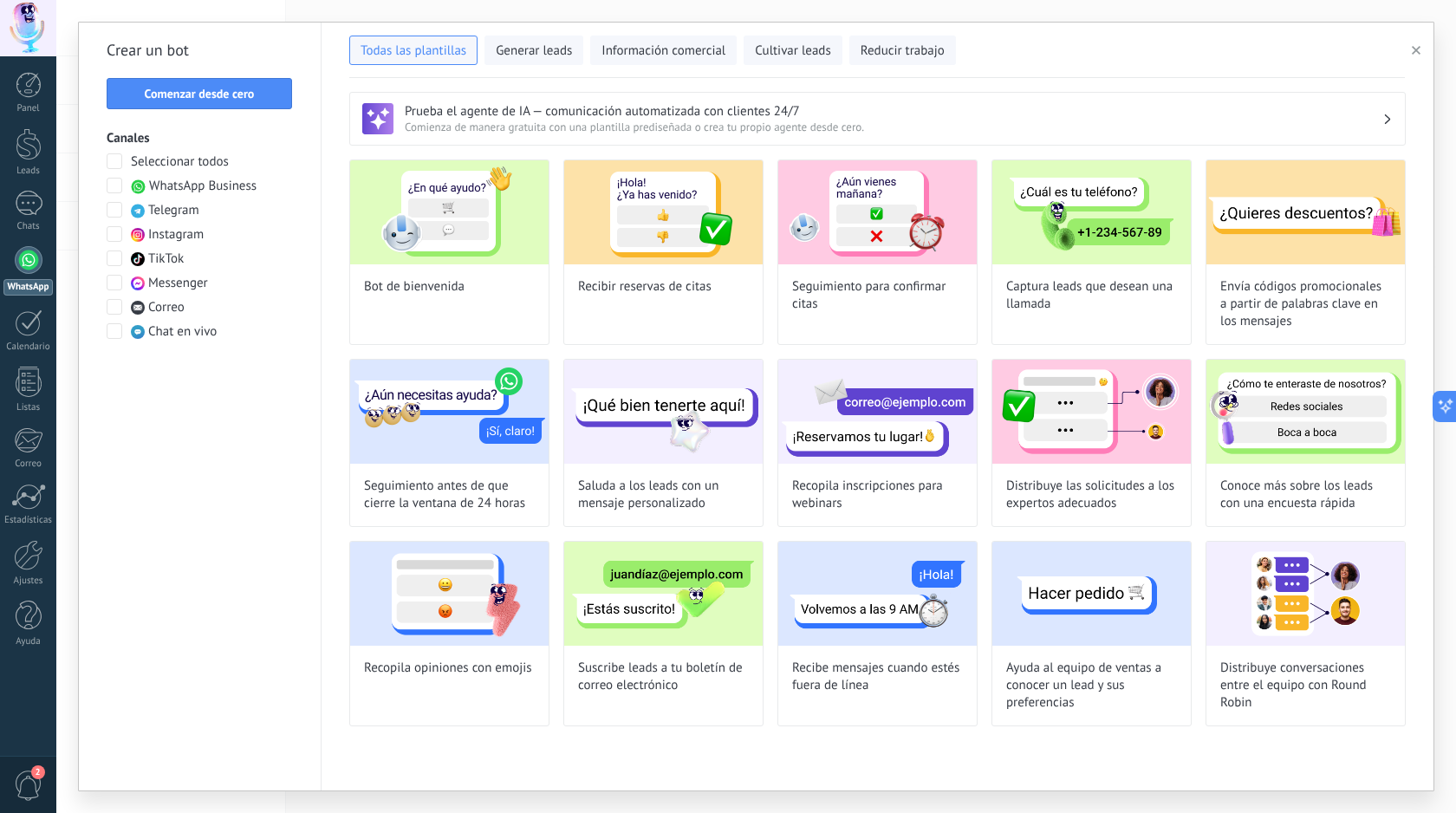
click at [328, 25] on div "Todas las plantillas Generar leads Información comercial Cultivar leads Reducir…" at bounding box center [877, 50] width 1112 height 56
click at [328, 24] on div "Todas las plantillas Generar leads Información comercial Cultivar leads Reducir…" at bounding box center [877, 50] width 1112 height 56
click at [330, 1] on div "**********" at bounding box center [756, 406] width 1399 height 813
click at [1427, 48] on button "button" at bounding box center [1419, 50] width 28 height 21
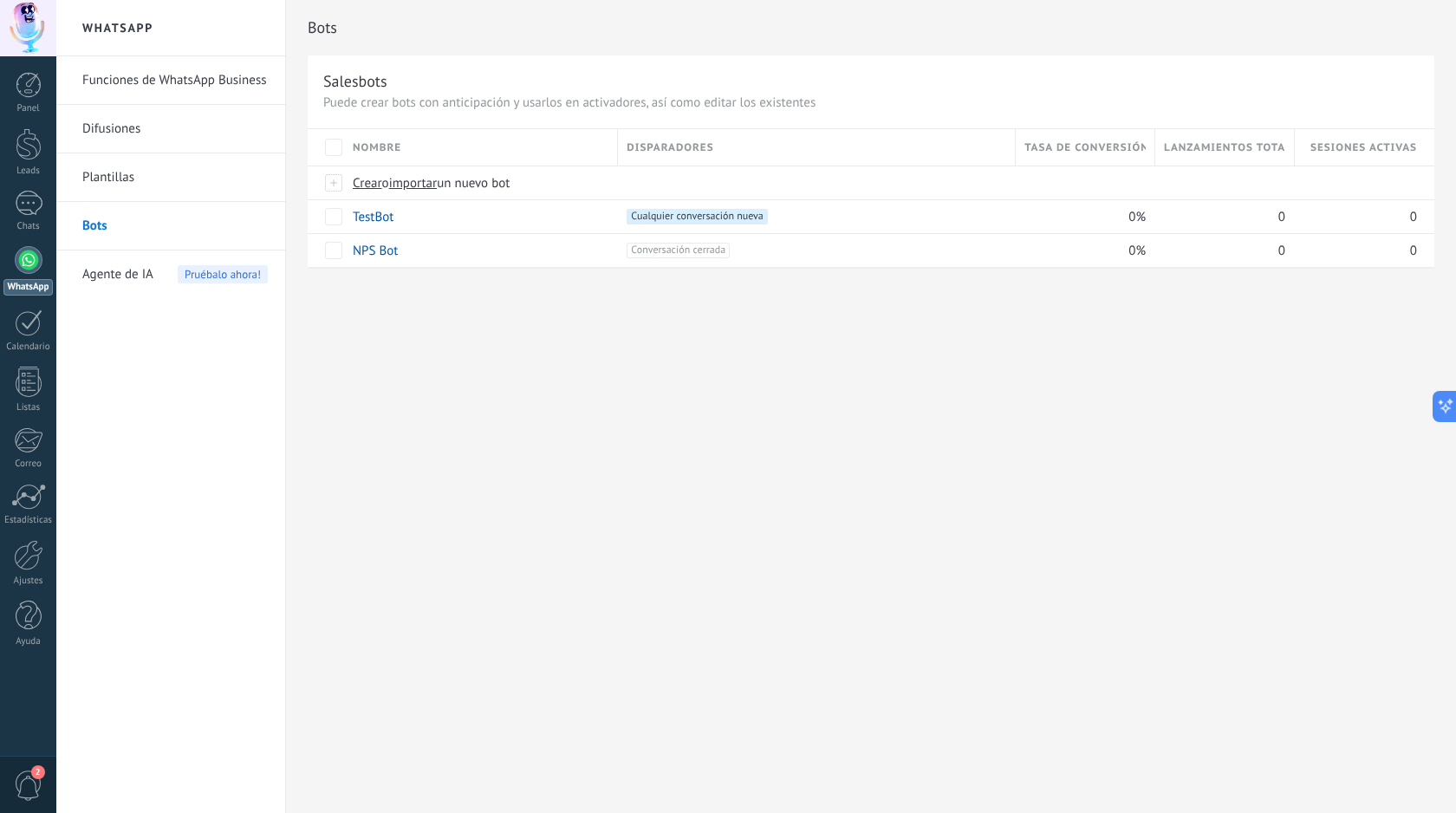
click at [111, 271] on span "Agente de IA" at bounding box center [118, 274] width 71 height 49
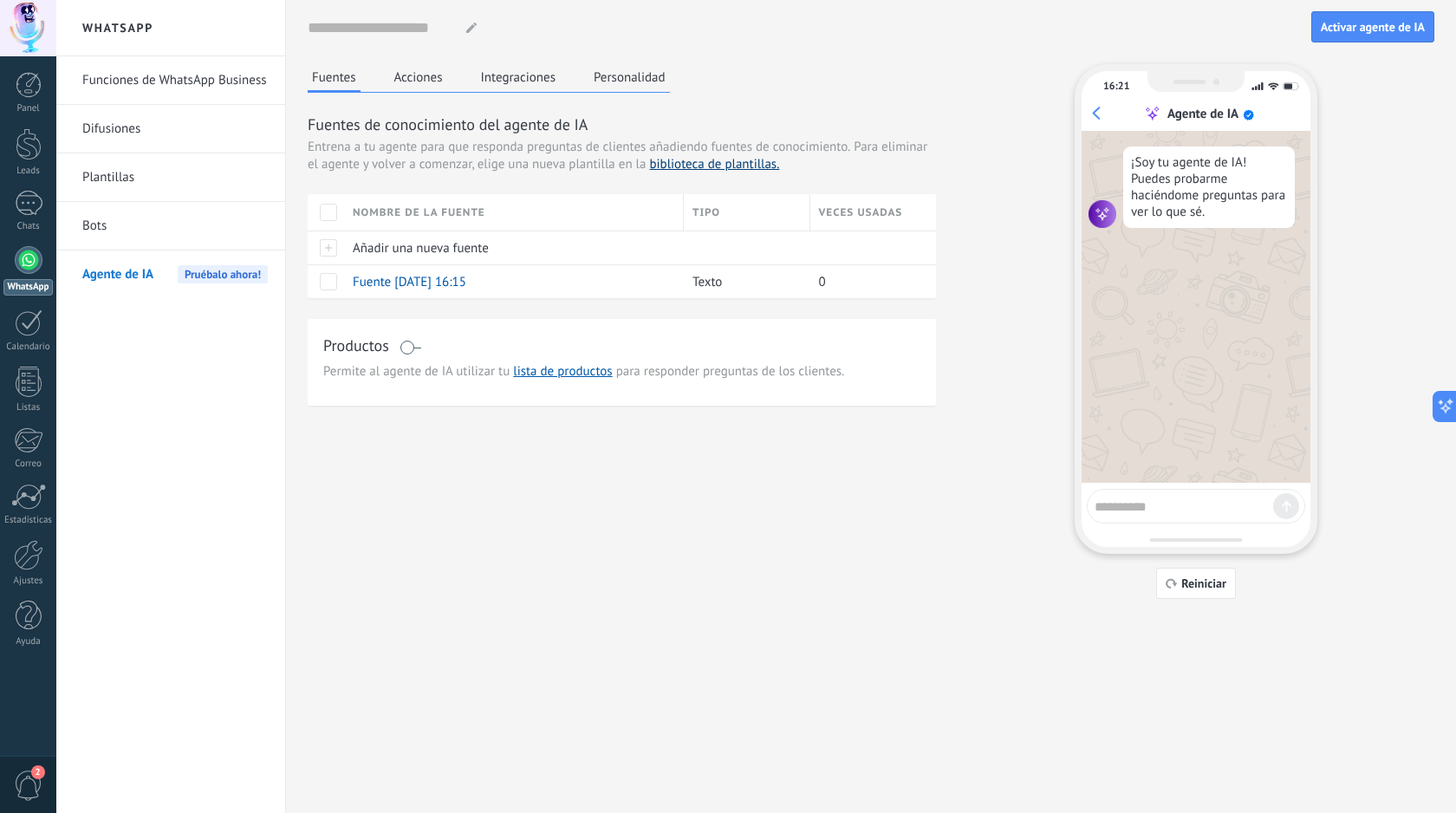
click at [752, 167] on link "biblioteca de plantillas." at bounding box center [714, 164] width 130 height 17
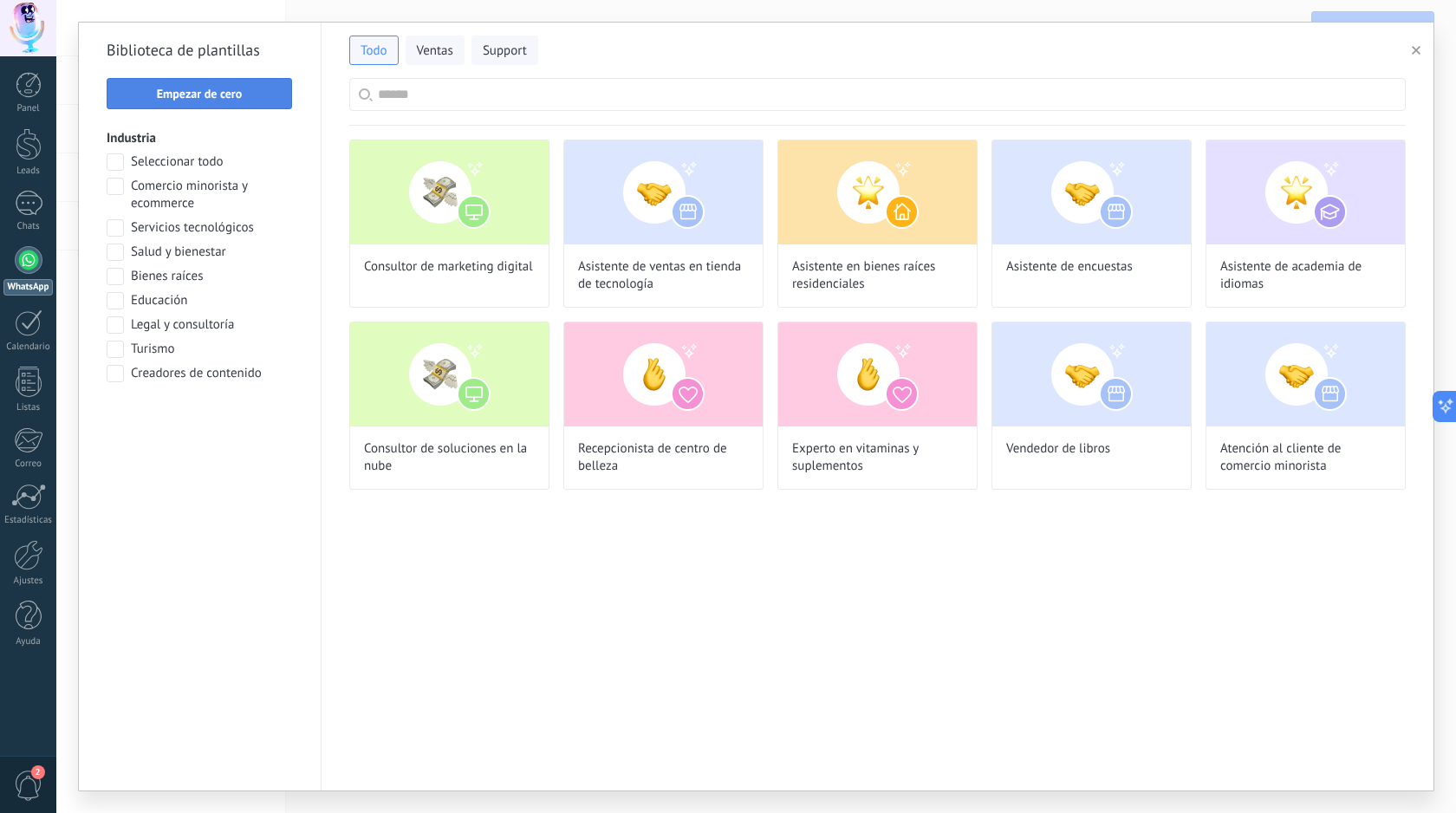
click at [221, 106] on button "Empezar de cero" at bounding box center [199, 93] width 186 height 31
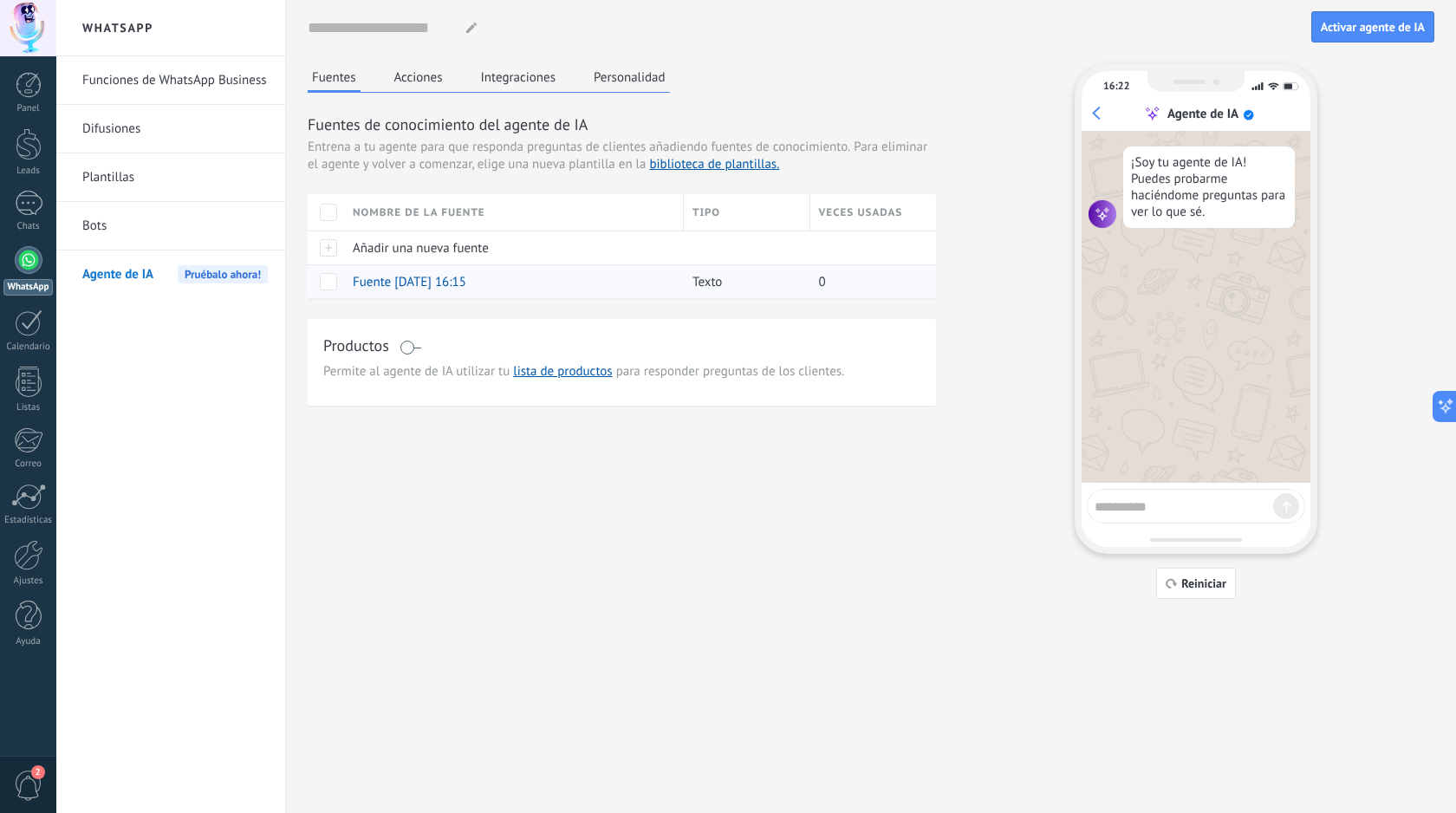
click at [331, 284] on span at bounding box center [328, 282] width 18 height 18
click at [402, 202] on span "Eliminar" at bounding box center [392, 212] width 46 height 34
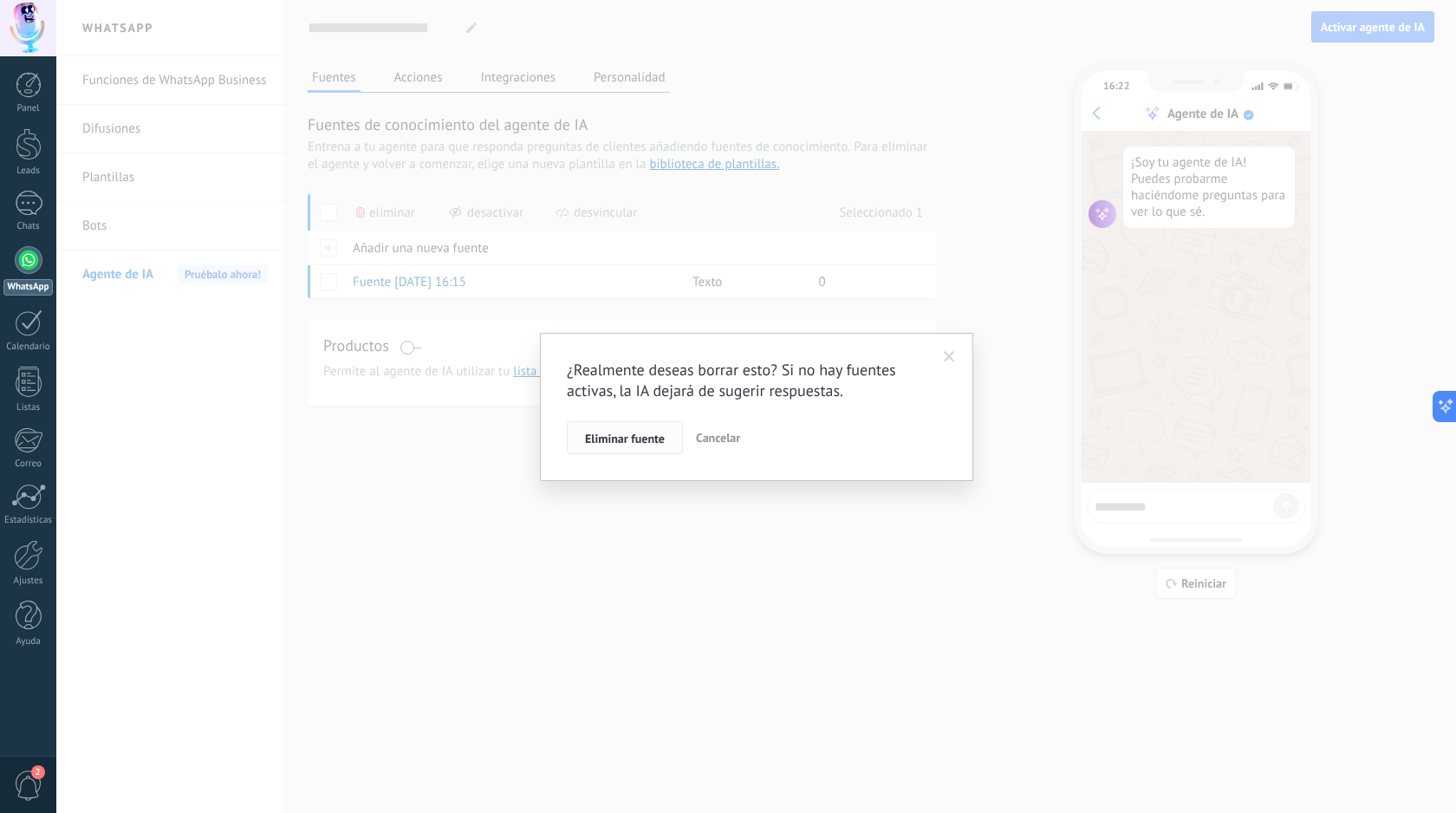
click at [646, 439] on span "Eliminar fuente" at bounding box center [625, 439] width 80 height 12
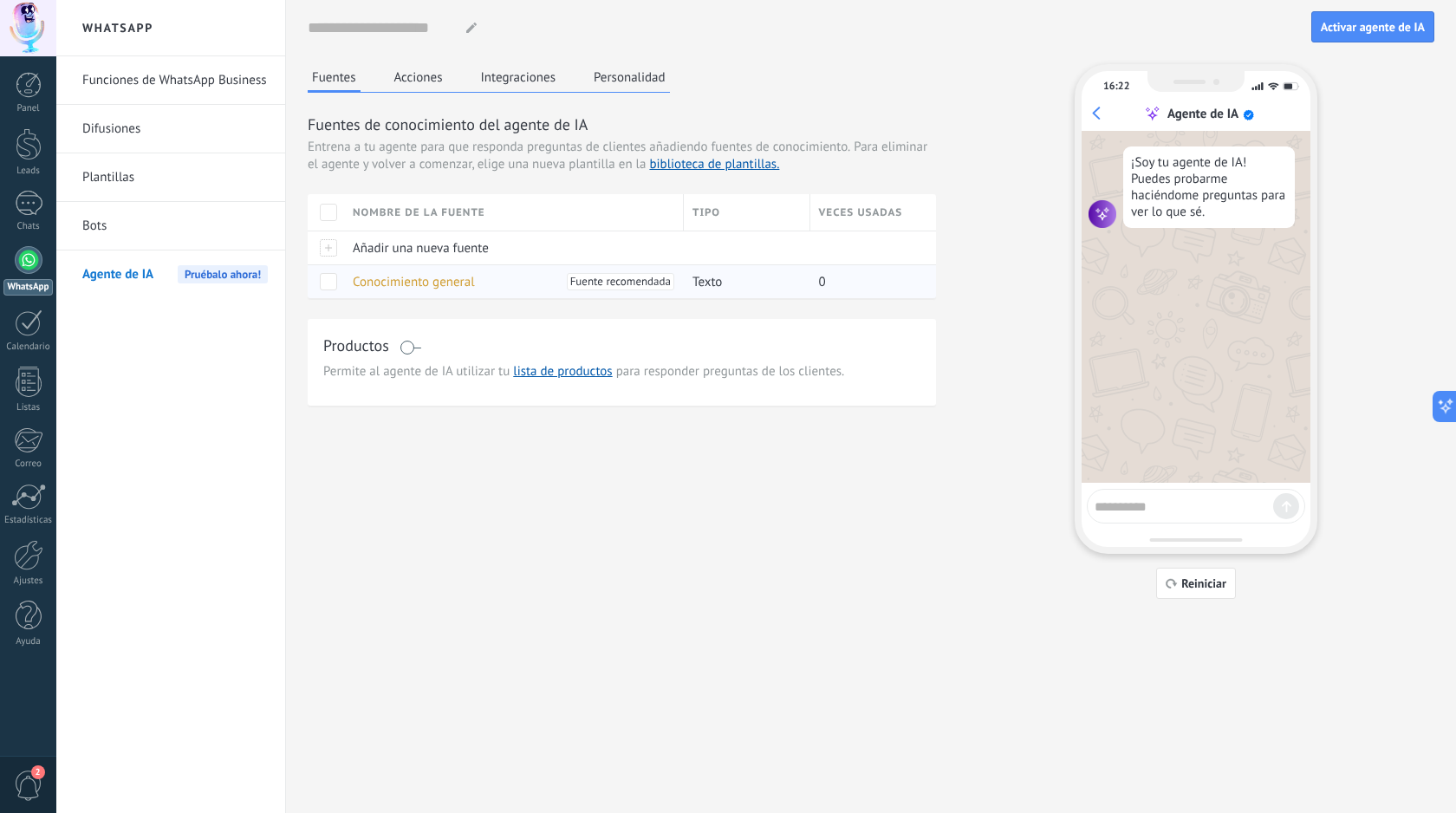
click at [335, 281] on span at bounding box center [328, 282] width 18 height 18
click at [392, 215] on span "Eliminar" at bounding box center [392, 212] width 46 height 34
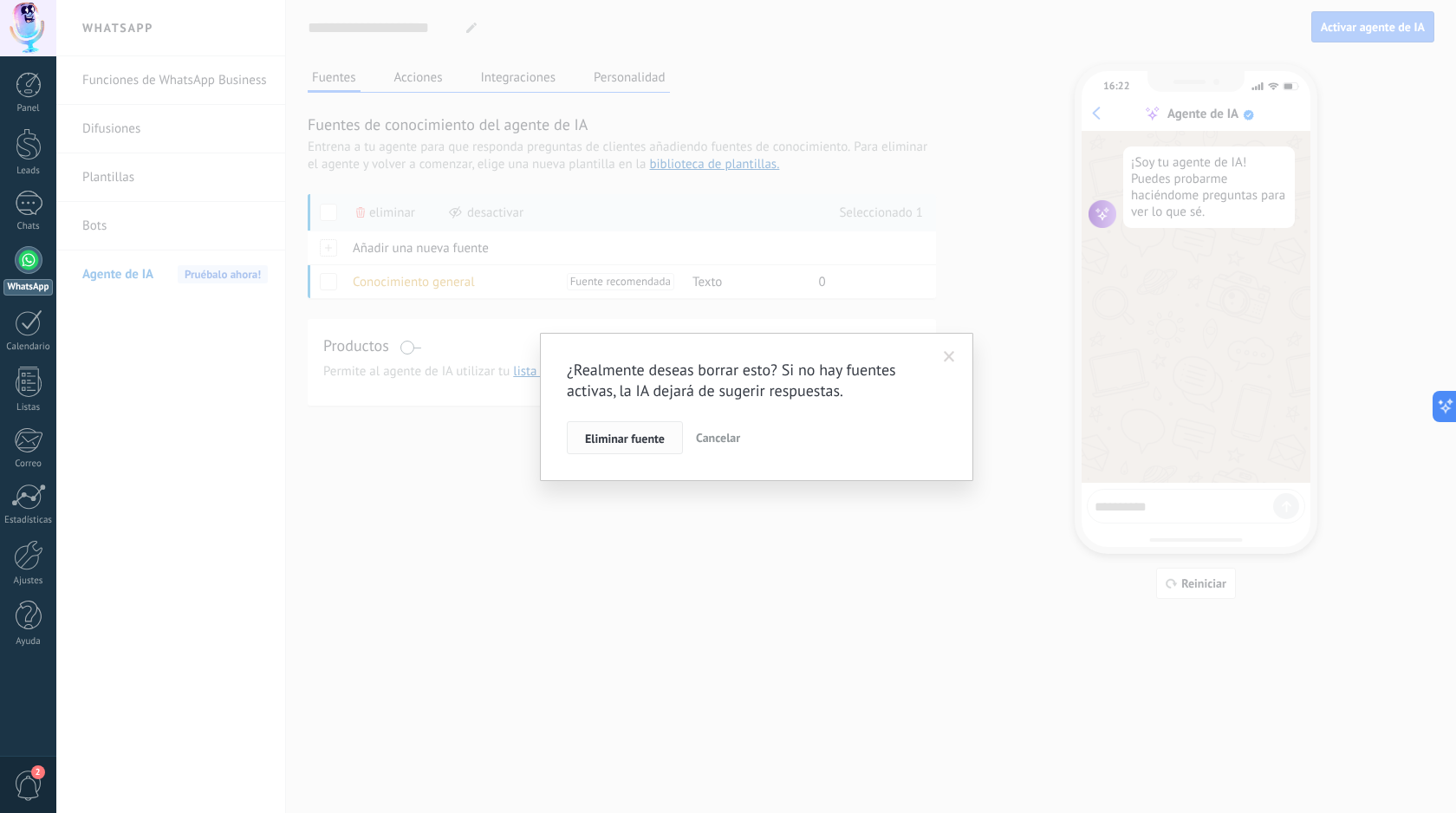
click at [649, 440] on span "Eliminar fuente" at bounding box center [625, 439] width 80 height 12
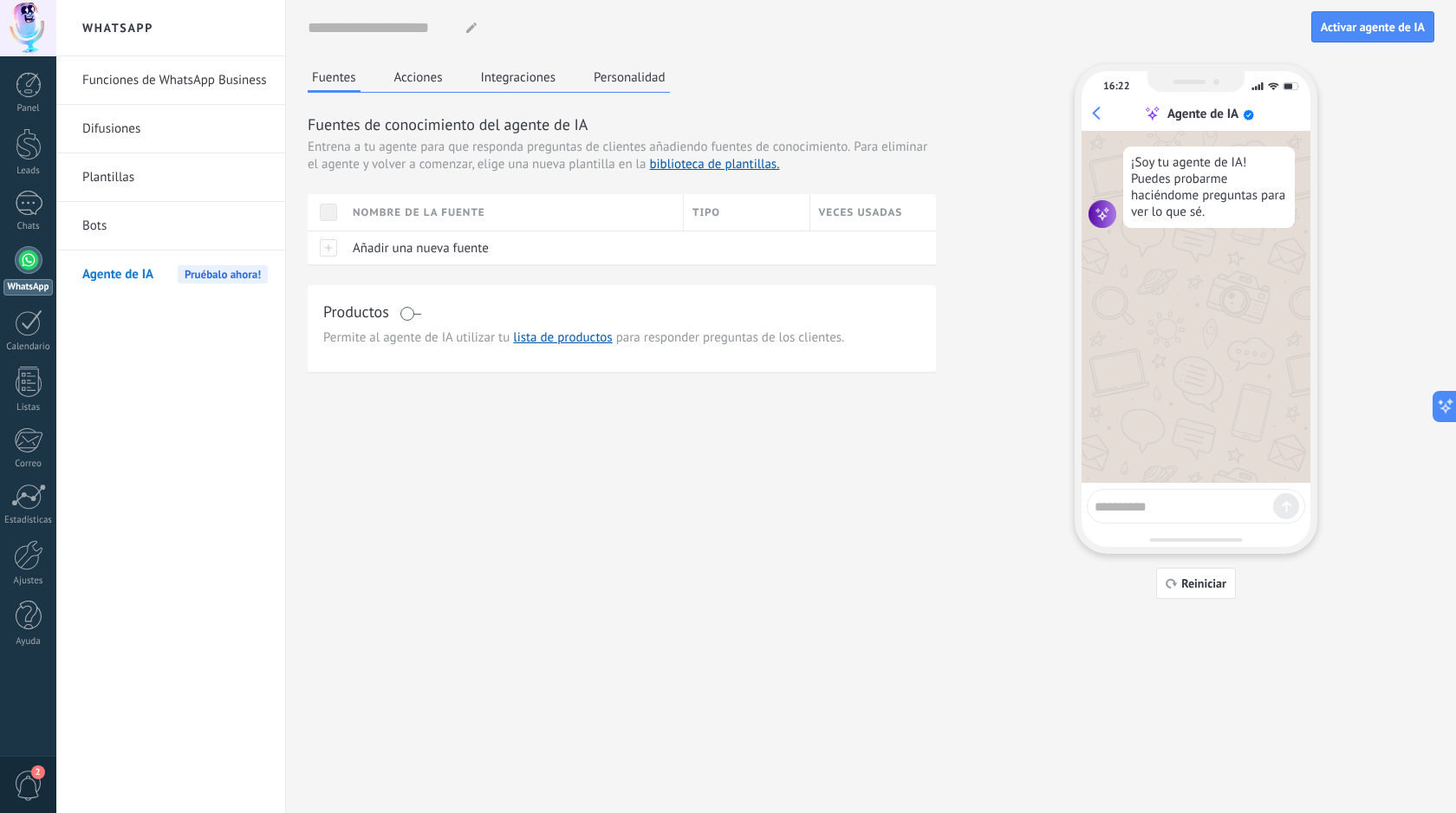
click at [429, 77] on button "Acciones" at bounding box center [418, 76] width 57 height 26
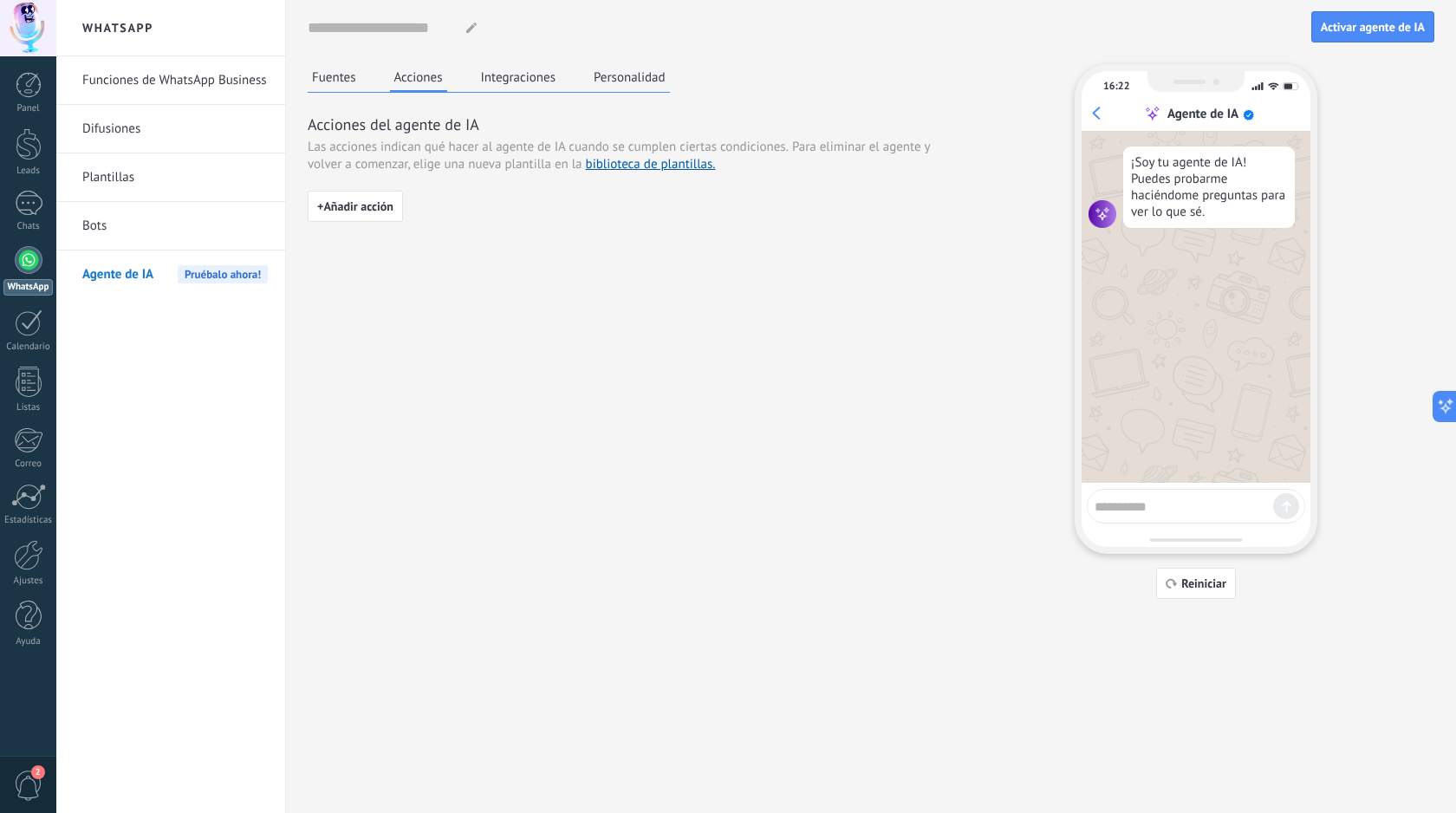
click at [648, 176] on div "Acciones del agente de IA Las acciones indican qué hacer al agente de IA cuando…" at bounding box center [622, 174] width 628 height 122
click at [652, 161] on link "biblioteca de plantillas." at bounding box center [650, 164] width 130 height 17
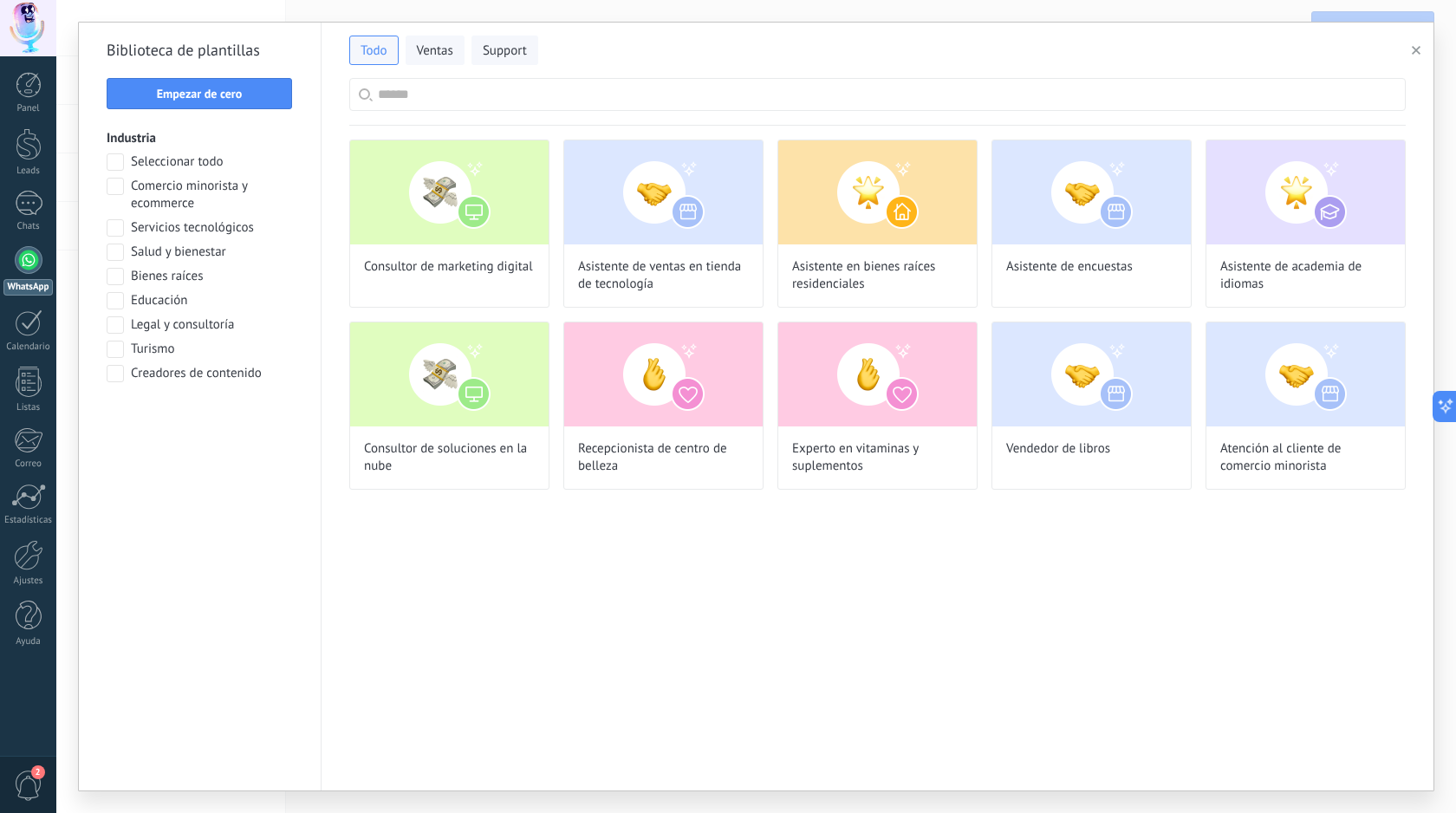
click at [186, 253] on span "Salud y bienestar" at bounding box center [179, 252] width 96 height 18
click at [430, 58] on span "Ventas" at bounding box center [434, 51] width 36 height 18
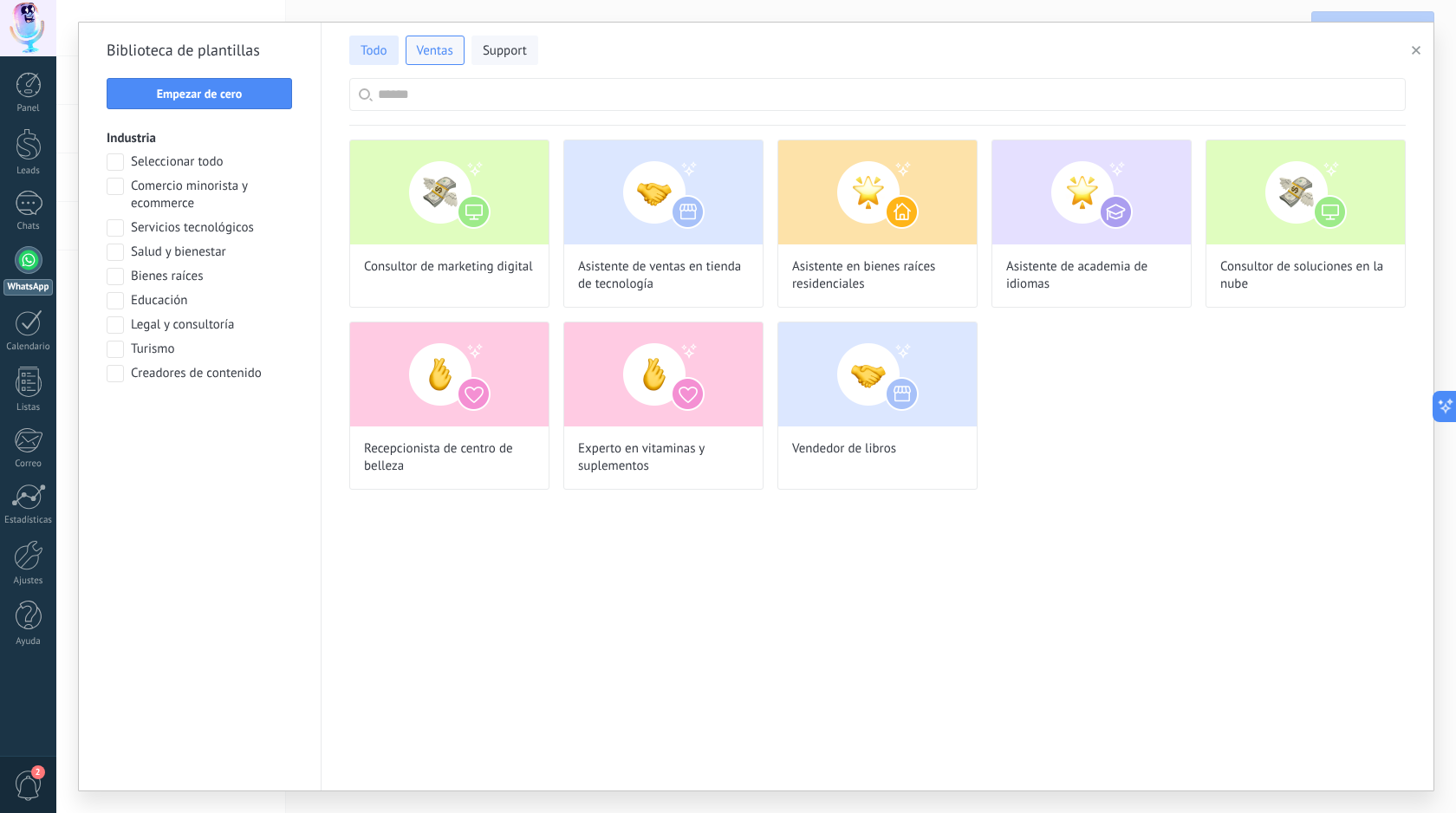
click at [382, 48] on span "Todo" at bounding box center [374, 51] width 27 height 18
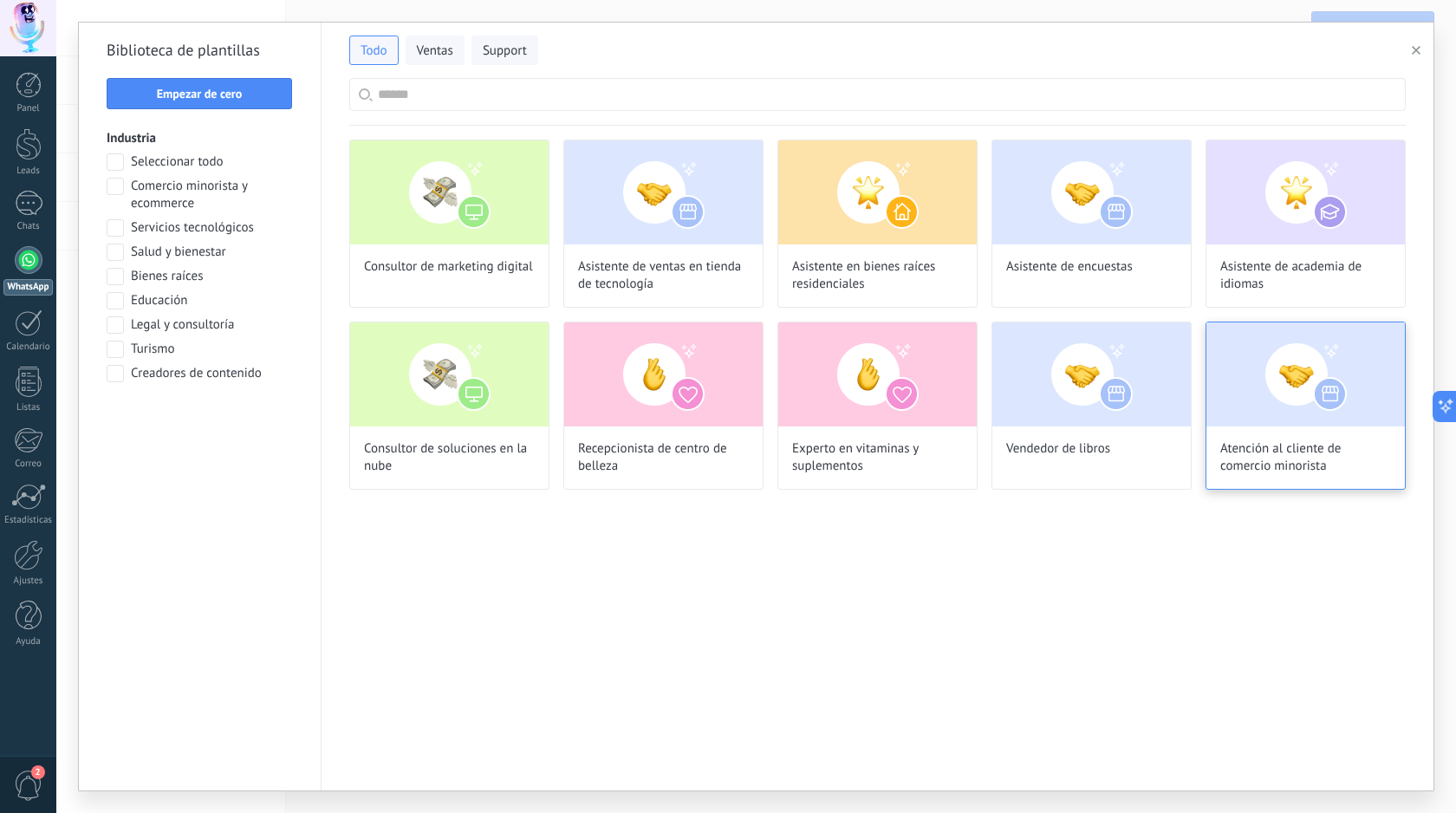
click at [1214, 439] on div "Atención al cliente de comercio minorista" at bounding box center [1306, 405] width 200 height 168
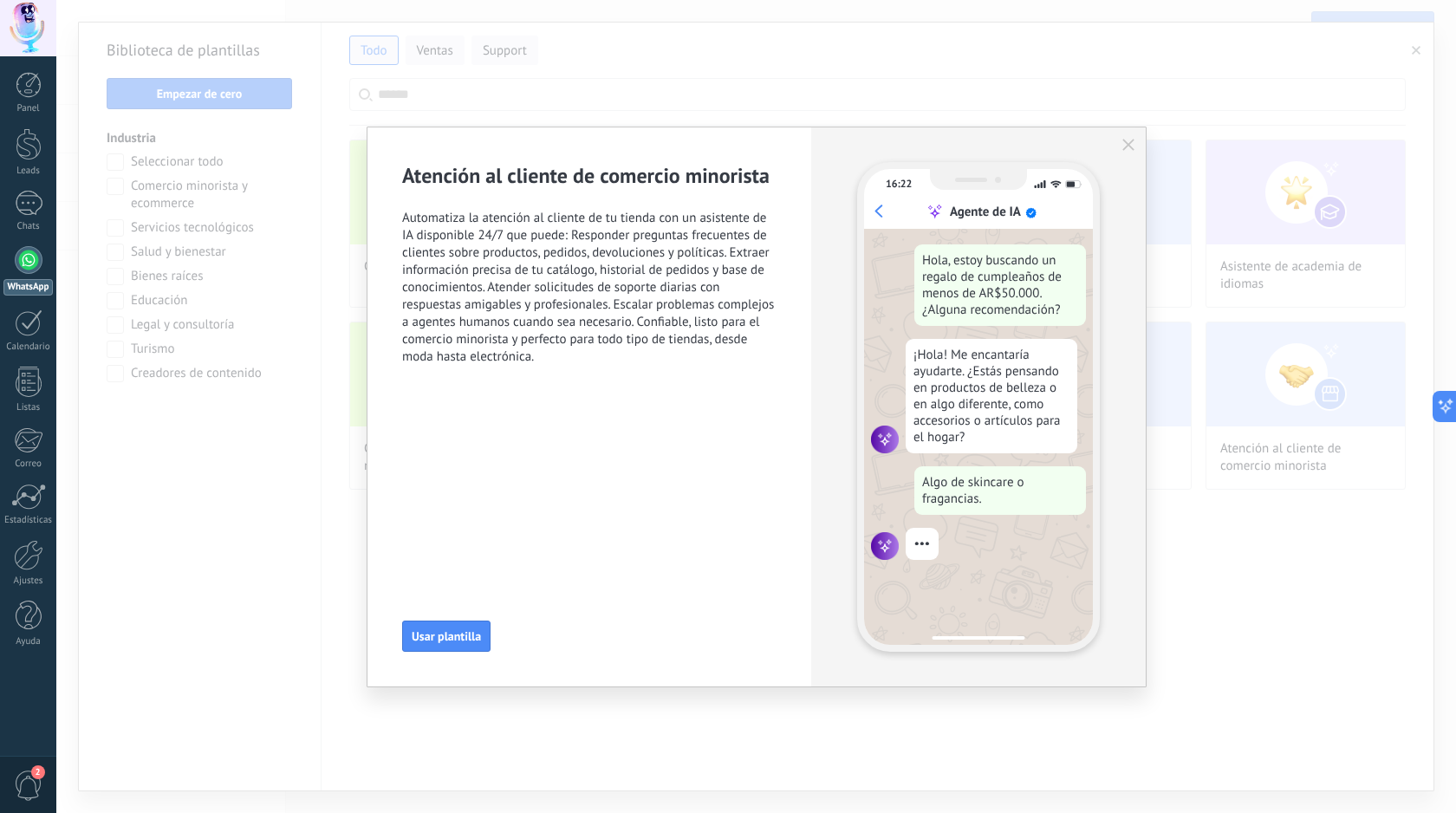
click at [1129, 146] on use "button" at bounding box center [1129, 145] width 12 height 12
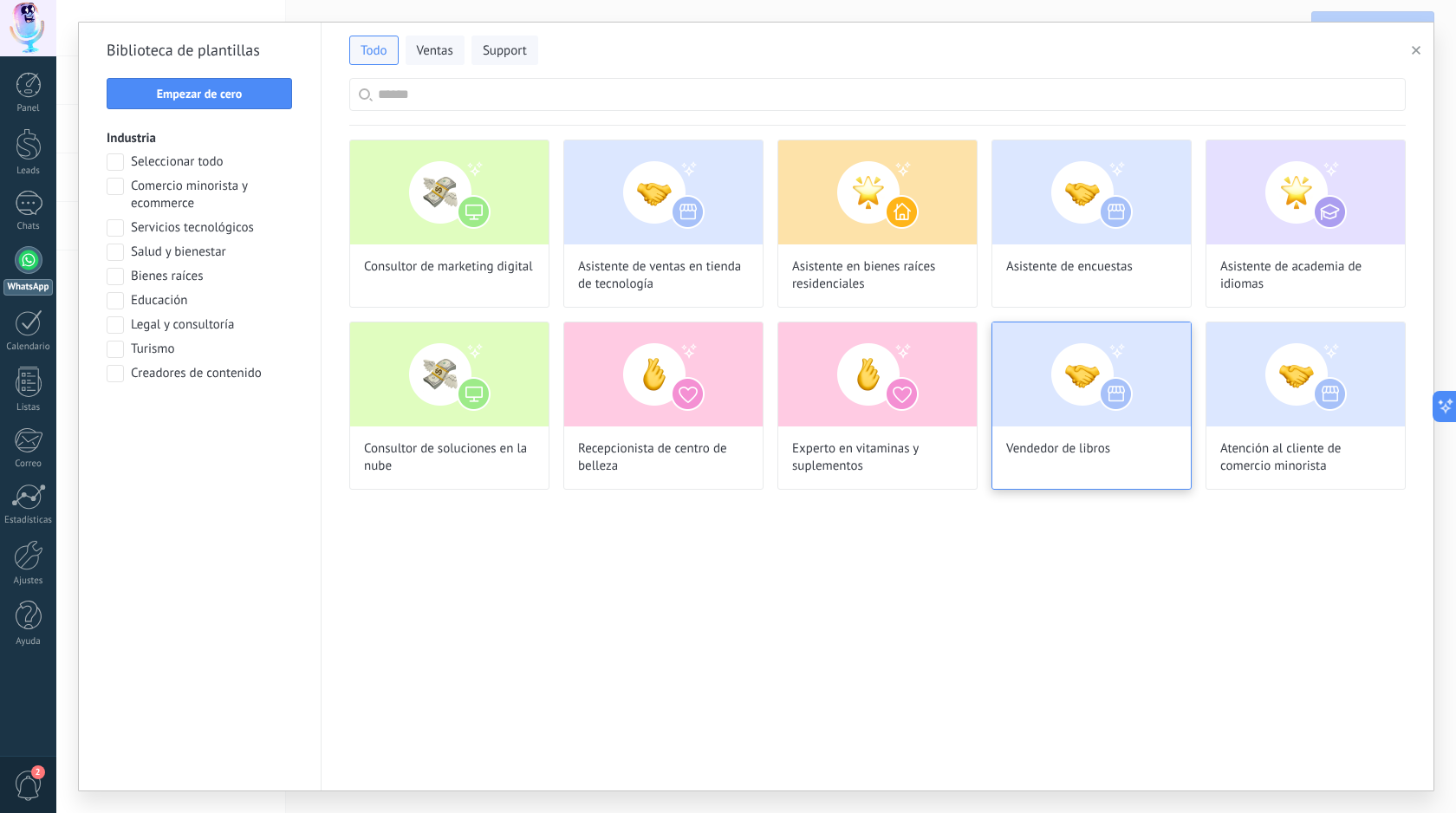
click at [1110, 409] on img at bounding box center [1092, 374] width 198 height 104
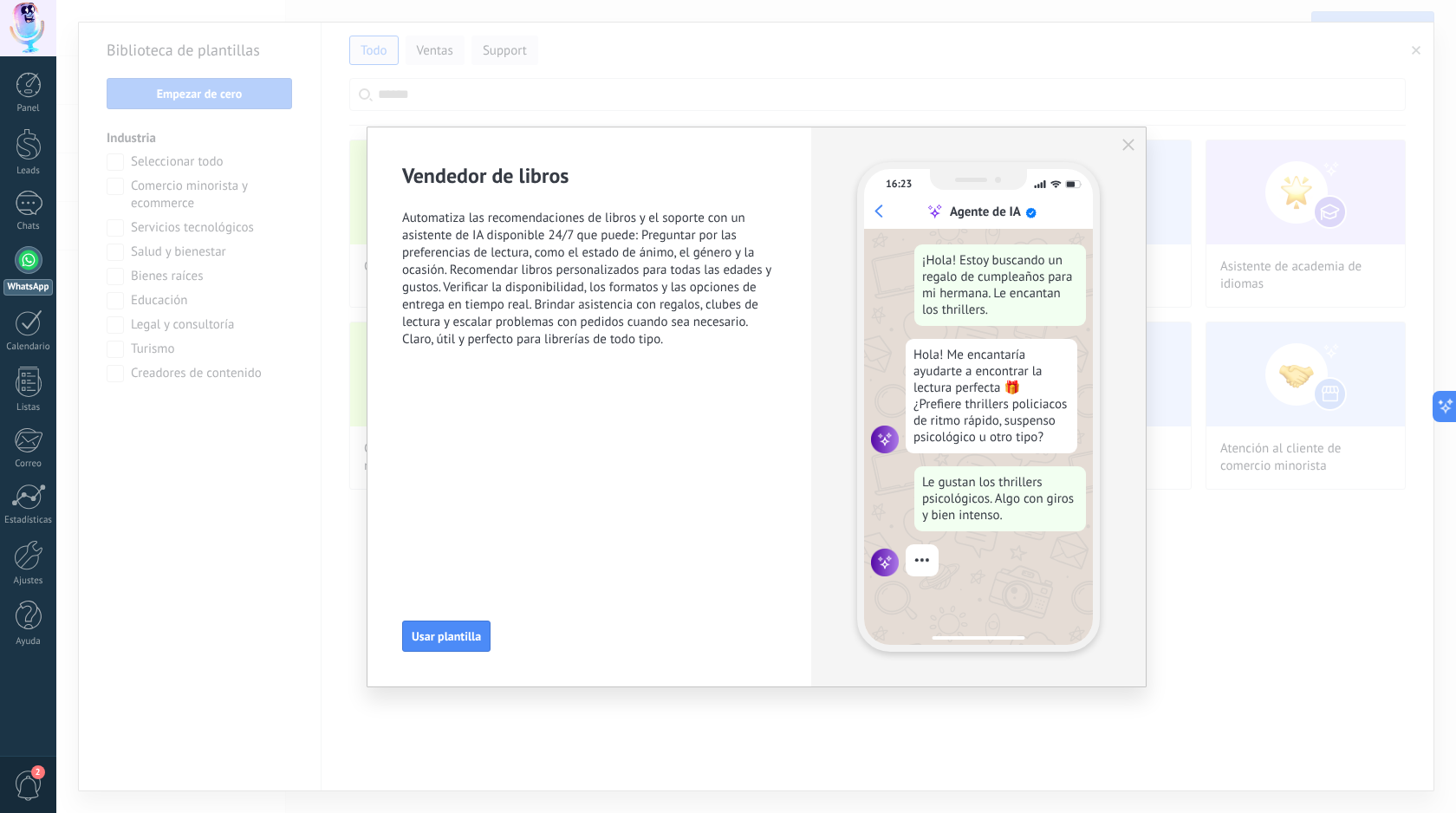
scroll to position [27, 0]
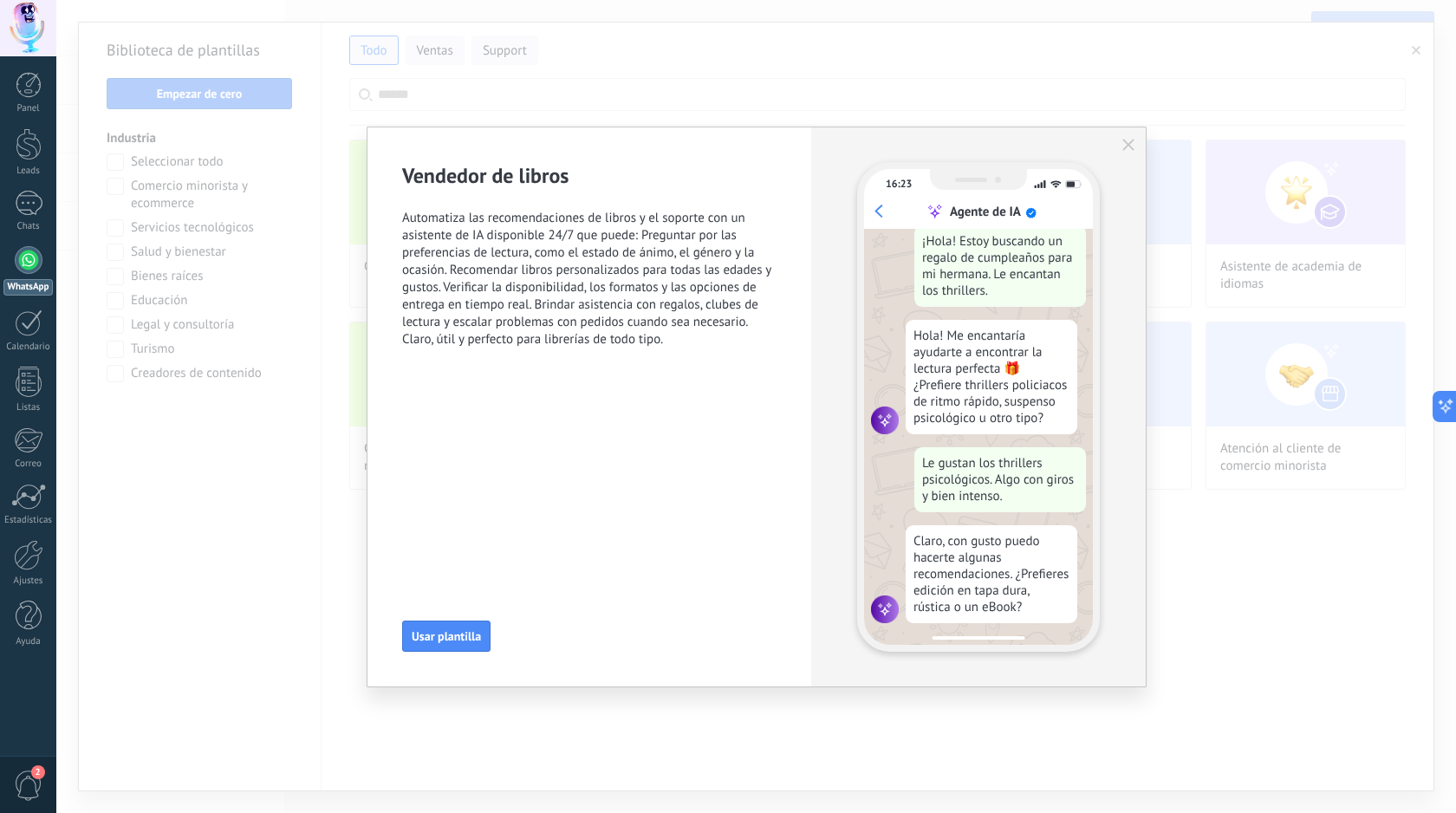
click at [1134, 142] on button "button" at bounding box center [1129, 145] width 14 height 14
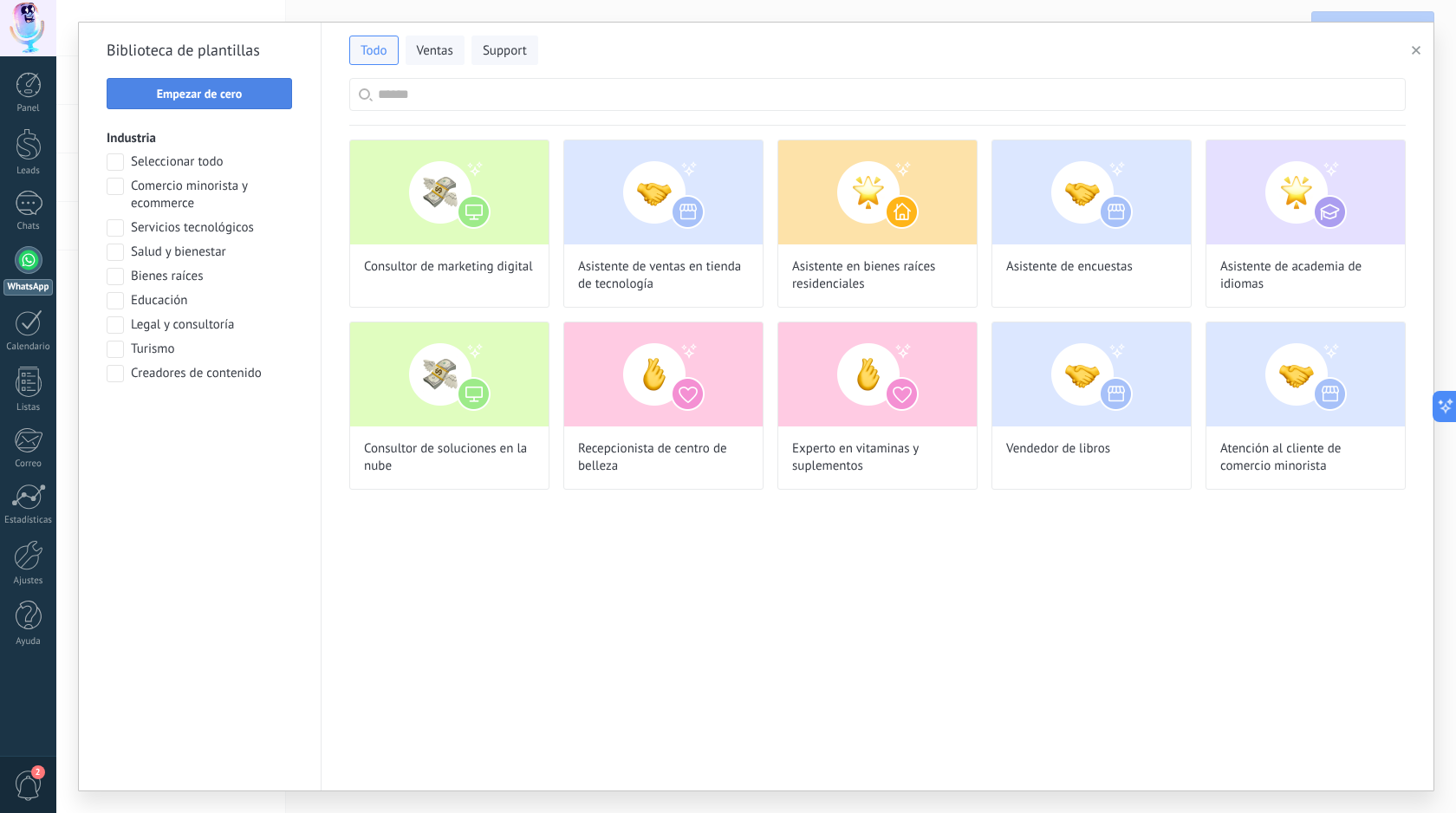
click at [249, 92] on span "Empezar de cero" at bounding box center [199, 94] width 166 height 12
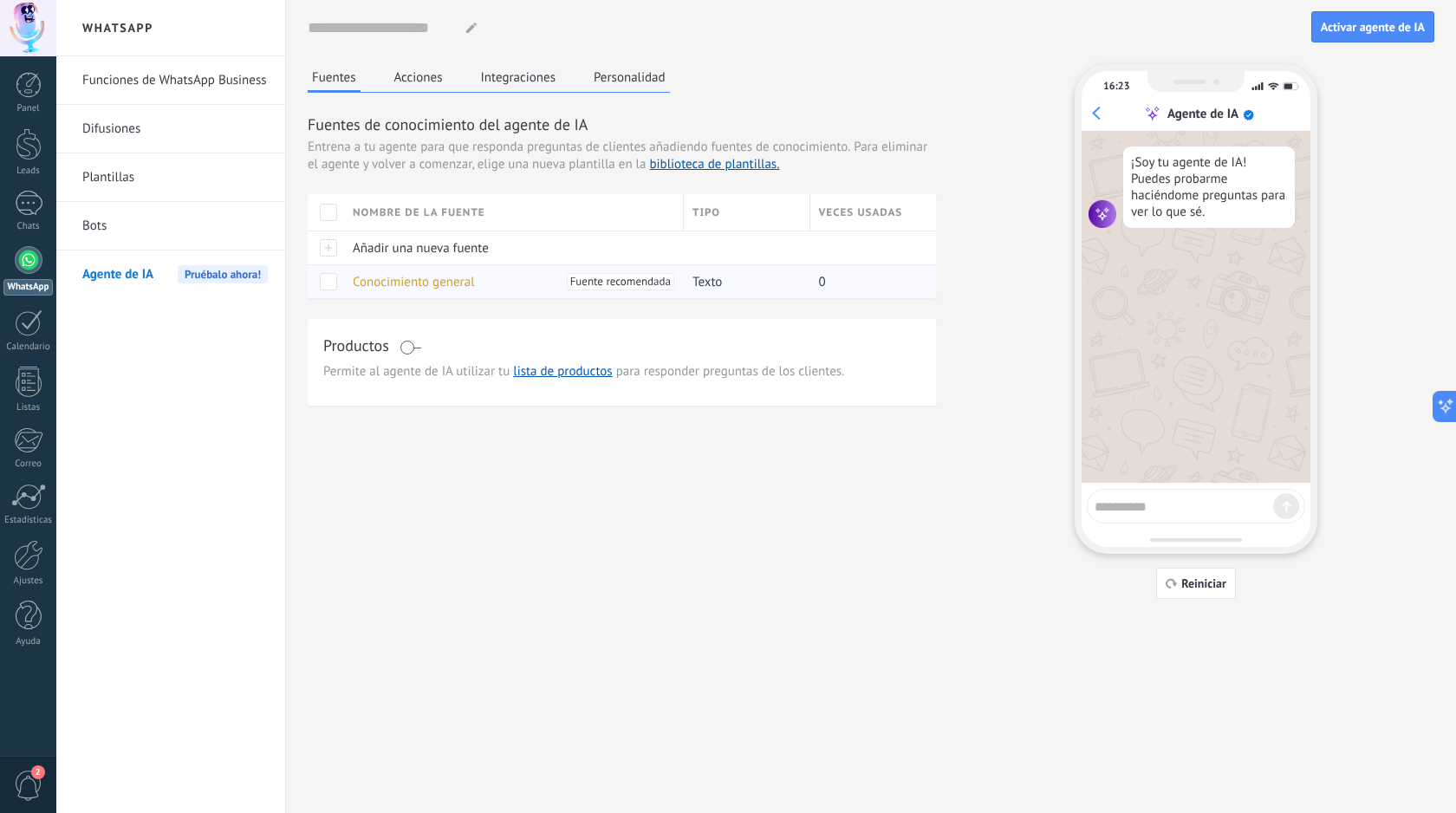
click at [561, 288] on div "Conocimiento general [PERSON_NAME] recomendada" at bounding box center [510, 281] width 331 height 33
click at [579, 285] on span "Fuente recomendada" at bounding box center [621, 282] width 101 height 18
click at [709, 274] on span "Texto" at bounding box center [707, 282] width 29 height 17
click at [719, 280] on span "Texto" at bounding box center [707, 282] width 29 height 17
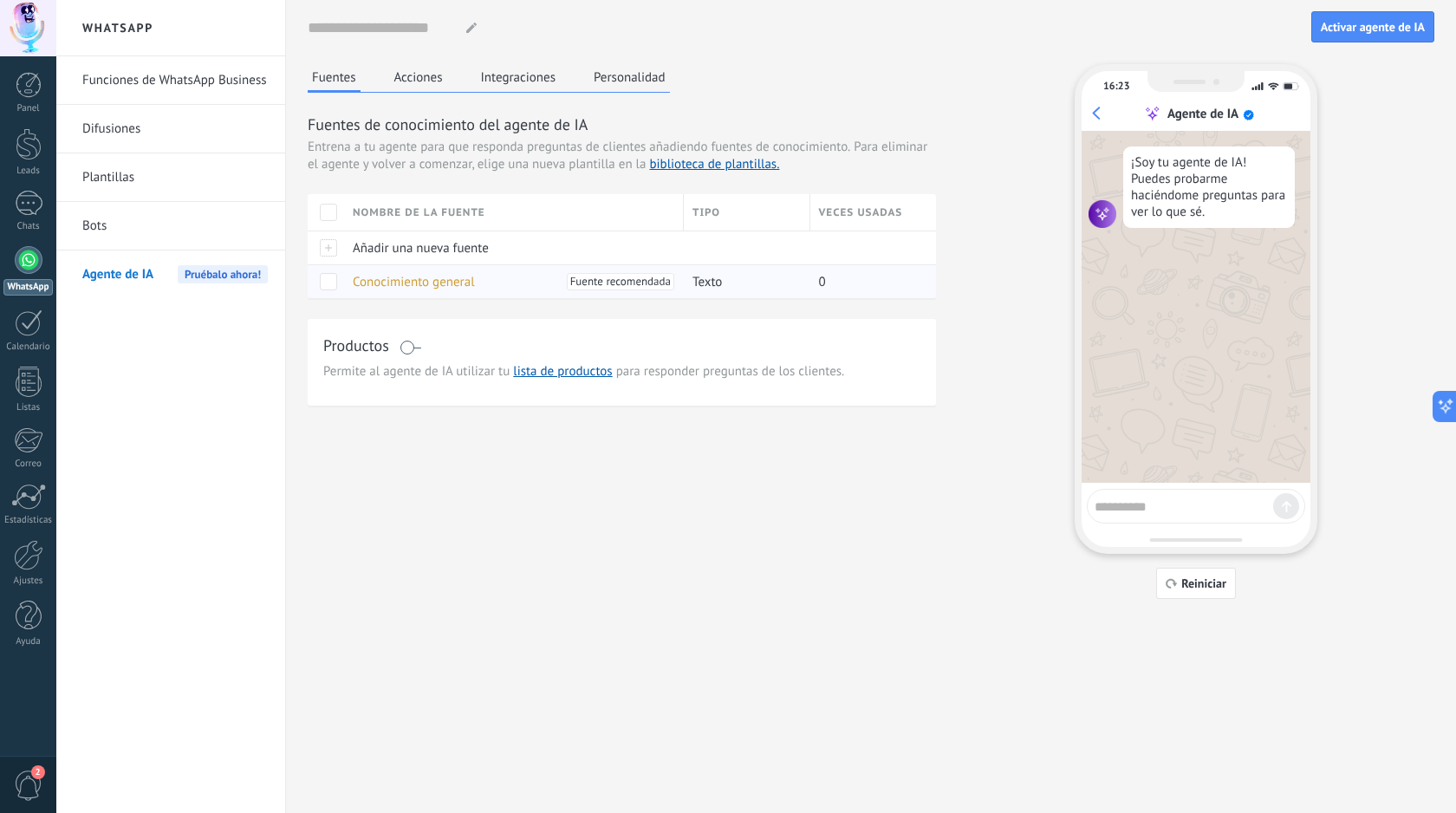
click at [719, 280] on span "Texto" at bounding box center [707, 282] width 29 height 17
click at [641, 282] on span "Fuente recomendada" at bounding box center [621, 282] width 101 height 18
click at [641, 281] on span "Fuente recomendada" at bounding box center [621, 282] width 101 height 18
click at [334, 287] on span at bounding box center [328, 282] width 18 height 18
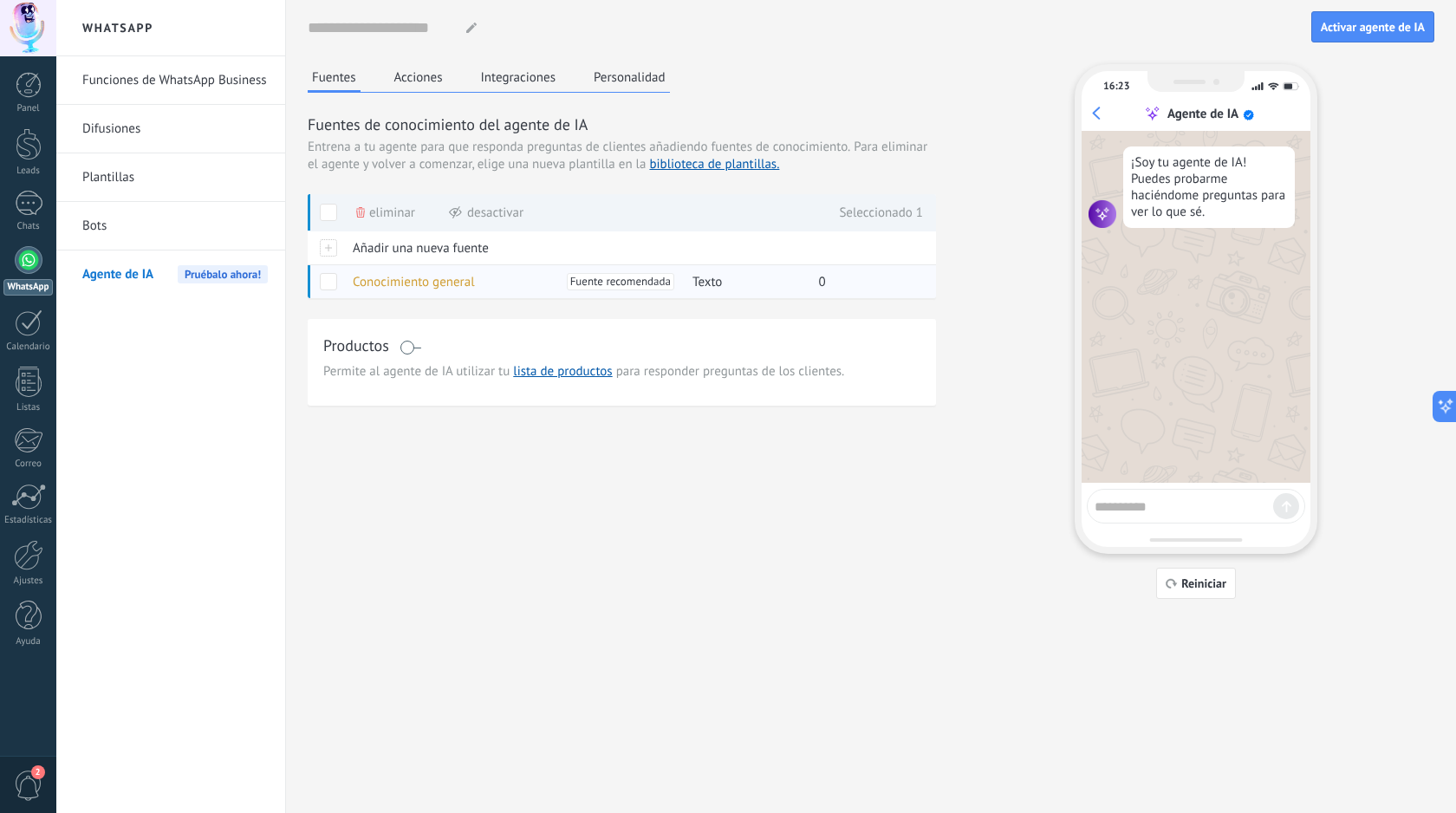
click at [617, 287] on span "Fuente recomendada" at bounding box center [621, 282] width 101 height 18
click at [378, 213] on span "Eliminar" at bounding box center [392, 212] width 46 height 34
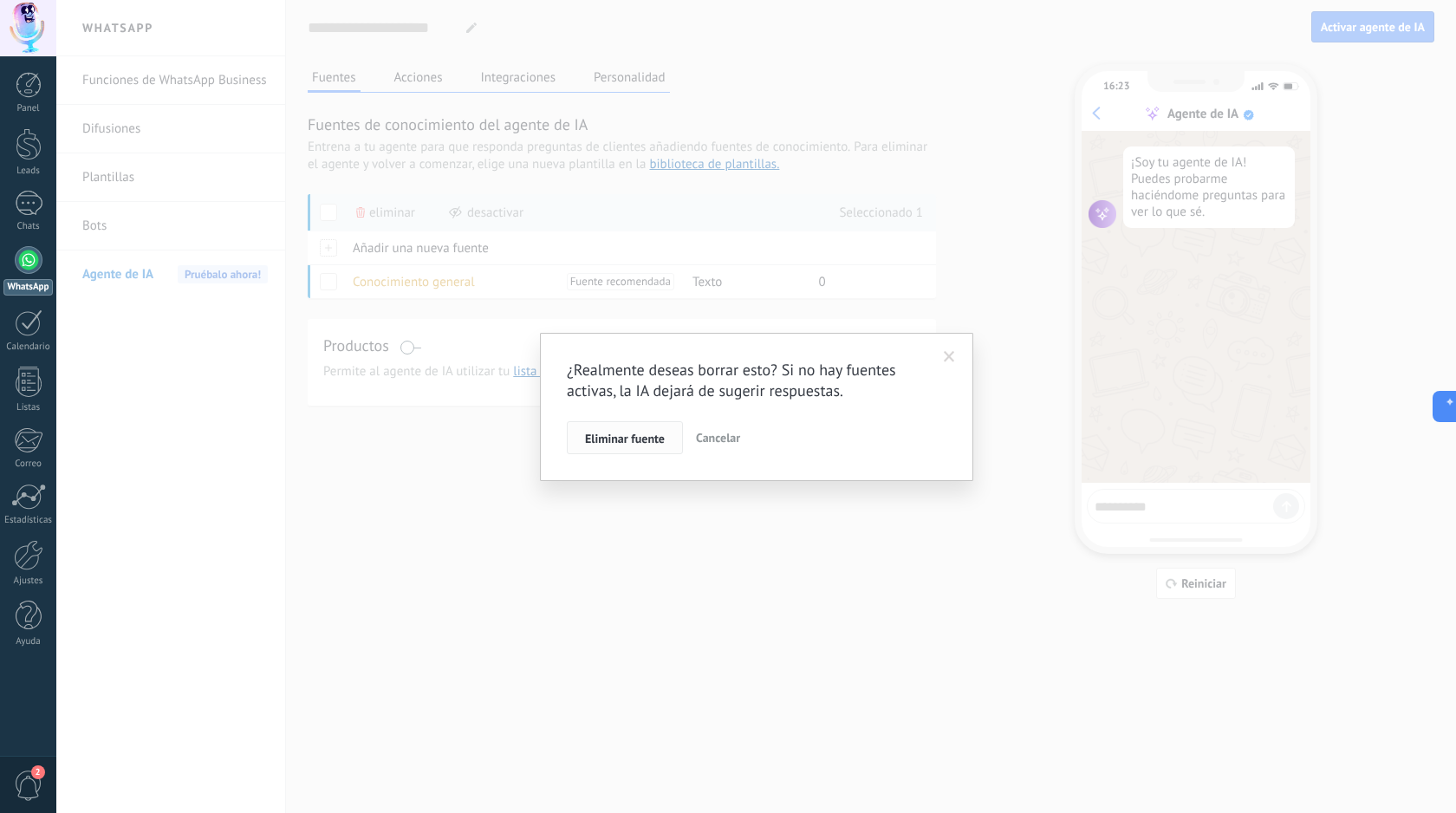
click at [638, 436] on span "Eliminar fuente" at bounding box center [625, 439] width 80 height 12
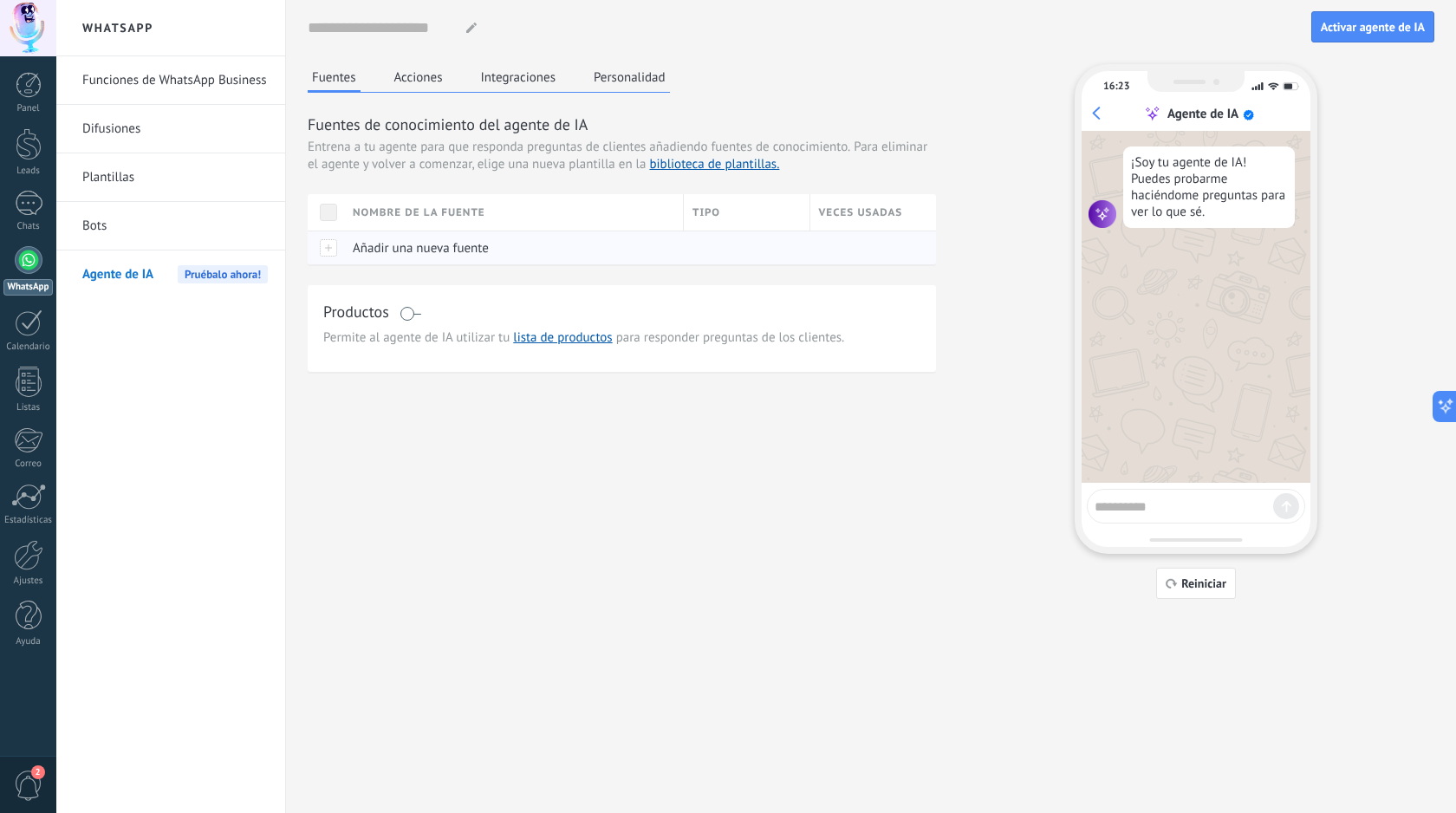
click at [404, 258] on div "Añadir una nueva fuente" at bounding box center [510, 248] width 331 height 33
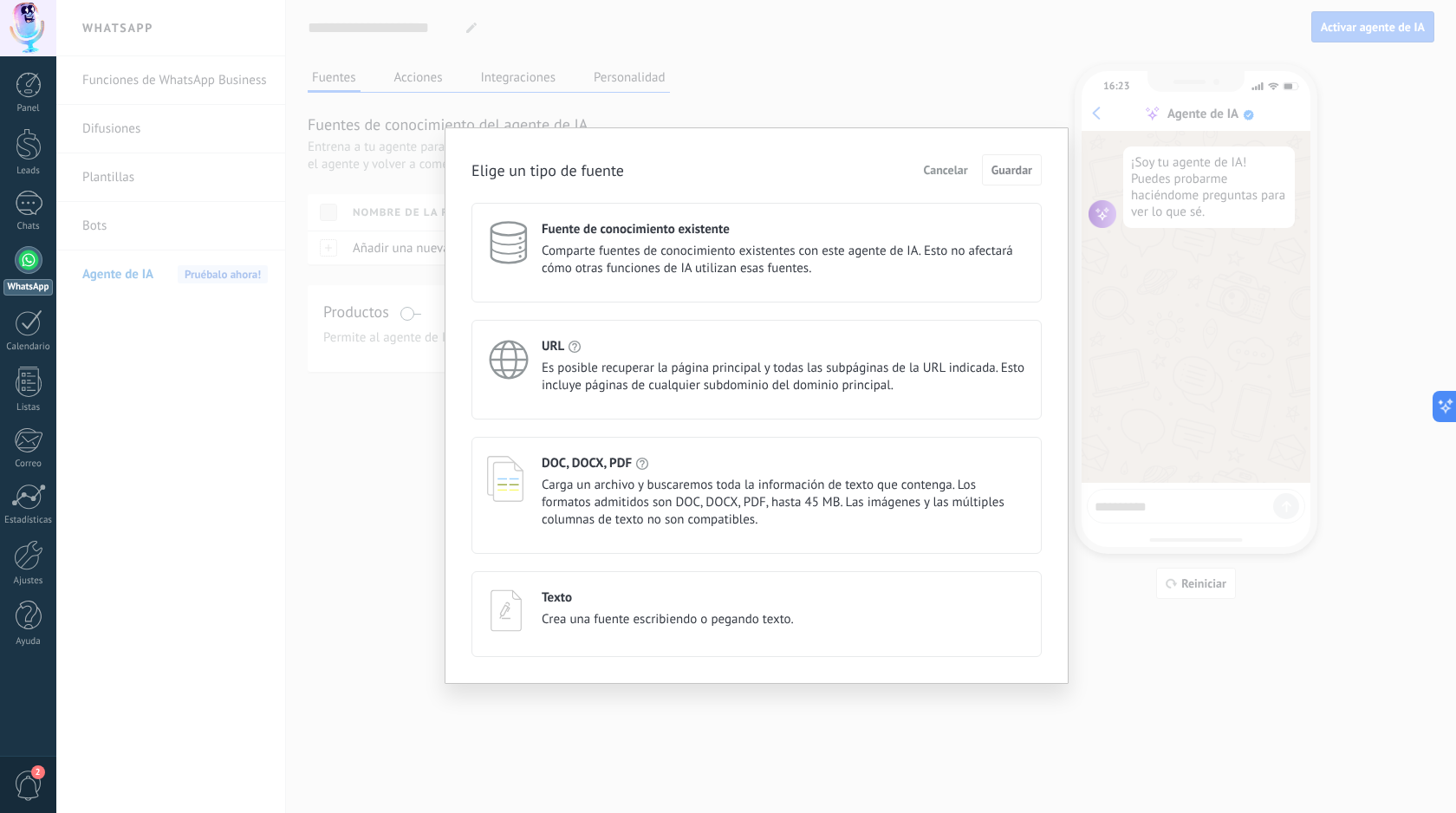
click at [648, 610] on div "Texto Crea una fuente escribiendo o pegando texto." at bounding box center [667, 609] width 252 height 39
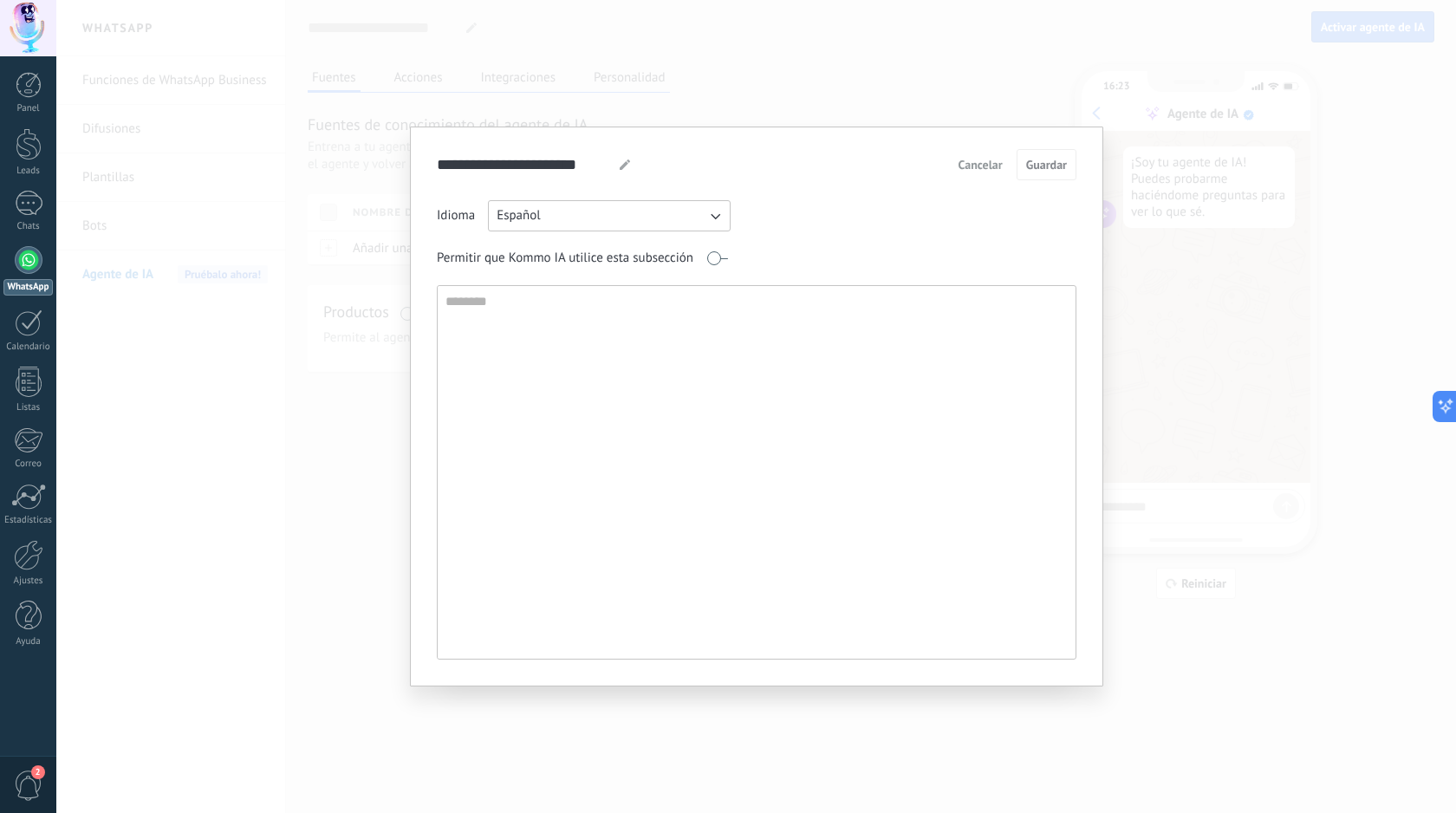
click at [654, 298] on textarea at bounding box center [755, 472] width 634 height 372
click at [636, 347] on textarea at bounding box center [755, 472] width 634 height 372
type textarea "*"
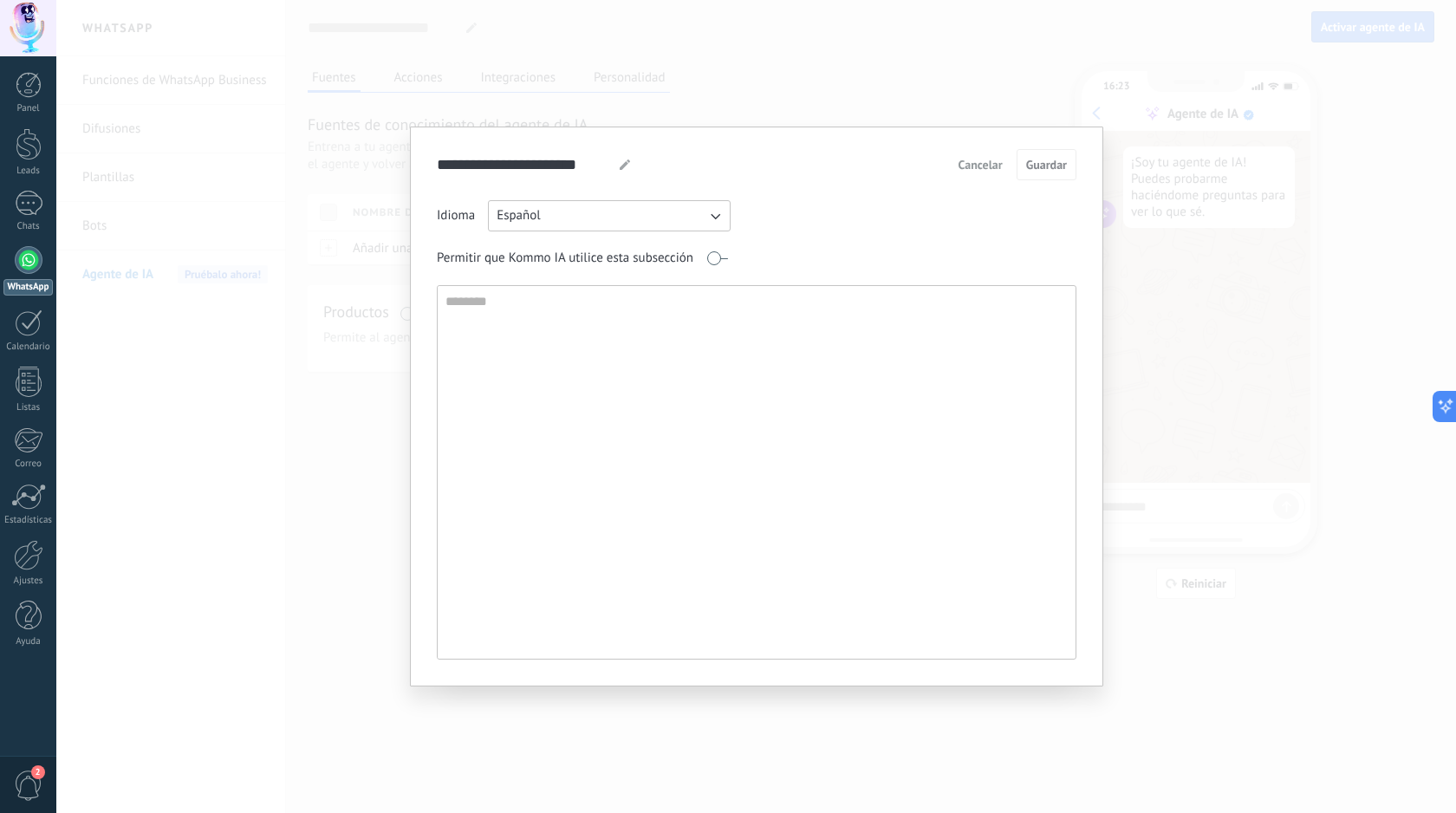
type textarea "*"
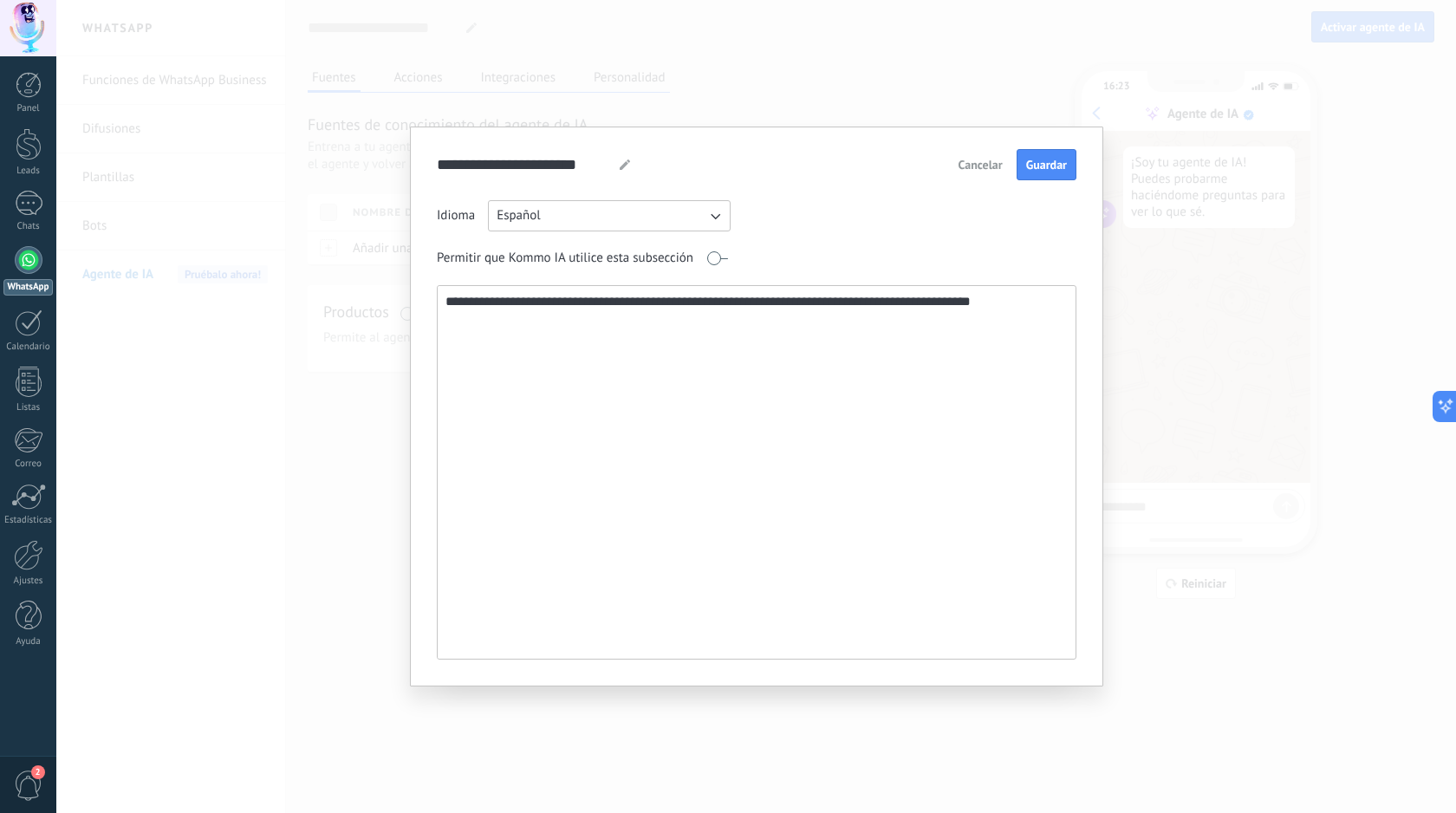
click at [636, 347] on textarea "**********" at bounding box center [755, 472] width 634 height 372
click at [815, 304] on textarea "**********" at bounding box center [755, 472] width 634 height 372
click at [982, 304] on textarea "**********" at bounding box center [755, 472] width 634 height 372
click at [1034, 288] on textarea "**********" at bounding box center [755, 472] width 634 height 372
click at [1027, 300] on textarea "**********" at bounding box center [755, 472] width 634 height 372
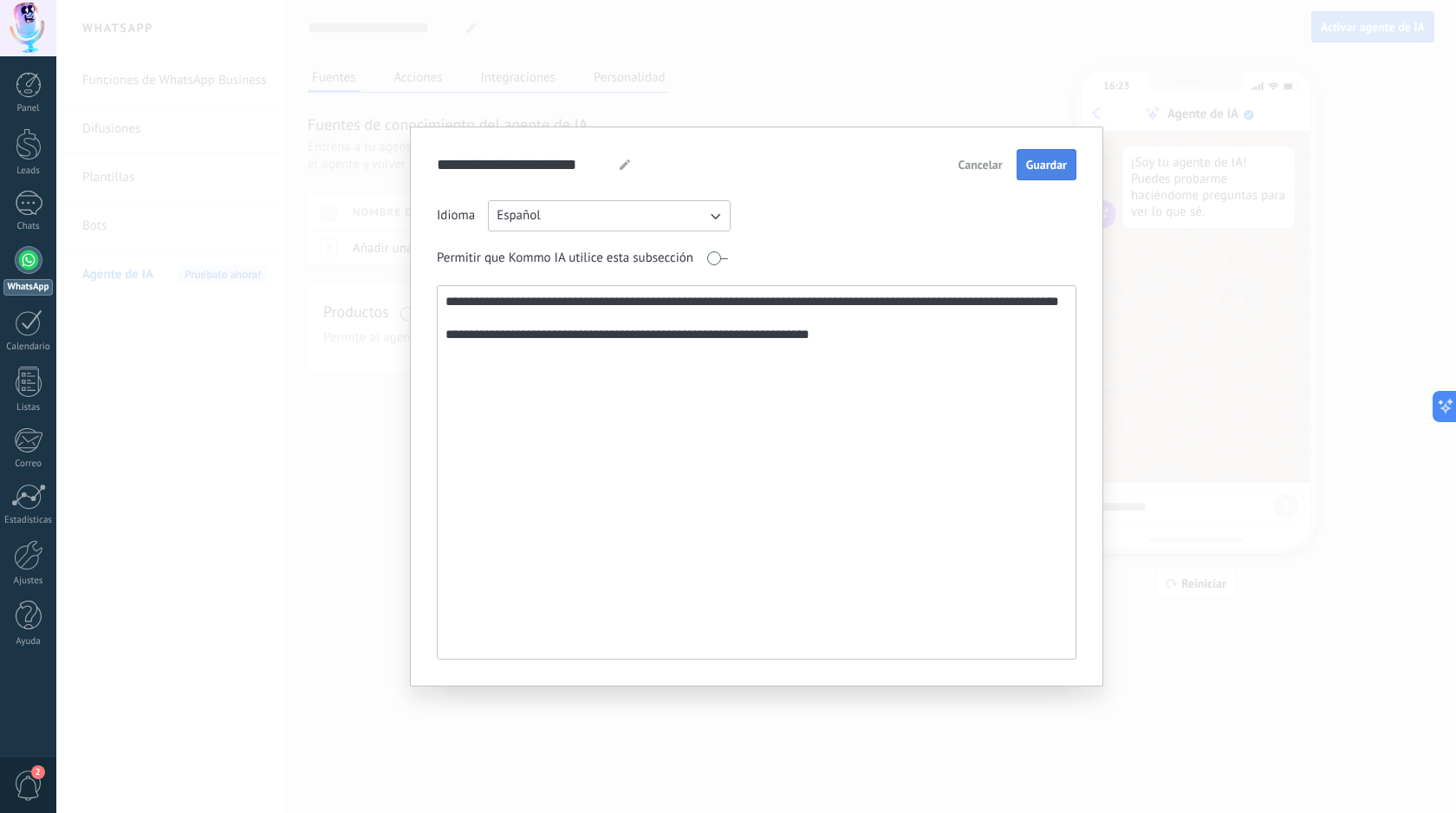
type textarea "**********"
click at [1040, 158] on span "Guardar" at bounding box center [1046, 165] width 41 height 12
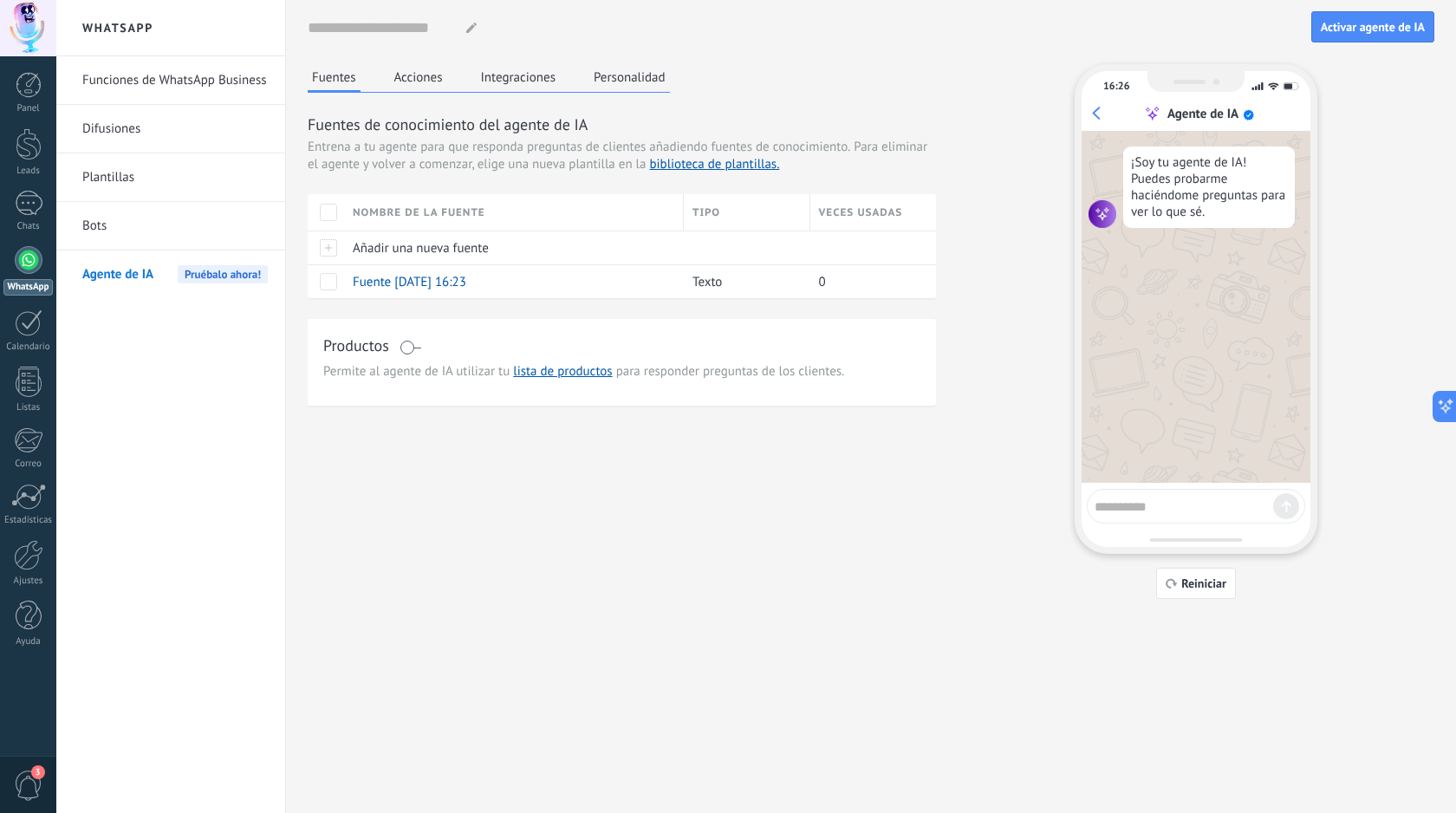
click at [1142, 510] on textarea at bounding box center [1184, 503] width 179 height 21
type textarea "**********"
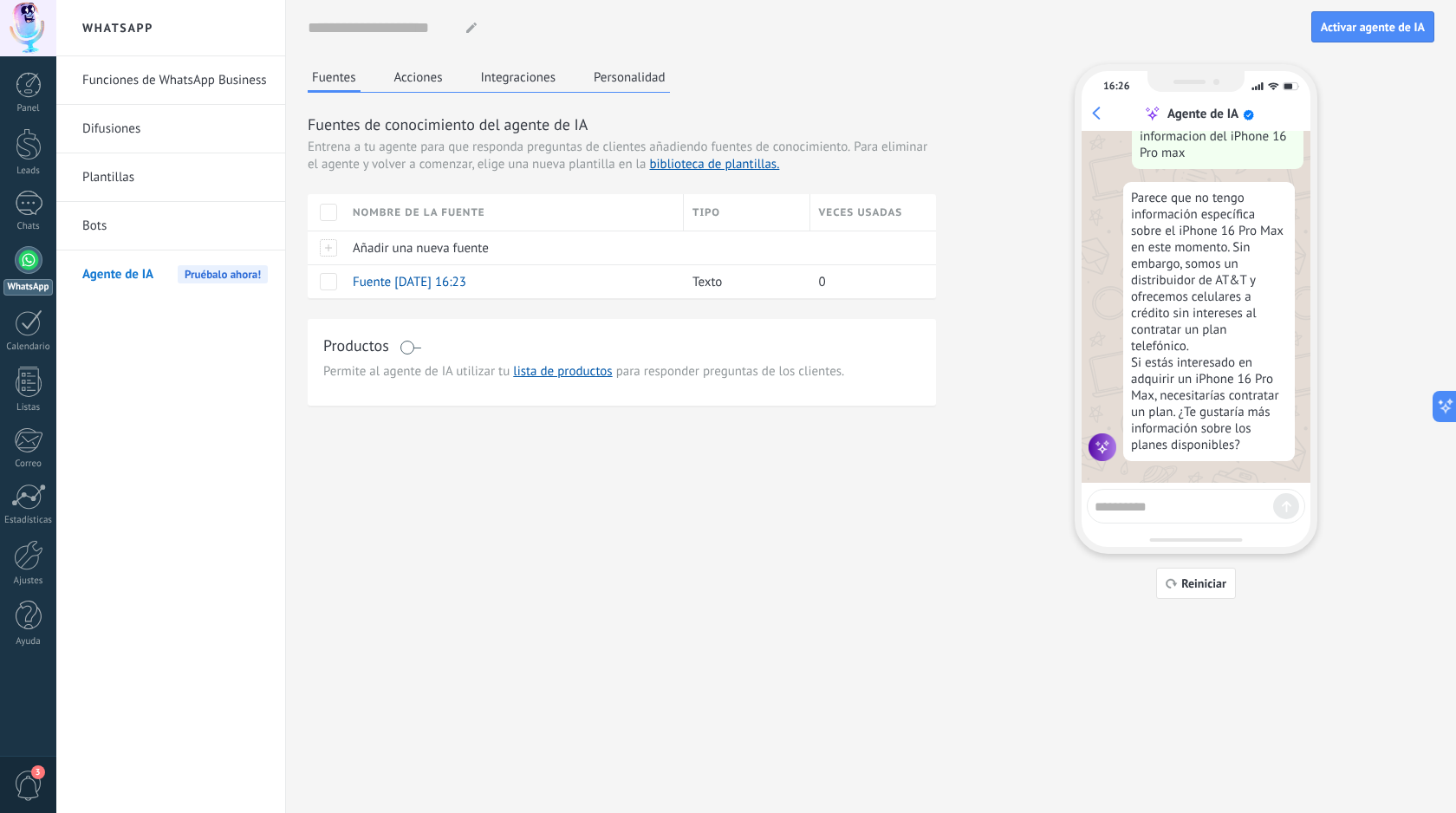
scroll to position [148, 0]
